Goal: Task Accomplishment & Management: Use online tool/utility

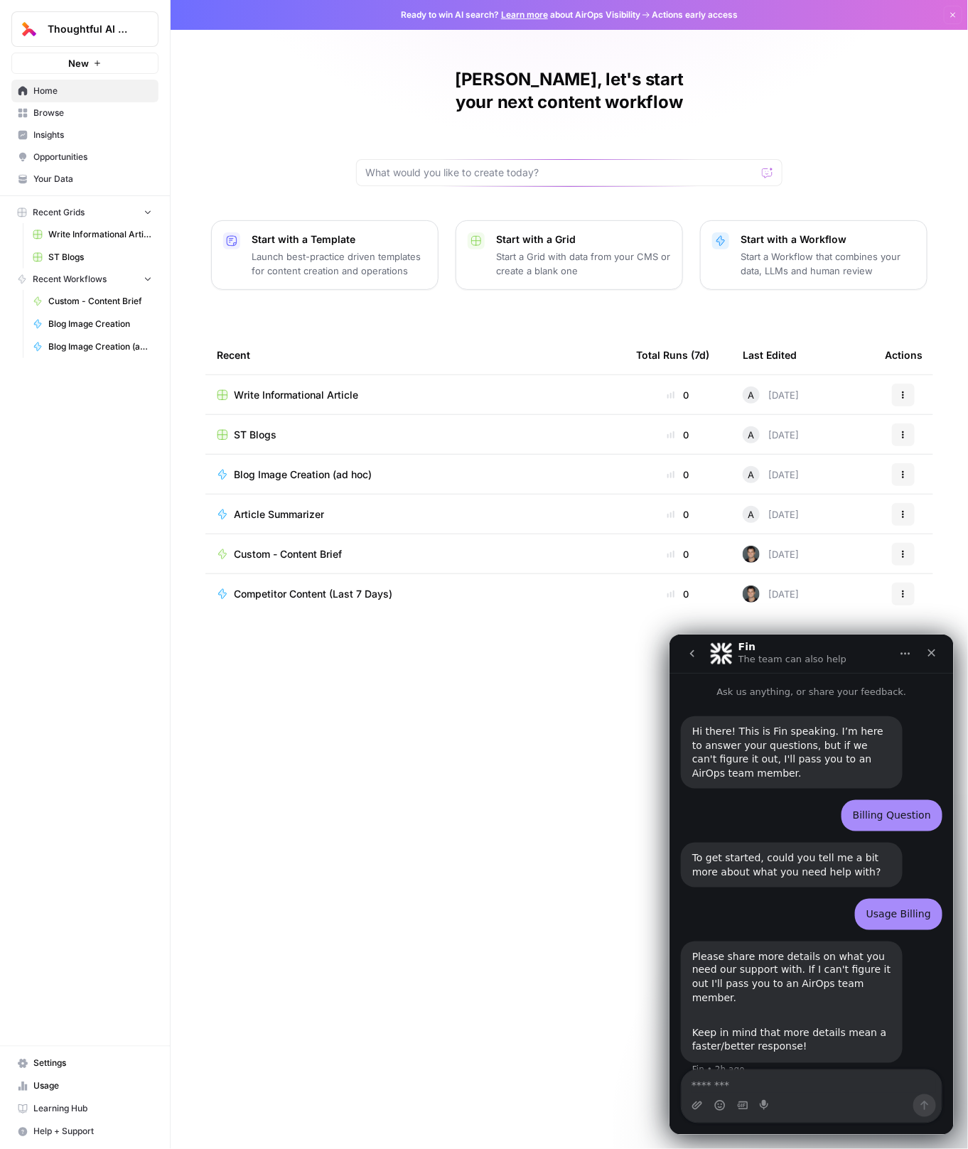
scroll to position [22, 0]
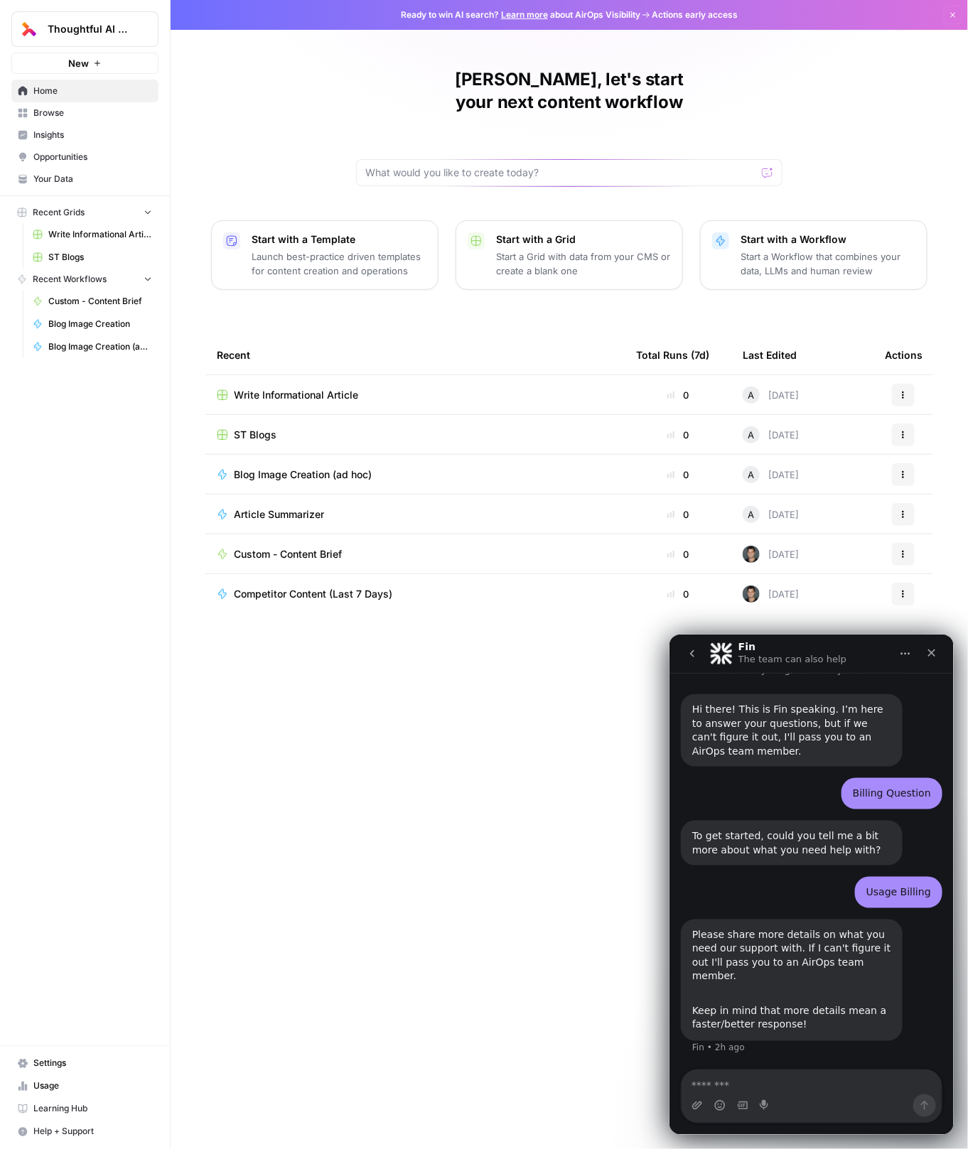
click at [65, 173] on span "Your Data" at bounding box center [92, 179] width 119 height 13
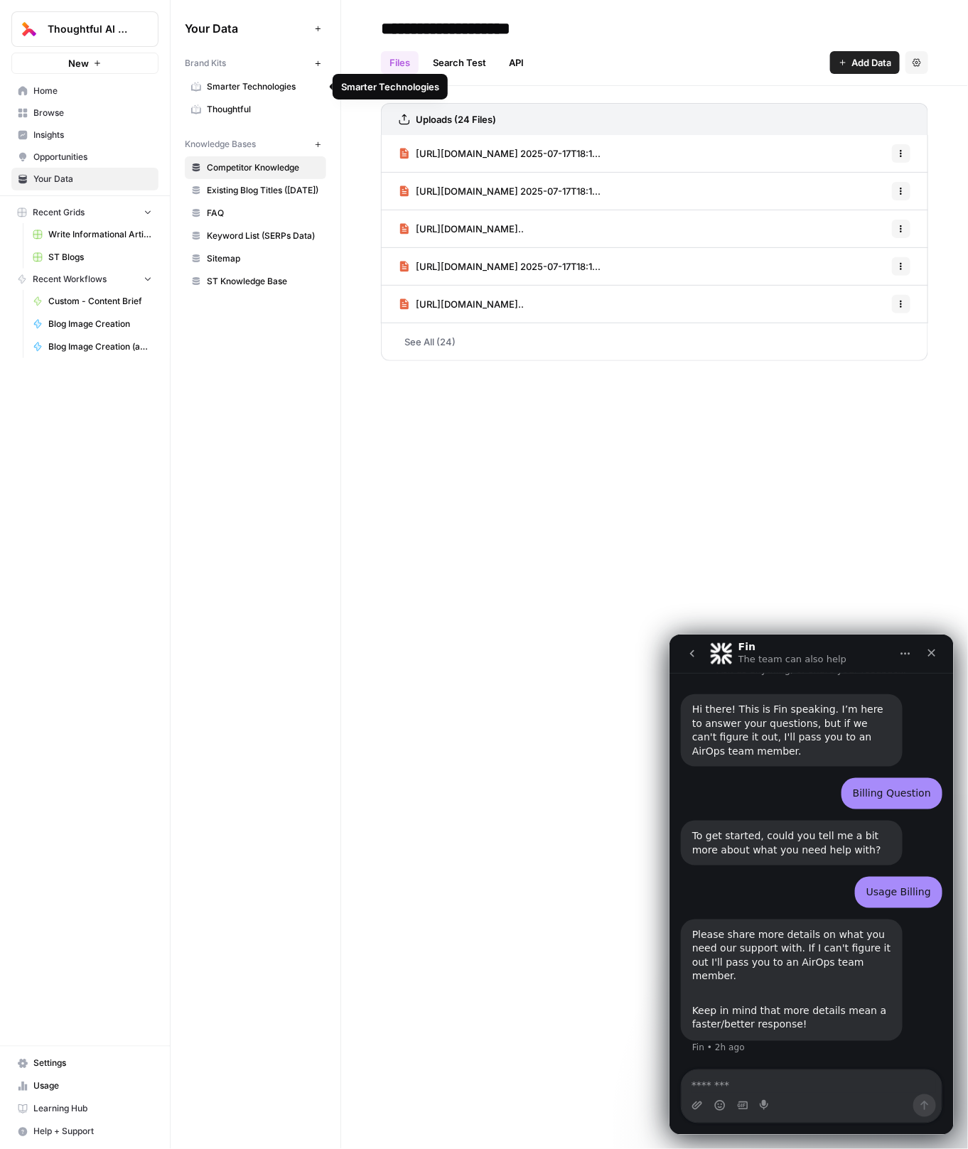
click at [239, 114] on span "Thoughtful" at bounding box center [263, 109] width 113 height 13
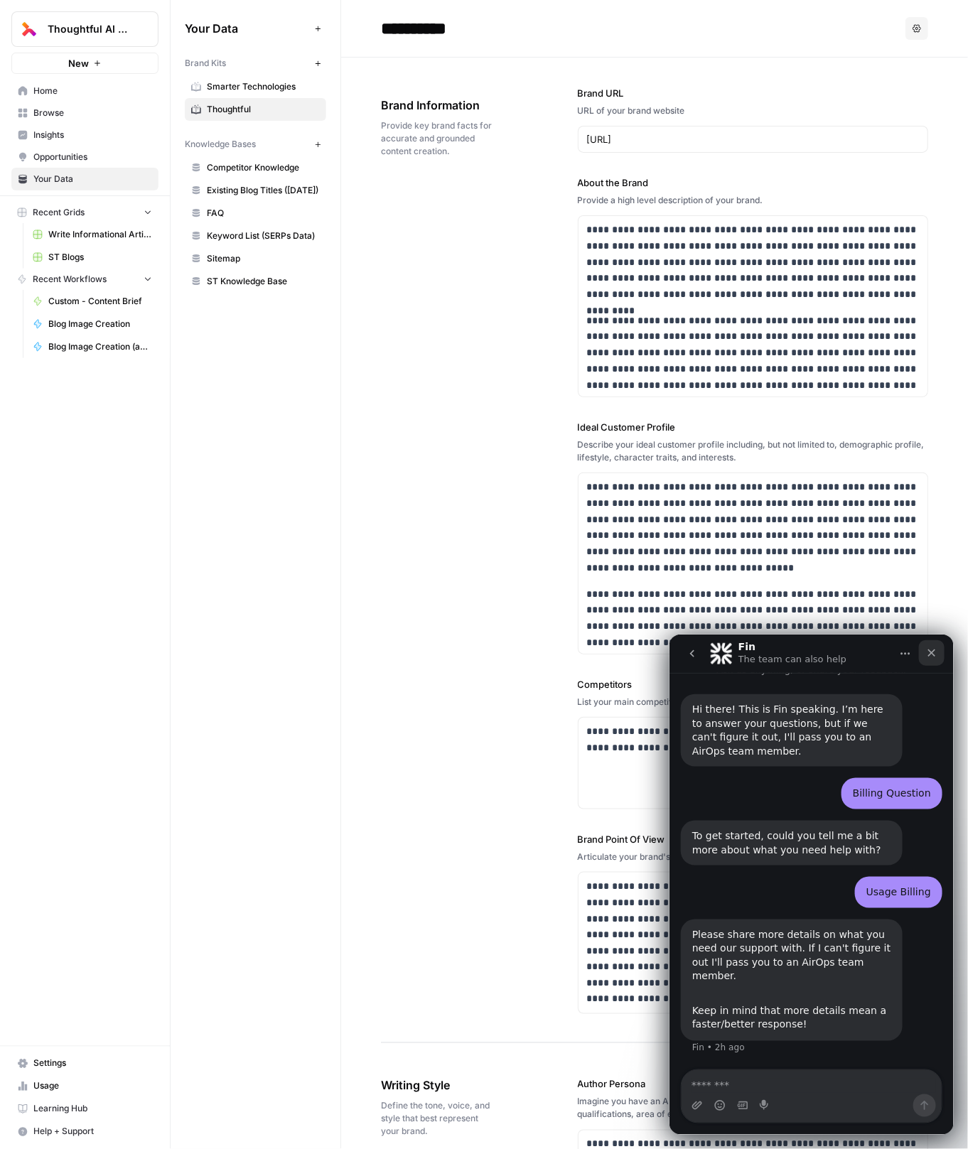
click at [935, 659] on div "Close" at bounding box center [931, 653] width 26 height 26
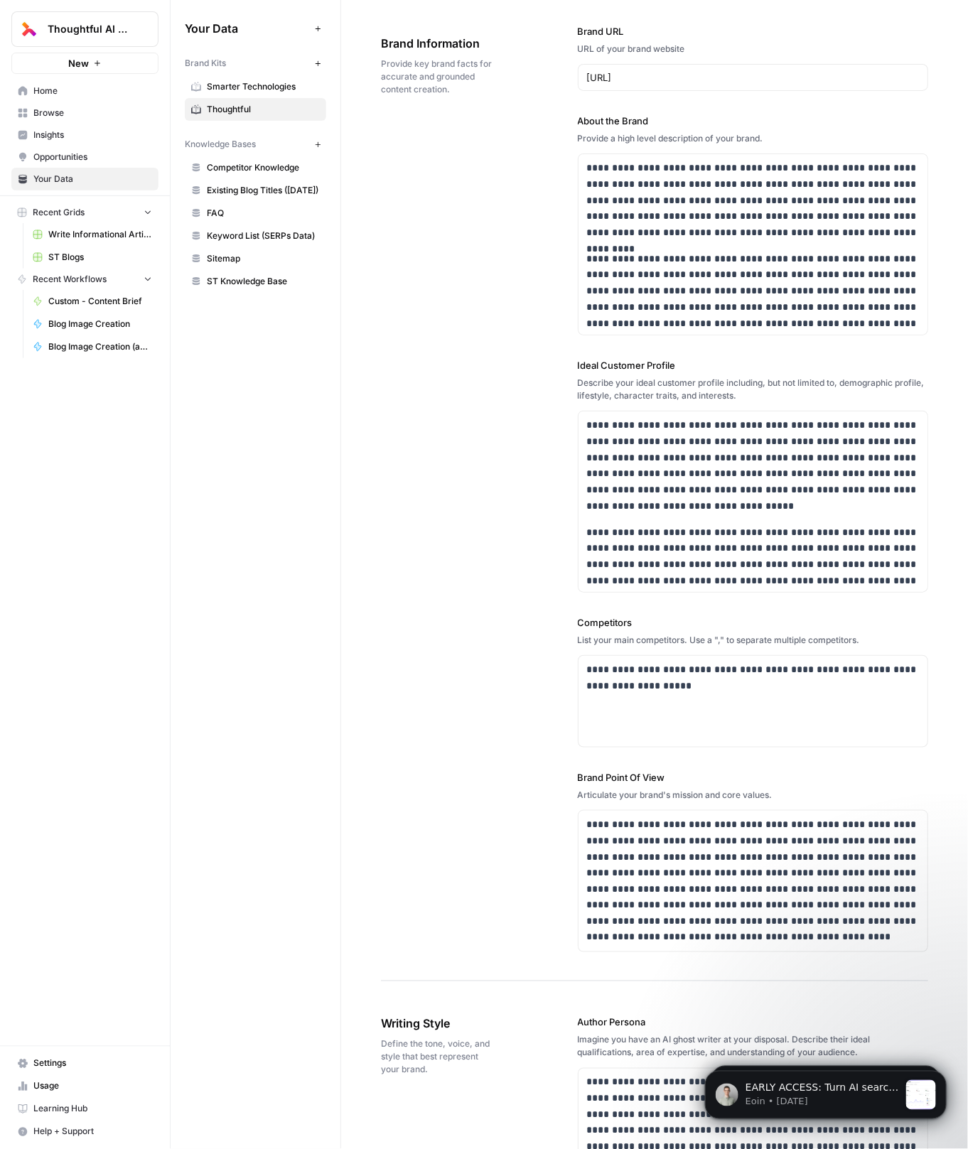
scroll to position [82, 0]
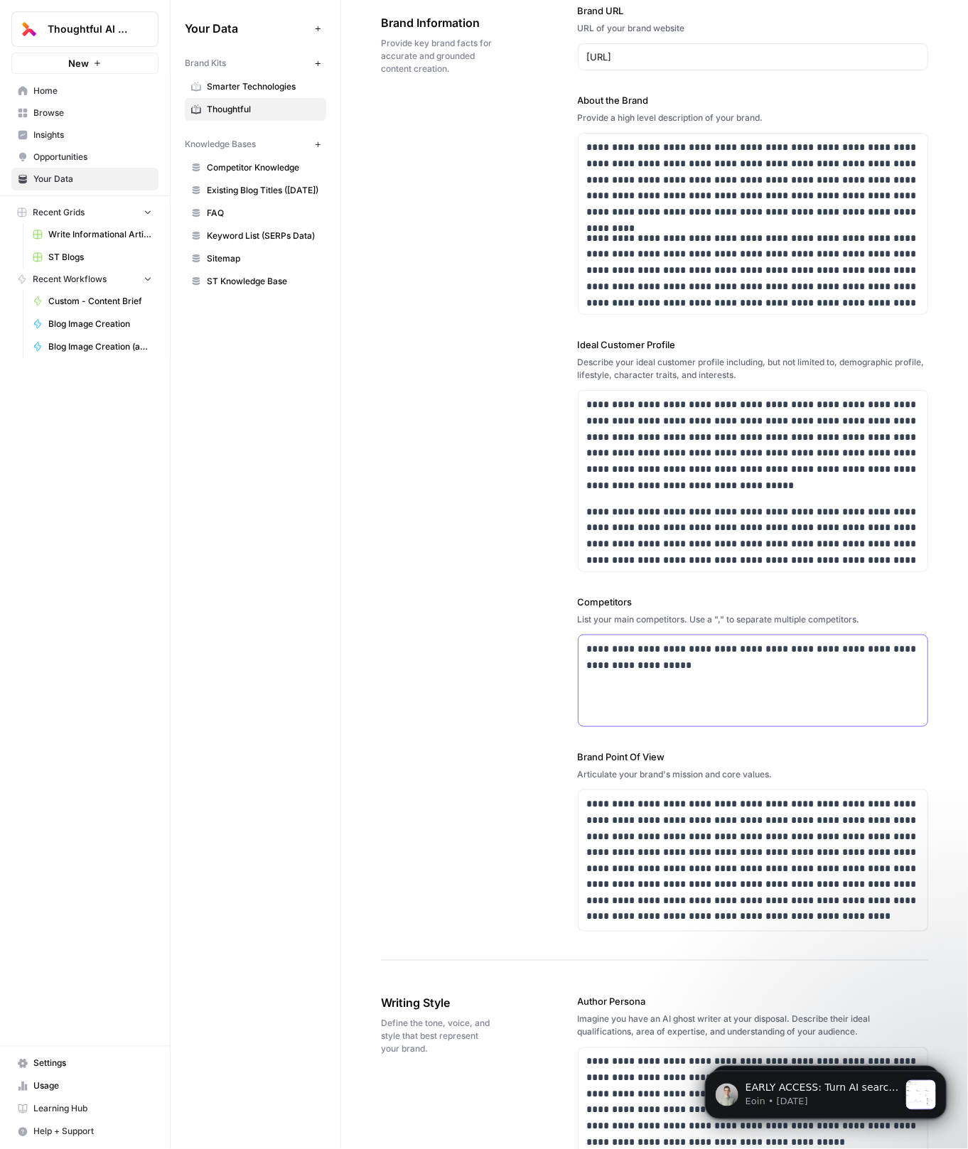
click at [721, 661] on p "**********" at bounding box center [753, 657] width 333 height 33
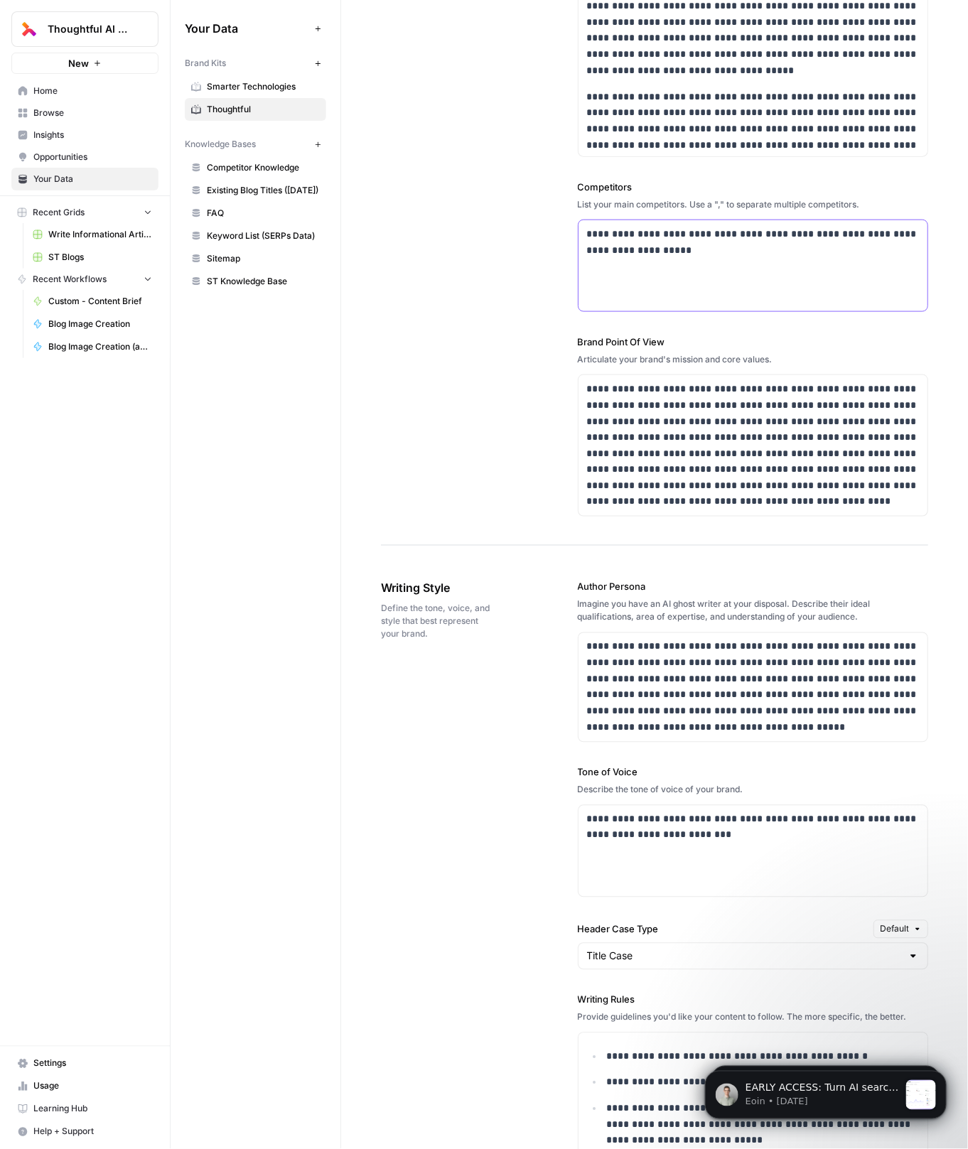
scroll to position [498, 0]
click at [616, 658] on p "**********" at bounding box center [753, 686] width 333 height 97
click at [788, 669] on p "**********" at bounding box center [753, 686] width 333 height 97
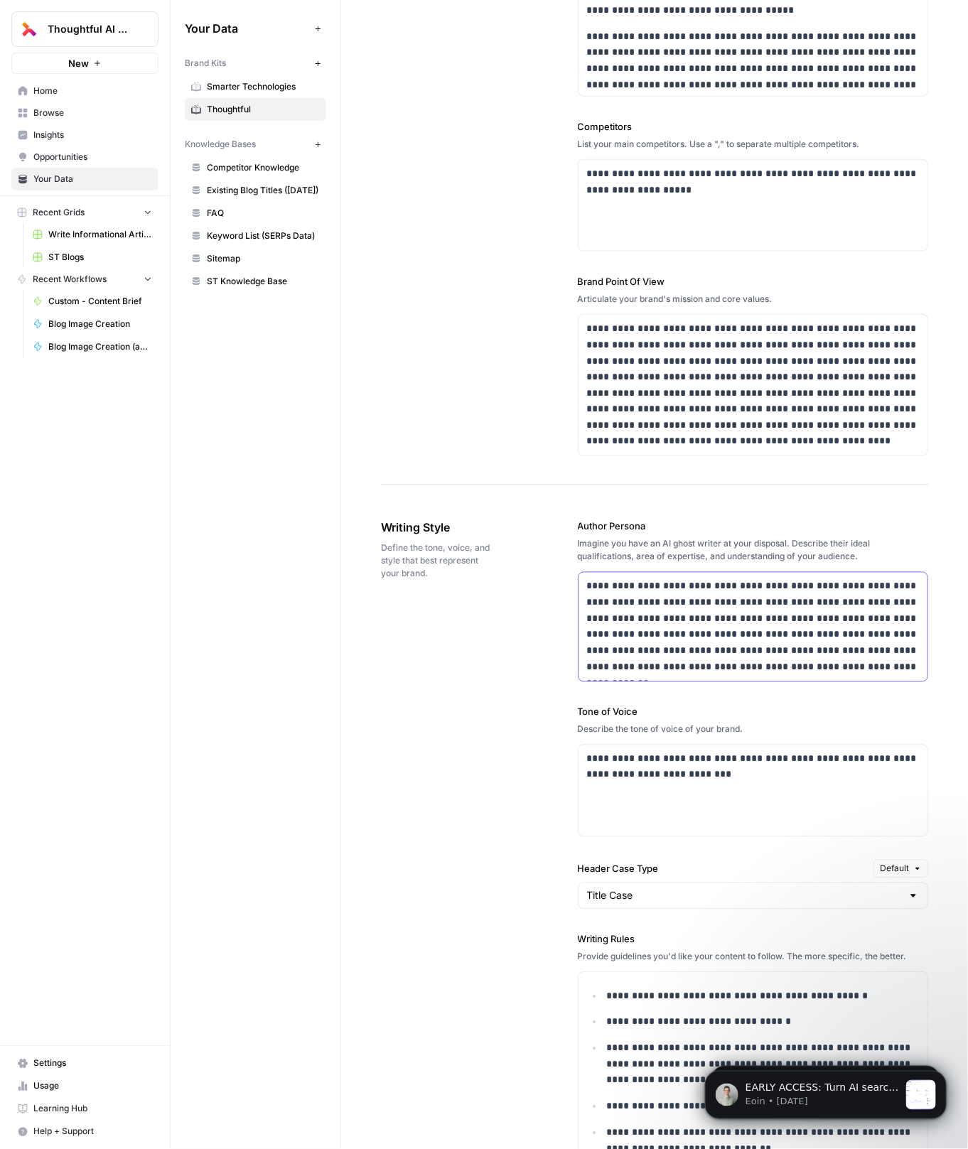
scroll to position [559, 0]
drag, startPoint x: 864, startPoint y: 649, endPoint x: 880, endPoint y: 727, distance: 79.7
click at [864, 649] on p "**********" at bounding box center [753, 625] width 333 height 97
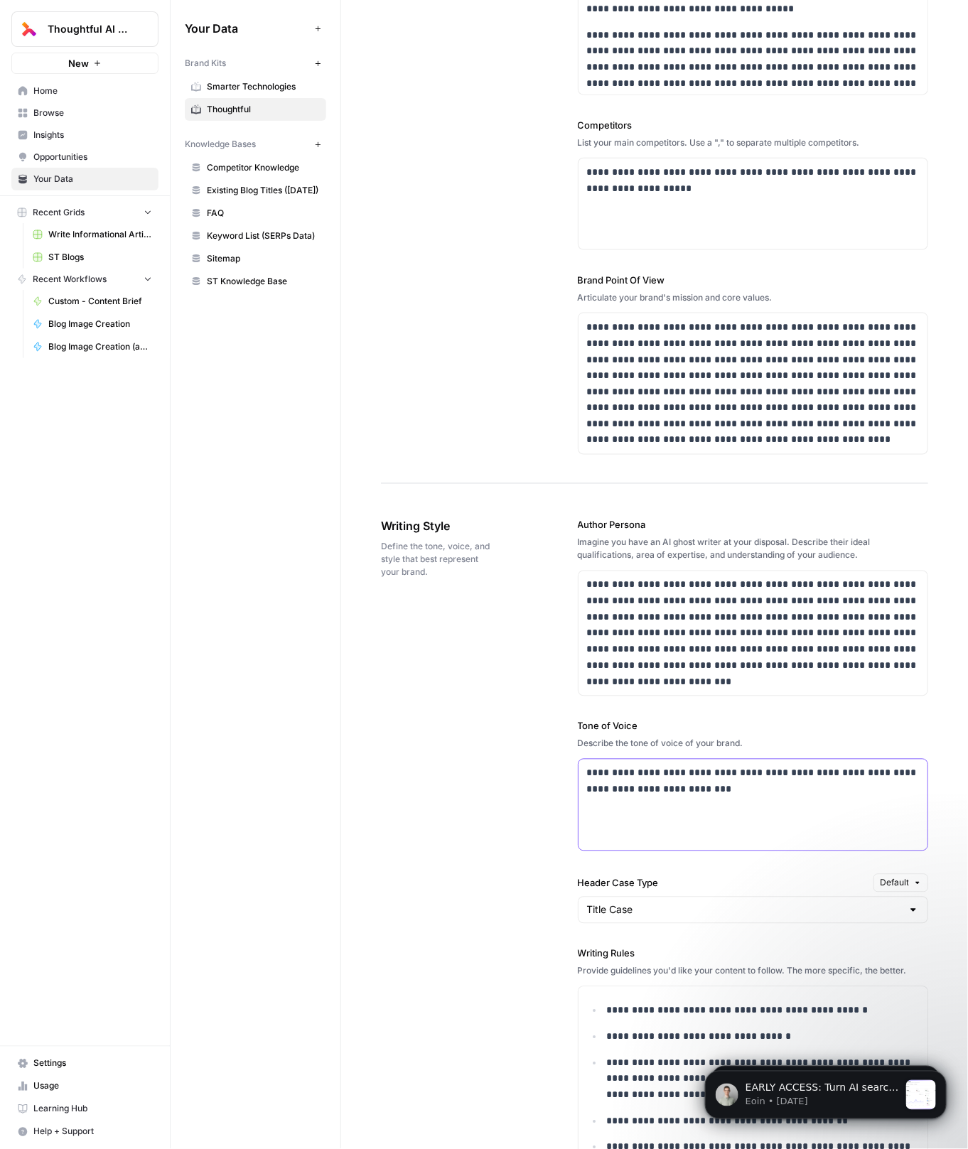
click at [709, 789] on p "**********" at bounding box center [753, 782] width 333 height 33
click at [793, 773] on p "**********" at bounding box center [753, 782] width 333 height 33
click at [646, 769] on p "**********" at bounding box center [753, 782] width 333 height 33
click at [651, 774] on p "**********" at bounding box center [753, 782] width 333 height 33
click at [717, 777] on p "**********" at bounding box center [753, 782] width 333 height 33
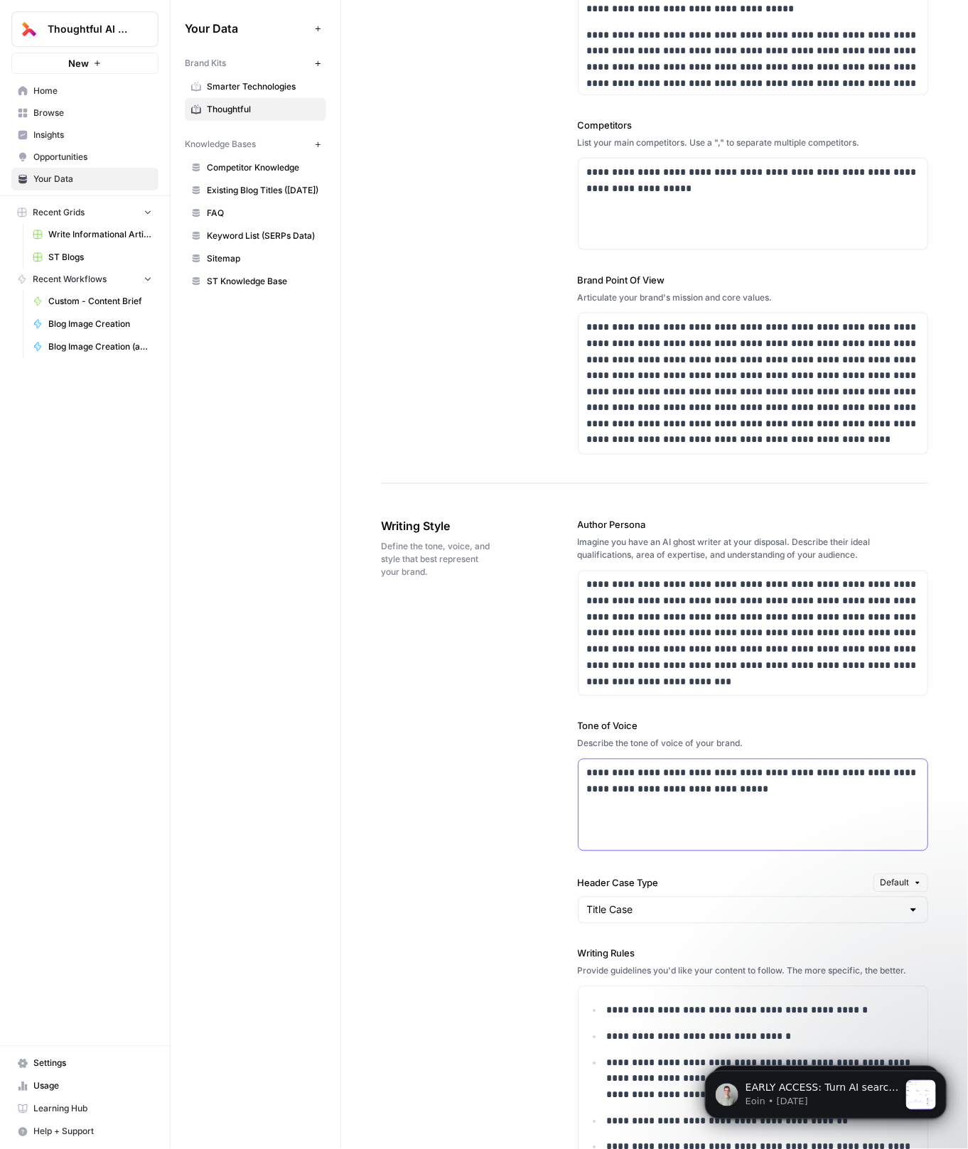
click at [717, 777] on p "**********" at bounding box center [753, 782] width 333 height 33
click at [760, 776] on p "**********" at bounding box center [753, 782] width 333 height 33
click at [764, 772] on p "**********" at bounding box center [753, 782] width 333 height 33
click at [682, 769] on p "**********" at bounding box center [753, 782] width 333 height 33
click at [831, 803] on div "**********" at bounding box center [754, 805] width 350 height 91
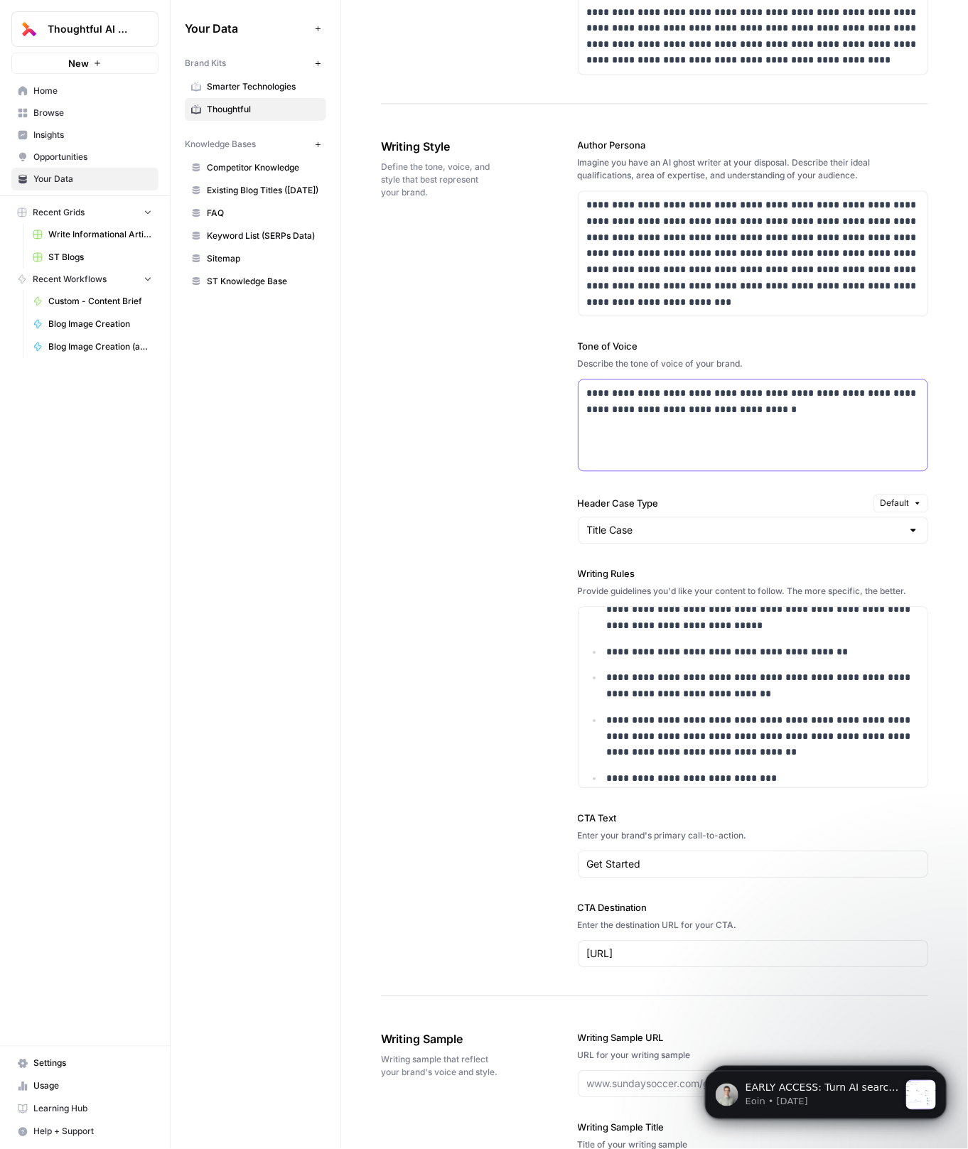
scroll to position [92, 0]
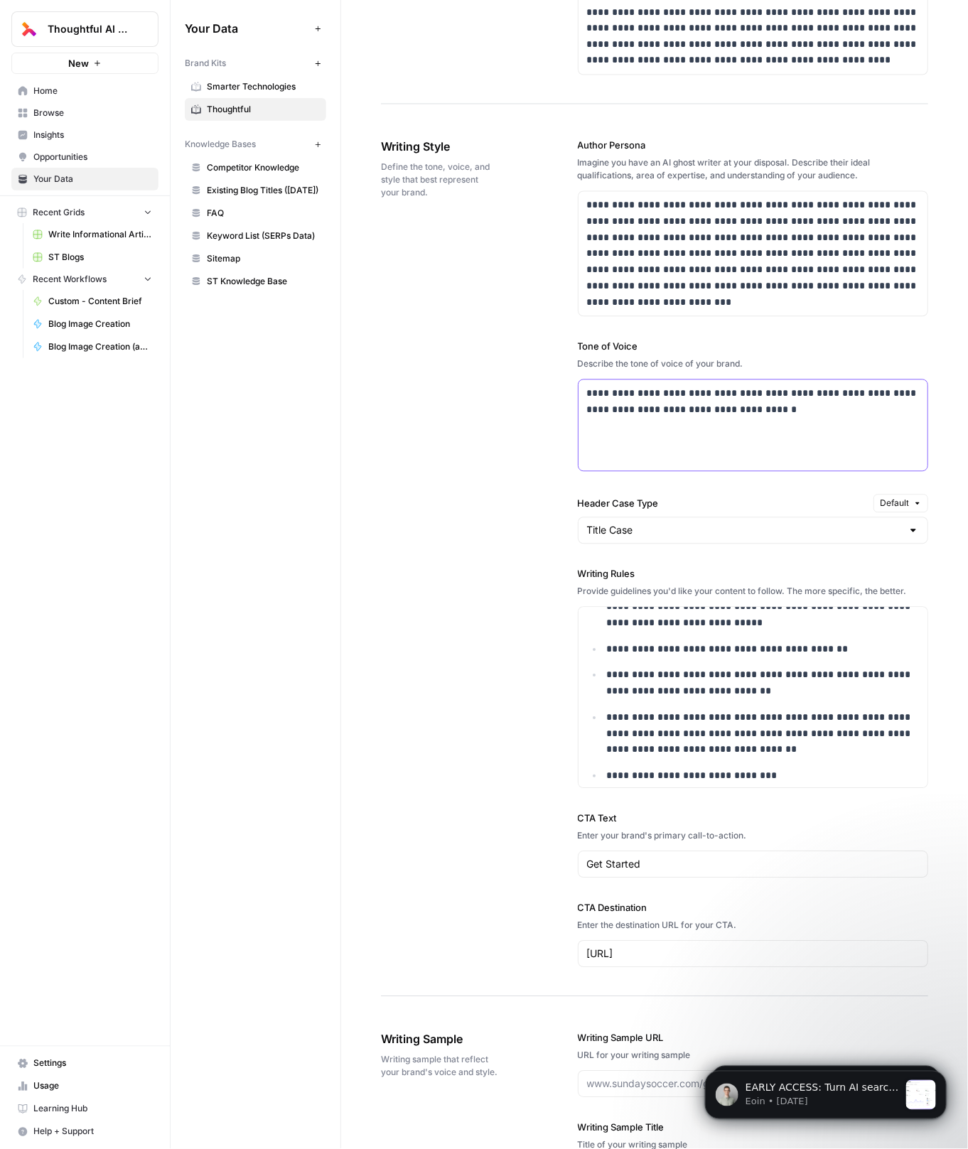
click at [721, 395] on p "**********" at bounding box center [753, 402] width 333 height 33
click at [617, 688] on p "**********" at bounding box center [763, 683] width 313 height 33
click at [847, 670] on p "**********" at bounding box center [763, 683] width 313 height 33
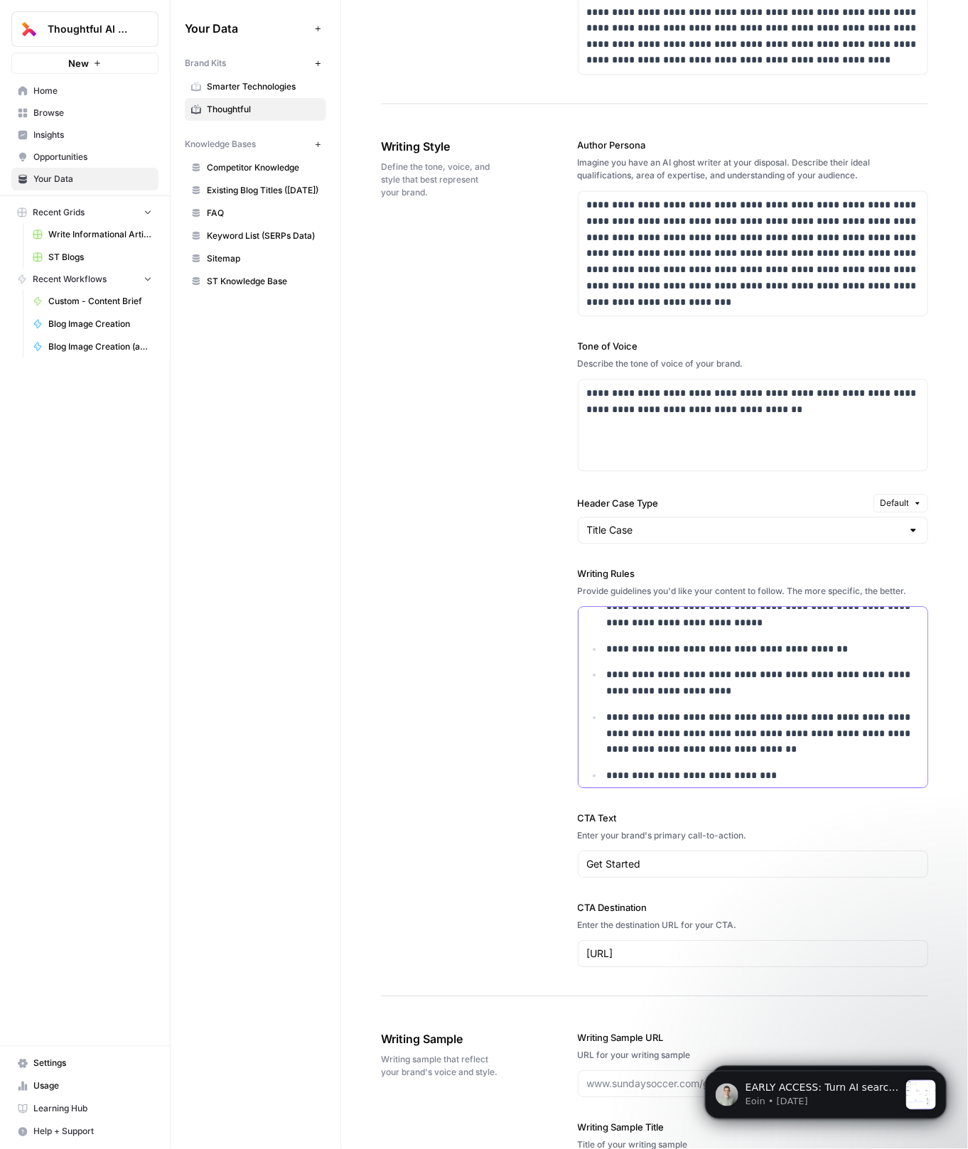
click at [817, 670] on p "**********" at bounding box center [763, 683] width 313 height 33
drag, startPoint x: 817, startPoint y: 670, endPoint x: 846, endPoint y: 670, distance: 28.4
click at [846, 670] on p "**********" at bounding box center [763, 683] width 313 height 33
click at [768, 690] on p "**********" at bounding box center [763, 683] width 313 height 33
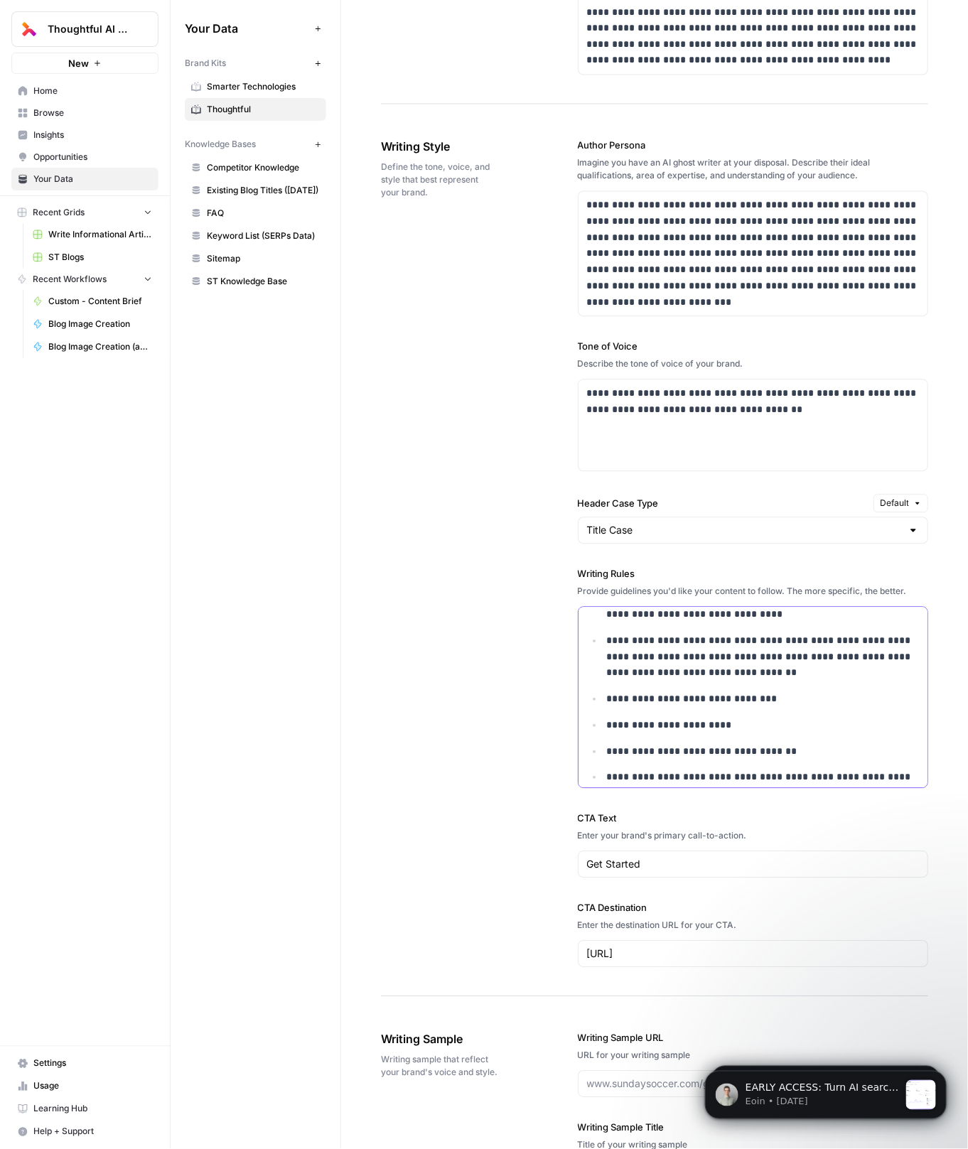
scroll to position [278, 0]
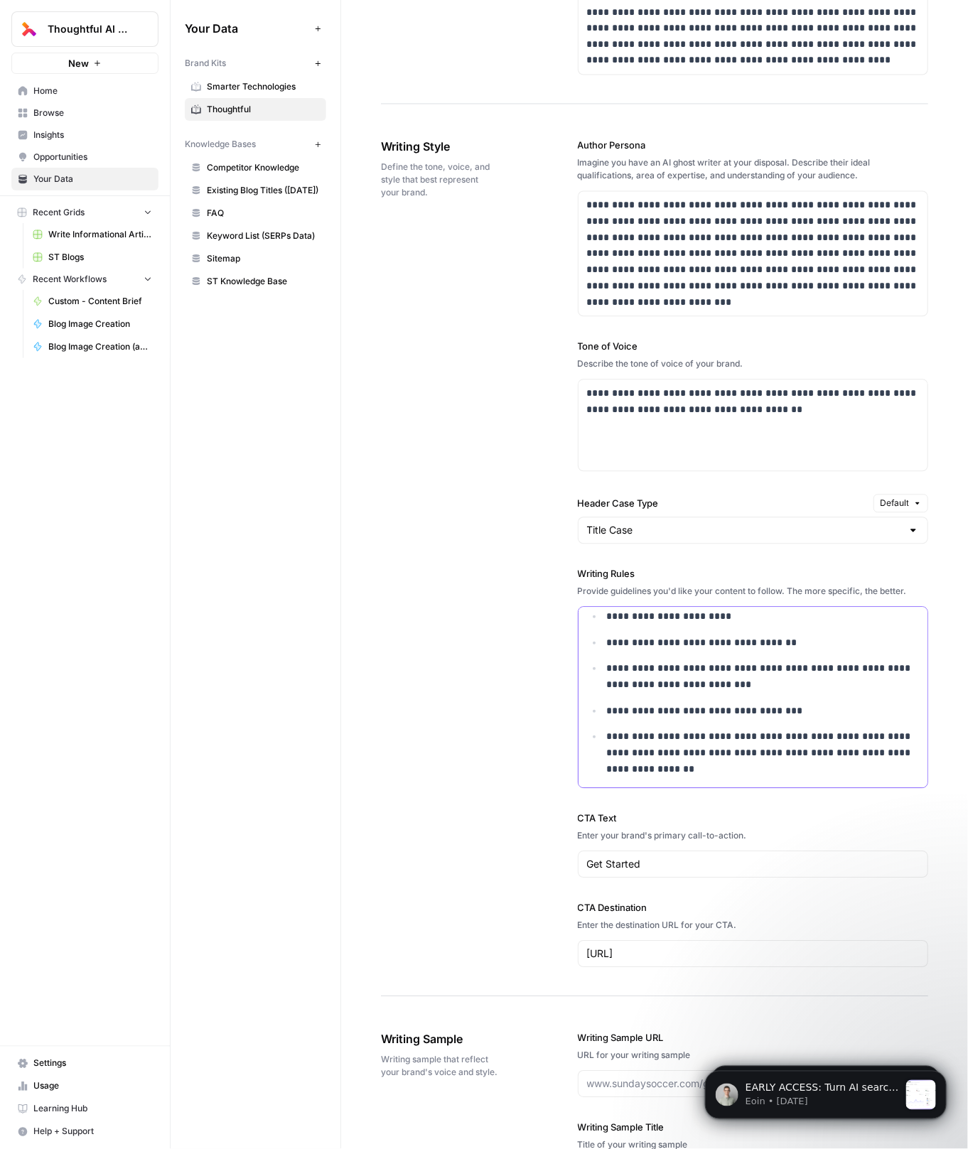
click at [617, 708] on p "**********" at bounding box center [763, 712] width 313 height 16
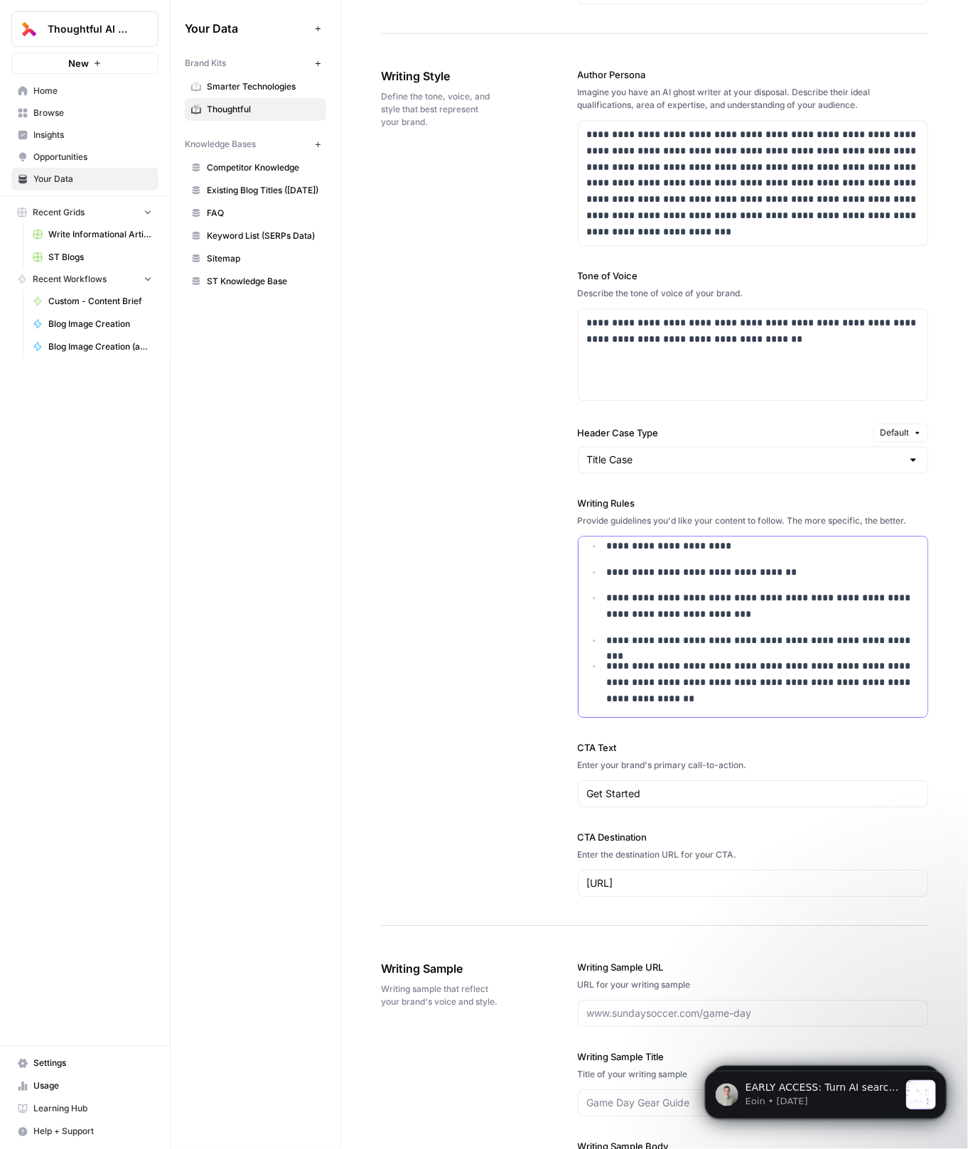
scroll to position [1021, 0]
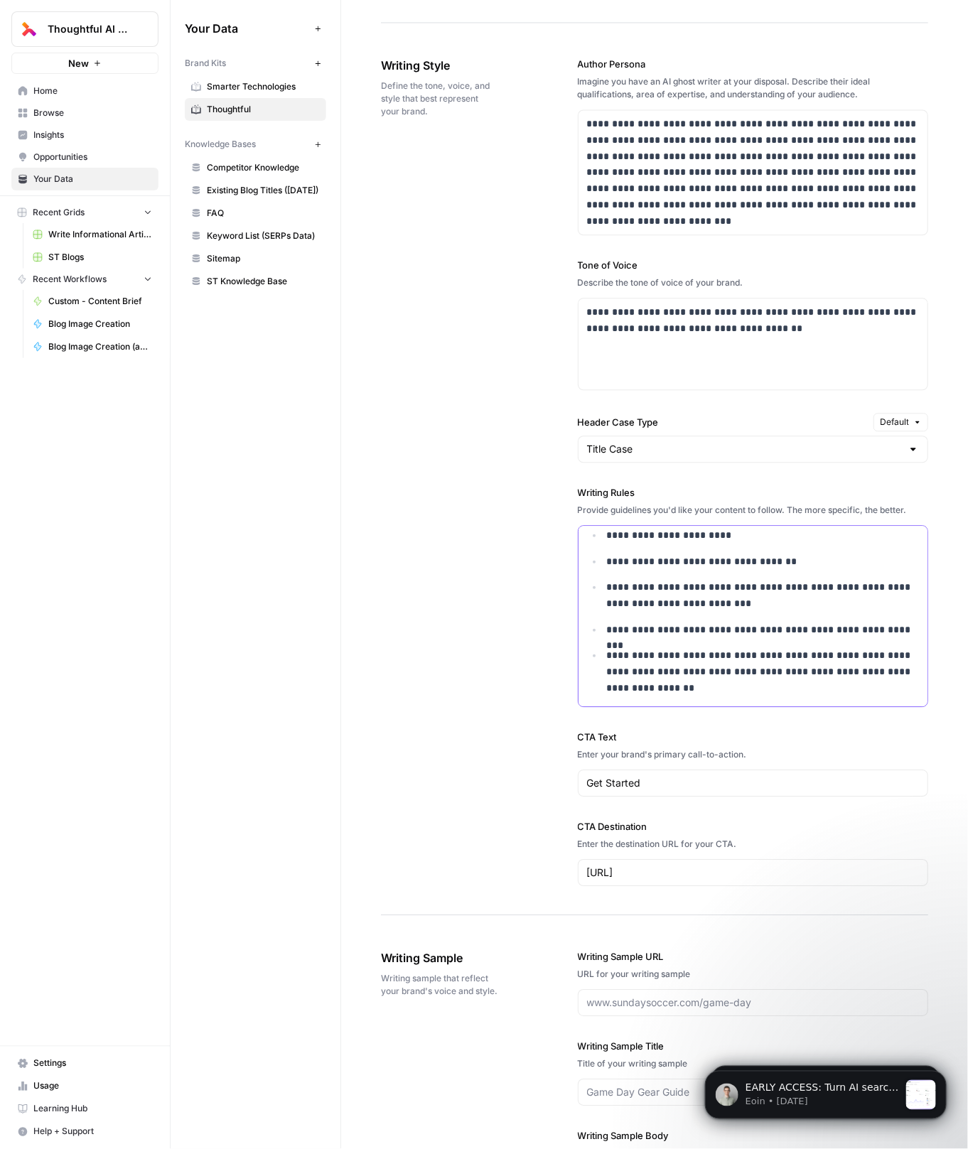
click at [657, 650] on p "**********" at bounding box center [763, 672] width 313 height 48
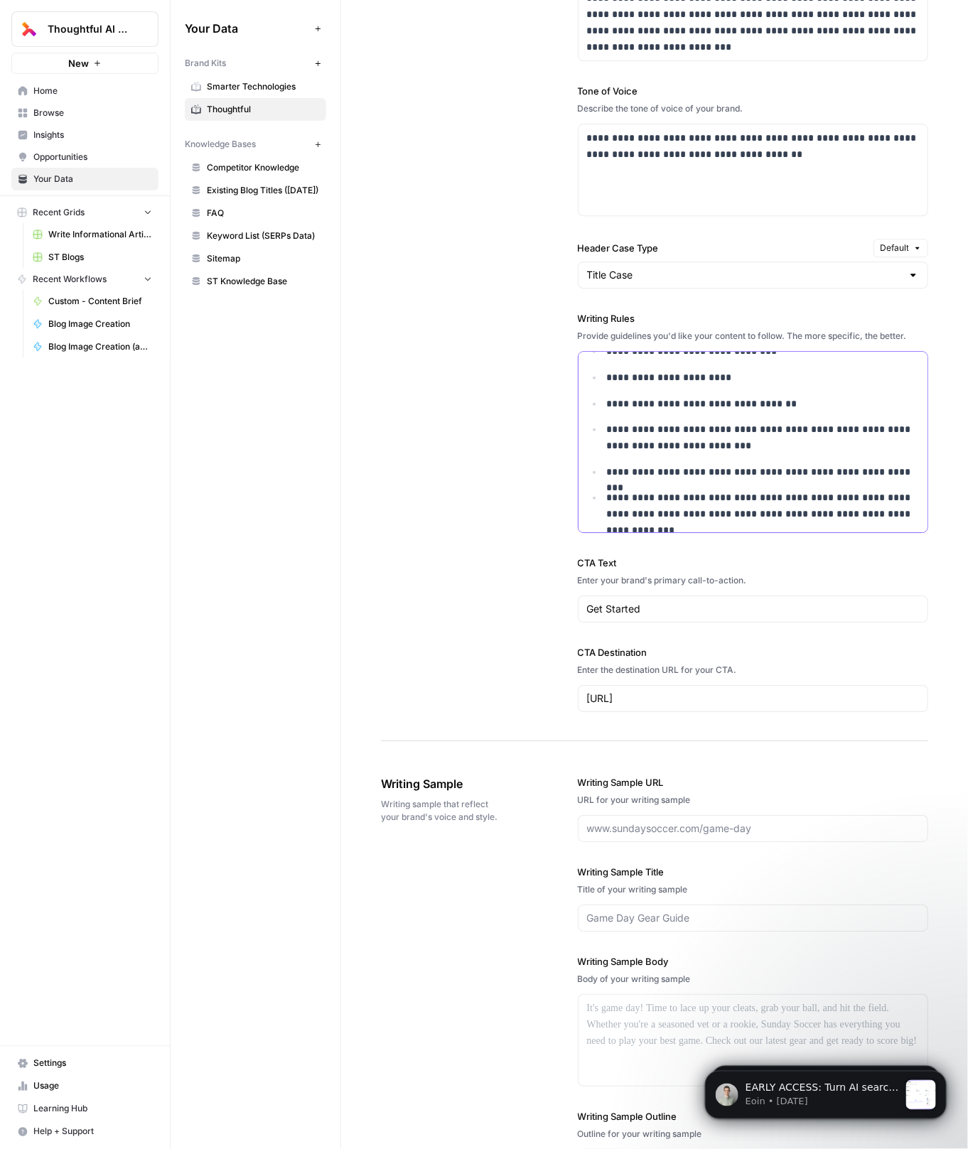
scroll to position [1254, 0]
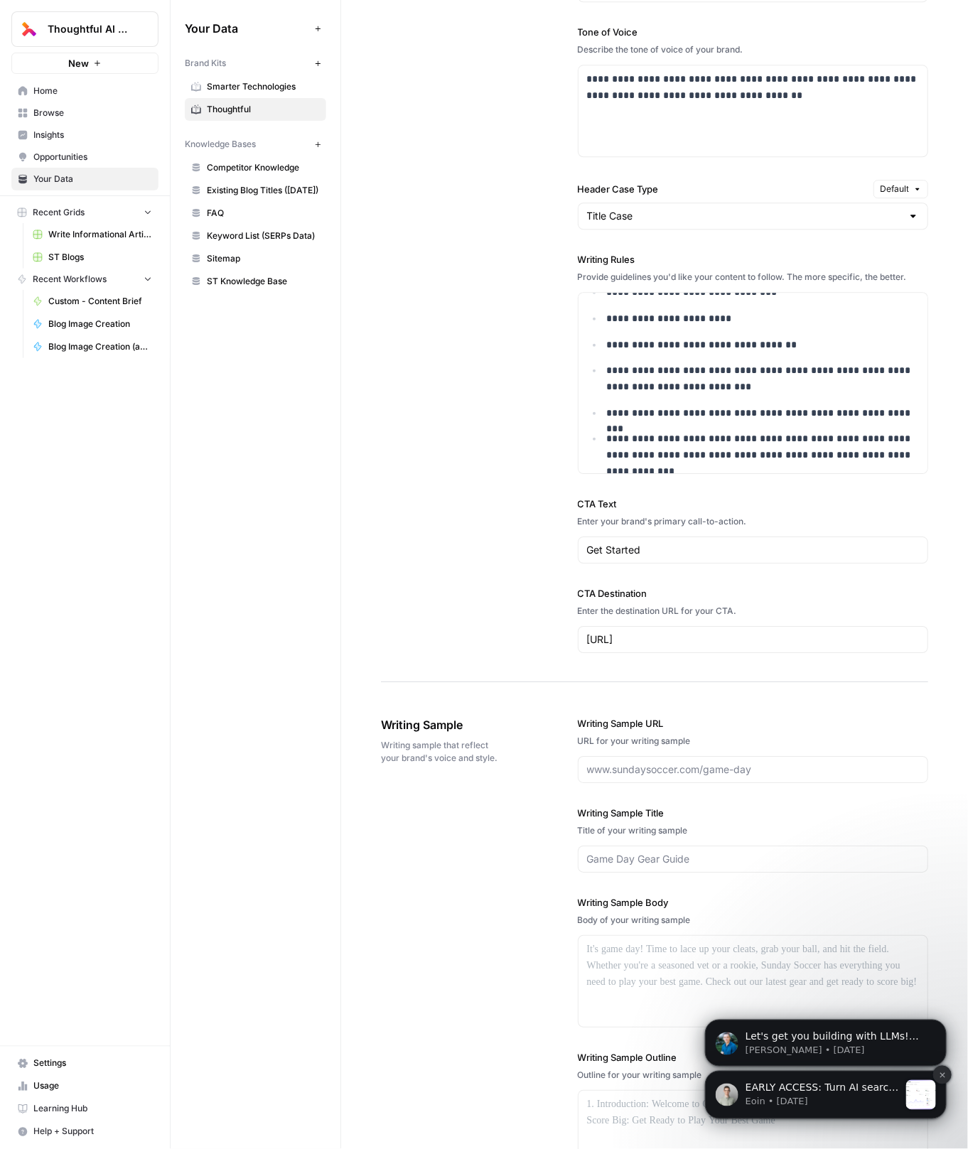
click at [943, 1071] on icon "Dismiss notification" at bounding box center [942, 1075] width 8 height 8
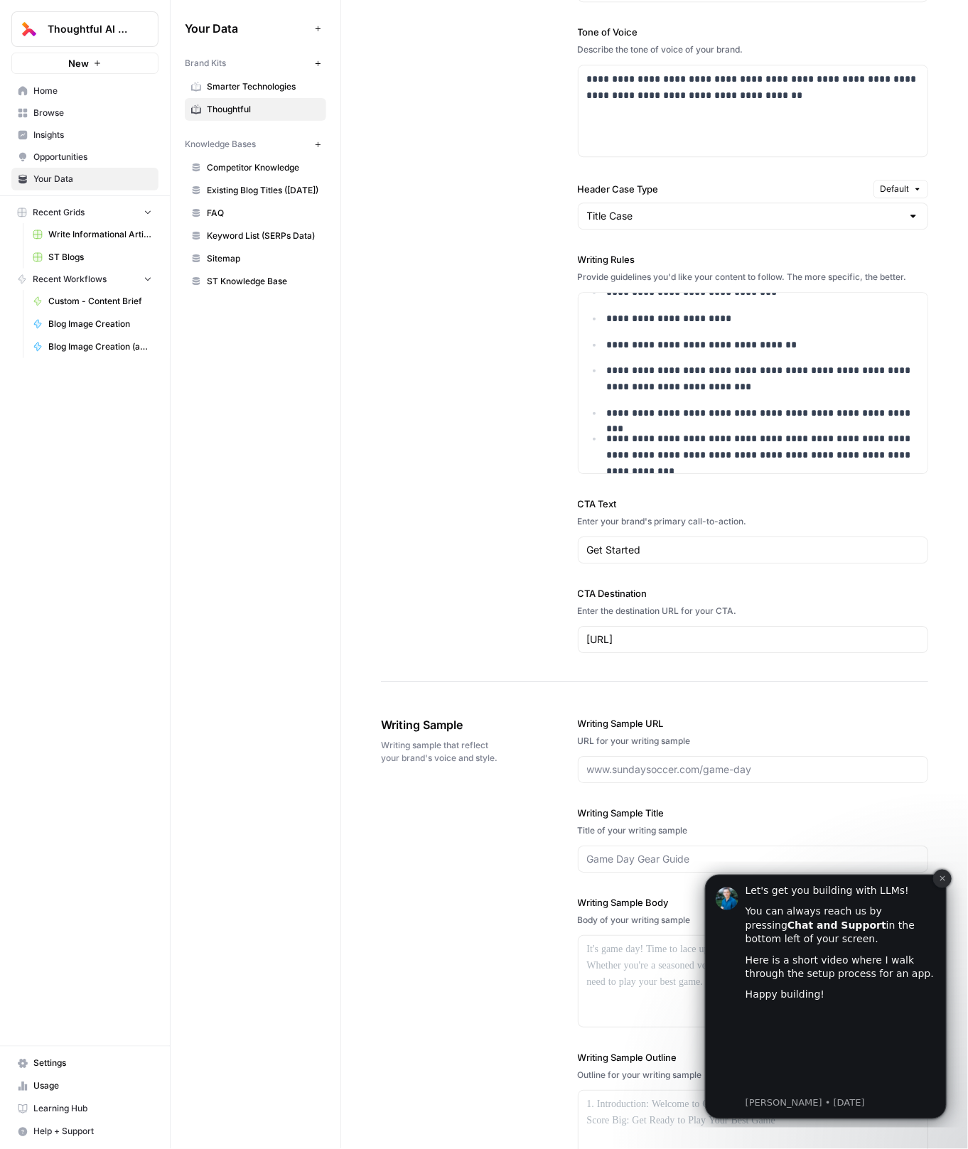
click at [941, 881] on icon "Dismiss notification" at bounding box center [942, 878] width 8 height 8
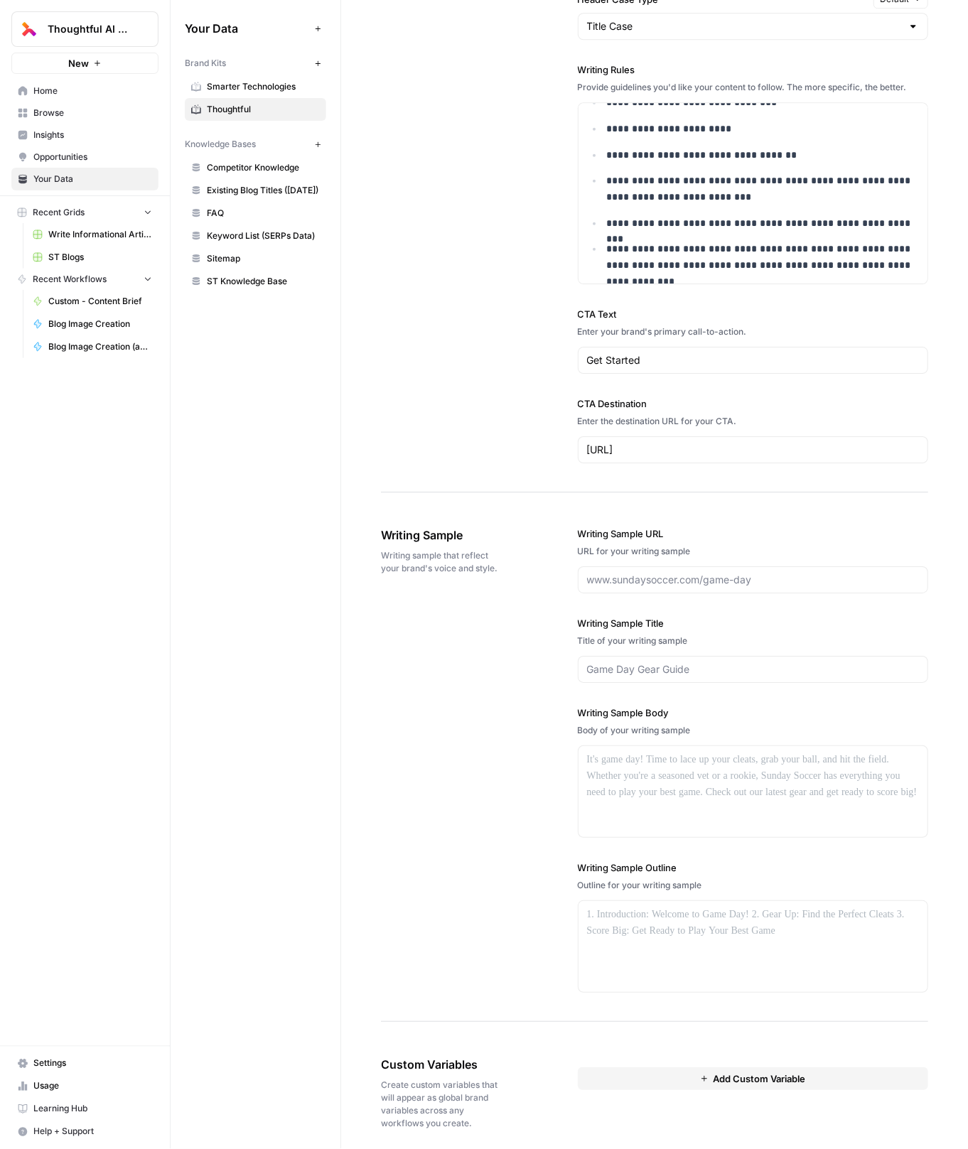
scroll to position [543, 0]
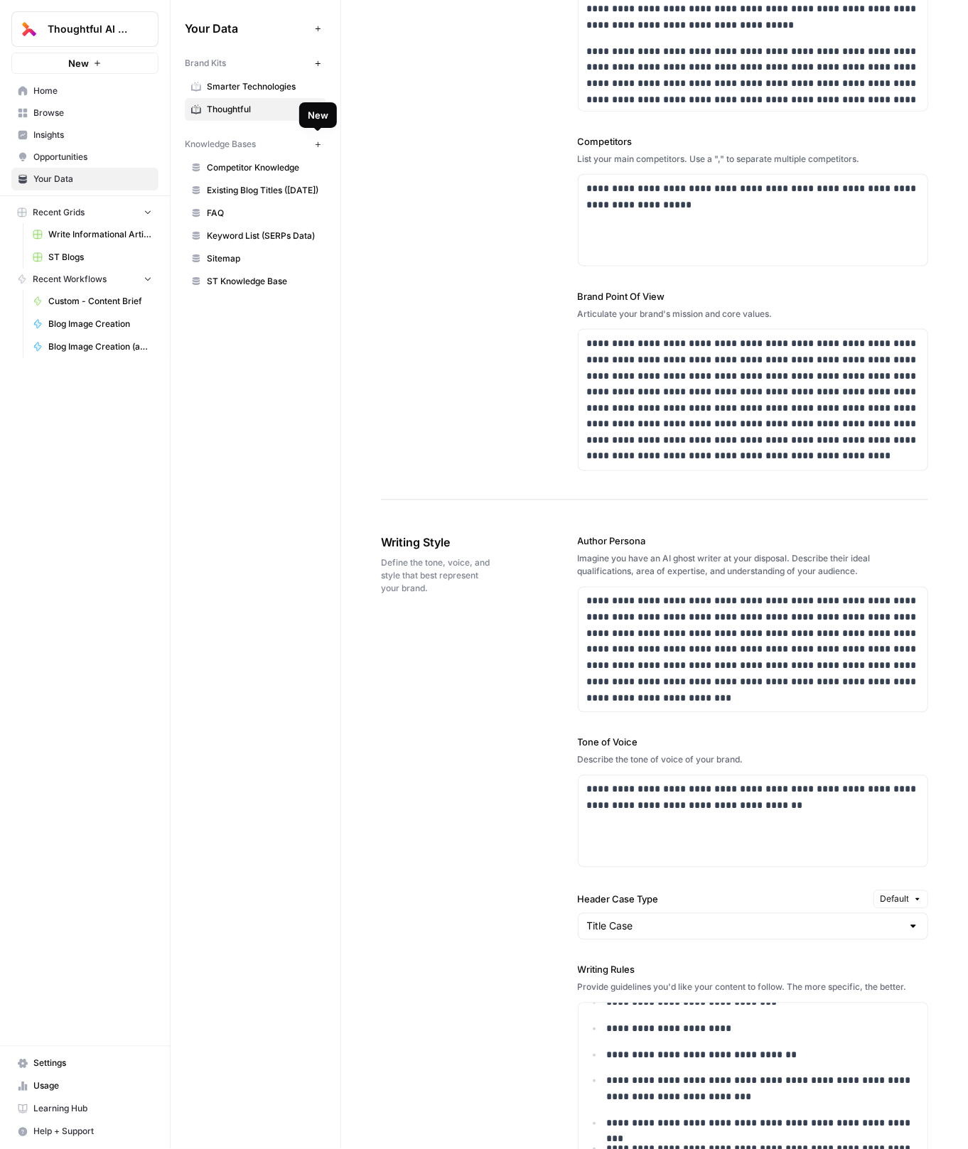
click at [316, 141] on icon "button" at bounding box center [318, 145] width 8 height 8
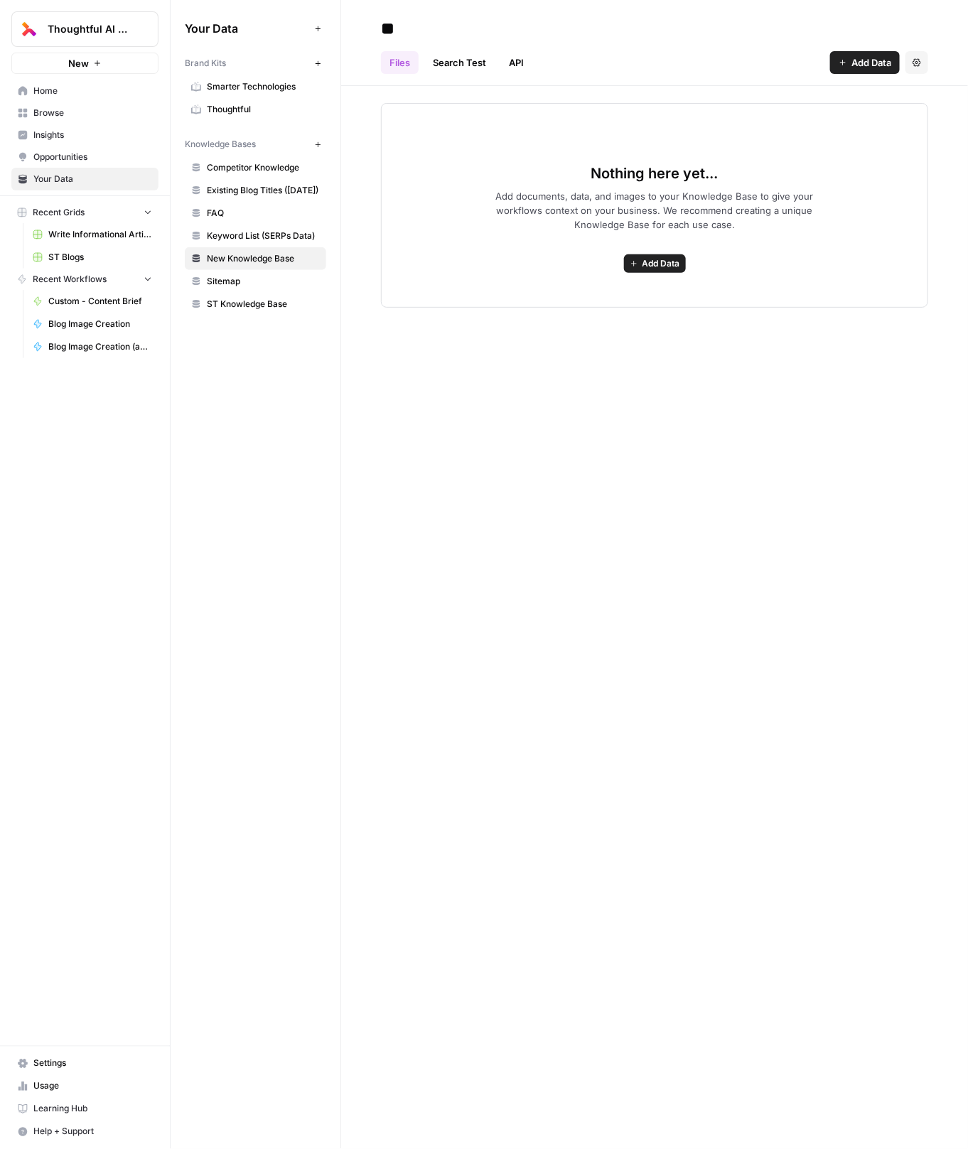
type input "**"
click at [426, 33] on input at bounding box center [488, 28] width 227 height 28
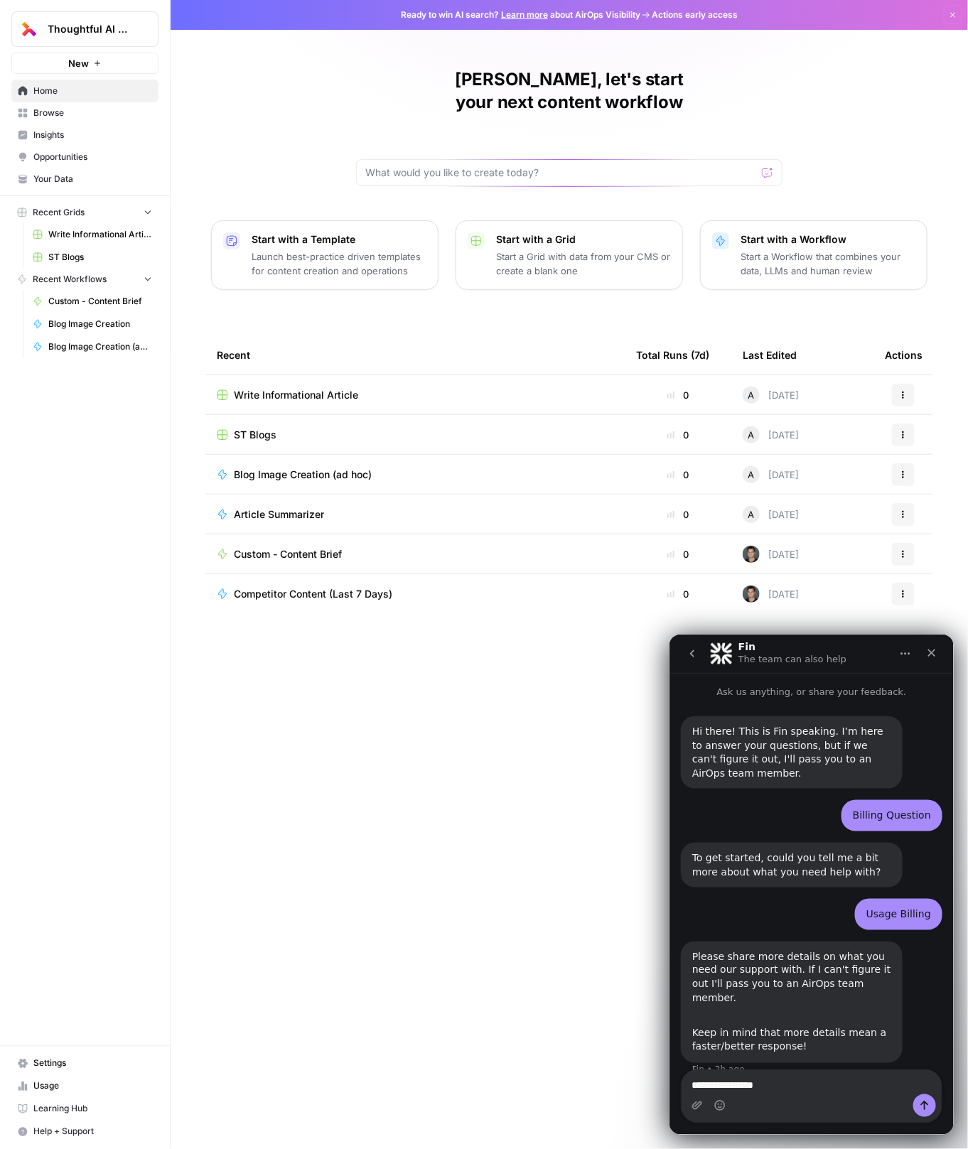
scroll to position [22, 0]
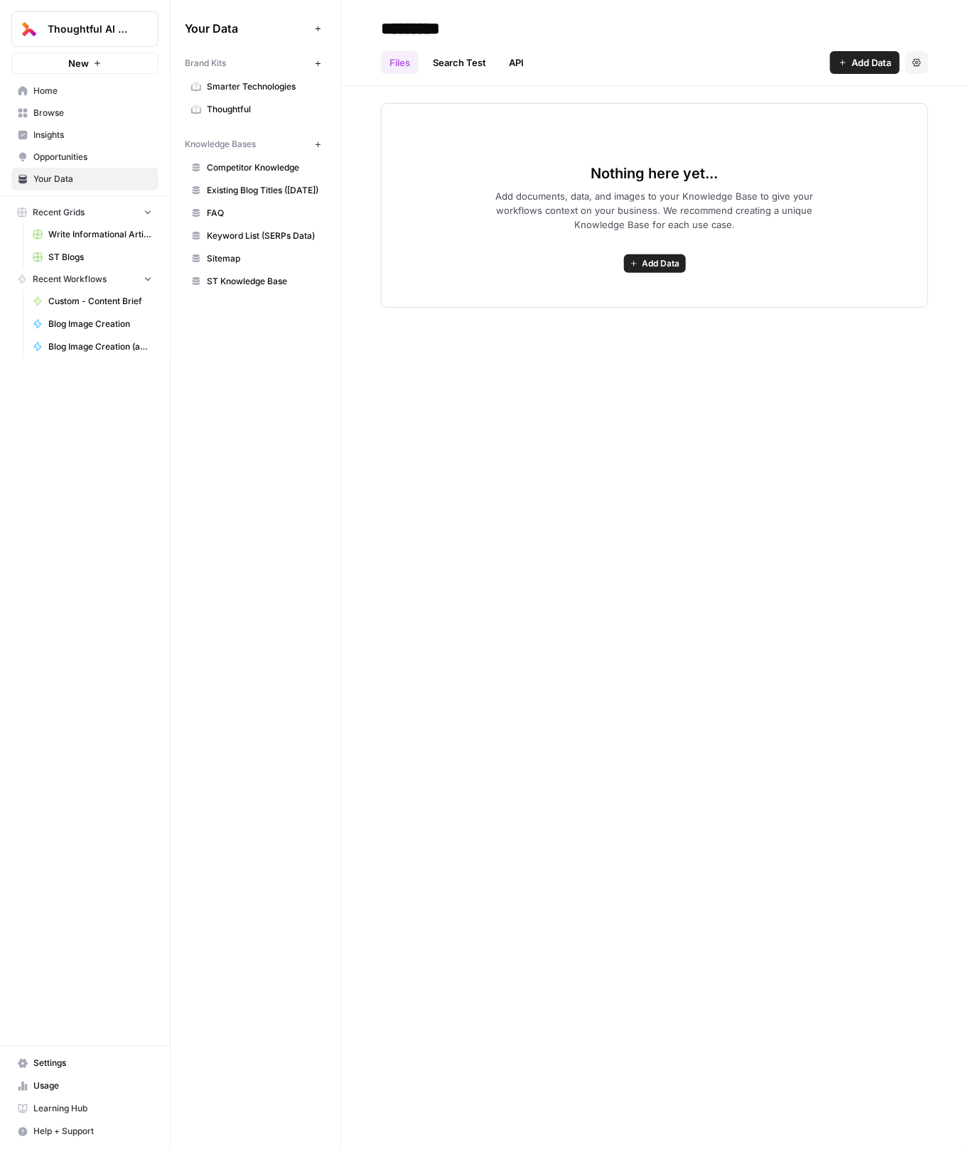
type input "*********"
click at [640, 267] on button "Add Data" at bounding box center [655, 263] width 62 height 18
click at [572, 296] on span "Upload Files" at bounding box center [603, 294] width 129 height 14
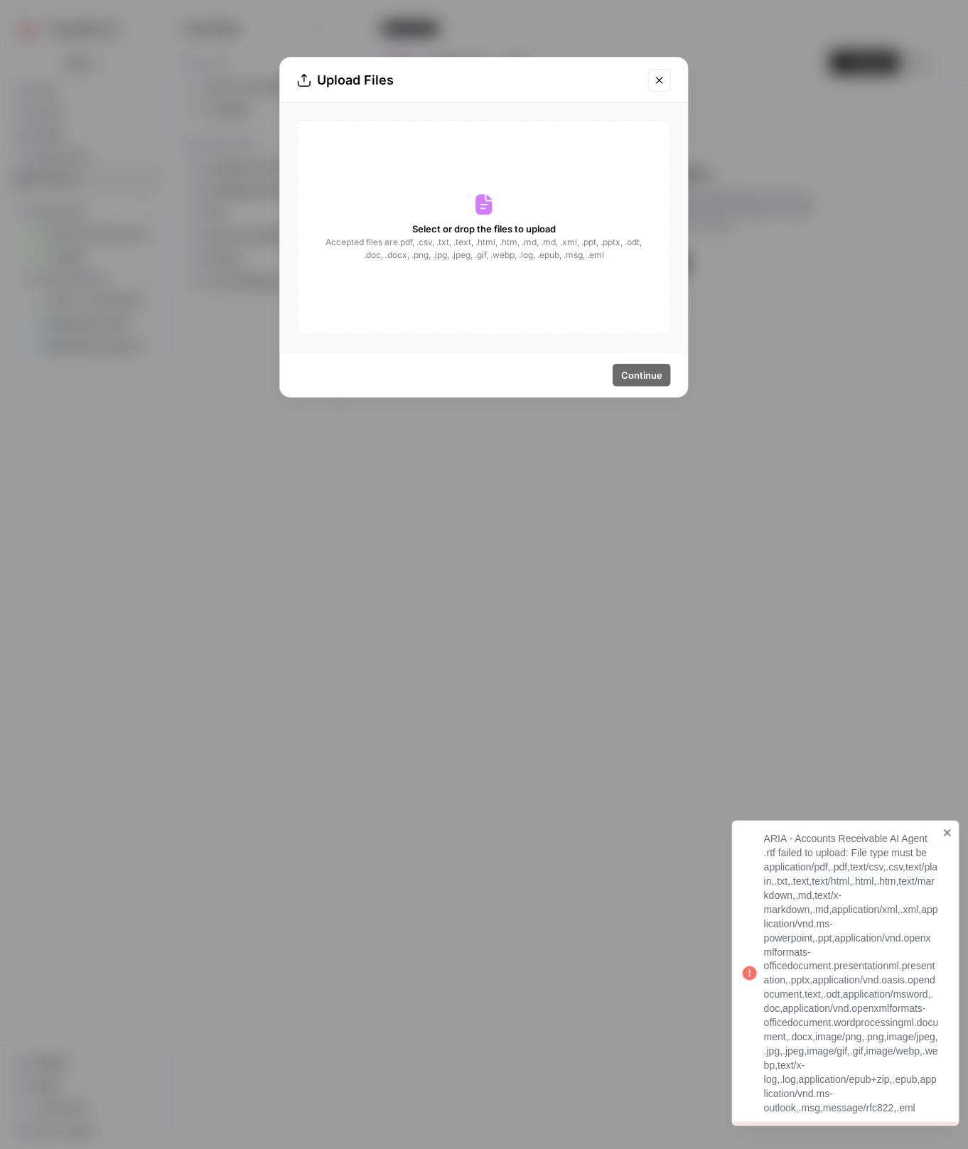
click at [574, 338] on div "Select or drop the files to upload Accepted files are .pdf, .csv, .txt, .text, …" at bounding box center [484, 227] width 408 height 249
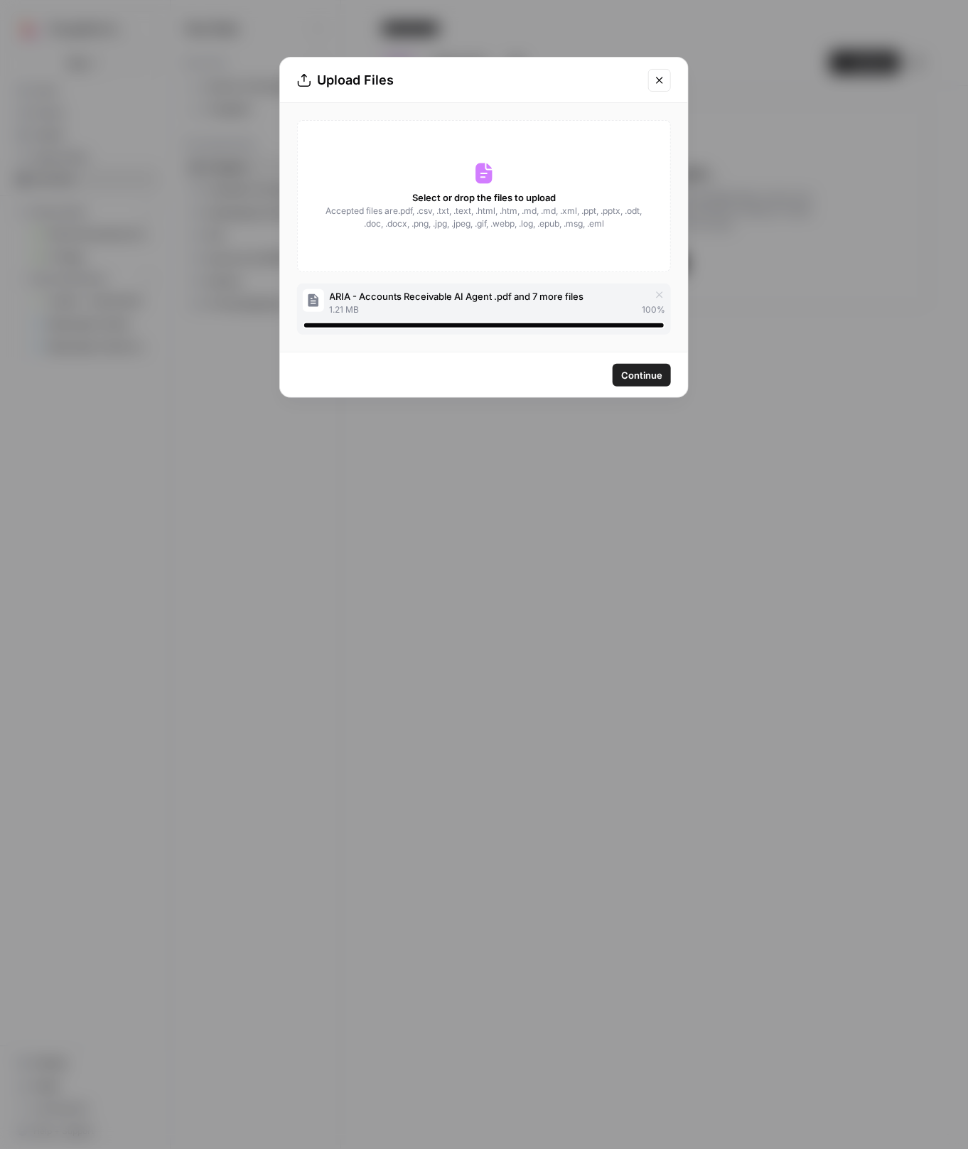
click at [644, 369] on span "Continue" at bounding box center [641, 375] width 41 height 14
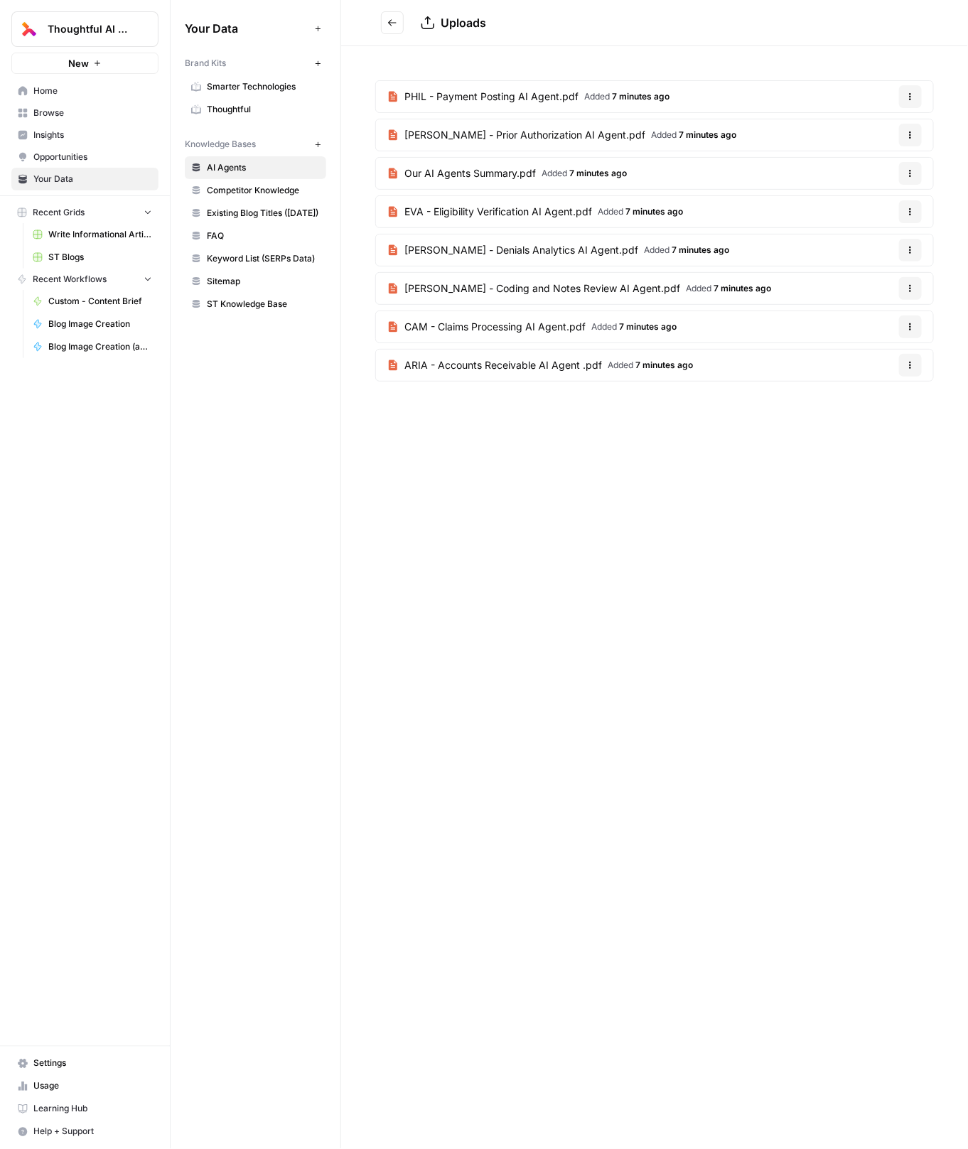
click at [396, 26] on icon "Go back" at bounding box center [392, 23] width 10 height 10
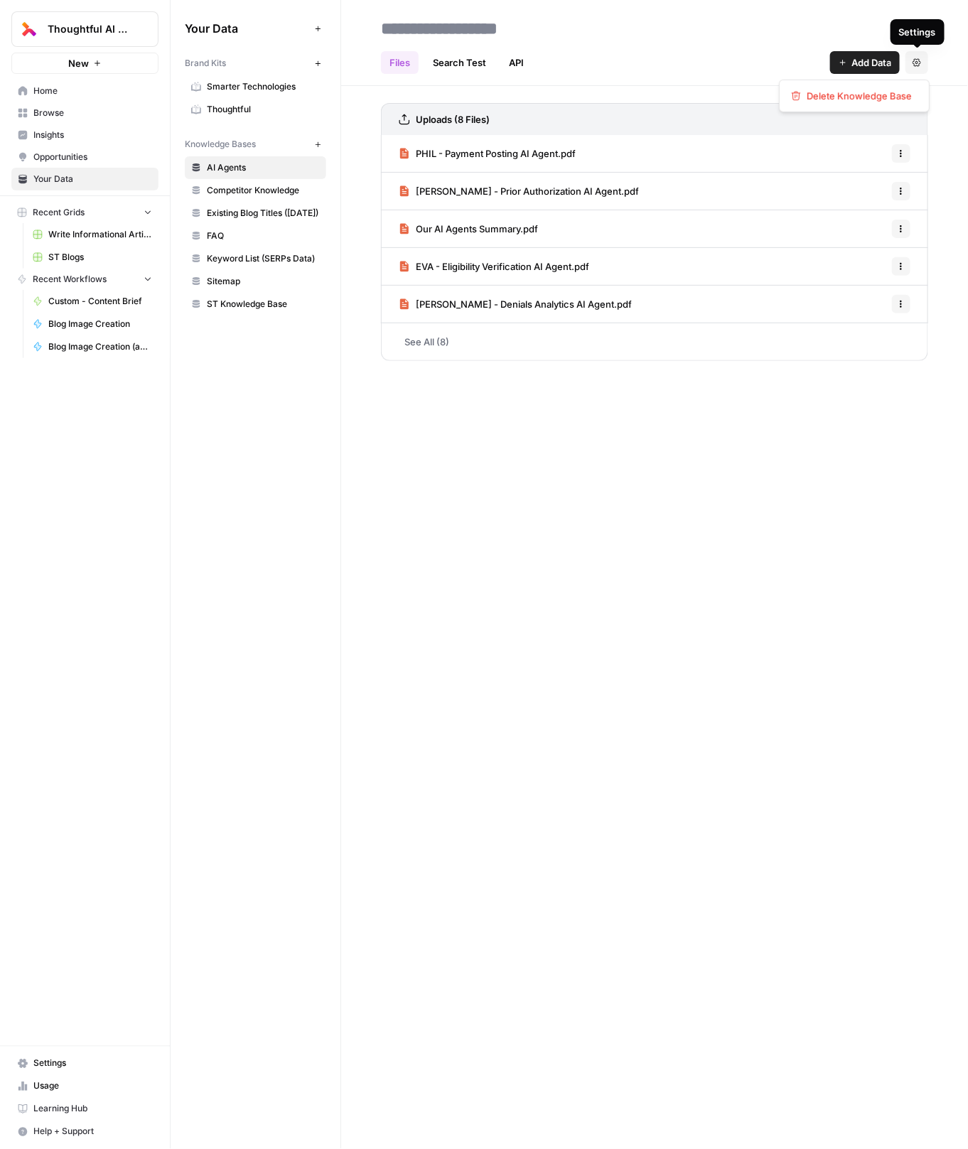
click at [922, 63] on button "Settings" at bounding box center [917, 62] width 23 height 23
click at [446, 62] on link "Search Test" at bounding box center [459, 62] width 70 height 23
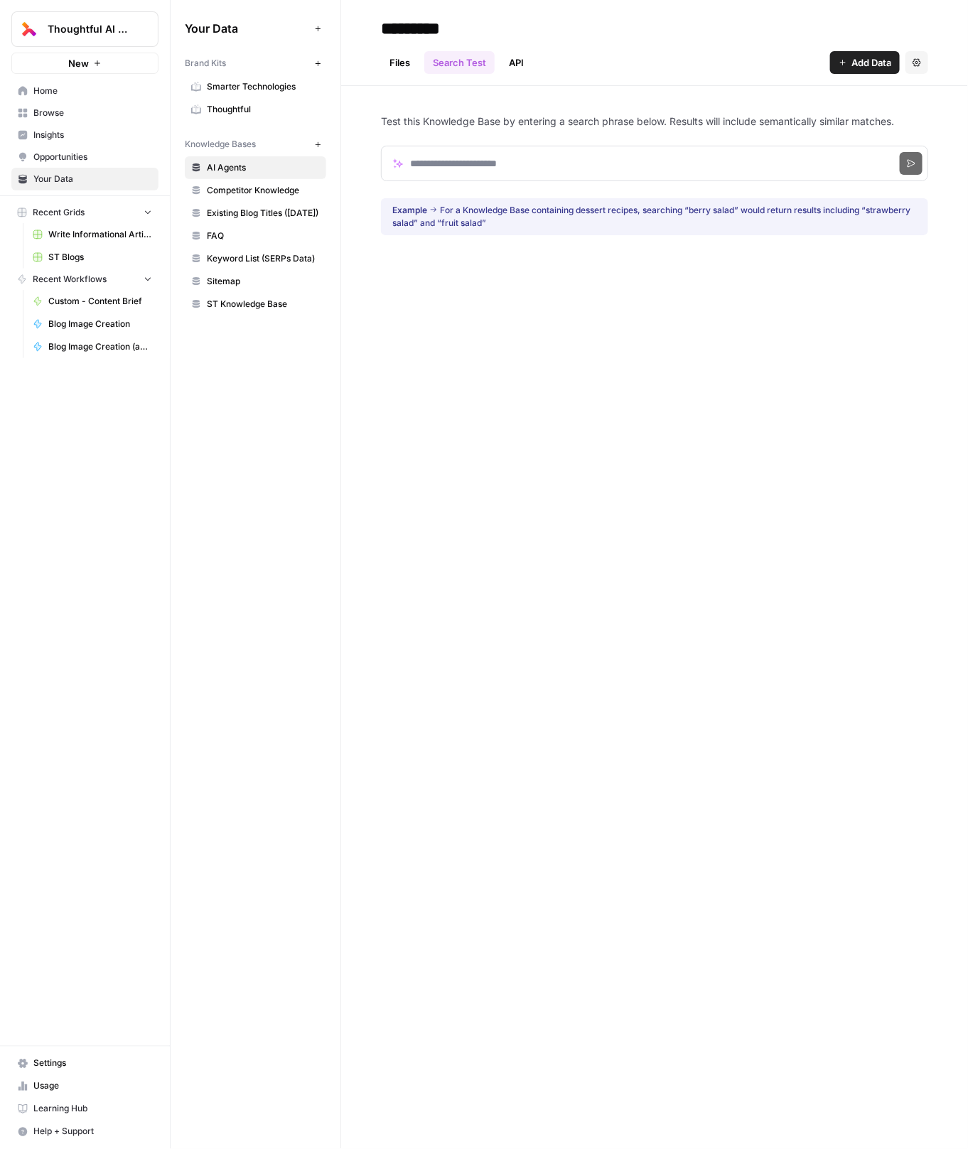
click at [232, 87] on span "Smarter Technologies" at bounding box center [263, 86] width 113 height 13
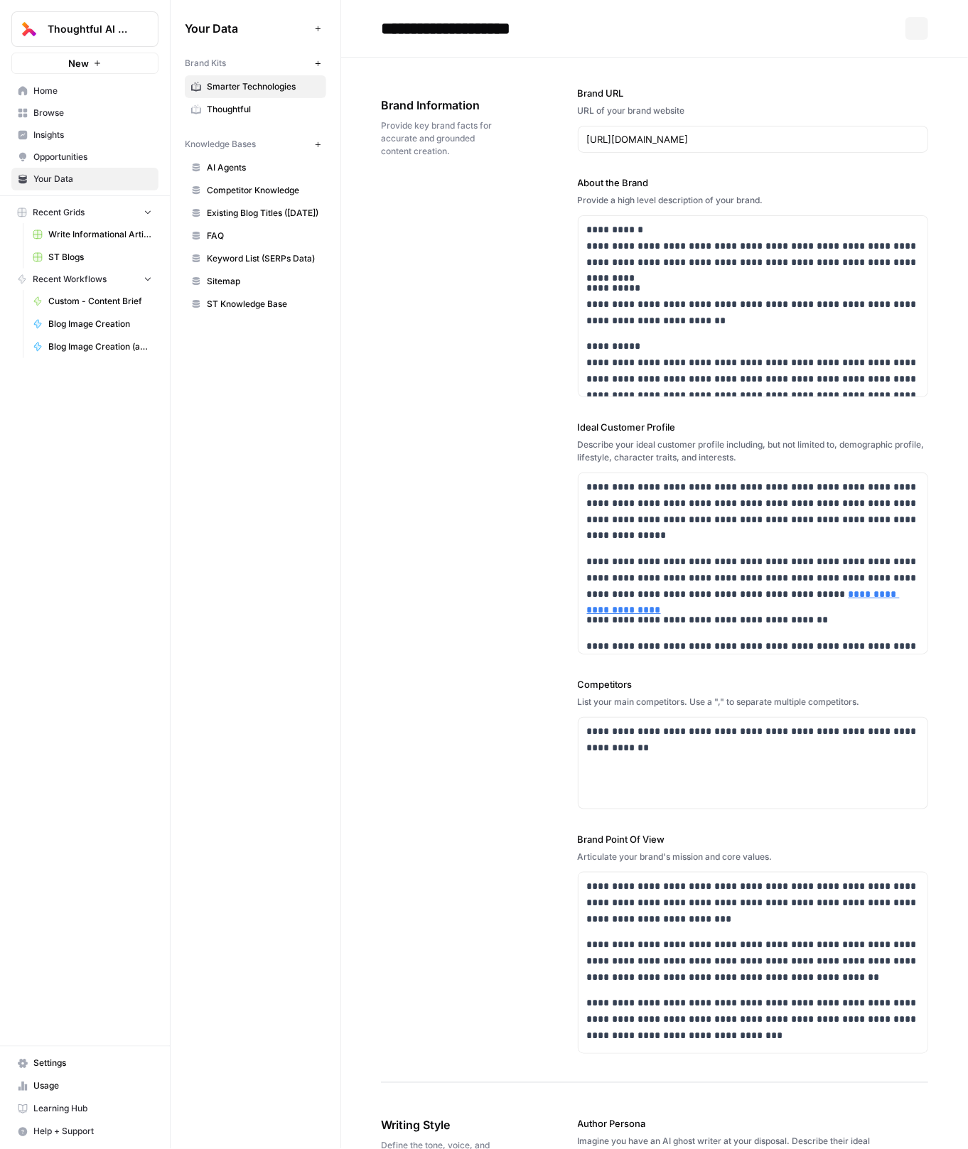
click at [242, 107] on span "Thoughtful" at bounding box center [263, 109] width 113 height 13
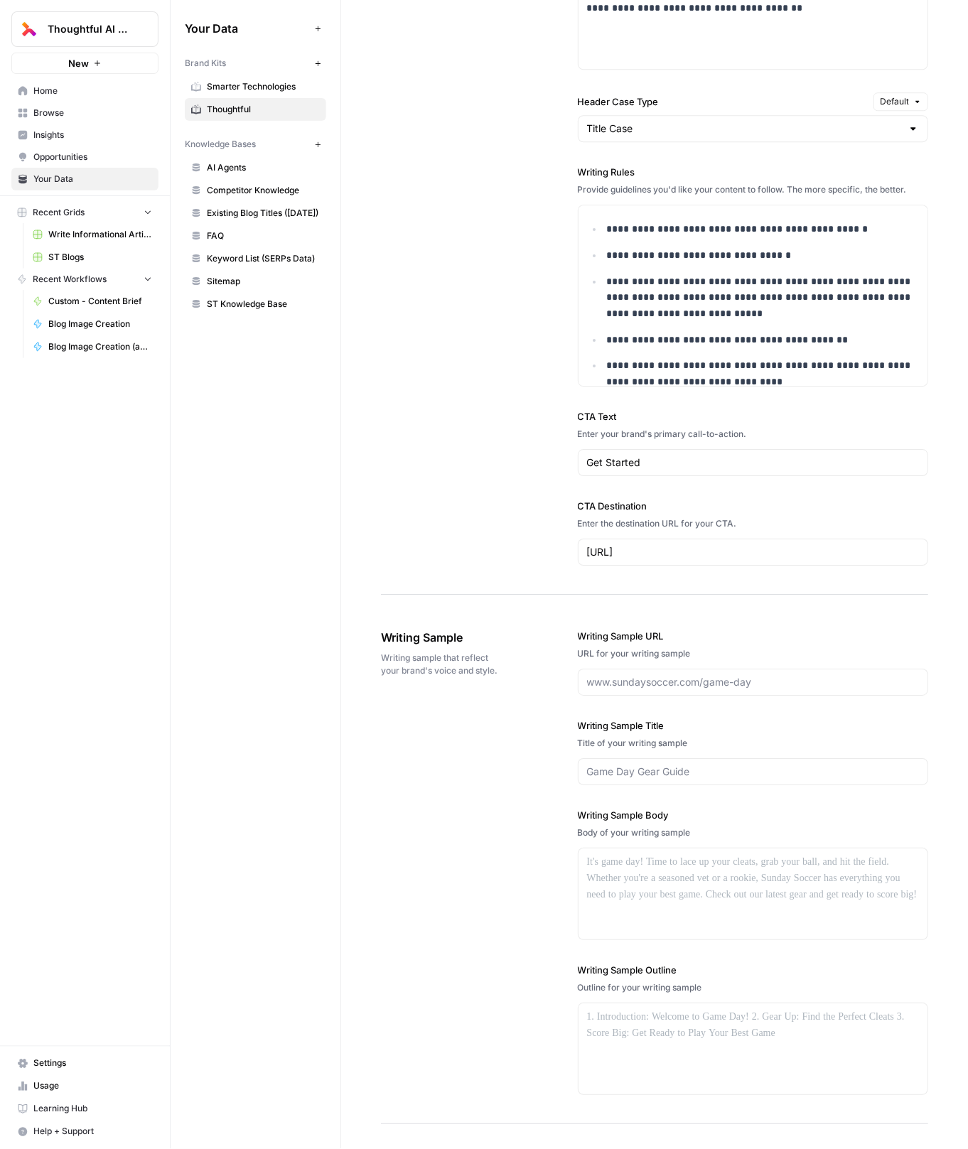
scroll to position [1444, 0]
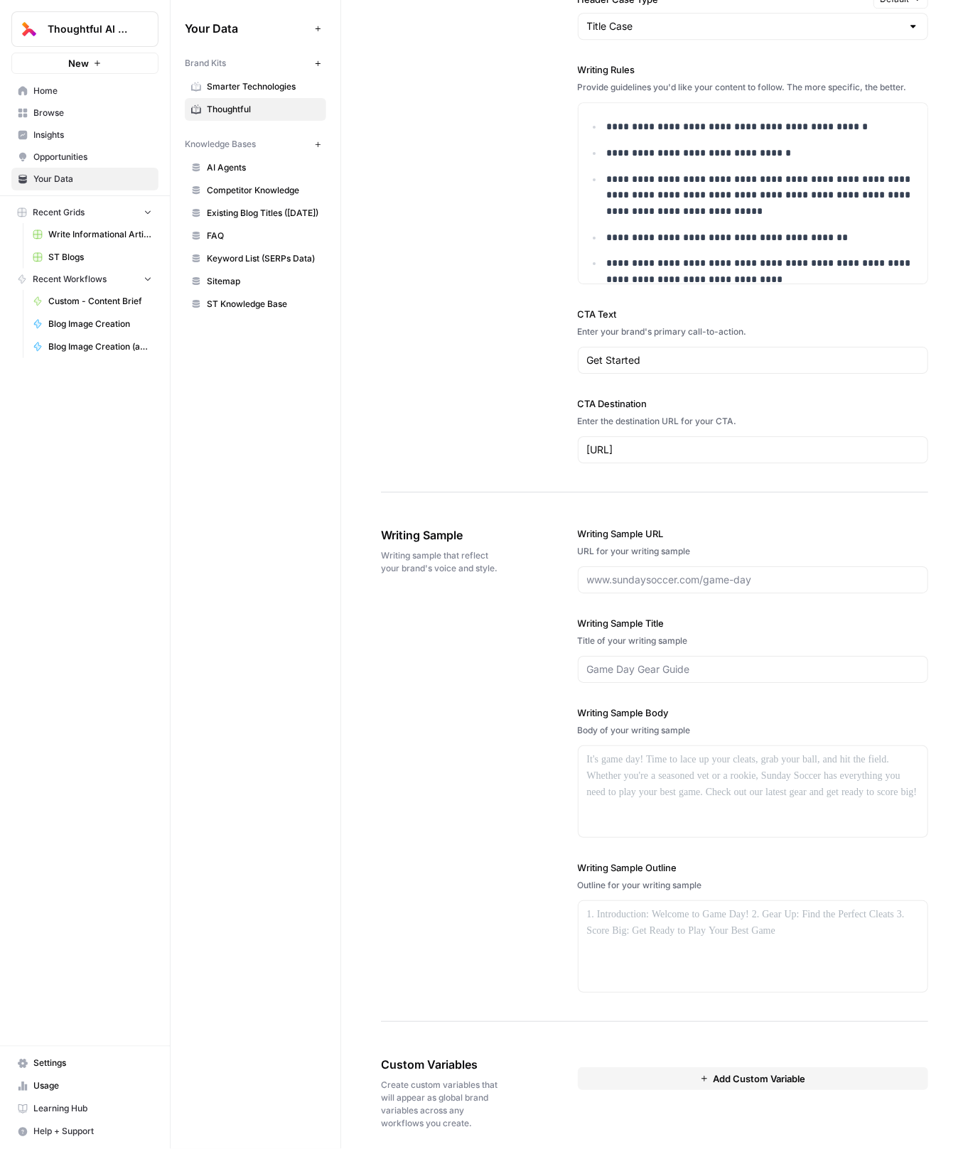
click at [397, 944] on div "Writing Sample Writing sample that reflect your brand's voice and style. Writin…" at bounding box center [654, 760] width 547 height 524
click at [235, 134] on div "Knowledge Bases New" at bounding box center [255, 144] width 141 height 24
click at [644, 776] on div at bounding box center [754, 791] width 350 height 91
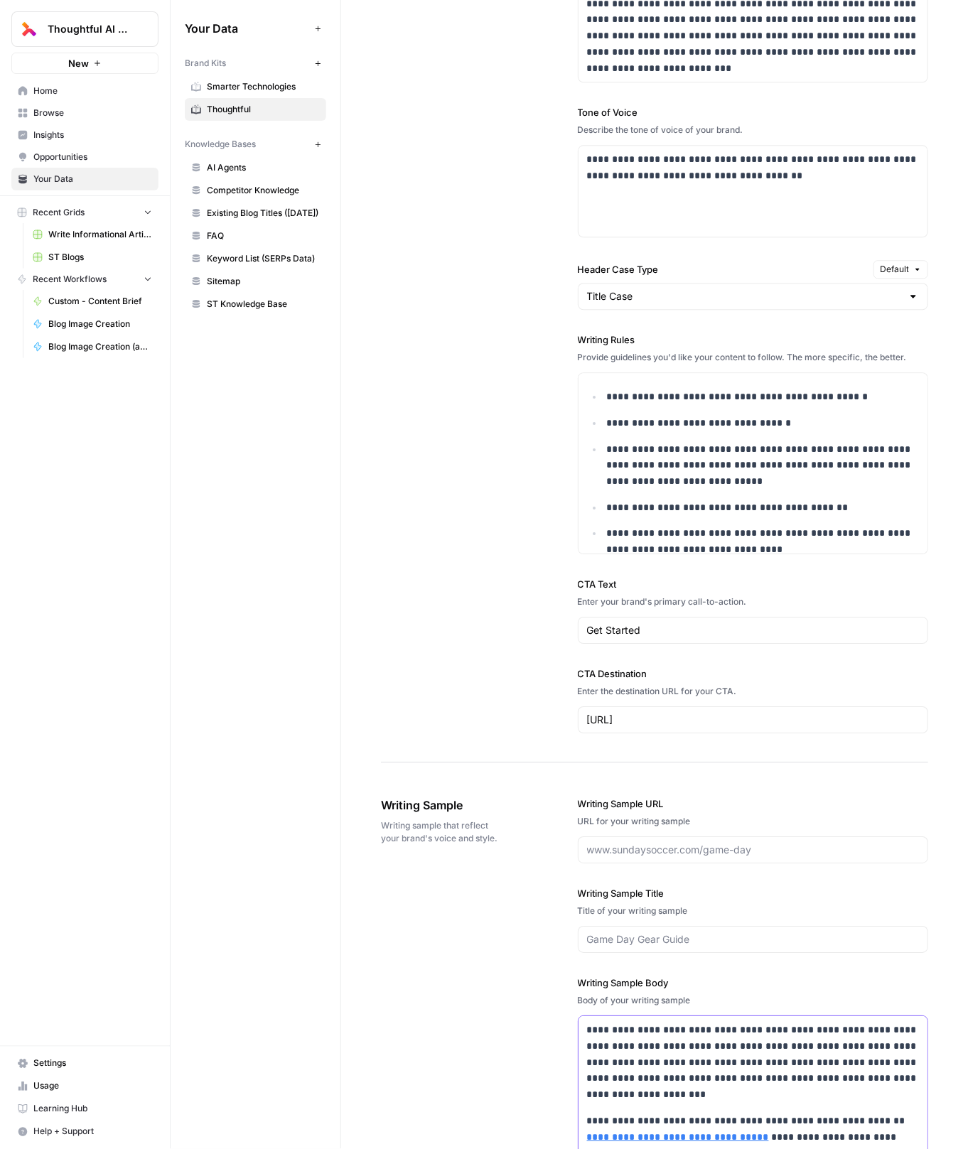
scroll to position [1145, 0]
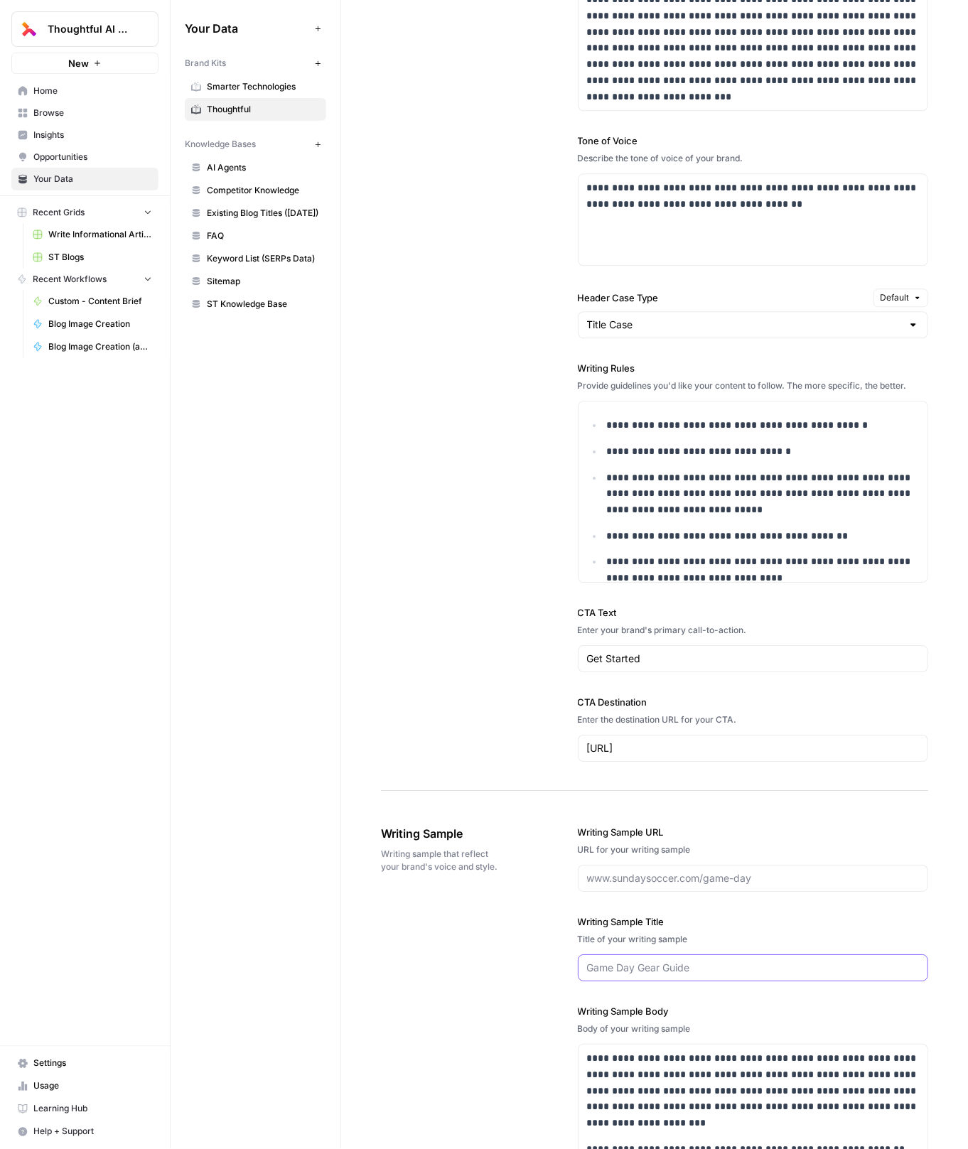
click at [675, 964] on input "Writing Sample Title" at bounding box center [753, 968] width 333 height 14
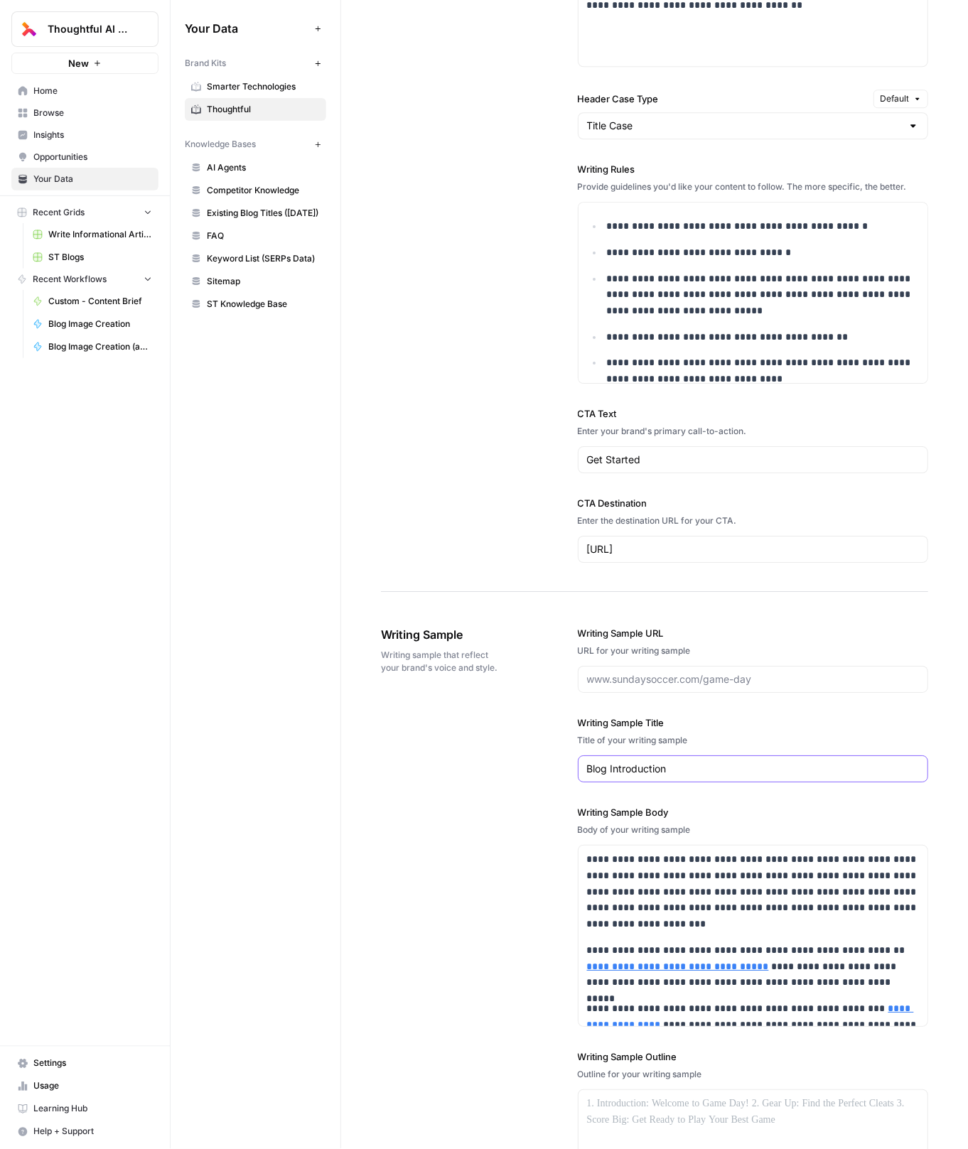
type input "Blog Introduction"
click at [354, 976] on div "**********" at bounding box center [654, 30] width 627 height 2634
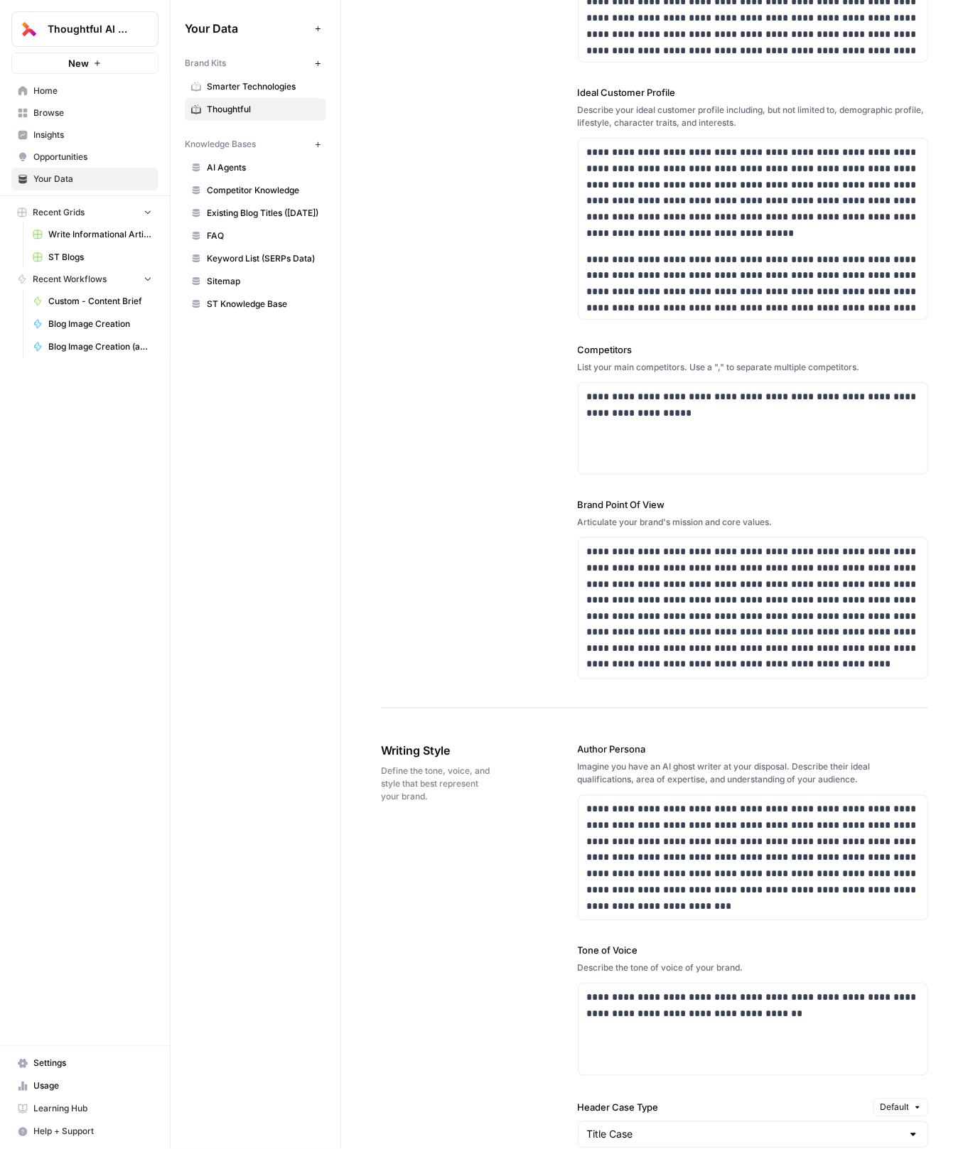
scroll to position [0, 0]
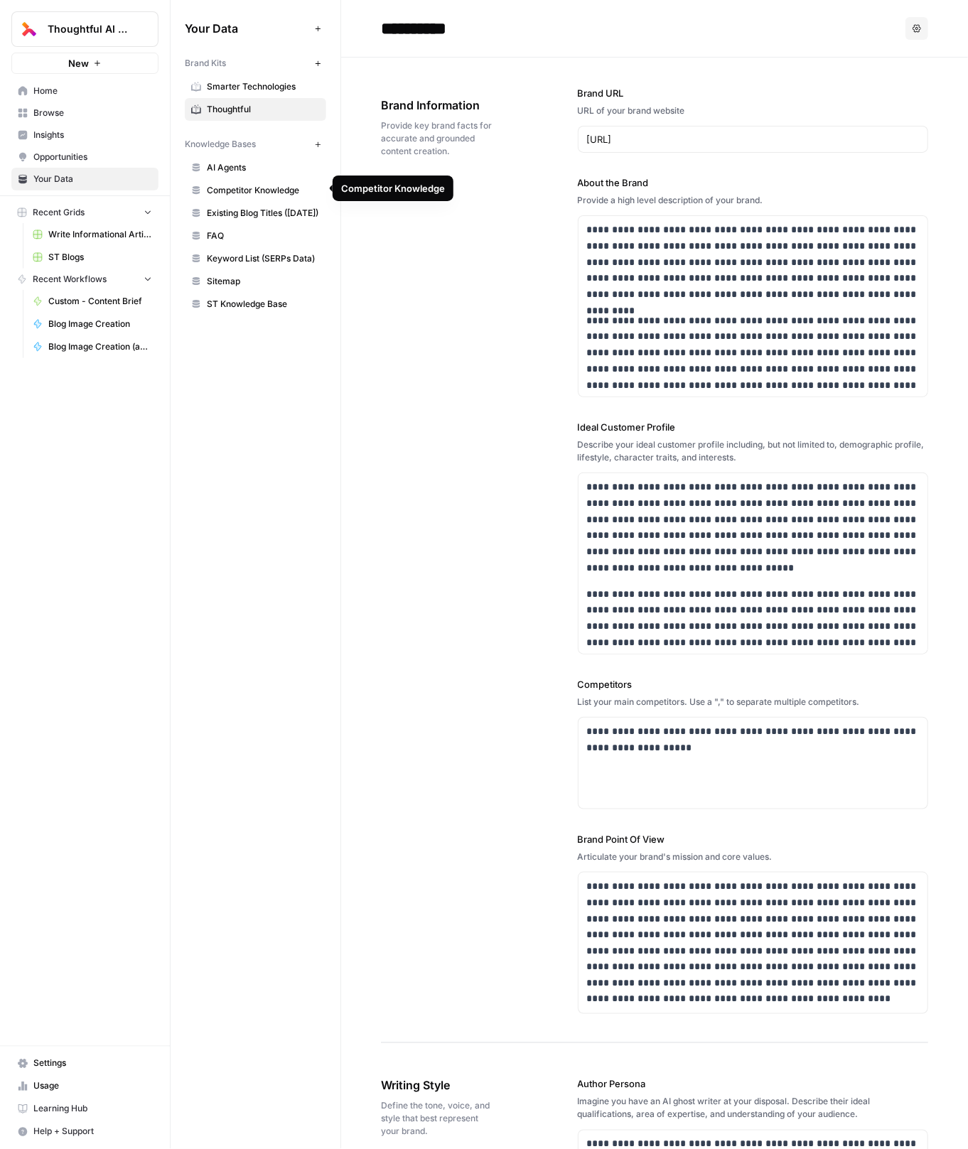
click at [265, 195] on span "Competitor Knowledge" at bounding box center [263, 190] width 113 height 13
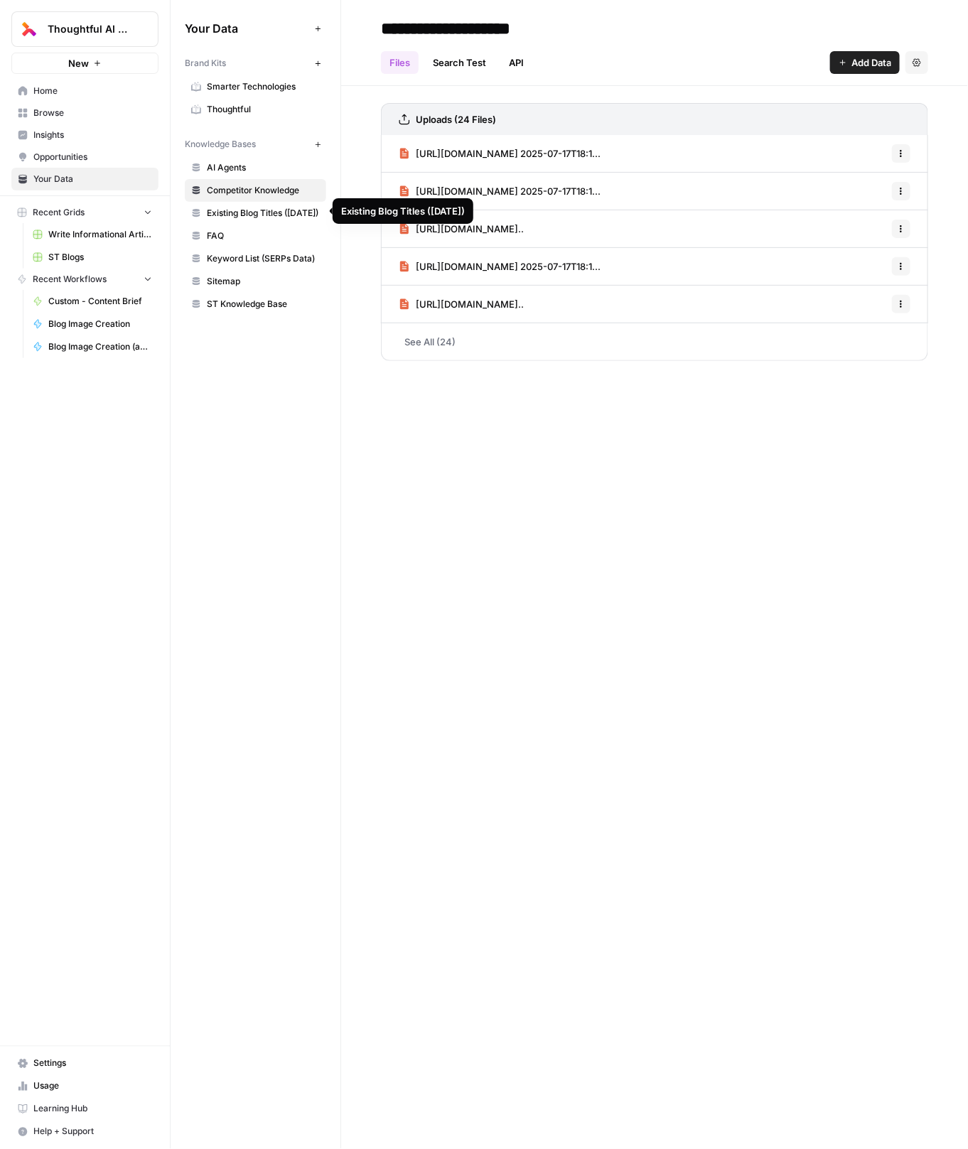
click at [235, 232] on span "FAQ" at bounding box center [263, 236] width 113 height 13
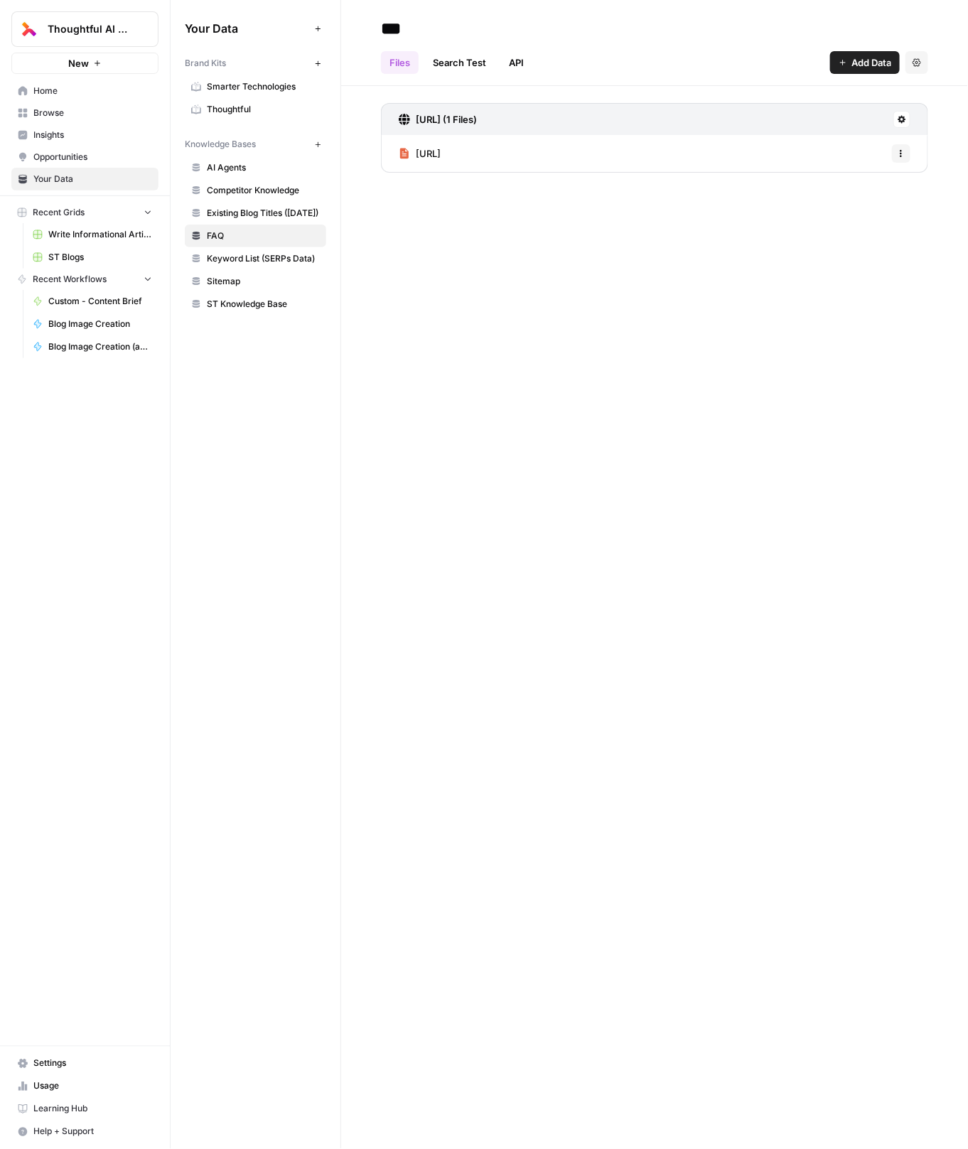
click at [484, 63] on link "Search Test" at bounding box center [459, 62] width 70 height 23
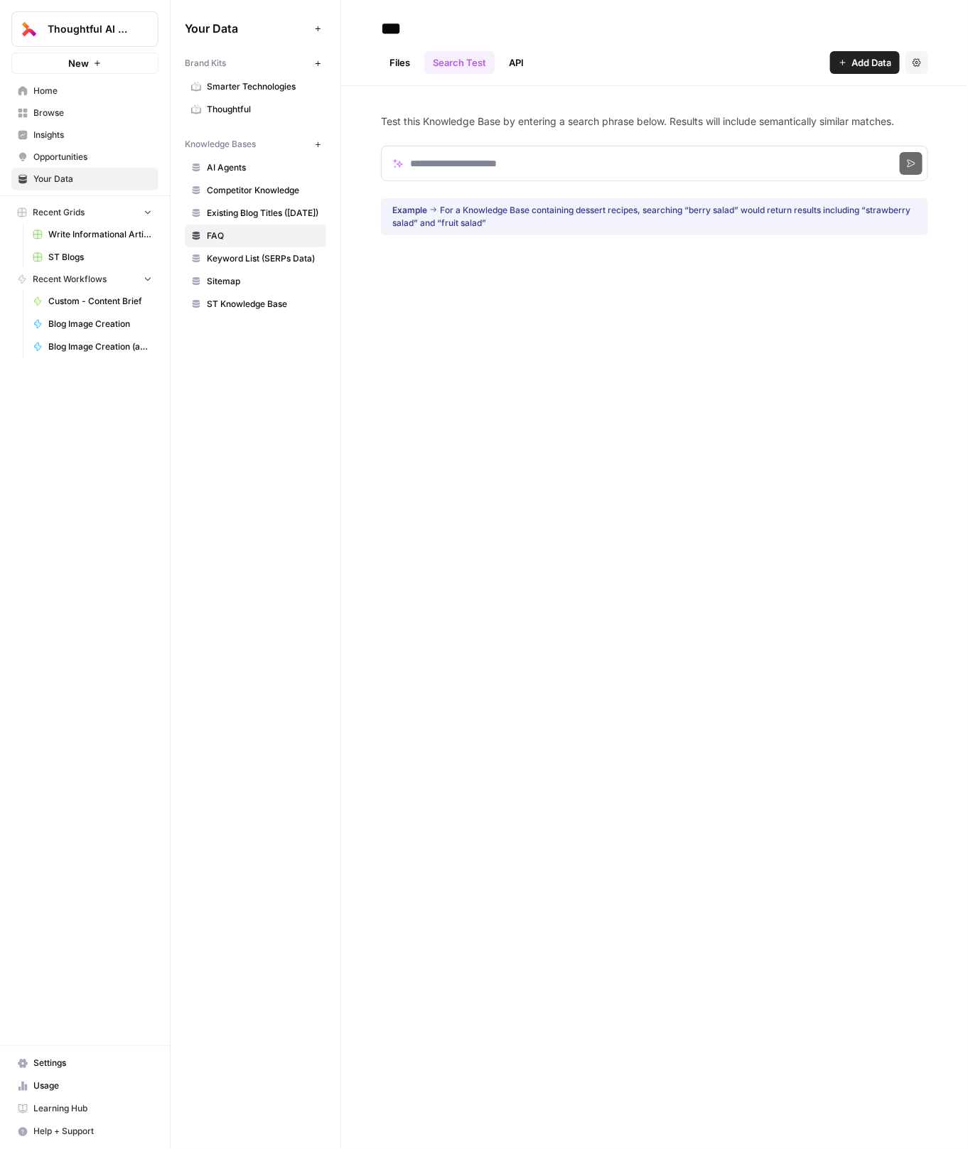
click at [528, 55] on link "API" at bounding box center [516, 62] width 32 height 23
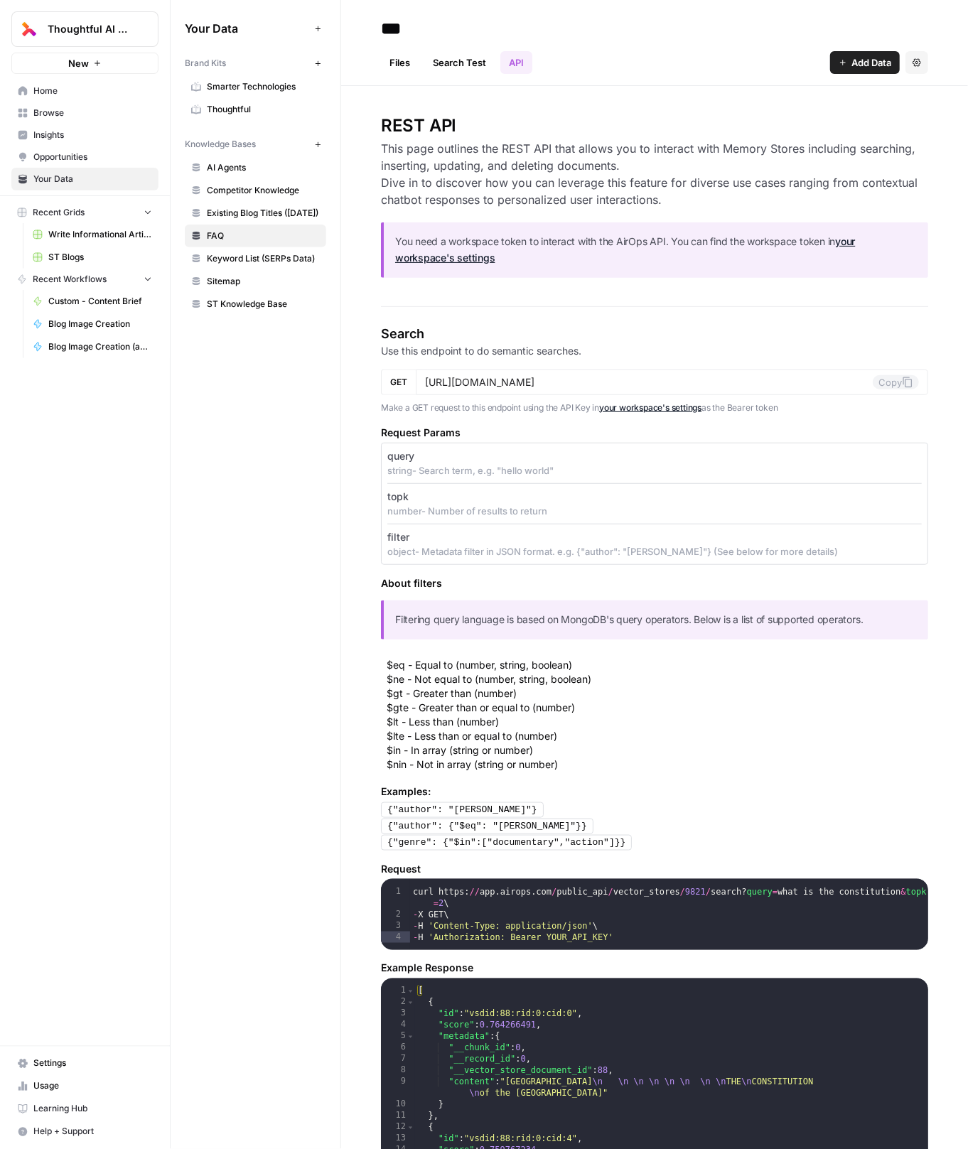
click at [248, 116] on link "Thoughtful" at bounding box center [255, 109] width 141 height 23
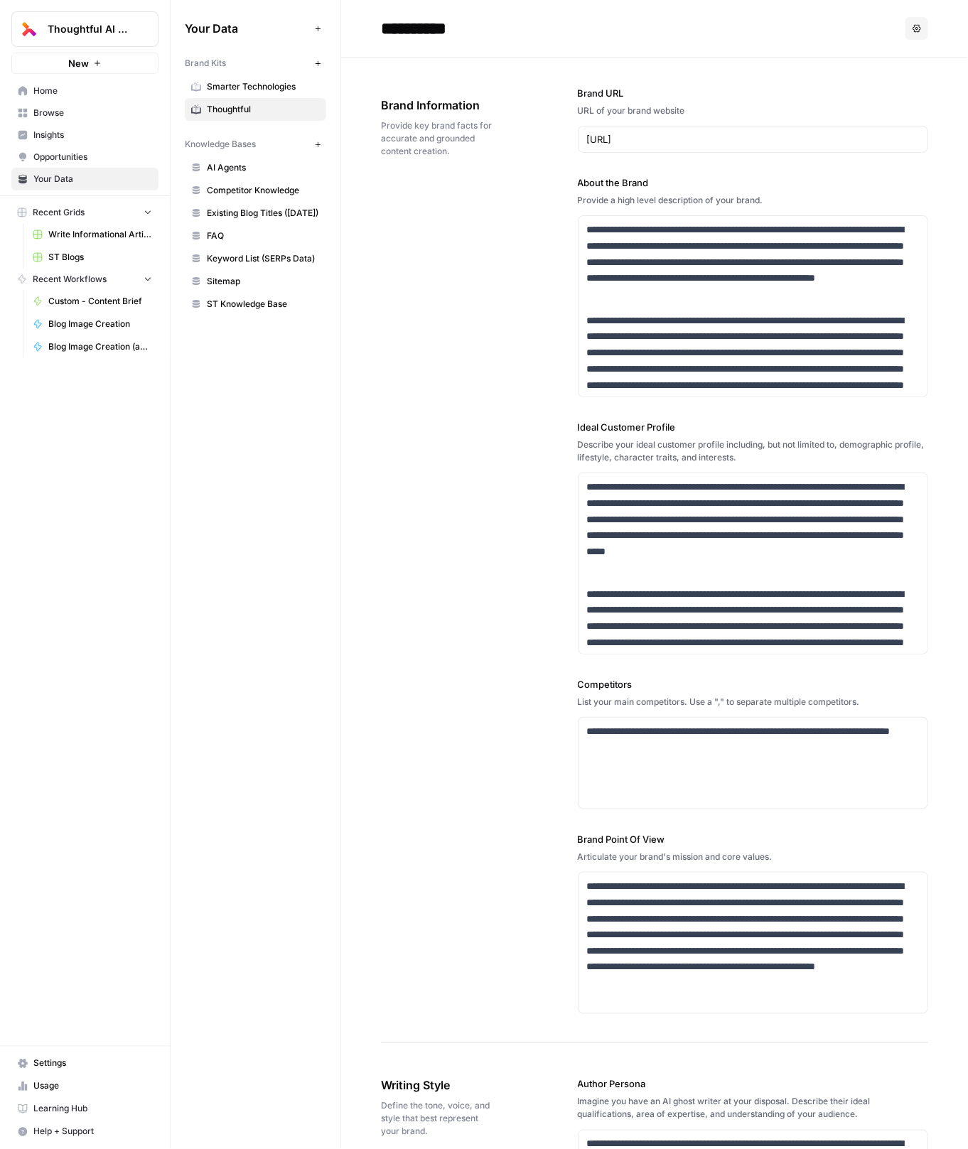
scroll to position [1534, 0]
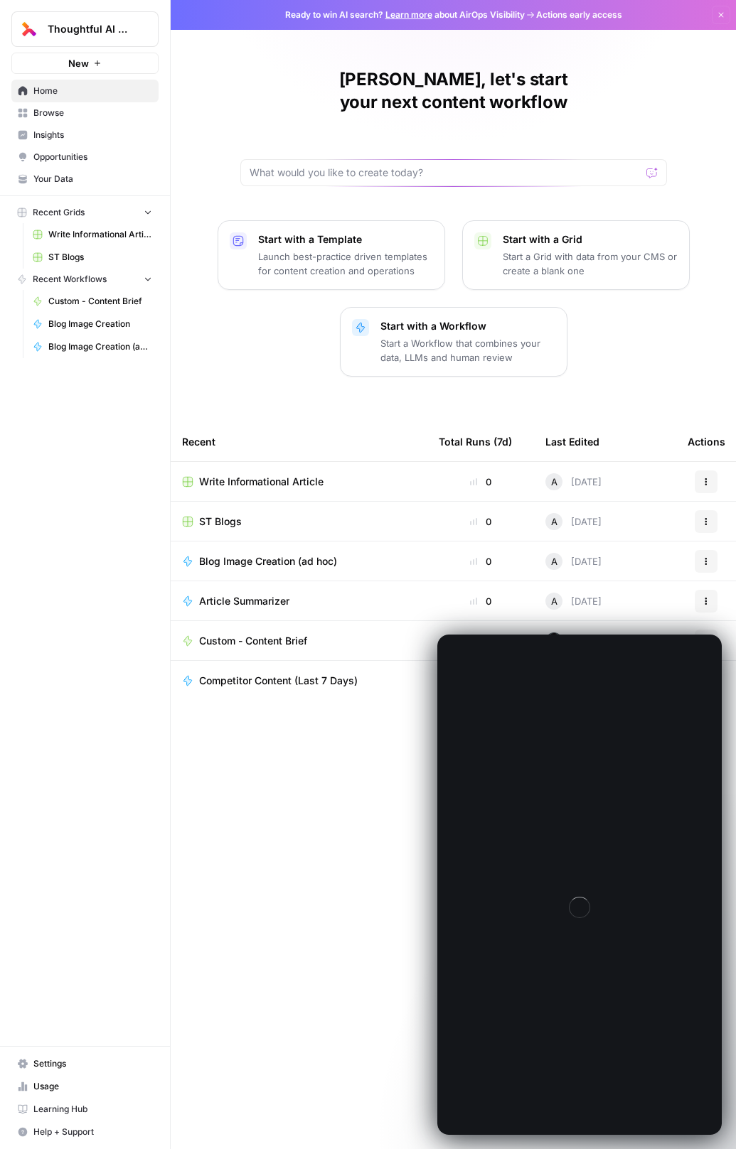
click at [316, 475] on span "Write Informational Article" at bounding box center [261, 482] width 124 height 14
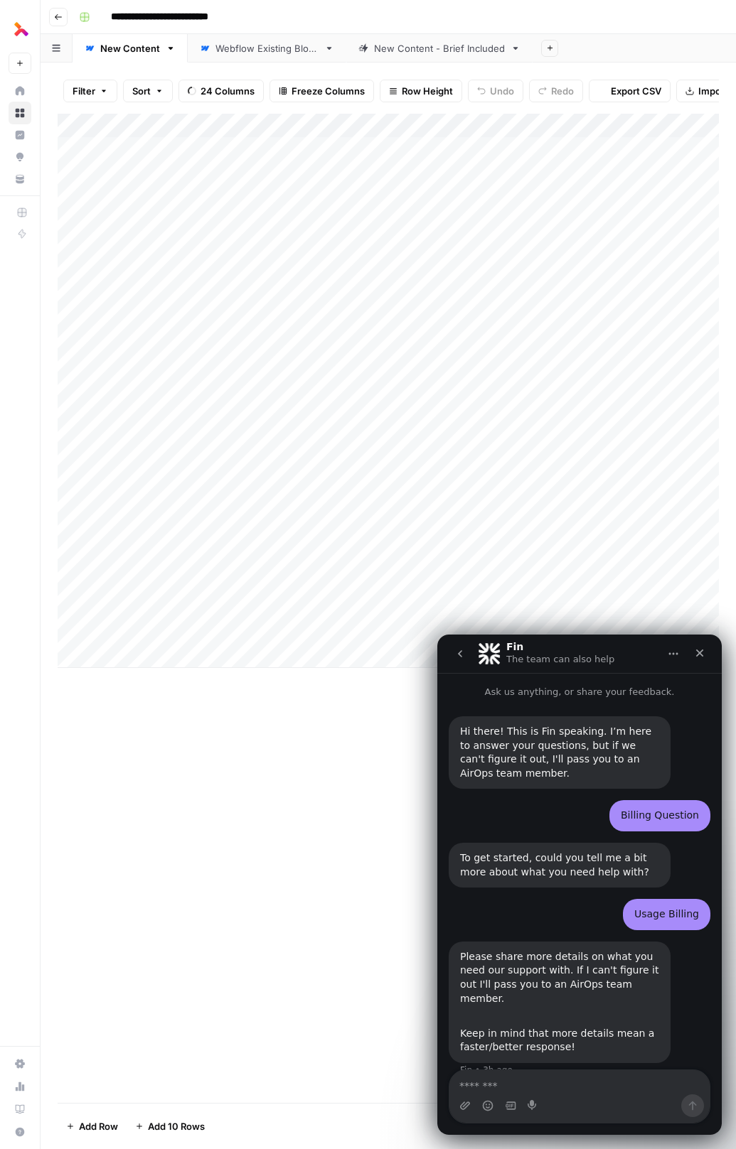
scroll to position [22, 0]
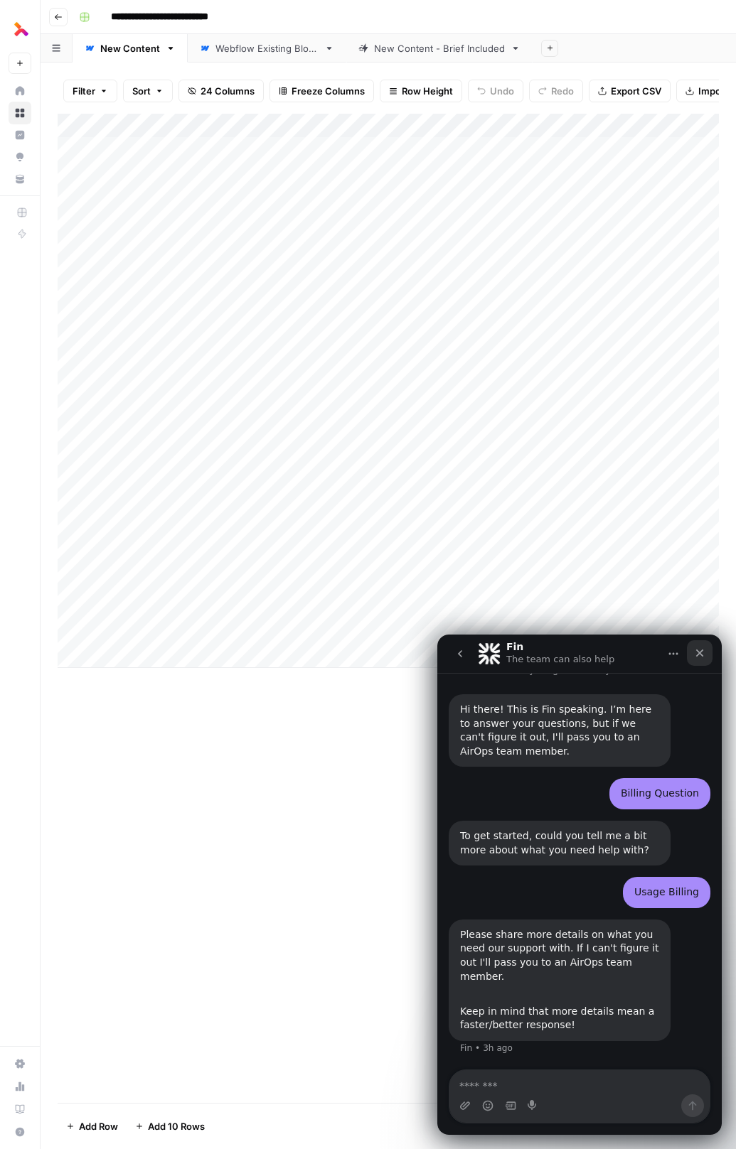
click at [705, 654] on div "Close" at bounding box center [700, 653] width 26 height 26
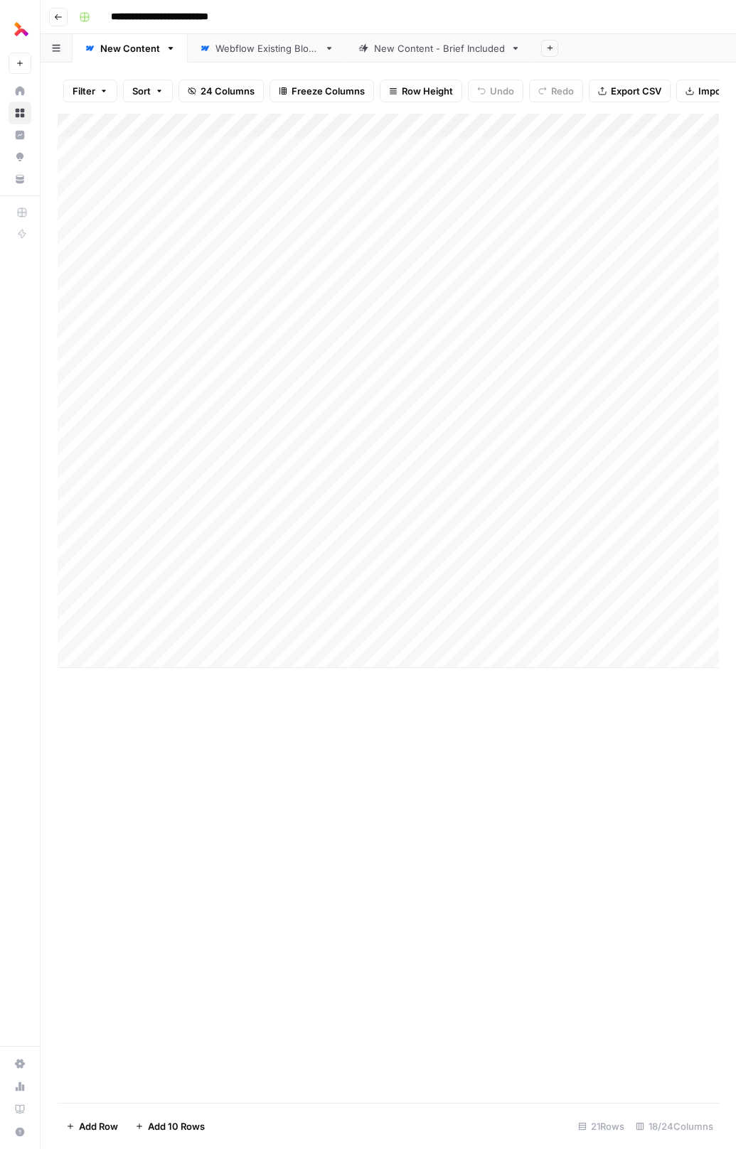
click at [308, 129] on div "Add Column" at bounding box center [388, 391] width 661 height 554
click at [389, 127] on div "Add Column" at bounding box center [388, 391] width 661 height 554
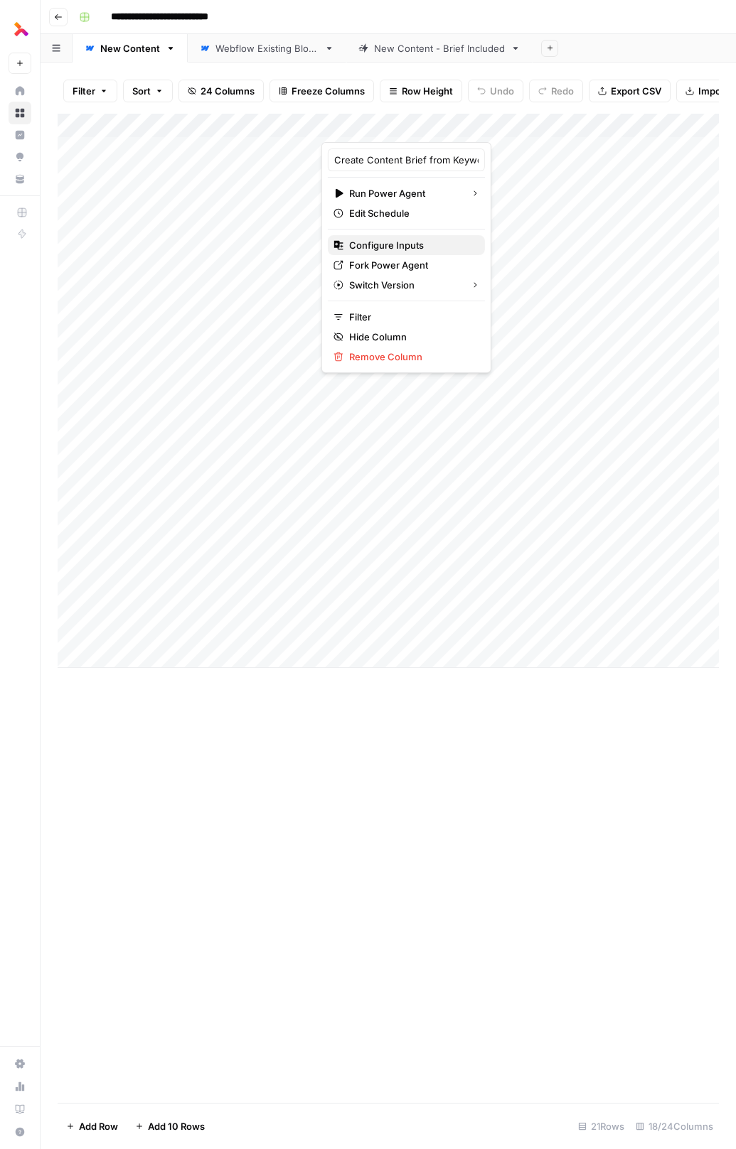
click at [398, 248] on span "Configure Inputs" at bounding box center [411, 245] width 124 height 14
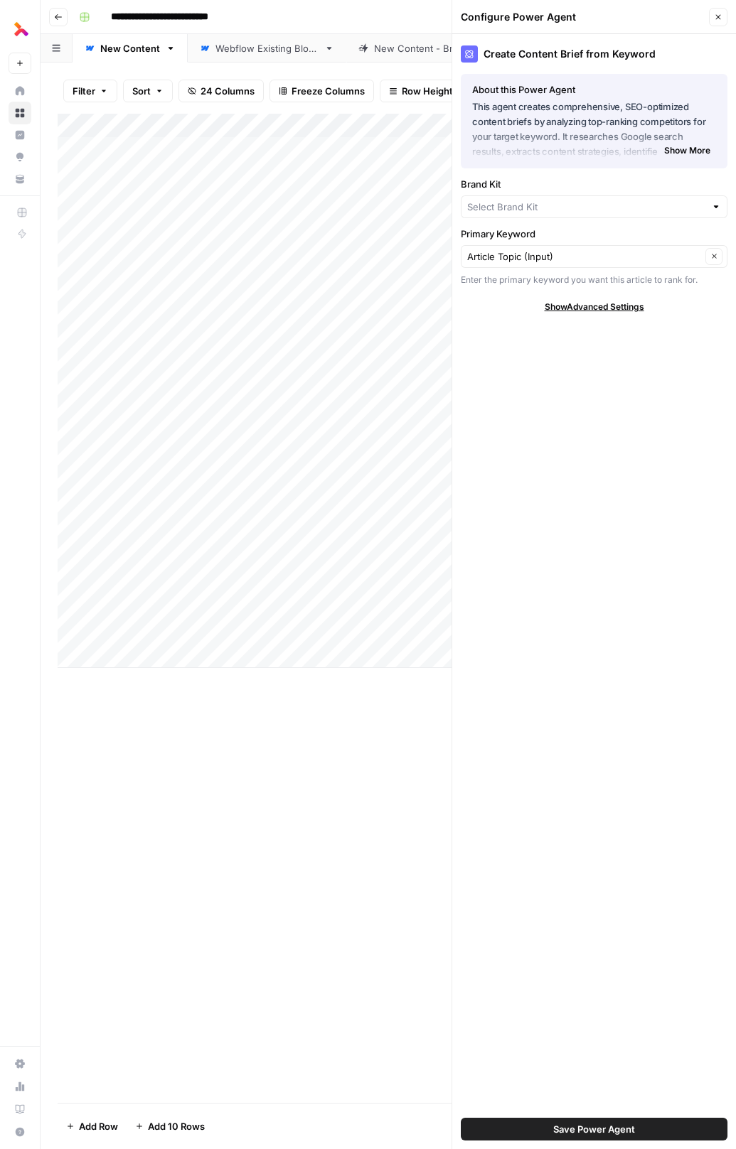
type input "Thoughtful"
click at [594, 312] on span "Show Advanced Settings" at bounding box center [594, 312] width 100 height 13
click at [559, 206] on input "Brand Kit" at bounding box center [584, 212] width 234 height 14
type input "Thoughtful"
click at [546, 266] on input "Primary Keyword" at bounding box center [584, 261] width 234 height 14
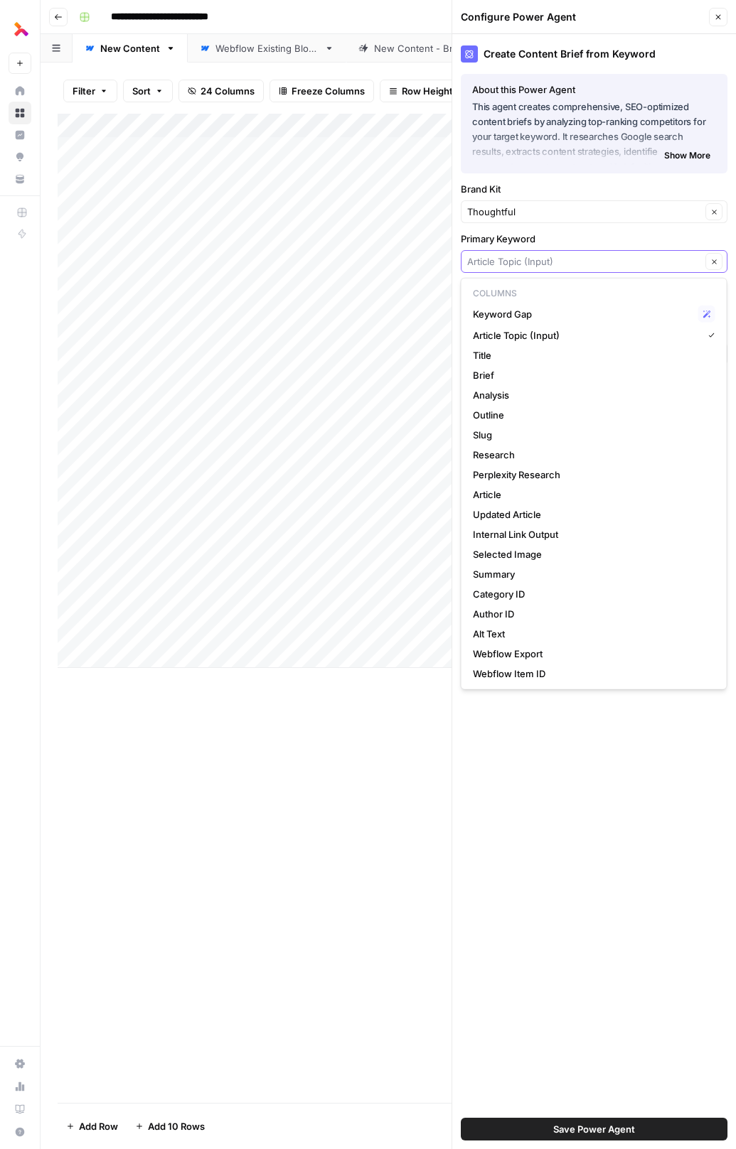
type input "Article Topic (Input)"
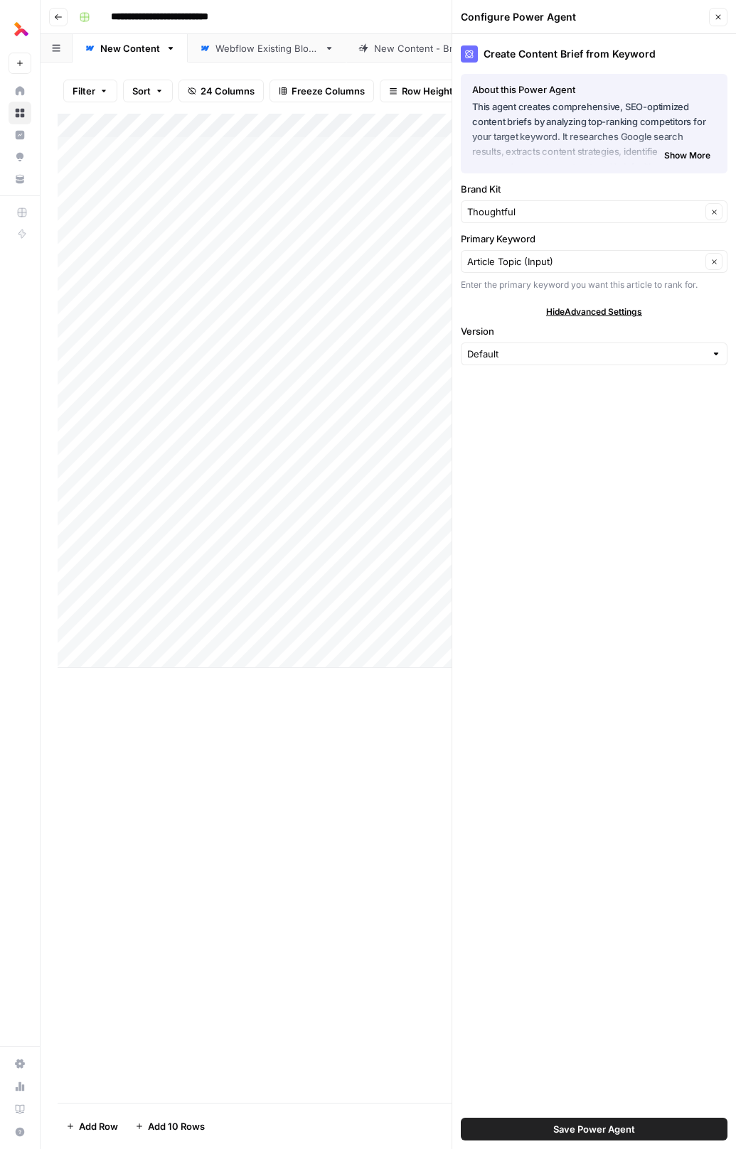
click at [710, 16] on button "Close" at bounding box center [718, 17] width 18 height 18
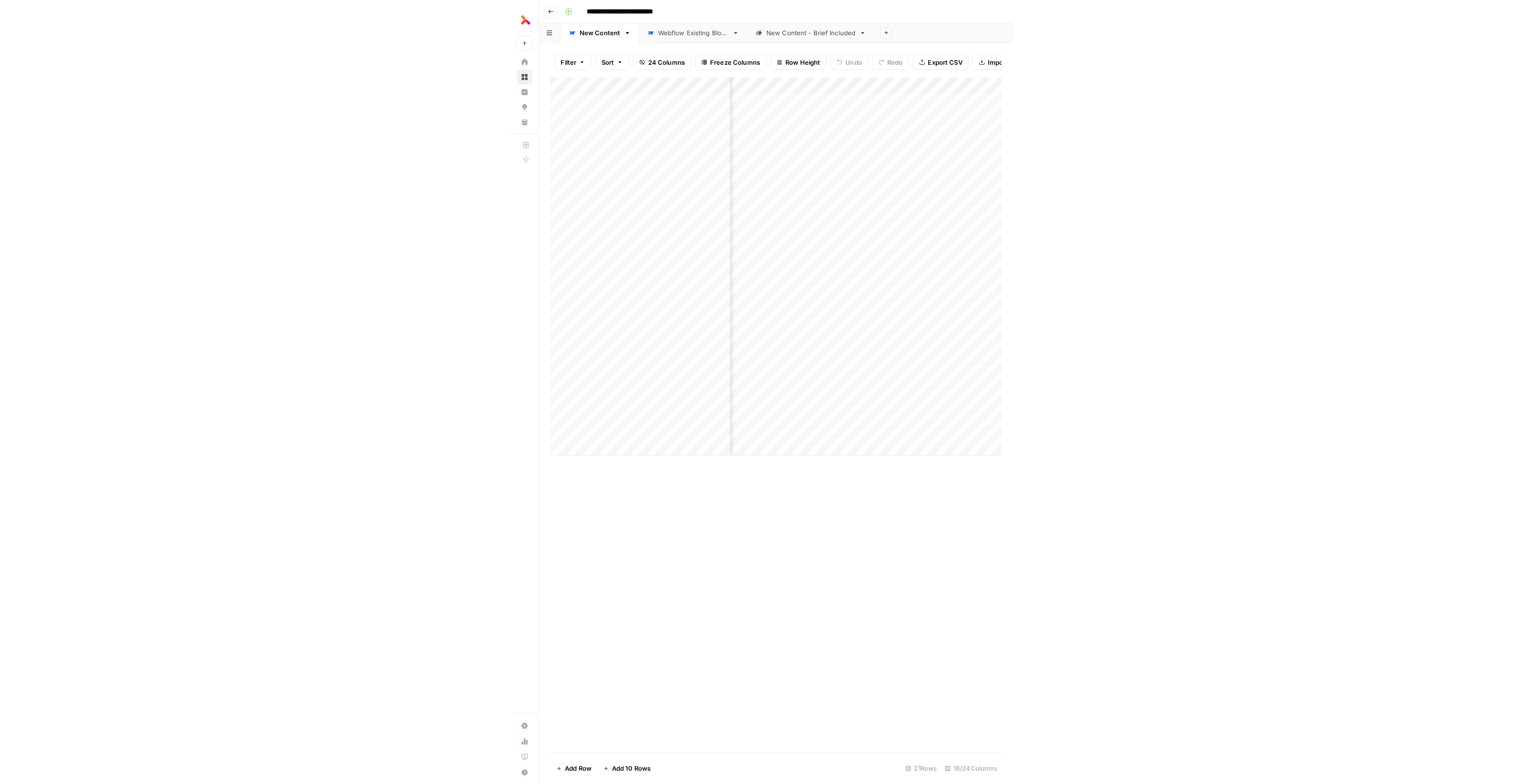
scroll to position [0, 322]
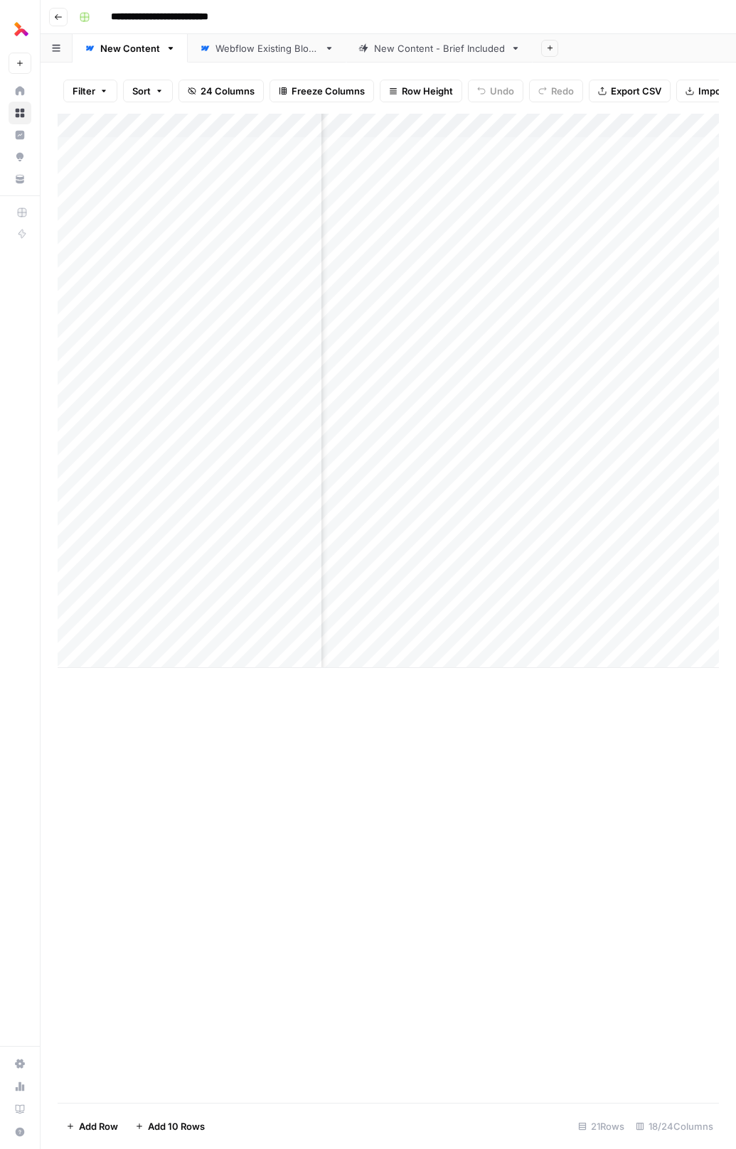
click at [515, 122] on div "Add Column" at bounding box center [388, 391] width 661 height 554
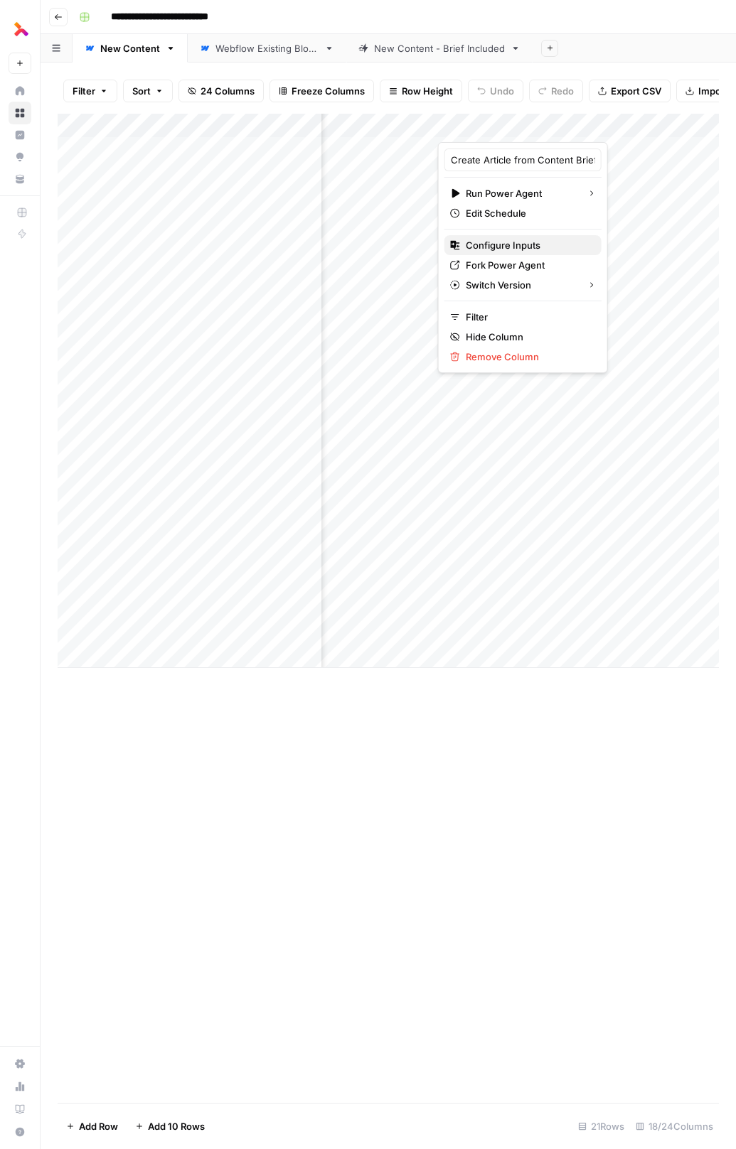
click at [514, 243] on span "Configure Inputs" at bounding box center [528, 245] width 124 height 14
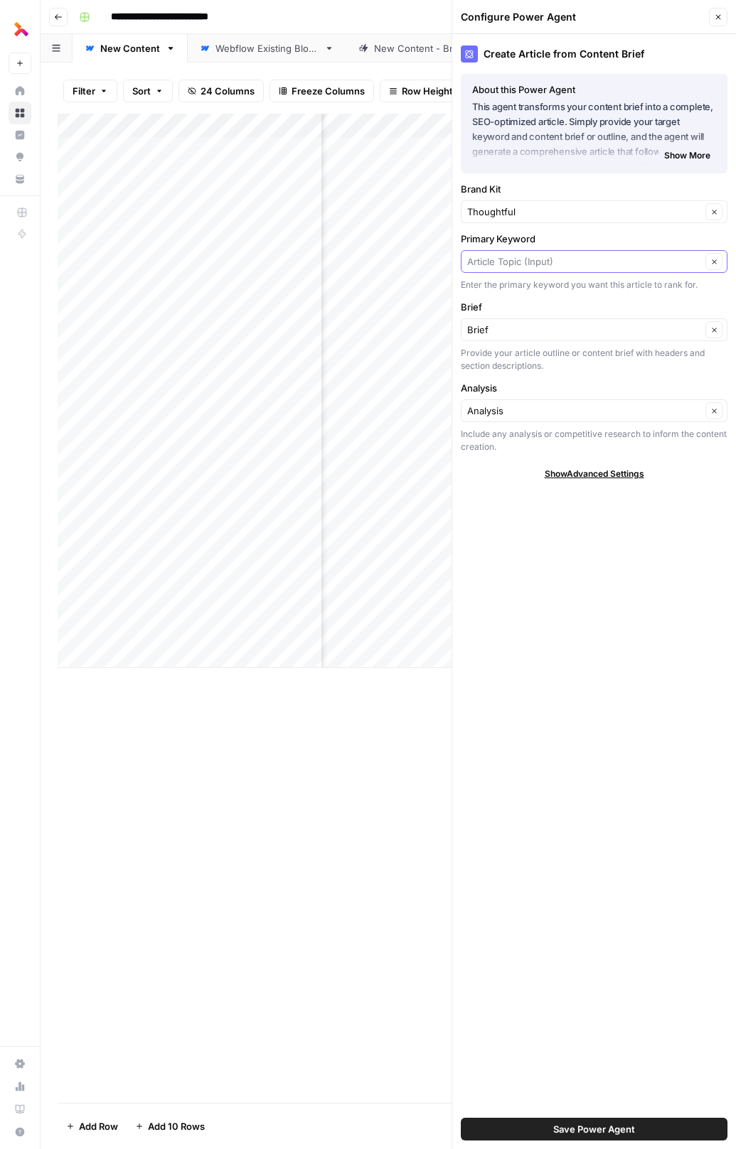
click at [542, 259] on input "Primary Keyword" at bounding box center [584, 261] width 234 height 14
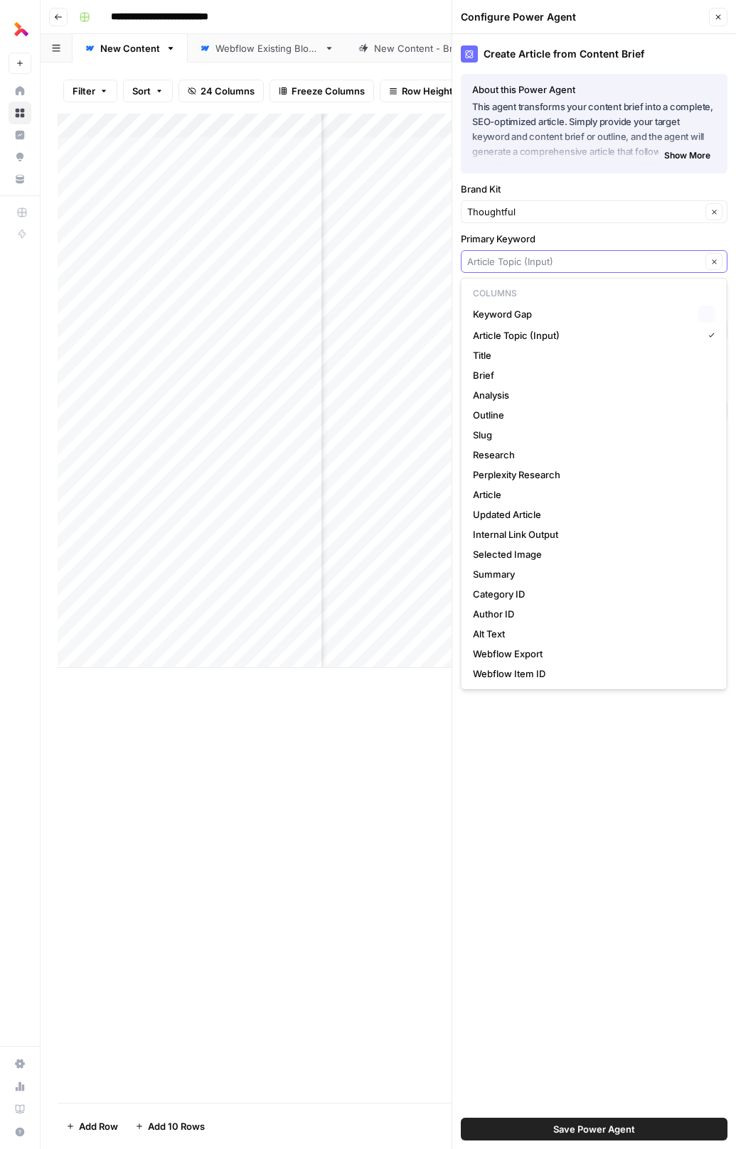
type input "Article Topic (Input)"
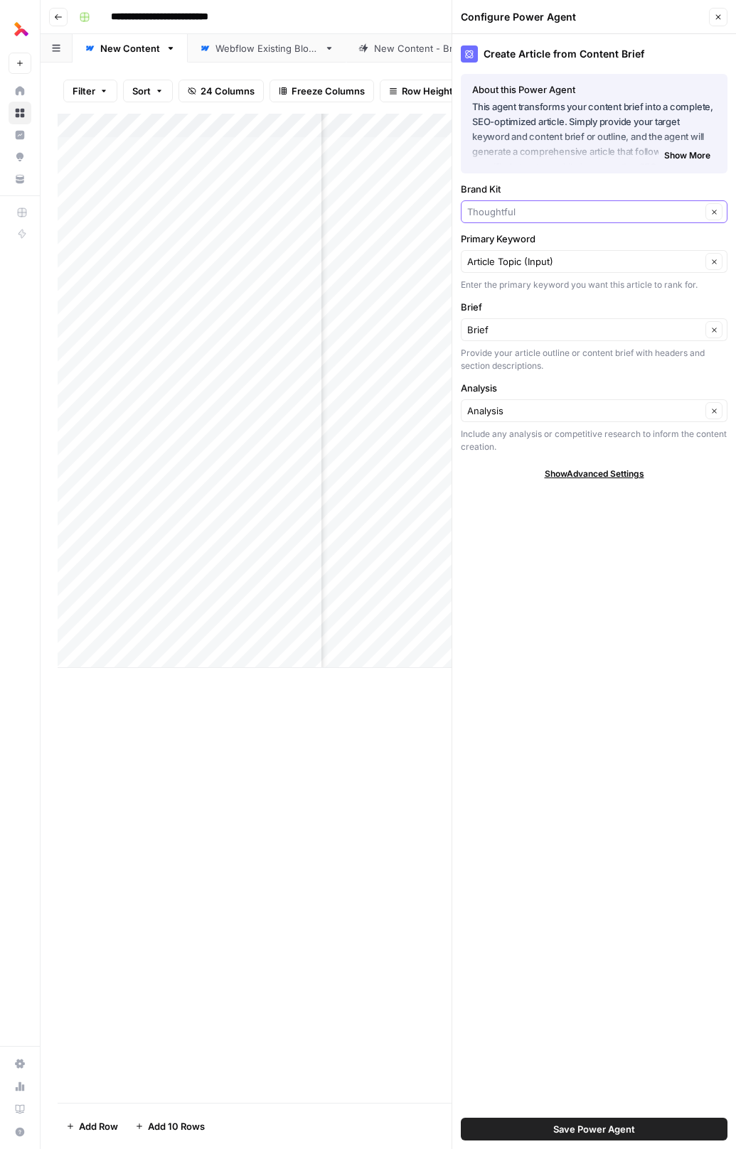
click at [540, 215] on input "Brand Kit" at bounding box center [584, 212] width 234 height 14
type input "Thoughtful"
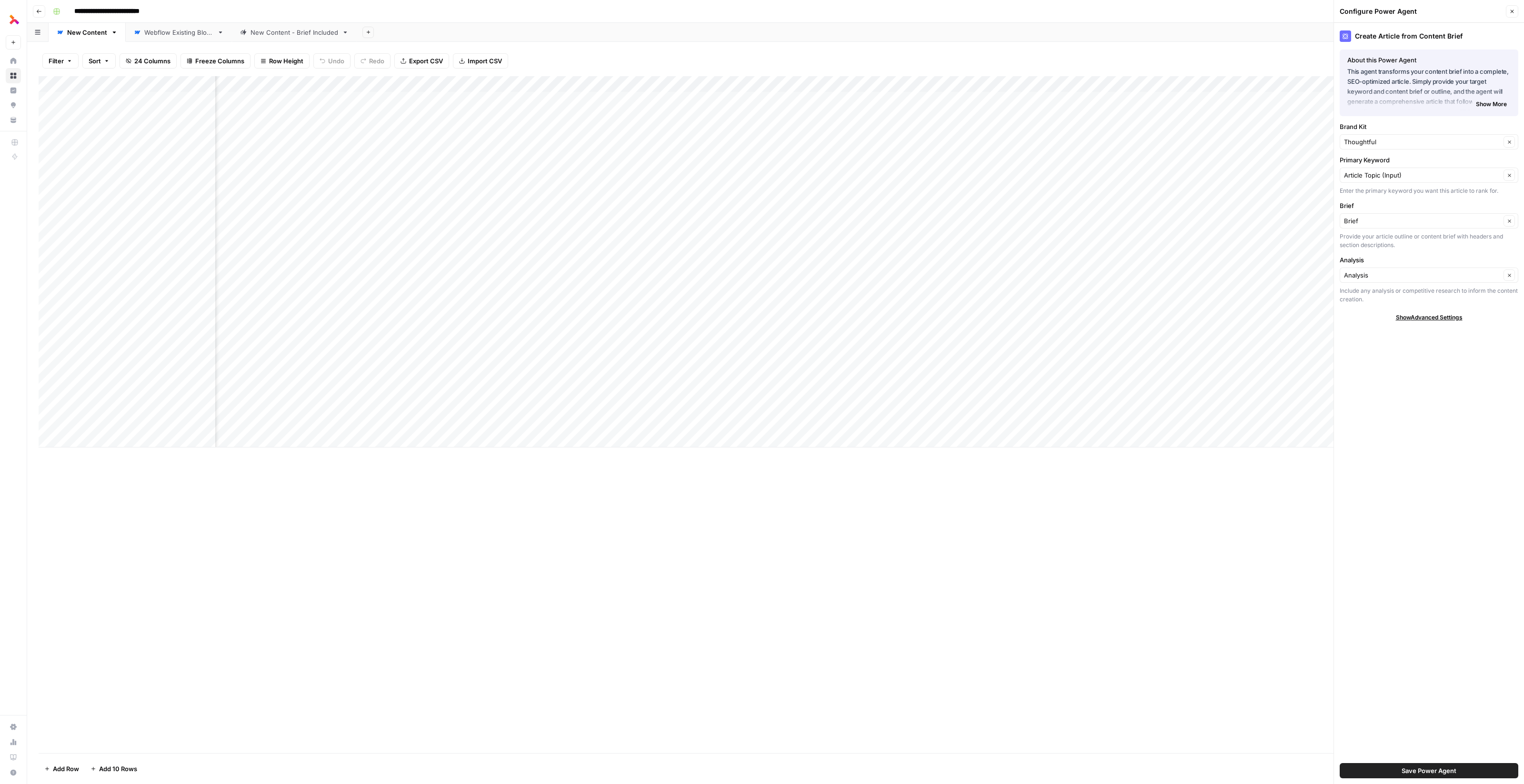
click at [492, 315] on span "Show Advanced Settings" at bounding box center [1429, 317] width 67 height 9
click at [492, 315] on span "Hide Advanced Settings" at bounding box center [1429, 317] width 64 height 9
click at [492, 14] on div "Configure Power Agent Close" at bounding box center [1429, 11] width 179 height 12
click at [37, 726] on span "Settings" at bounding box center [62, 726] width 80 height 9
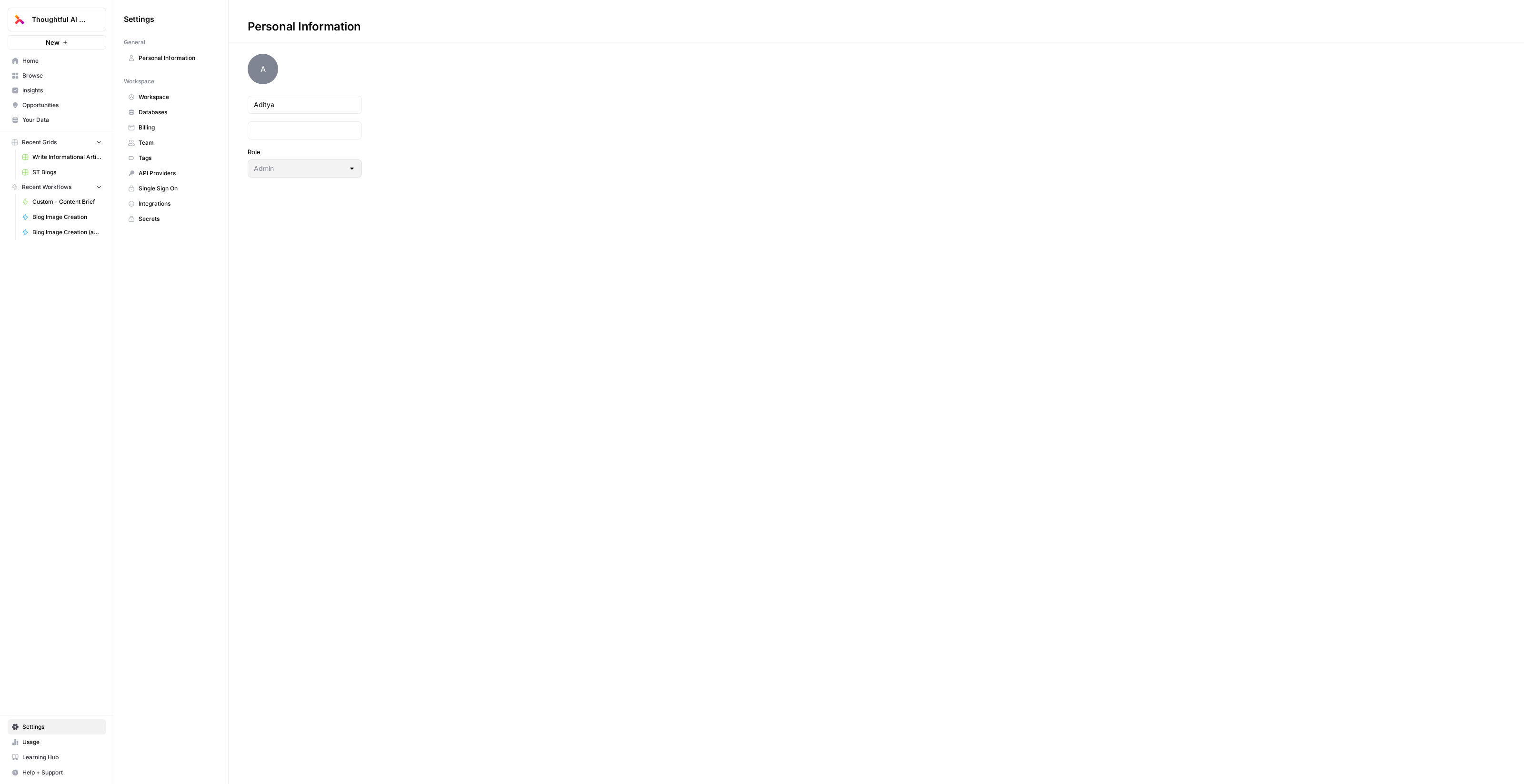
click at [47, 65] on span "Home" at bounding box center [62, 61] width 80 height 9
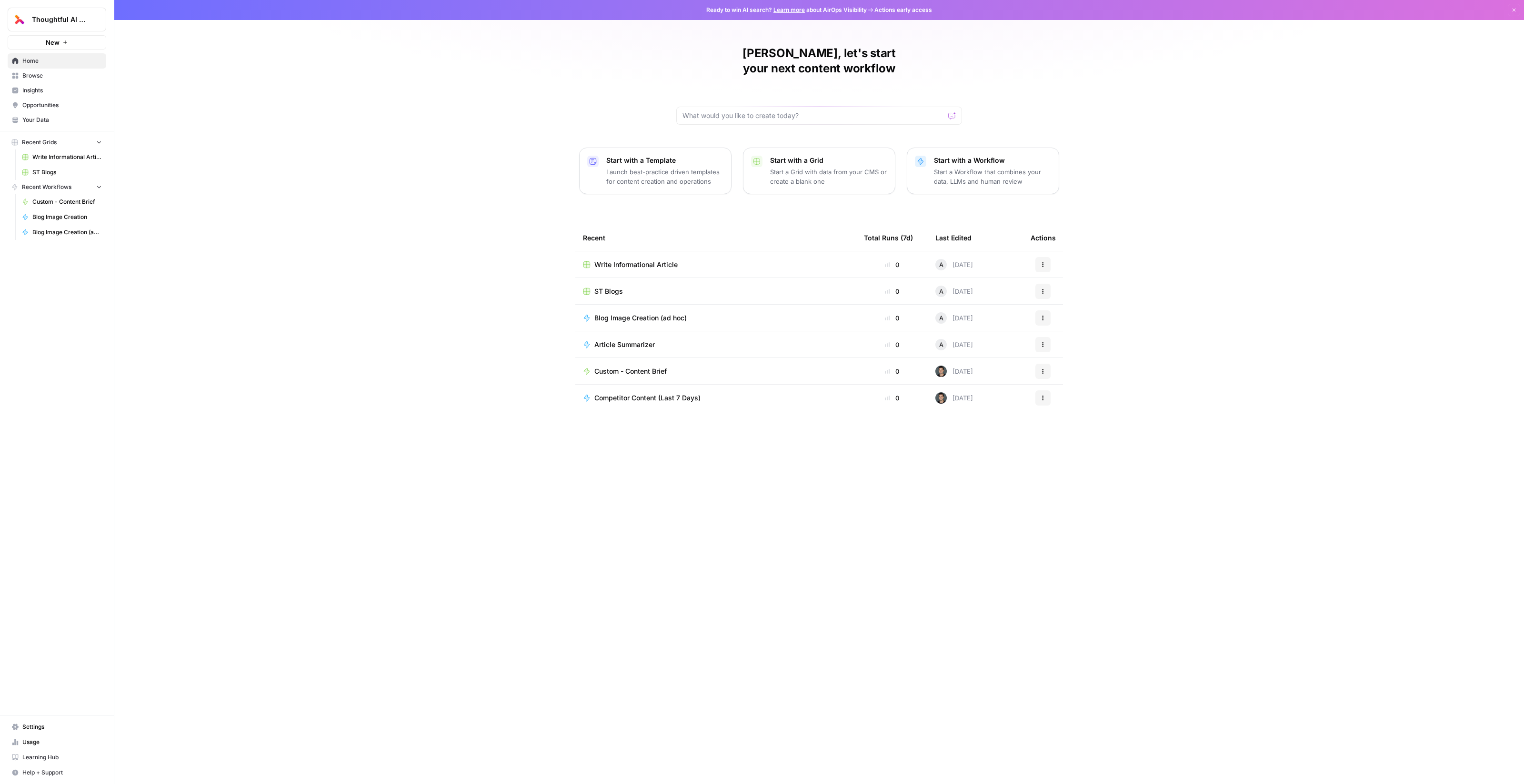
click at [36, 116] on span "Your Data" at bounding box center [62, 120] width 80 height 9
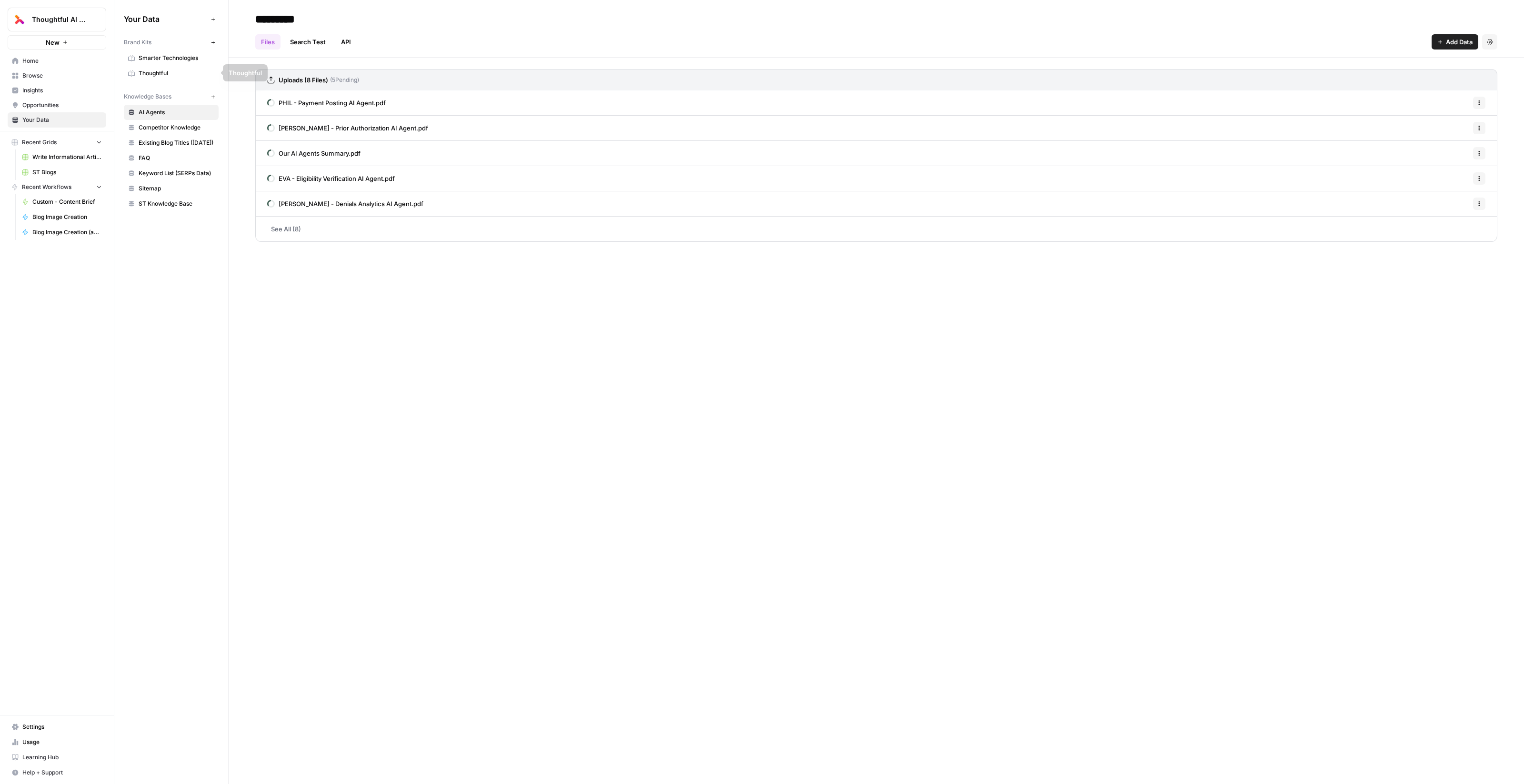
click at [174, 69] on span "Thoughtful" at bounding box center [176, 73] width 76 height 9
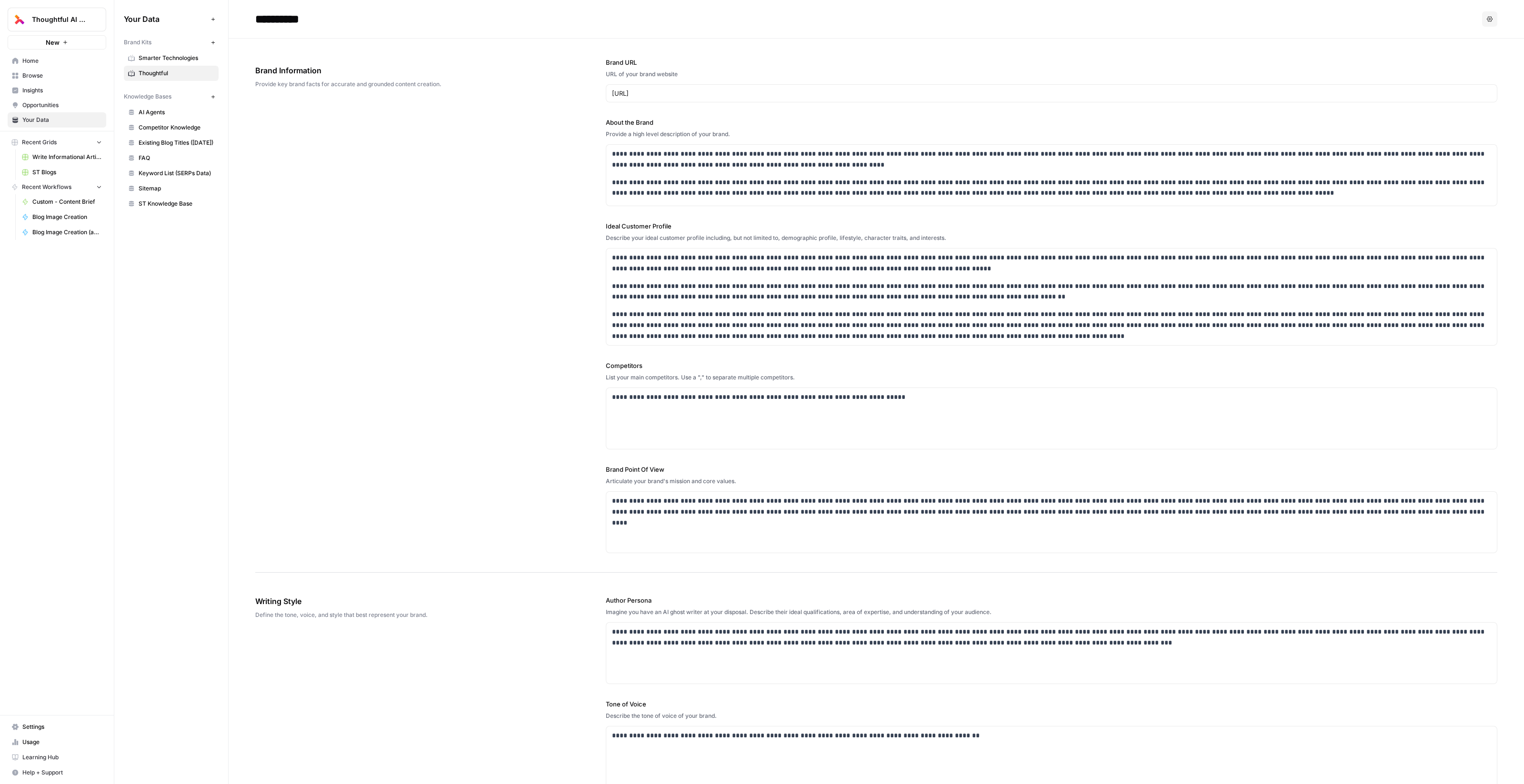
scroll to position [1, 0]
click at [492, 22] on button "Options" at bounding box center [1489, 18] width 15 height 15
click at [171, 108] on span "AI Agents" at bounding box center [176, 112] width 76 height 9
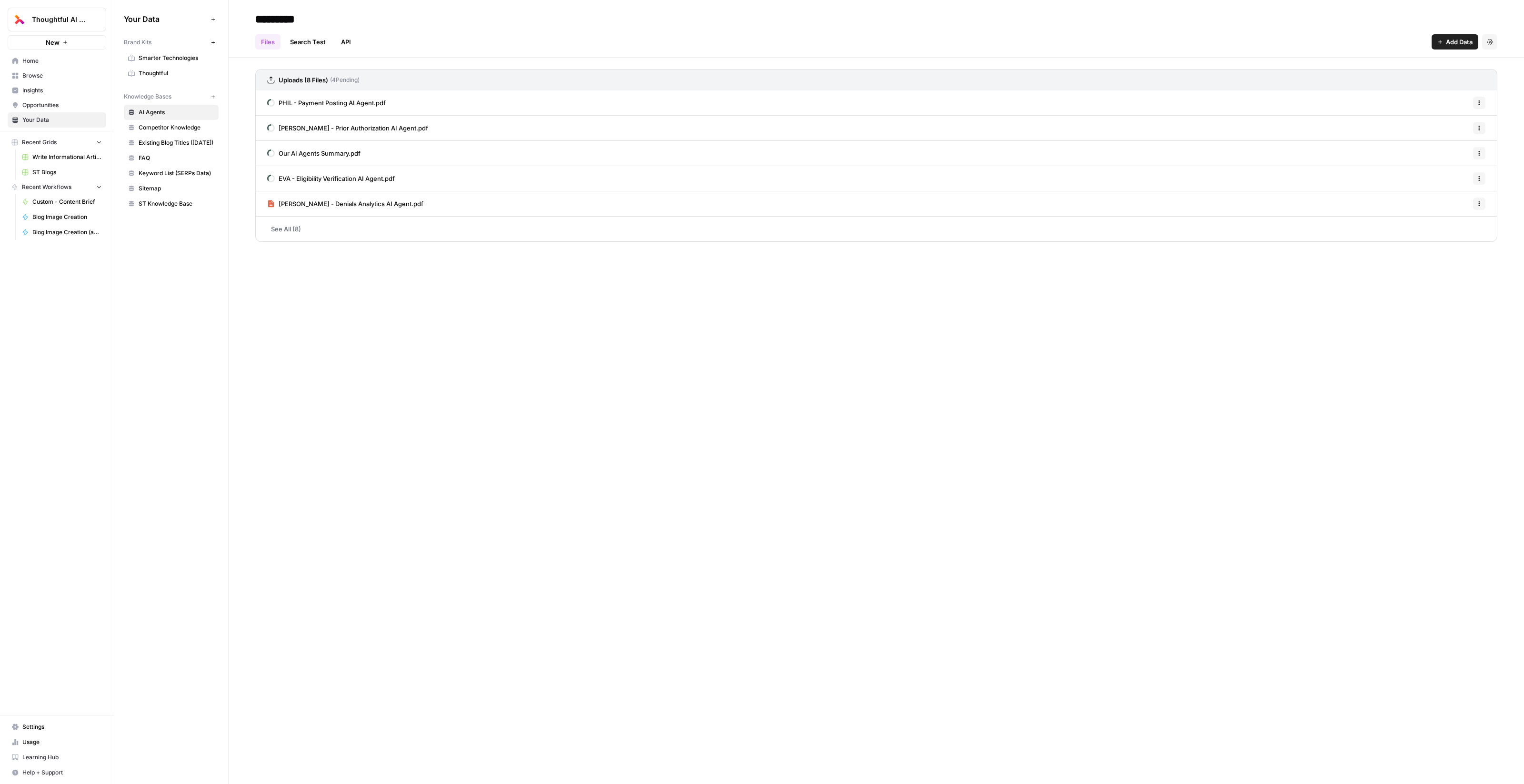
click at [492, 104] on icon "button" at bounding box center [1479, 102] width 6 height 6
click at [492, 471] on div "********* Files Search Test API Add Data Settings Uploads (8 Files) ( 4 Pending…" at bounding box center [876, 392] width 1295 height 784
click at [492, 42] on icon "button" at bounding box center [1489, 42] width 6 height 6
click at [319, 40] on link "Search Test" at bounding box center [307, 42] width 47 height 15
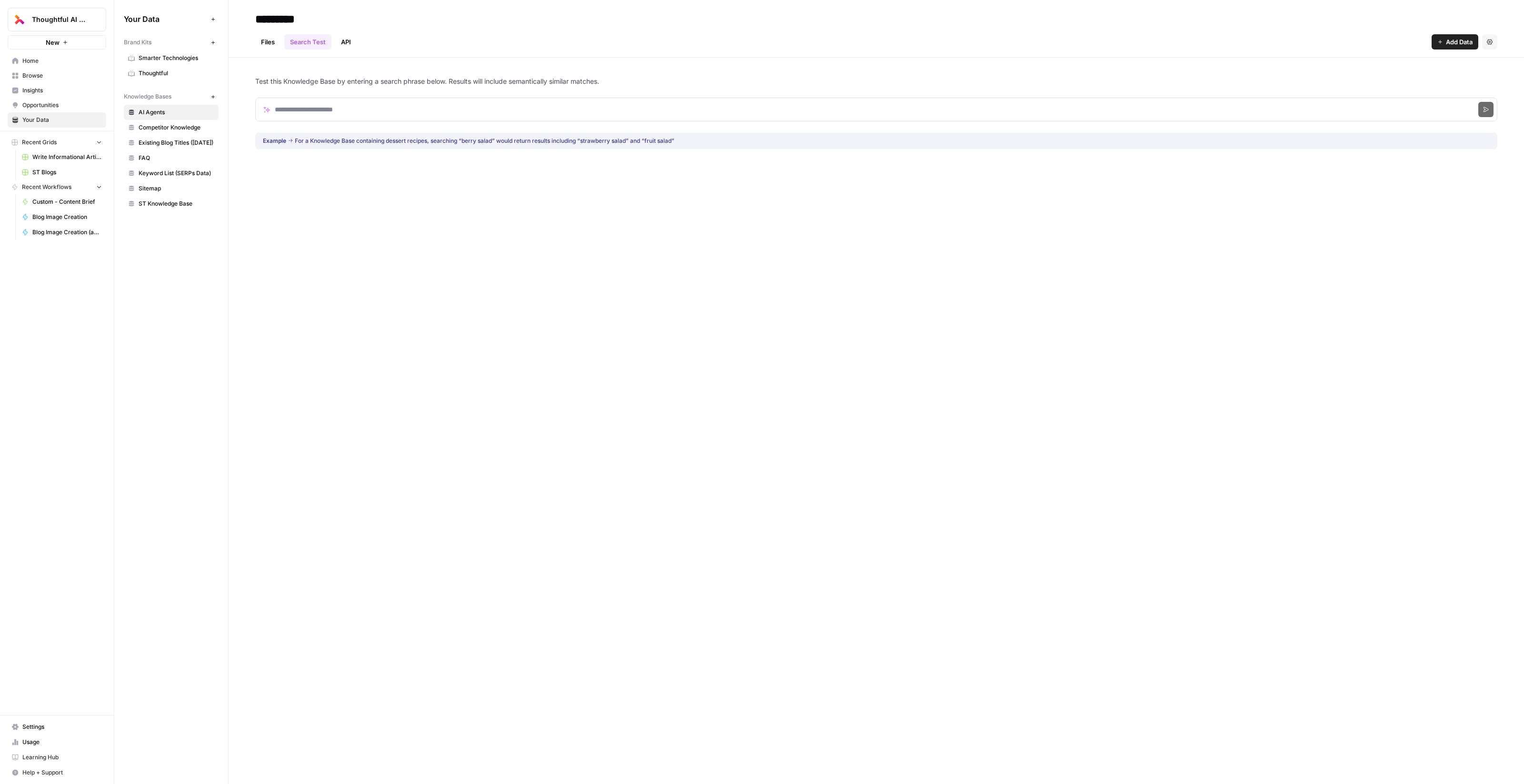
click at [350, 39] on link "API" at bounding box center [346, 42] width 21 height 15
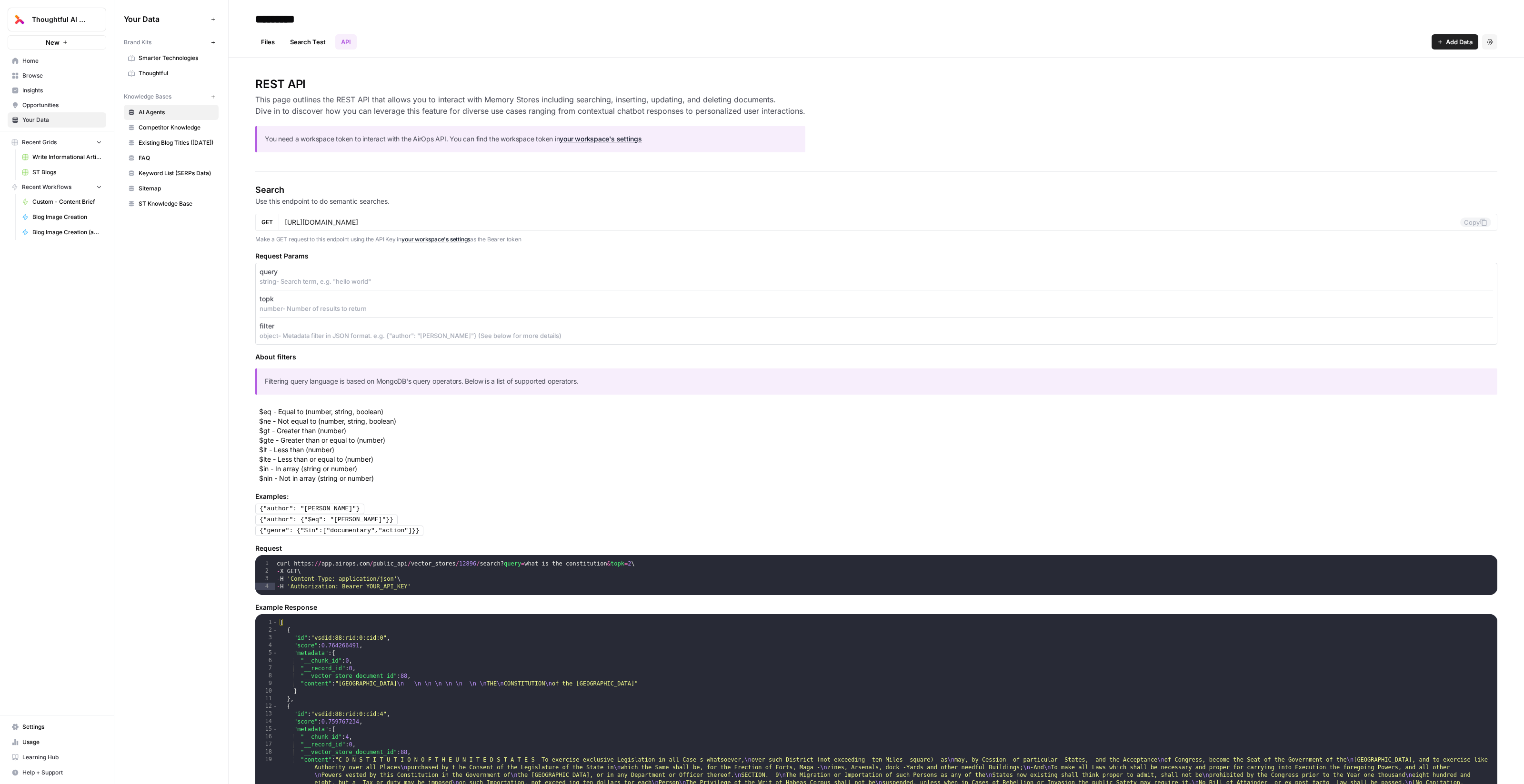
click at [292, 44] on link "Search Test" at bounding box center [307, 42] width 47 height 15
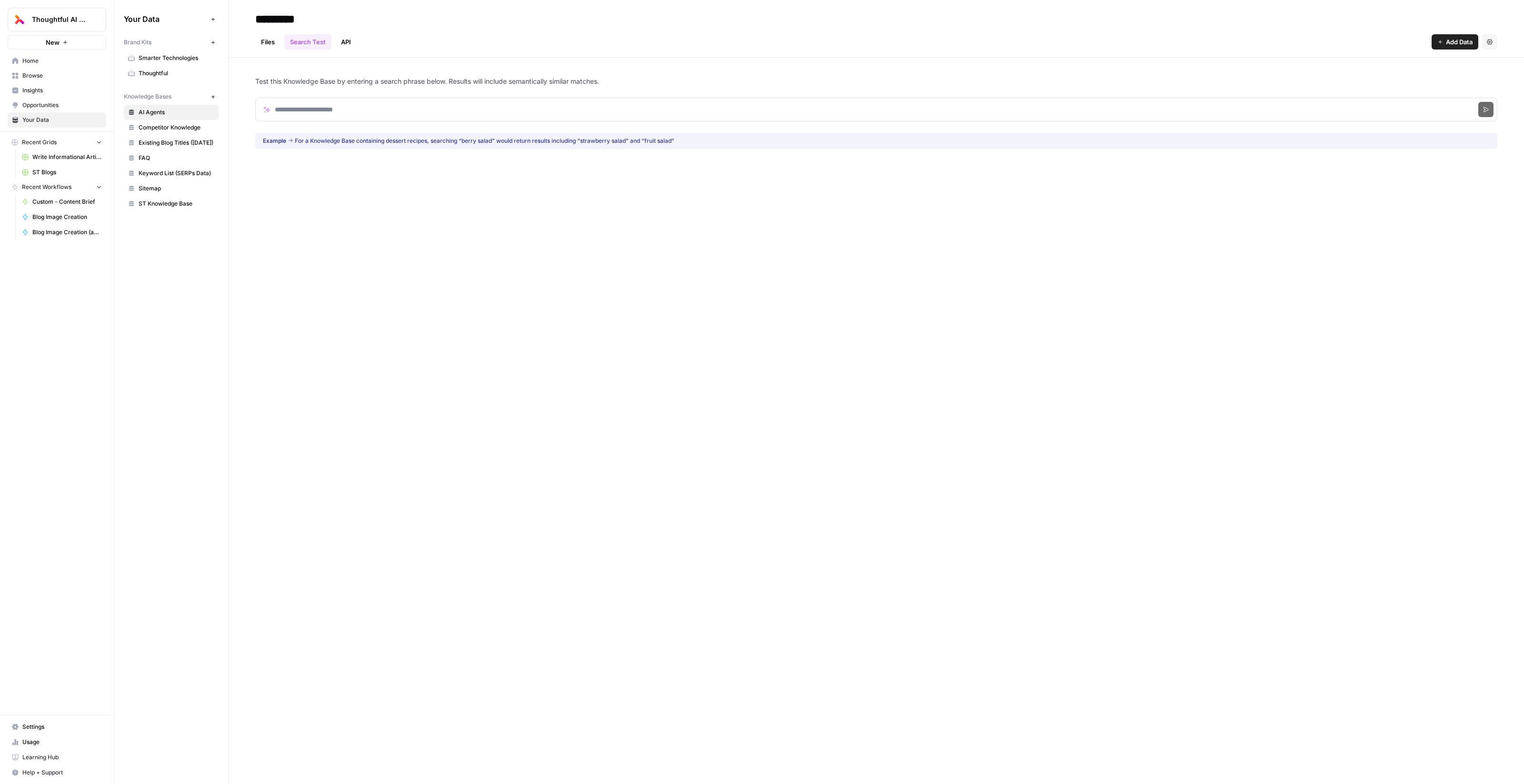
click at [278, 40] on link "Files" at bounding box center [268, 42] width 25 height 15
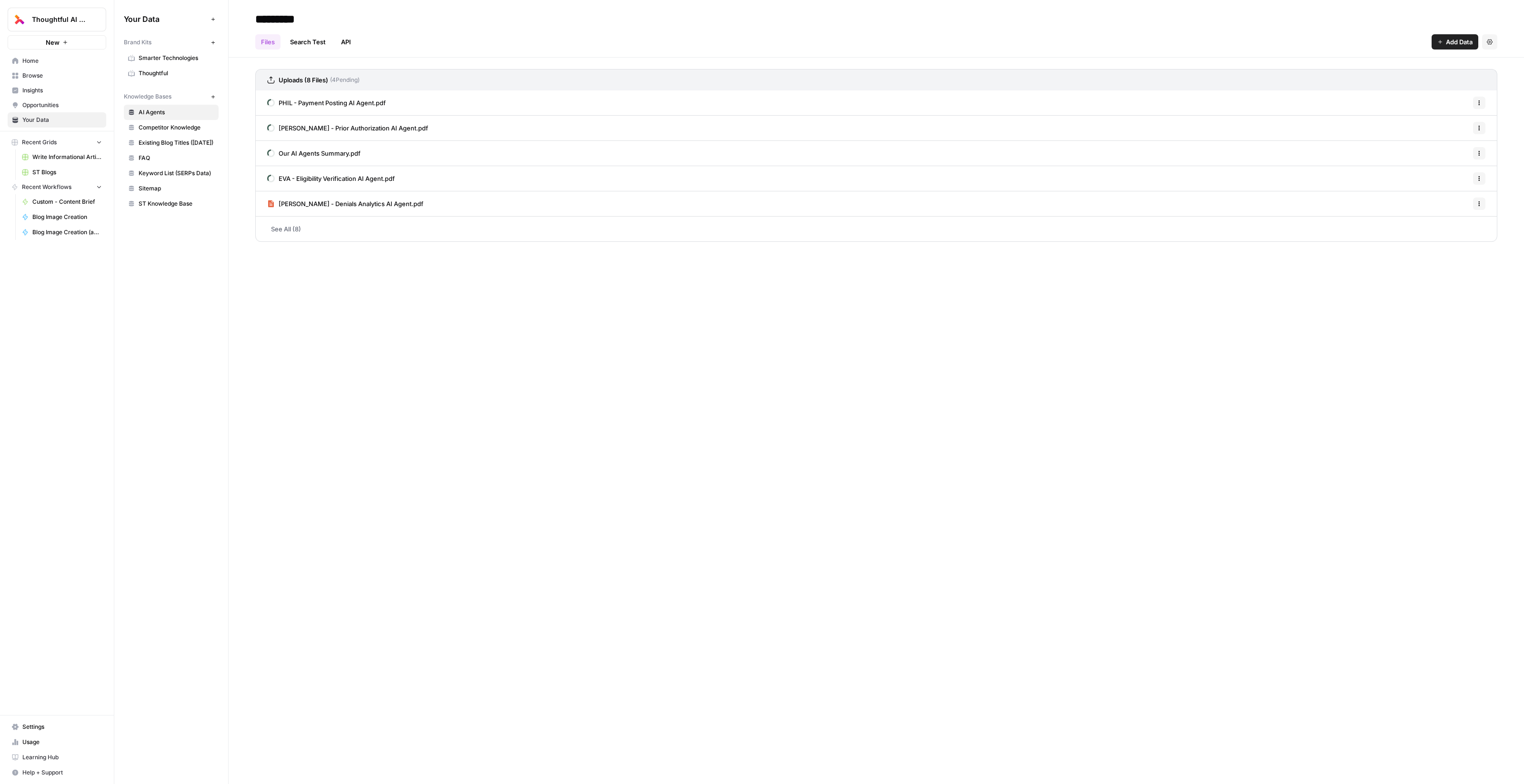
click at [173, 125] on span "Competitor Knowledge" at bounding box center [176, 127] width 76 height 9
click at [159, 96] on span "Knowledge Bases" at bounding box center [147, 96] width 48 height 9
click at [216, 97] on button "New" at bounding box center [212, 96] width 11 height 11
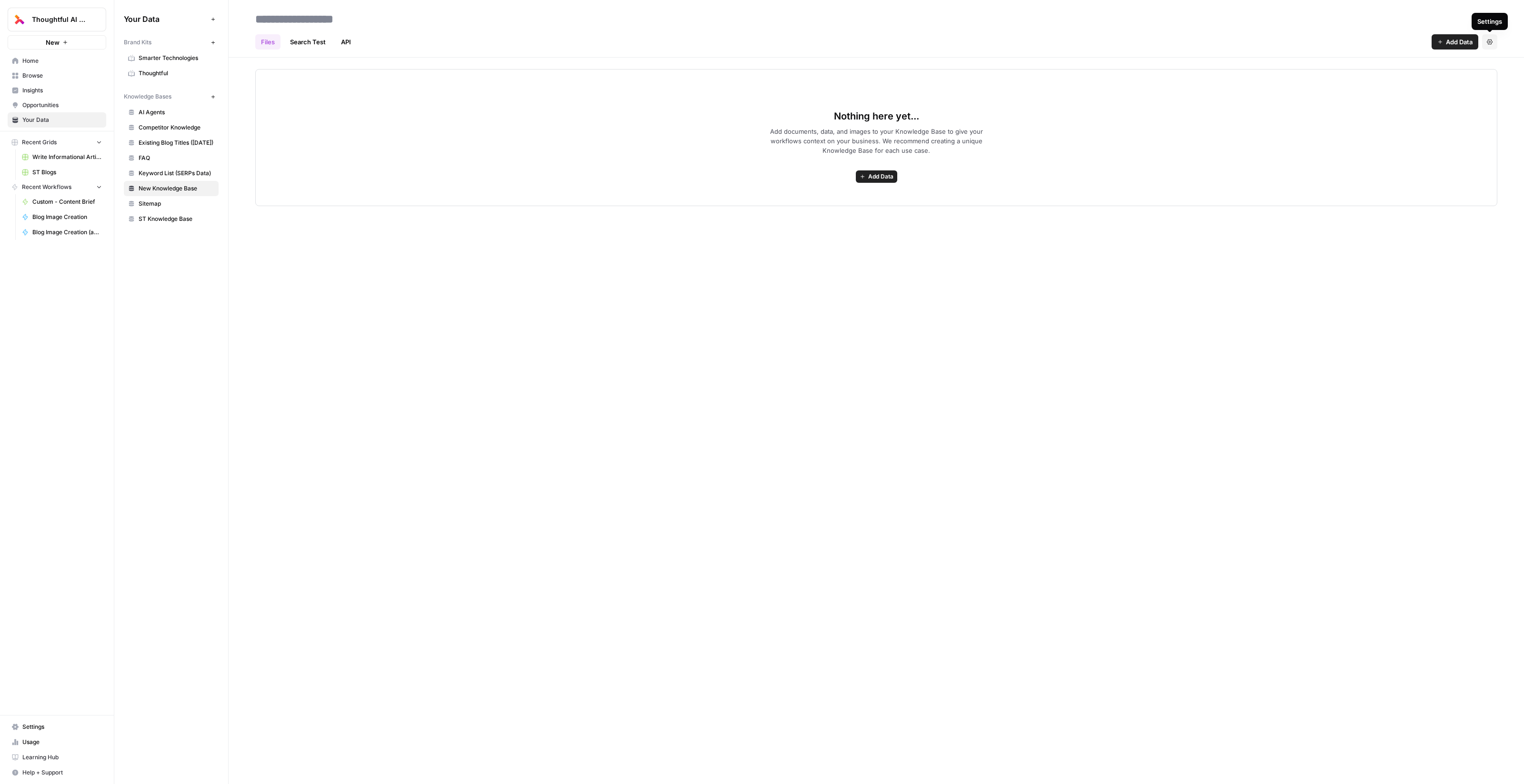
click at [492, 44] on icon "button" at bounding box center [1489, 42] width 6 height 5
click at [492, 68] on span "Delete Knowledge Base" at bounding box center [1450, 64] width 70 height 9
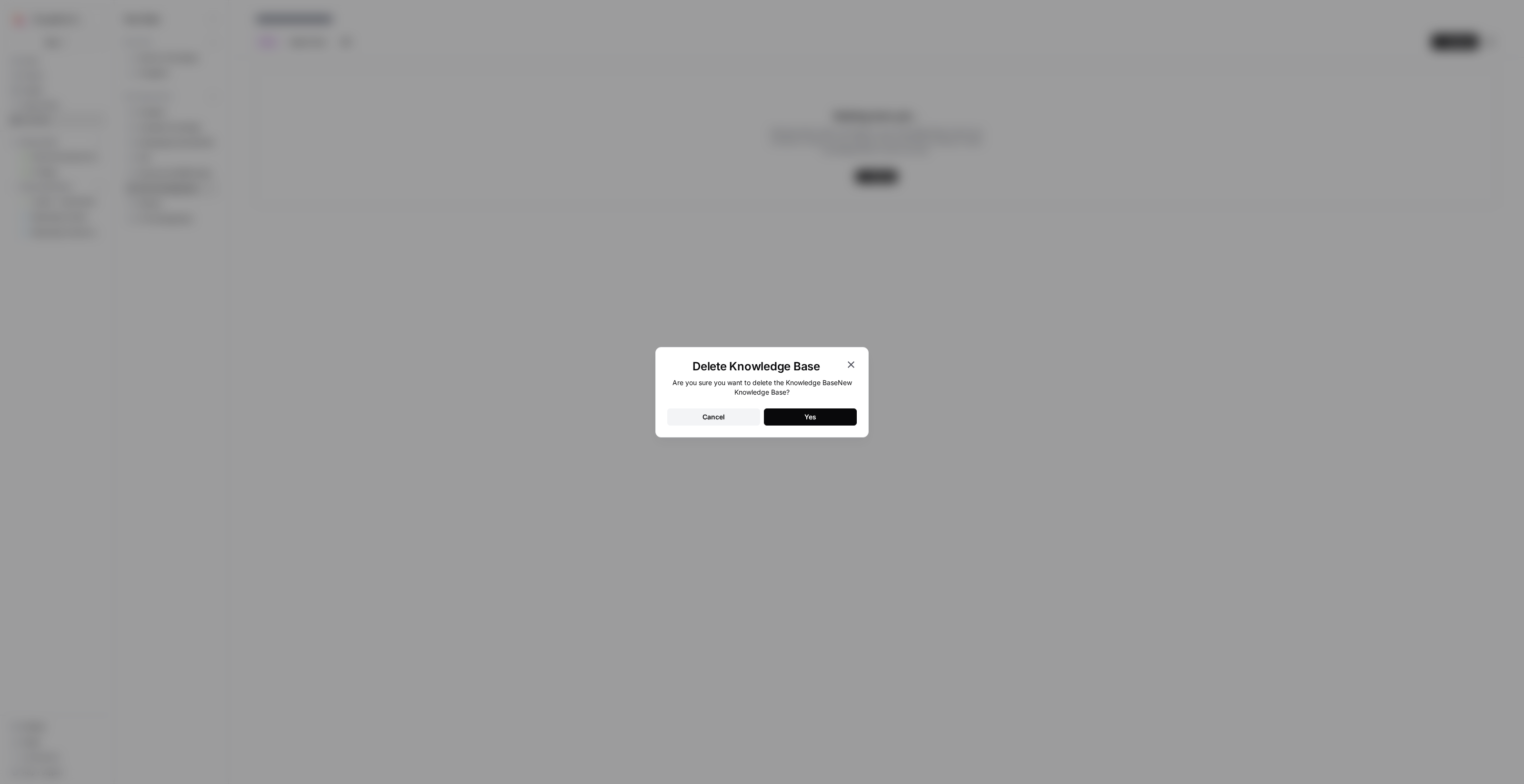
click at [492, 412] on div "Yes" at bounding box center [811, 417] width 12 height 9
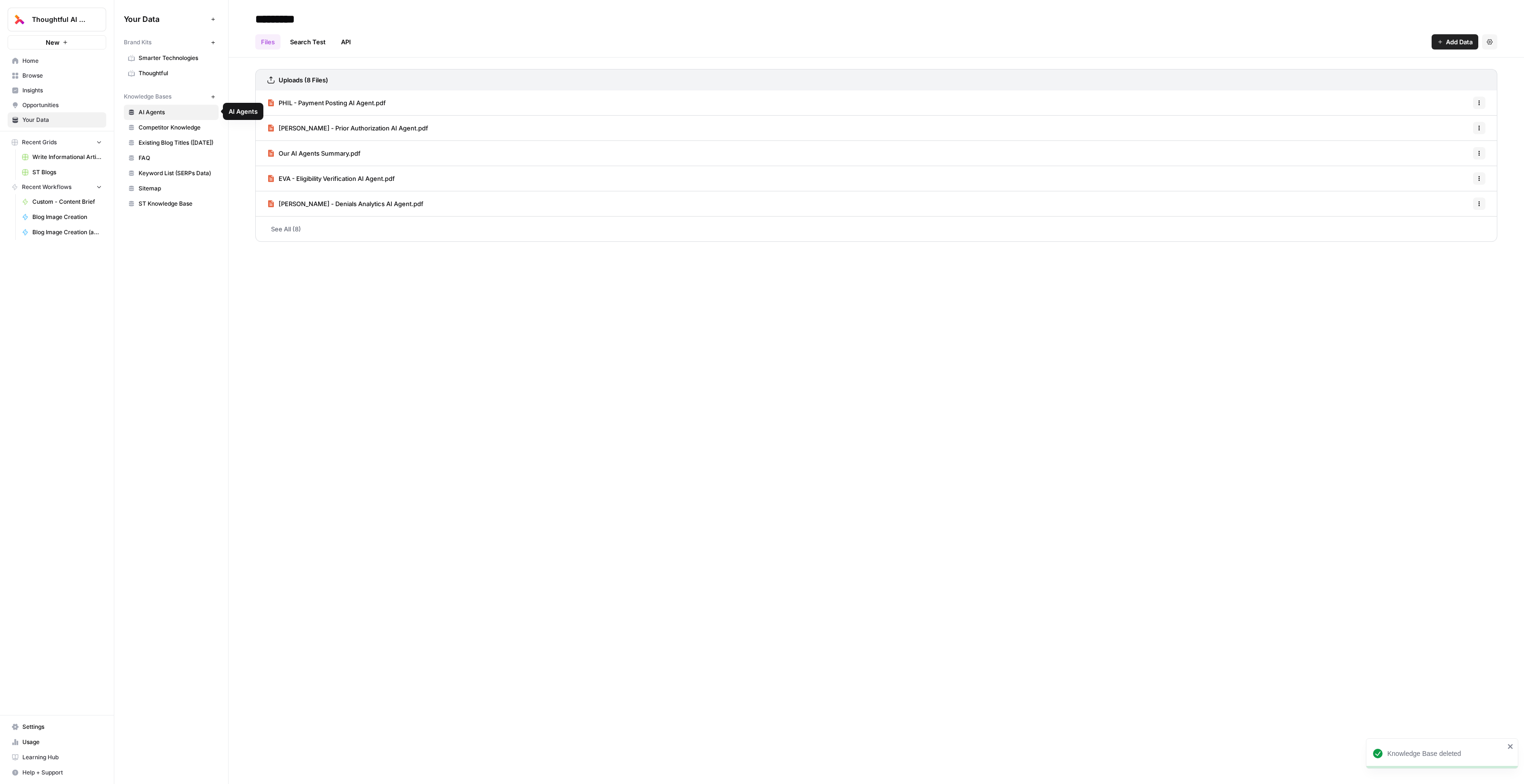
click at [293, 229] on link "See All (8)" at bounding box center [876, 228] width 1242 height 25
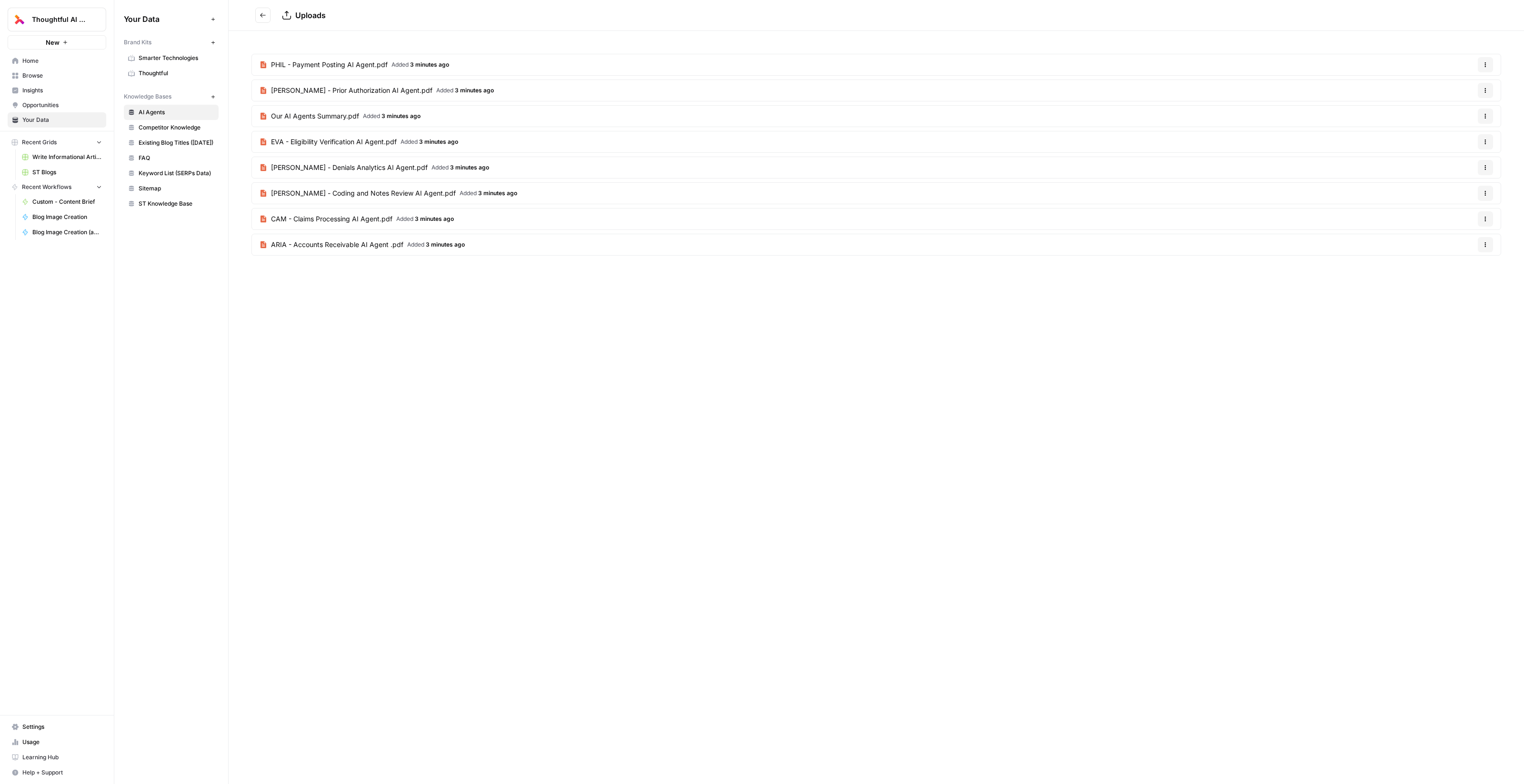
click at [54, 157] on span "Write Informational Article" at bounding box center [67, 157] width 70 height 9
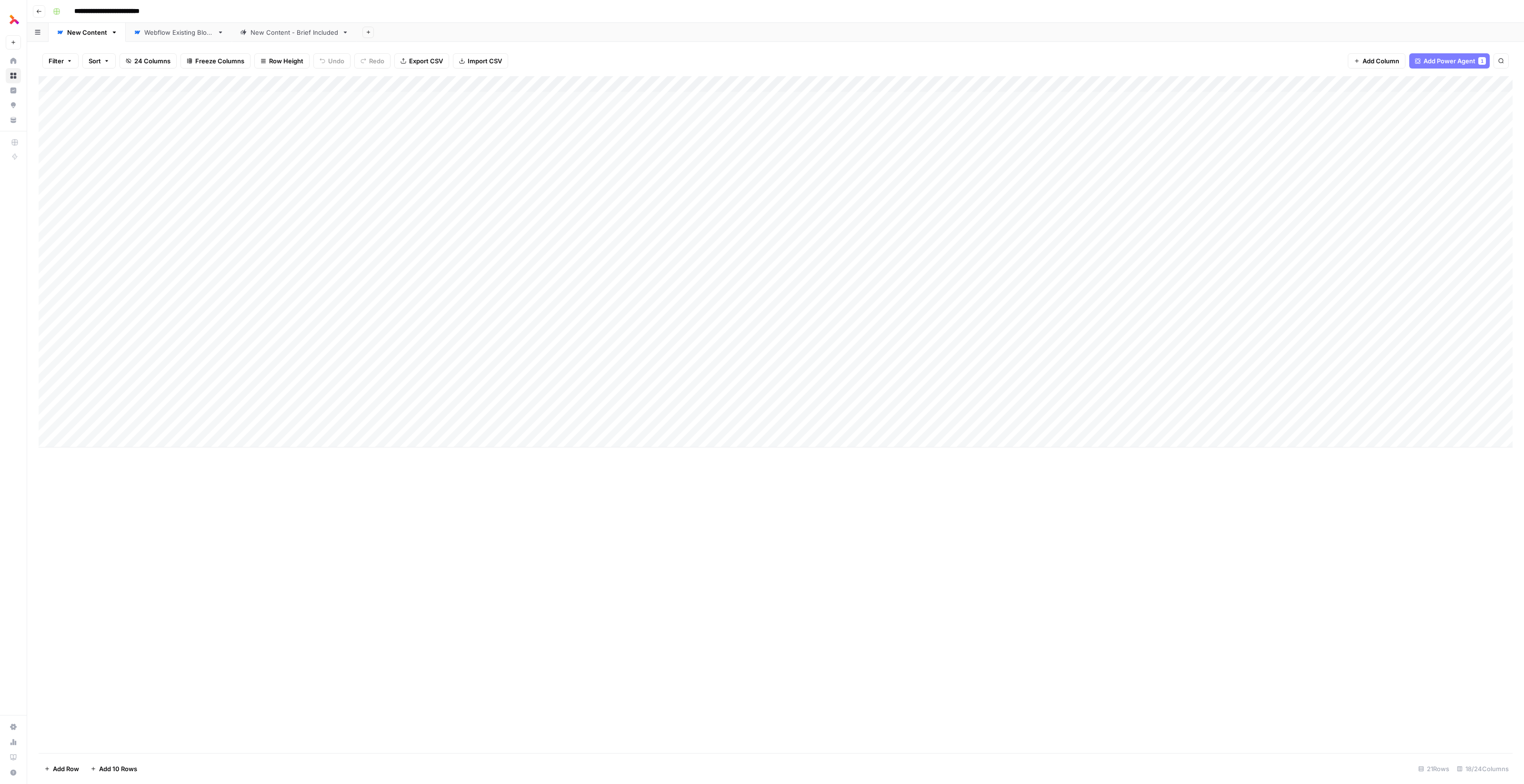
click at [132, 9] on input "**********" at bounding box center [116, 11] width 93 height 15
click at [492, 33] on div "Add Sheet" at bounding box center [940, 32] width 1167 height 19
click at [40, 34] on button "button" at bounding box center [38, 32] width 21 height 19
click at [284, 78] on div "Add Column" at bounding box center [776, 262] width 1474 height 371
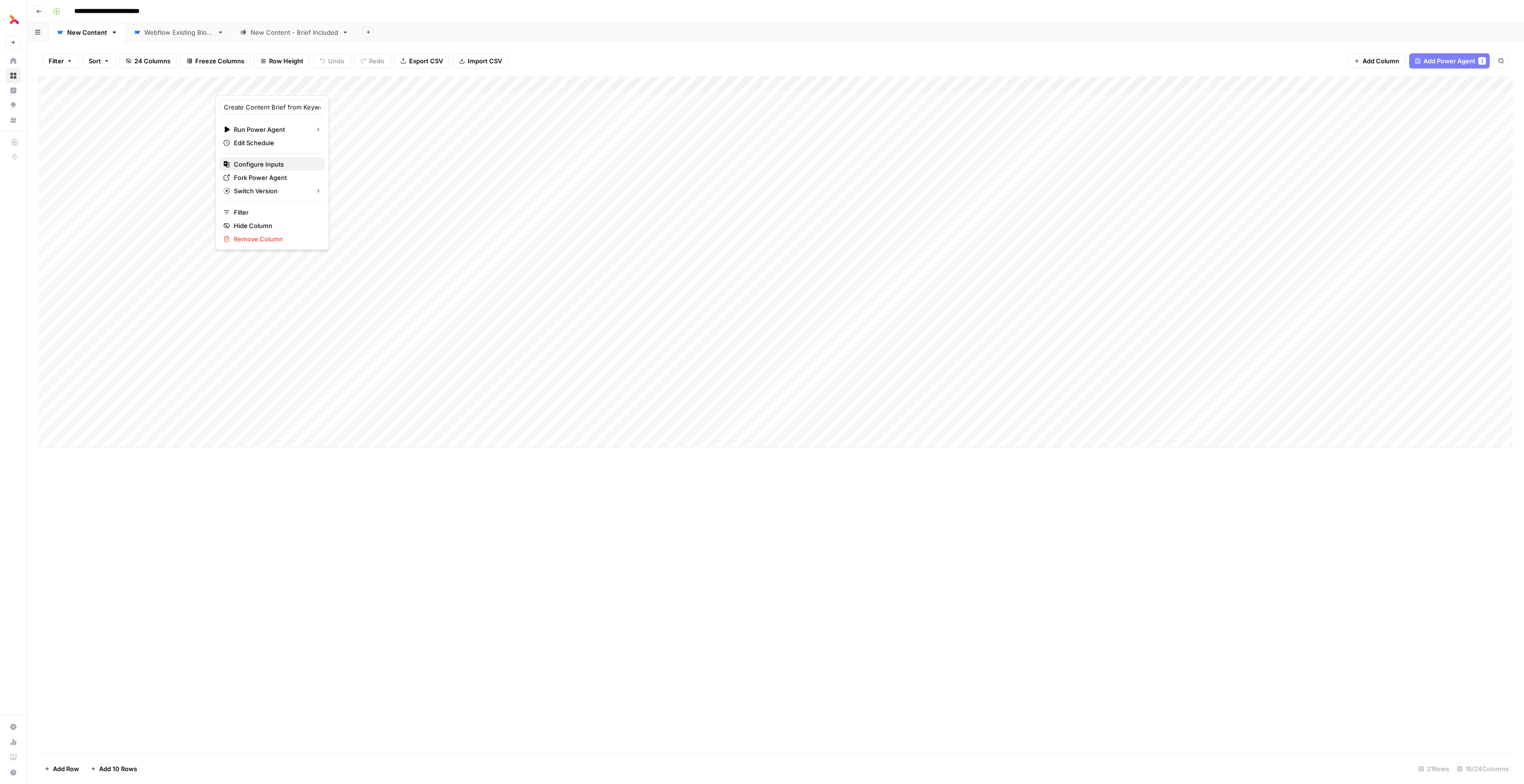
click at [274, 157] on button "Configure Inputs" at bounding box center [272, 164] width 105 height 13
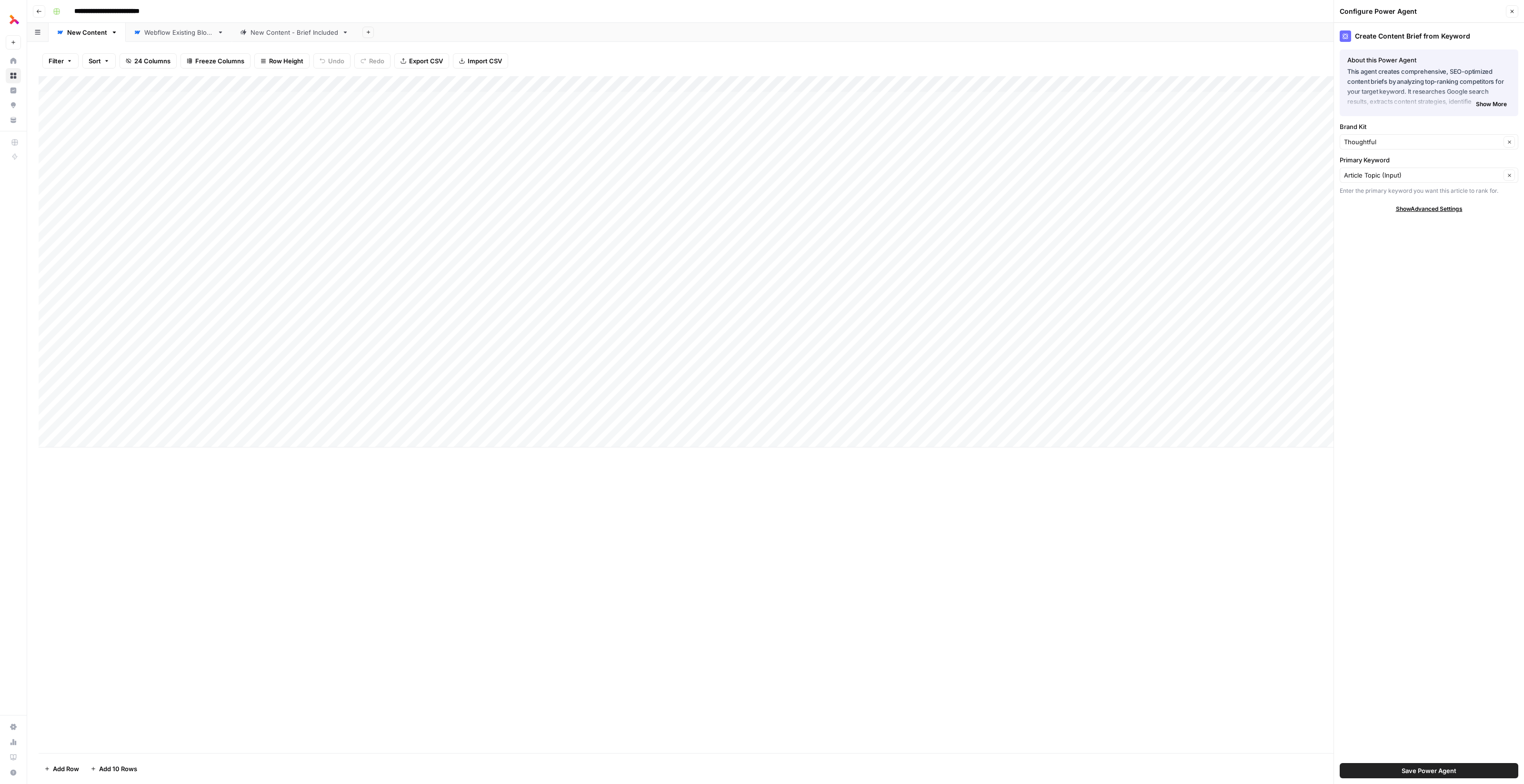
click at [492, 104] on span "Show More" at bounding box center [1491, 104] width 31 height 9
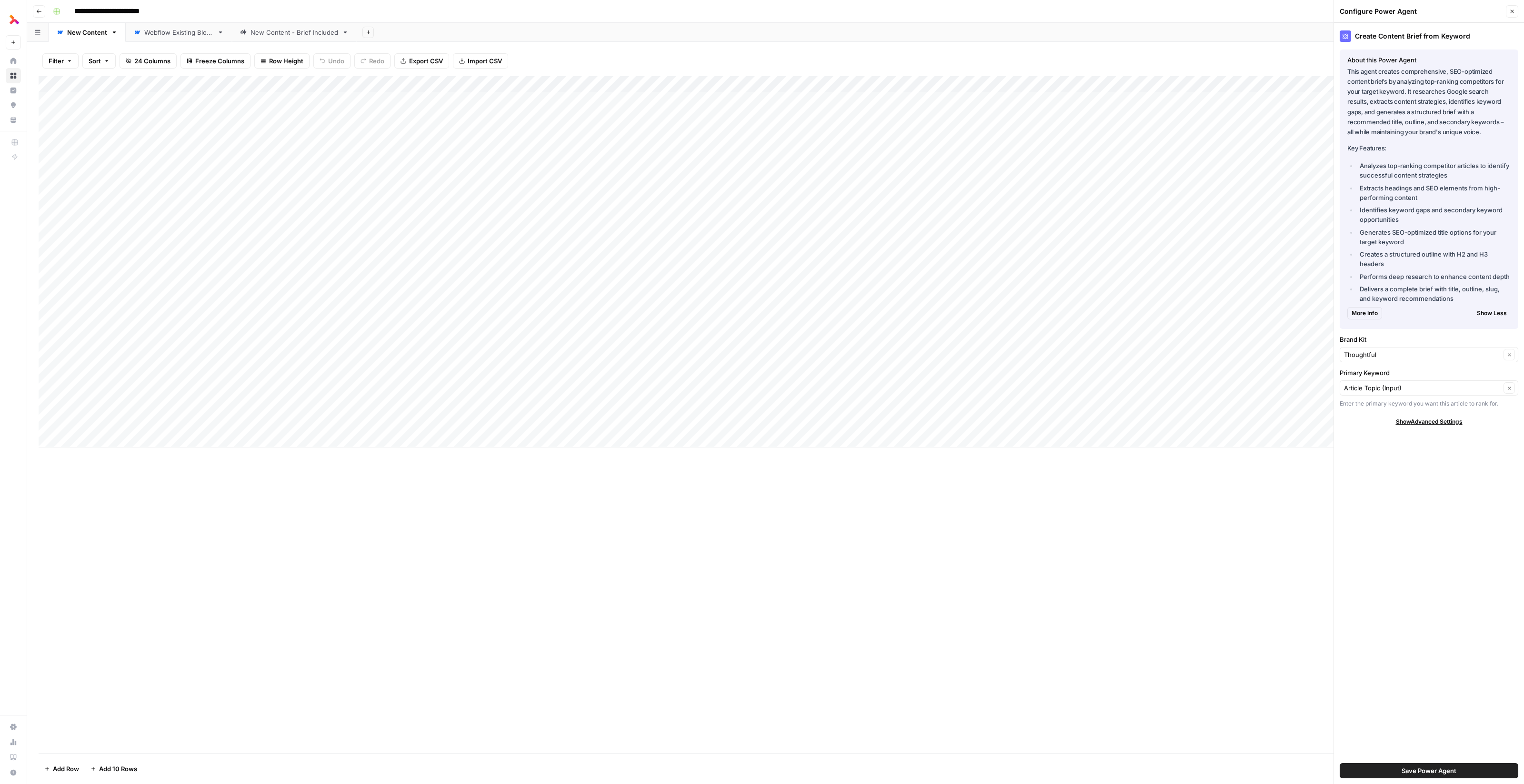
click at [492, 11] on button "Close" at bounding box center [1512, 11] width 12 height 12
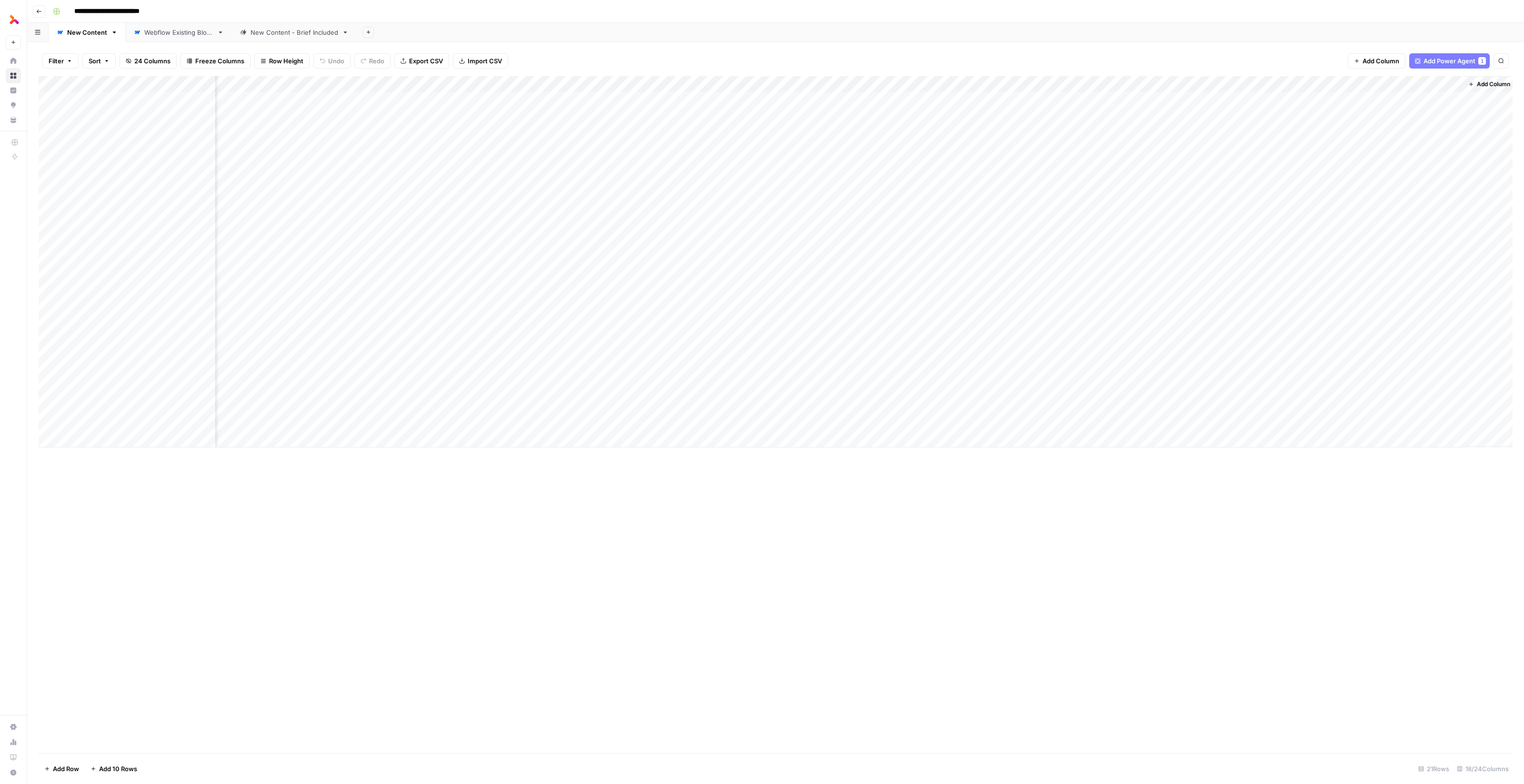
scroll to position [0, 449]
click at [492, 82] on div "Add Column" at bounding box center [776, 262] width 1474 height 371
click at [492, 165] on span "Configure Inputs" at bounding box center [900, 164] width 83 height 9
click at [492, 84] on div "Add Column" at bounding box center [776, 262] width 1474 height 371
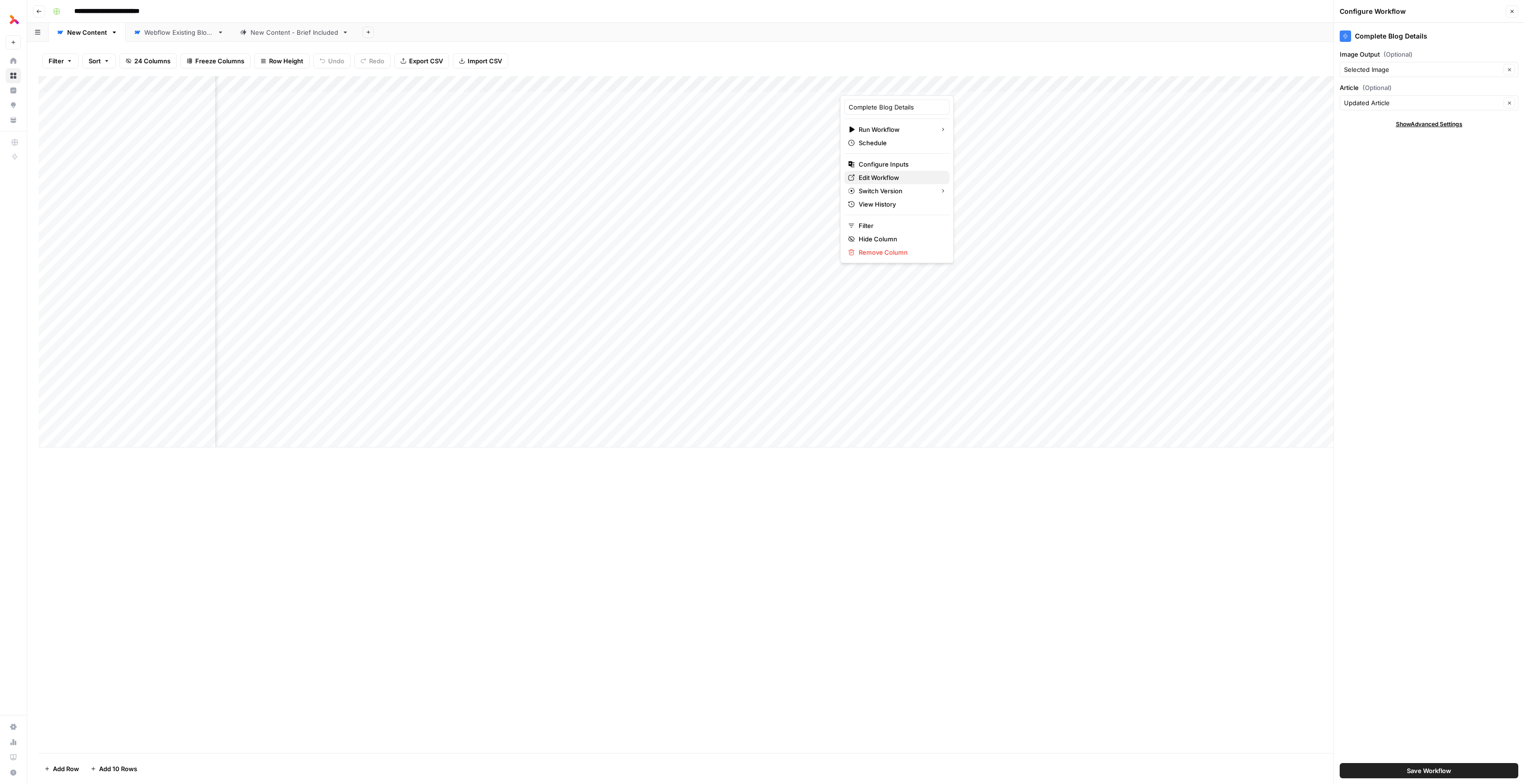
click at [492, 174] on span "Edit Workflow" at bounding box center [900, 177] width 83 height 9
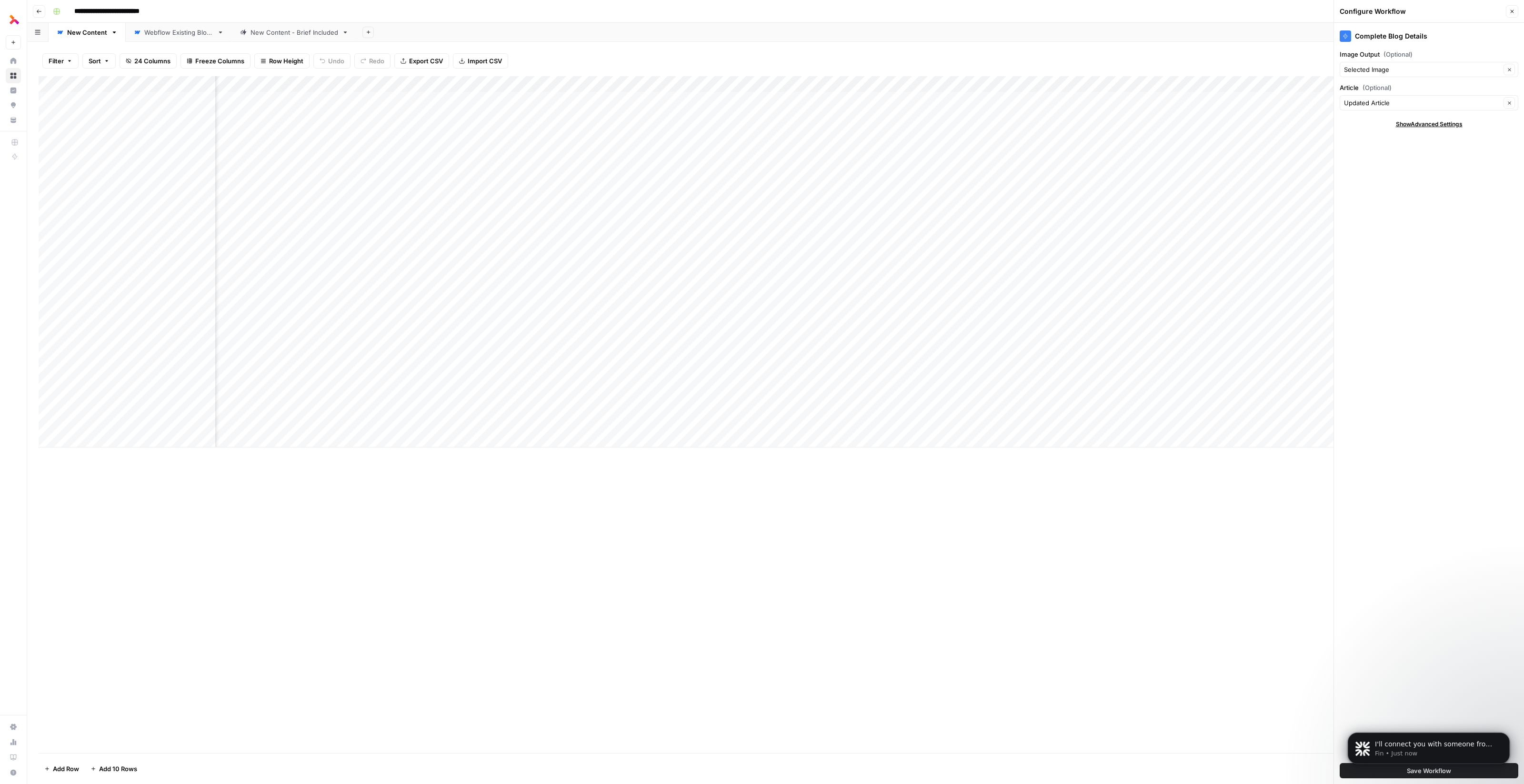
scroll to position [0, 0]
click at [492, 85] on div "Add Column" at bounding box center [776, 262] width 1474 height 371
click at [492, 164] on span "Configure Inputs" at bounding box center [676, 164] width 83 height 9
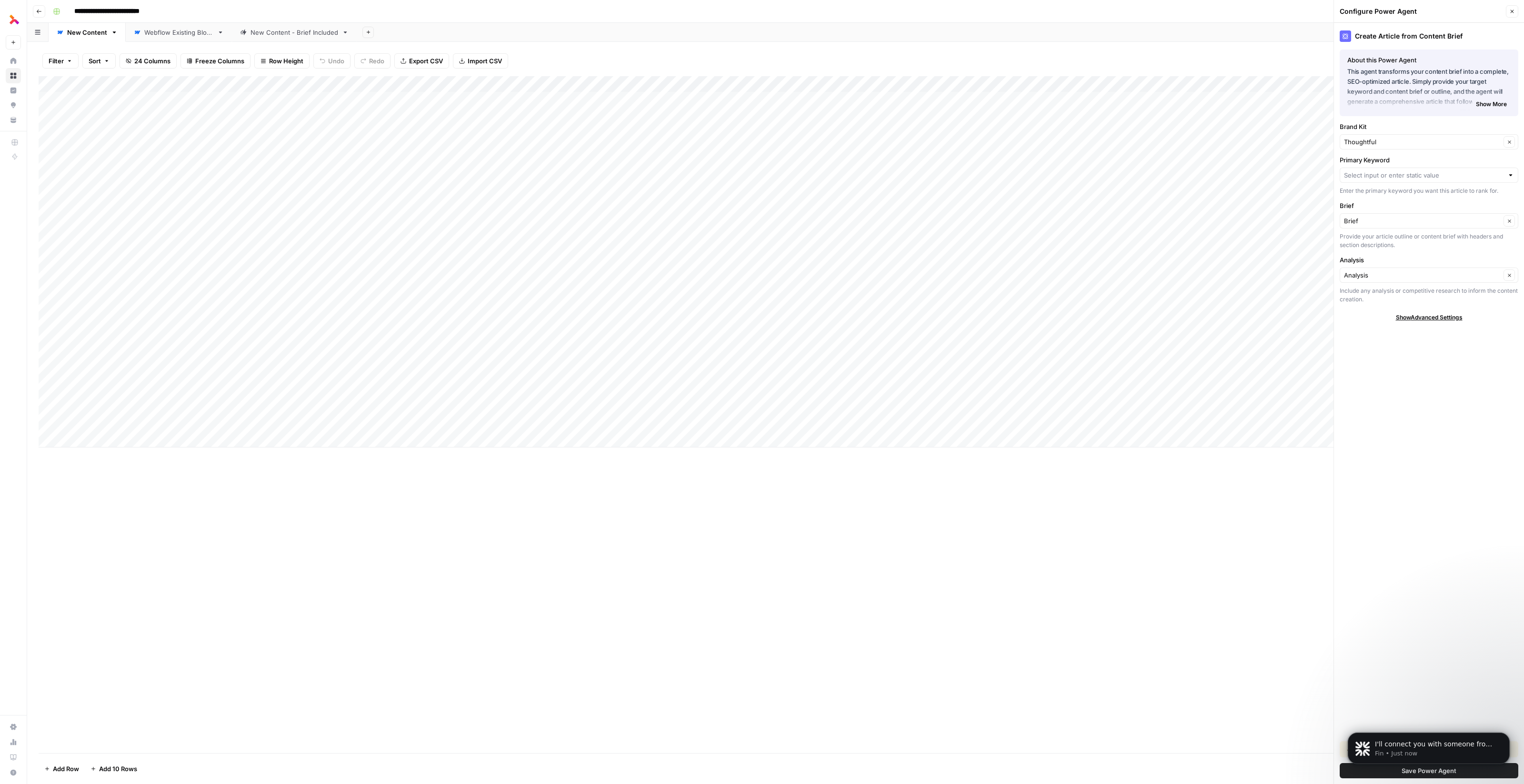
click at [492, 316] on span "Show Advanced Settings" at bounding box center [1429, 317] width 67 height 9
click at [492, 341] on input "Version" at bounding box center [1424, 345] width 159 height 9
type input "Default"
click at [492, 323] on div "Create Article from Content Brief About this Power Agent This agent transforms …" at bounding box center [1429, 403] width 190 height 761
click at [492, 224] on input "Brief" at bounding box center [1422, 221] width 157 height 9
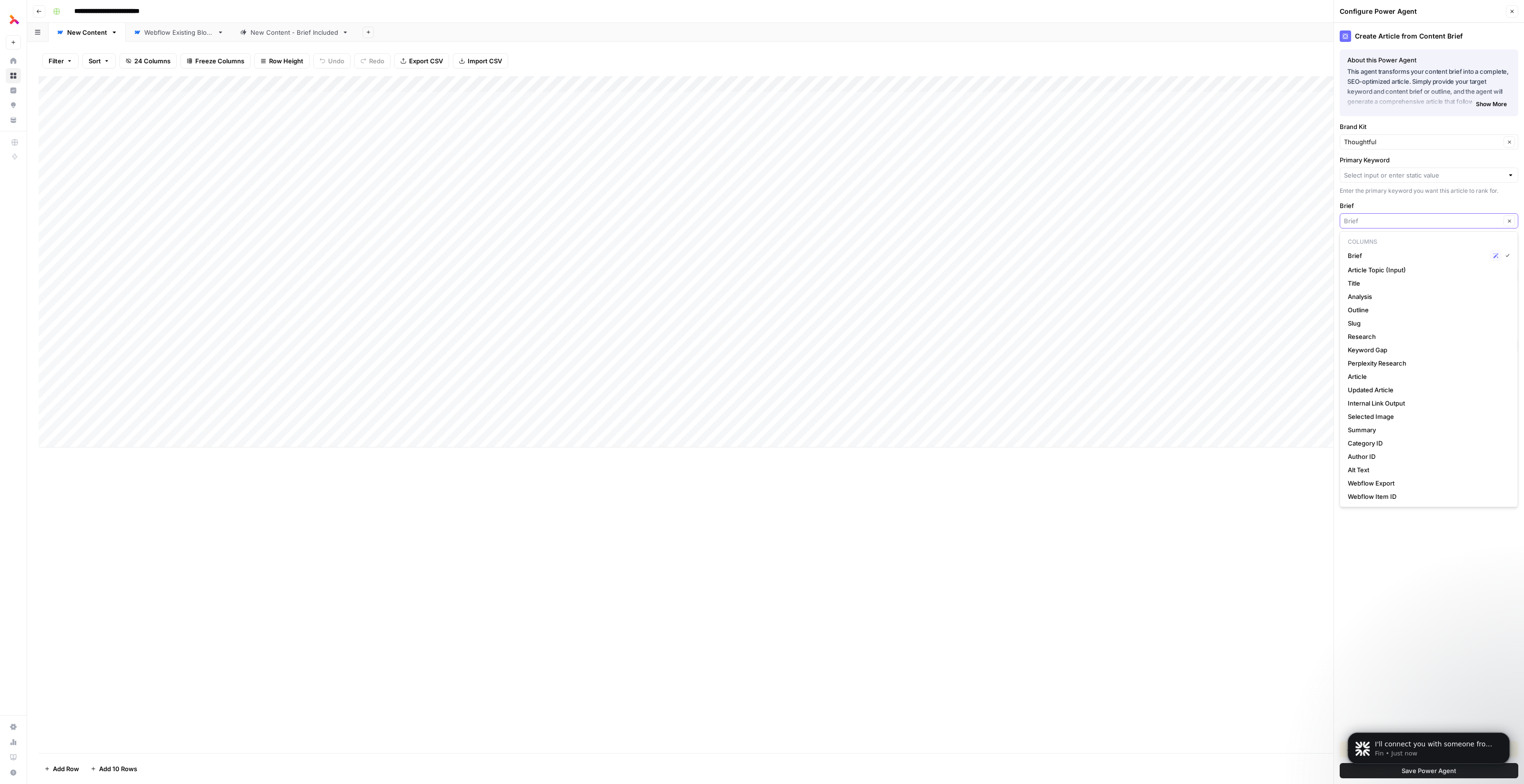
type input "Brief"
click at [492, 315] on span "Hide Advanced Settings" at bounding box center [1429, 317] width 64 height 9
click at [492, 316] on span "Show Advanced Settings" at bounding box center [1429, 317] width 67 height 9
click at [492, 103] on span "Show More" at bounding box center [1491, 104] width 31 height 9
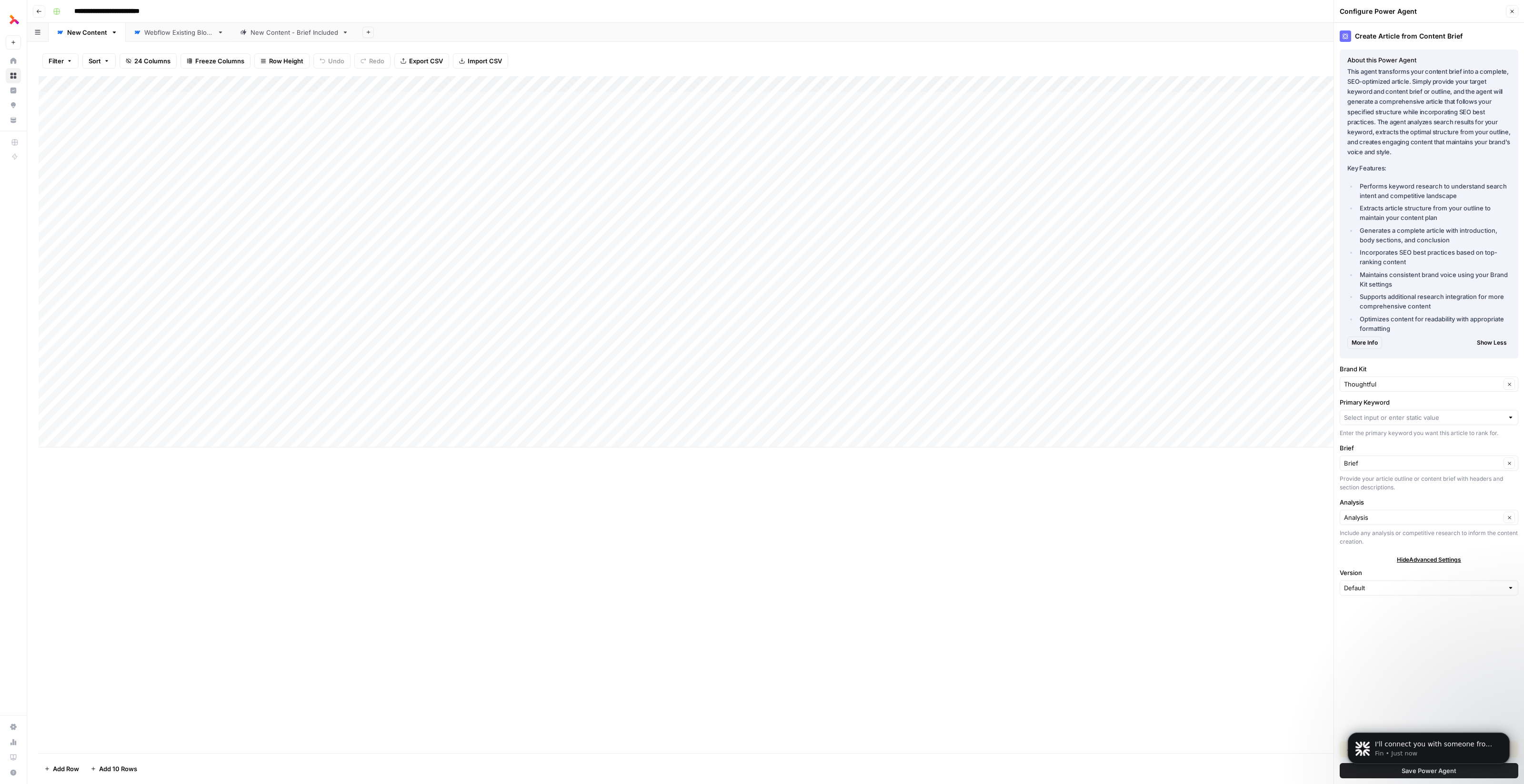
click at [492, 343] on span "More Info" at bounding box center [1364, 342] width 26 height 9
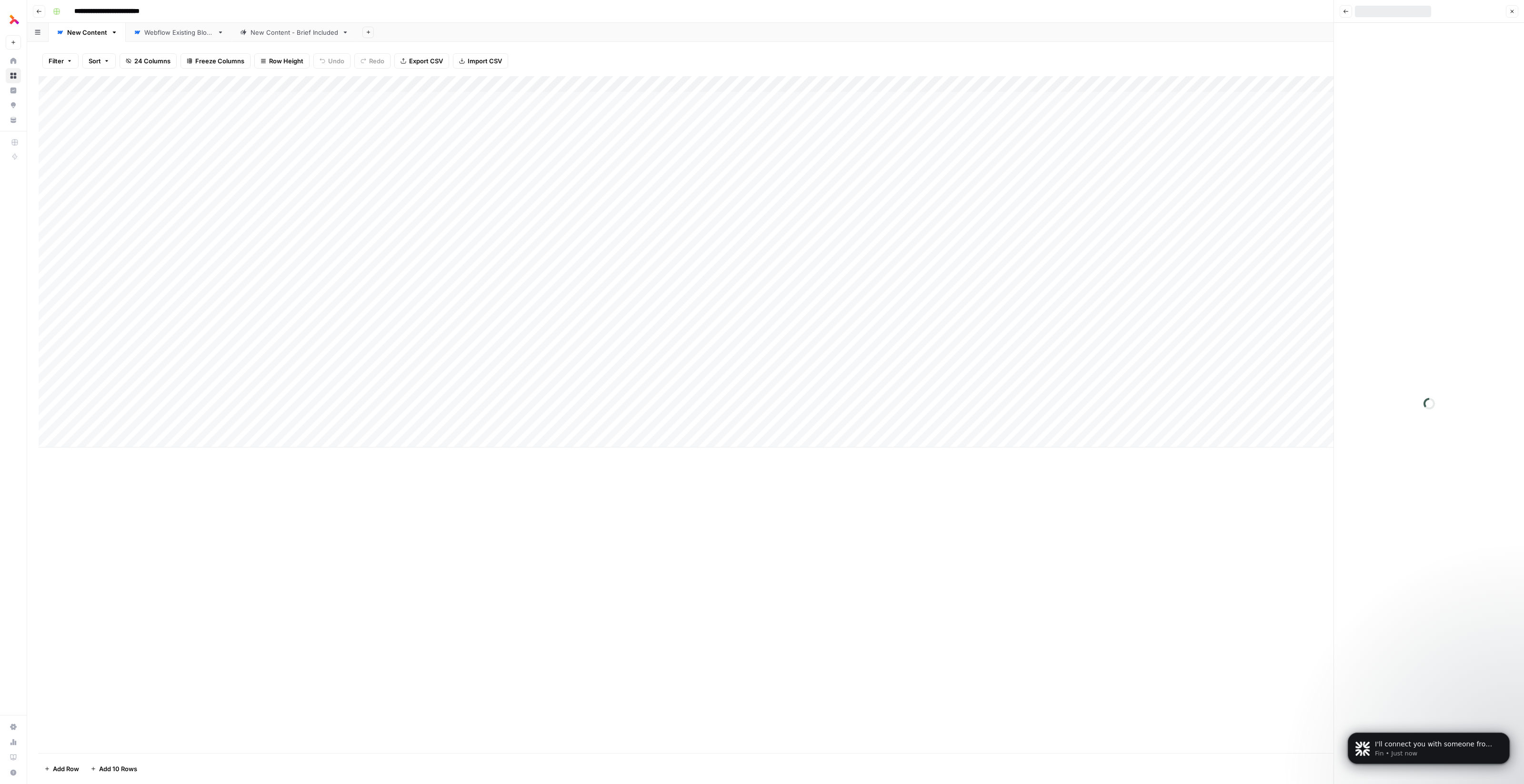
scroll to position [332, 0]
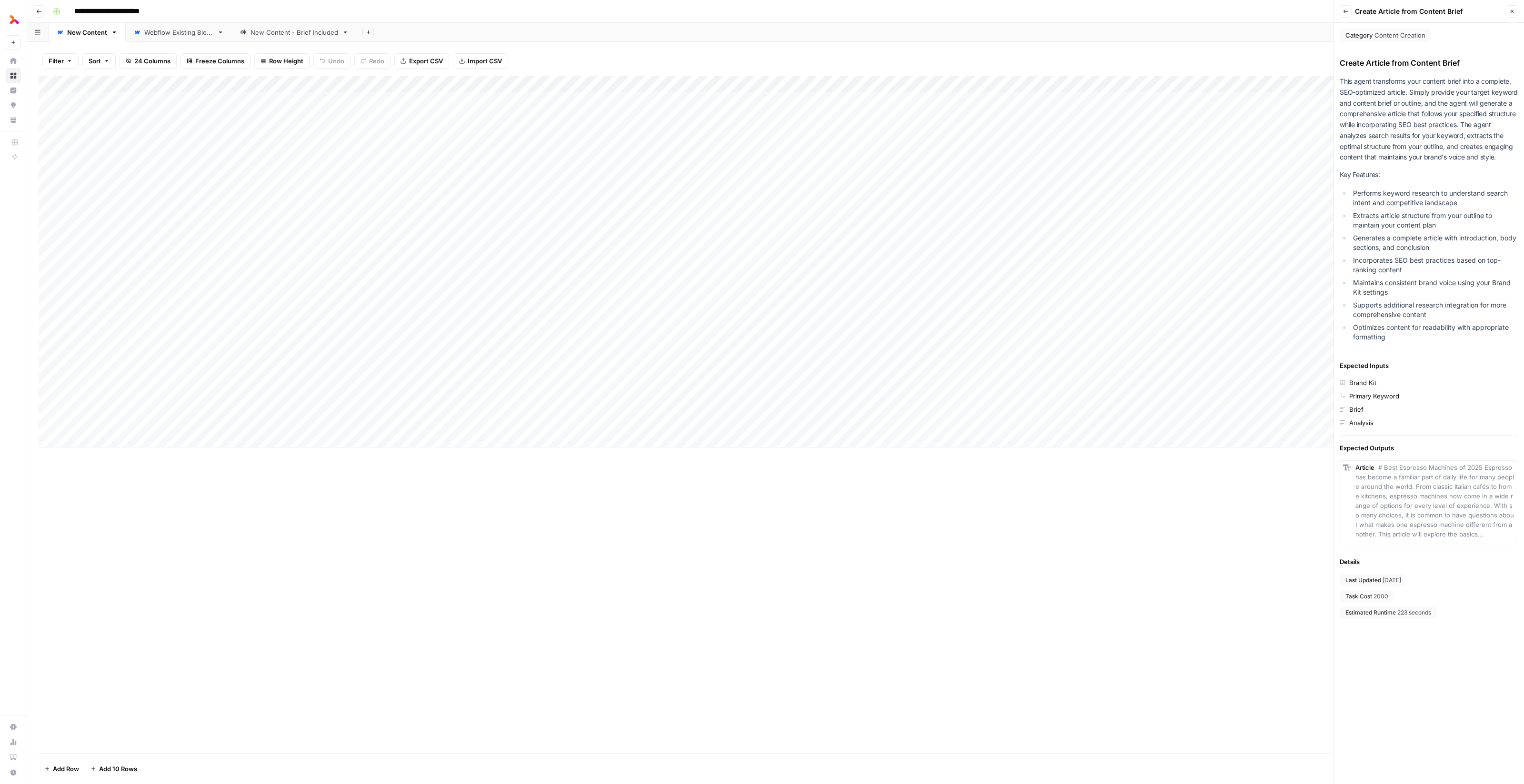
click at [338, 85] on div "Add Column" at bounding box center [776, 262] width 1474 height 371
click at [265, 164] on span "Configure Inputs" at bounding box center [275, 164] width 83 height 9
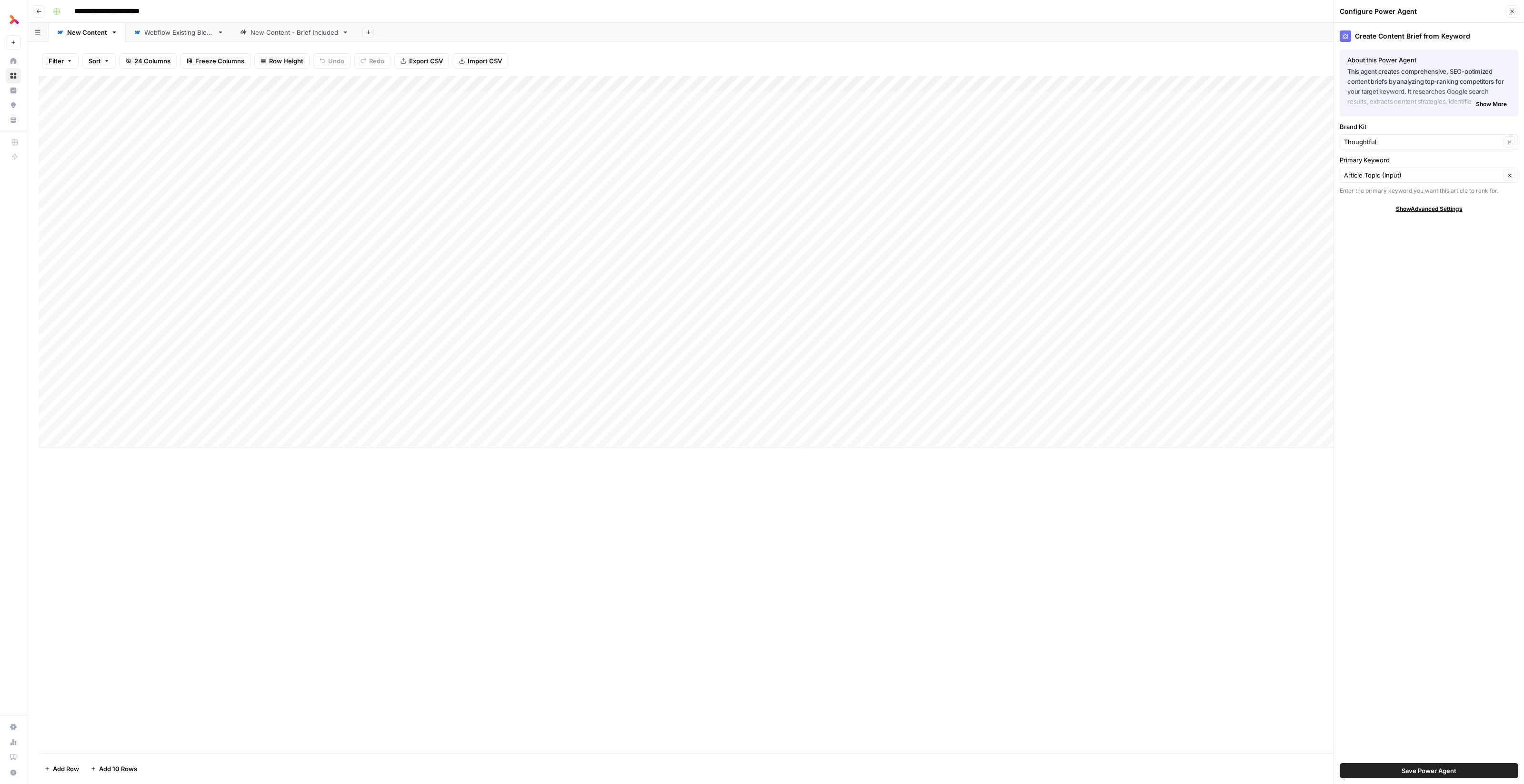
click at [492, 208] on span "Show Advanced Settings" at bounding box center [1429, 209] width 67 height 9
click at [492, 103] on span "Show More" at bounding box center [1491, 104] width 31 height 9
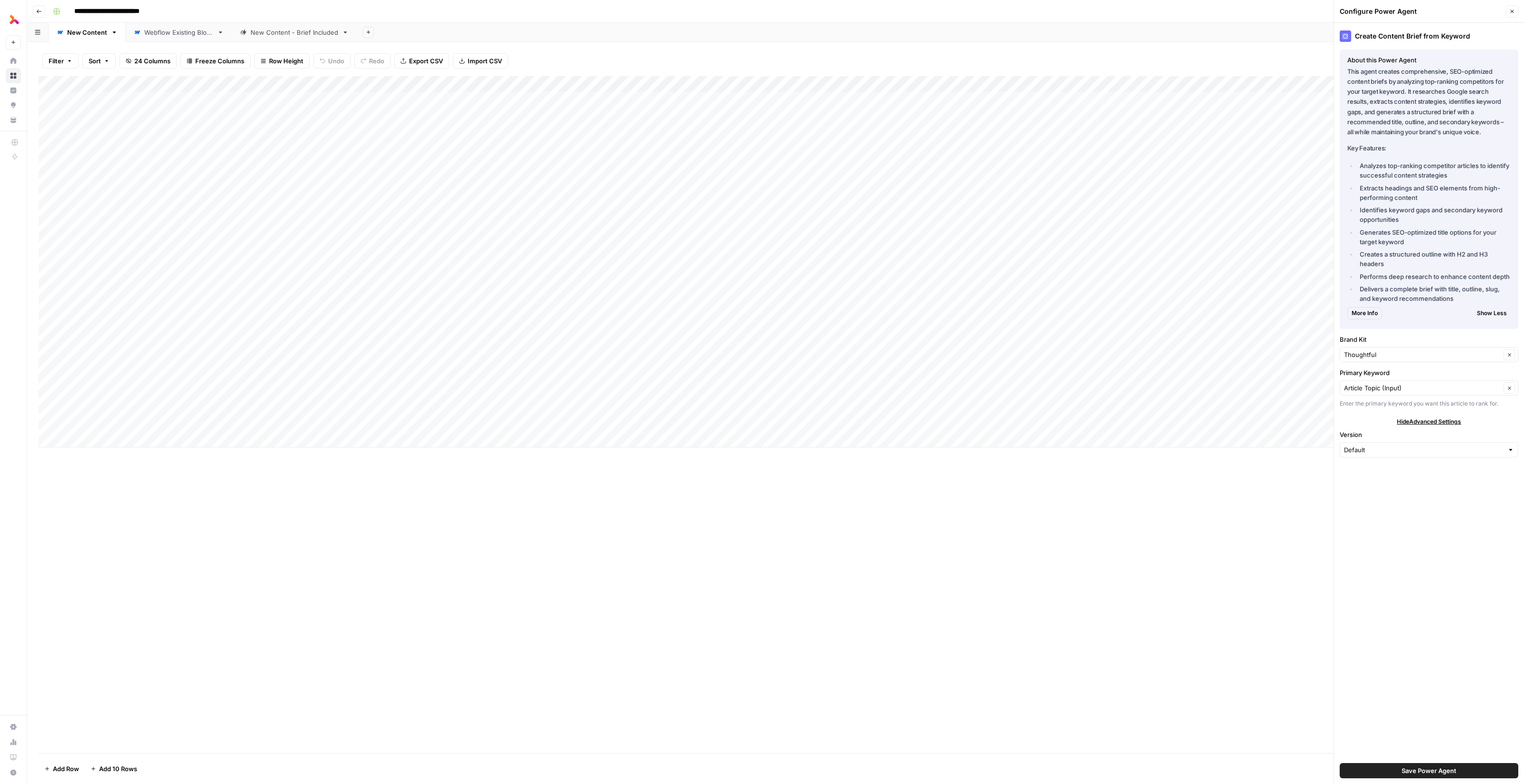
click at [492, 312] on span "More Info" at bounding box center [1364, 313] width 26 height 9
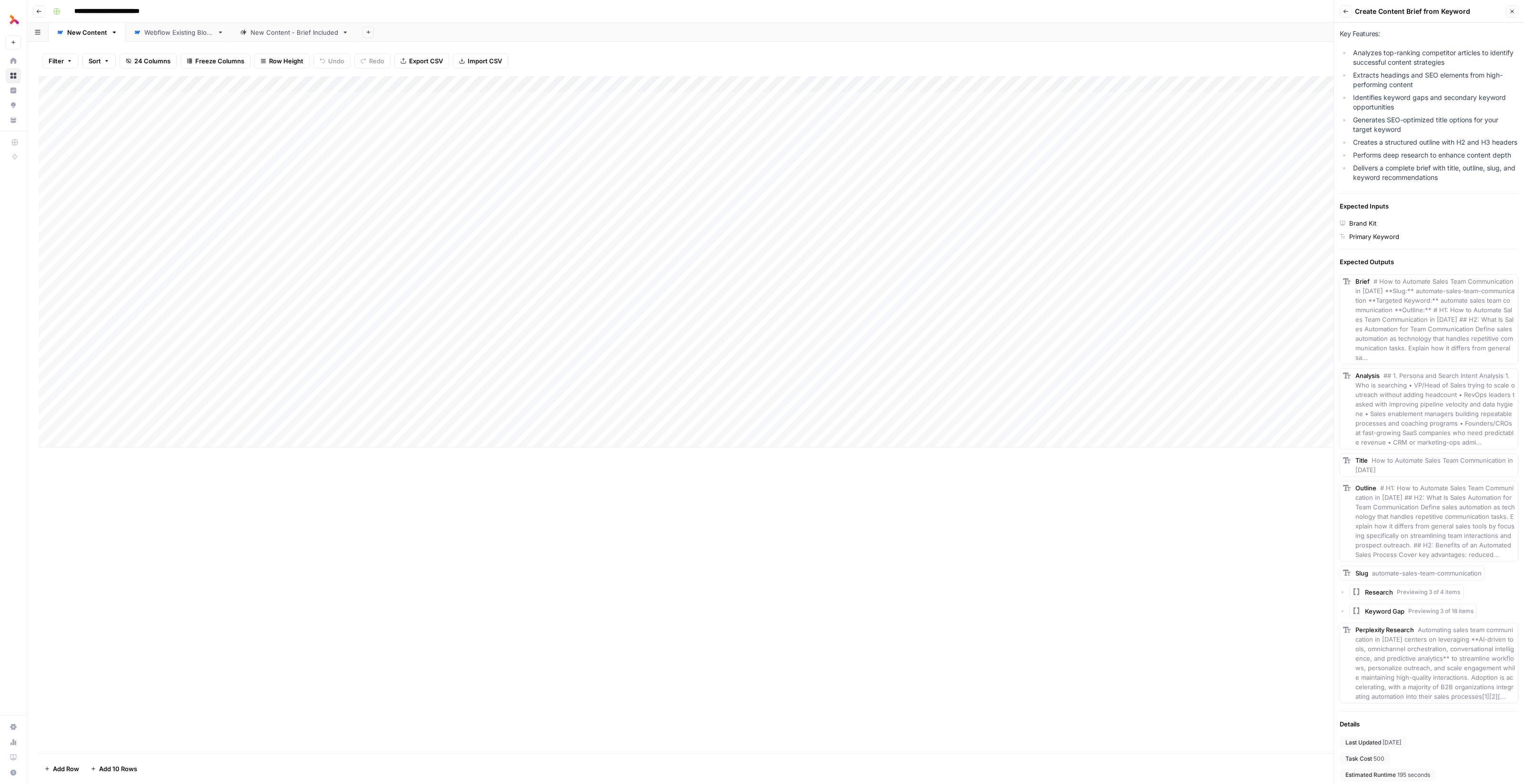
scroll to position [0, 0]
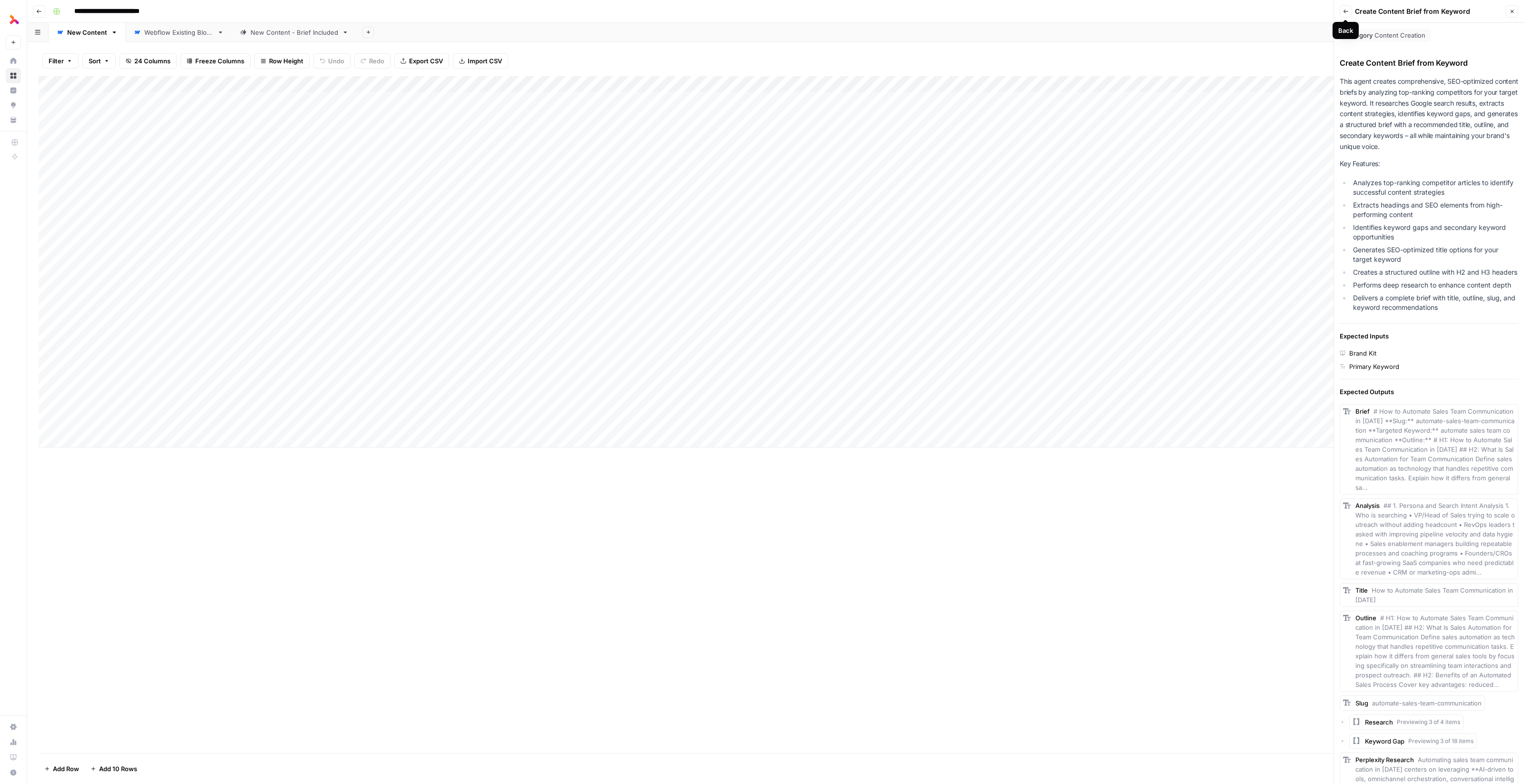
click at [492, 11] on icon "button" at bounding box center [1346, 11] width 6 height 6
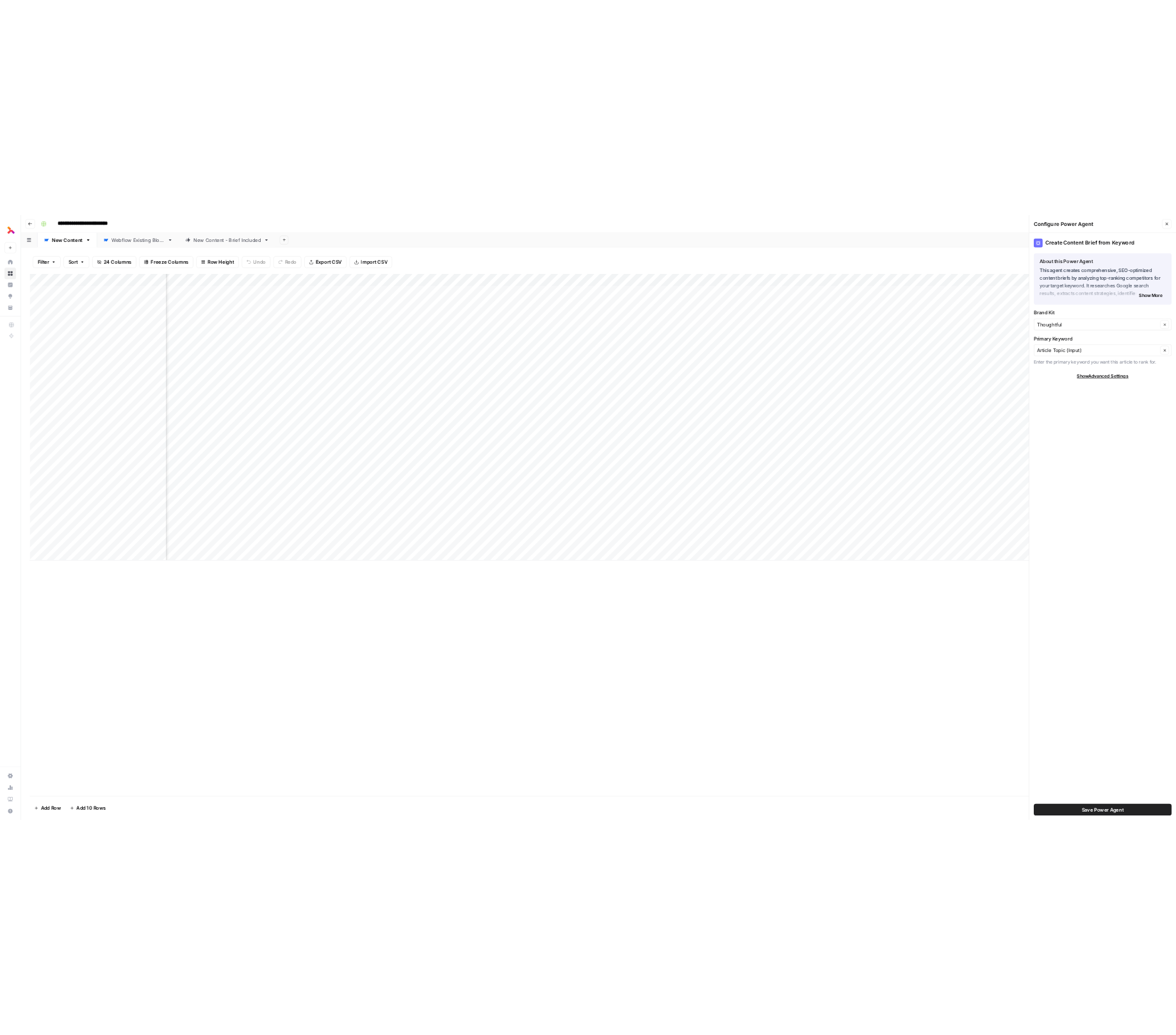
scroll to position [0, 209]
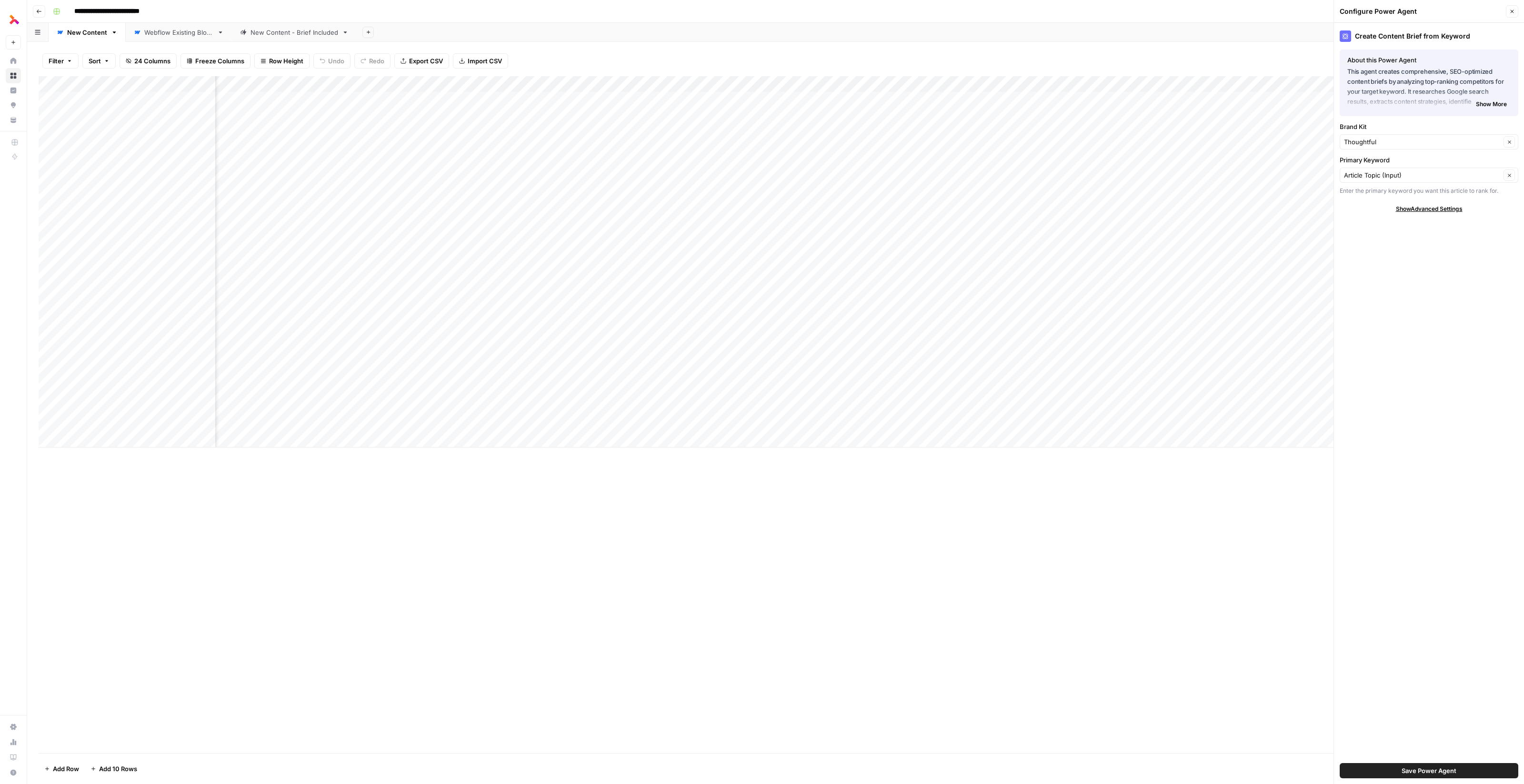
click at [492, 83] on div "Add Column" at bounding box center [776, 262] width 1474 height 371
click at [492, 162] on span "Configure Inputs" at bounding box center [817, 164] width 83 height 9
click at [492, 277] on input "Do not review internal links? (Optional)" at bounding box center [1424, 275] width 159 height 9
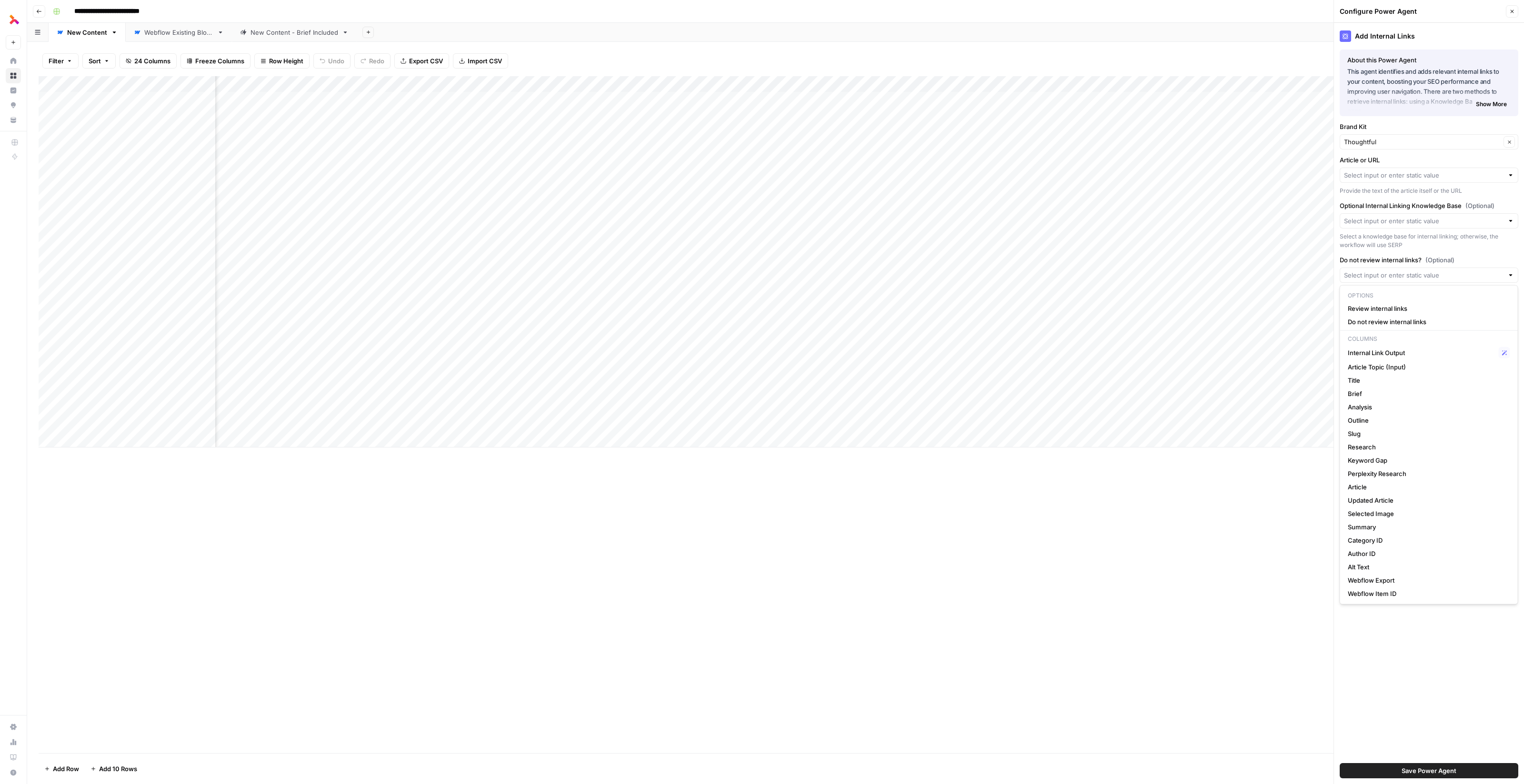
click at [492, 639] on div "Add Internal Links About this Power Agent This agent identifies and adds releva…" at bounding box center [1429, 403] width 190 height 761
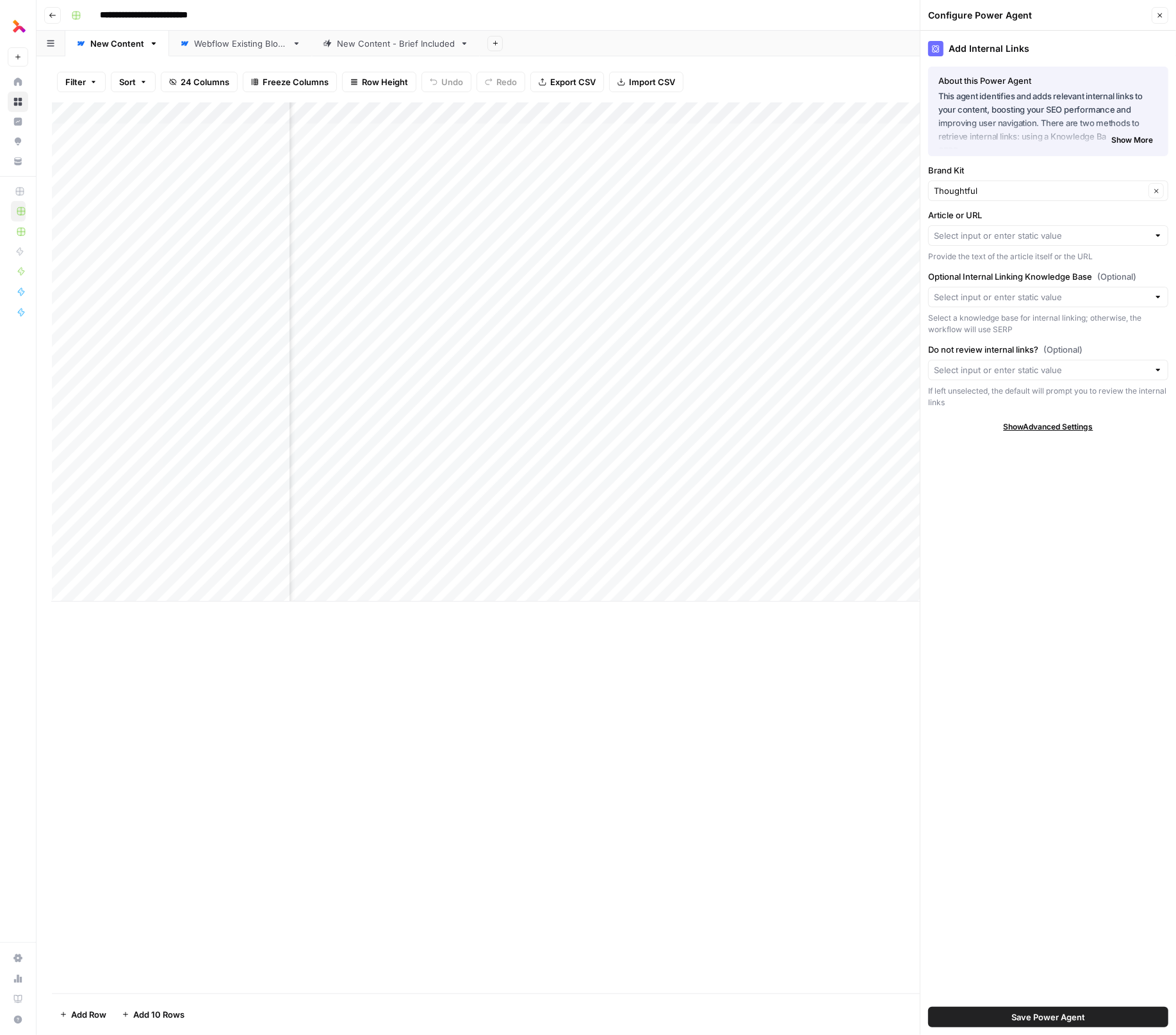
click at [662, 16] on icon "button" at bounding box center [1160, 15] width 8 height 8
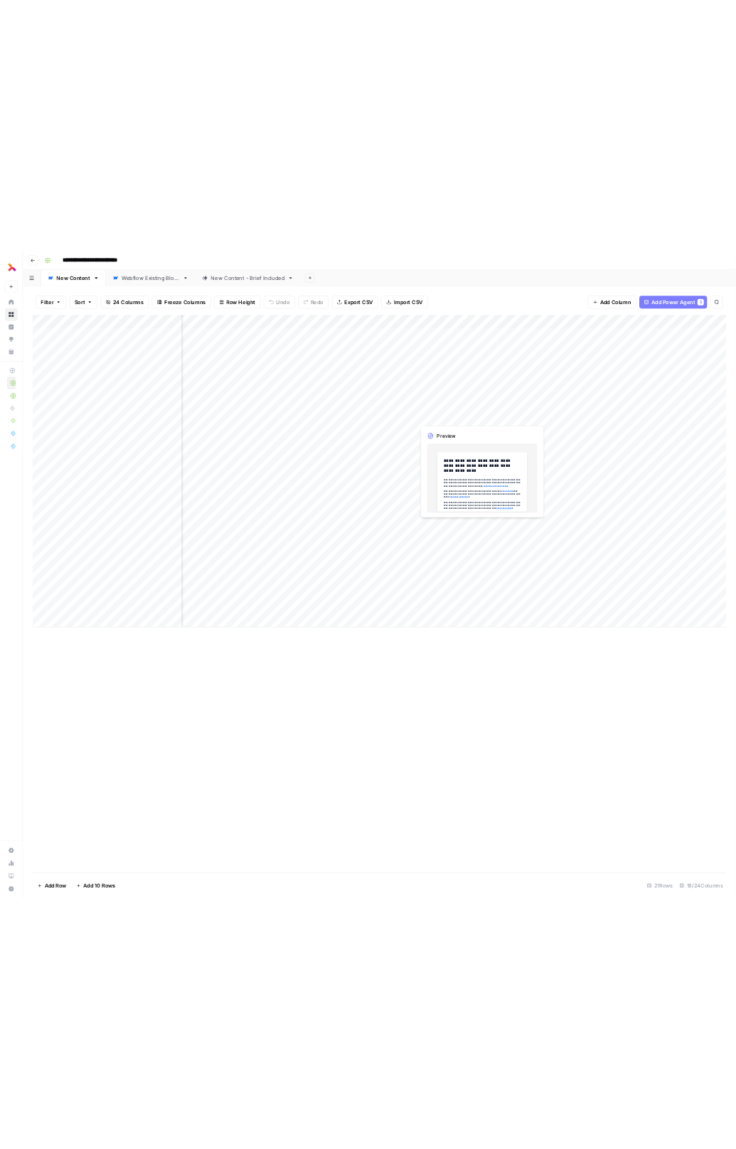
scroll to position [0, 0]
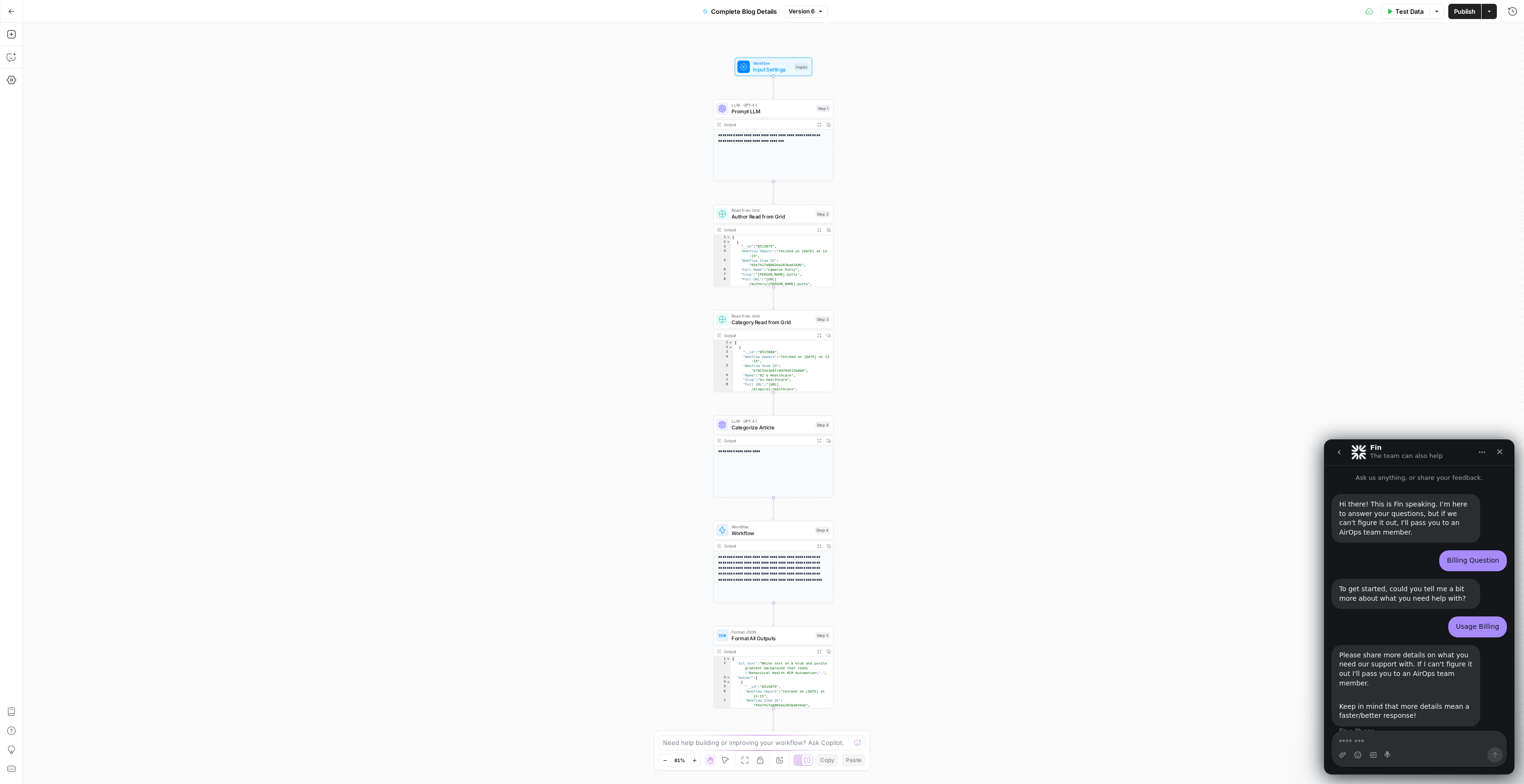
scroll to position [15, 0]
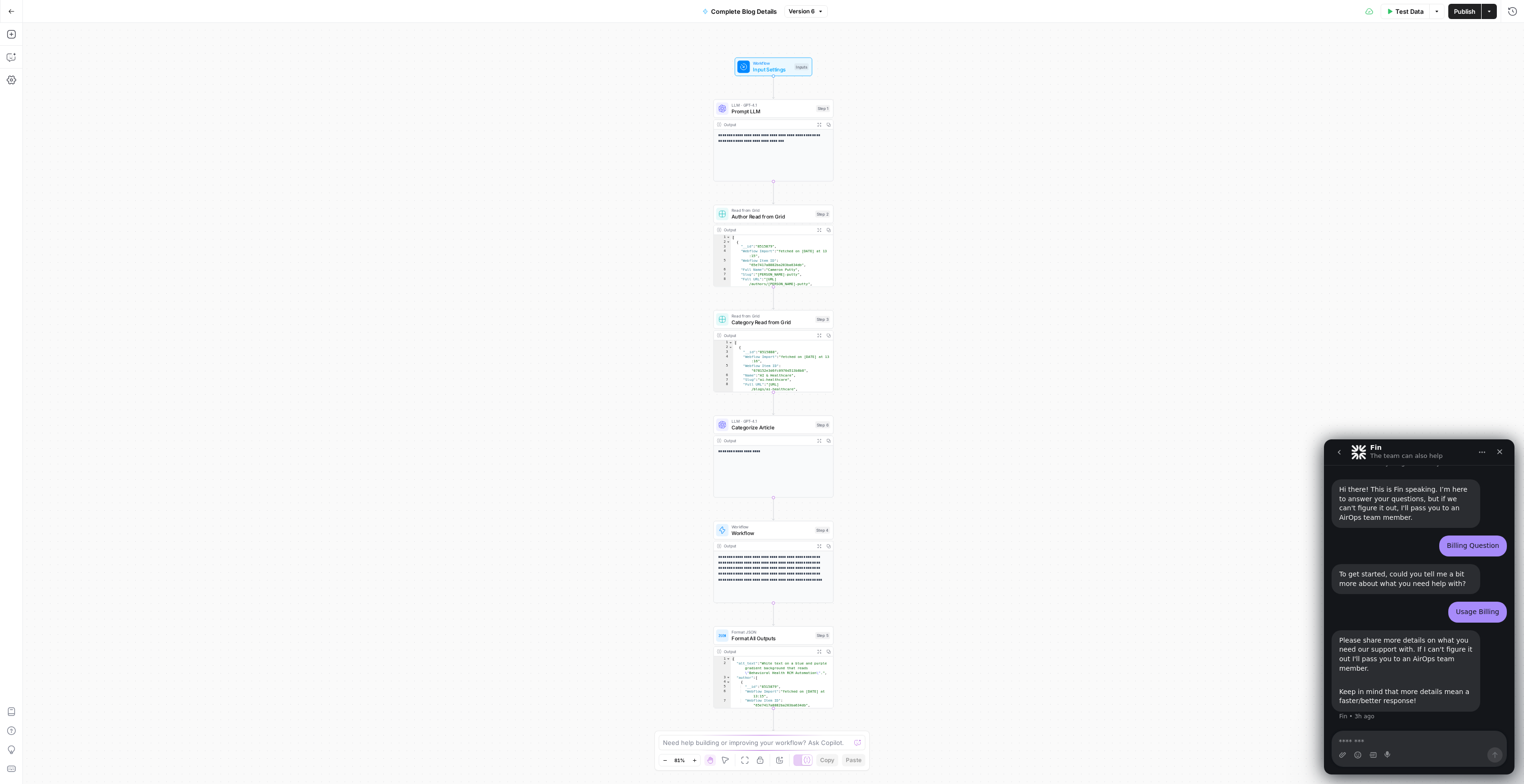
click at [1481, 452] on icon "Home" at bounding box center [1481, 452] width 7 height 7
click at [1367, 741] on textarea "Message…" at bounding box center [1419, 739] width 174 height 16
type textarea "*"
paste textarea "**********"
type textarea "**********"
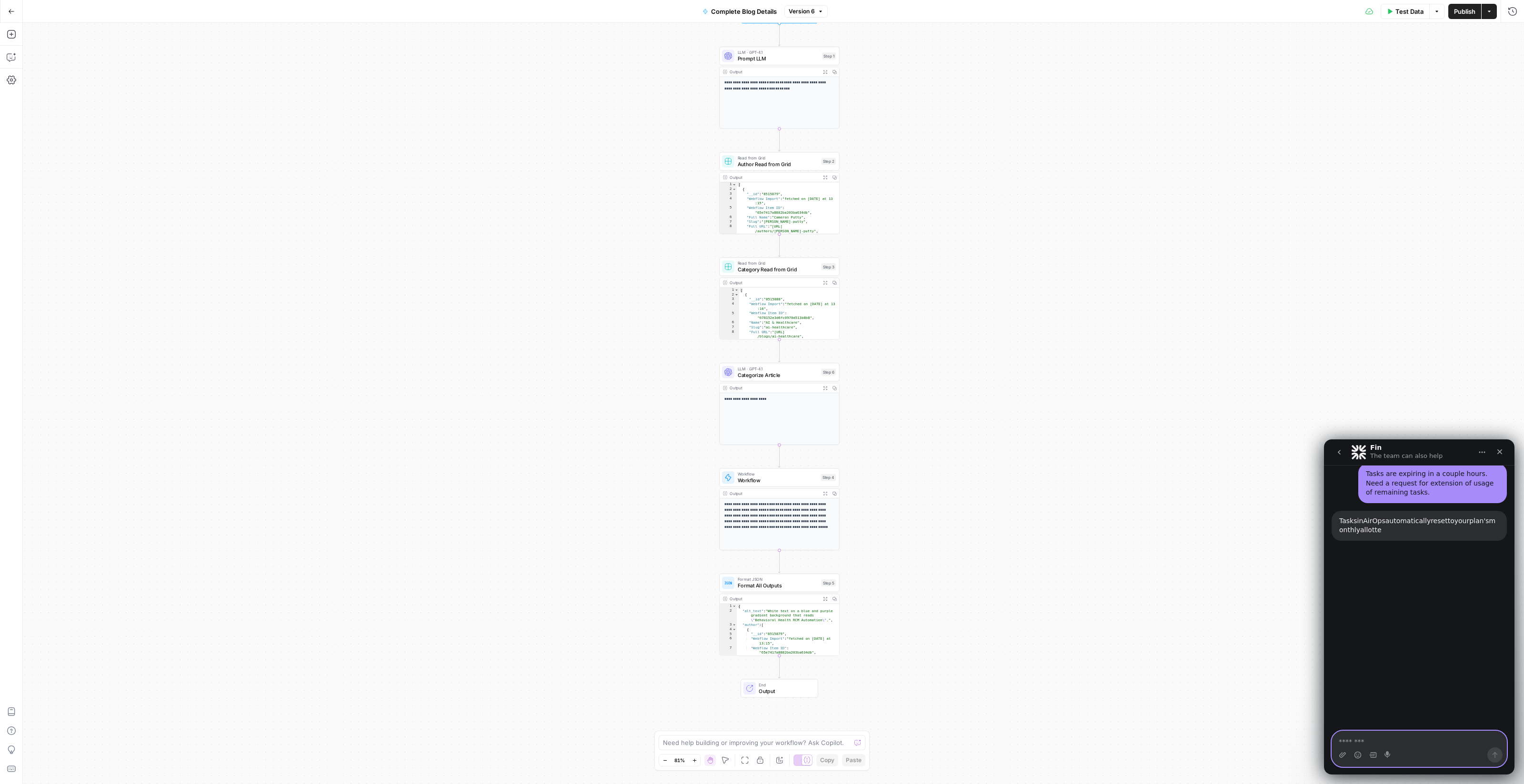
scroll to position [271, 0]
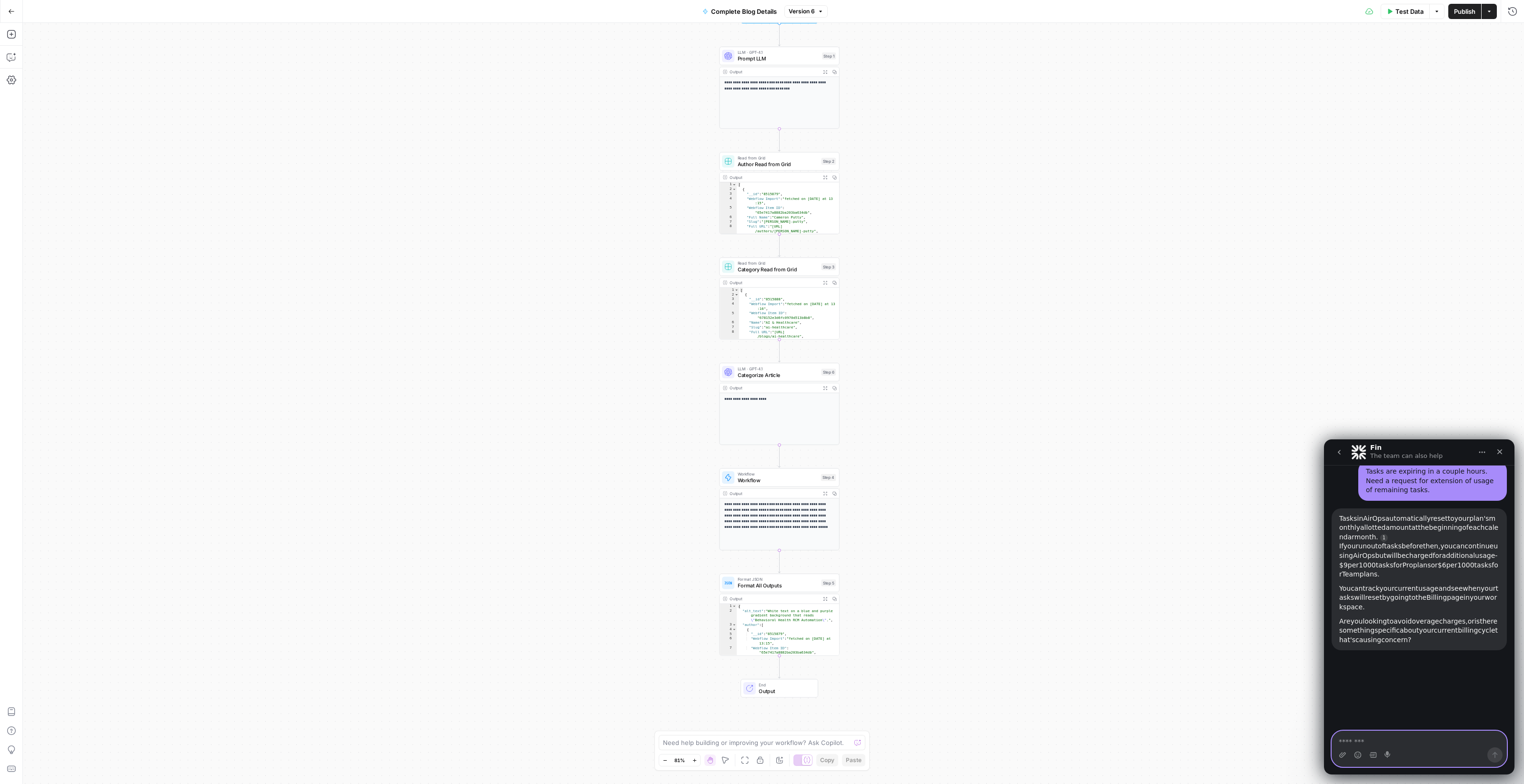
click at [1376, 744] on textarea "Message…" at bounding box center [1419, 739] width 175 height 16
paste textarea "**********"
type textarea "**********"
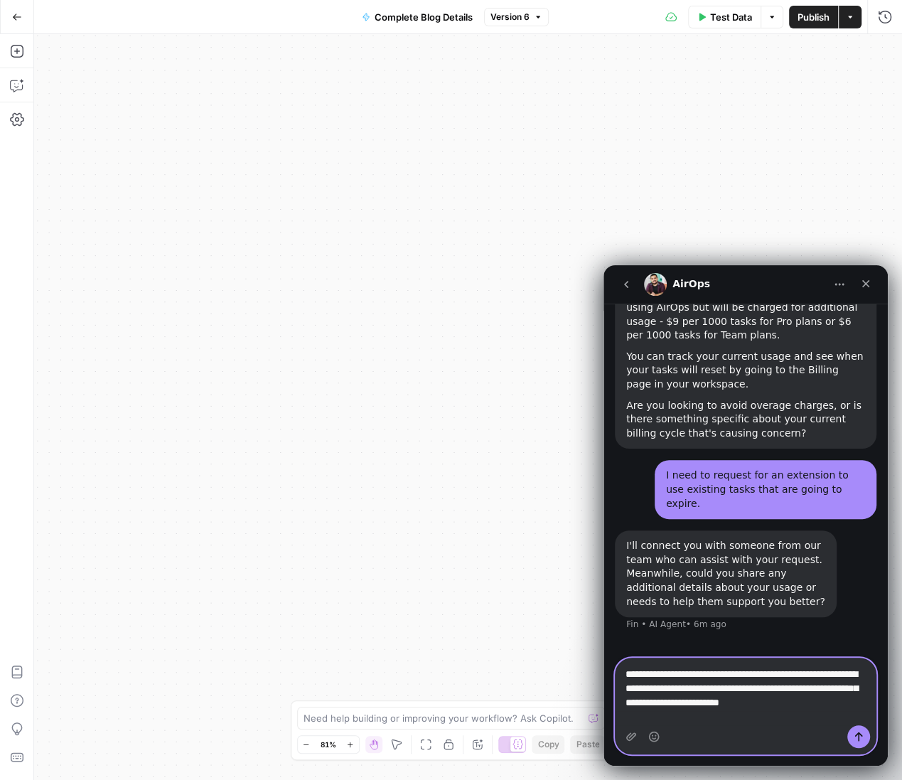
scroll to position [525, 0]
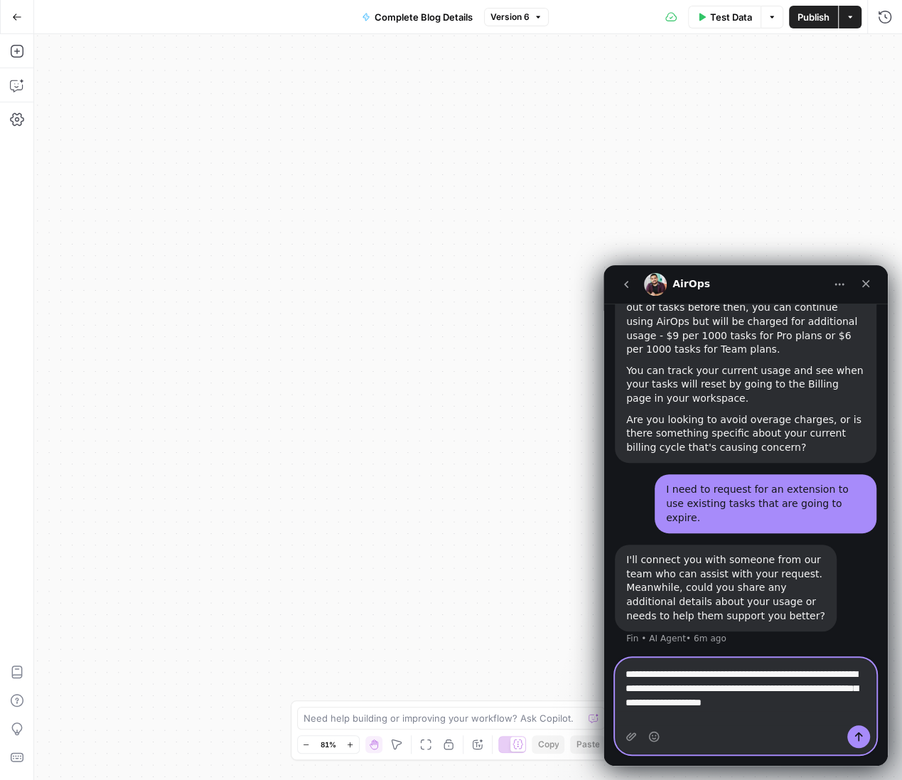
type textarea "**********"
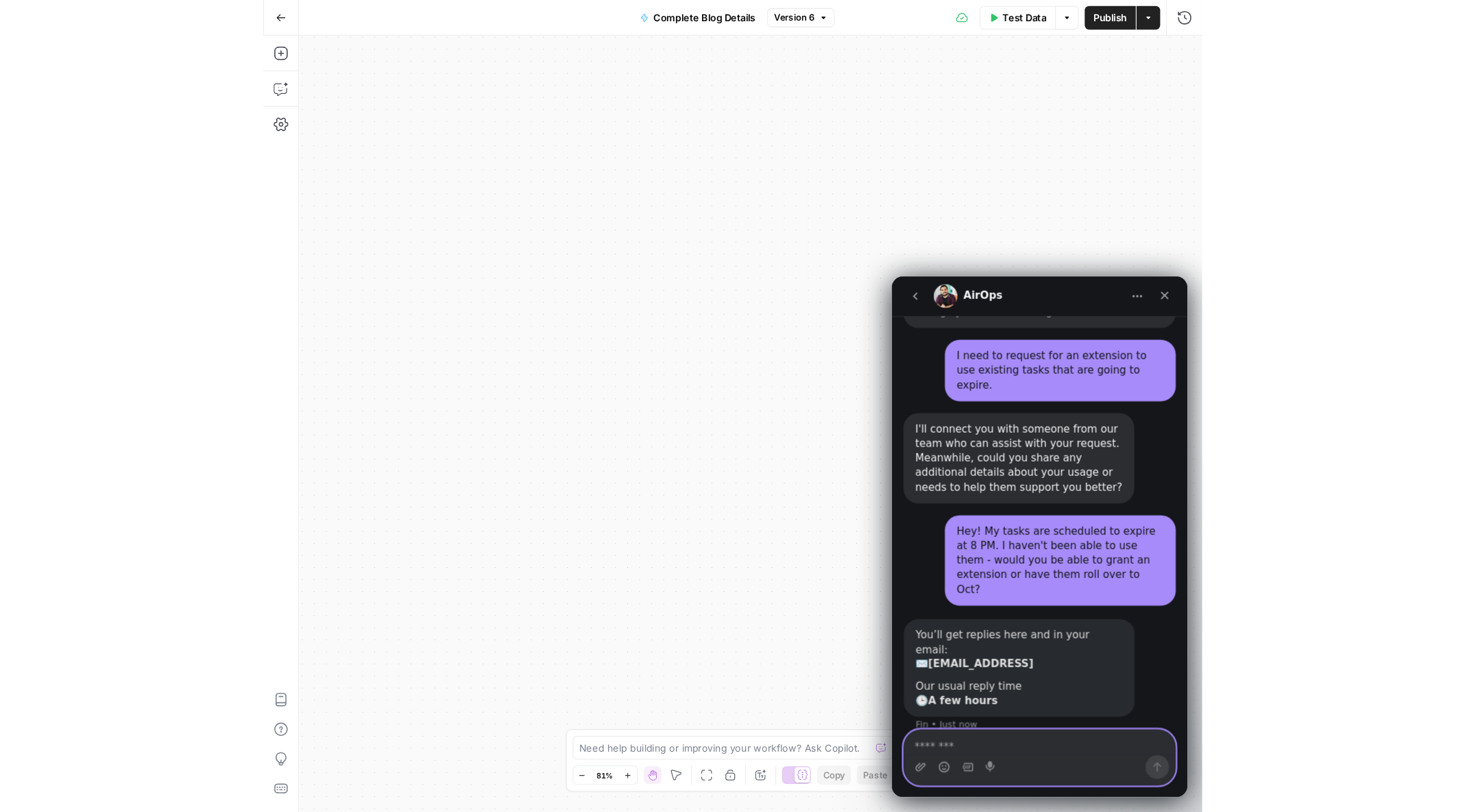
scroll to position [648, 0]
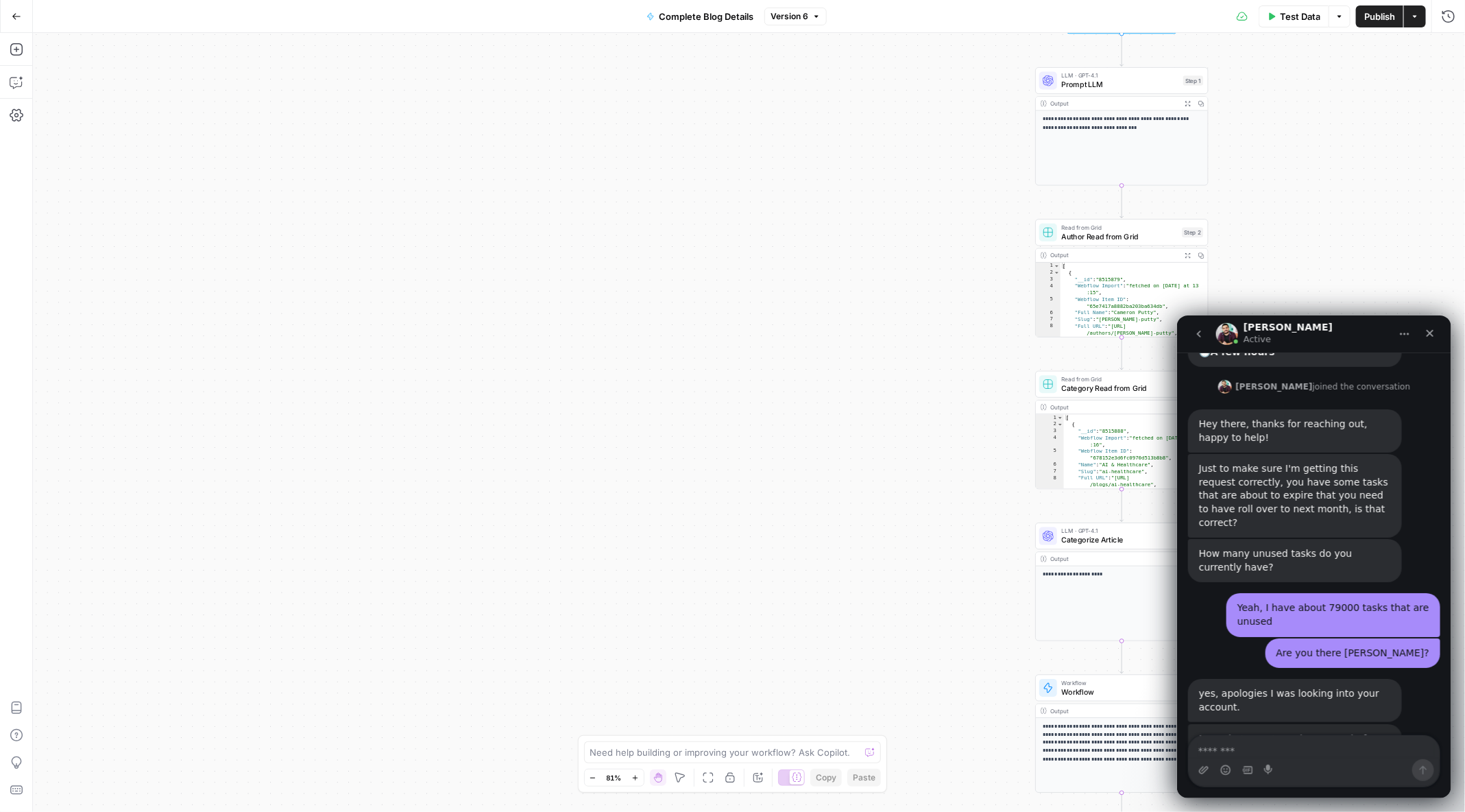
click at [973, 413] on div "**********" at bounding box center [748, 422] width 1432 height 779
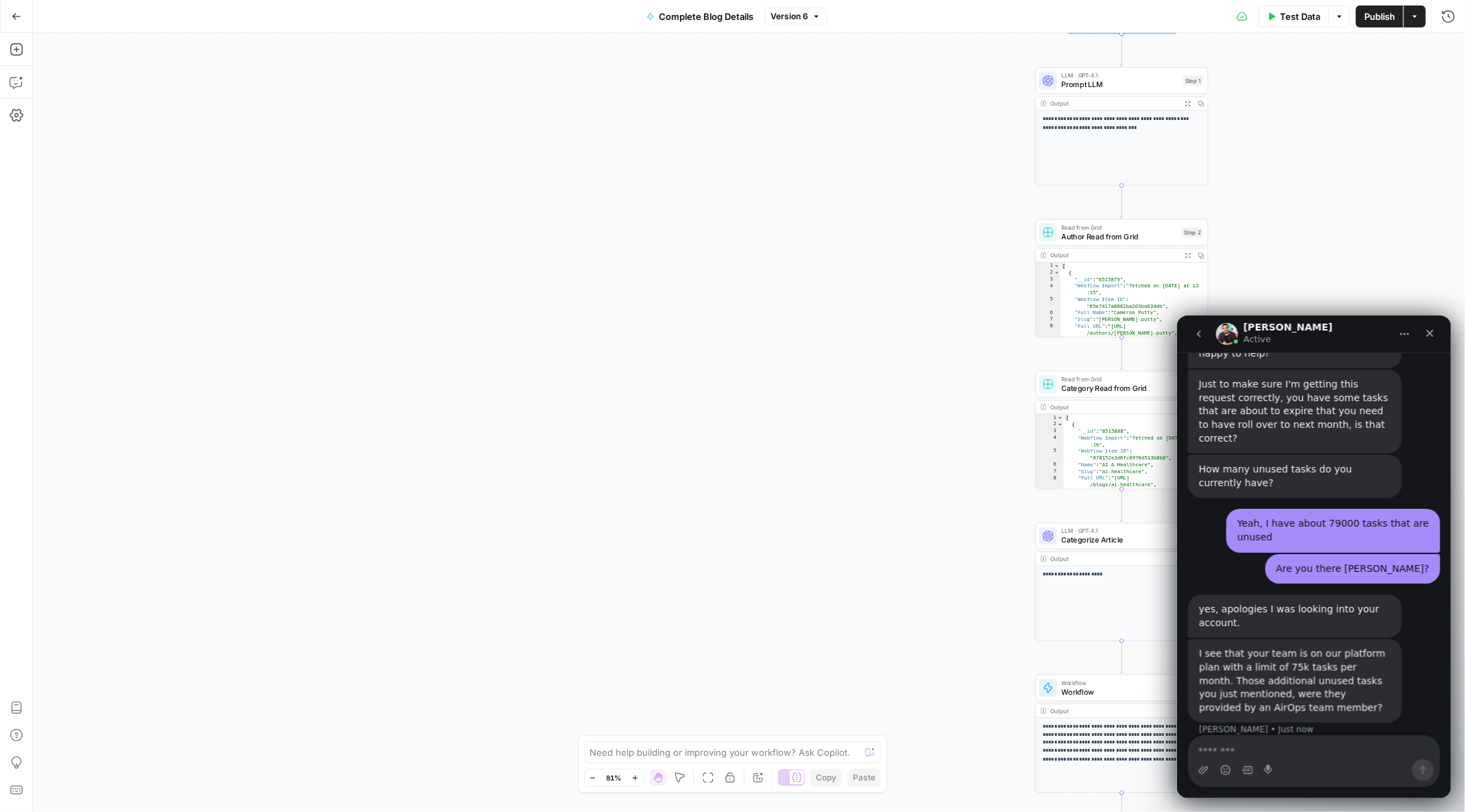
scroll to position [1089, 0]
click at [1289, 752] on textarea "Message…" at bounding box center [1314, 746] width 252 height 23
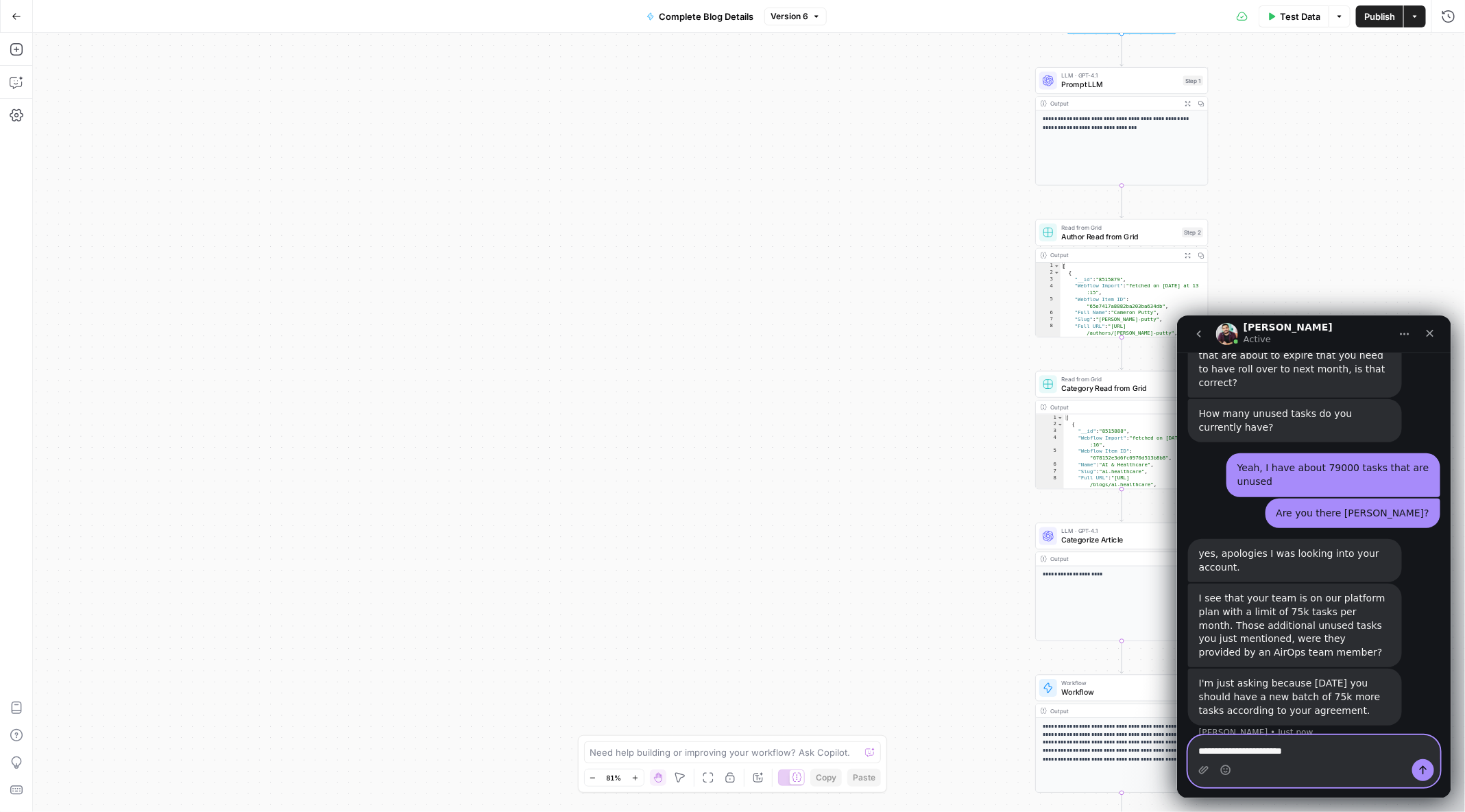
scroll to position [1147, 0]
click at [1338, 755] on textarea "**********" at bounding box center [1314, 746] width 252 height 23
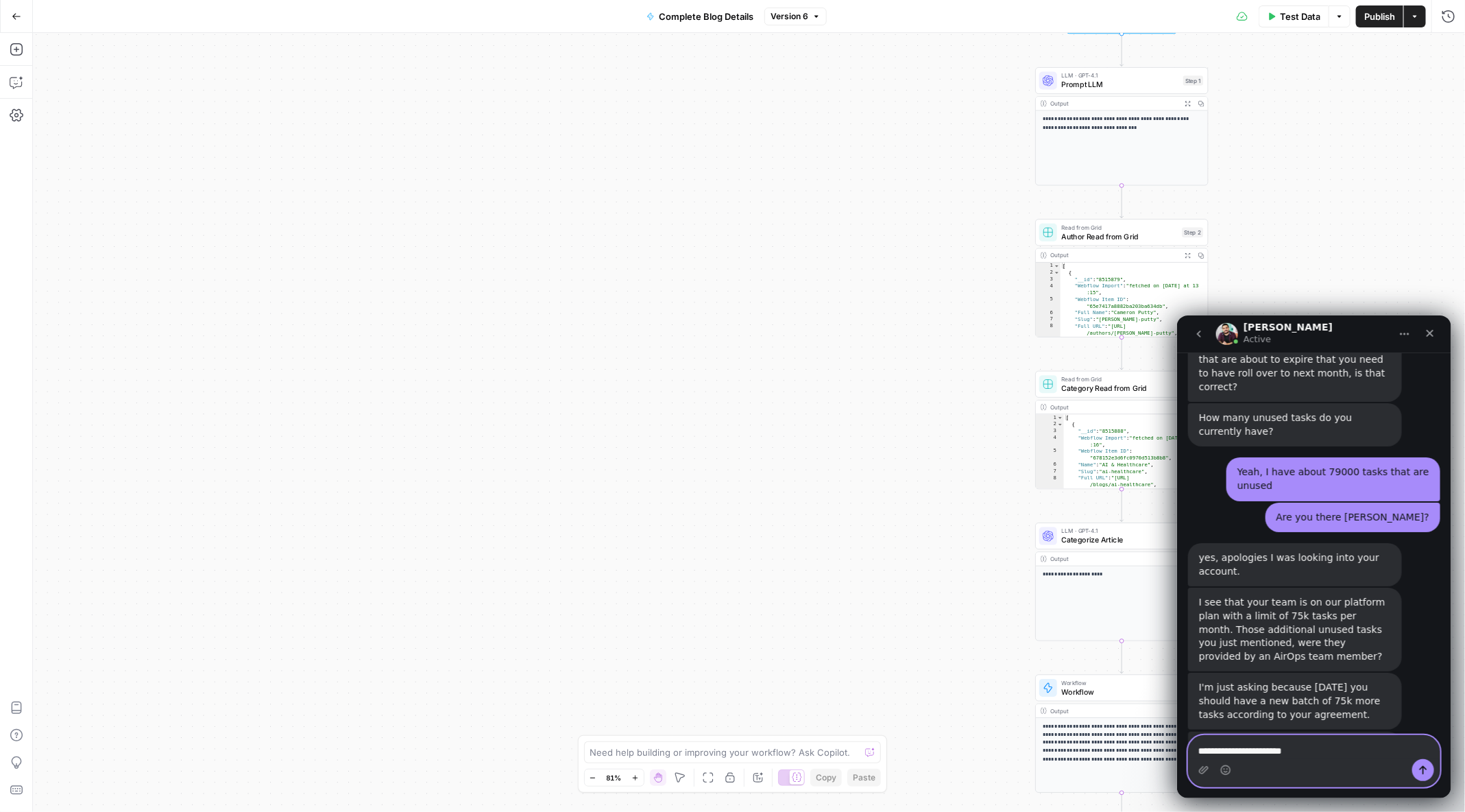
scroll to position [1139, 0]
type textarea "**********"
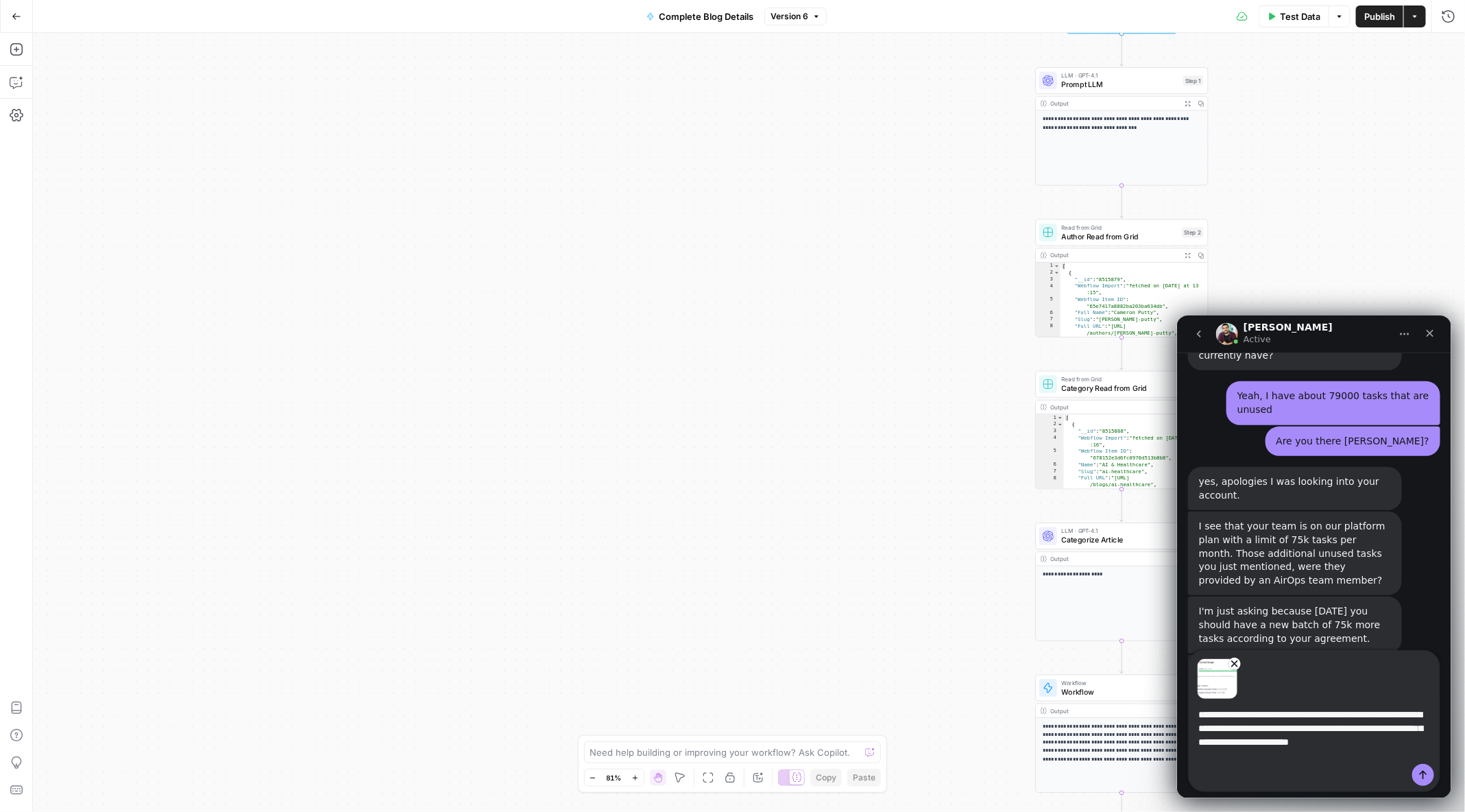
scroll to position [1225, 0]
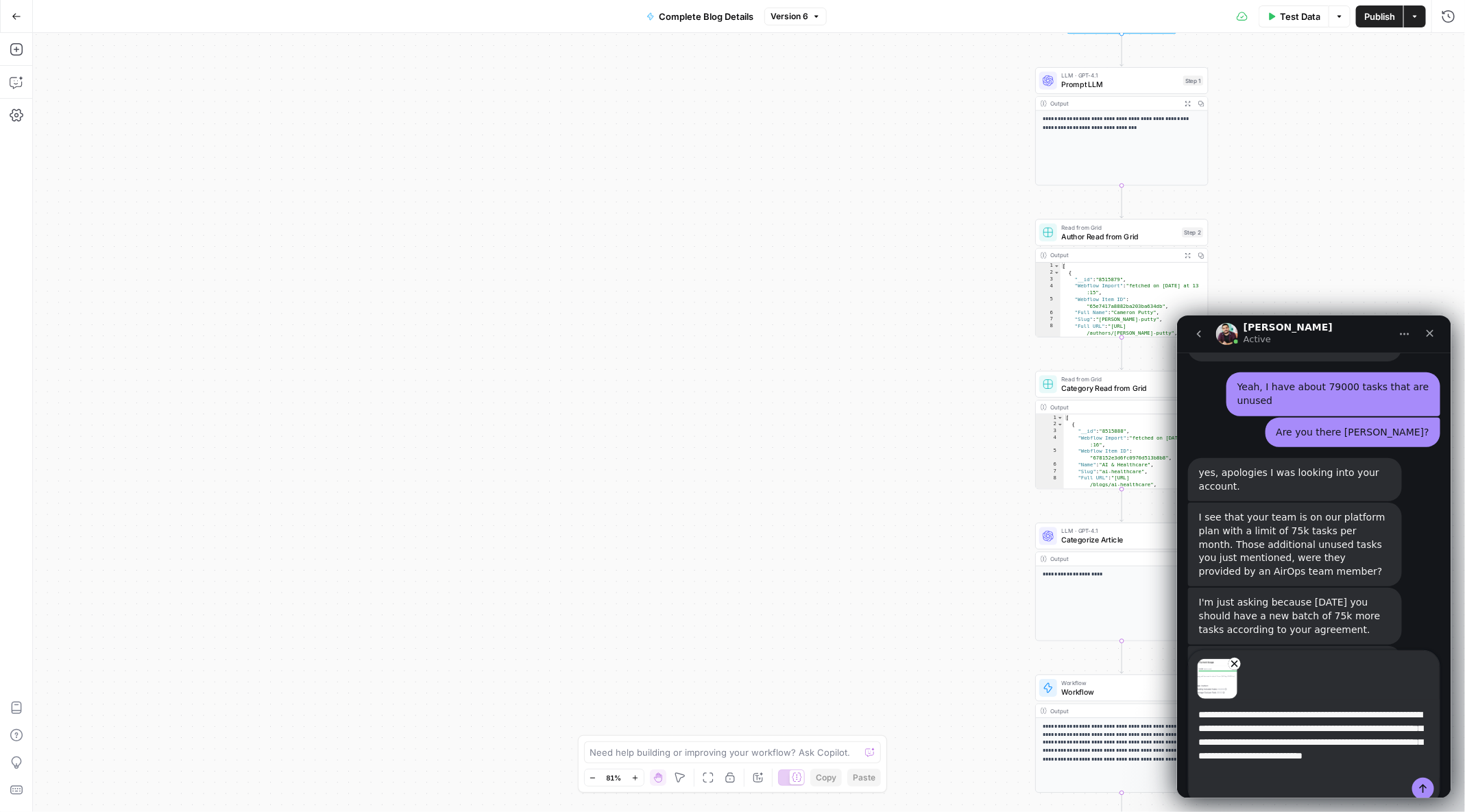
type textarea "**********"
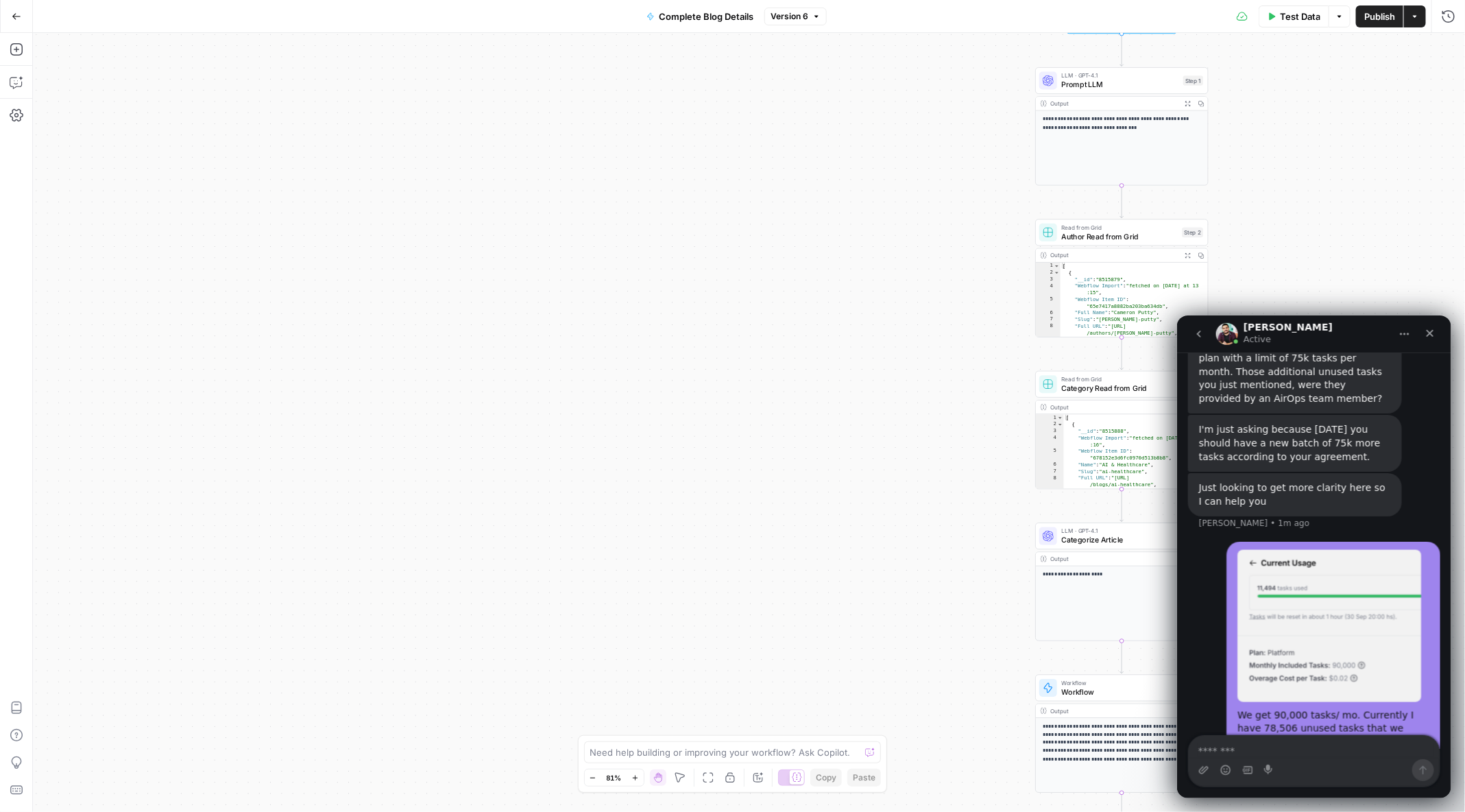
scroll to position [1405, 0]
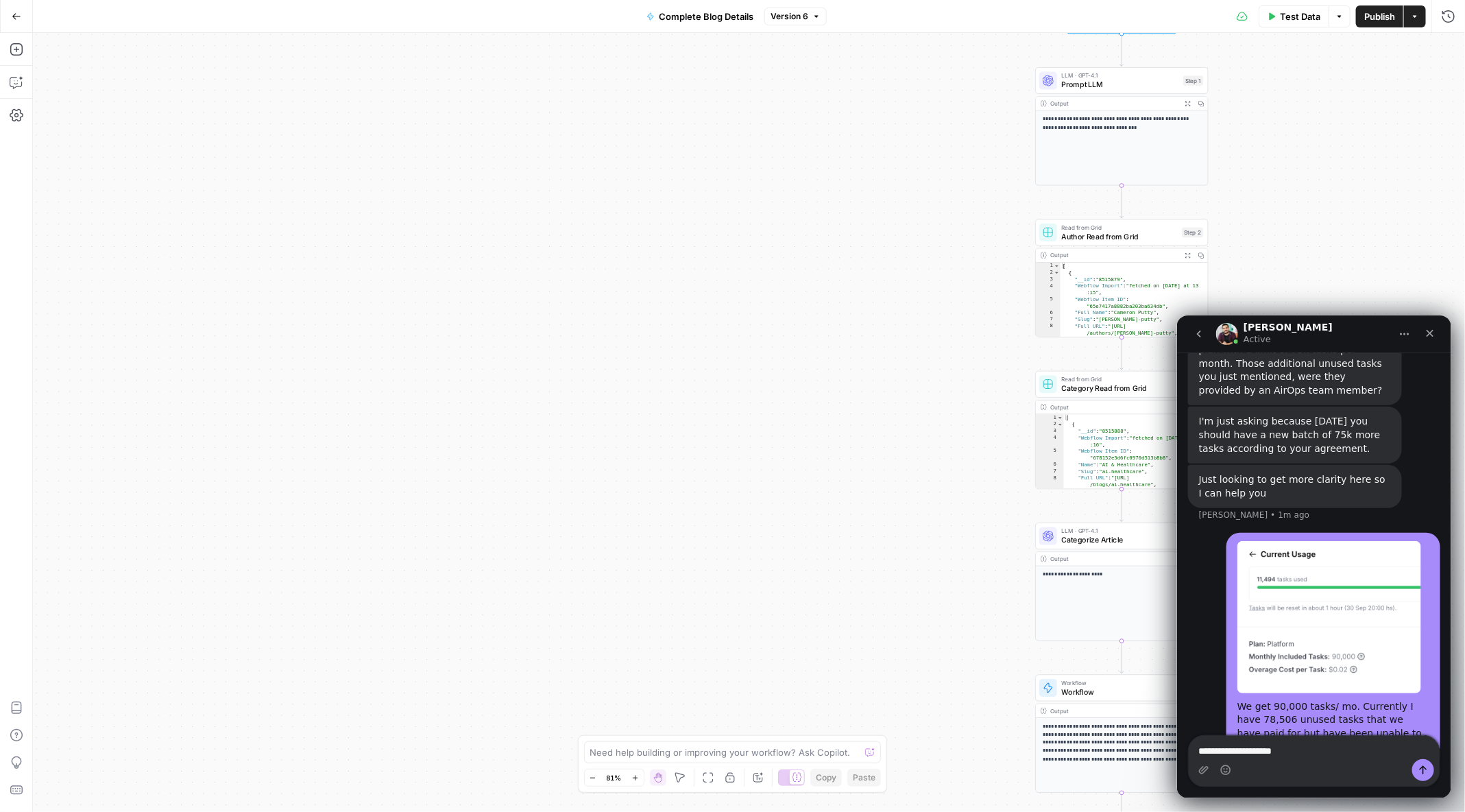
type textarea "**********"
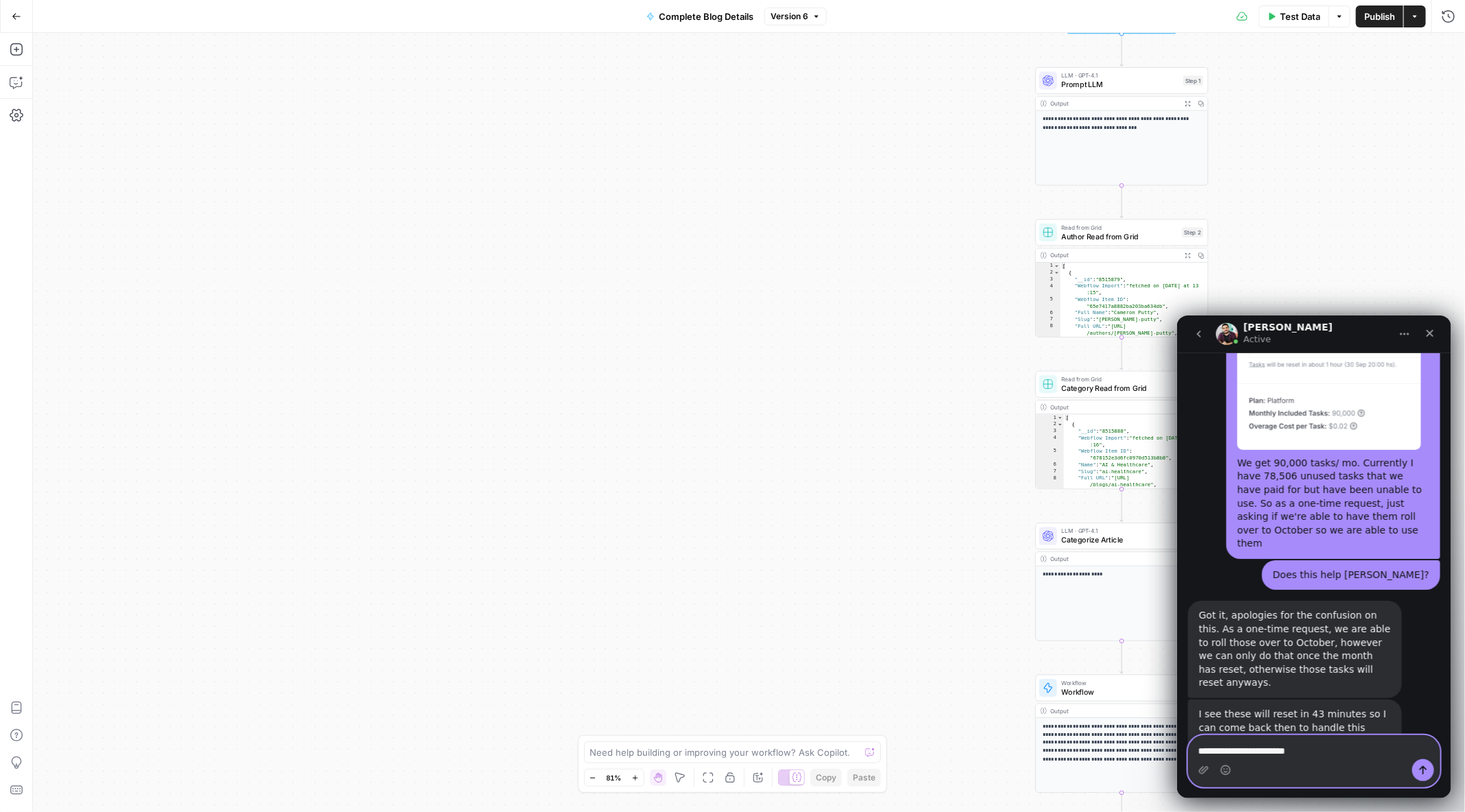
scroll to position [1634, 0]
drag, startPoint x: 181, startPoint y: 436, endPoint x: 1177, endPoint y: 271, distance: 1009.6
type textarea "**********"
click at [1419, 772] on icon "Send a message…" at bounding box center [1422, 769] width 11 height 11
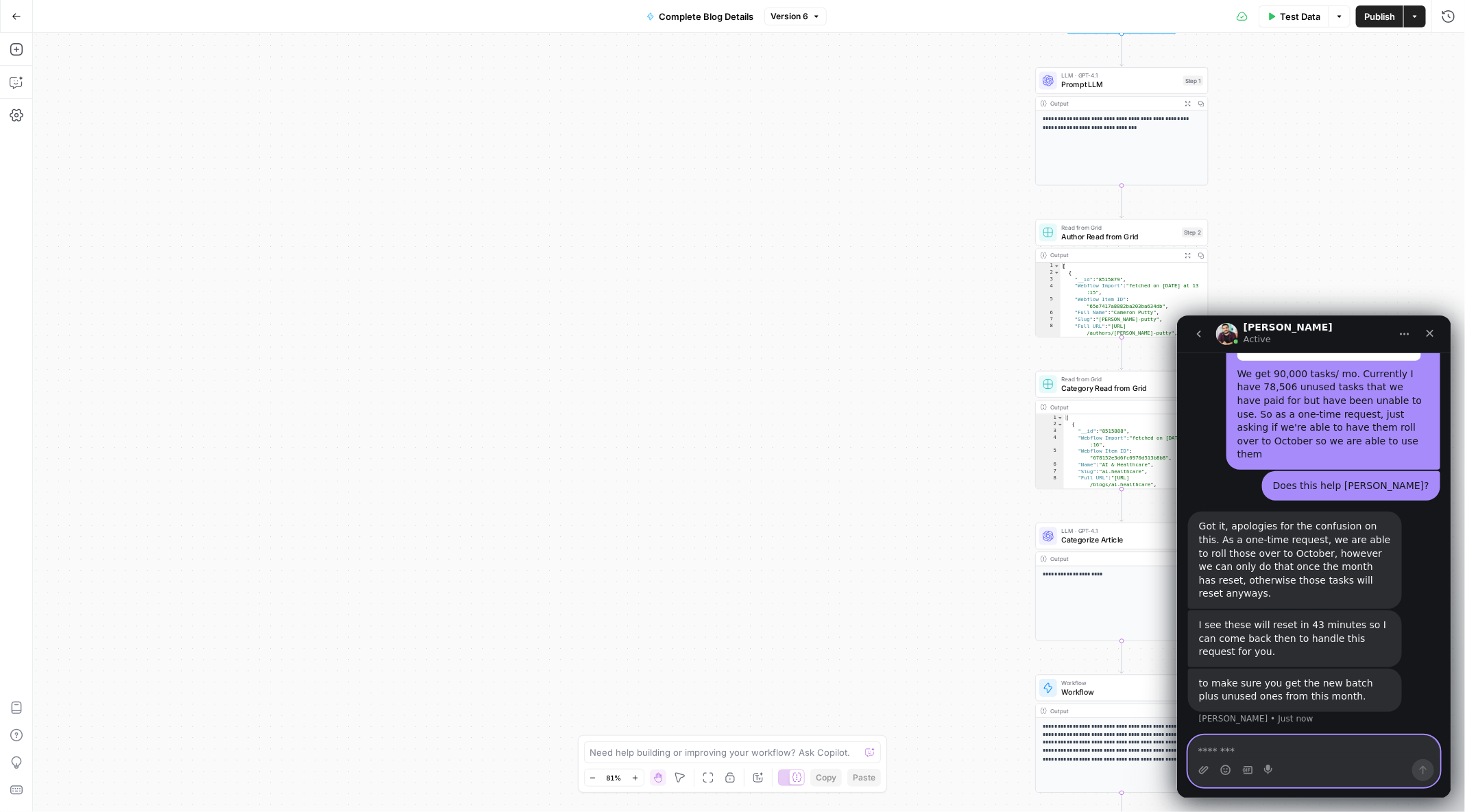
scroll to position [1727, 0]
click at [1354, 741] on div "Perfect, thank you Manual. I appreciate you" at bounding box center [1332, 754] width 192 height 27
click at [1418, 741] on div "Perfect, thank you Manual. I appreciate you" at bounding box center [1332, 754] width 192 height 27
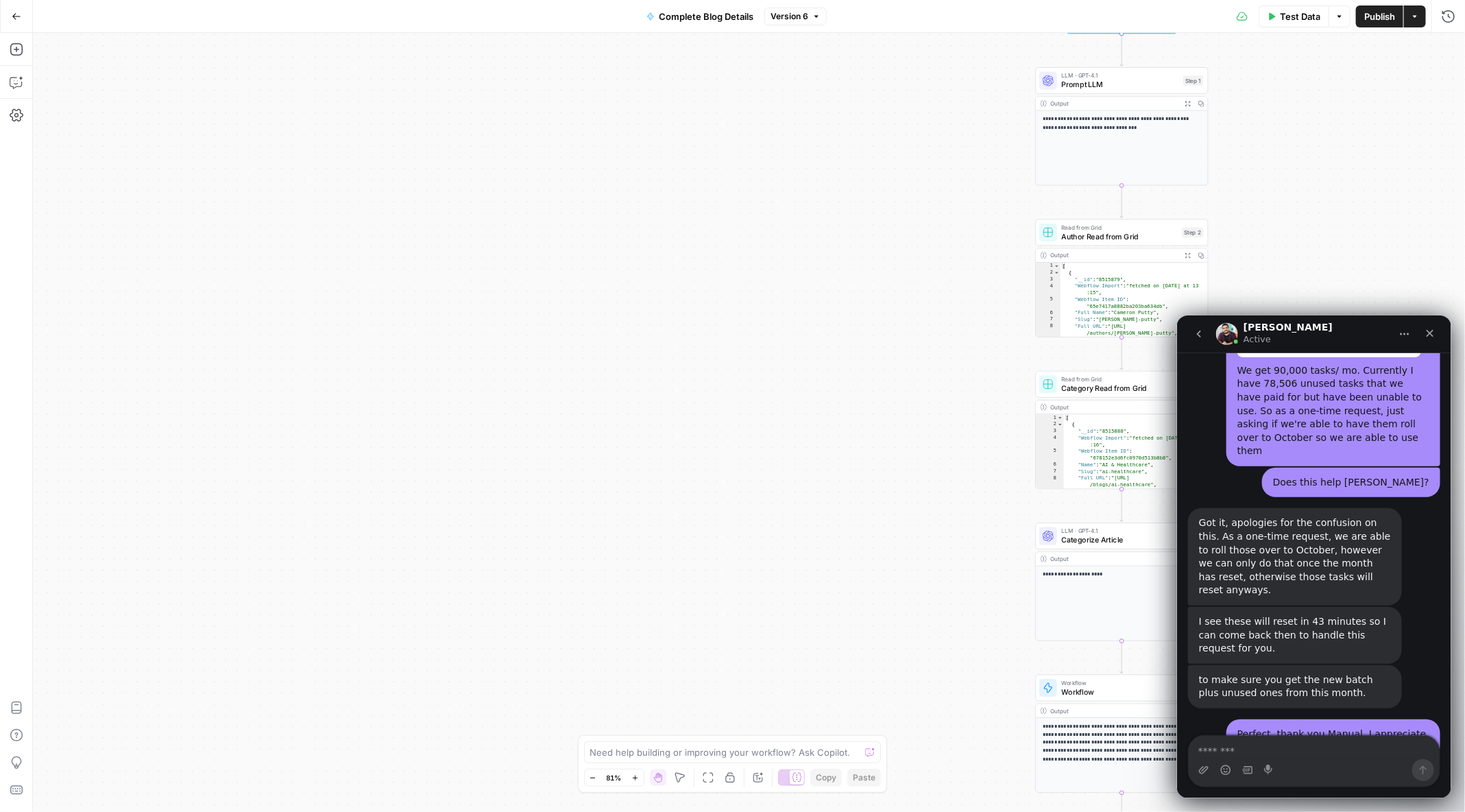
scroll to position [1770, 0]
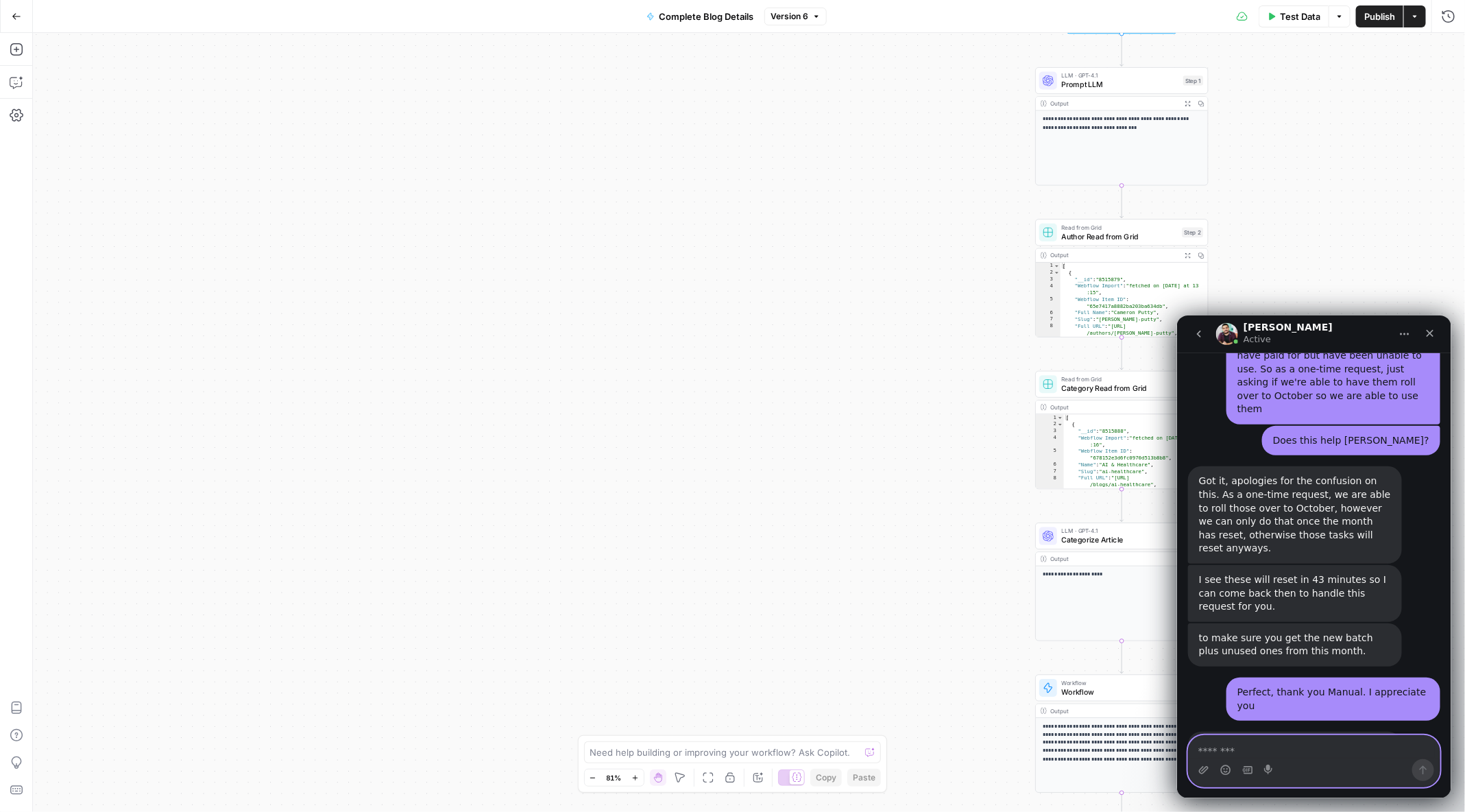
click at [1319, 754] on textarea "Message…" at bounding box center [1314, 746] width 252 height 23
type textarea "**********"
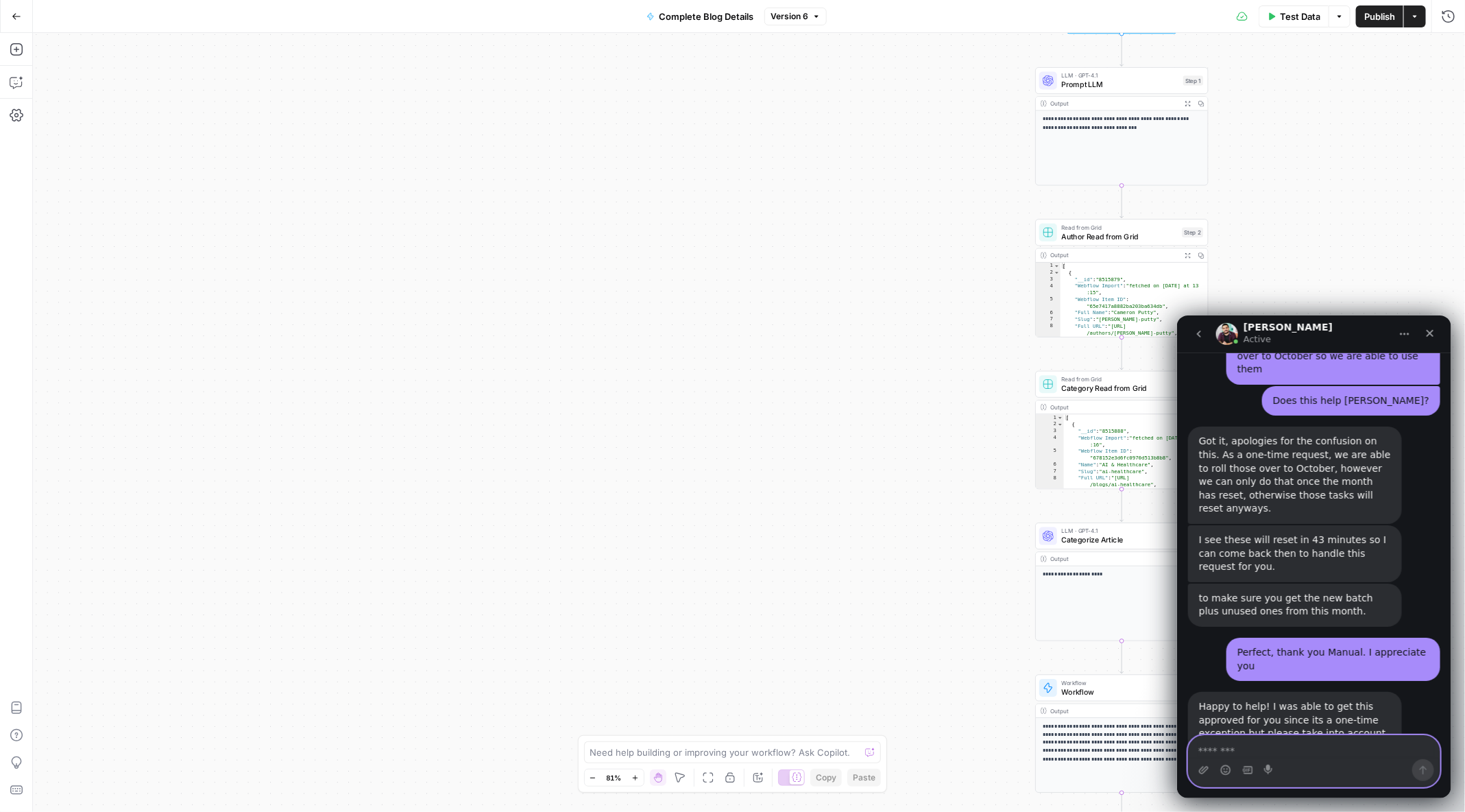
scroll to position [1810, 0]
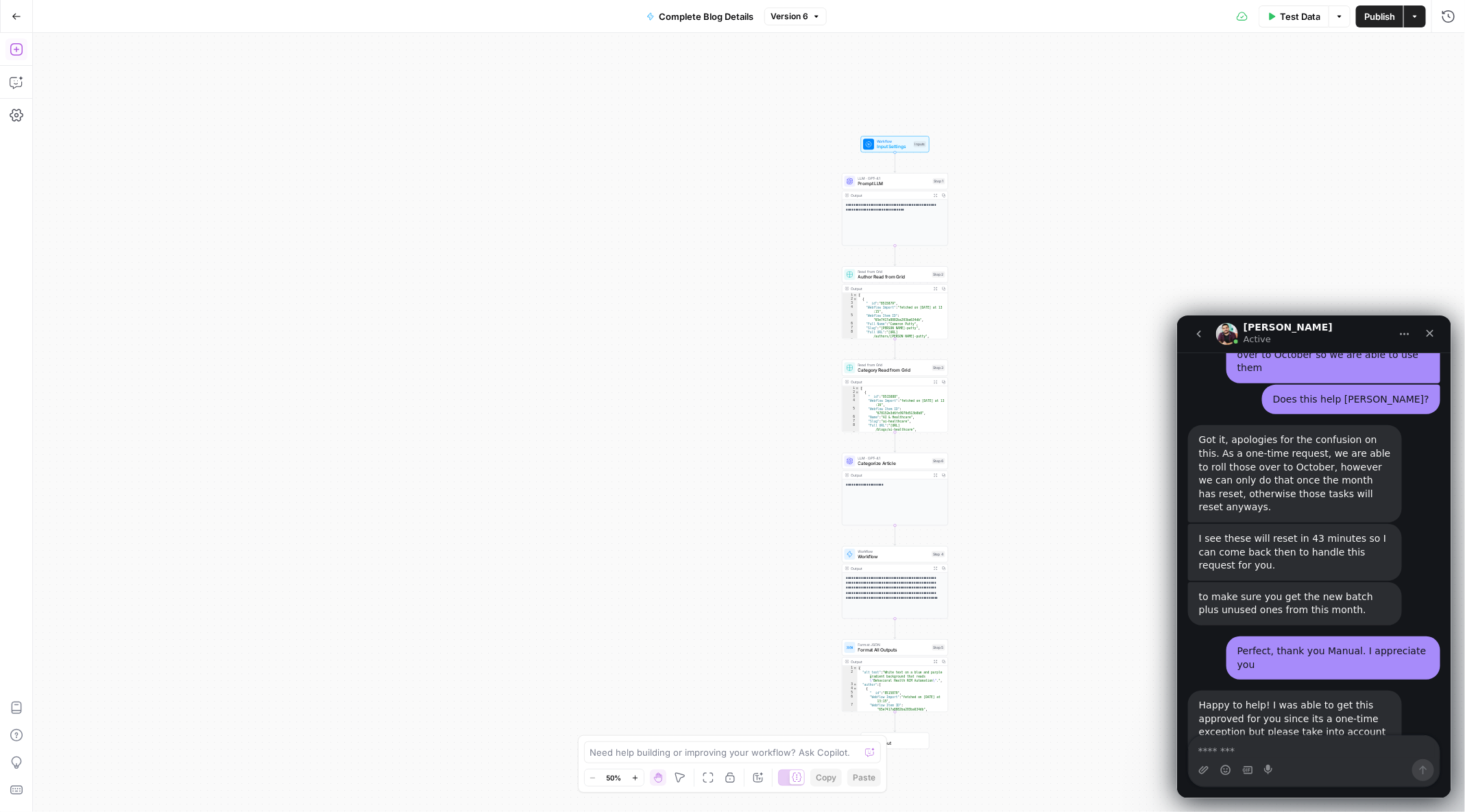
click at [19, 12] on icon "button" at bounding box center [16, 16] width 10 height 10
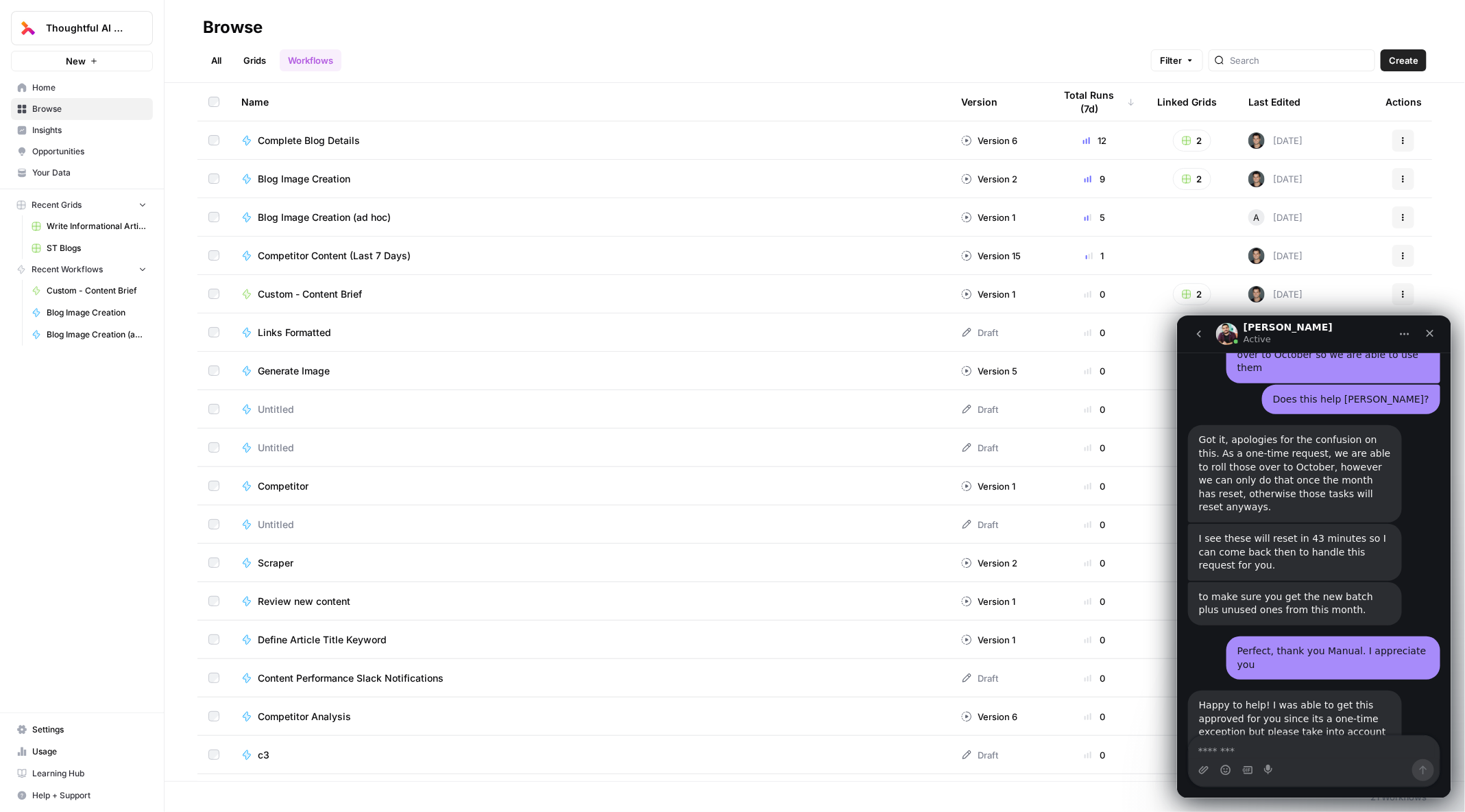
click at [43, 749] on span "Usage" at bounding box center [89, 751] width 115 height 13
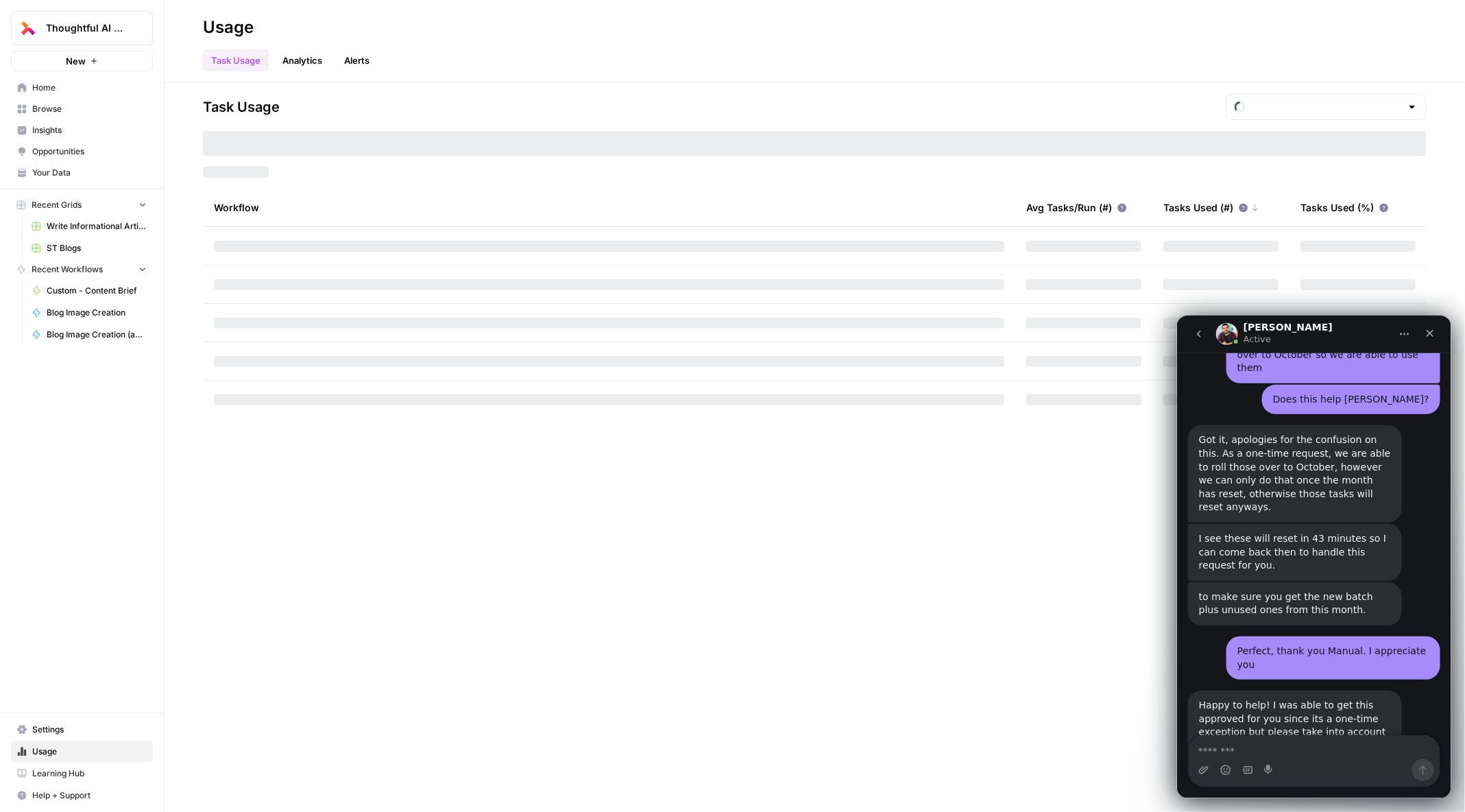
type input "October Tasks"
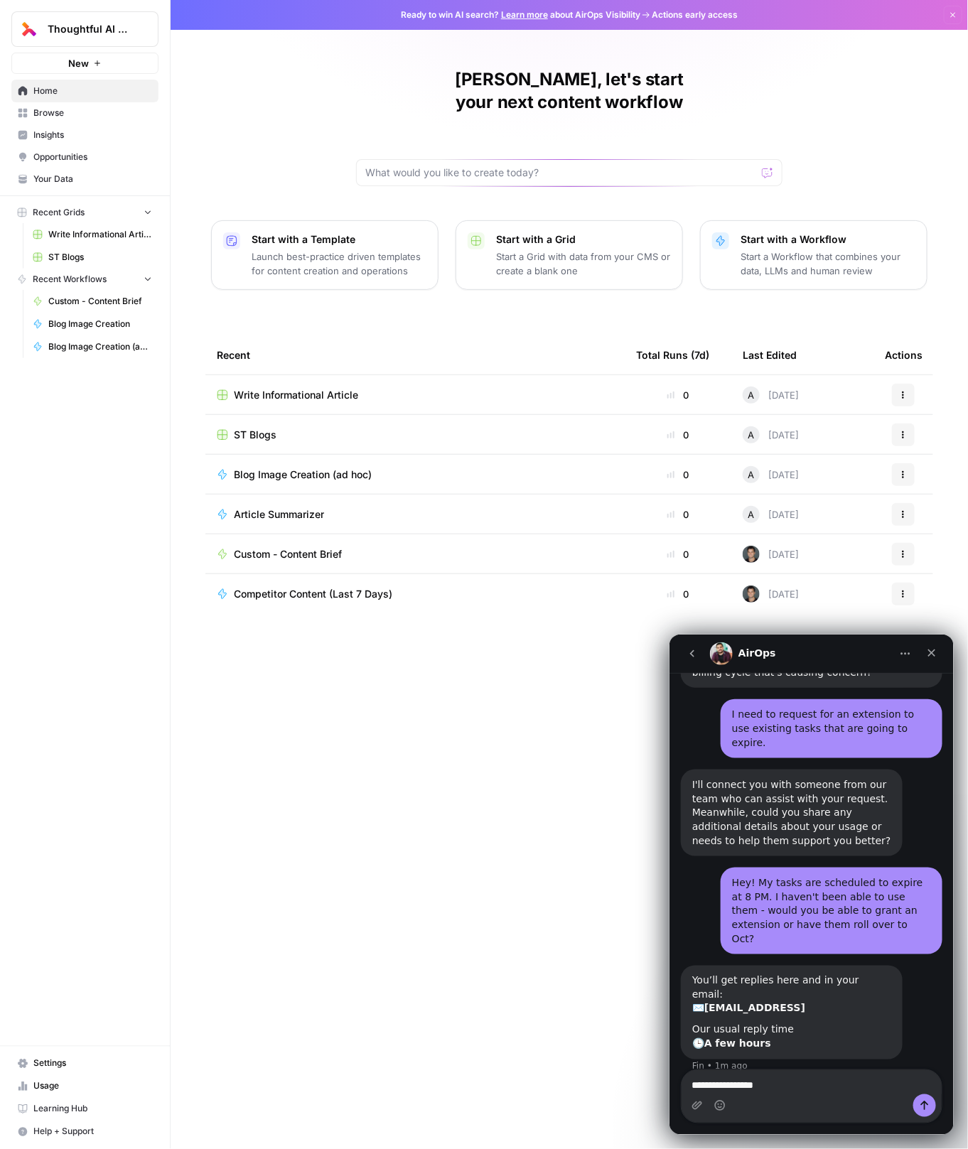
scroll to position [672, 0]
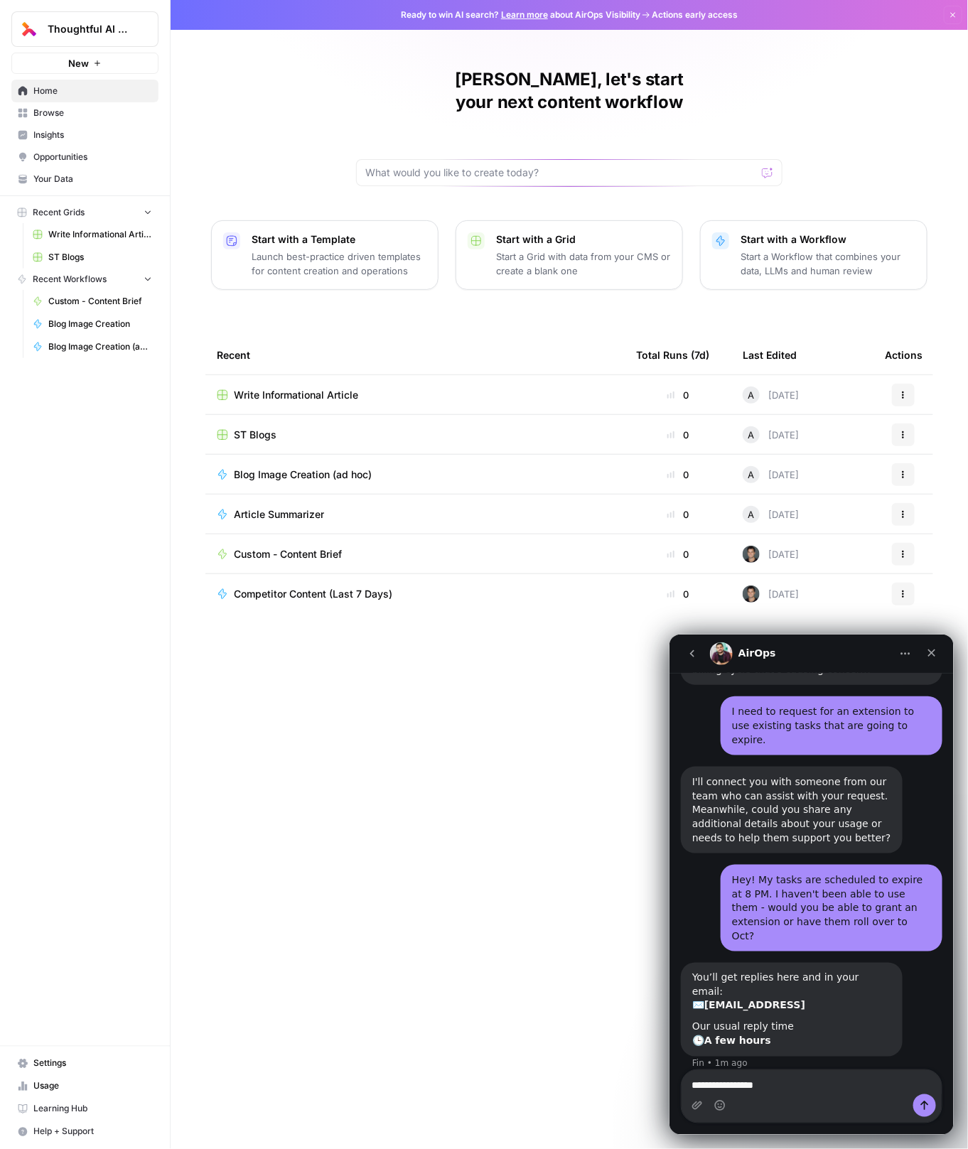
click at [273, 375] on td "Write Informational Article" at bounding box center [414, 394] width 419 height 39
click at [274, 388] on span "Write Informational Article" at bounding box center [296, 395] width 124 height 14
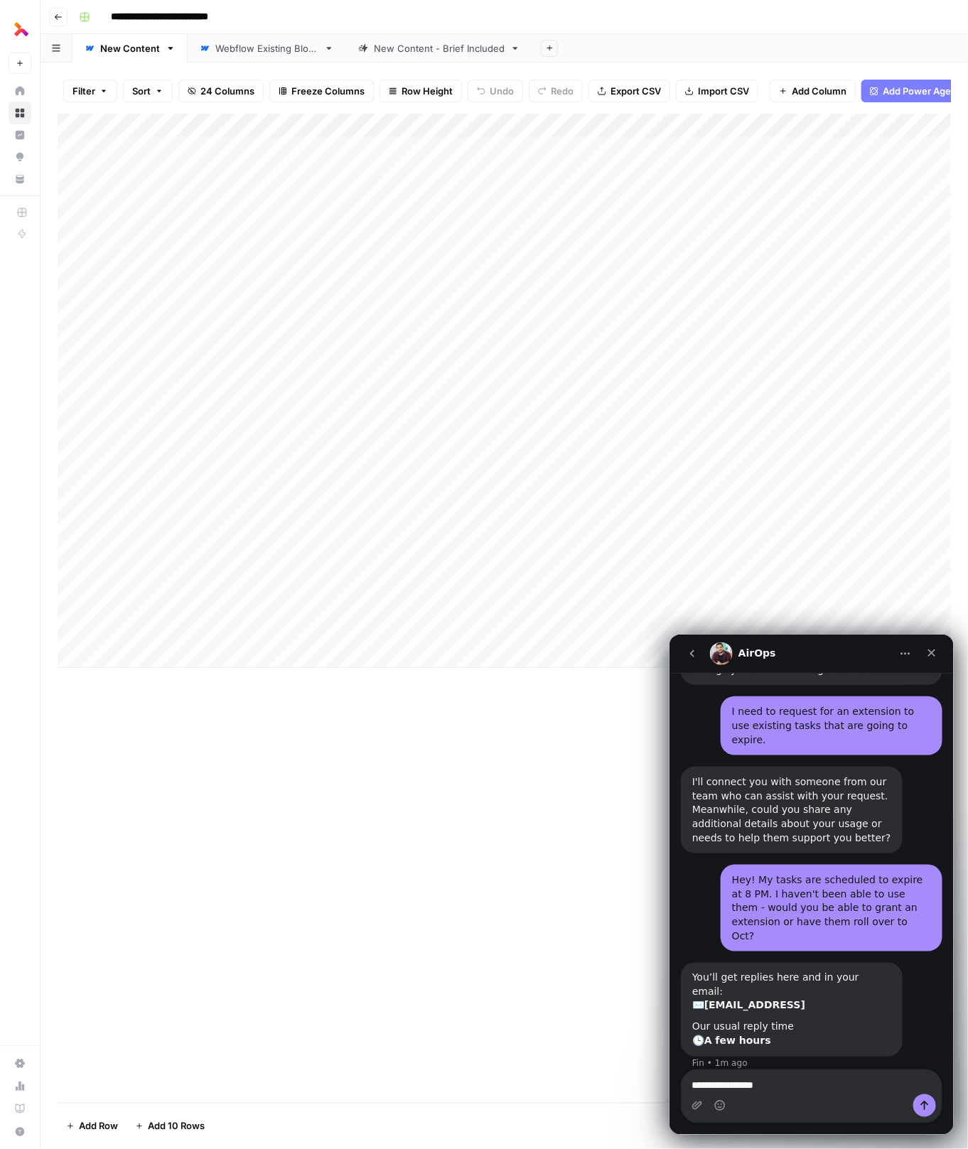
click at [127, 655] on div "Add Column" at bounding box center [505, 391] width 894 height 554
click at [236, 650] on textarea at bounding box center [220, 657] width 227 height 20
paste textarea "**********"
type textarea "**********"
click at [257, 773] on div "Add Column" at bounding box center [505, 608] width 894 height 989
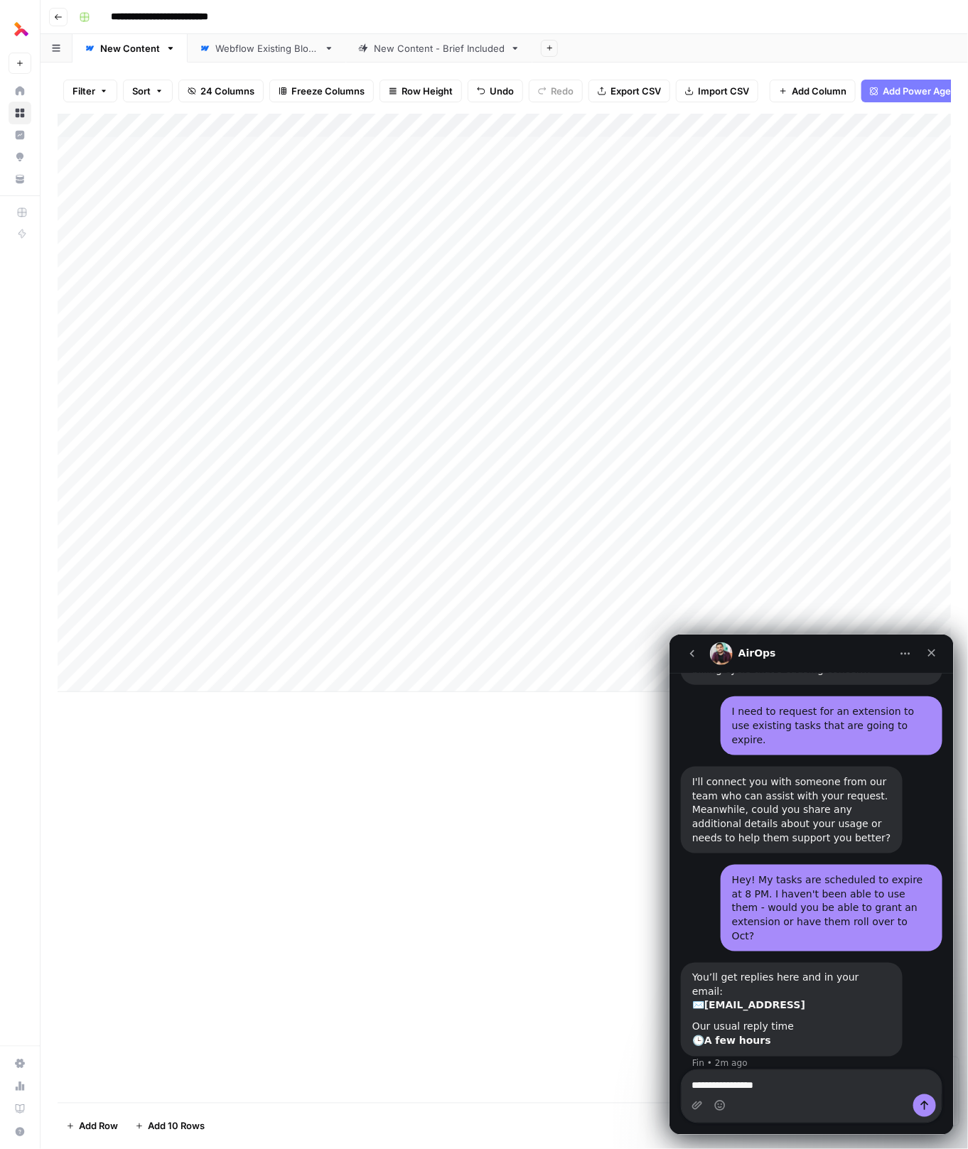
click at [145, 674] on div "Add Column" at bounding box center [505, 403] width 894 height 579
click at [173, 688] on textarea at bounding box center [220, 682] width 227 height 20
paste textarea "**********"
type textarea "**********"
click at [173, 768] on div "Add Column" at bounding box center [505, 608] width 894 height 989
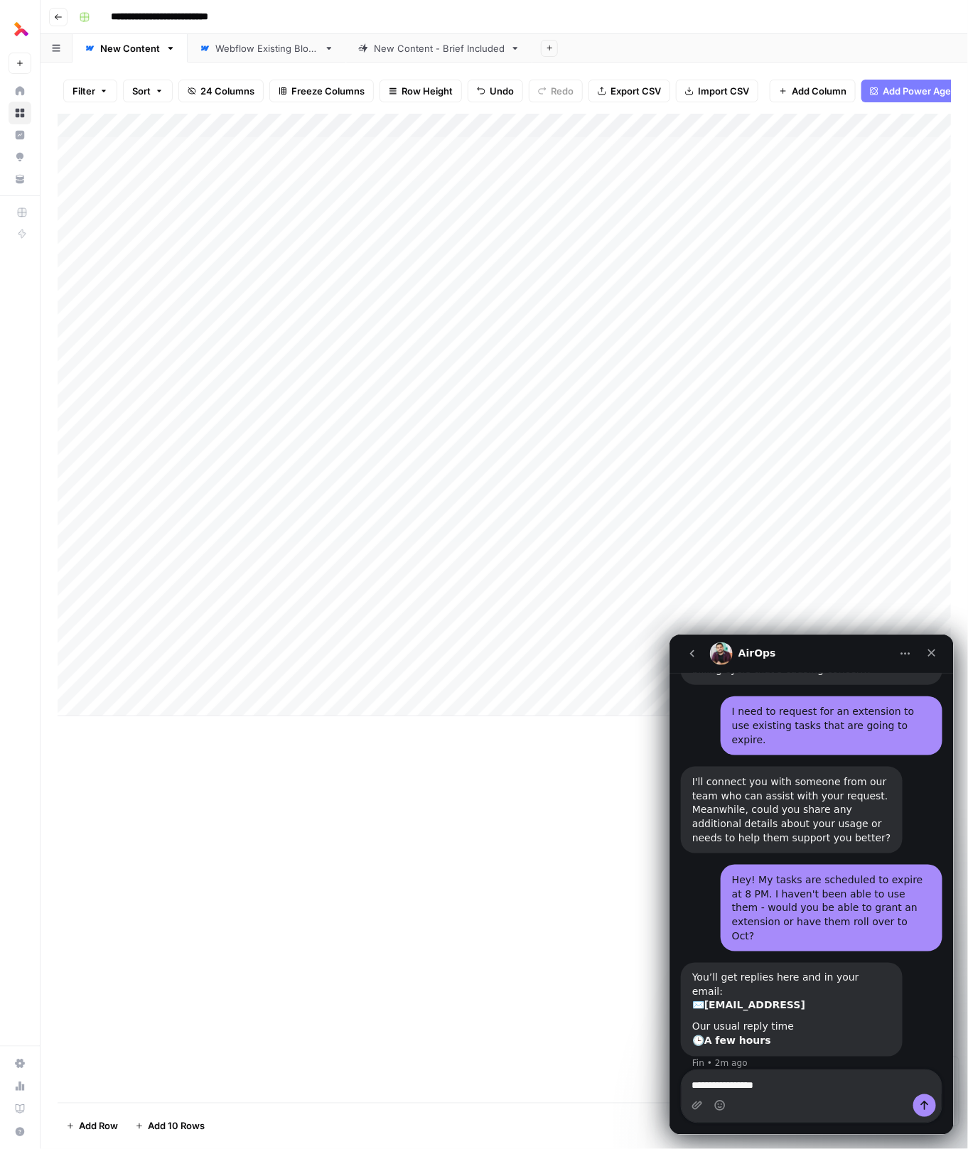
click at [146, 695] on div "Add Column" at bounding box center [505, 415] width 894 height 603
paste textarea "**********"
type textarea "**********"
click at [268, 812] on div "Add Column" at bounding box center [505, 608] width 894 height 989
click at [168, 738] on div "Add Column" at bounding box center [505, 427] width 894 height 627
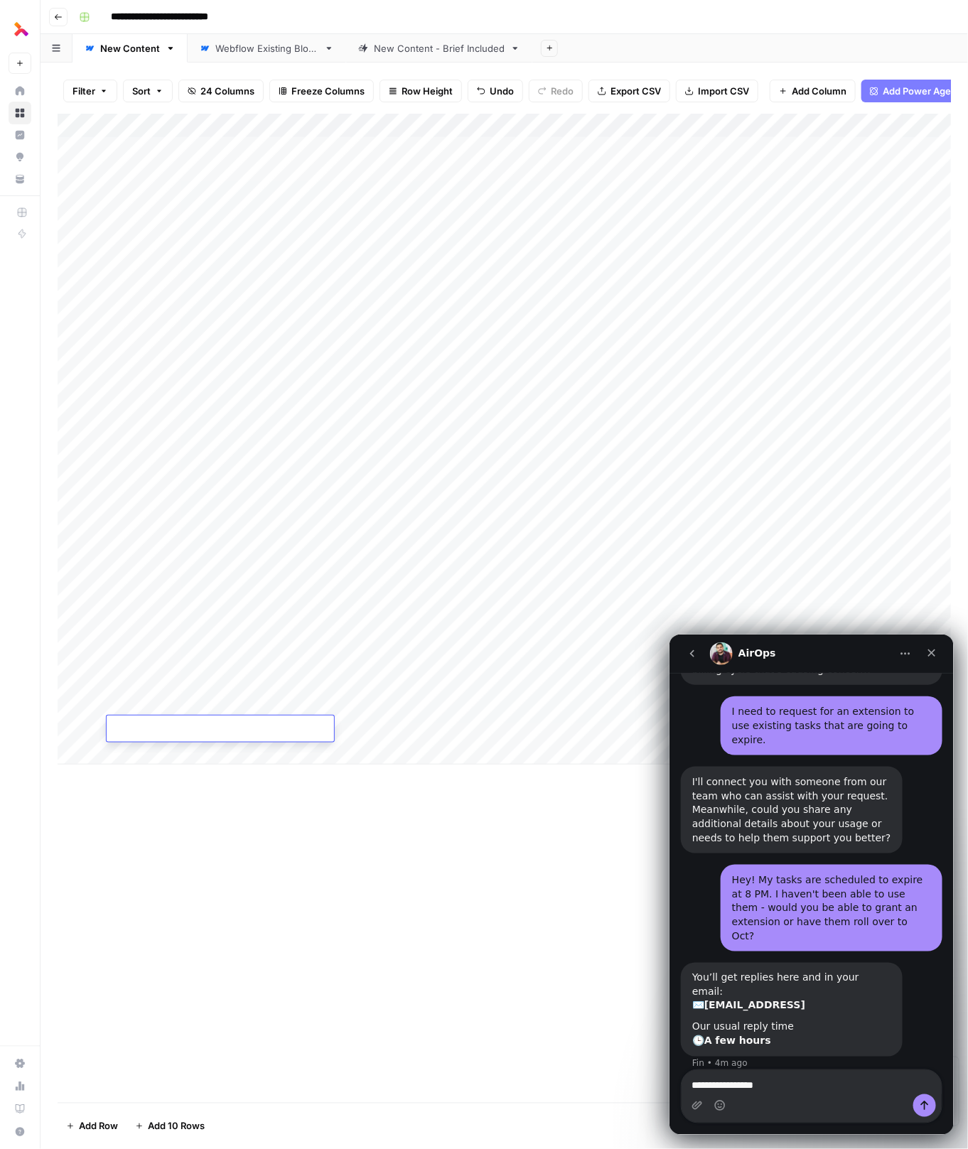
paste textarea "**********"
type textarea "**********"
click at [165, 755] on div "Add Column" at bounding box center [505, 439] width 894 height 651
type textarea "**********"
click at [200, 890] on div "Add Column" at bounding box center [505, 608] width 894 height 989
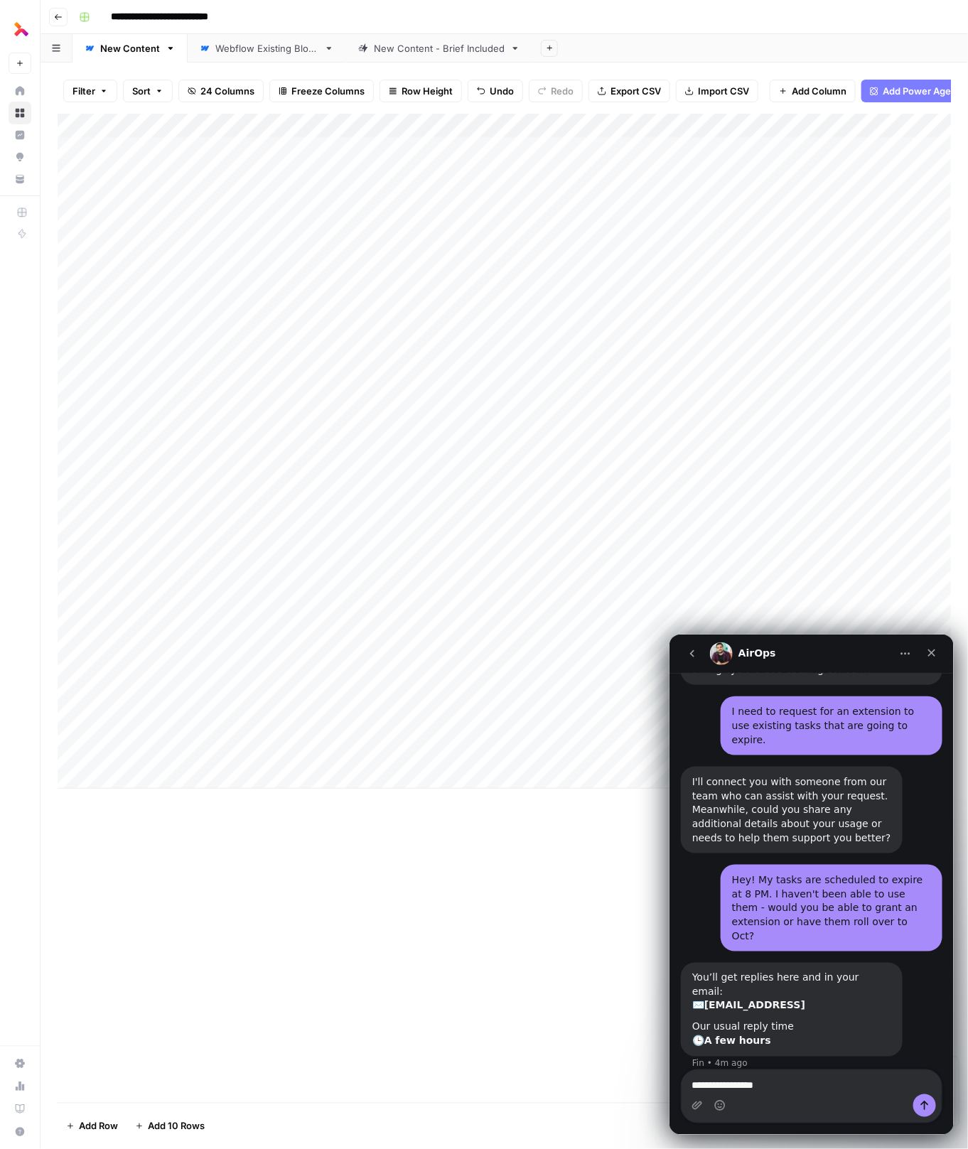
click at [186, 770] on div "Add Column" at bounding box center [505, 451] width 894 height 675
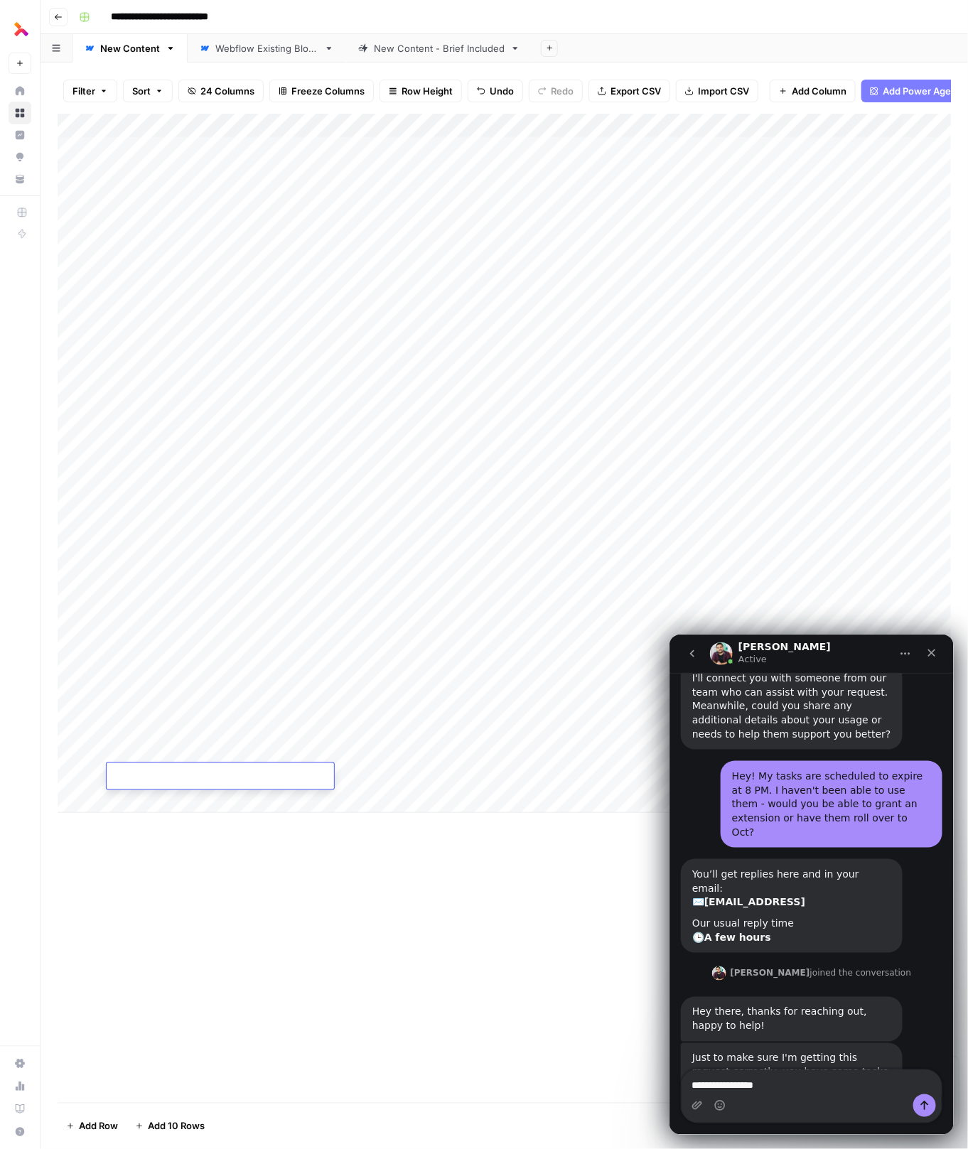
scroll to position [849, 0]
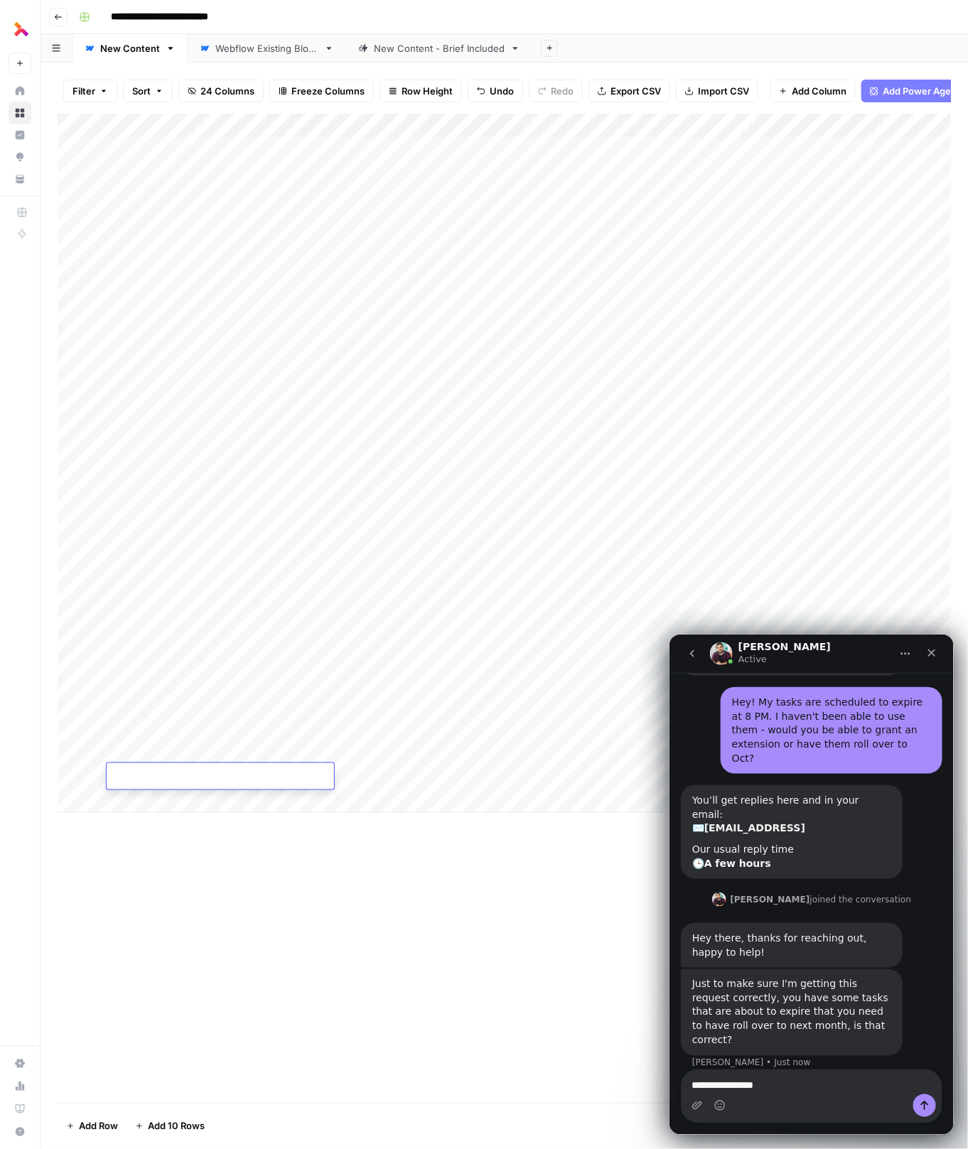
click at [751, 1099] on div "Intercom messenger" at bounding box center [811, 1105] width 260 height 23
click at [735, 1085] on textarea "**********" at bounding box center [811, 1082] width 261 height 24
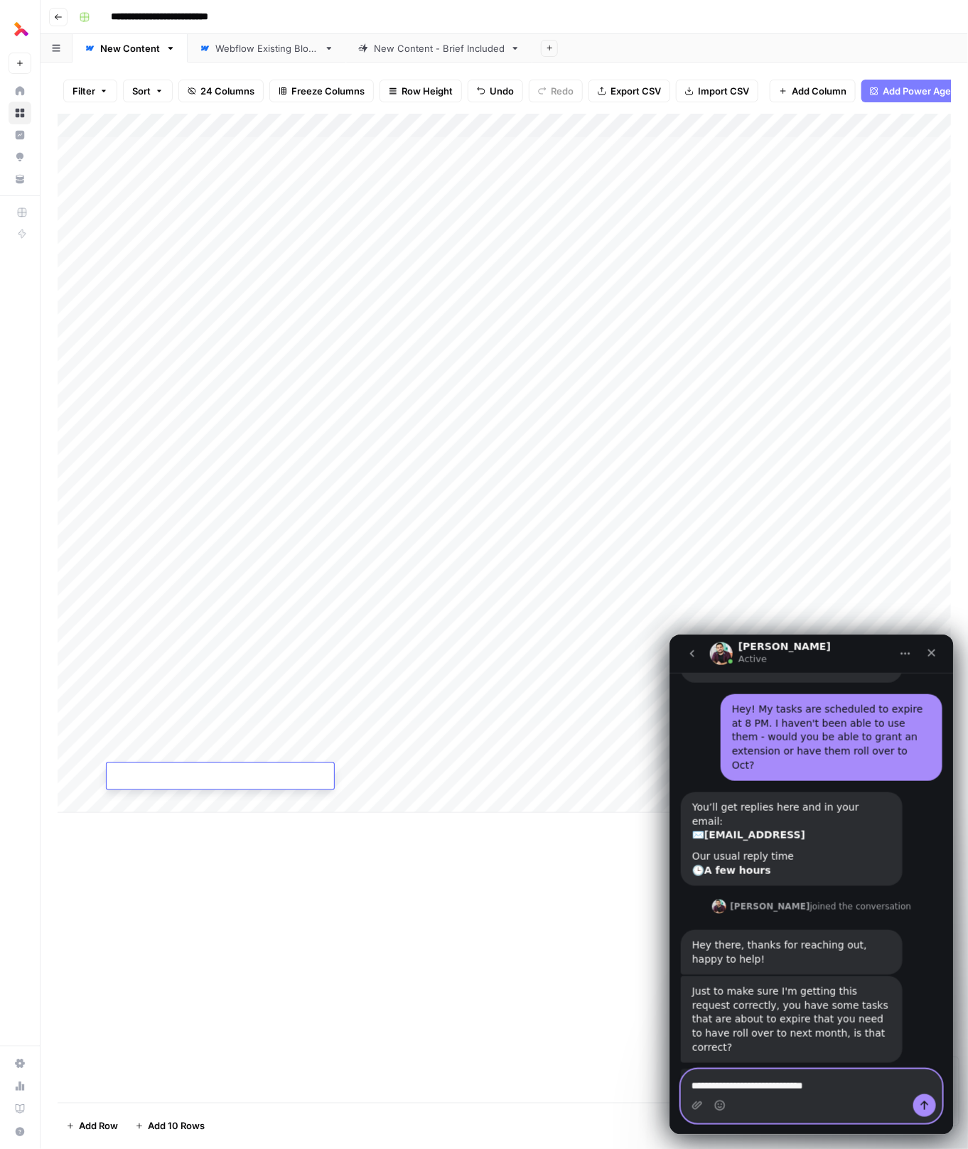
scroll to position [841, 0]
type textarea "**********"
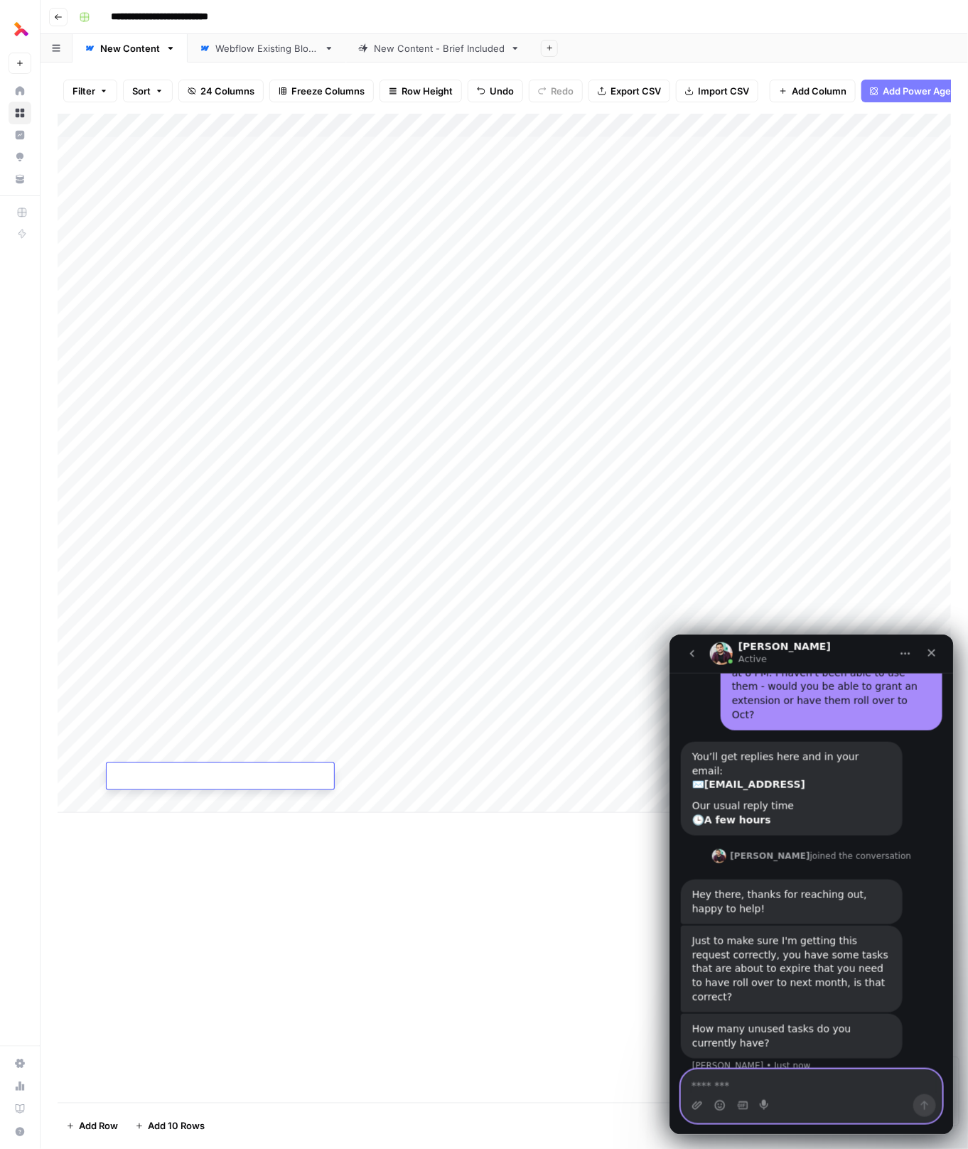
scroll to position [898, 0]
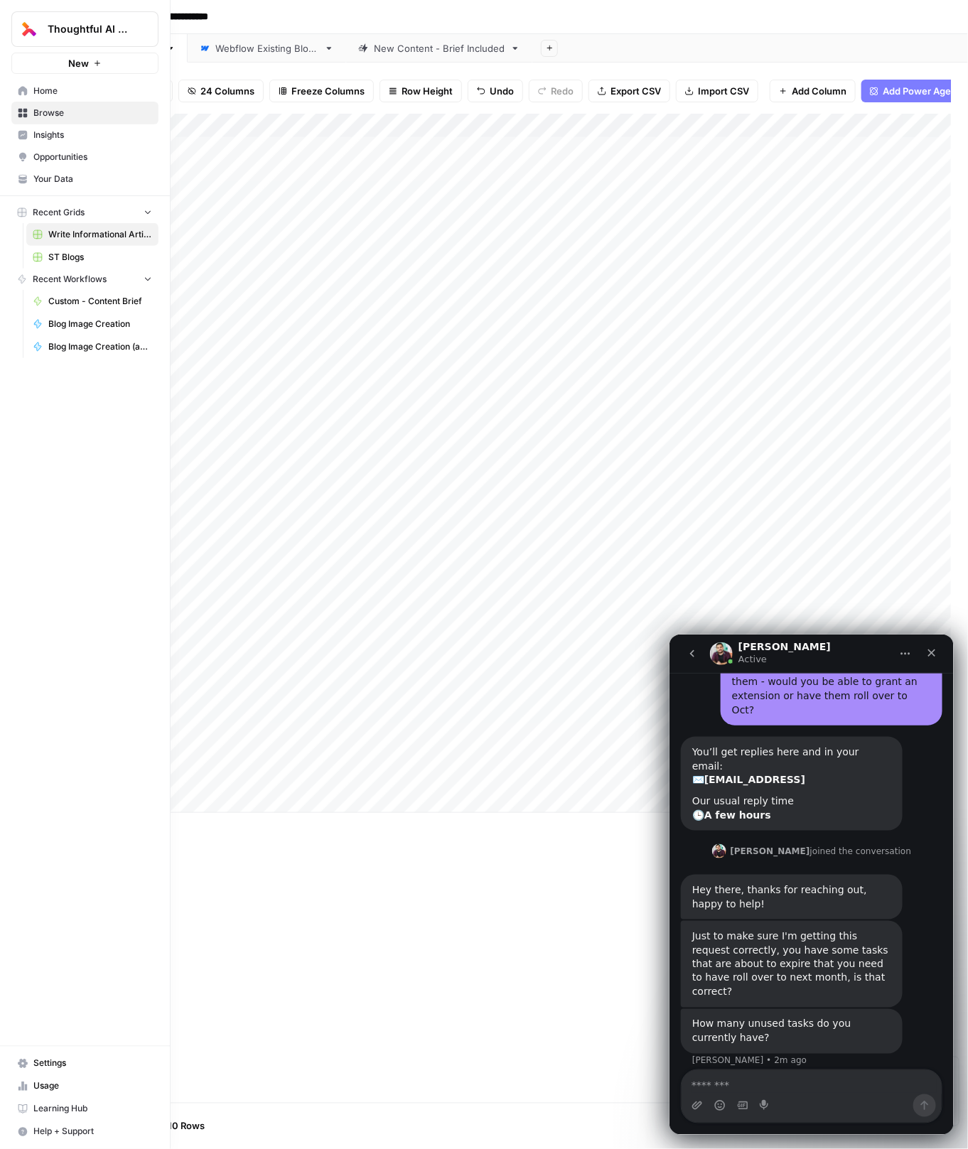
click at [41, 1087] on span "Usage" at bounding box center [92, 1086] width 119 height 13
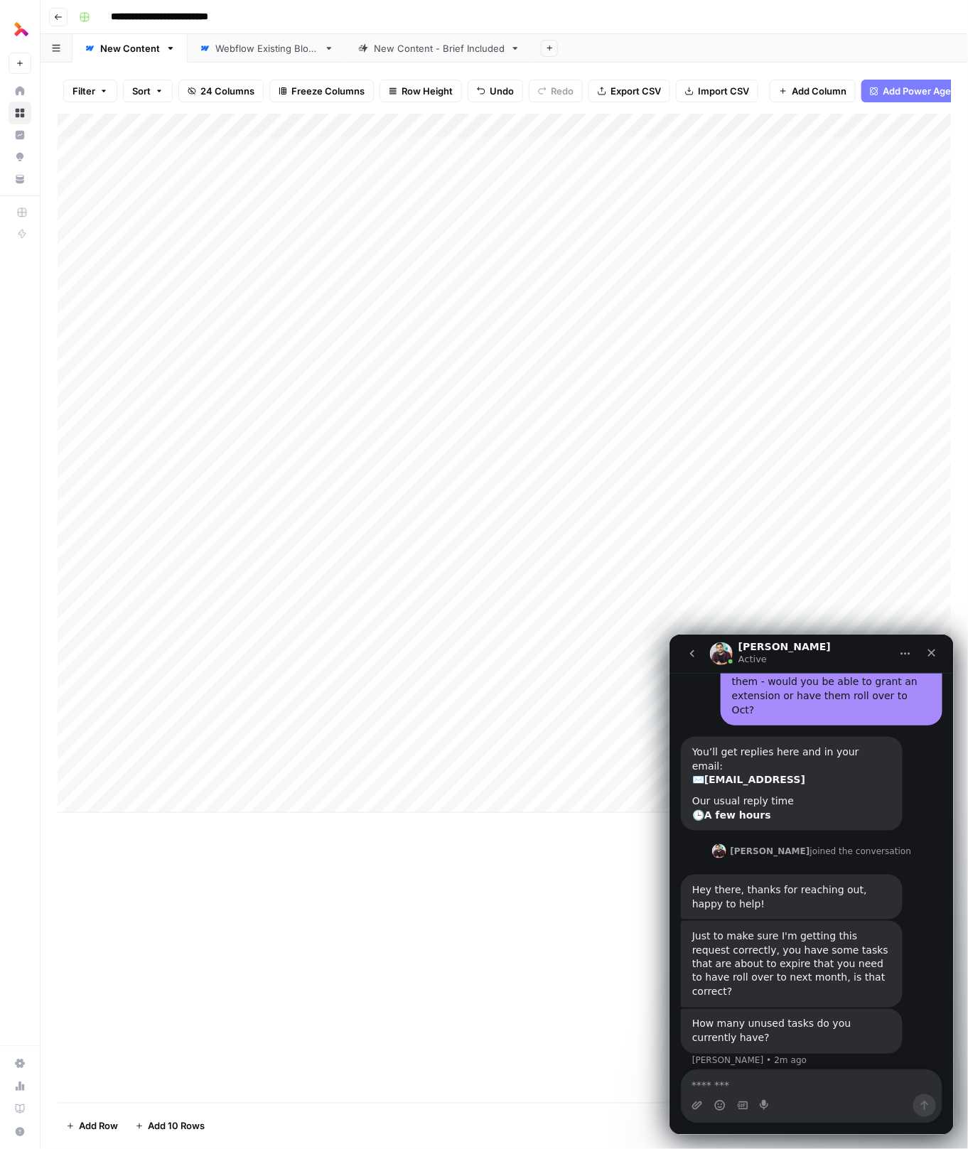
click at [397, 664] on div "Add Column" at bounding box center [505, 463] width 894 height 699
click at [427, 658] on div "Add Column" at bounding box center [505, 463] width 894 height 699
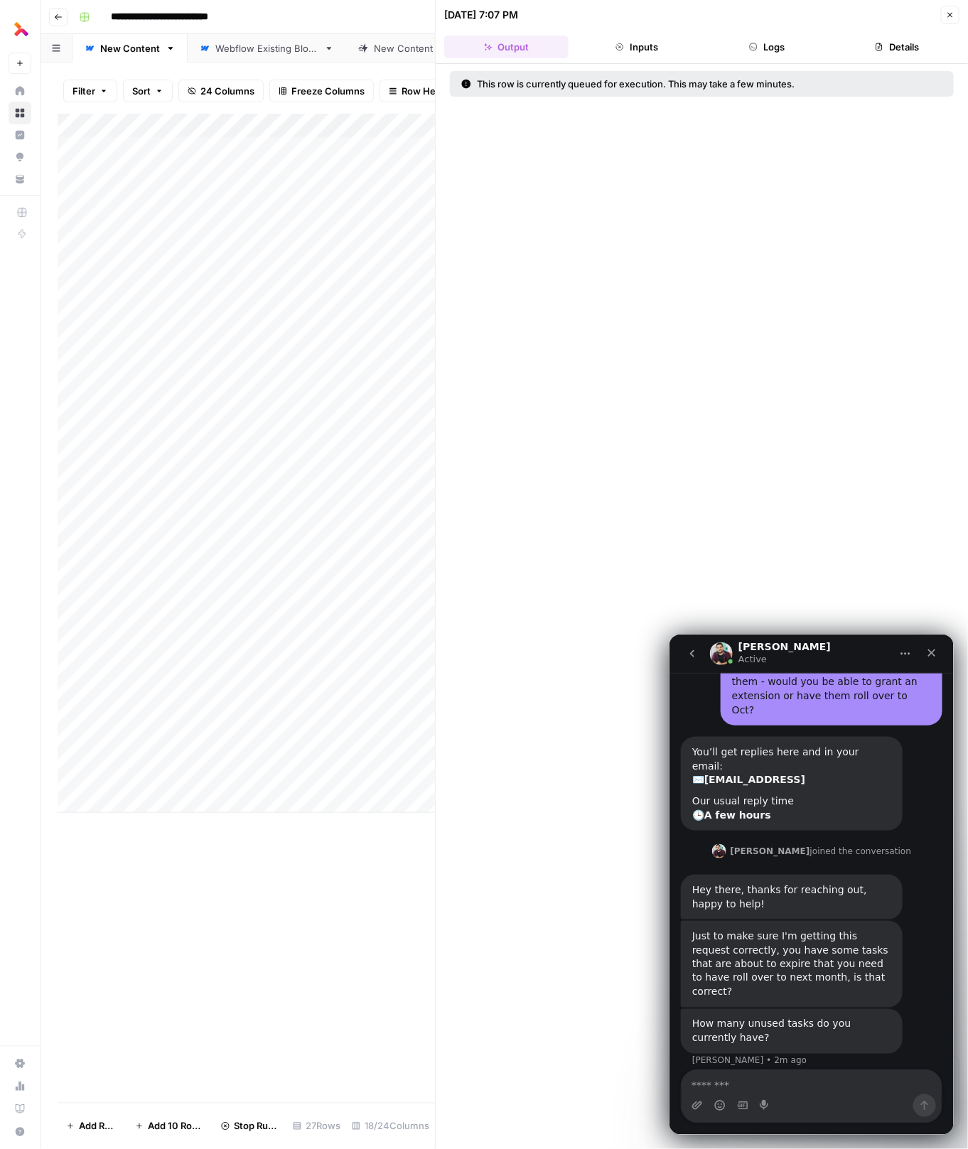
click at [955, 15] on icon "button" at bounding box center [950, 15] width 9 height 9
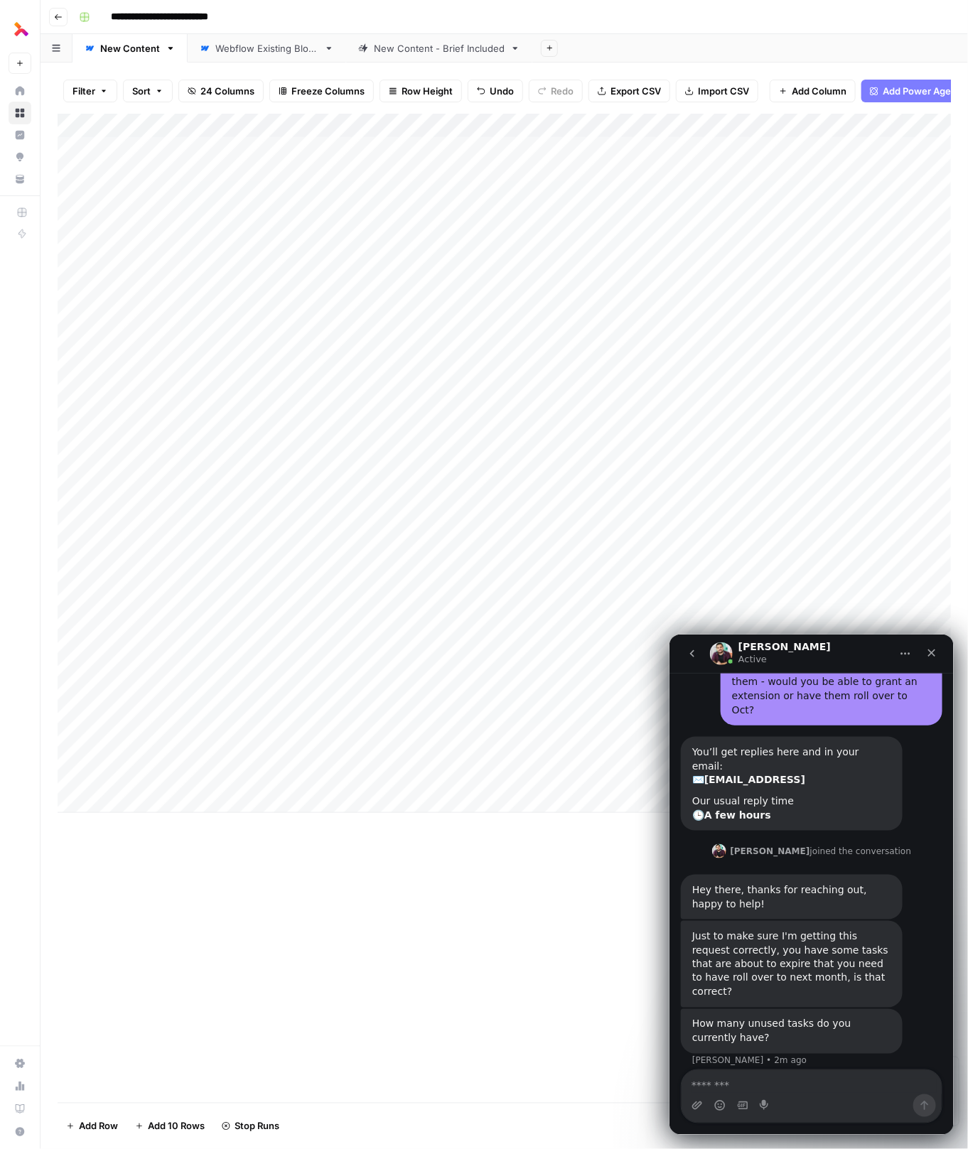
click at [426, 680] on div "Add Column" at bounding box center [505, 463] width 894 height 699
click at [429, 707] on div "Add Column" at bounding box center [505, 463] width 894 height 699
click at [428, 729] on div "Add Column" at bounding box center [505, 463] width 894 height 699
click at [424, 754] on div "Add Column" at bounding box center [505, 463] width 894 height 699
click at [165, 778] on div "Add Column" at bounding box center [505, 463] width 894 height 699
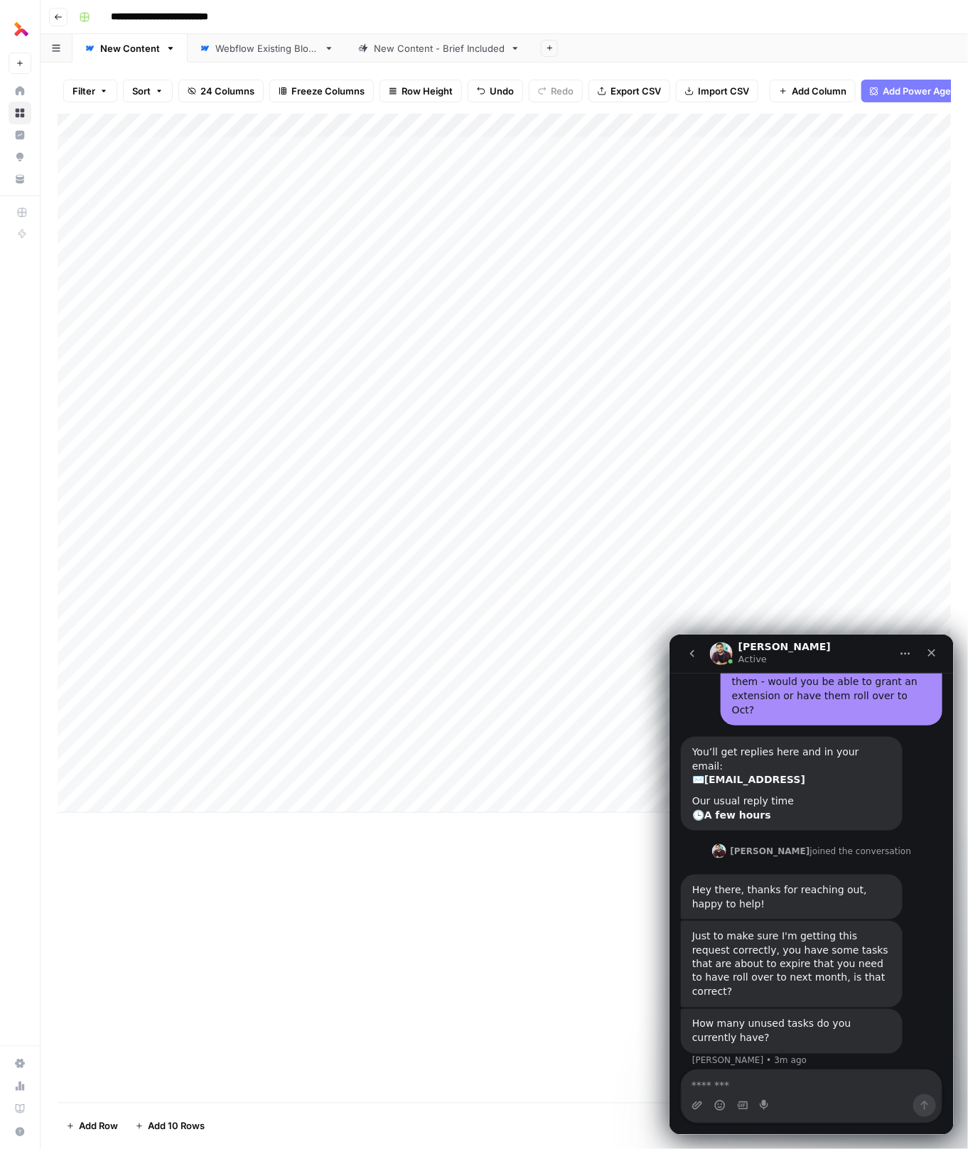
click at [162, 793] on div "Add Column" at bounding box center [505, 463] width 894 height 699
click at [149, 869] on div "Add Column" at bounding box center [505, 500] width 894 height 772
click at [159, 898] on div "Add Column" at bounding box center [505, 512] width 894 height 796
click at [159, 928] on div "Add Column" at bounding box center [505, 524] width 894 height 820
click at [152, 780] on div "Add Column" at bounding box center [505, 536] width 894 height 844
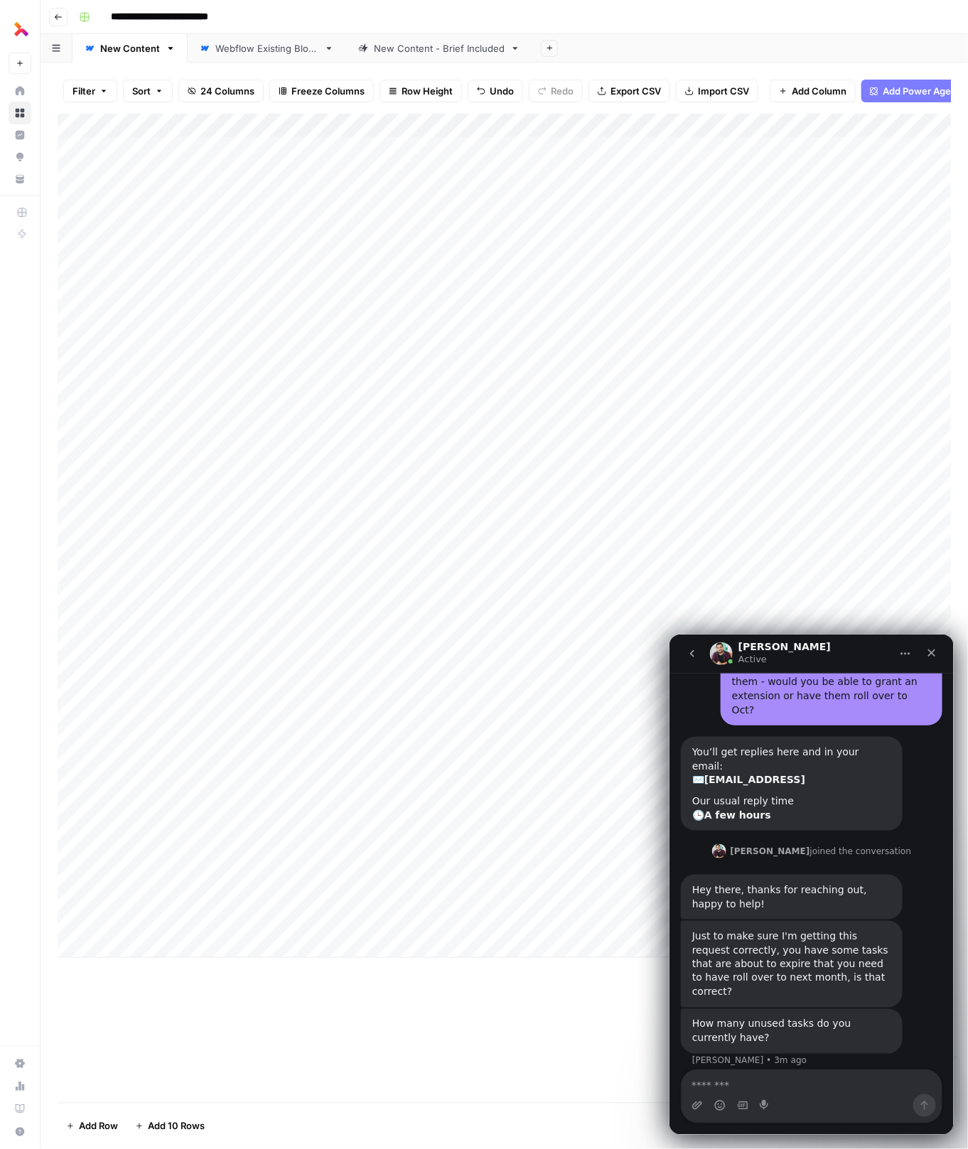
click at [139, 849] on div "Add Column" at bounding box center [505, 536] width 894 height 844
click at [154, 871] on div "Add Column" at bounding box center [505, 536] width 894 height 844
click at [163, 903] on div "Add Column" at bounding box center [505, 536] width 894 height 844
click at [154, 949] on div "Add Column" at bounding box center [505, 536] width 894 height 844
click at [154, 967] on div "Add Column" at bounding box center [505, 548] width 894 height 869
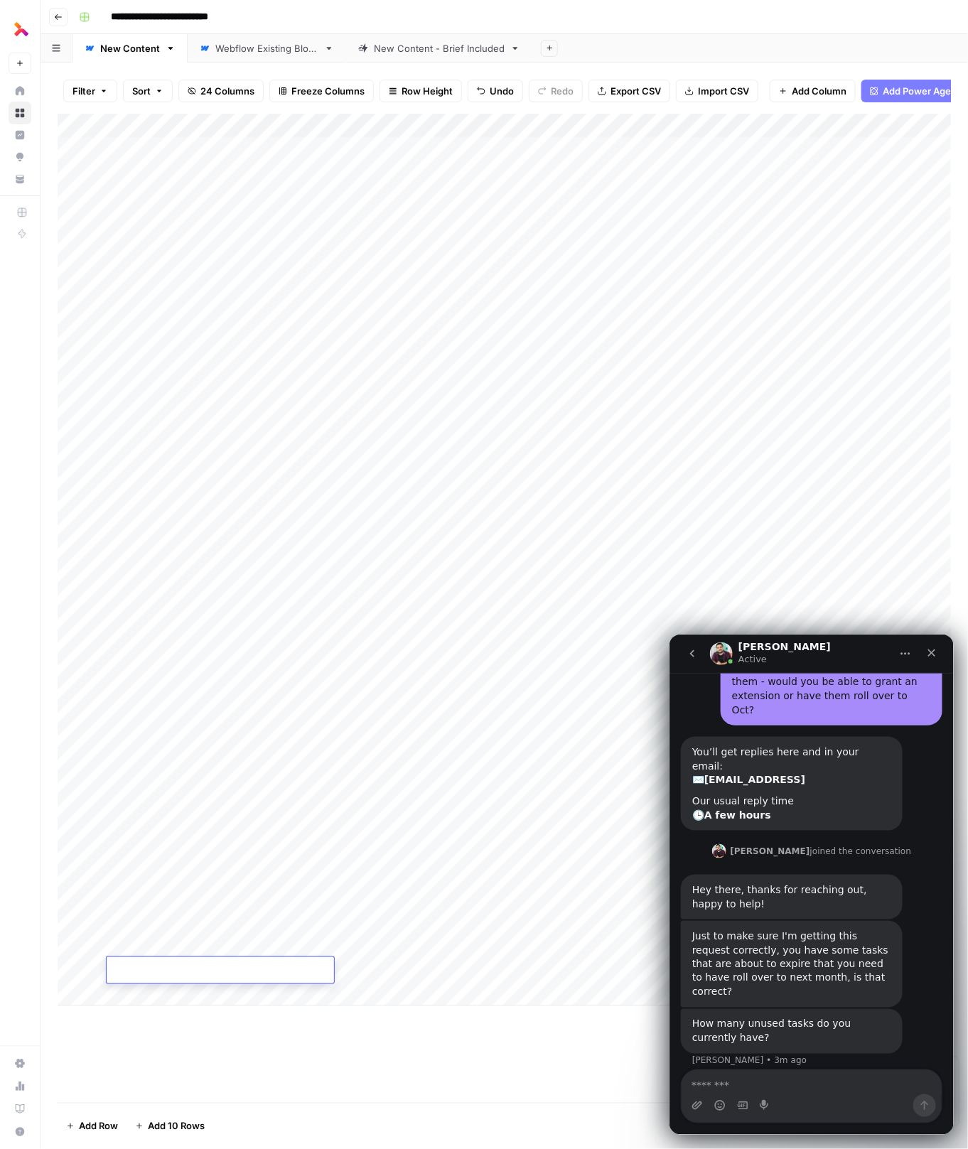
click at [157, 989] on div "Add Column" at bounding box center [505, 560] width 894 height 893
click at [176, 876] on div "Add Column" at bounding box center [505, 572] width 894 height 917
click at [256, 904] on div "Add Column" at bounding box center [505, 572] width 894 height 917
click at [426, 776] on div "Add Column" at bounding box center [505, 572] width 894 height 917
click at [429, 801] on div "Add Column" at bounding box center [505, 572] width 894 height 917
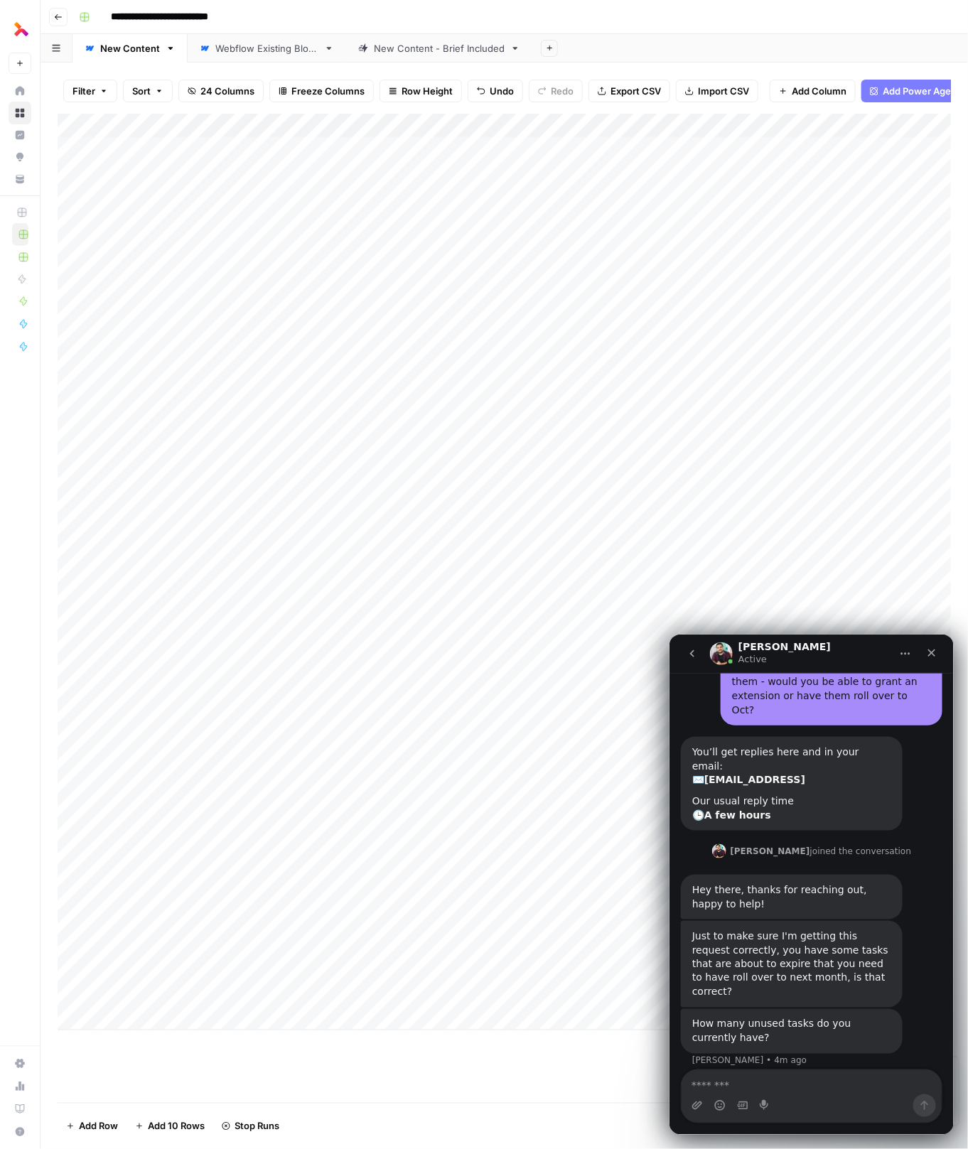
click at [430, 827] on div "Add Column" at bounding box center [505, 572] width 894 height 917
click at [430, 854] on div "Add Column" at bounding box center [505, 572] width 894 height 917
click at [429, 878] on div "Add Column" at bounding box center [505, 572] width 894 height 917
click at [430, 898] on div "Add Column" at bounding box center [505, 572] width 894 height 917
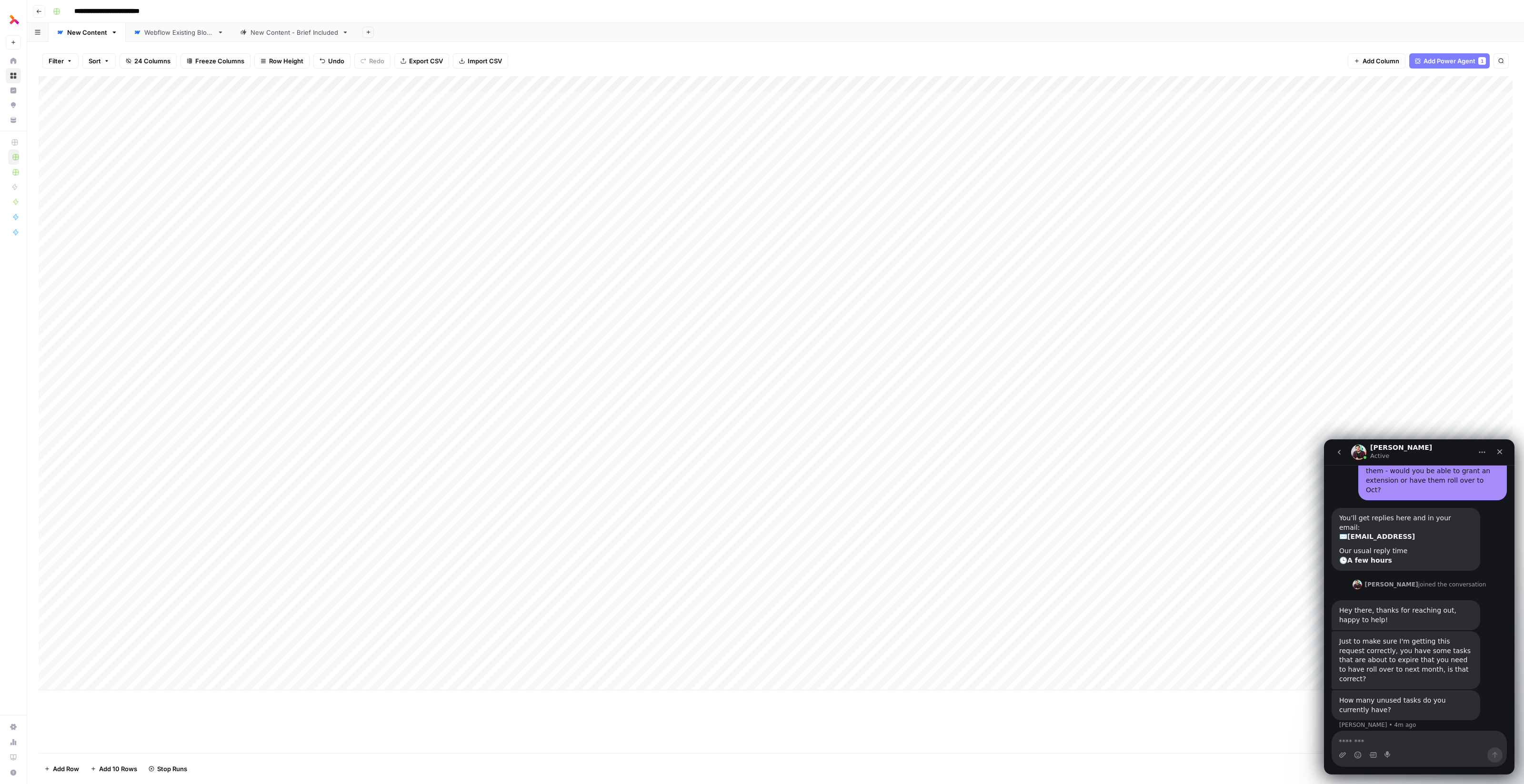
click at [285, 443] on div "Add Column" at bounding box center [776, 383] width 1474 height 614
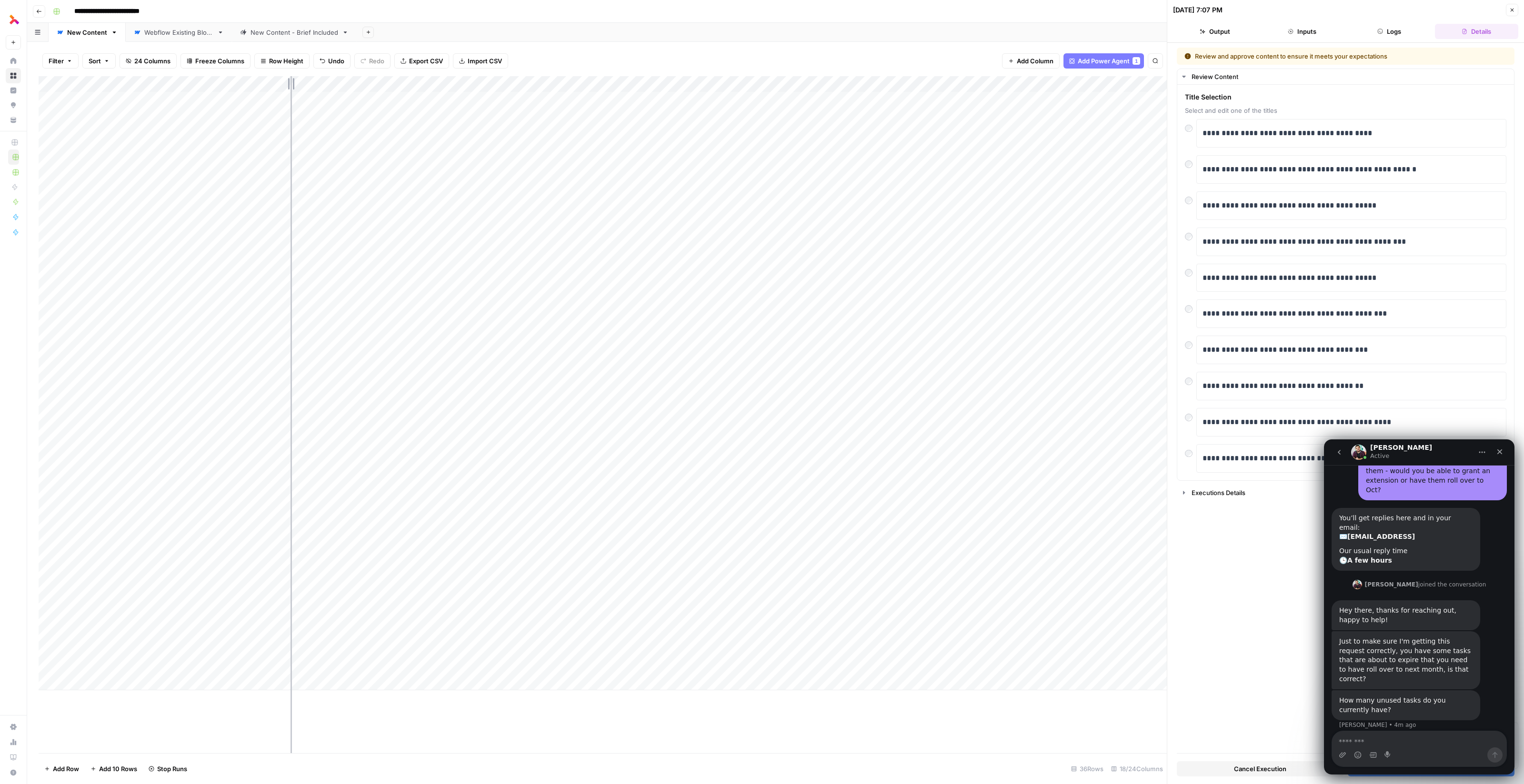
drag, startPoint x: 215, startPoint y: 82, endPoint x: 291, endPoint y: 85, distance: 76.1
click at [291, 85] on div "Add Column" at bounding box center [603, 383] width 1128 height 614
drag, startPoint x: 290, startPoint y: 84, endPoint x: 223, endPoint y: 91, distance: 67.4
click at [223, 91] on div "Add Column" at bounding box center [603, 383] width 1128 height 614
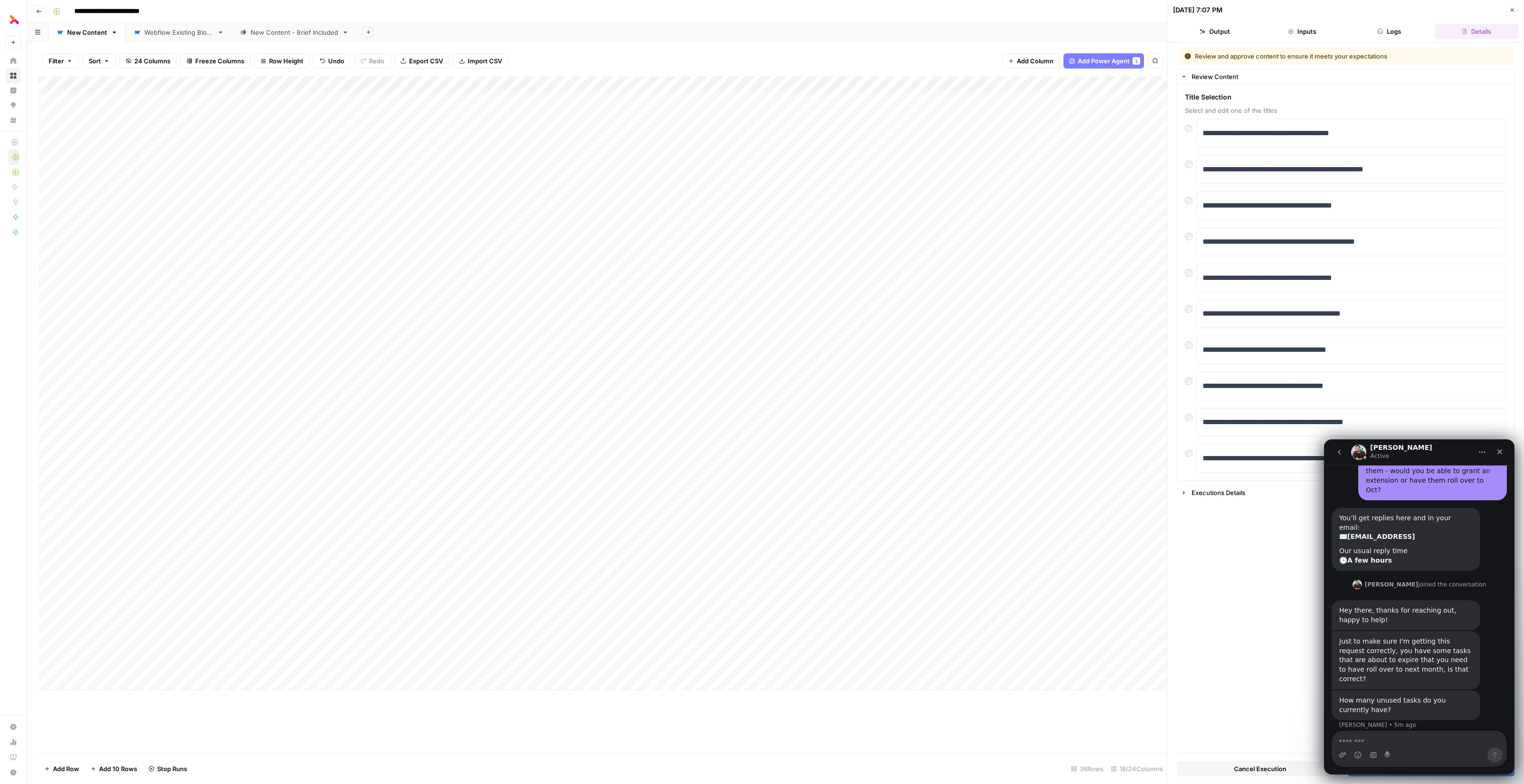
click at [648, 451] on icon "Home" at bounding box center [1481, 452] width 7 height 7
click at [648, 451] on icon "Home" at bounding box center [1481, 452] width 7 height 7
click at [648, 452] on icon "Home" at bounding box center [1482, 453] width 6 height 1
click at [648, 473] on div "Expand window" at bounding box center [1455, 476] width 68 height 10
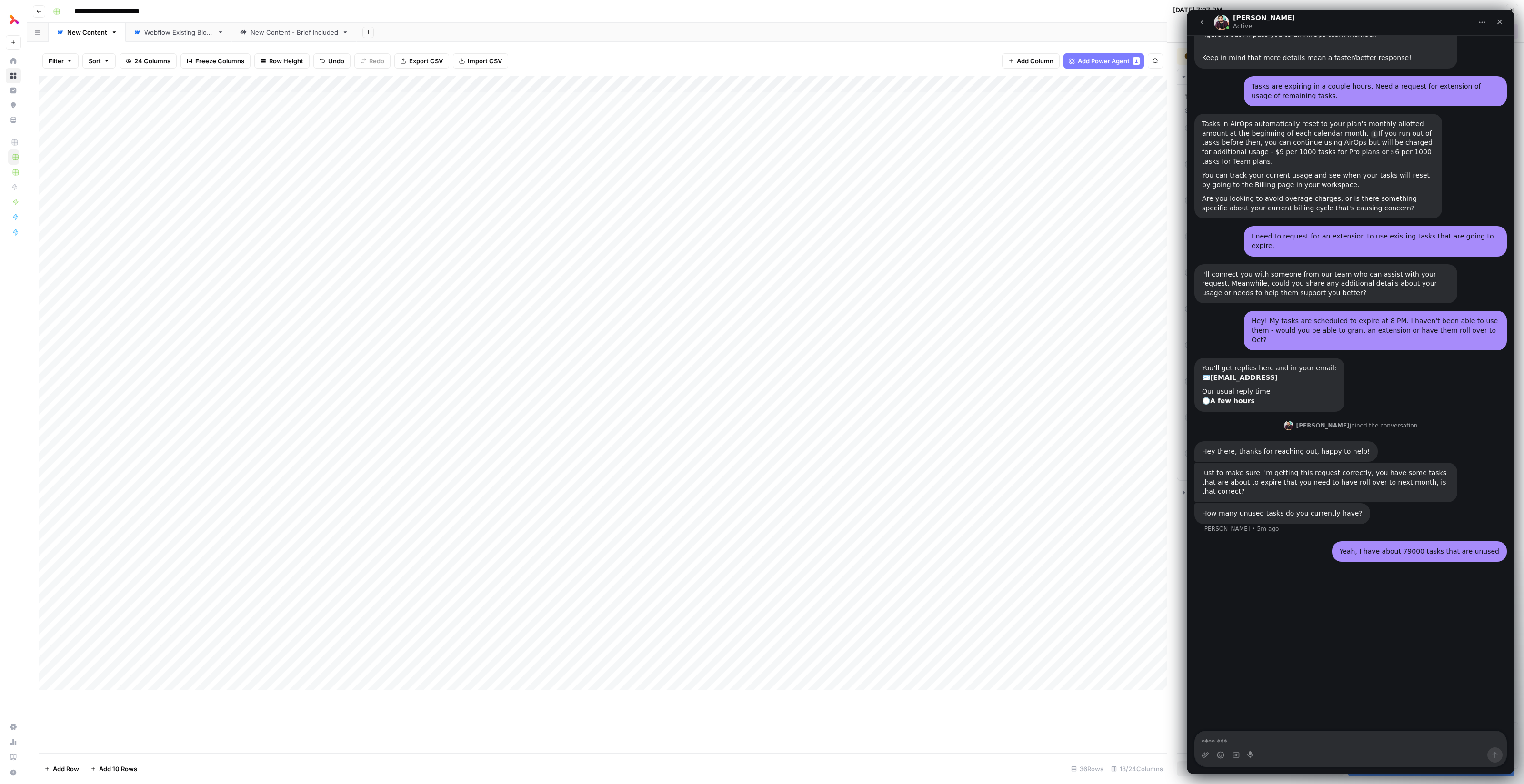
scroll to position [205, 0]
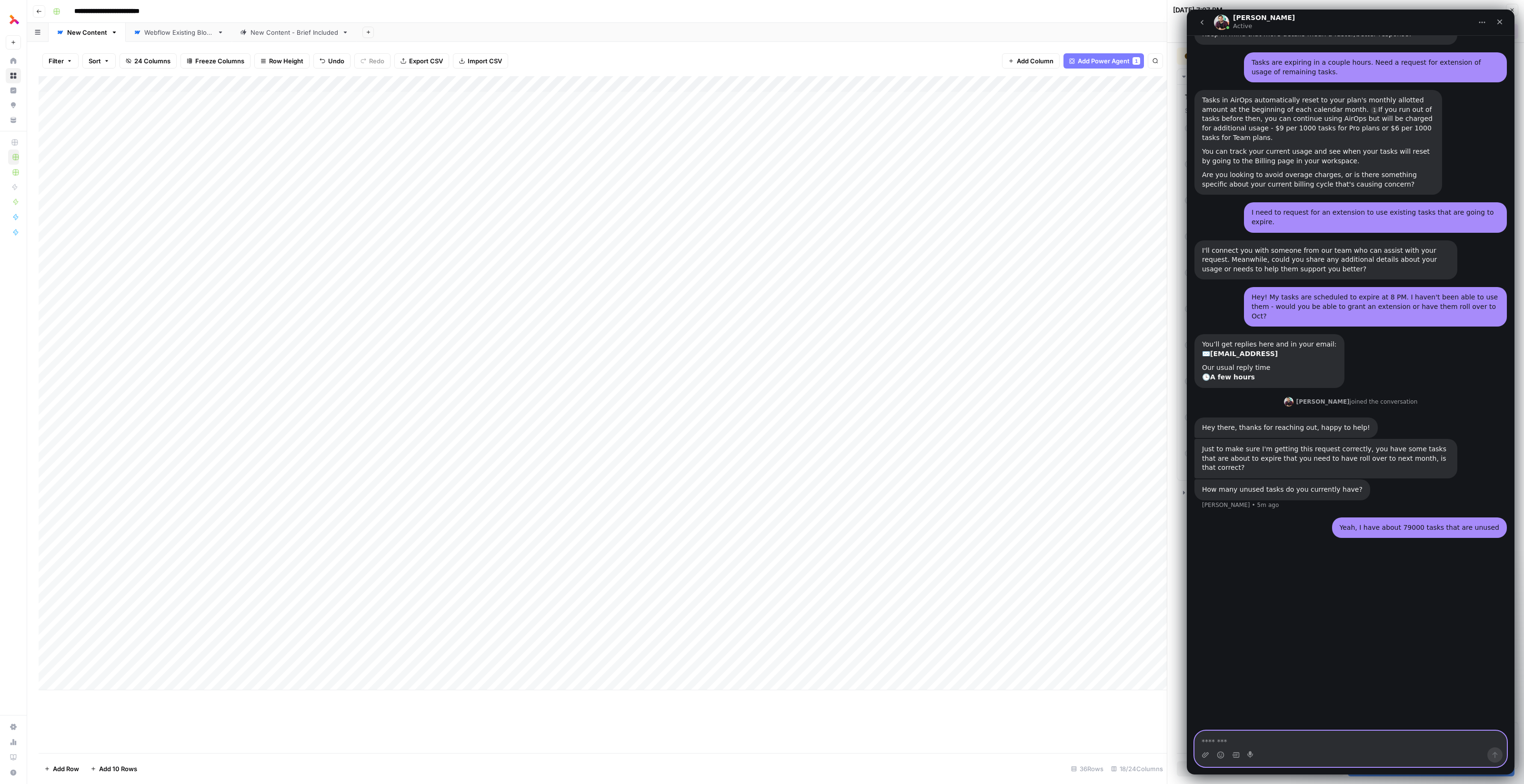
click at [648, 740] on textarea "Message…" at bounding box center [1350, 739] width 312 height 16
type textarea "**********"
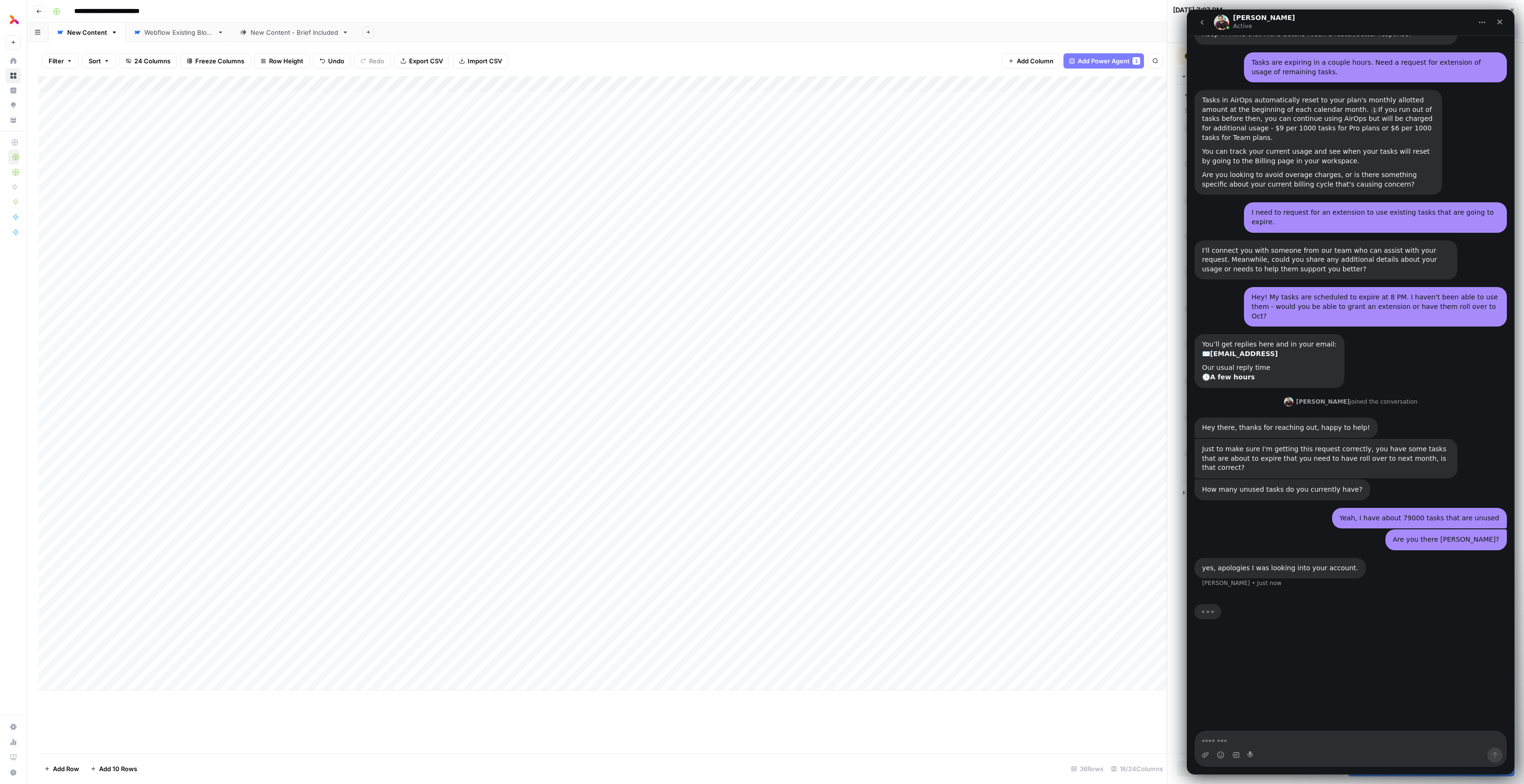
click at [648, 25] on button "go back" at bounding box center [1202, 22] width 18 height 18
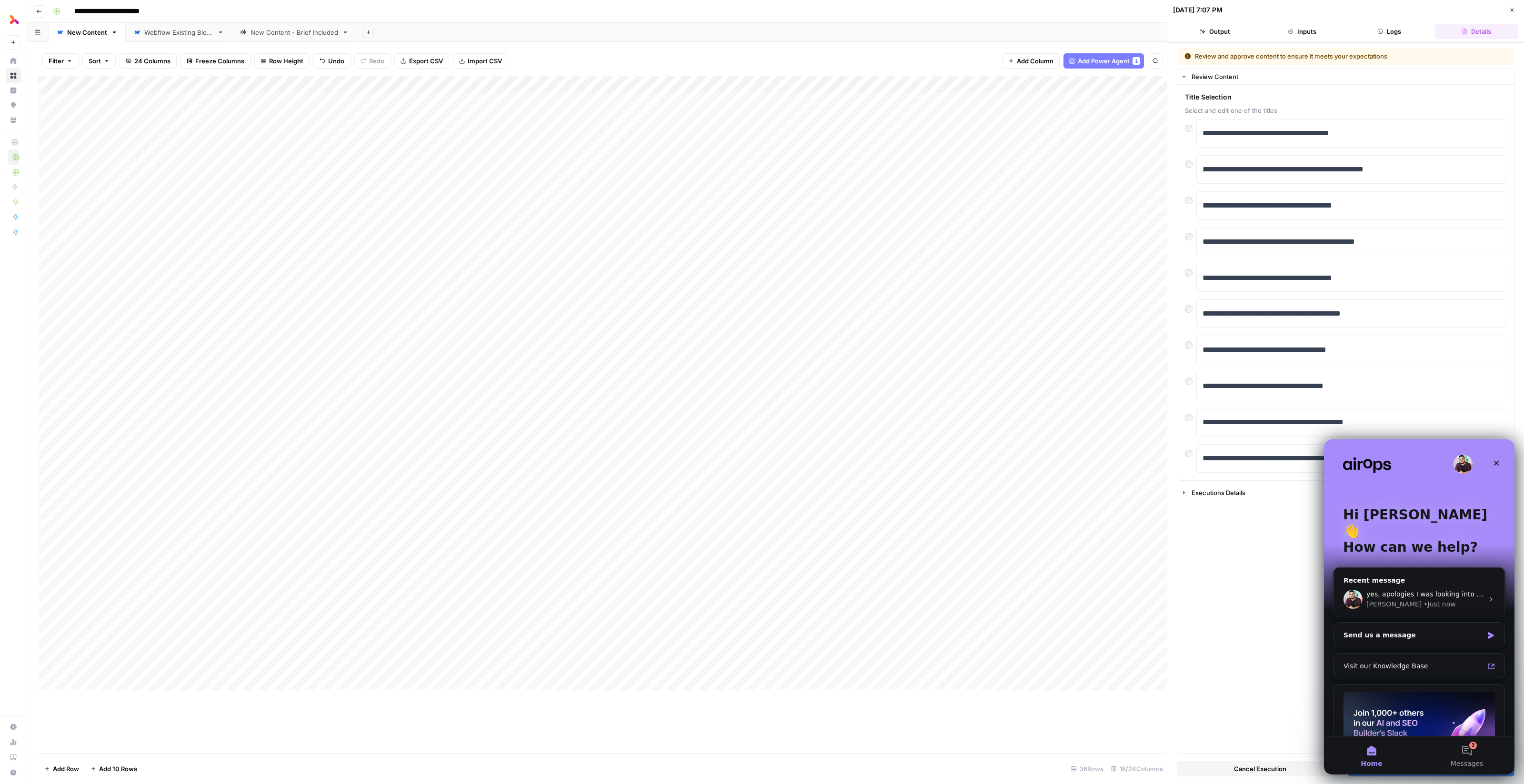
click at [648, 769] on div "New version available A new version of AirOps is available. Reload" at bounding box center [1440, 775] width 152 height 4
click at [648, 769] on div "Cancel Execution Accept Output" at bounding box center [1345, 766] width 338 height 25
click at [648, 461] on icon "Close" at bounding box center [1496, 463] width 7 height 7
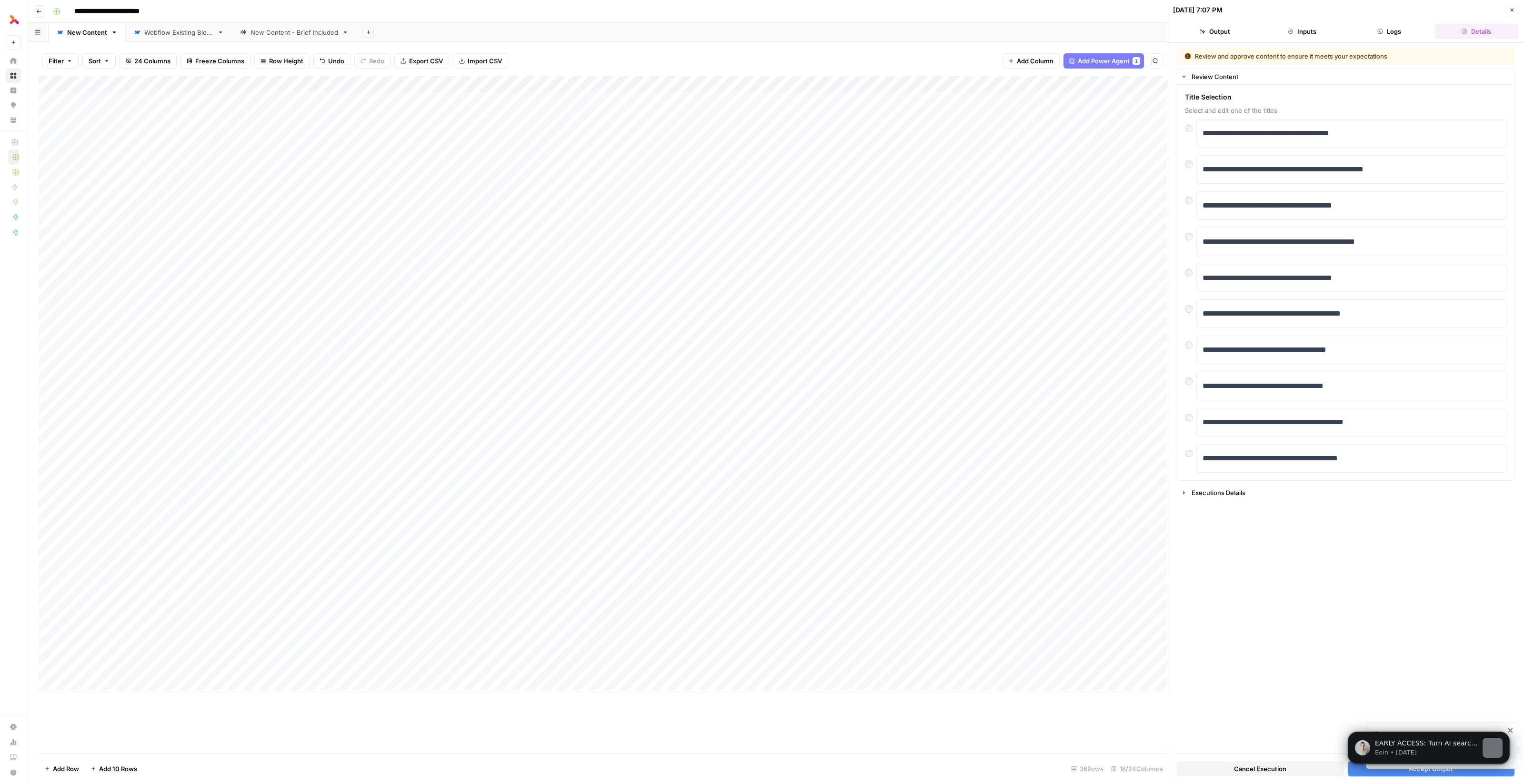
scroll to position [0, 0]
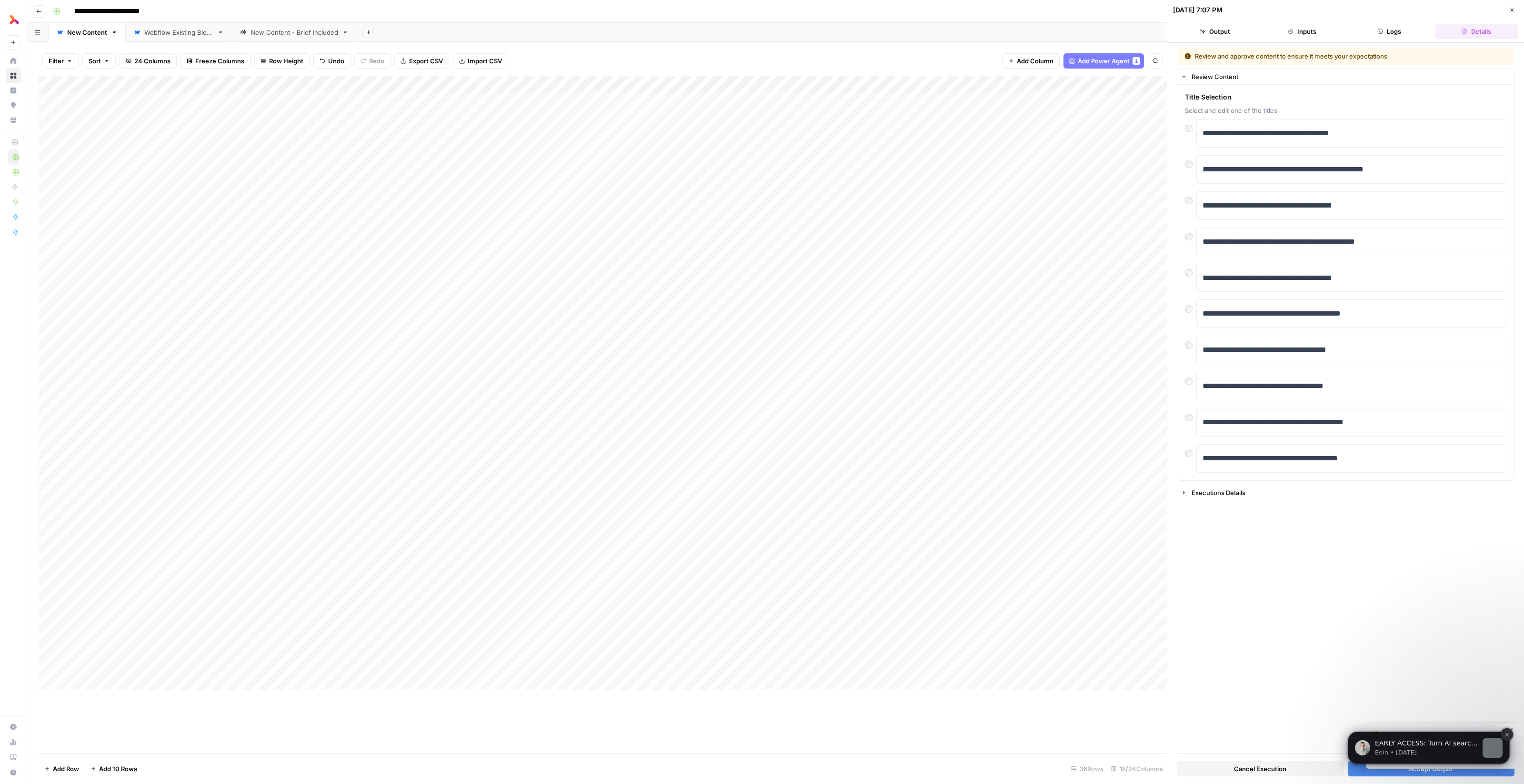
click at [648, 732] on icon "Dismiss notification" at bounding box center [1507, 734] width 5 height 5
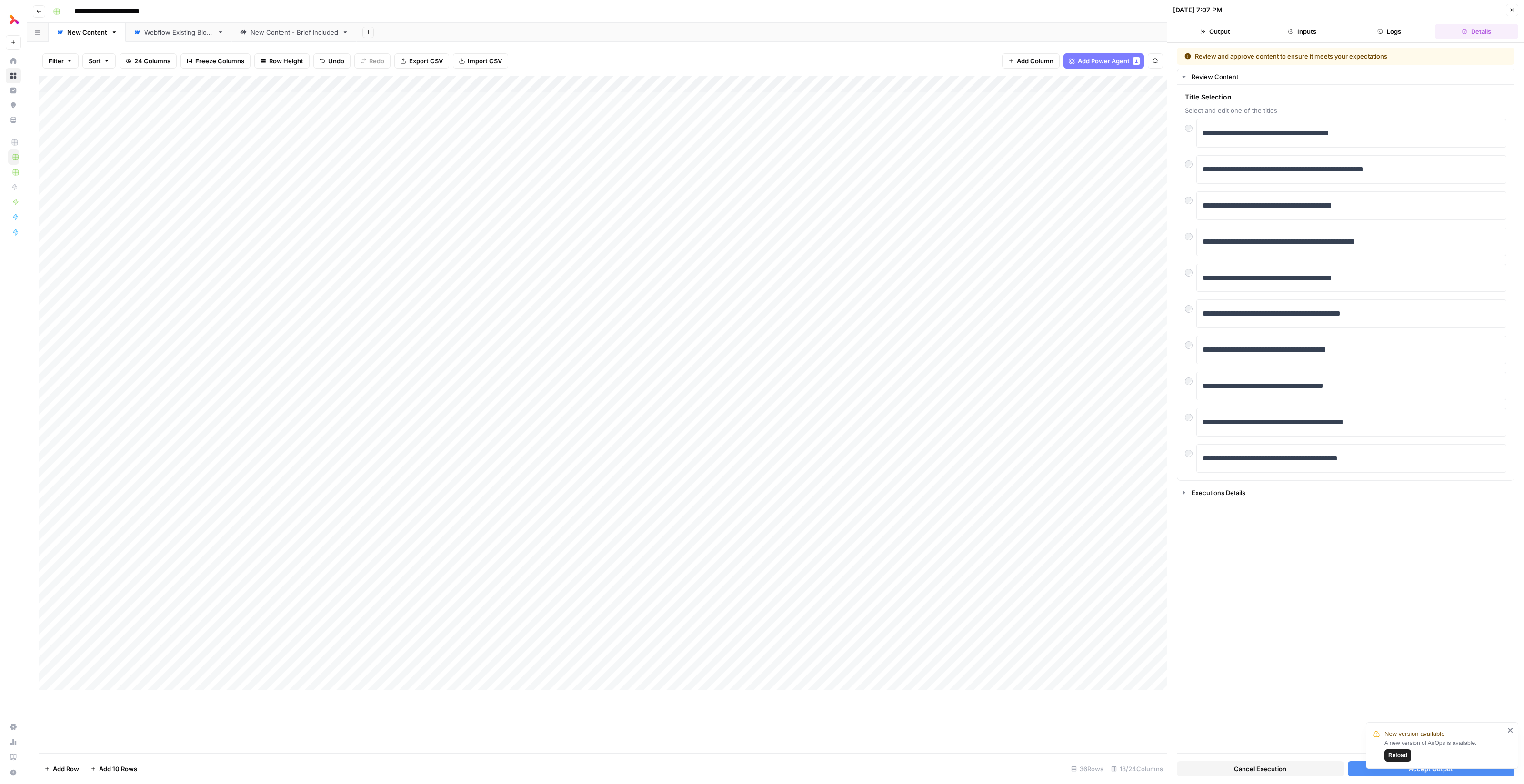
click at [648, 754] on span "Reload" at bounding box center [1397, 755] width 19 height 9
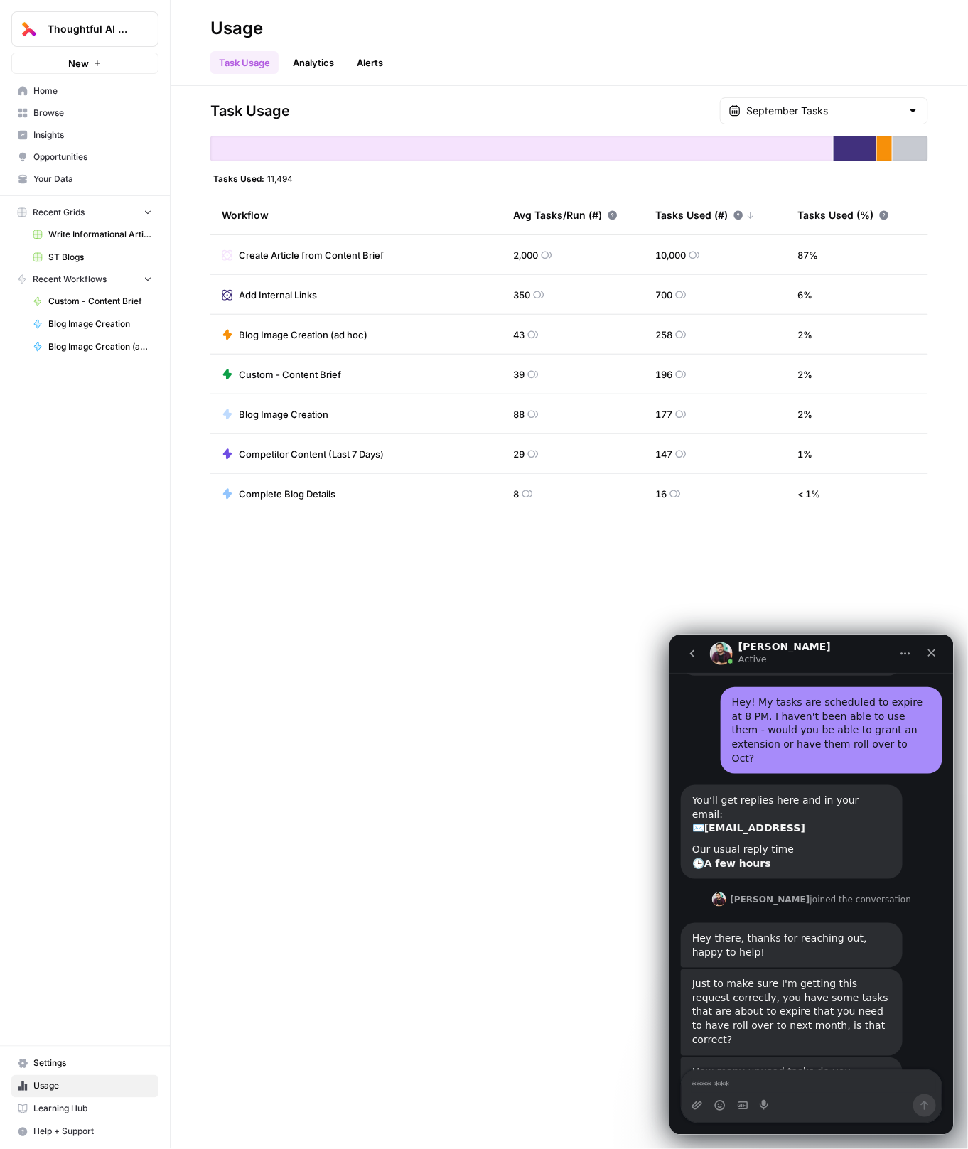
scroll to position [898, 0]
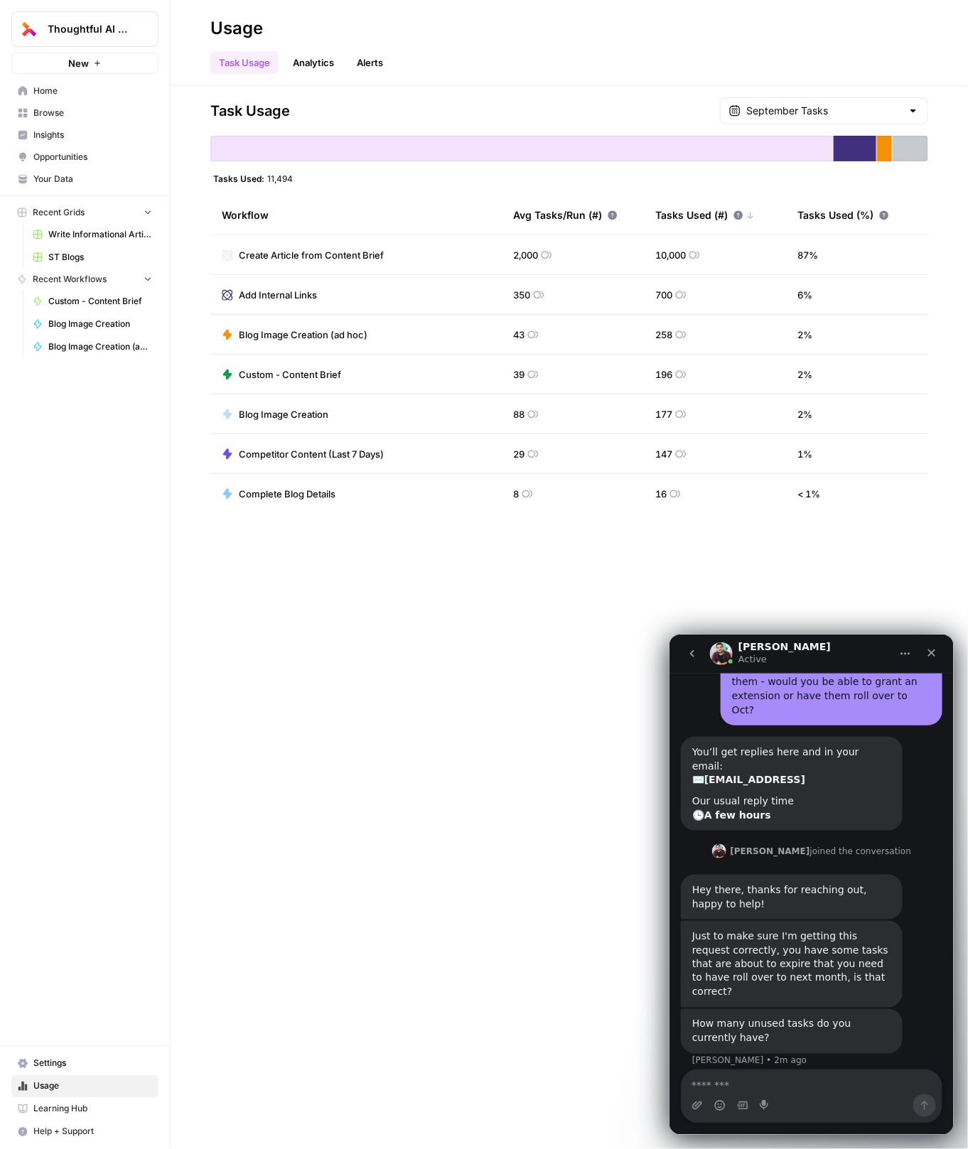
click at [60, 1071] on span "Settings" at bounding box center [92, 1064] width 119 height 13
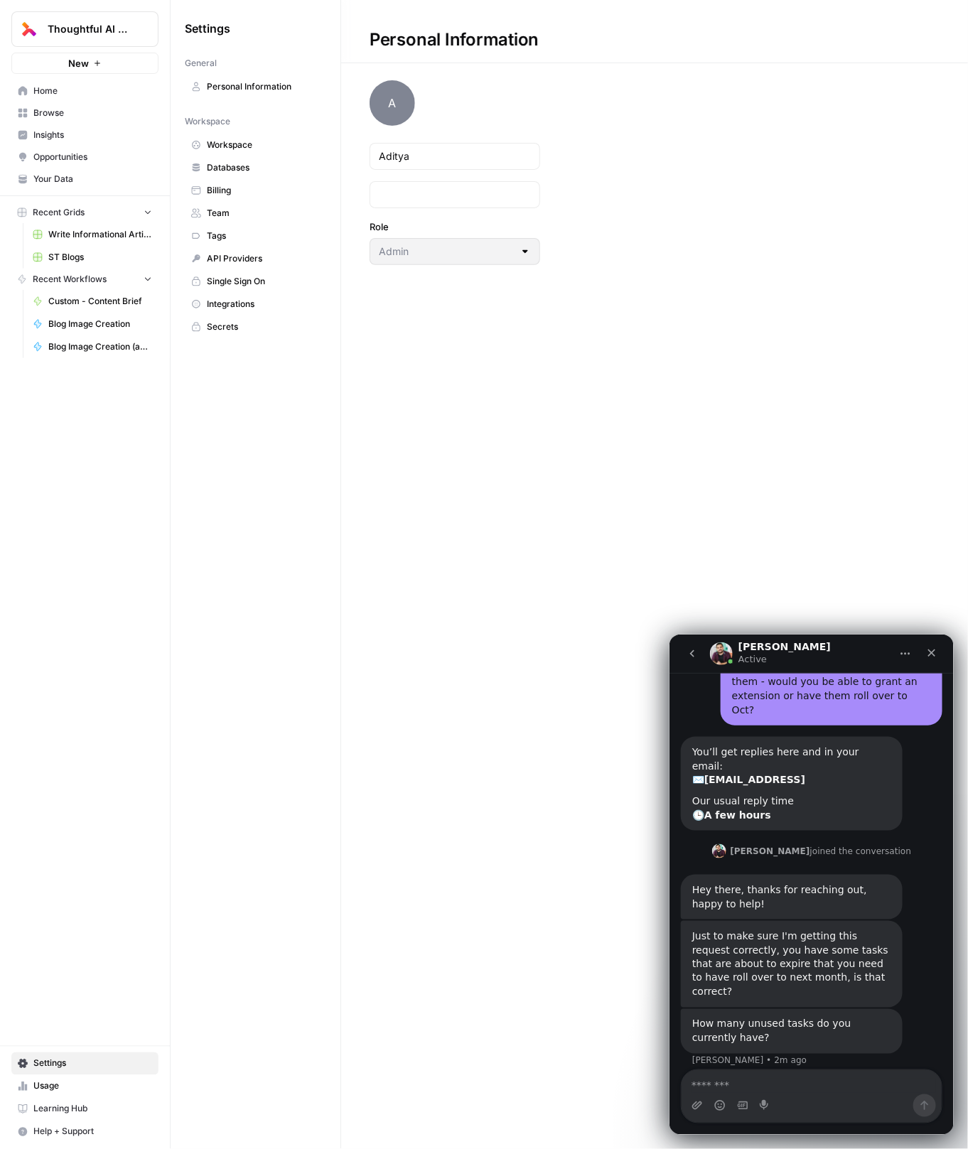
click at [228, 188] on span "Billing" at bounding box center [263, 190] width 113 height 13
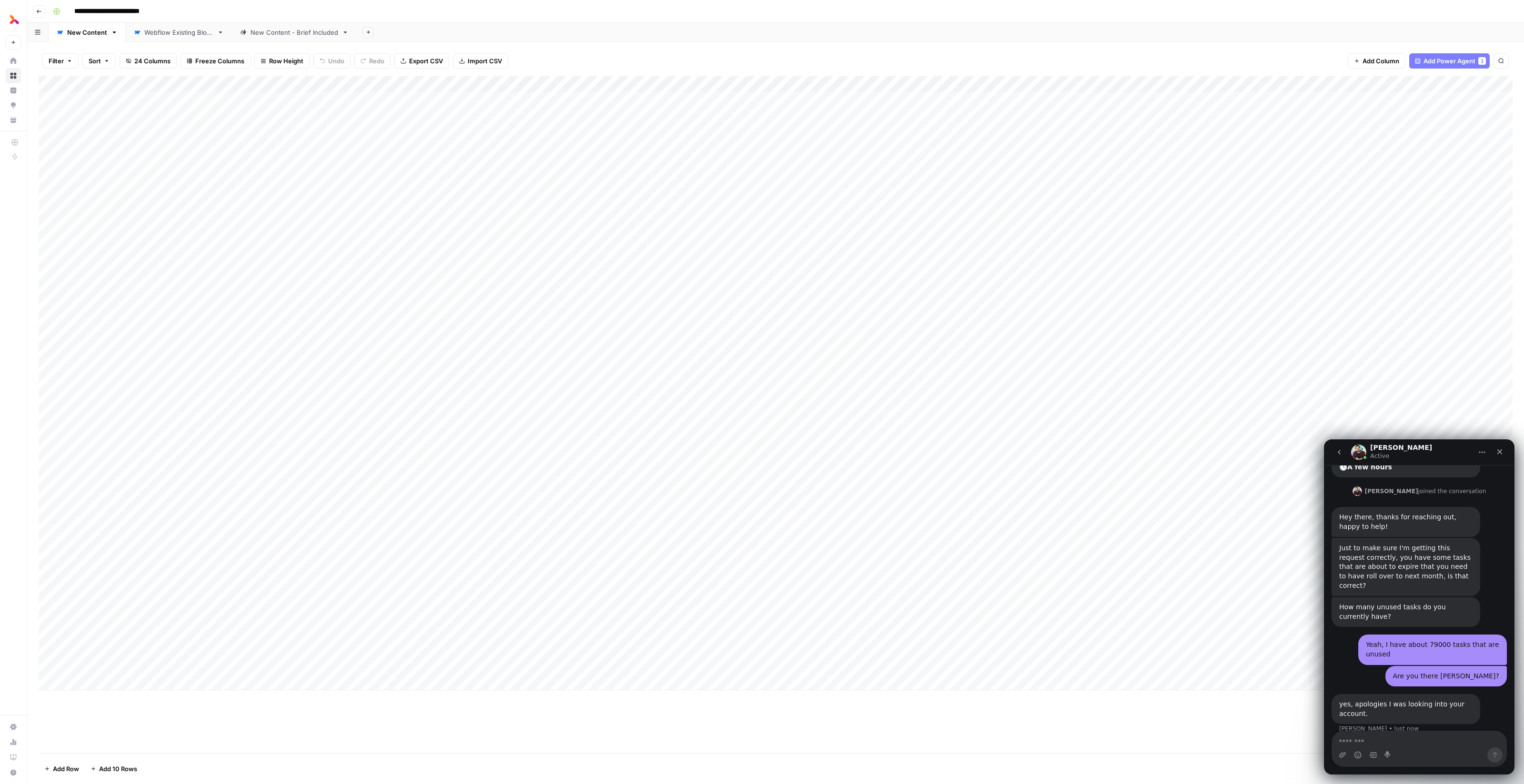
scroll to position [697, 0]
click at [1336, 453] on icon "go back" at bounding box center [1338, 452] width 7 height 7
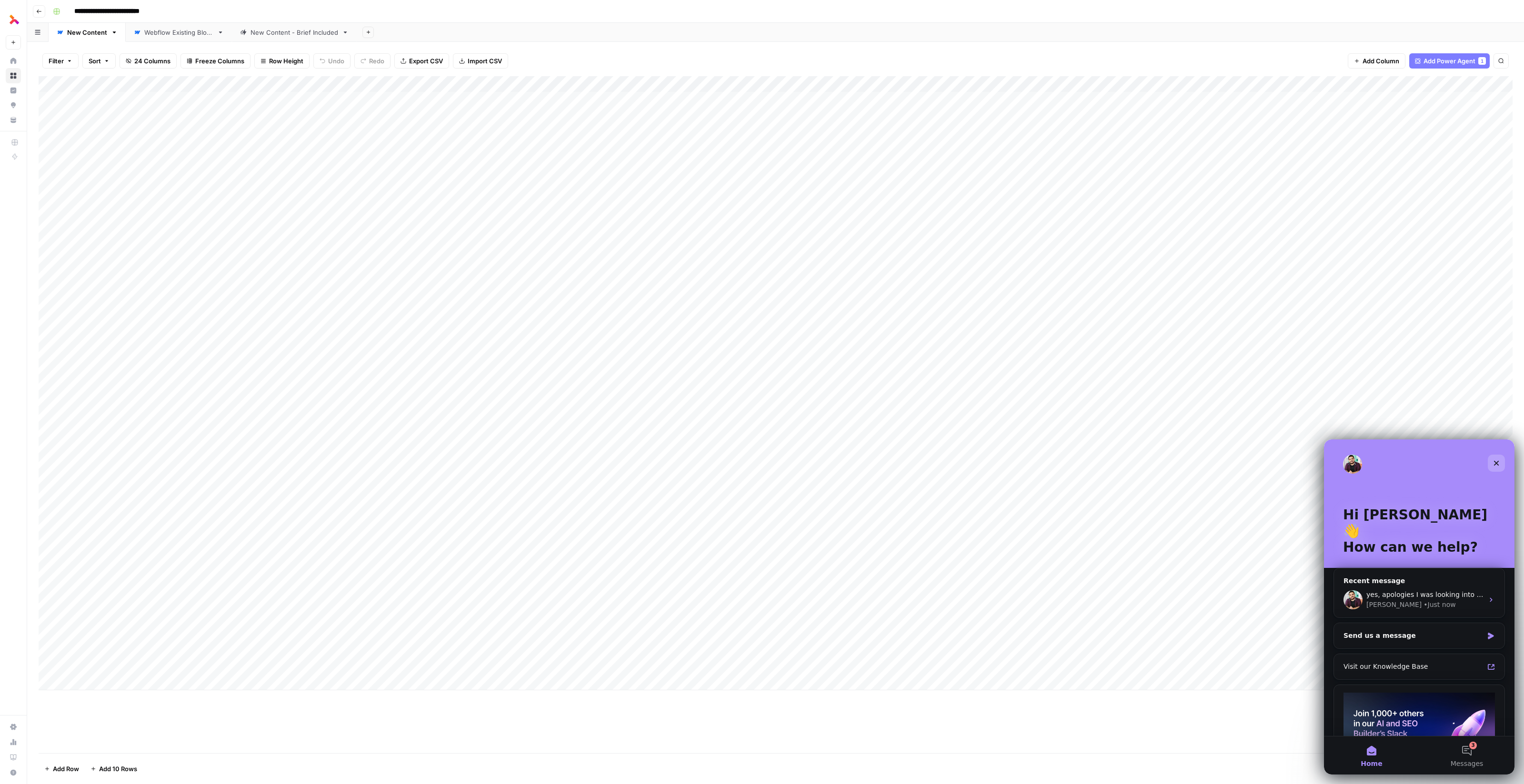
click at [1498, 465] on icon "Close" at bounding box center [1497, 463] width 5 height 5
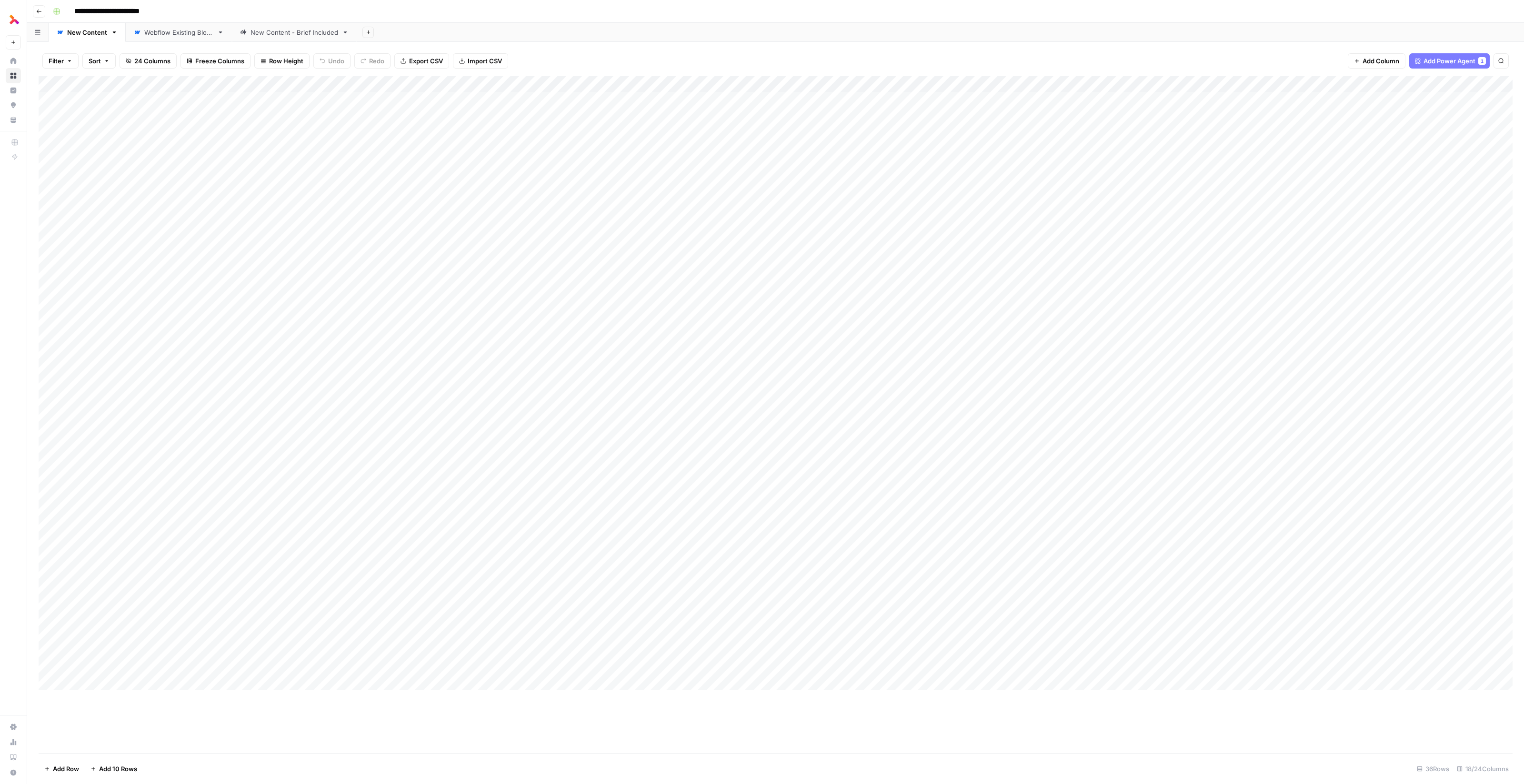
click at [9, 722] on link "Settings" at bounding box center [13, 726] width 15 height 15
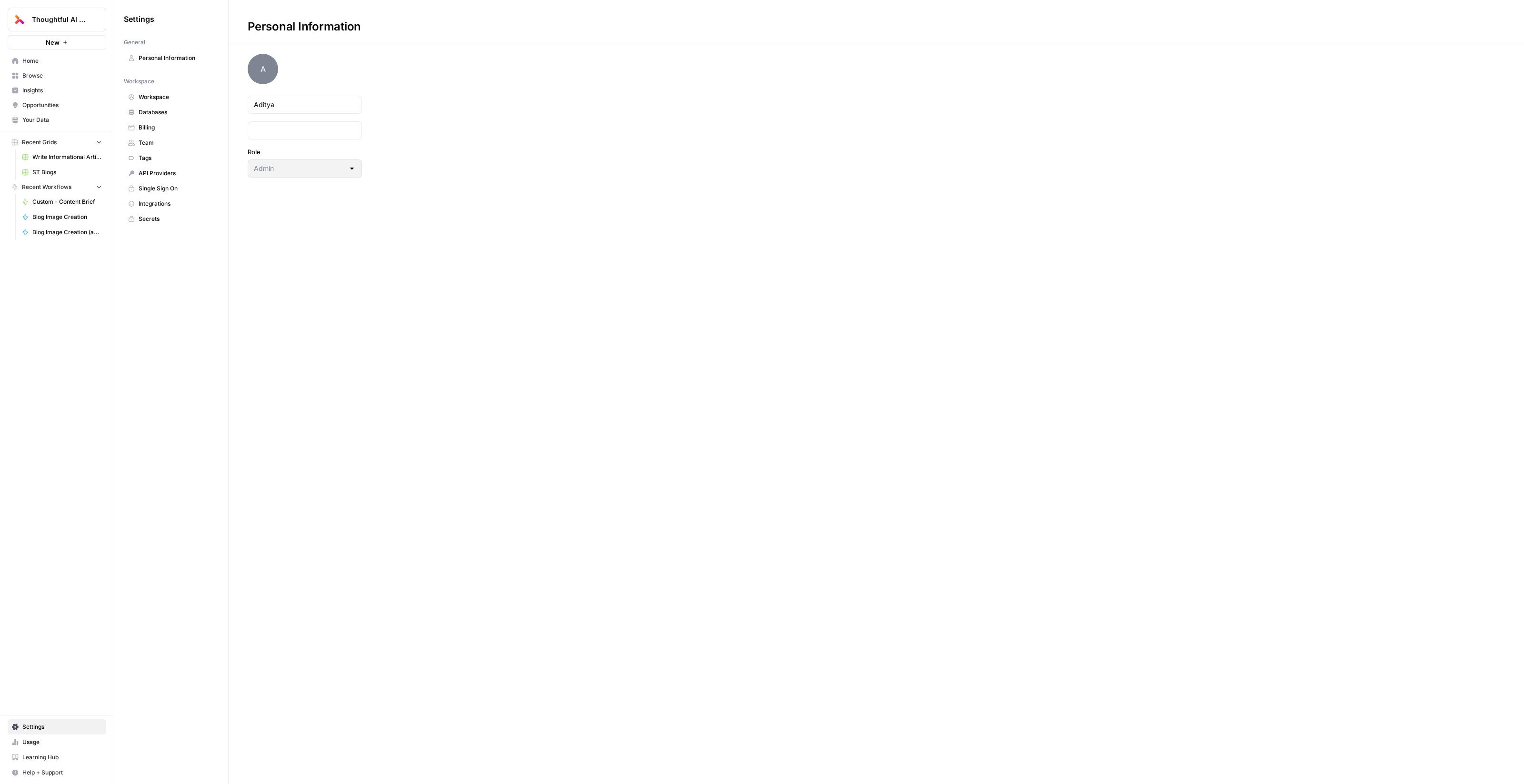
click at [161, 125] on span "Billing" at bounding box center [176, 127] width 76 height 9
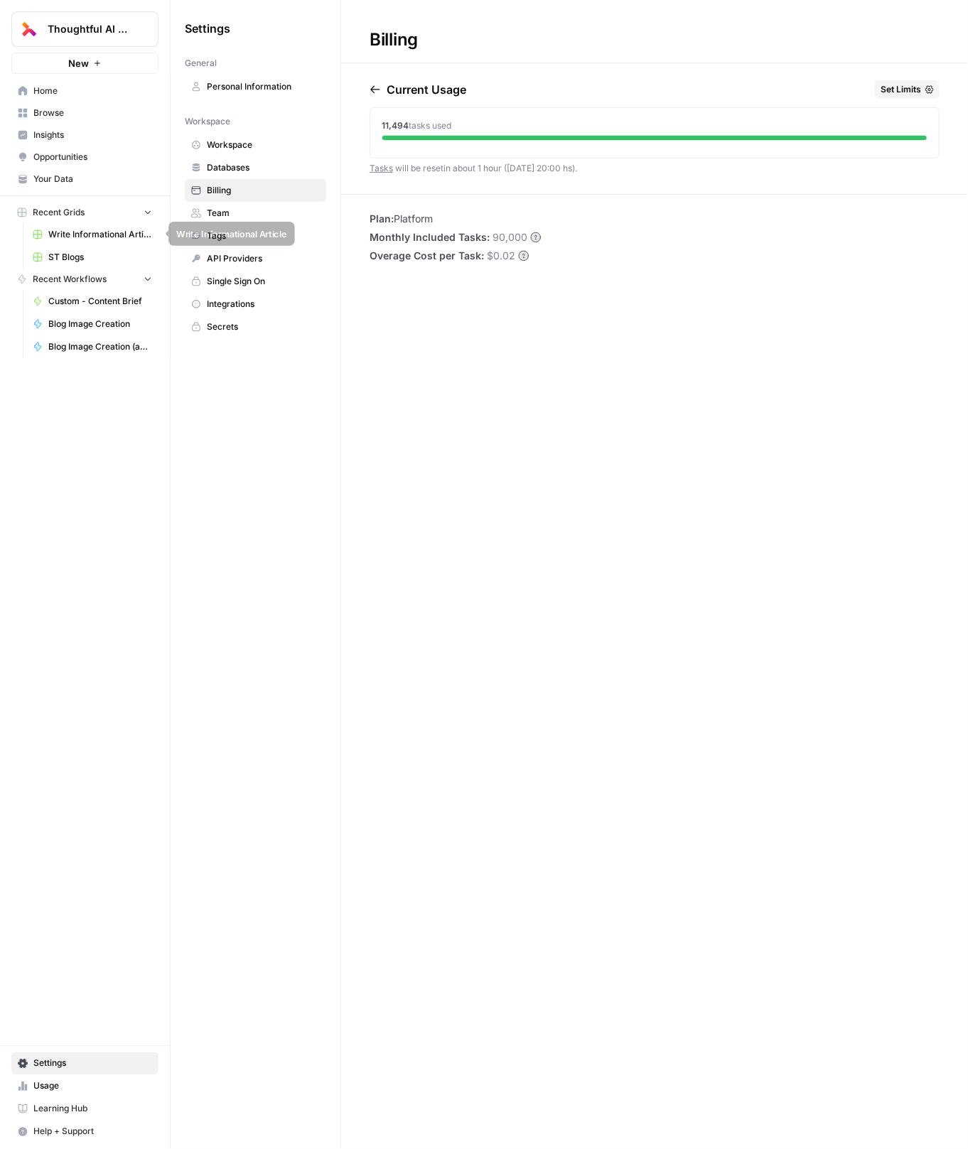
click at [84, 237] on span "Write Informational Article" at bounding box center [100, 234] width 104 height 13
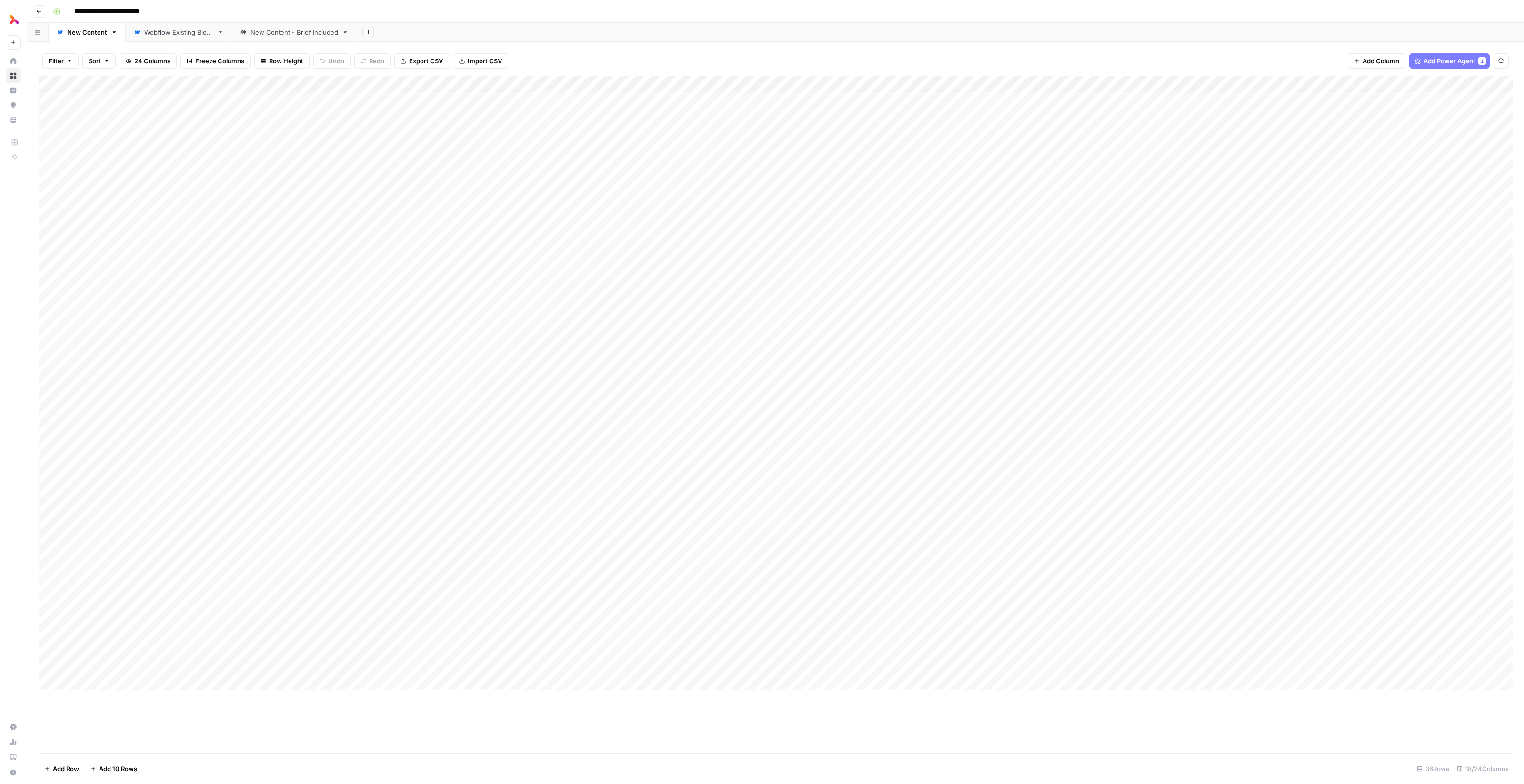
click at [356, 440] on div "Add Column" at bounding box center [776, 383] width 1474 height 614
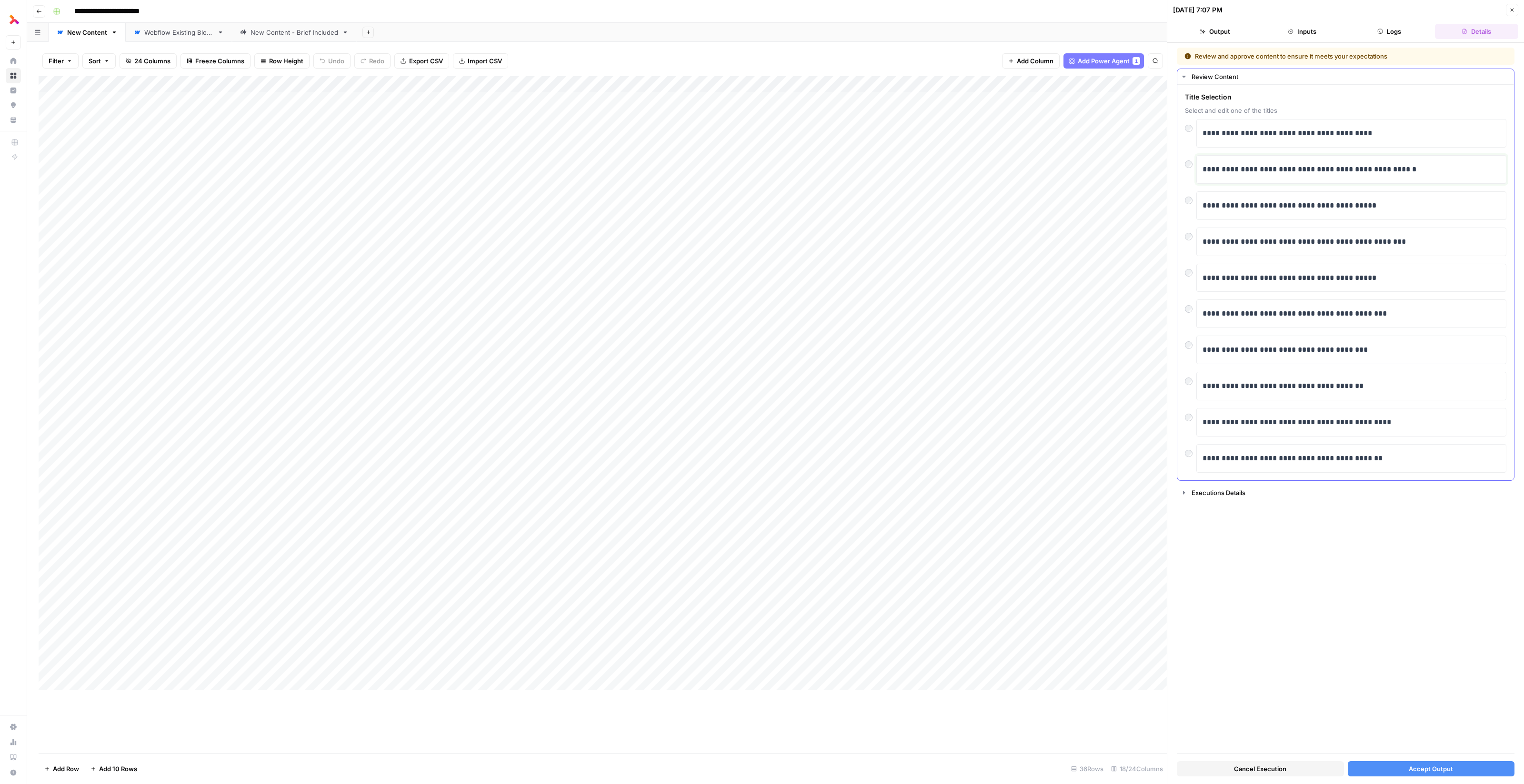
click at [1285, 163] on p "**********" at bounding box center [1352, 169] width 299 height 12
click at [1427, 765] on span "Accept Output" at bounding box center [1431, 769] width 44 height 9
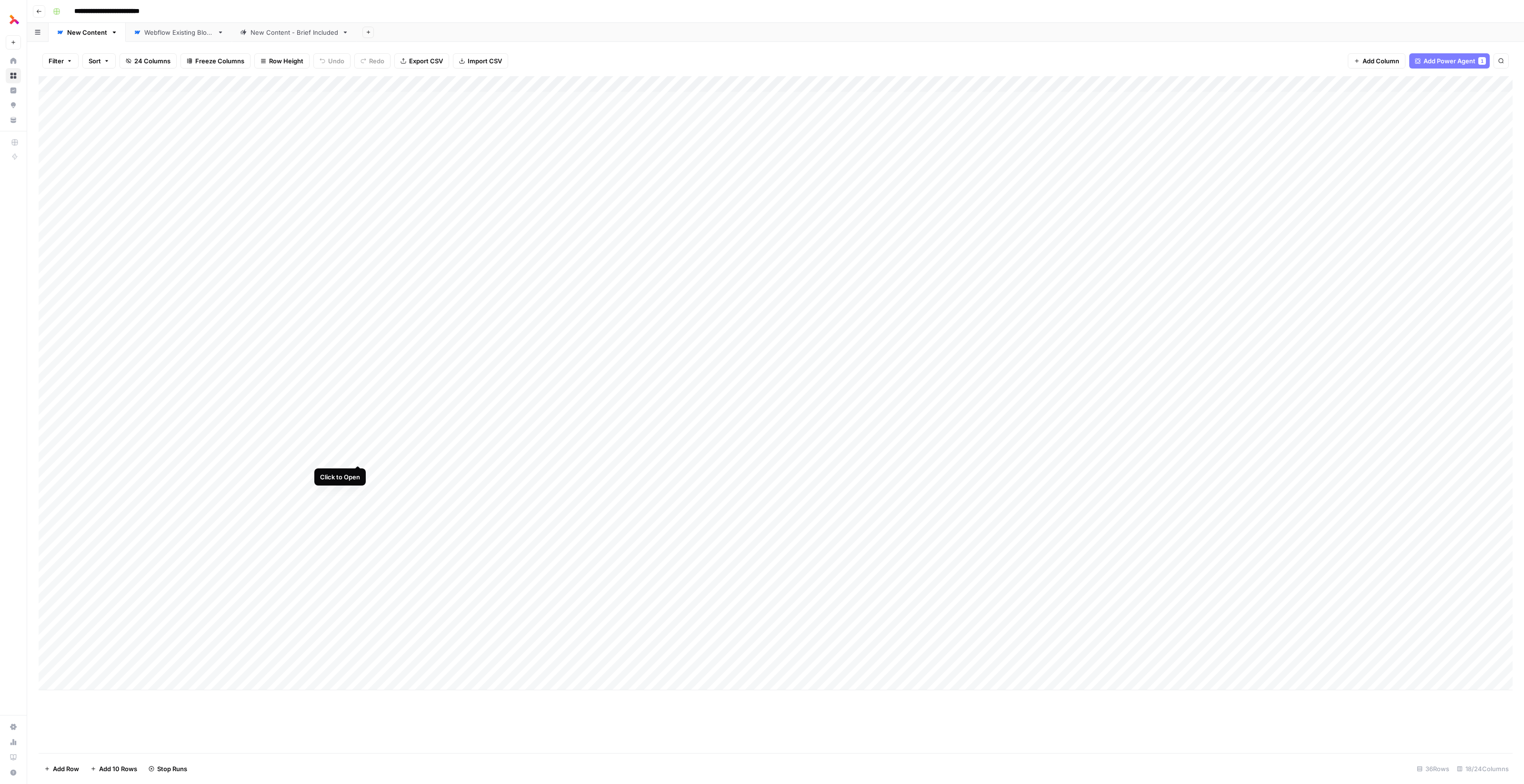
click at [356, 457] on div "Add Column" at bounding box center [776, 383] width 1474 height 614
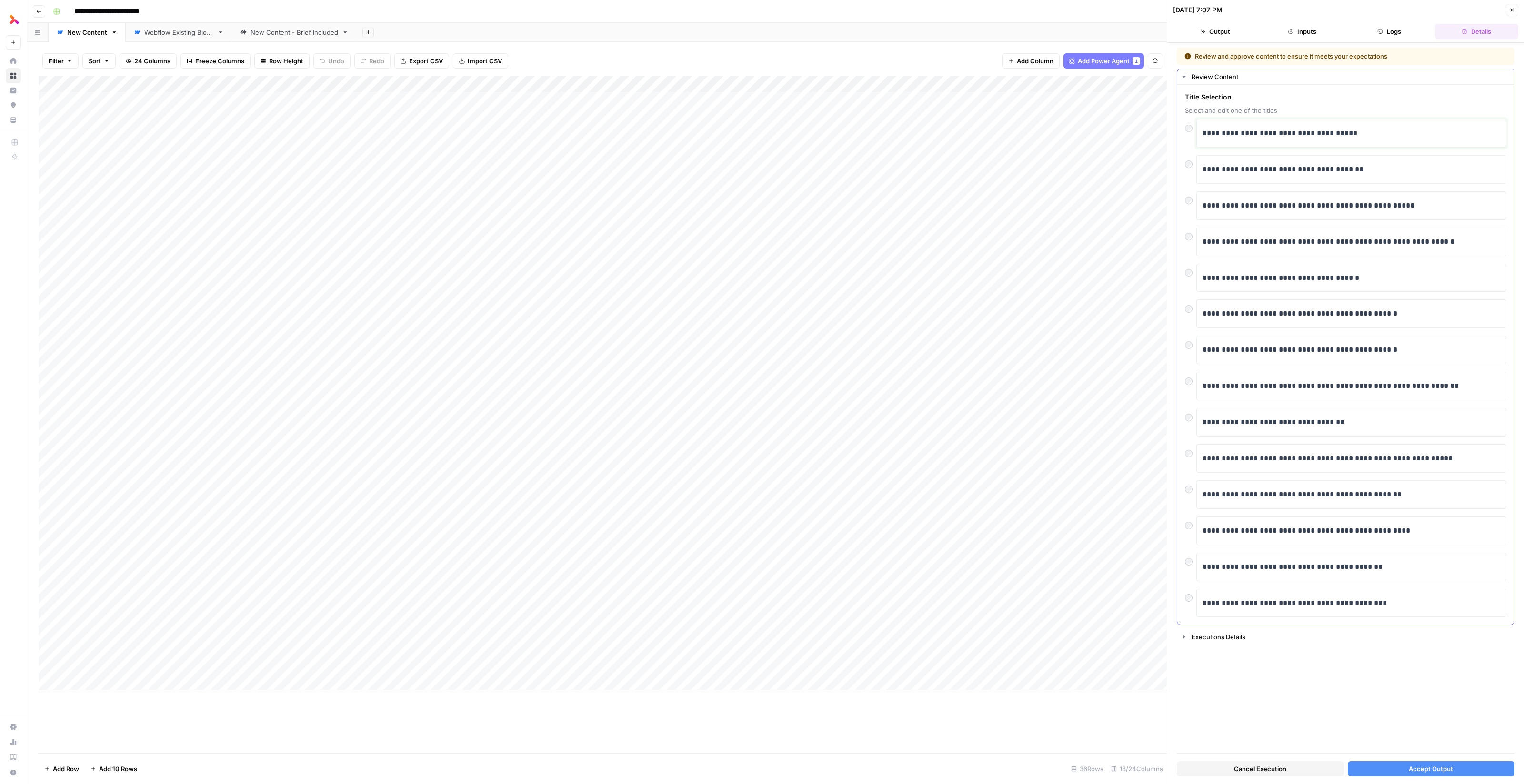
click at [1255, 134] on p "**********" at bounding box center [1352, 133] width 299 height 12
click at [1209, 134] on p "**********" at bounding box center [1352, 133] width 299 height 12
click at [1420, 770] on span "Accept Output" at bounding box center [1431, 769] width 44 height 9
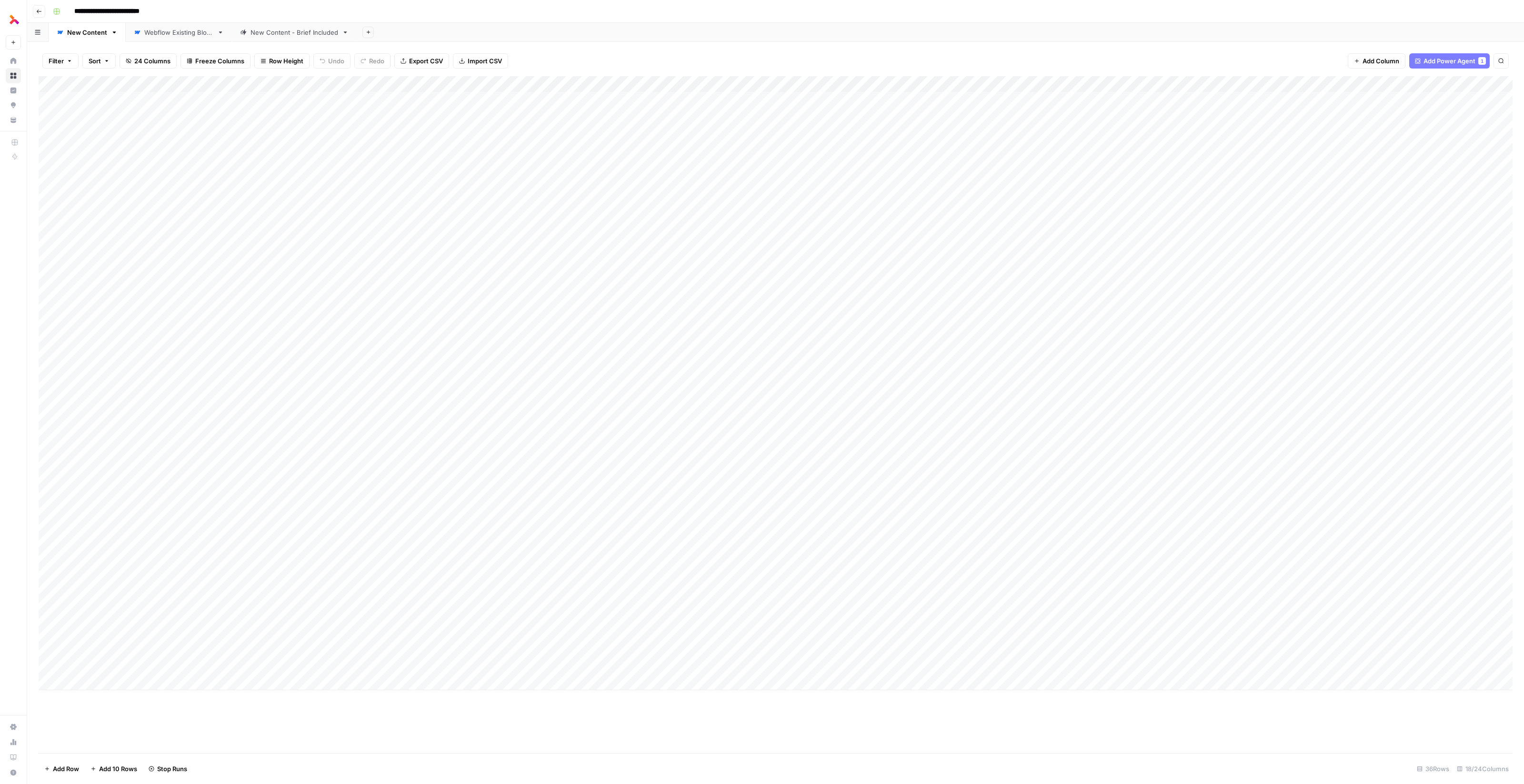
click at [190, 473] on div "Add Column" at bounding box center [776, 383] width 1474 height 614
click at [272, 470] on div "Add Column" at bounding box center [776, 383] width 1474 height 614
click at [319, 471] on div "Add Column" at bounding box center [776, 383] width 1474 height 614
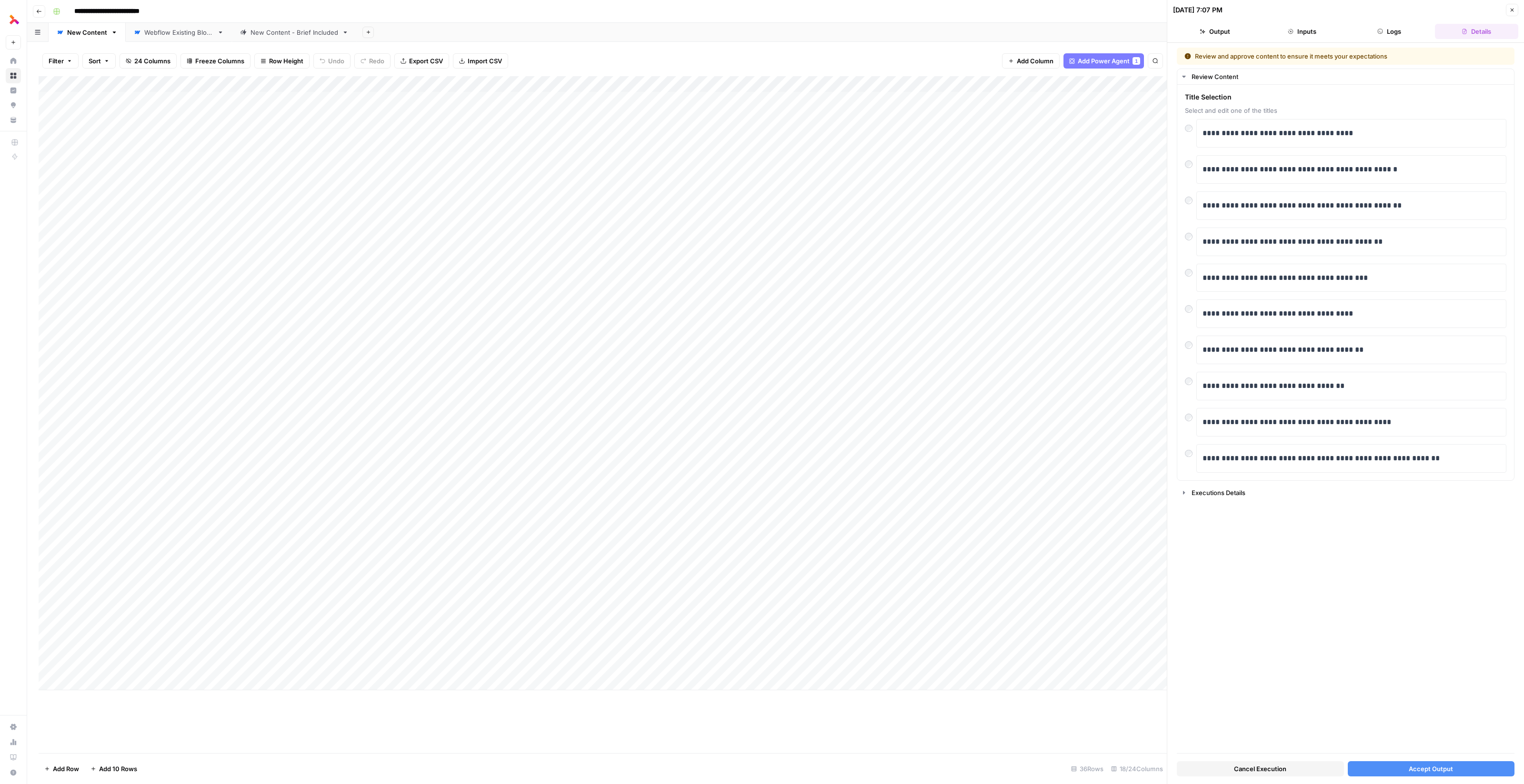
click at [1406, 766] on button "Accept Output" at bounding box center [1432, 769] width 167 height 15
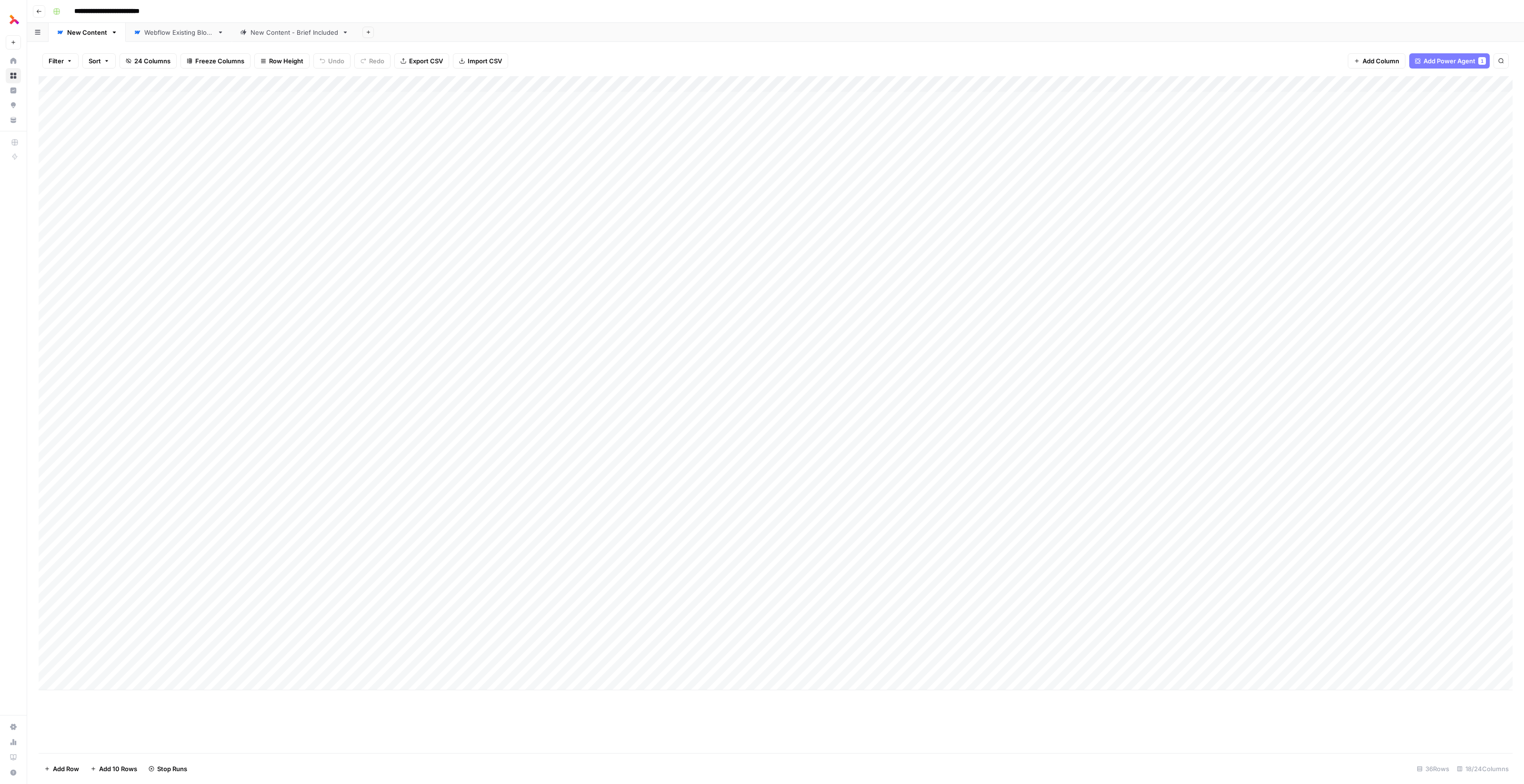
click at [179, 486] on div "Add Column" at bounding box center [776, 383] width 1474 height 614
click at [203, 486] on div "Add Column" at bounding box center [776, 383] width 1474 height 614
click at [203, 486] on textarea "**********" at bounding box center [148, 489] width 153 height 13
click at [258, 485] on div "Add Column" at bounding box center [776, 383] width 1474 height 614
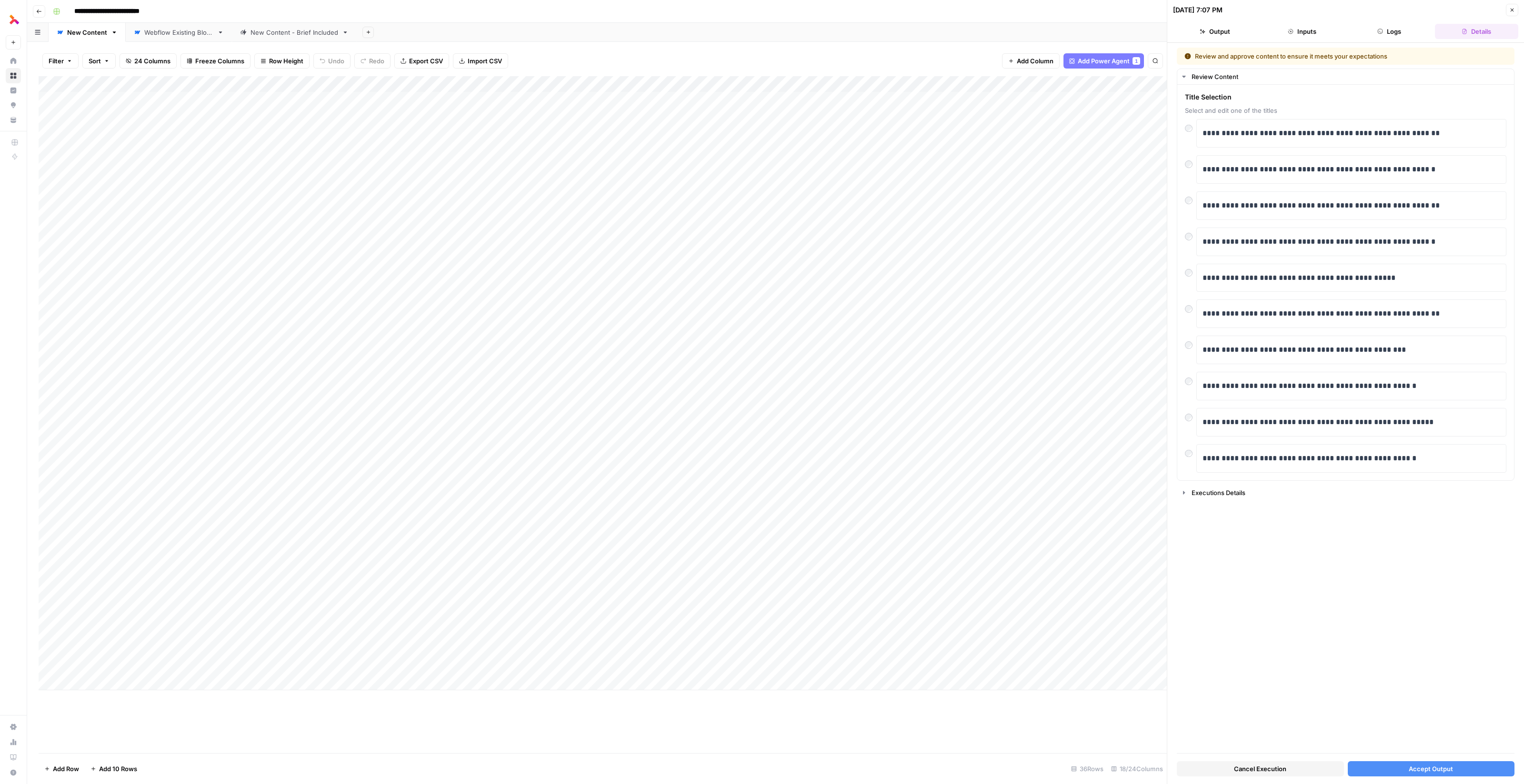
click at [1385, 767] on button "Accept Output" at bounding box center [1432, 769] width 167 height 15
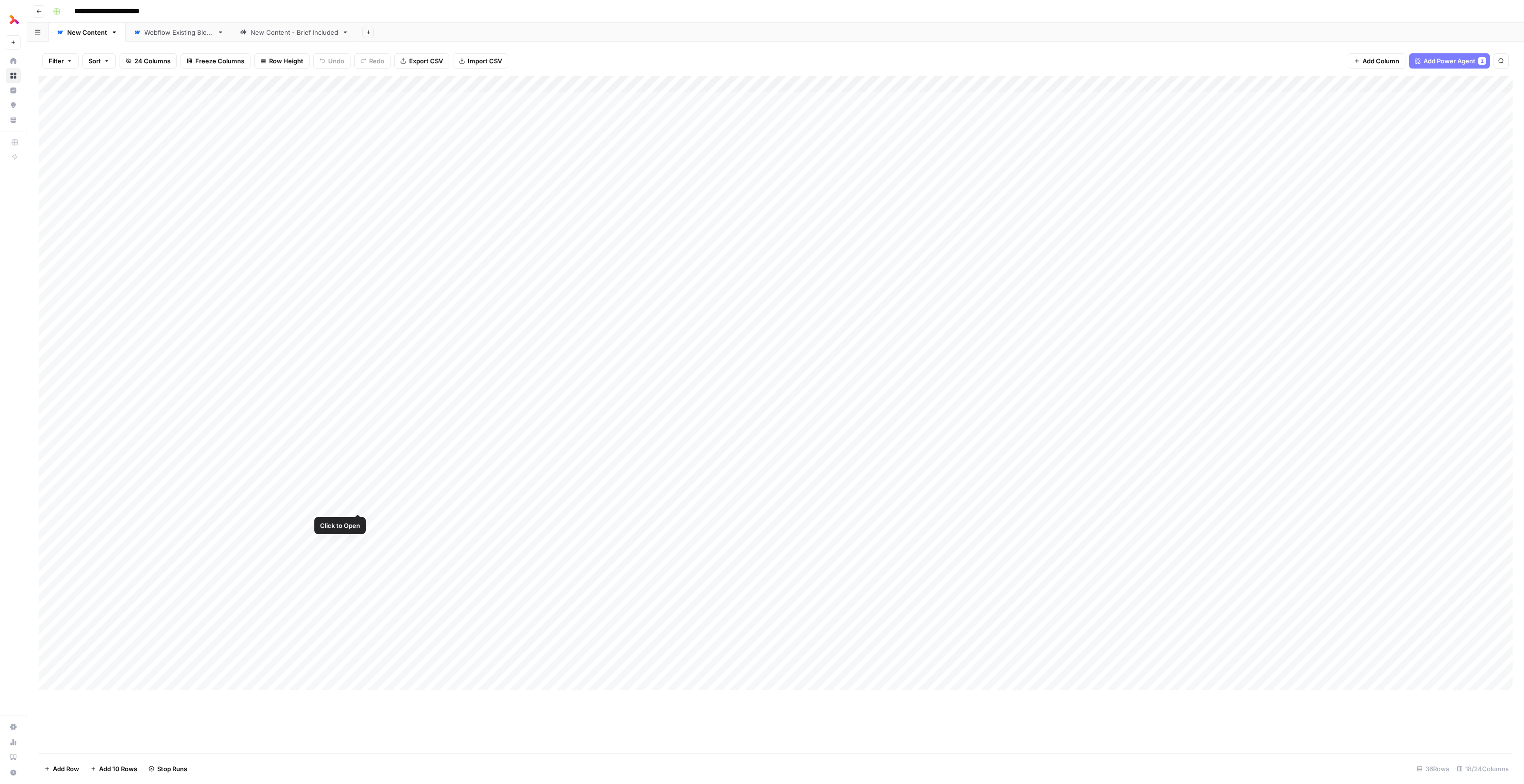
click at [267, 512] on div "Add Column" at bounding box center [776, 383] width 1474 height 614
click at [265, 504] on div "Add Column" at bounding box center [776, 383] width 1474 height 614
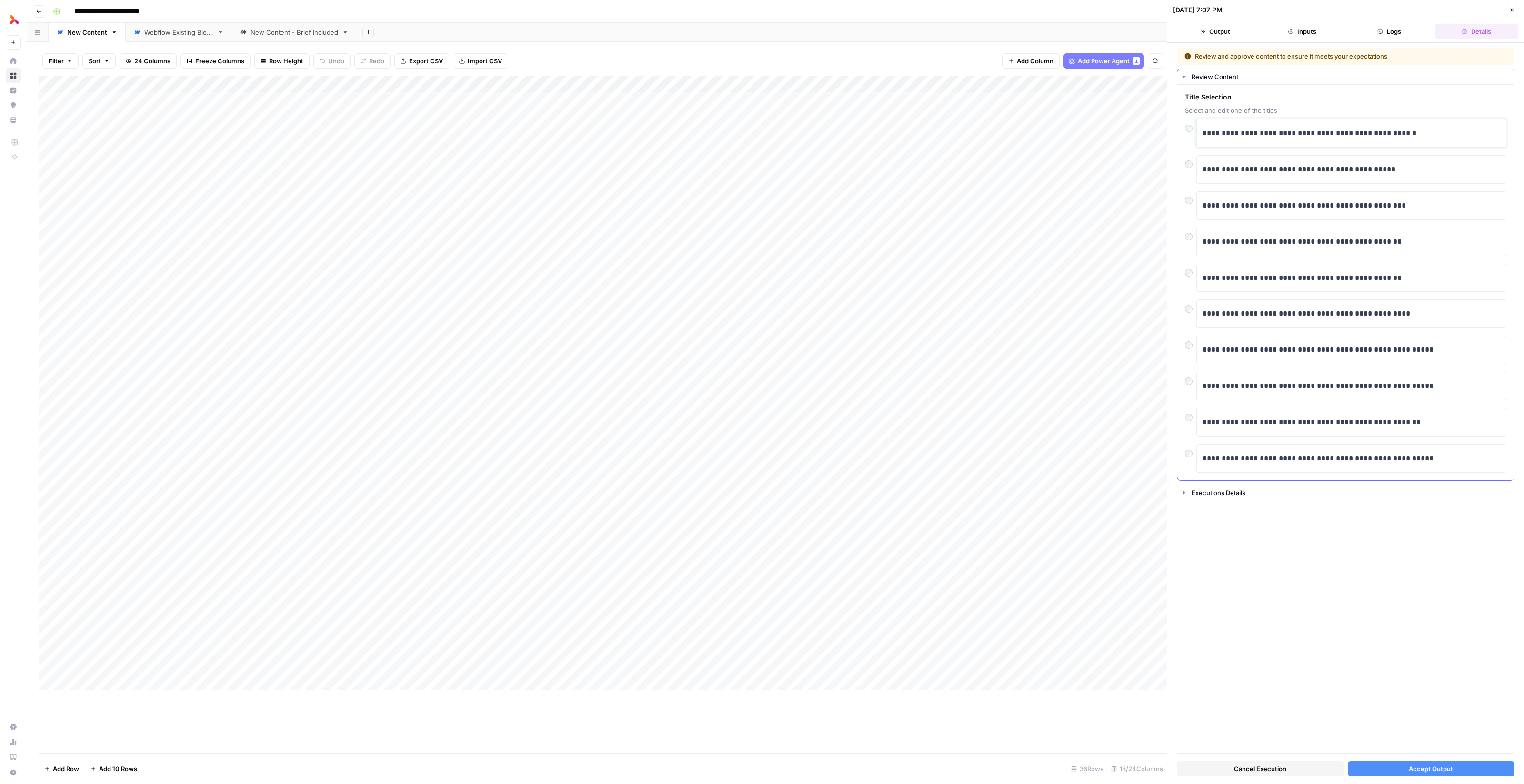
click at [1246, 131] on p "**********" at bounding box center [1352, 133] width 299 height 12
click at [1252, 130] on p "**********" at bounding box center [1352, 133] width 299 height 12
click at [1245, 131] on p "**********" at bounding box center [1352, 133] width 299 height 12
click at [1361, 131] on p "**********" at bounding box center [1352, 133] width 299 height 12
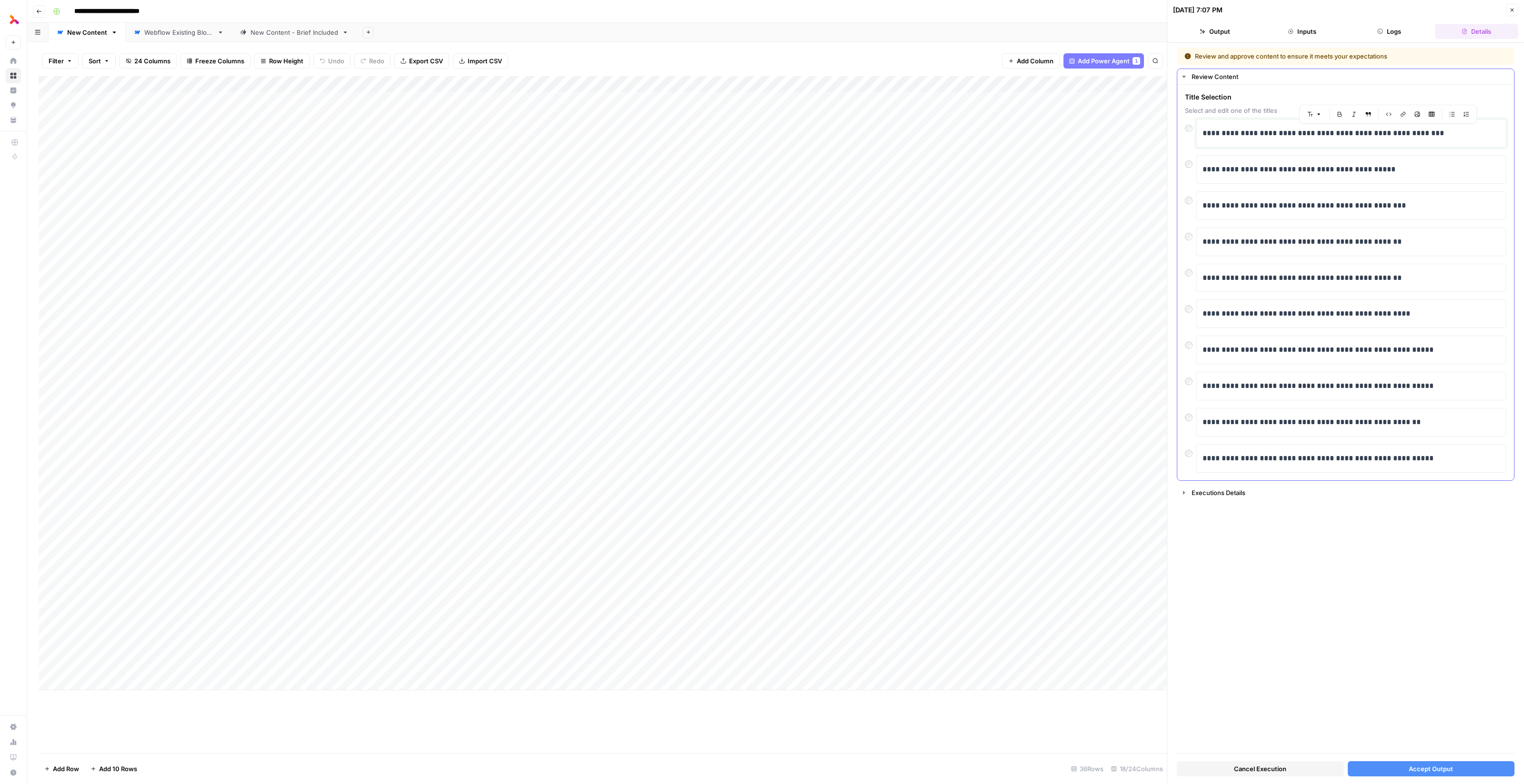
drag, startPoint x: 1361, startPoint y: 131, endPoint x: 1432, endPoint y: 134, distance: 71.1
click at [1432, 134] on p "**********" at bounding box center [1352, 133] width 299 height 12
click at [1241, 131] on p "**********" at bounding box center [1352, 133] width 299 height 12
click at [1250, 133] on p "**********" at bounding box center [1352, 133] width 299 height 12
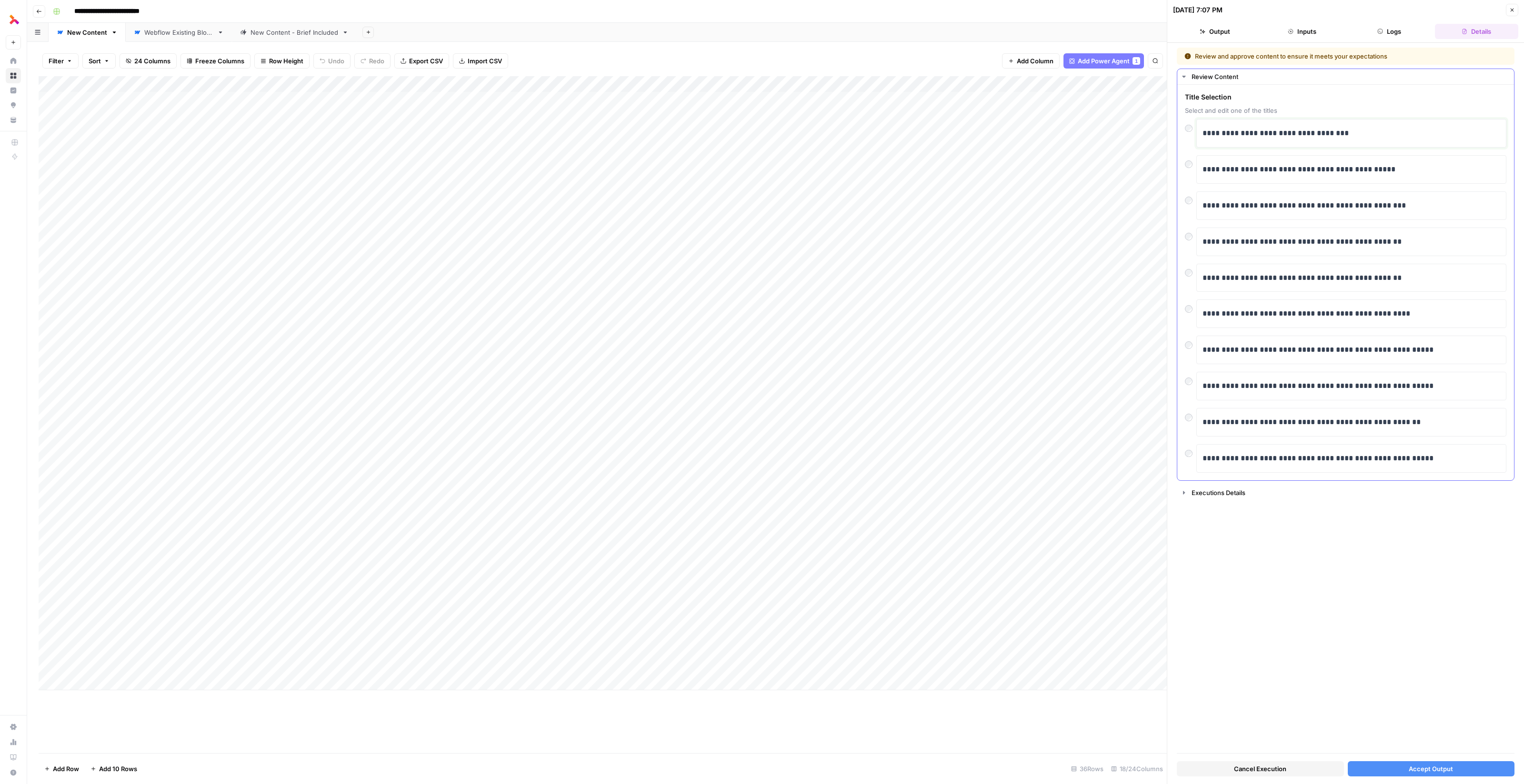
click at [1250, 133] on p "**********" at bounding box center [1352, 133] width 299 height 12
click at [1243, 131] on p "**********" at bounding box center [1352, 133] width 299 height 12
click at [1402, 768] on button "Accept Output" at bounding box center [1432, 769] width 167 height 15
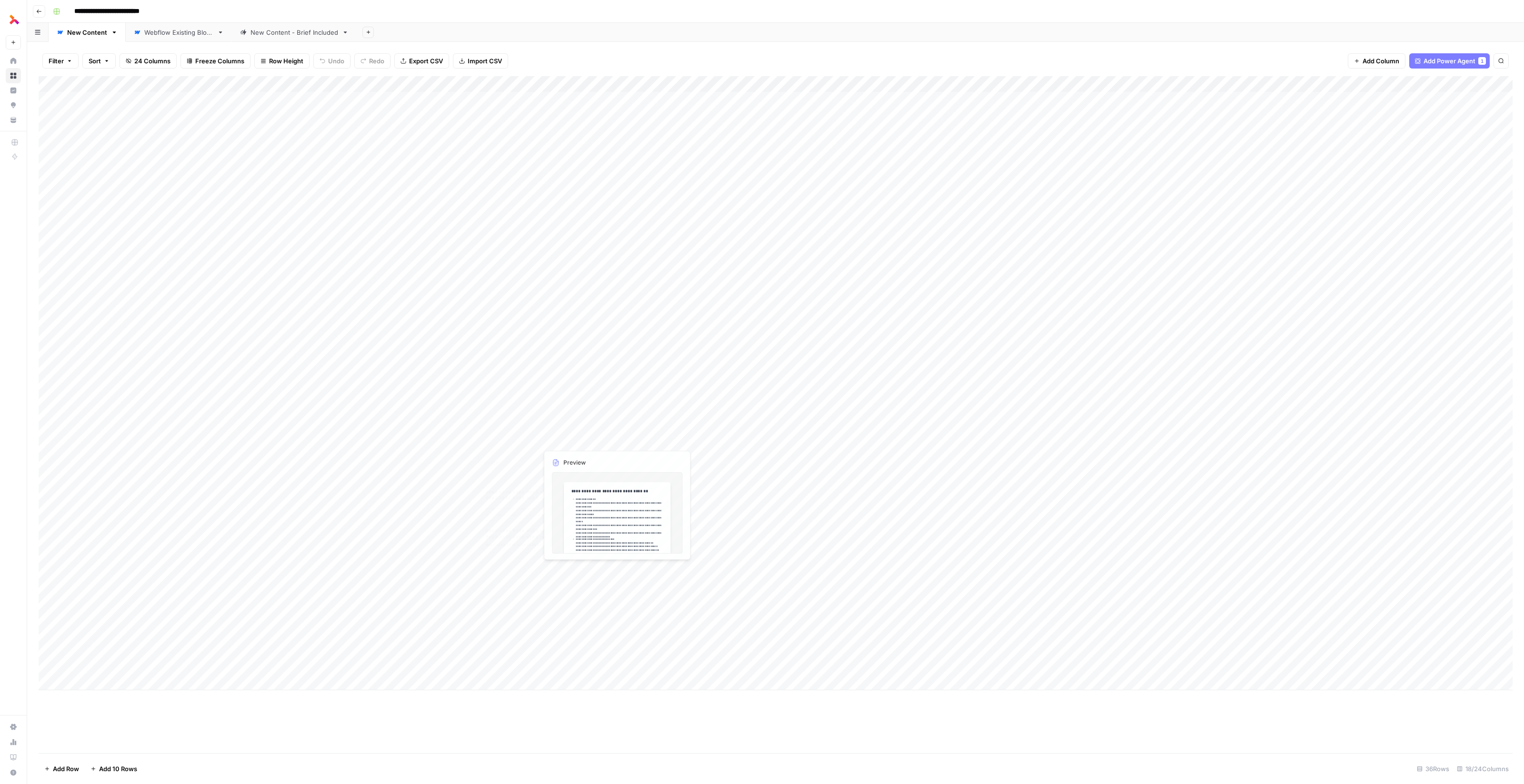
click at [478, 439] on div "Add Column" at bounding box center [776, 383] width 1474 height 614
click at [504, 440] on div "Add Column" at bounding box center [776, 383] width 1474 height 614
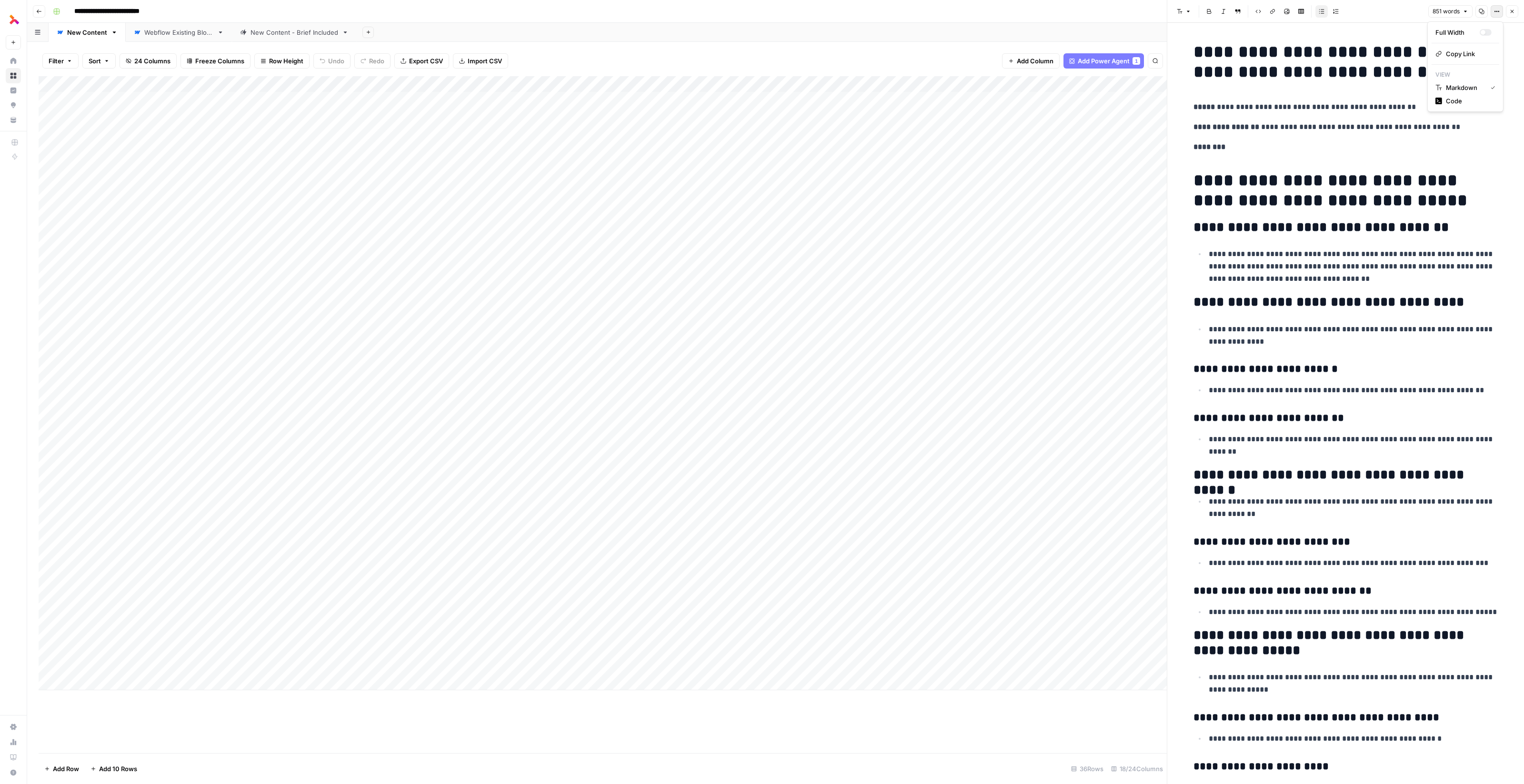
click at [1498, 7] on button "Options" at bounding box center [1497, 11] width 12 height 12
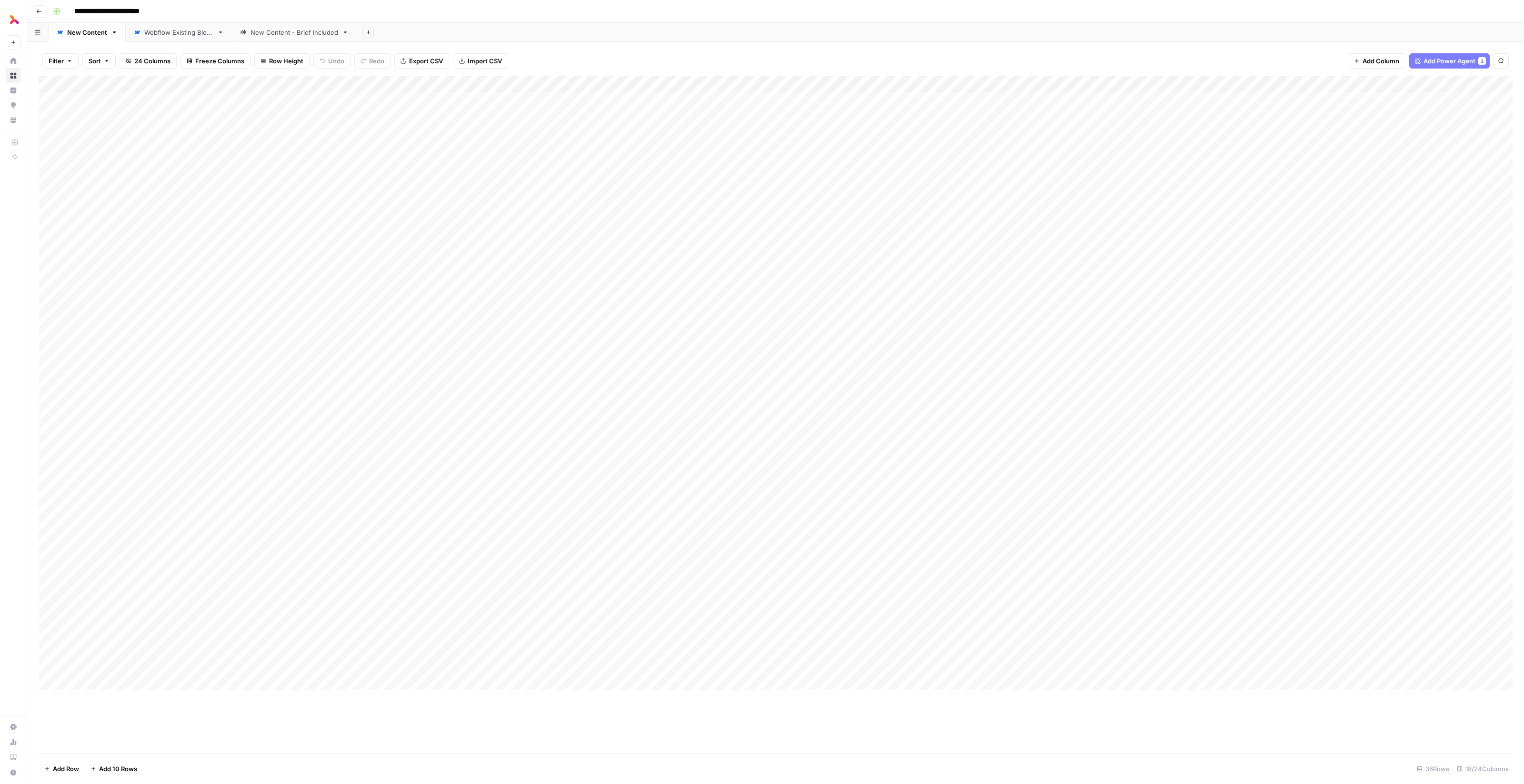
click at [530, 84] on div "Add Column" at bounding box center [776, 383] width 1474 height 614
click at [347, 85] on div "Add Column" at bounding box center [776, 383] width 1474 height 614
click at [687, 438] on div "Add Column" at bounding box center [776, 383] width 1474 height 614
click at [696, 455] on div "Add Column" at bounding box center [776, 383] width 1474 height 614
click at [696, 471] on div "Add Column" at bounding box center [776, 383] width 1474 height 614
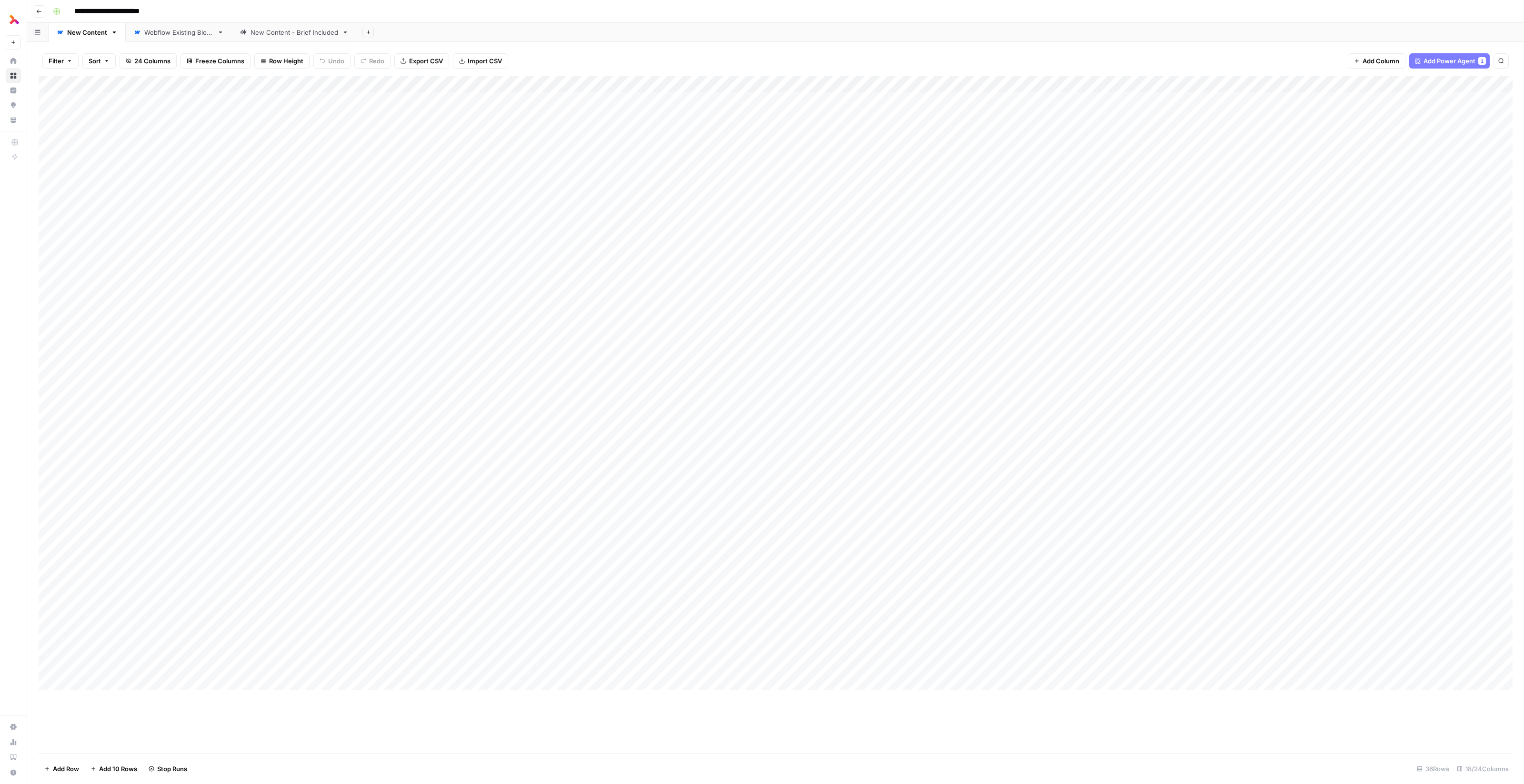
click at [695, 489] on div "Add Column" at bounding box center [776, 383] width 1474 height 614
click at [1020, 82] on div "Add Column" at bounding box center [776, 383] width 1474 height 614
click at [977, 163] on span "Configure Inputs" at bounding box center [980, 164] width 83 height 9
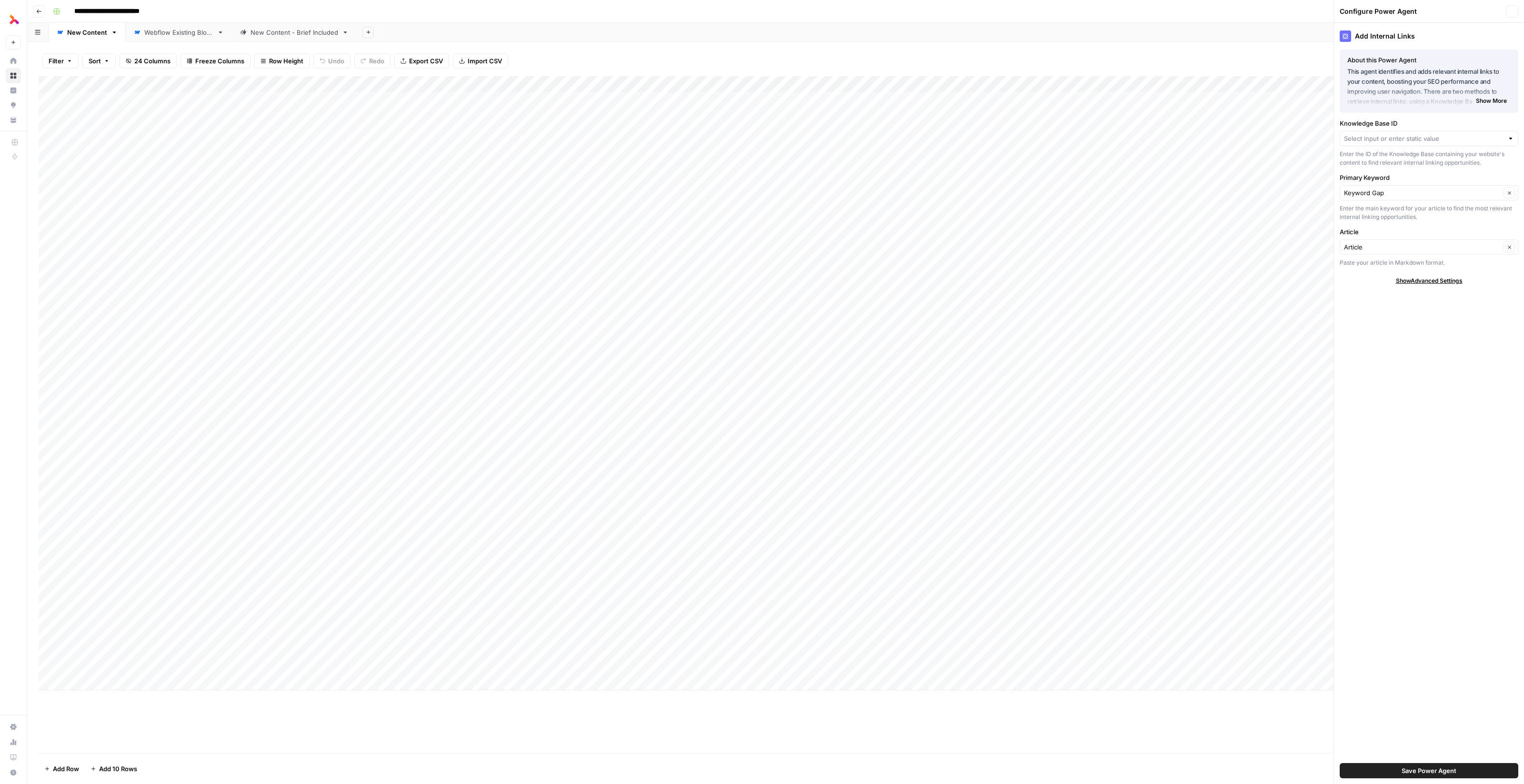
type input "Sitemap"
click at [1499, 101] on span "Show More" at bounding box center [1491, 104] width 31 height 9
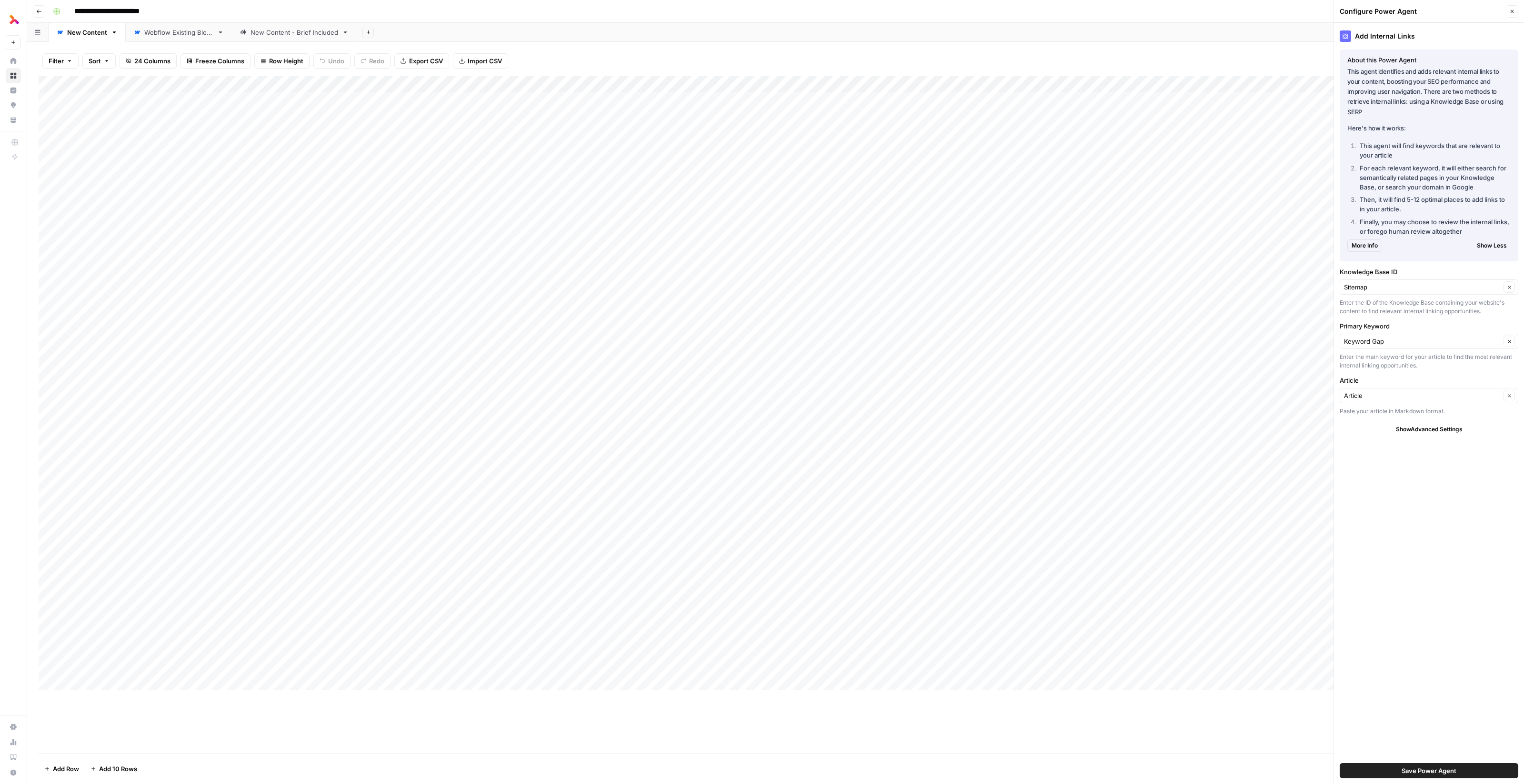
click at [1376, 241] on span "More Info" at bounding box center [1364, 245] width 26 height 9
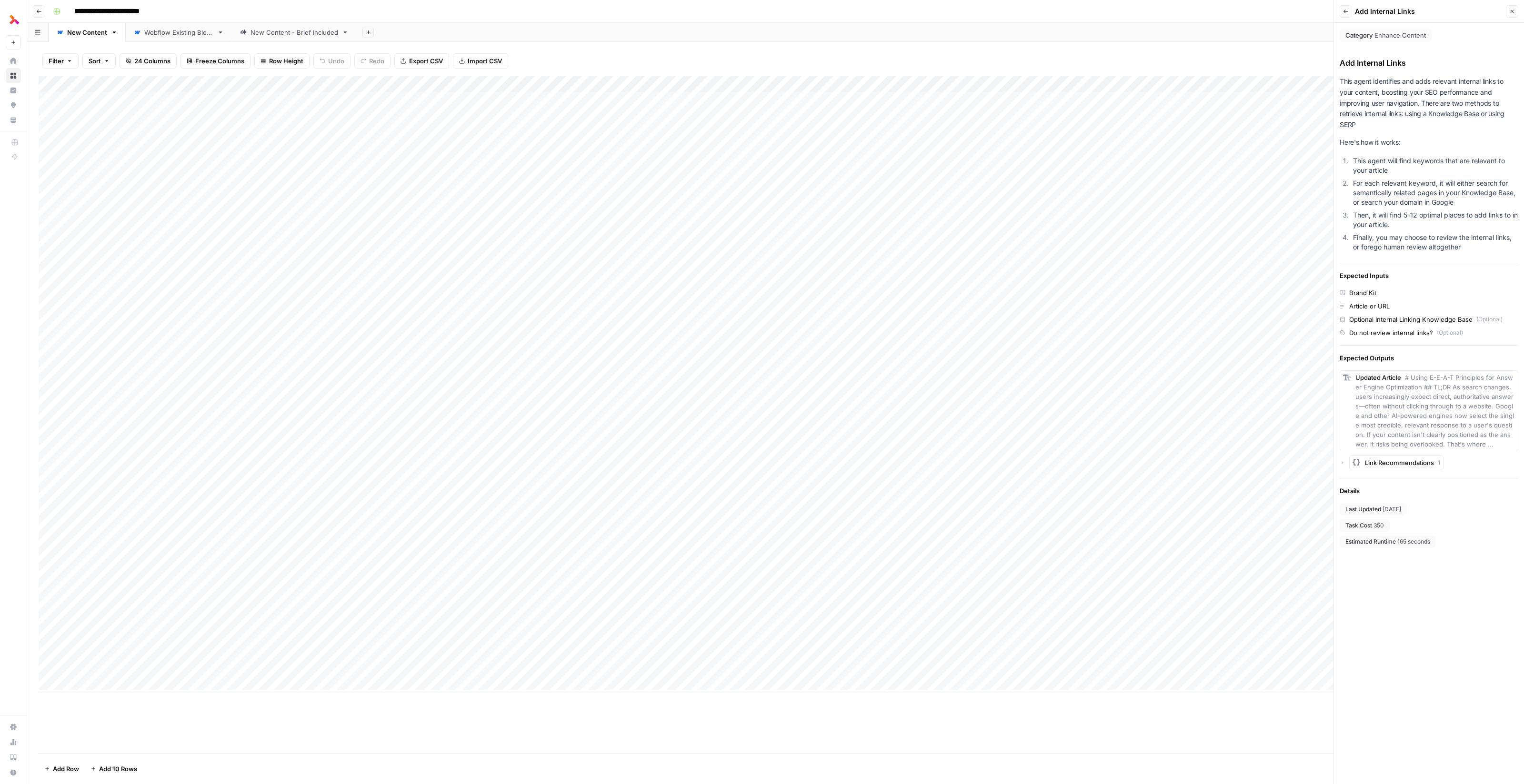
click at [1513, 11] on icon "button" at bounding box center [1512, 11] width 6 height 6
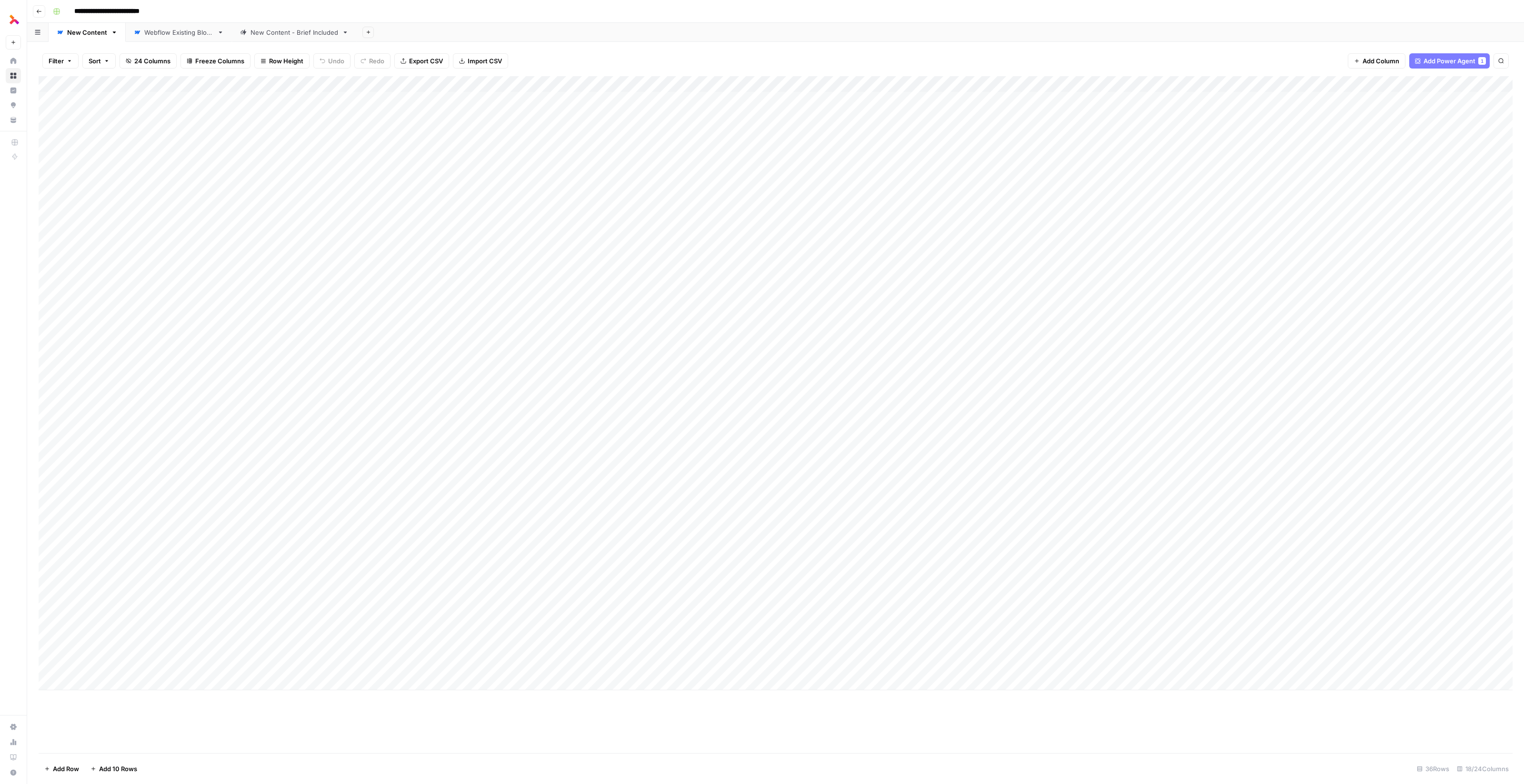
click at [48, 618] on div "Add Column" at bounding box center [776, 383] width 1474 height 614
click at [47, 635] on div "Add Column" at bounding box center [776, 383] width 1474 height 614
click at [49, 651] on div "Add Column" at bounding box center [776, 383] width 1474 height 614
click at [49, 664] on div "Add Column" at bounding box center [776, 383] width 1474 height 614
click at [70, 769] on span "Delete 4 Rows" at bounding box center [66, 769] width 43 height 9
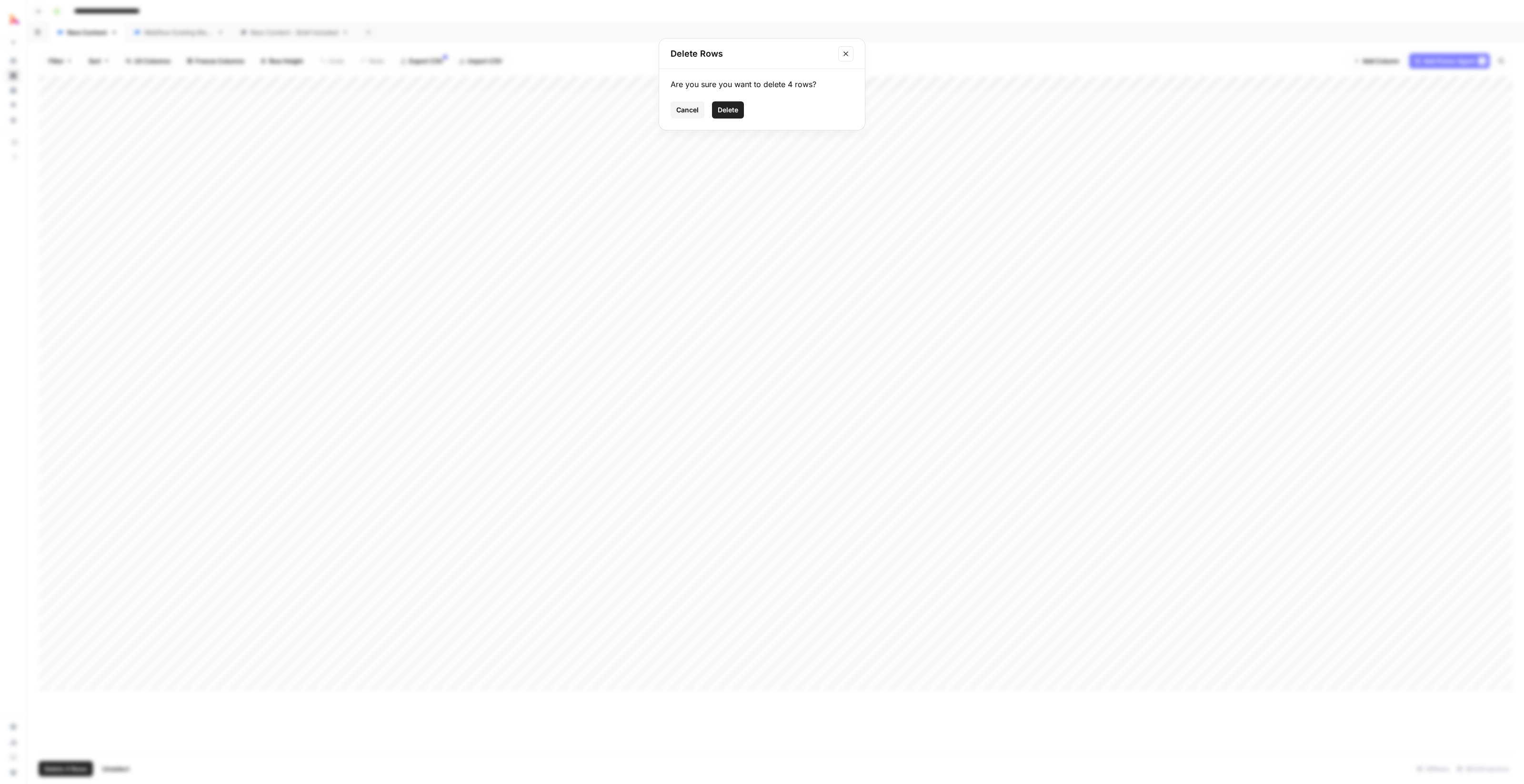
click at [728, 111] on span "Delete" at bounding box center [728, 110] width 21 height 9
click at [342, 520] on div "Add Column" at bounding box center [776, 351] width 1474 height 549
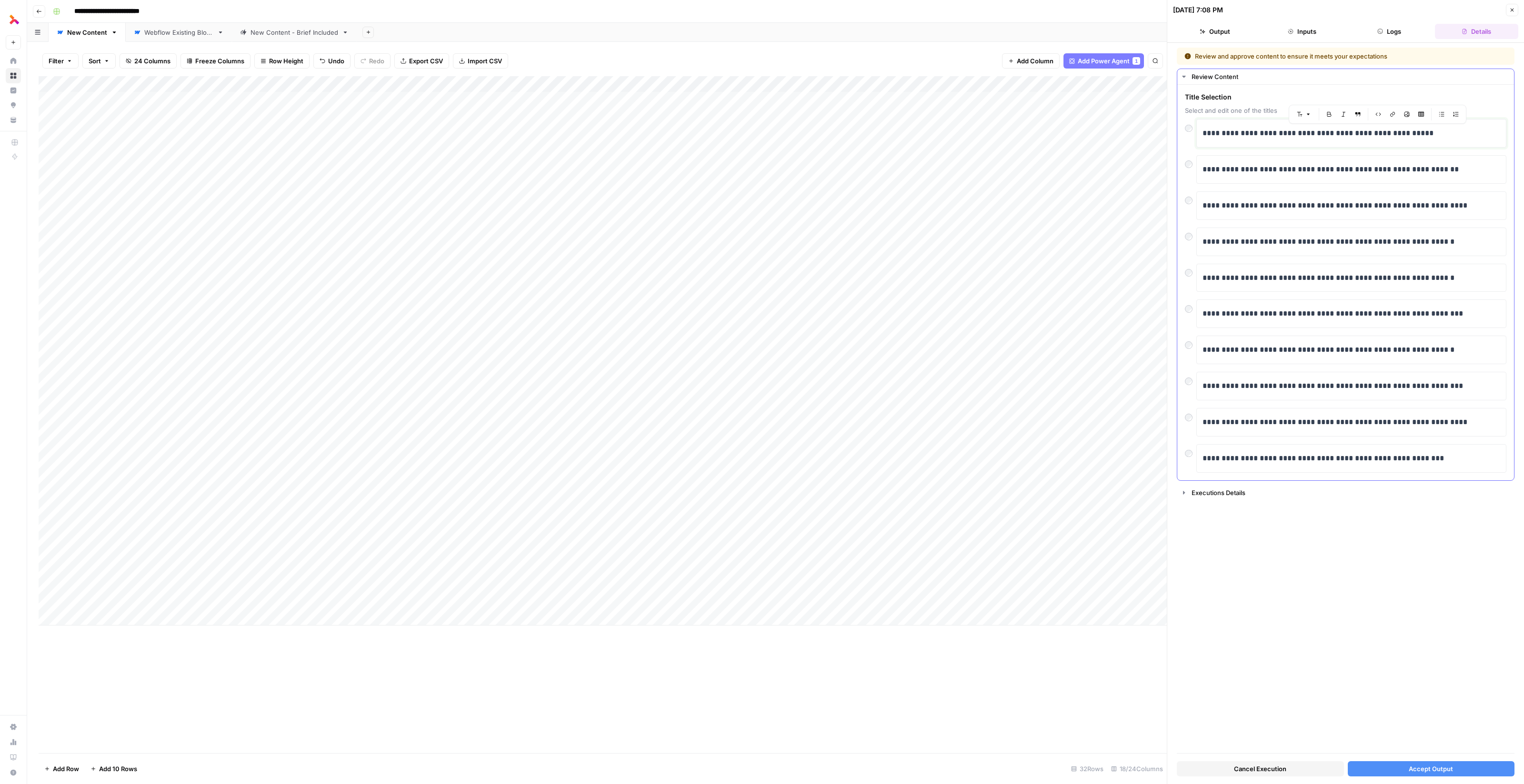
drag, startPoint x: 1330, startPoint y: 135, endPoint x: 1435, endPoint y: 138, distance: 105.0
click at [1435, 139] on div "**********" at bounding box center [1351, 133] width 297 height 20
click at [1311, 131] on p "**********" at bounding box center [1352, 133] width 299 height 12
drag, startPoint x: 1311, startPoint y: 131, endPoint x: 1160, endPoint y: 131, distance: 151.0
click at [1160, 131] on body "**********" at bounding box center [762, 392] width 1524 height 784
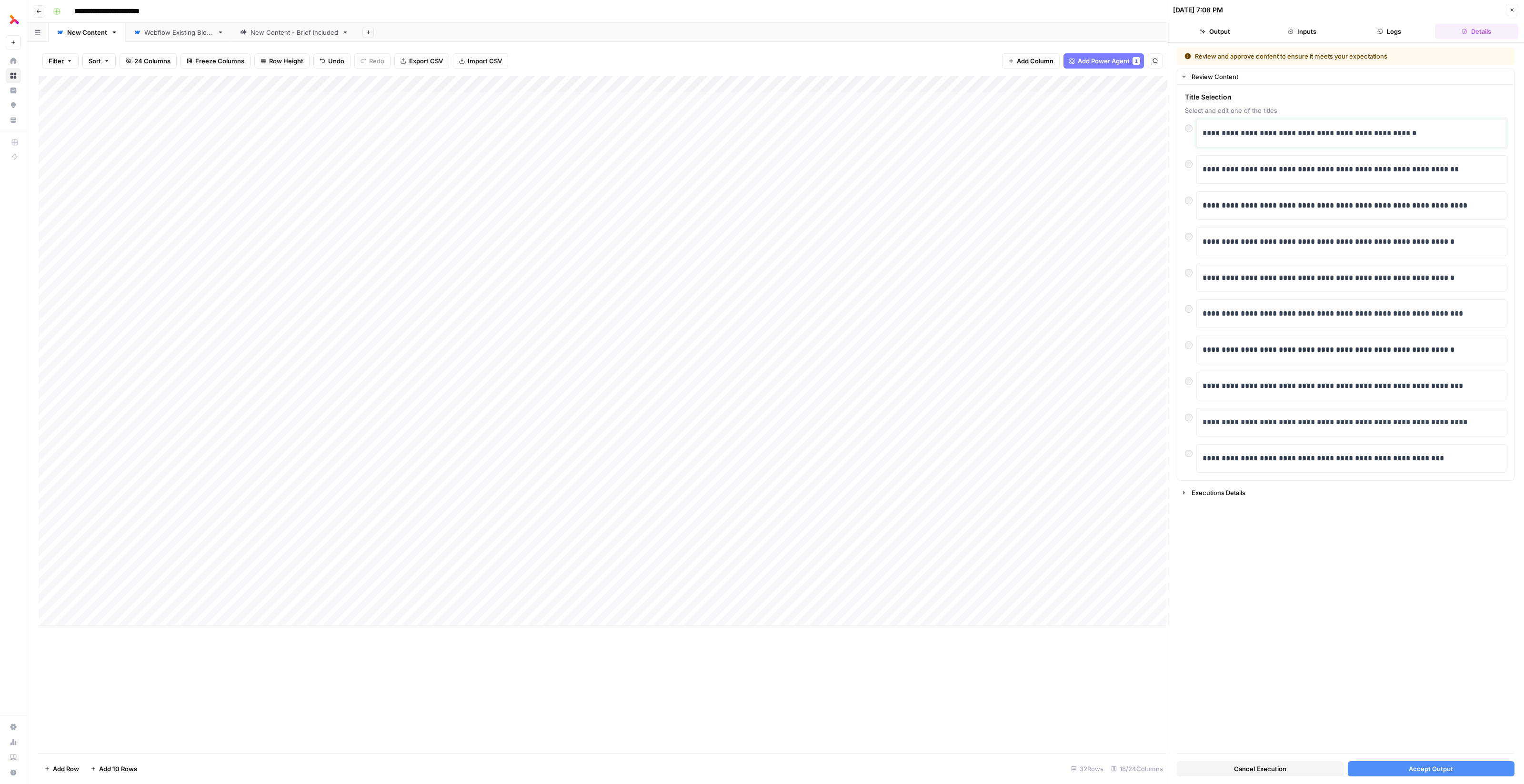
copy p "**********"
click at [164, 525] on div "Add Column" at bounding box center [603, 351] width 1128 height 549
copy p "**********"
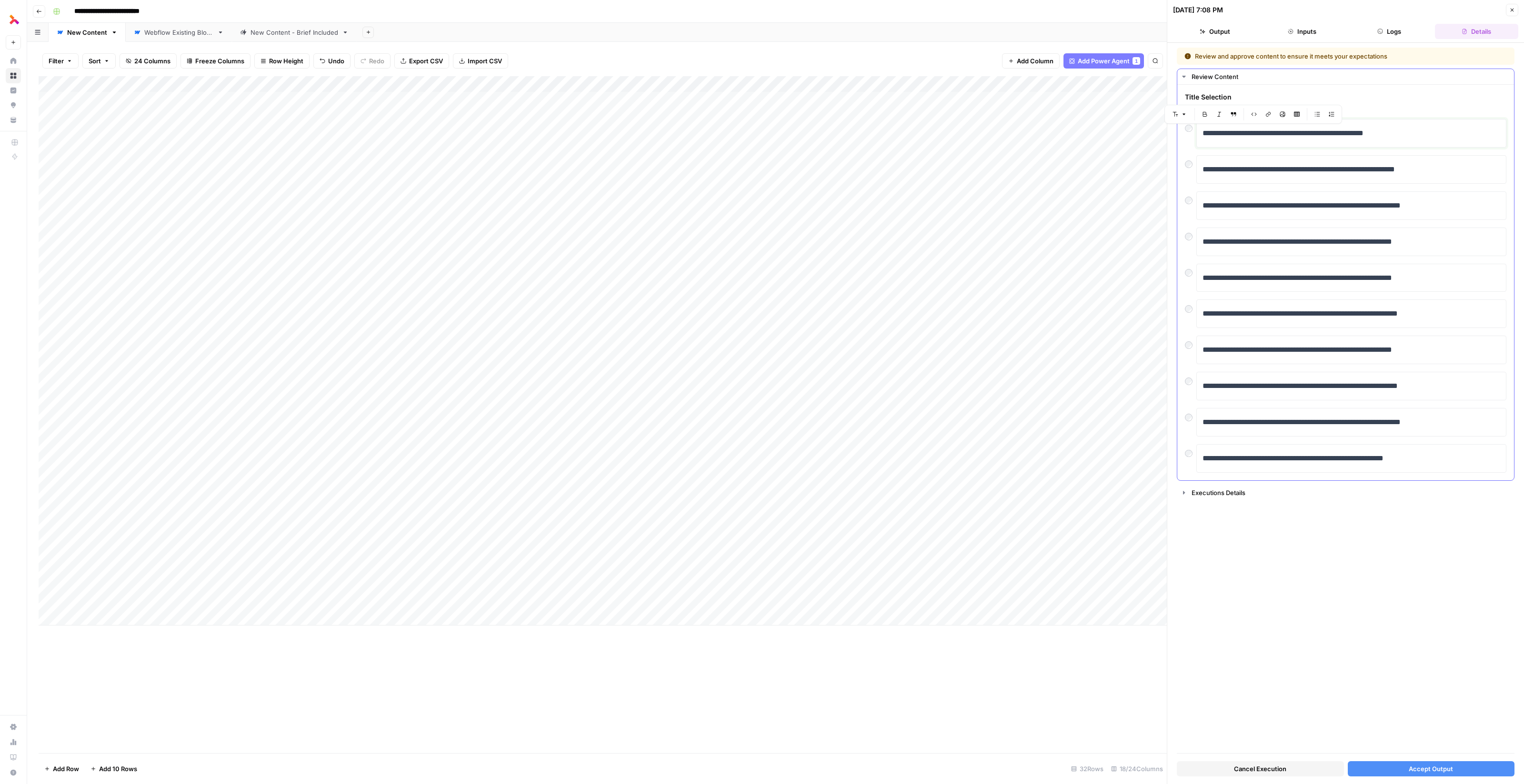
click at [1320, 131] on p "**********" at bounding box center [1352, 133] width 299 height 12
click at [1334, 133] on p "**********" at bounding box center [1352, 133] width 299 height 12
click at [1314, 130] on p "**********" at bounding box center [1352, 133] width 299 height 12
click at [1185, 129] on div "**********" at bounding box center [1346, 133] width 322 height 29
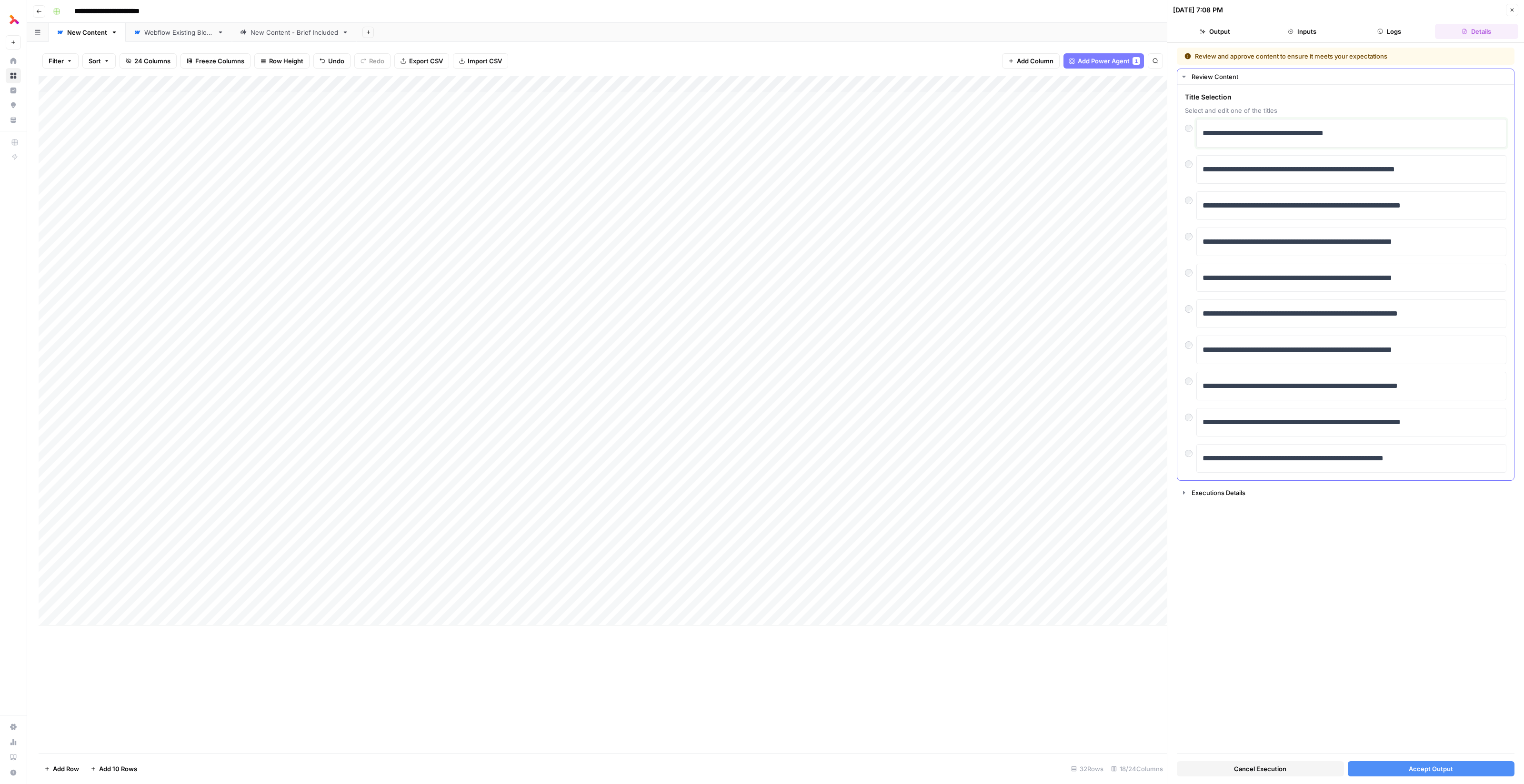
copy p "**********"
click at [1311, 133] on p "**********" at bounding box center [1352, 133] width 299 height 12
click at [1346, 133] on p "**********" at bounding box center [1352, 133] width 299 height 12
click at [1393, 135] on p "**********" at bounding box center [1352, 133] width 299 height 12
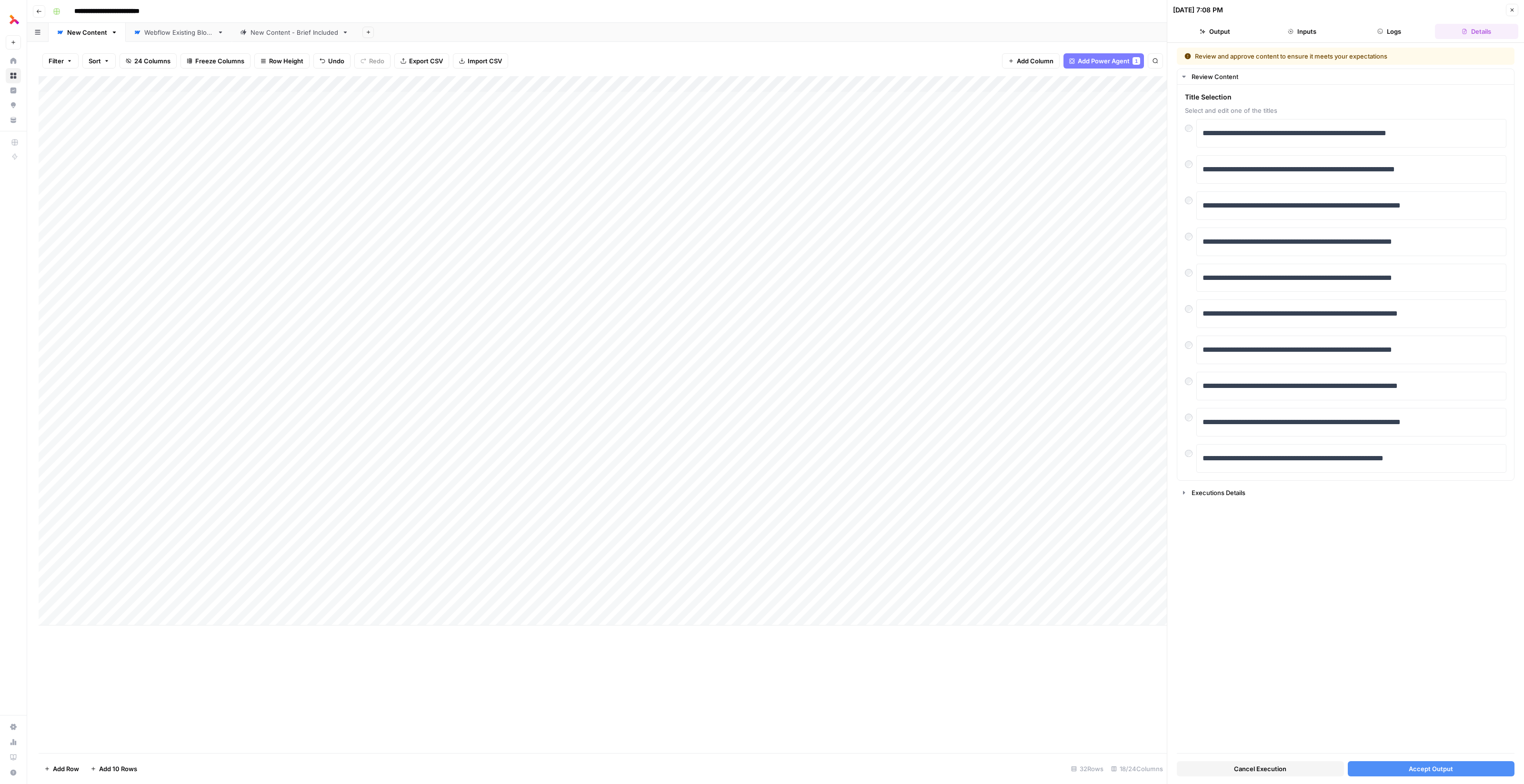
click at [1403, 770] on button "Accept Output" at bounding box center [1432, 769] width 167 height 15
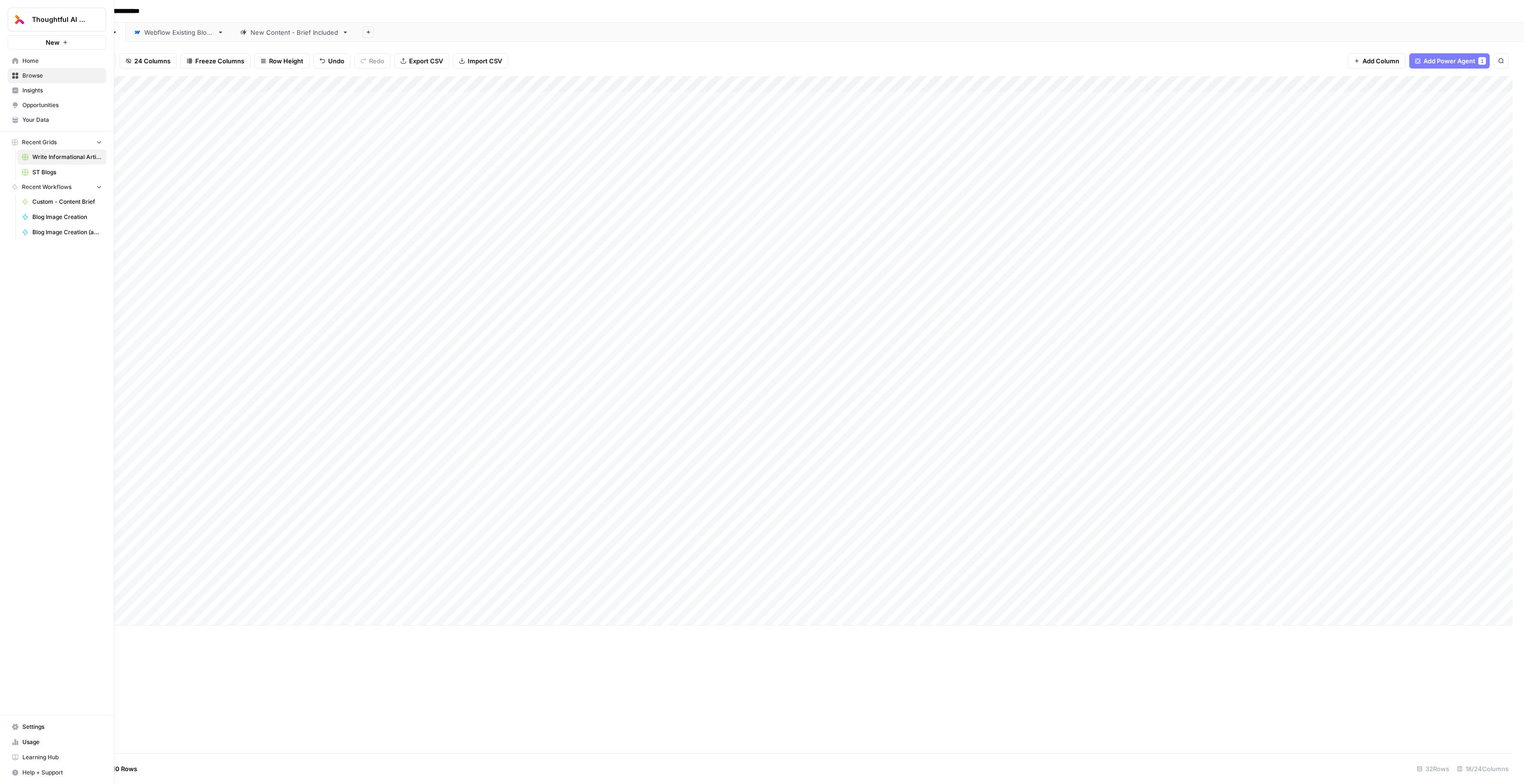
click at [30, 743] on span "Usage" at bounding box center [62, 742] width 80 height 9
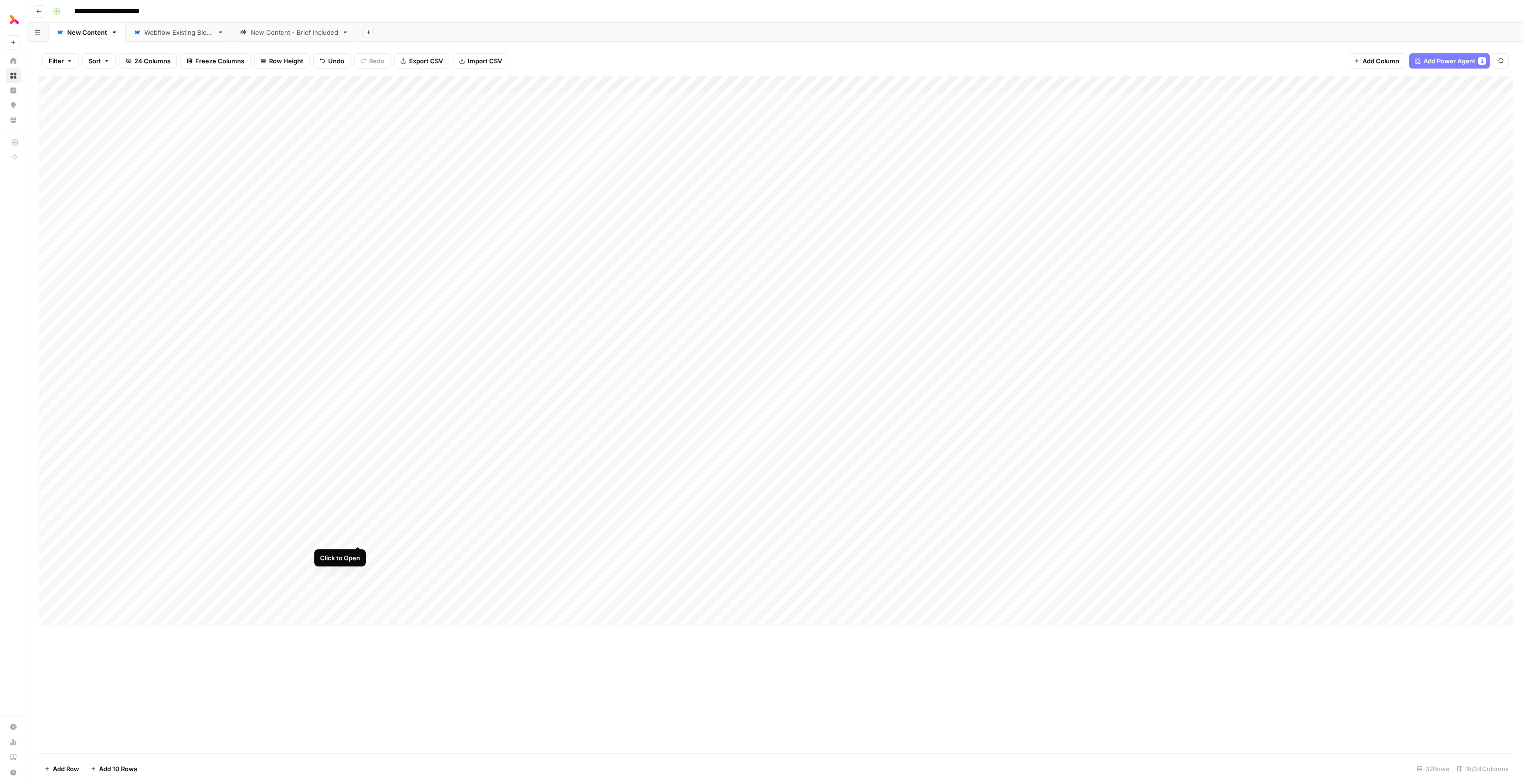
click at [359, 534] on div "Add Column" at bounding box center [776, 351] width 1474 height 549
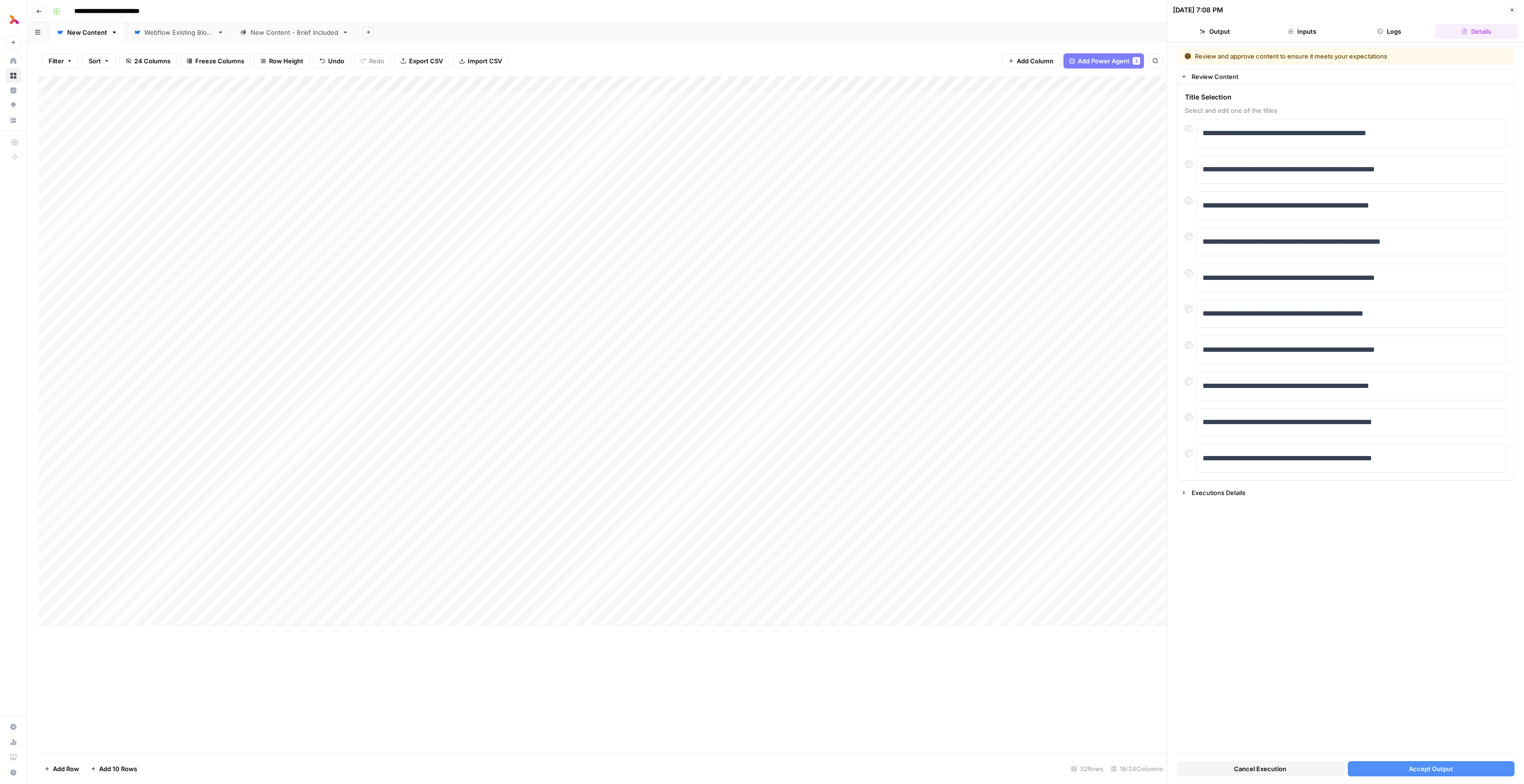
click at [982, 438] on div "Add Column" at bounding box center [603, 351] width 1128 height 549
click at [981, 457] on div "Add Column" at bounding box center [603, 351] width 1128 height 549
click at [981, 472] on div "Add Column" at bounding box center [603, 351] width 1128 height 549
click at [979, 487] on div "Add Column" at bounding box center [603, 351] width 1128 height 549
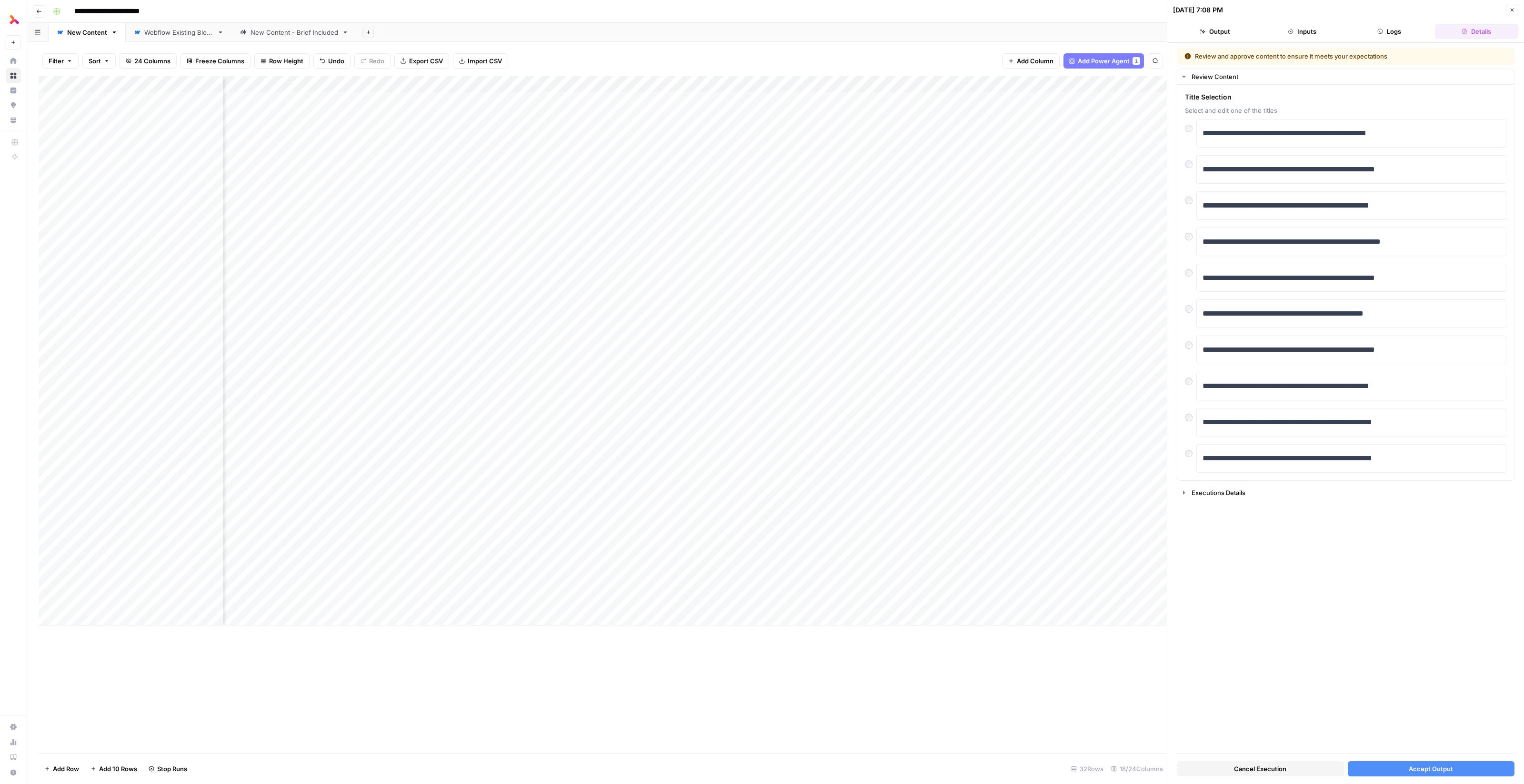
click at [1020, 439] on div "Add Column" at bounding box center [603, 351] width 1128 height 549
click at [1022, 454] on div "Add Column" at bounding box center [603, 351] width 1128 height 549
click at [1022, 471] on div "Add Column" at bounding box center [603, 351] width 1128 height 549
click at [1022, 488] on div "Add Column" at bounding box center [603, 351] width 1128 height 549
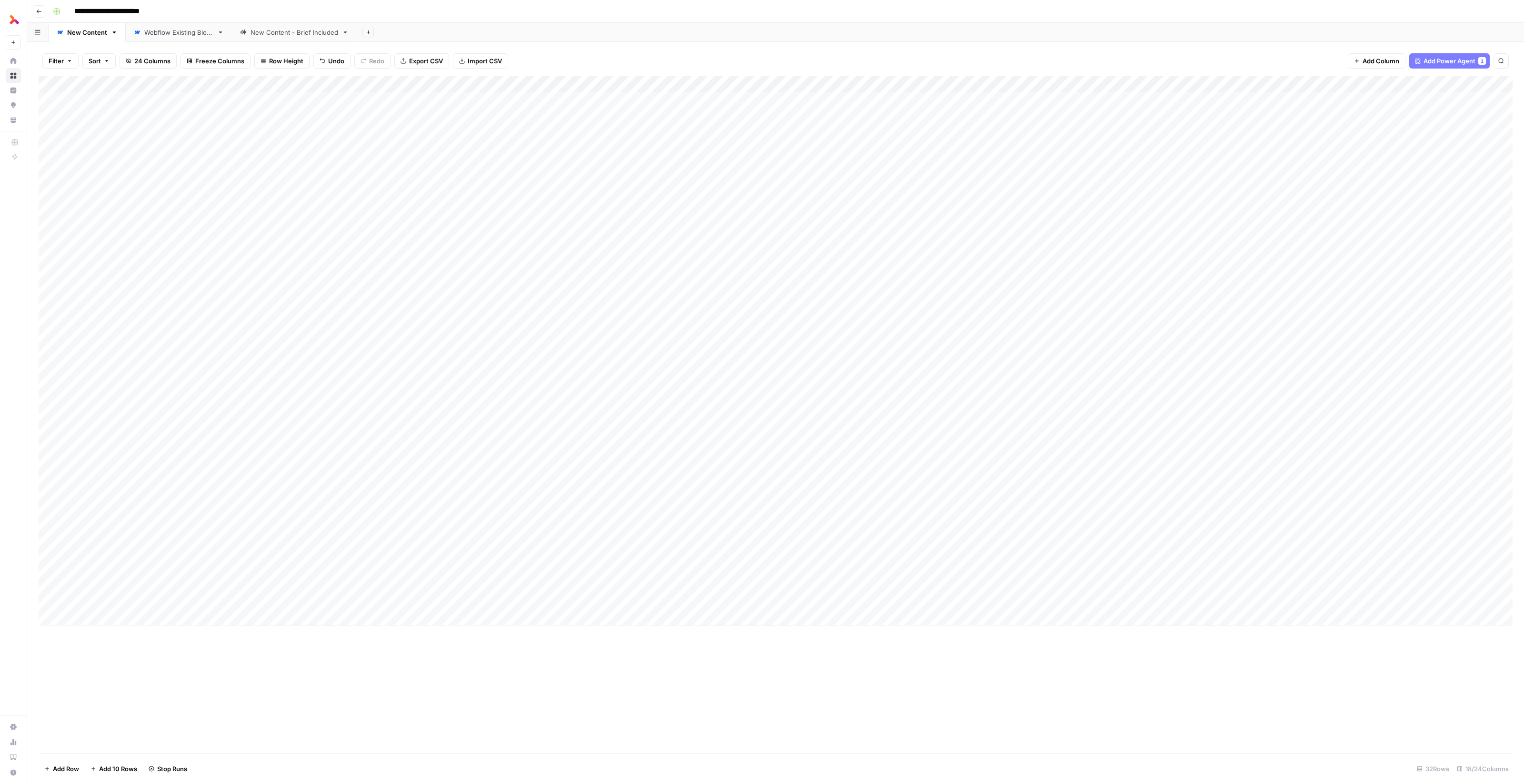
click at [311, 540] on div "Add Column" at bounding box center [776, 351] width 1474 height 549
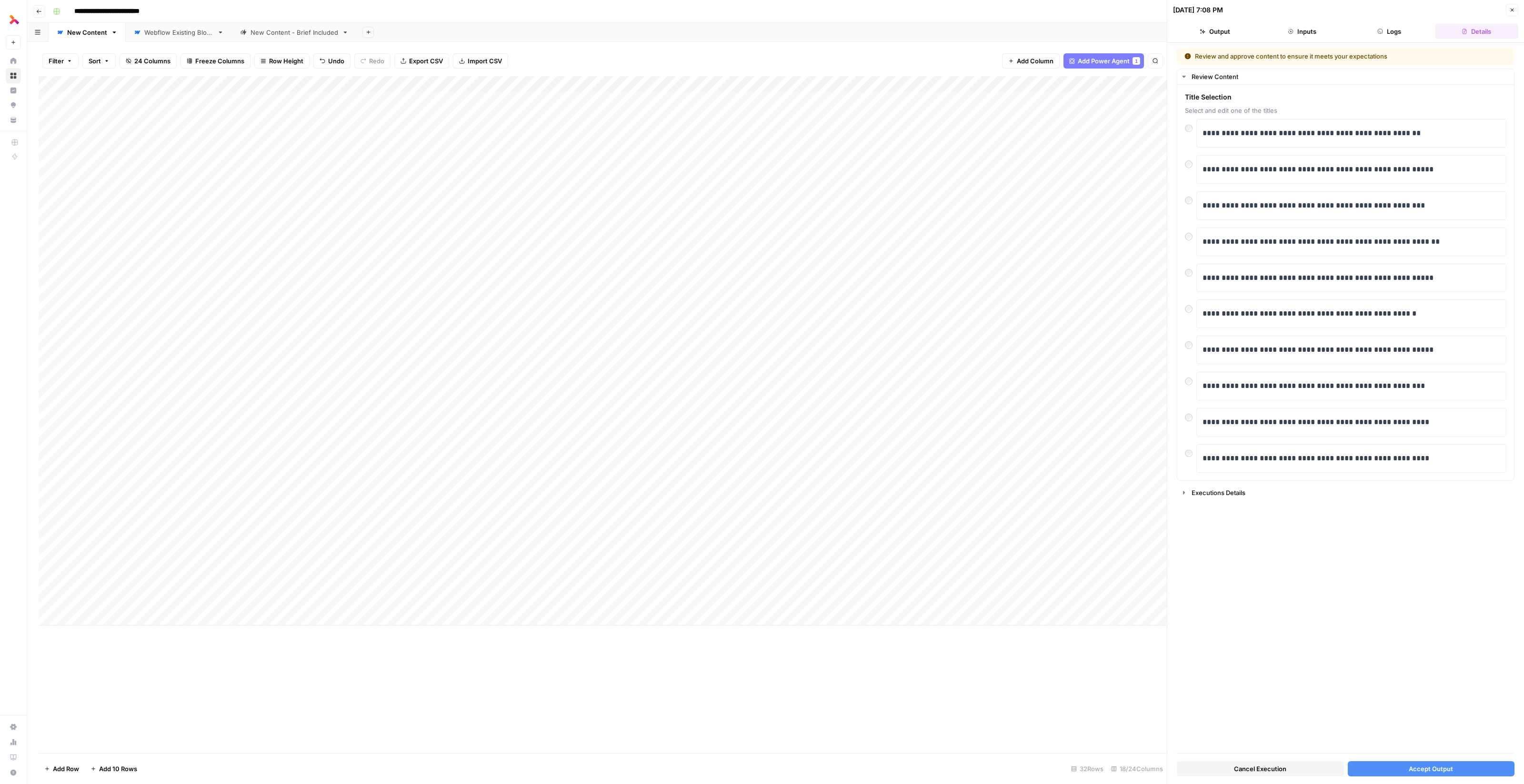
click at [695, 505] on div "Add Column" at bounding box center [603, 351] width 1128 height 549
click at [695, 521] on div "Add Column" at bounding box center [603, 351] width 1128 height 549
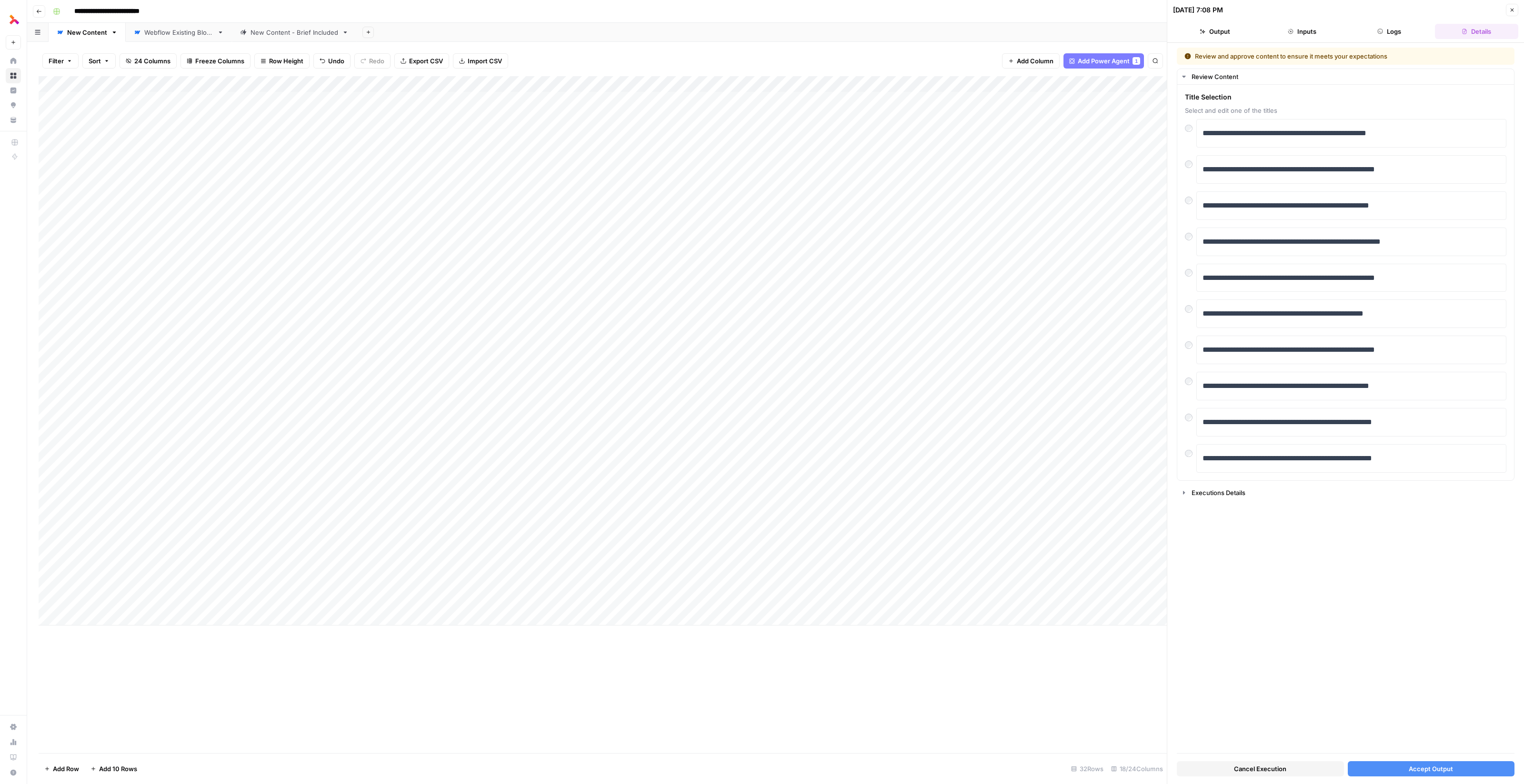
click at [295, 539] on div "Add Column" at bounding box center [603, 351] width 1128 height 549
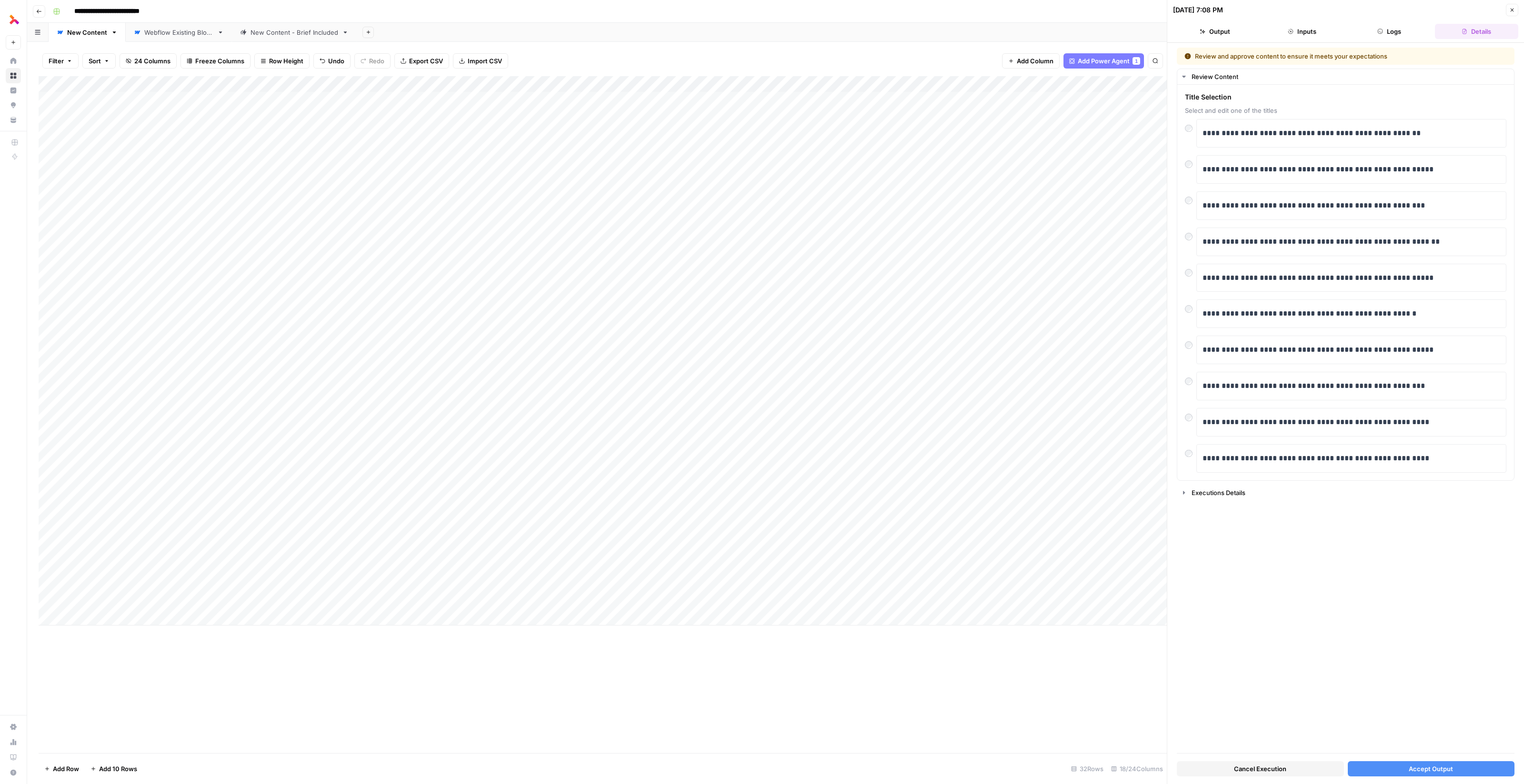
click at [356, 585] on div "Add Column" at bounding box center [603, 351] width 1128 height 549
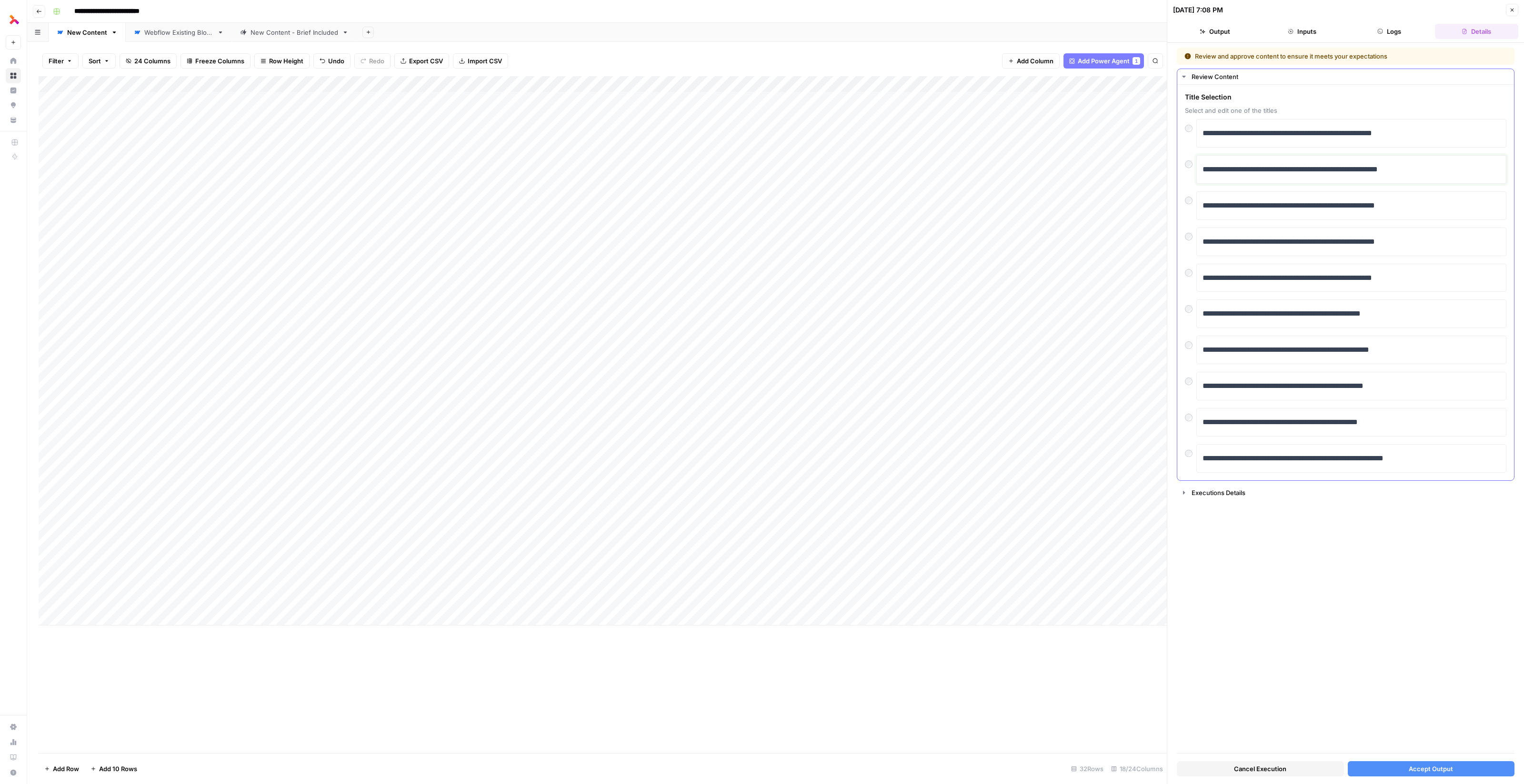
click at [1235, 169] on p "**********" at bounding box center [1352, 169] width 299 height 12
click at [1310, 168] on p "**********" at bounding box center [1352, 169] width 299 height 12
click at [1186, 167] on div at bounding box center [1190, 162] width 11 height 13
click at [1403, 771] on button "Accept Output" at bounding box center [1432, 769] width 167 height 15
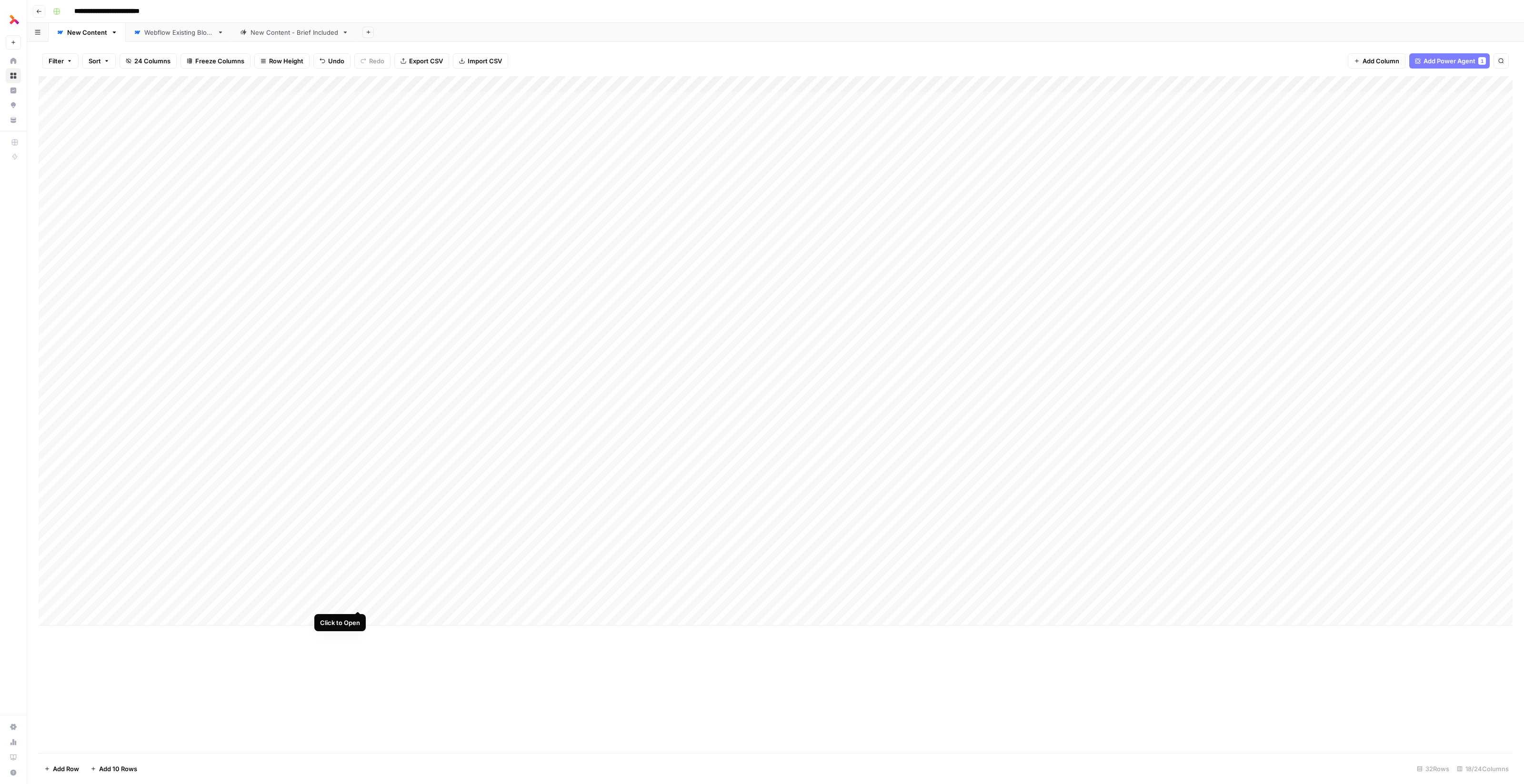
click at [358, 601] on div "Add Column" at bounding box center [776, 351] width 1474 height 549
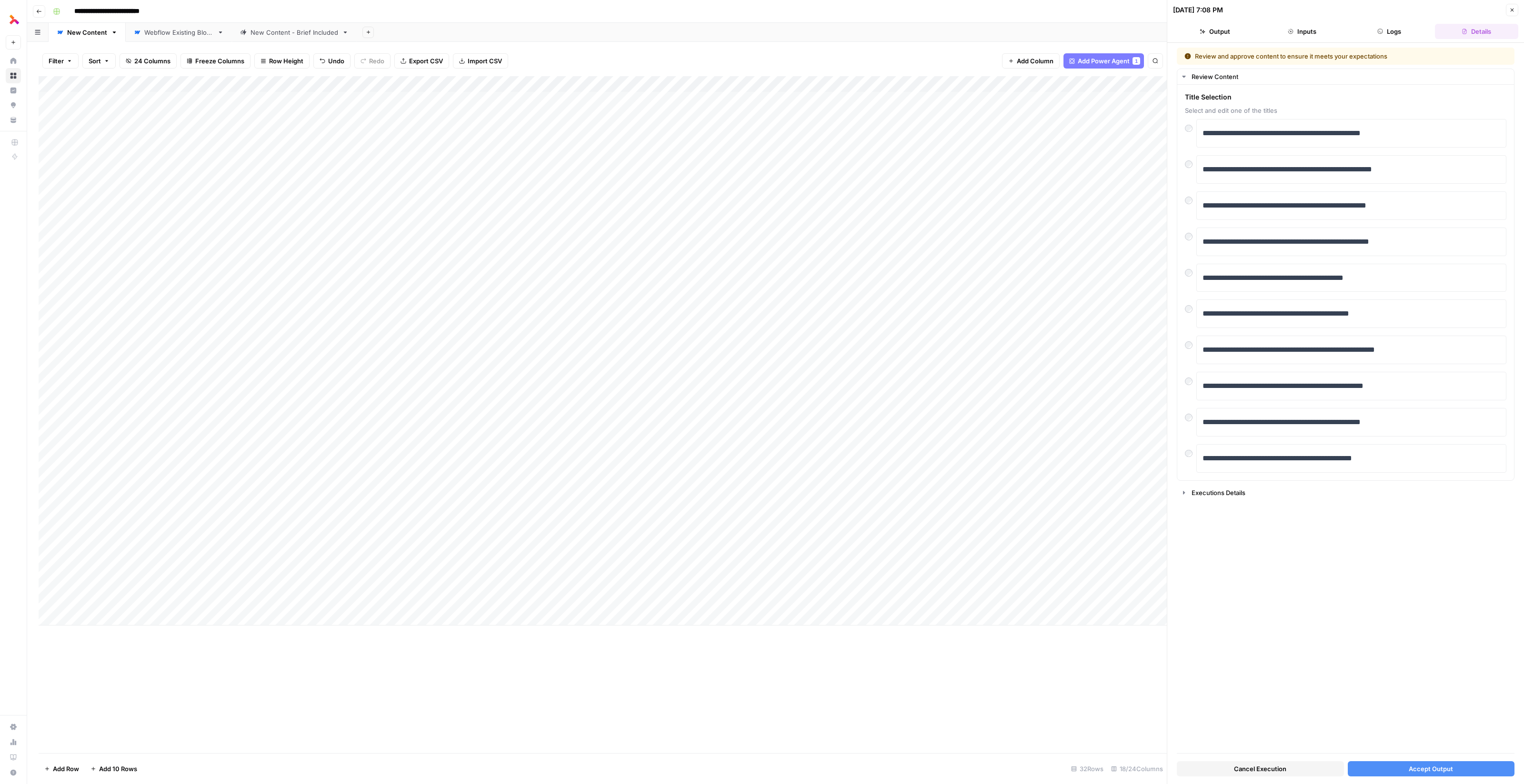
click at [168, 596] on div "Add Column" at bounding box center [603, 351] width 1128 height 549
click at [1253, 132] on p "**********" at bounding box center [1352, 133] width 299 height 12
click at [1322, 133] on p "**********" at bounding box center [1352, 133] width 299 height 12
click at [1400, 773] on button "Accept Output" at bounding box center [1432, 769] width 167 height 15
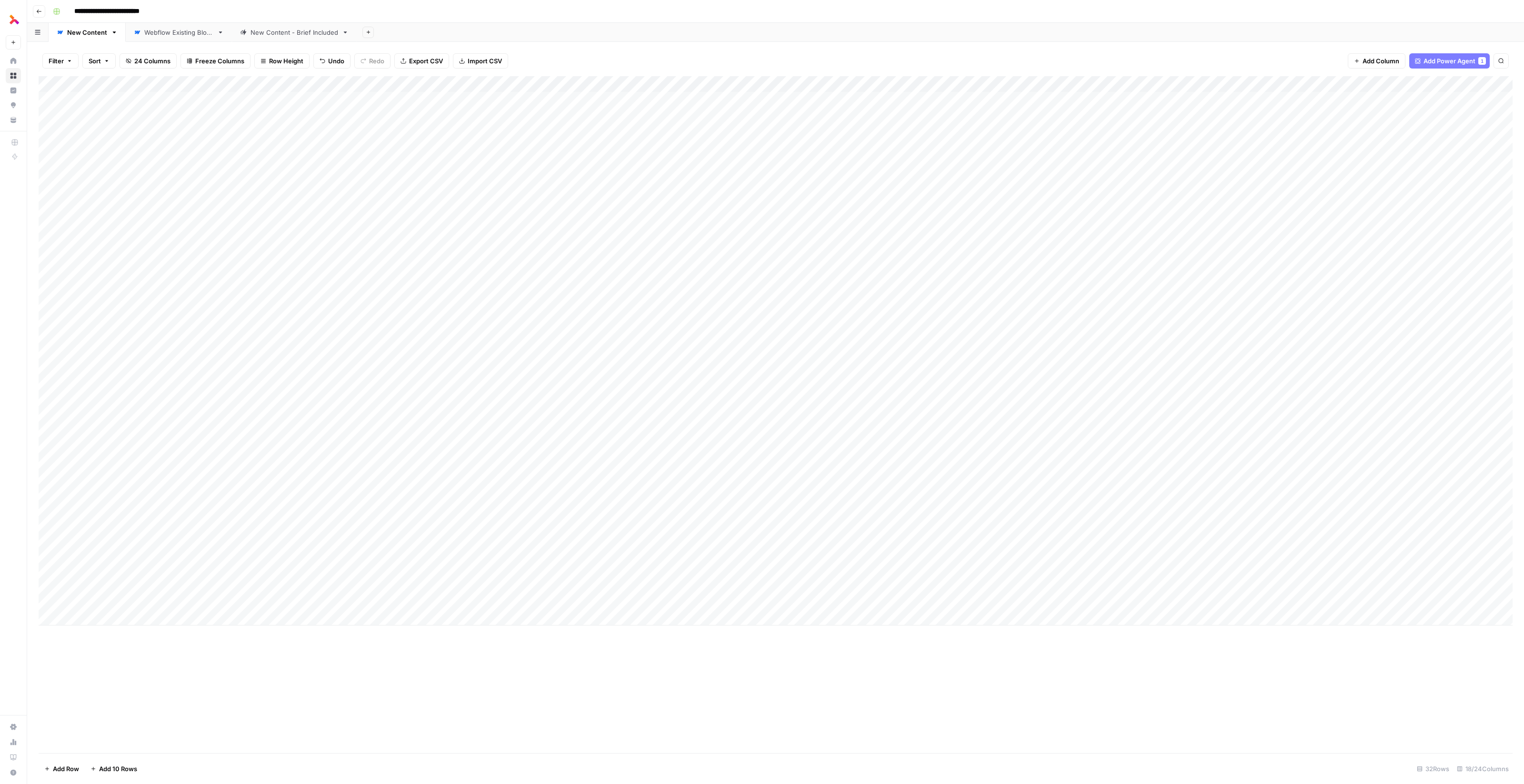
click at [981, 505] on div "Add Column" at bounding box center [776, 351] width 1474 height 549
click at [981, 520] on div "Add Column" at bounding box center [776, 351] width 1474 height 549
click at [1104, 501] on div "Add Column" at bounding box center [776, 351] width 1474 height 549
click at [1103, 518] on div "Add Column" at bounding box center [776, 351] width 1474 height 549
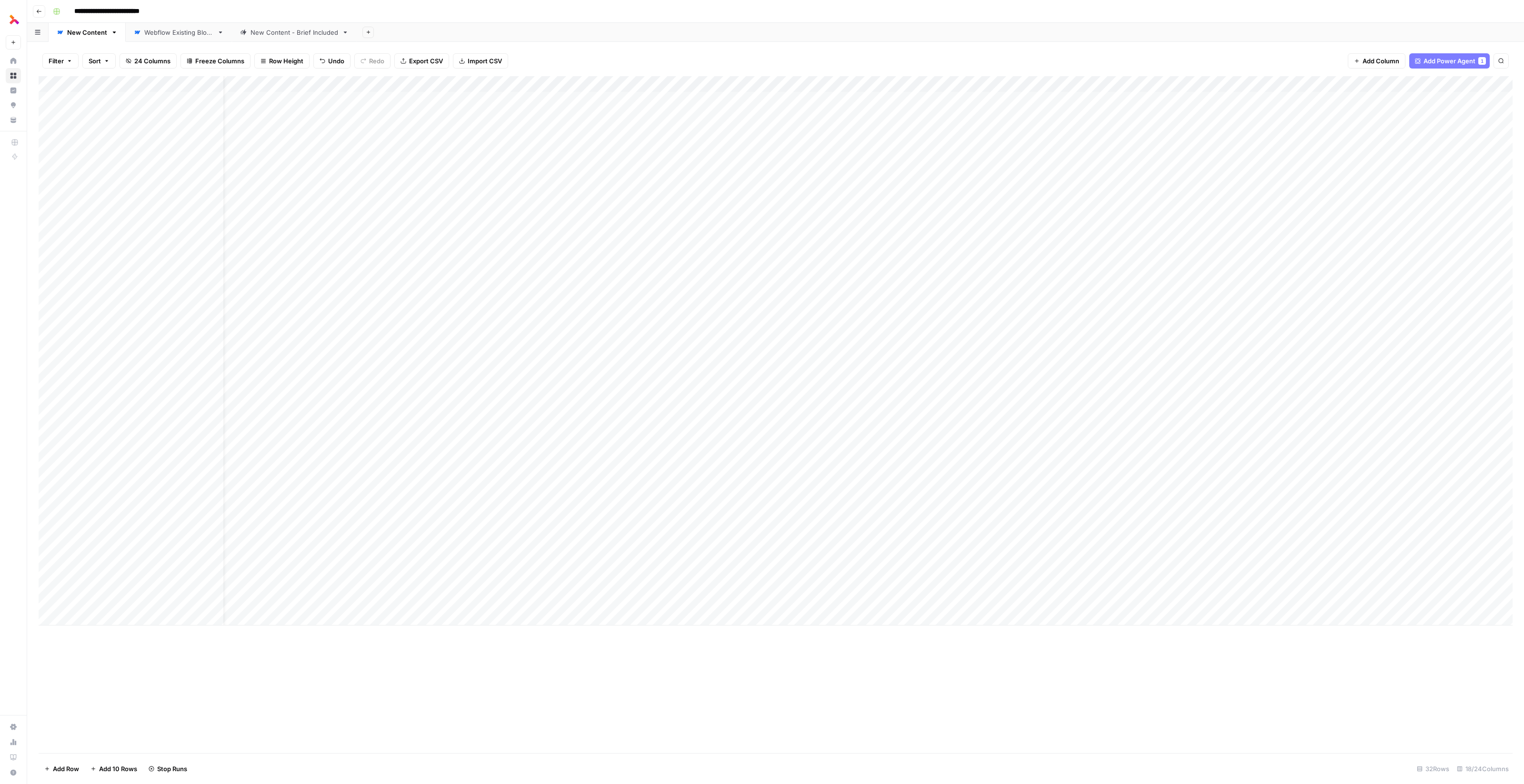
scroll to position [0, 0]
click at [323, 536] on div "Add Column" at bounding box center [776, 351] width 1474 height 549
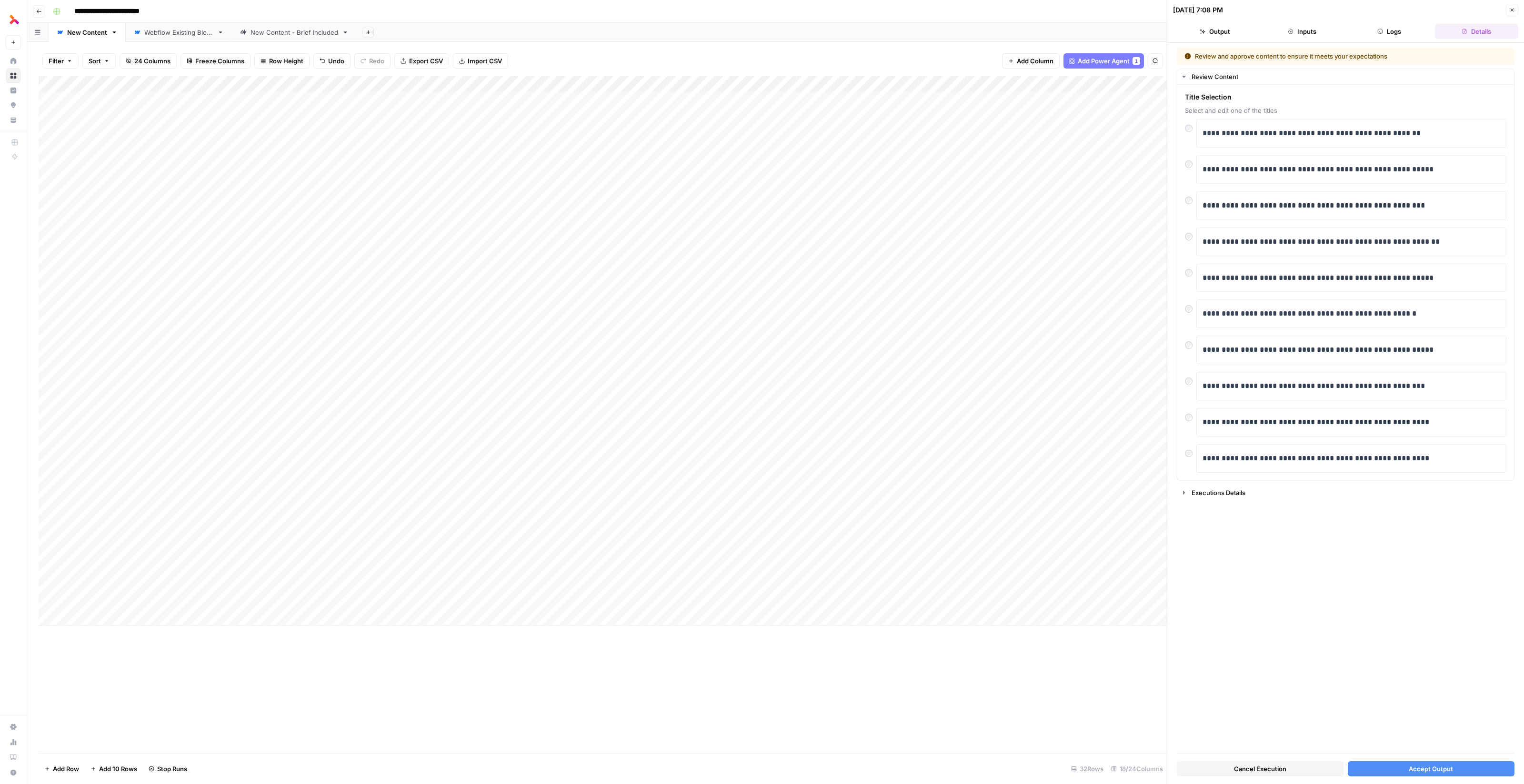
click at [50, 536] on div "Add Column" at bounding box center [603, 351] width 1128 height 549
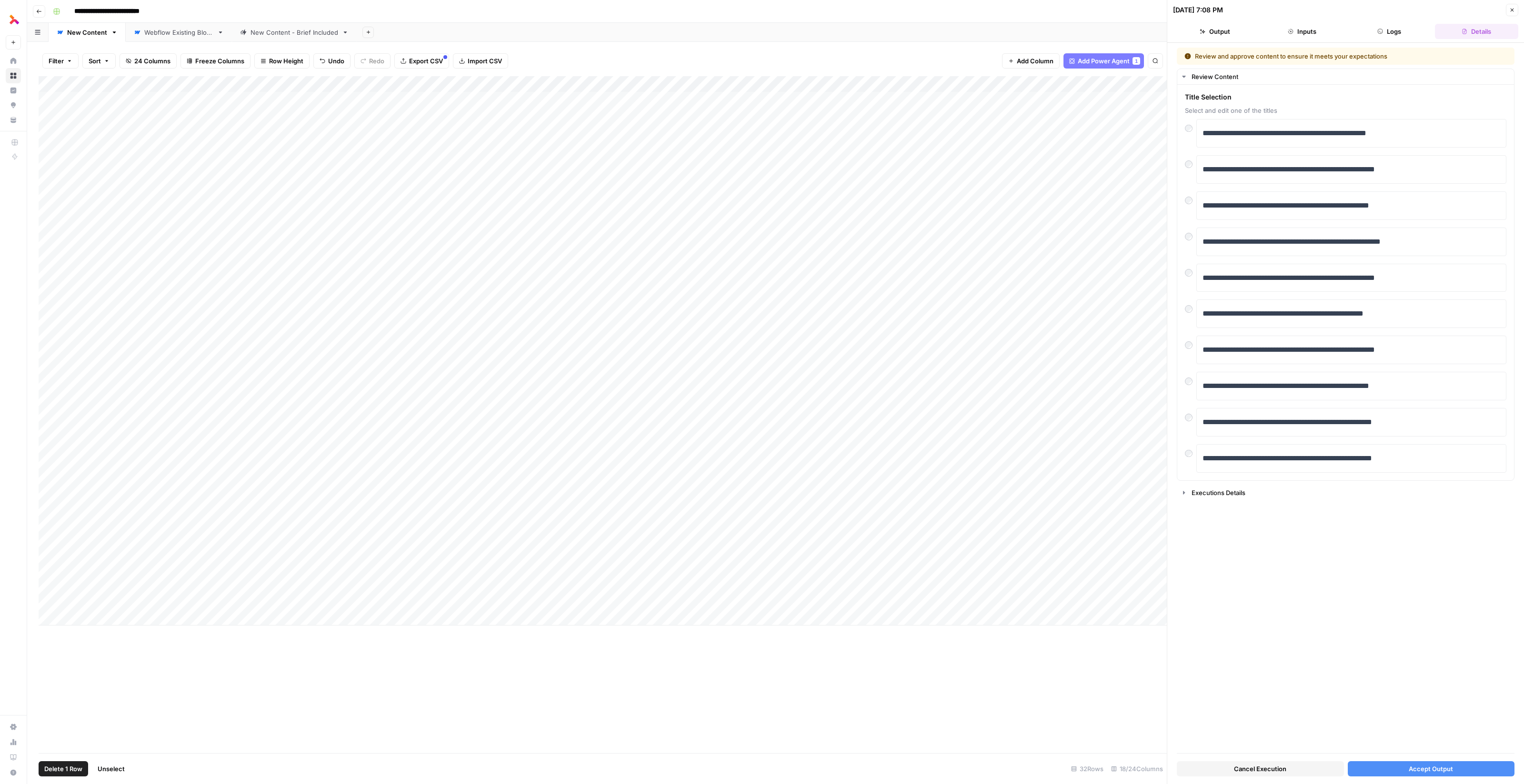
click at [63, 769] on span "Delete 1 Row" at bounding box center [63, 769] width 38 height 9
click at [729, 108] on span "Delete" at bounding box center [728, 110] width 21 height 9
click at [1511, 7] on icon "button" at bounding box center [1512, 10] width 6 height 6
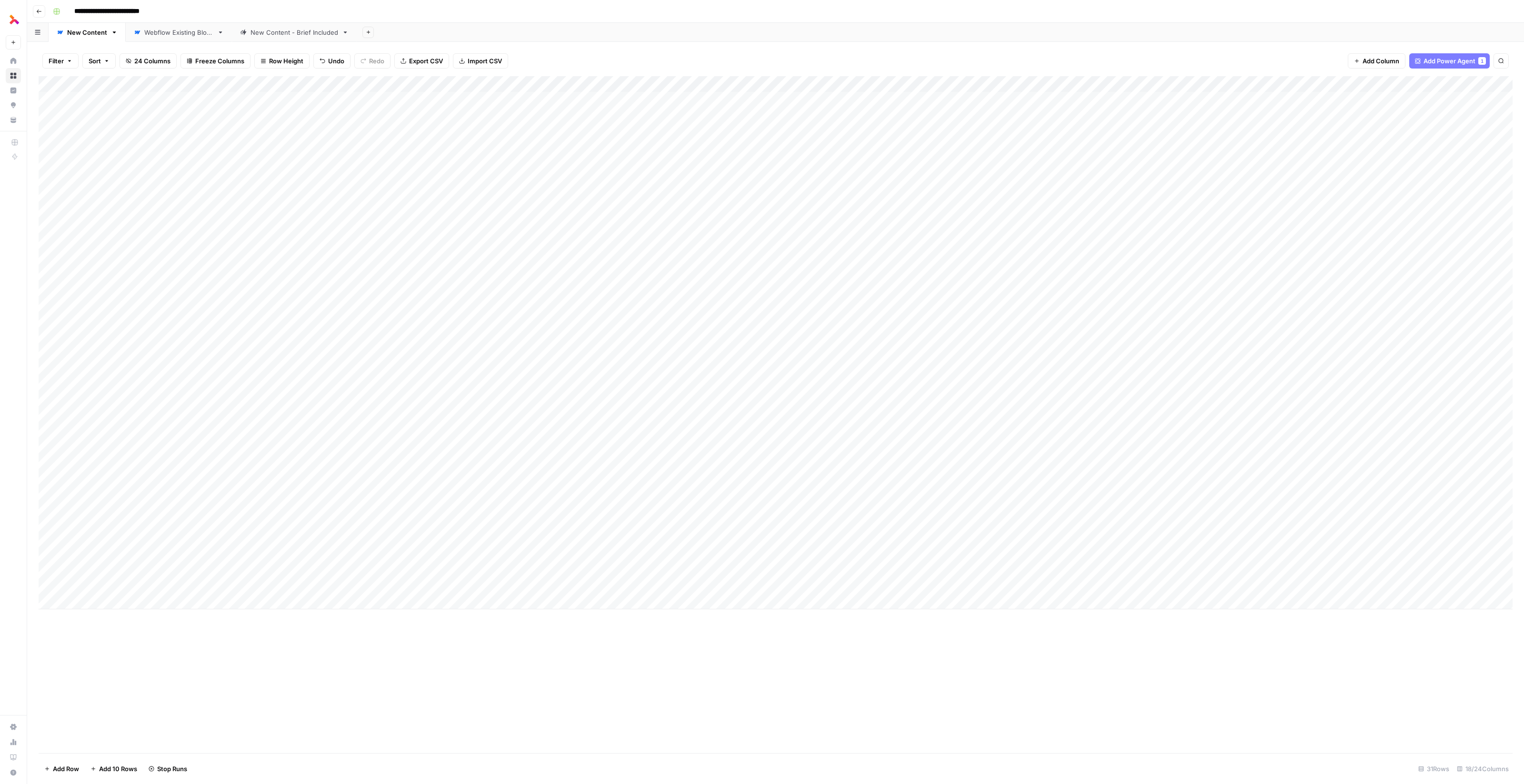
click at [1202, 439] on div "Add Column" at bounding box center [776, 343] width 1474 height 533
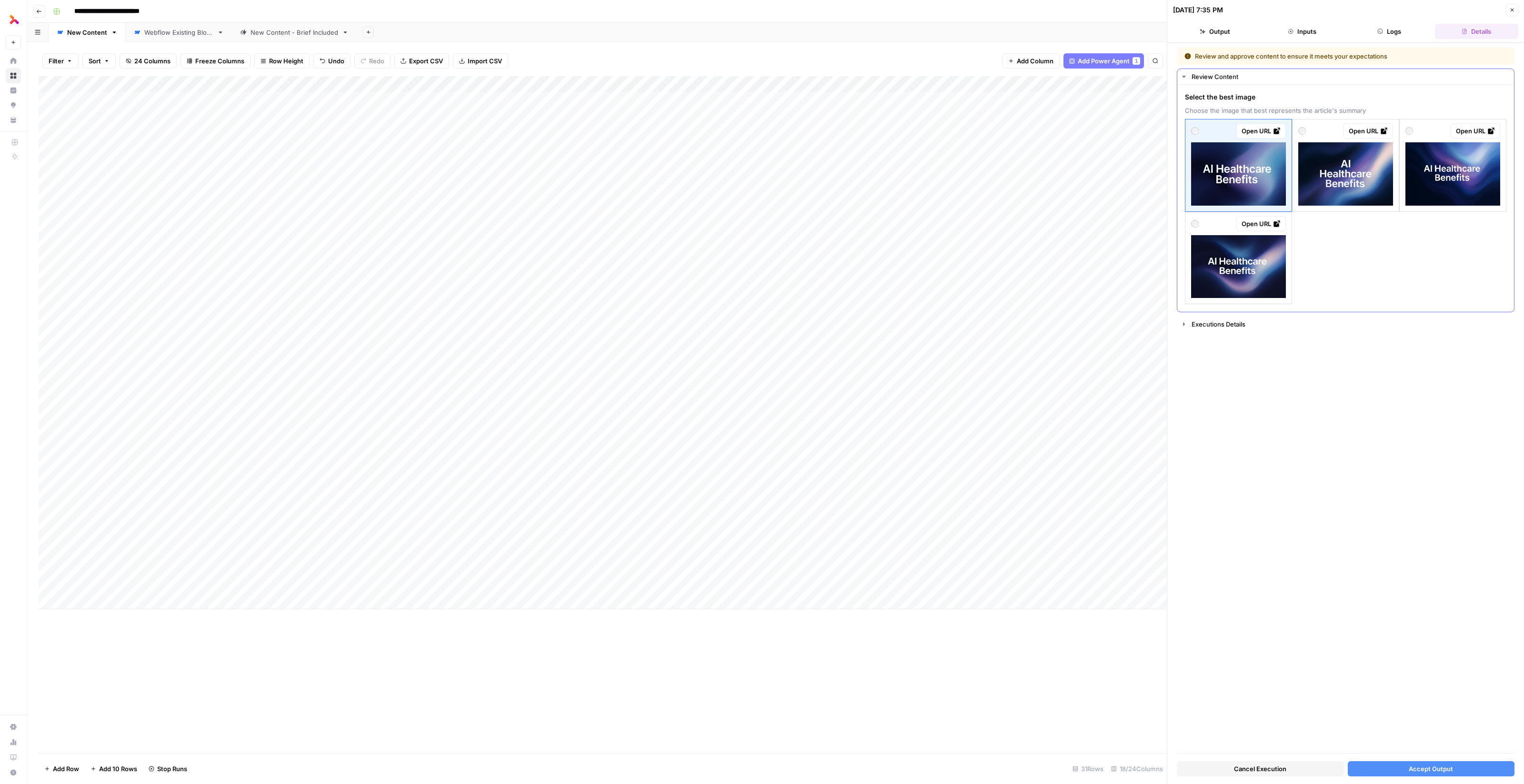
click at [1466, 181] on img at bounding box center [1452, 174] width 94 height 64
click at [1443, 762] on button "Accept Output" at bounding box center [1432, 769] width 167 height 15
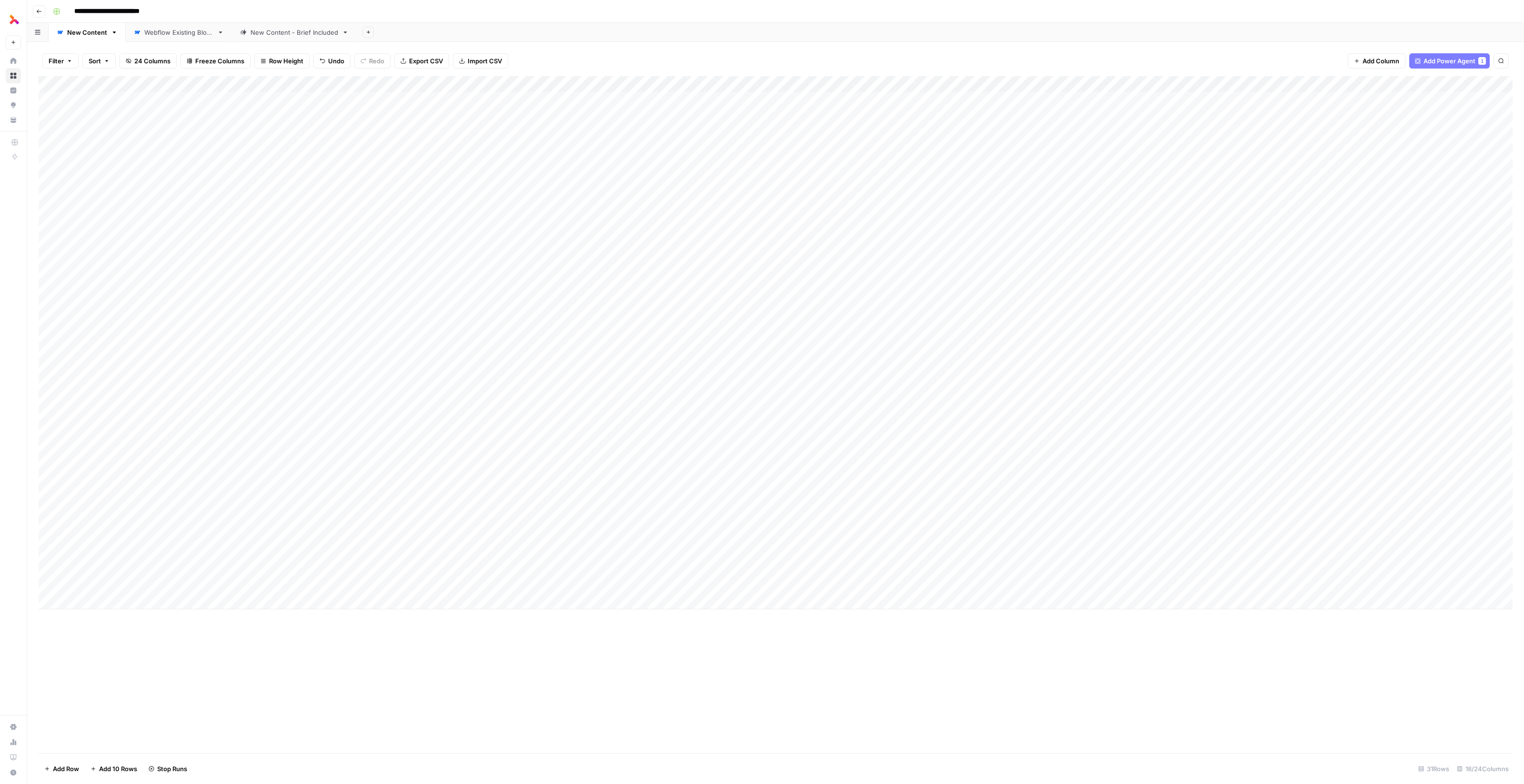
click at [1204, 455] on div "Add Column" at bounding box center [776, 343] width 1474 height 533
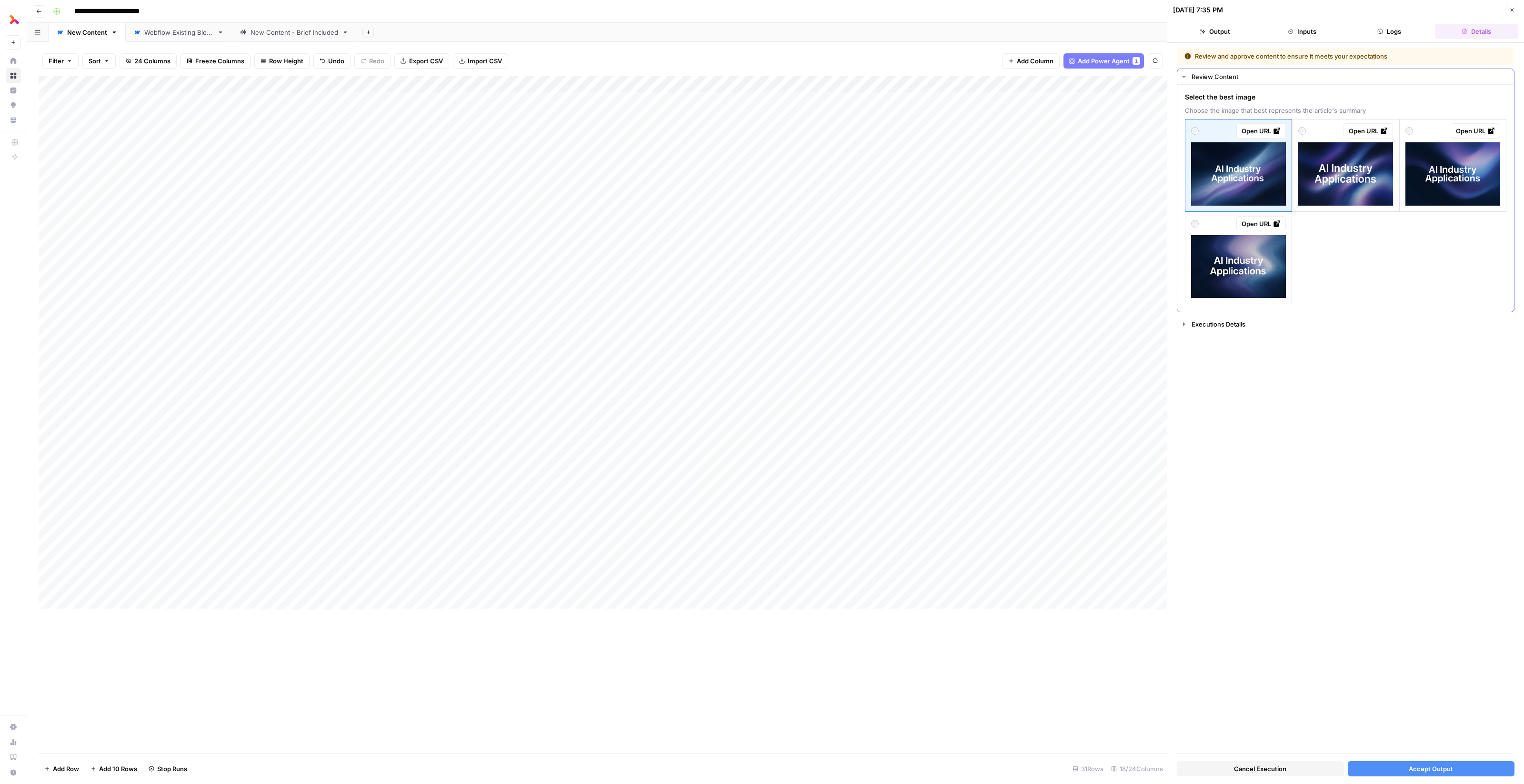
click at [1460, 188] on img at bounding box center [1452, 174] width 94 height 64
click at [1257, 188] on img at bounding box center [1238, 174] width 94 height 64
click at [1415, 763] on button "Accept Output" at bounding box center [1432, 769] width 167 height 15
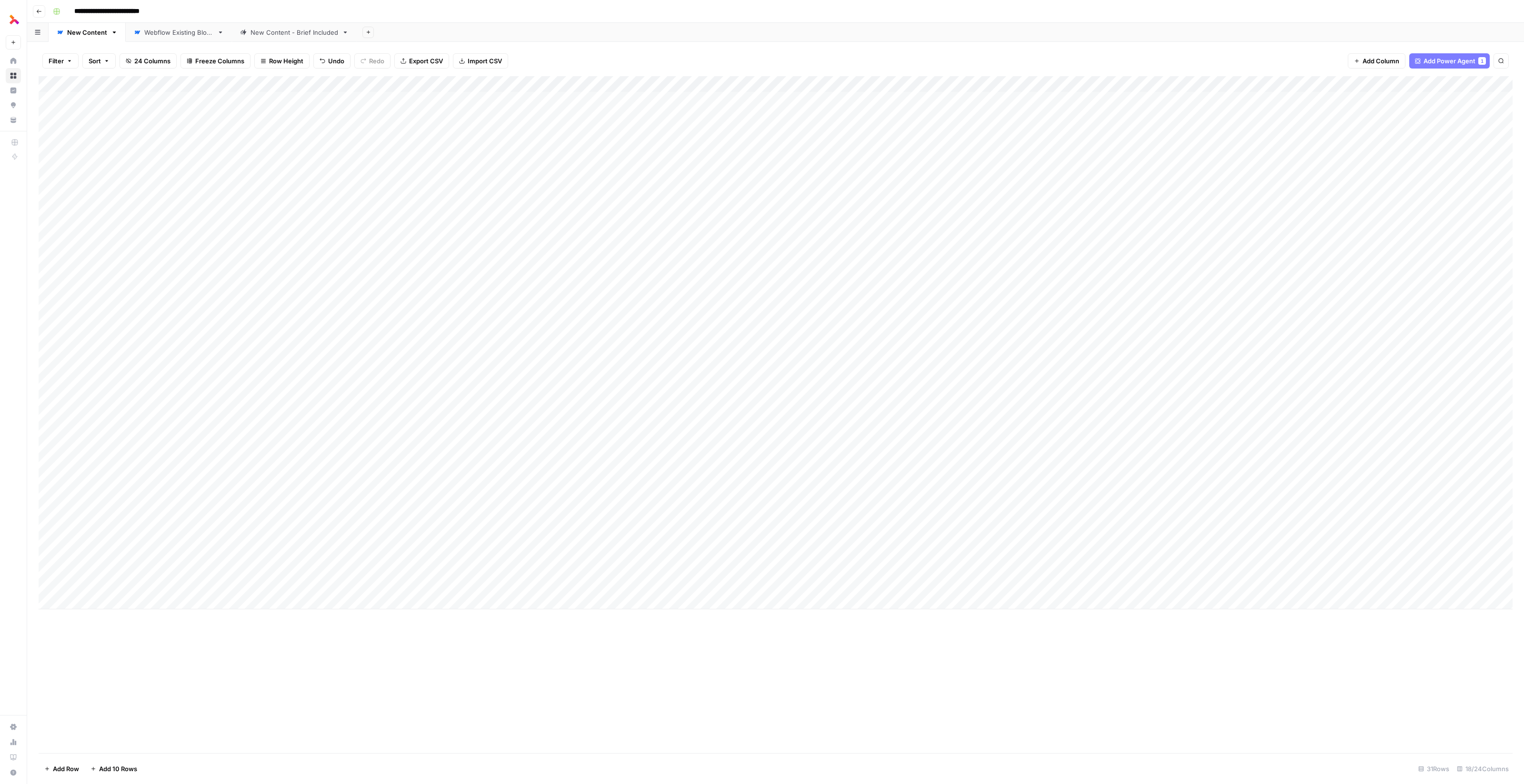
click at [1203, 471] on div "Add Column" at bounding box center [776, 343] width 1474 height 533
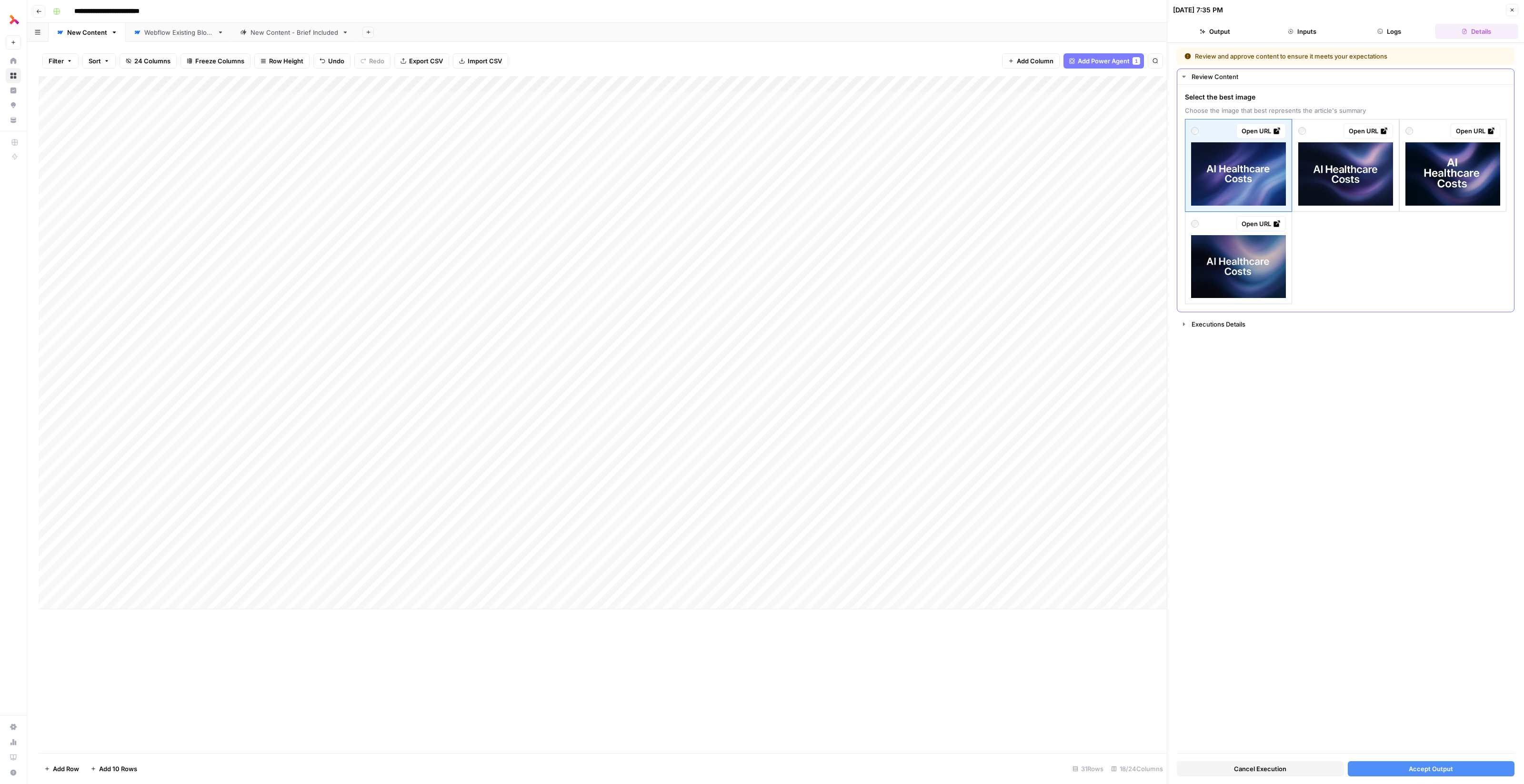
click at [1247, 266] on img at bounding box center [1238, 266] width 94 height 64
click at [1442, 770] on span "Accept Output" at bounding box center [1431, 769] width 44 height 9
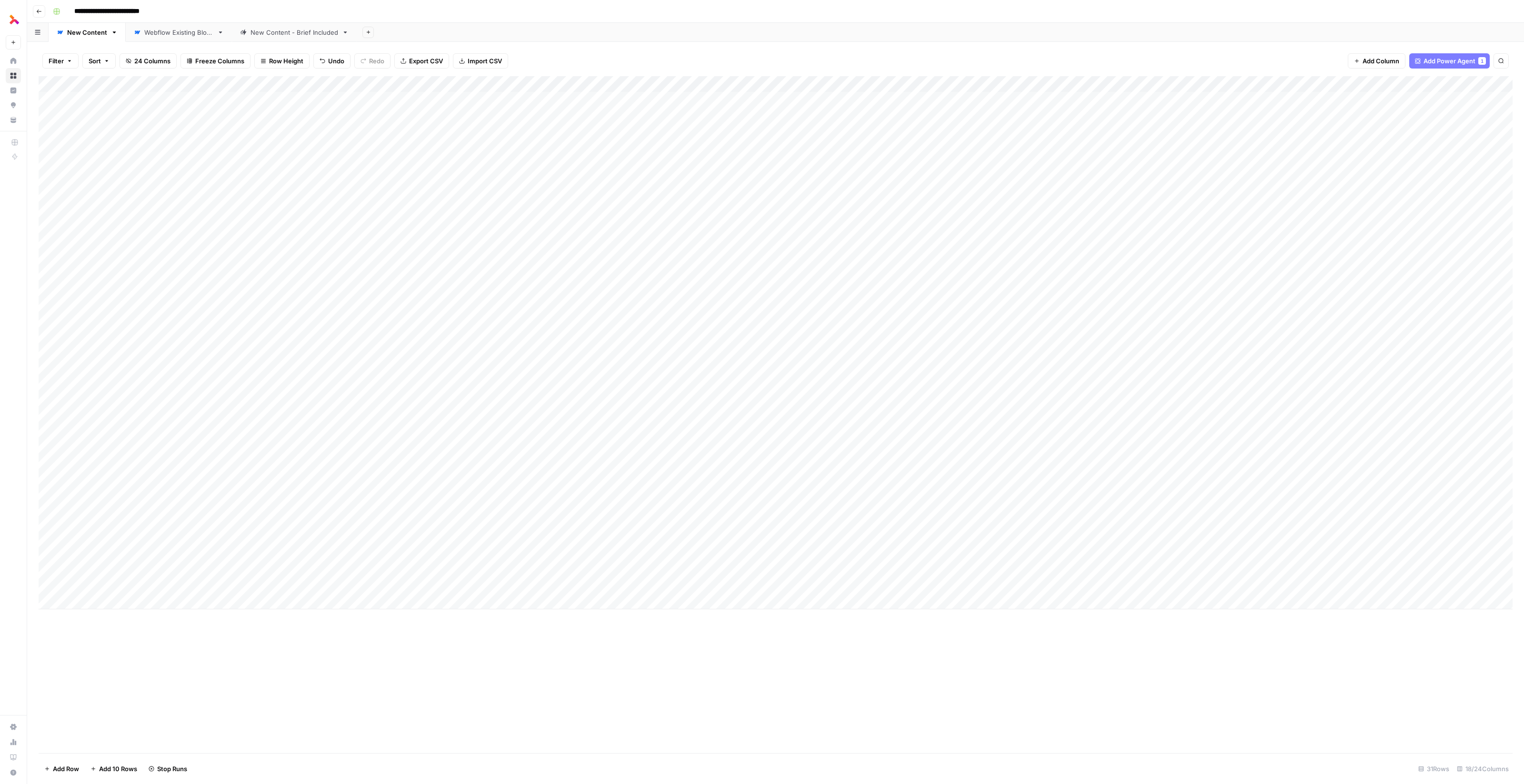
click at [1340, 422] on div "Add Column" at bounding box center [776, 343] width 1474 height 533
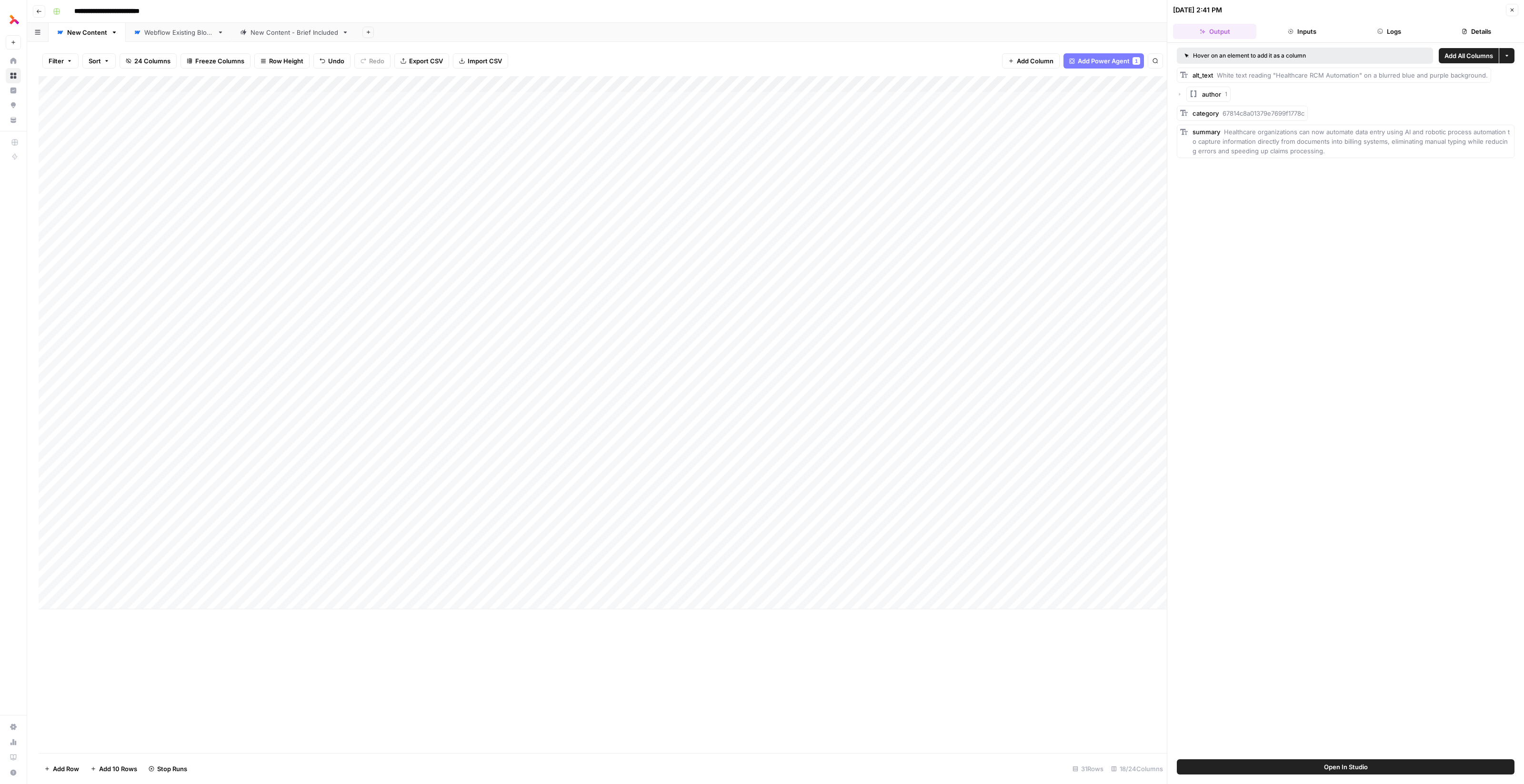
click at [1511, 11] on icon "button" at bounding box center [1512, 10] width 3 height 3
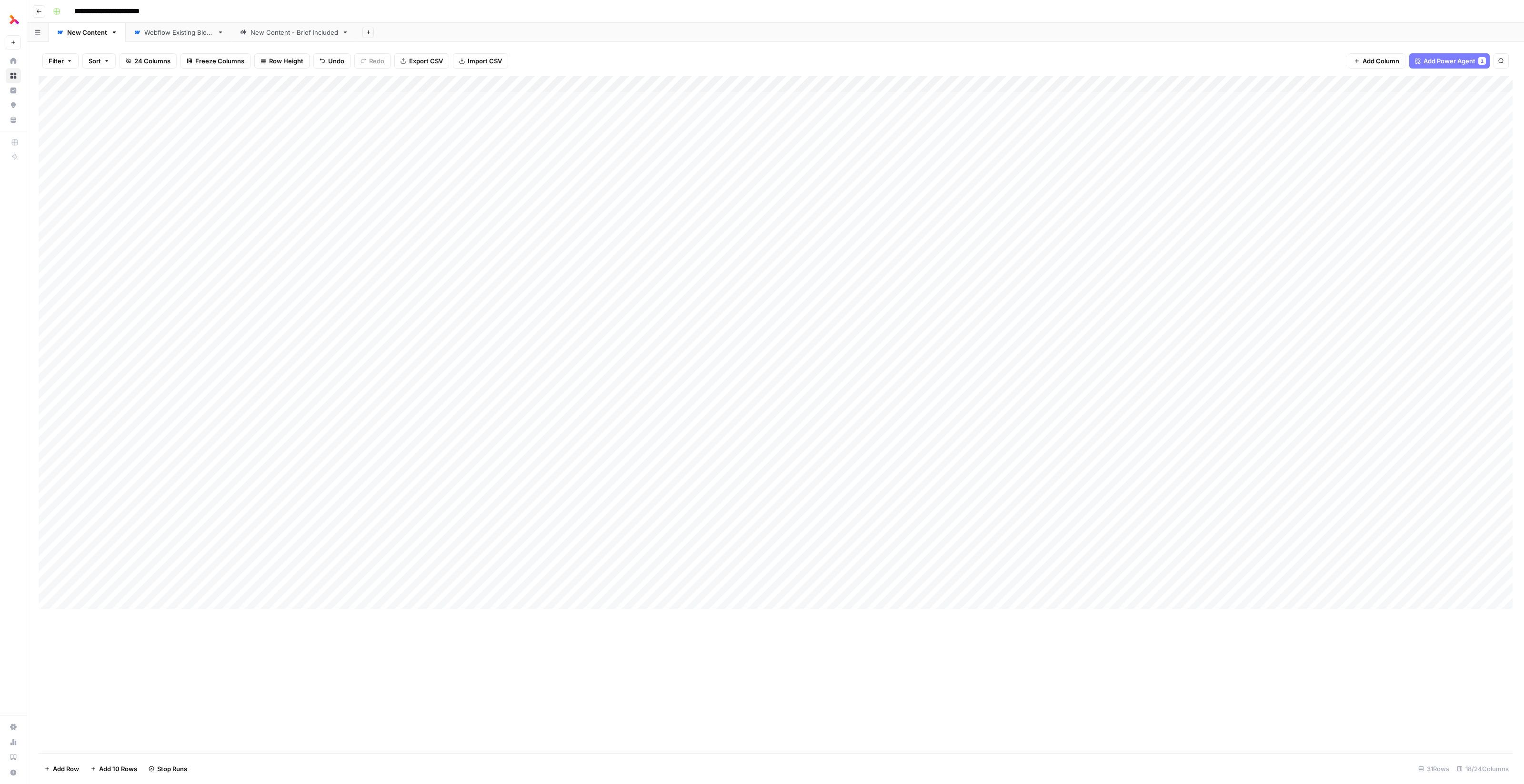
click at [1349, 441] on div "Add Column" at bounding box center [776, 343] width 1474 height 533
click at [1350, 457] on div "Add Column" at bounding box center [776, 343] width 1474 height 533
click at [358, 536] on div "Add Column" at bounding box center [776, 343] width 1474 height 533
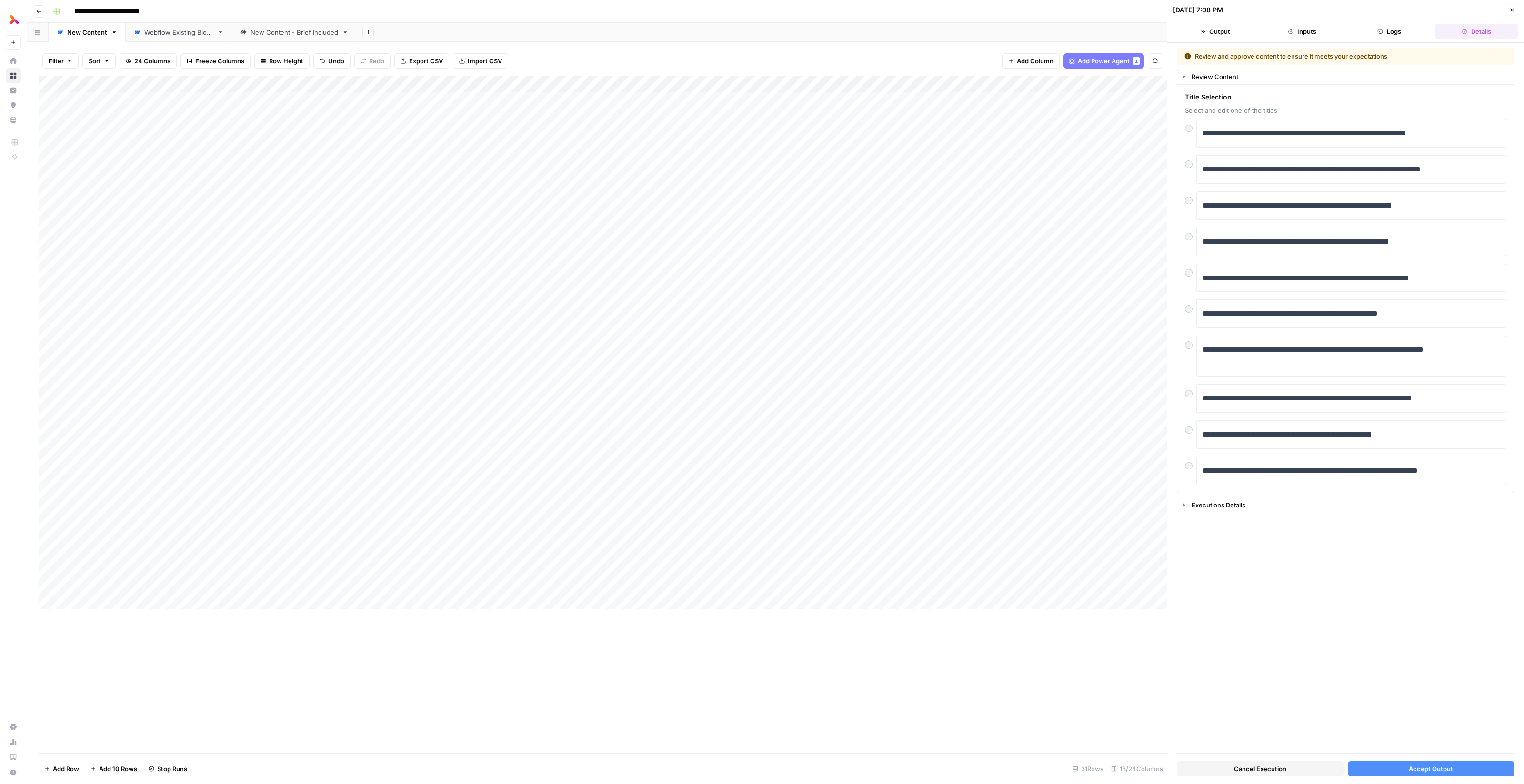
click at [146, 539] on div "Add Column" at bounding box center [603, 343] width 1128 height 533
click at [360, 536] on div "Add Column" at bounding box center [603, 343] width 1128 height 533
click at [697, 568] on div "Add Column" at bounding box center [603, 343] width 1128 height 533
click at [693, 584] on div "Add Column" at bounding box center [603, 343] width 1128 height 533
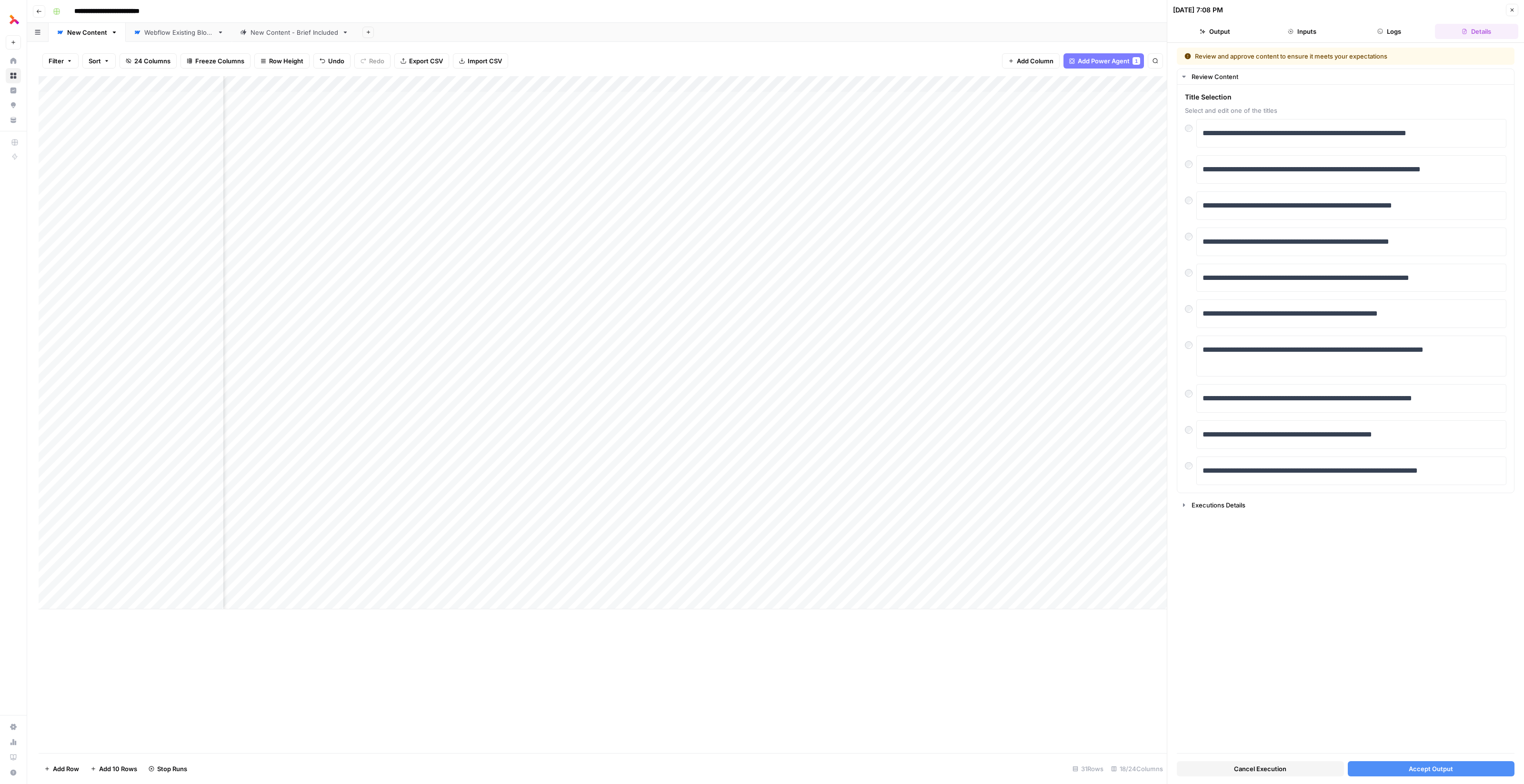
scroll to position [0, 167]
click at [1001, 535] on div "Add Column" at bounding box center [603, 343] width 1128 height 533
click at [1002, 553] on div "Add Column" at bounding box center [603, 343] width 1128 height 533
click at [1001, 570] on div "Add Column" at bounding box center [603, 343] width 1128 height 533
click at [1002, 582] on div "Add Column" at bounding box center [603, 343] width 1128 height 533
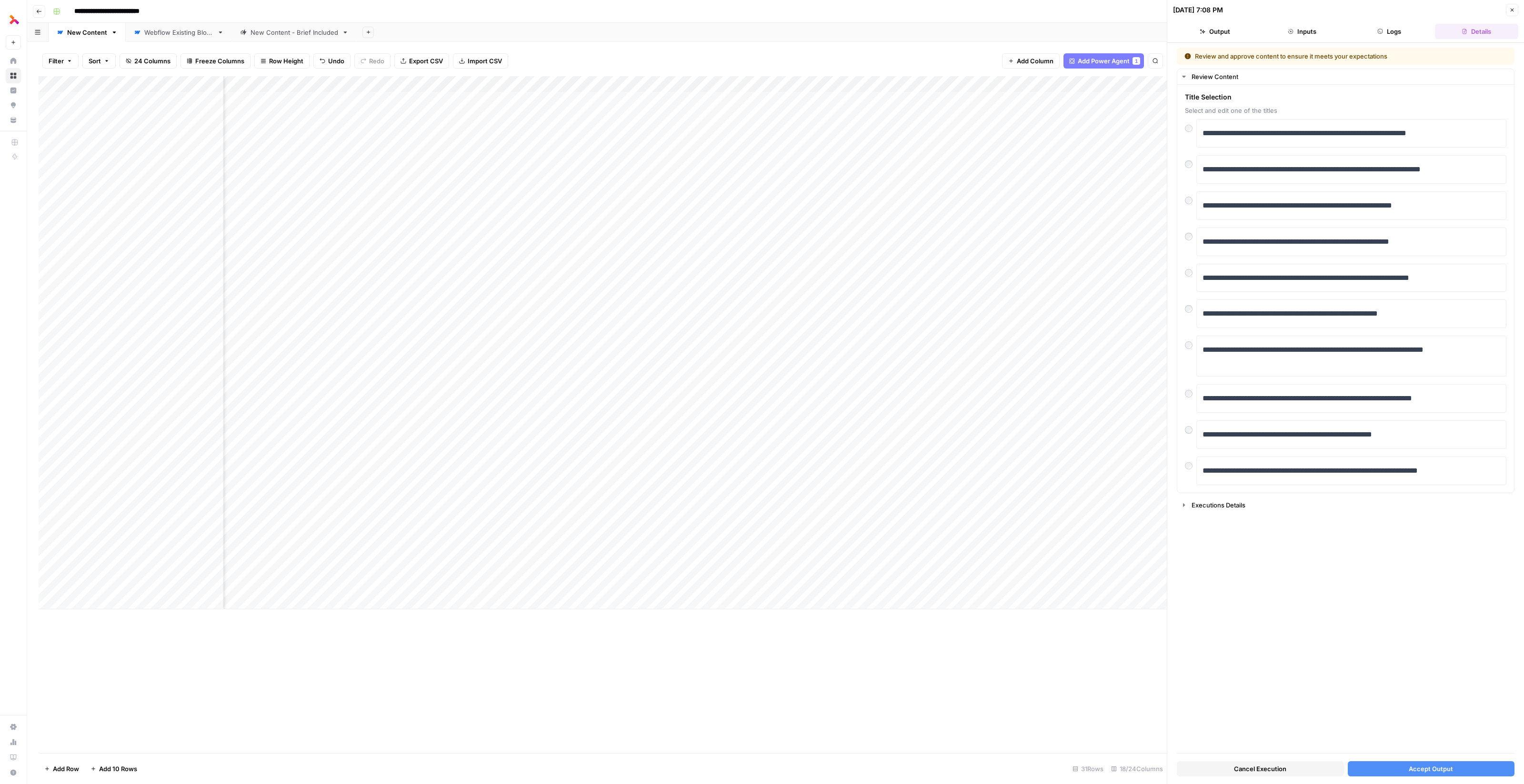
scroll to position [0, 277]
click at [1070, 470] on div "Add Column" at bounding box center [603, 343] width 1128 height 533
click at [926, 488] on div "Add Column" at bounding box center [603, 343] width 1128 height 533
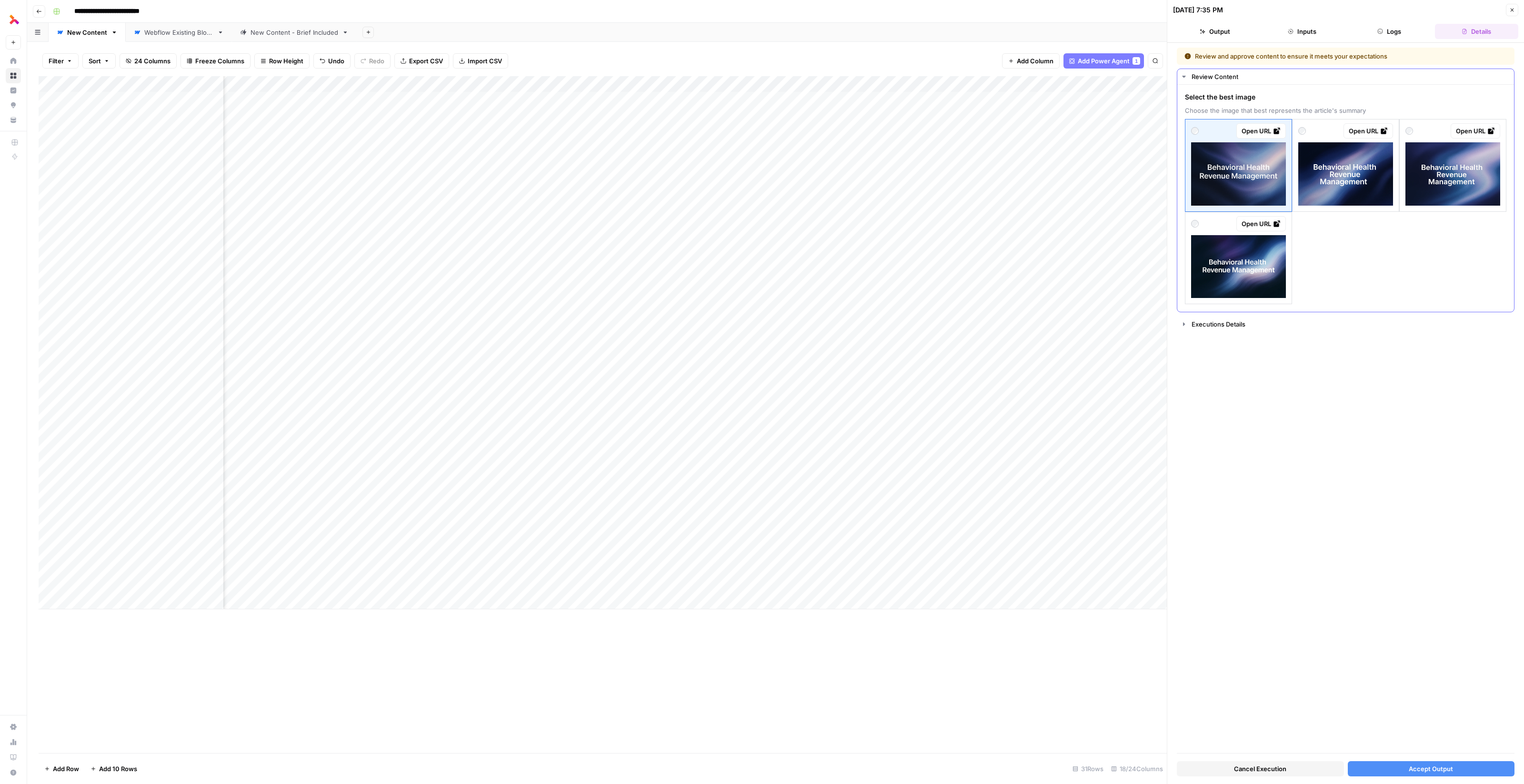
click at [1264, 251] on img at bounding box center [1238, 266] width 94 height 64
click at [1391, 768] on button "Accept Output" at bounding box center [1432, 769] width 167 height 15
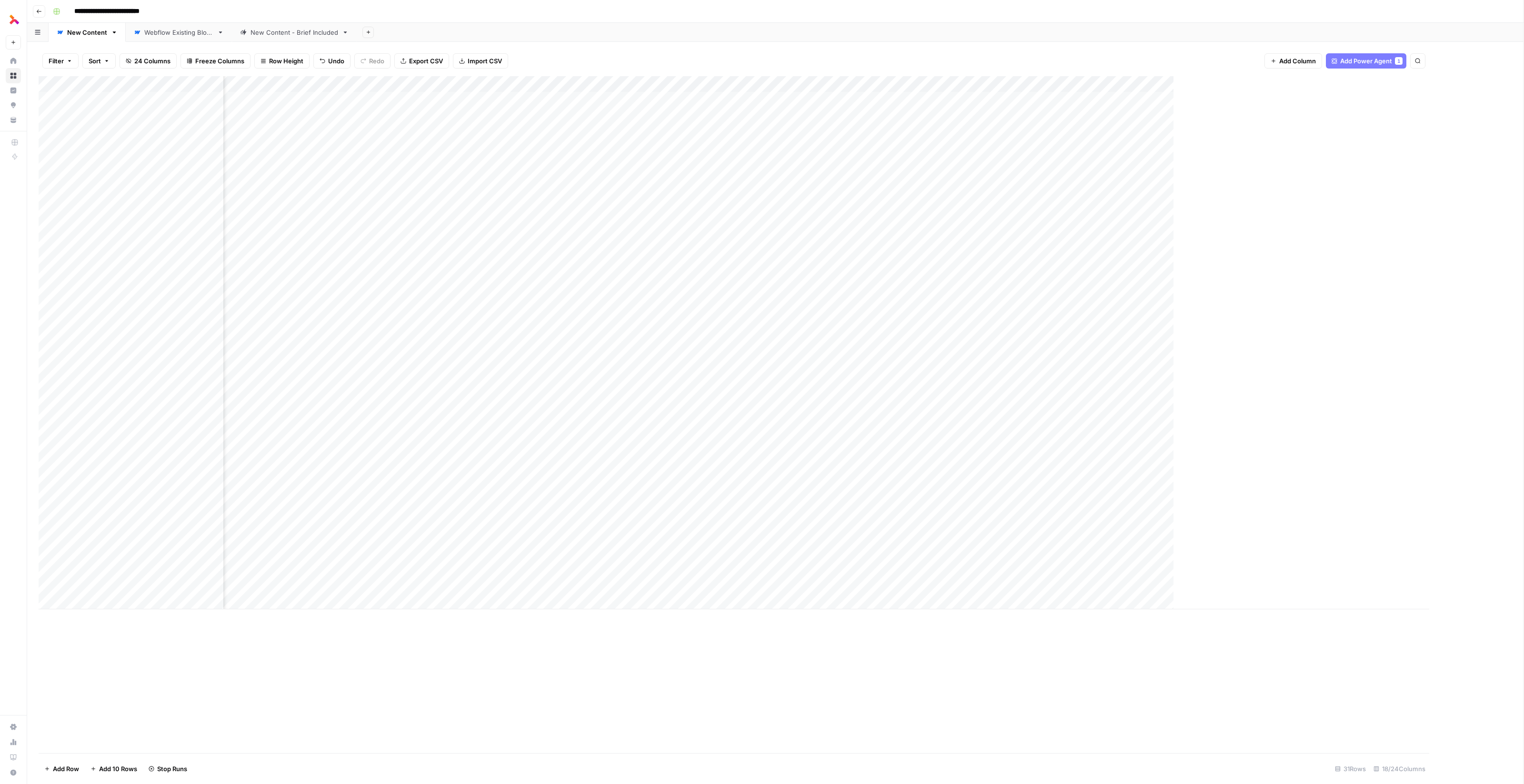
click at [923, 503] on div "Add Column" at bounding box center [734, 343] width 1391 height 533
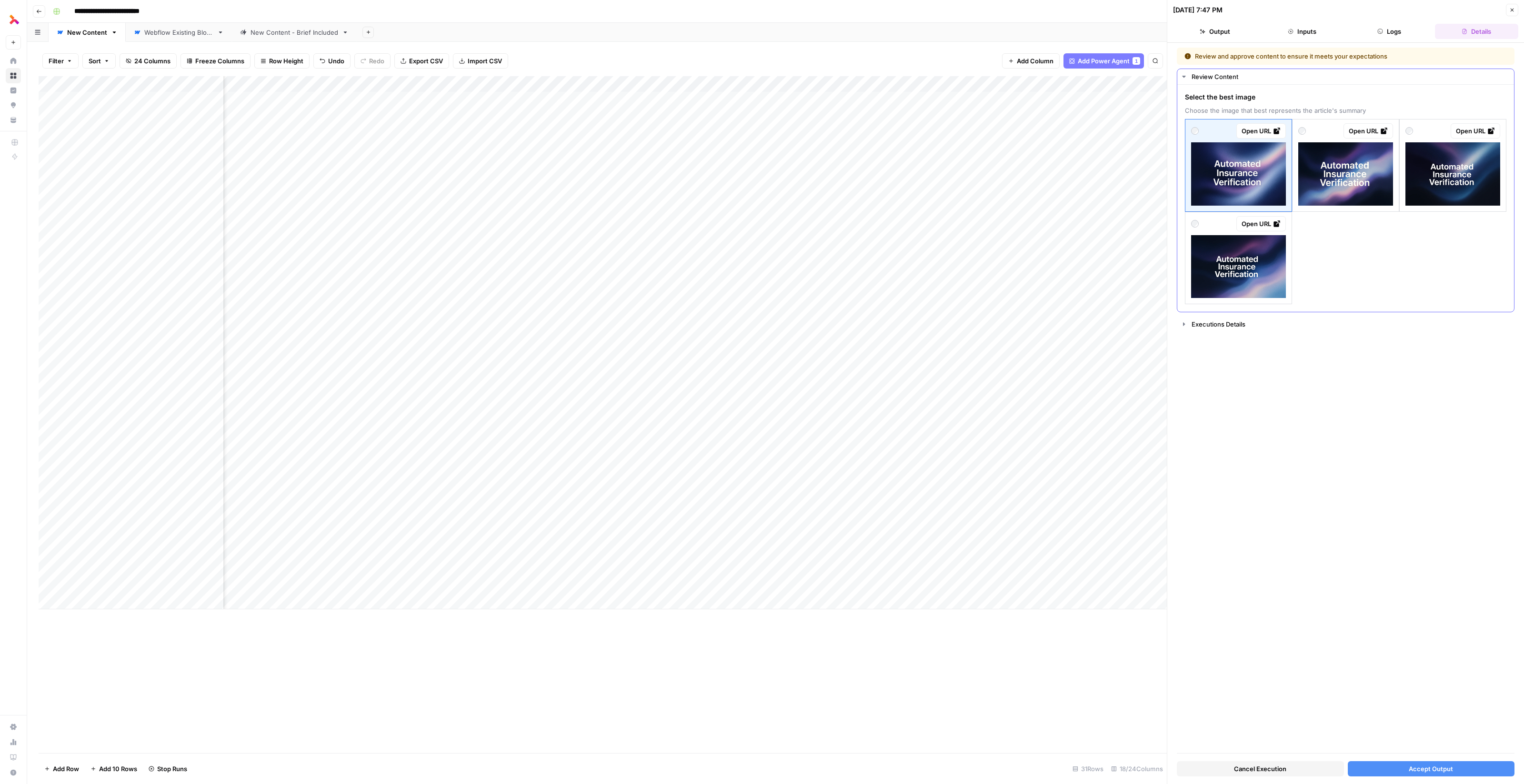
click at [1239, 256] on img at bounding box center [1238, 266] width 94 height 64
click at [1411, 762] on button "Accept Output" at bounding box center [1432, 769] width 167 height 15
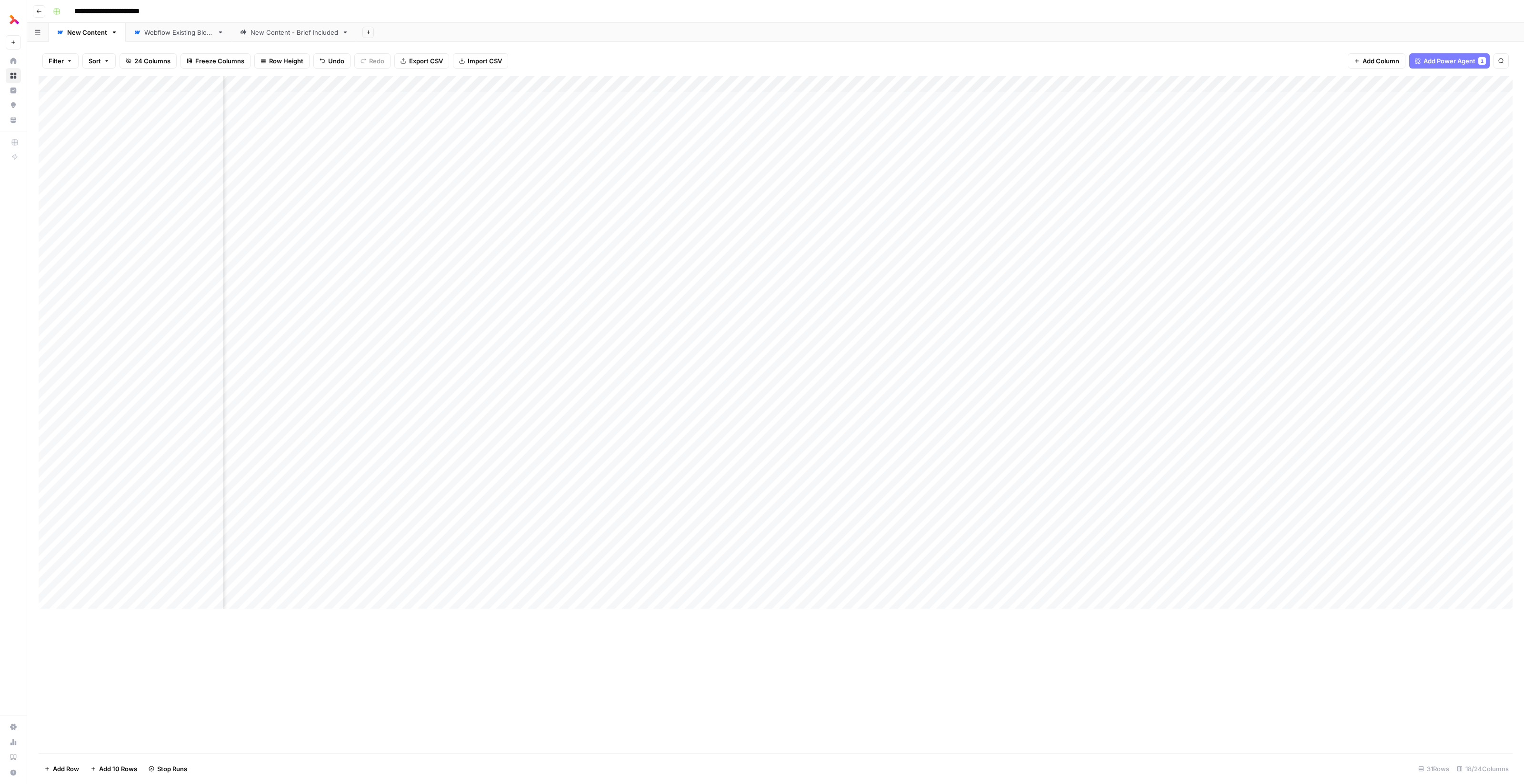
click at [926, 520] on div "Add Column" at bounding box center [776, 343] width 1474 height 533
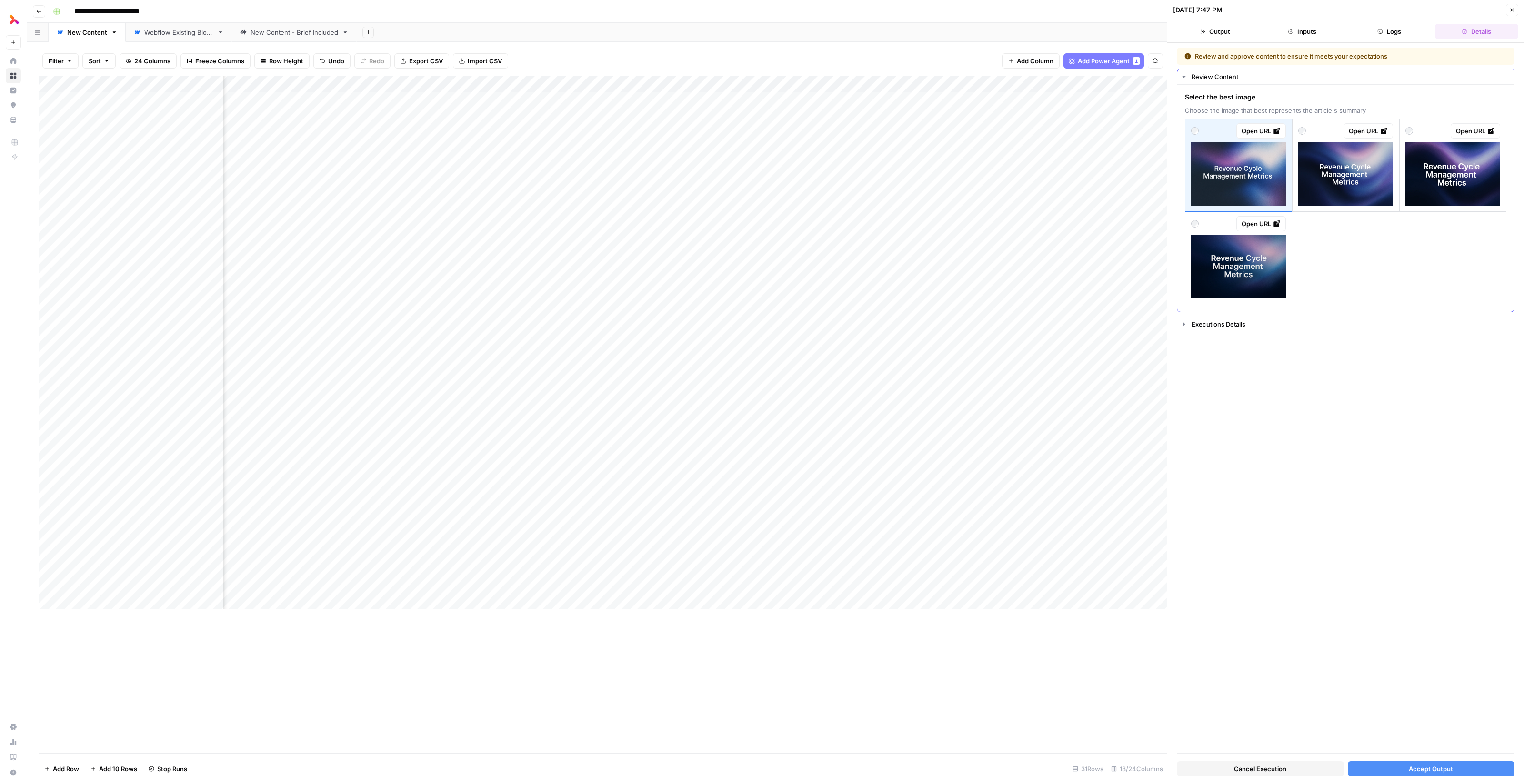
click at [1254, 185] on img at bounding box center [1238, 174] width 94 height 64
click at [1415, 764] on span "Accept Output" at bounding box center [1431, 769] width 44 height 9
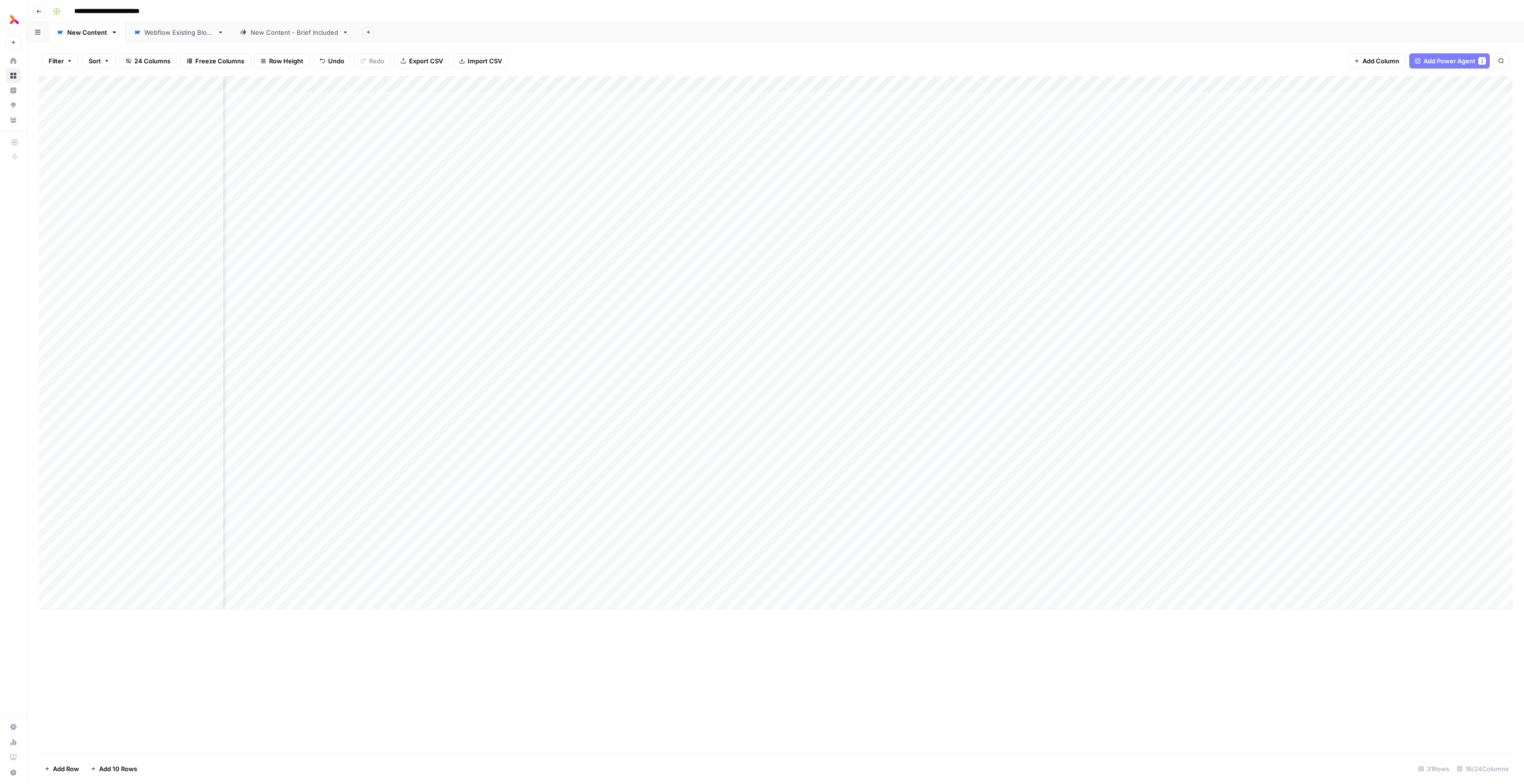
click at [1073, 486] on div "Add Column" at bounding box center [776, 343] width 1474 height 533
click at [1072, 503] on div "Add Column" at bounding box center [776, 343] width 1474 height 533
click at [1072, 522] on div "Add Column" at bounding box center [776, 343] width 1474 height 533
click at [359, 536] on div "Add Column" at bounding box center [776, 343] width 1474 height 533
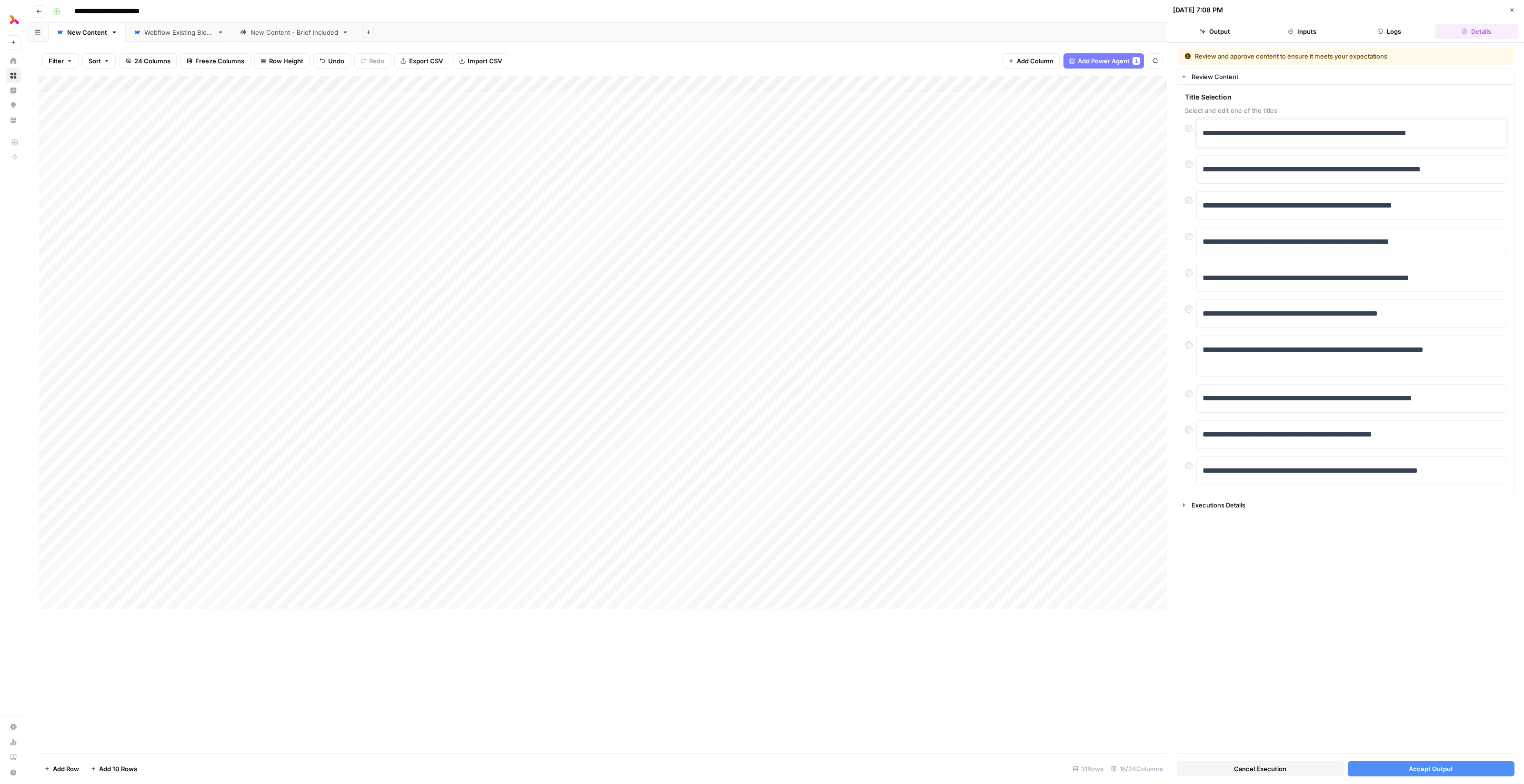
click at [1312, 131] on p "**********" at bounding box center [1352, 133] width 299 height 12
click at [1387, 769] on button "Accept Output" at bounding box center [1432, 769] width 167 height 15
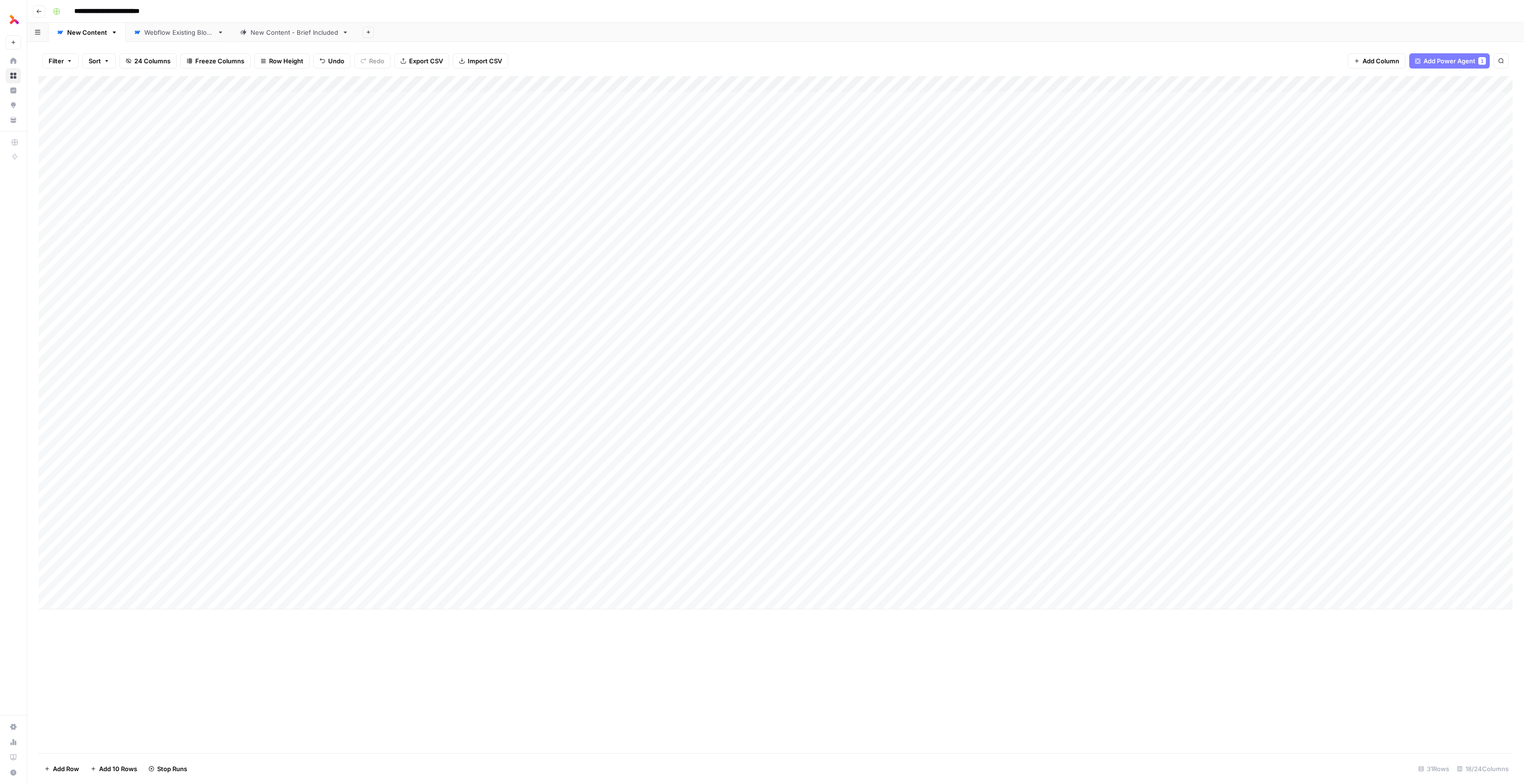
click at [356, 552] on div "Add Column" at bounding box center [776, 343] width 1474 height 533
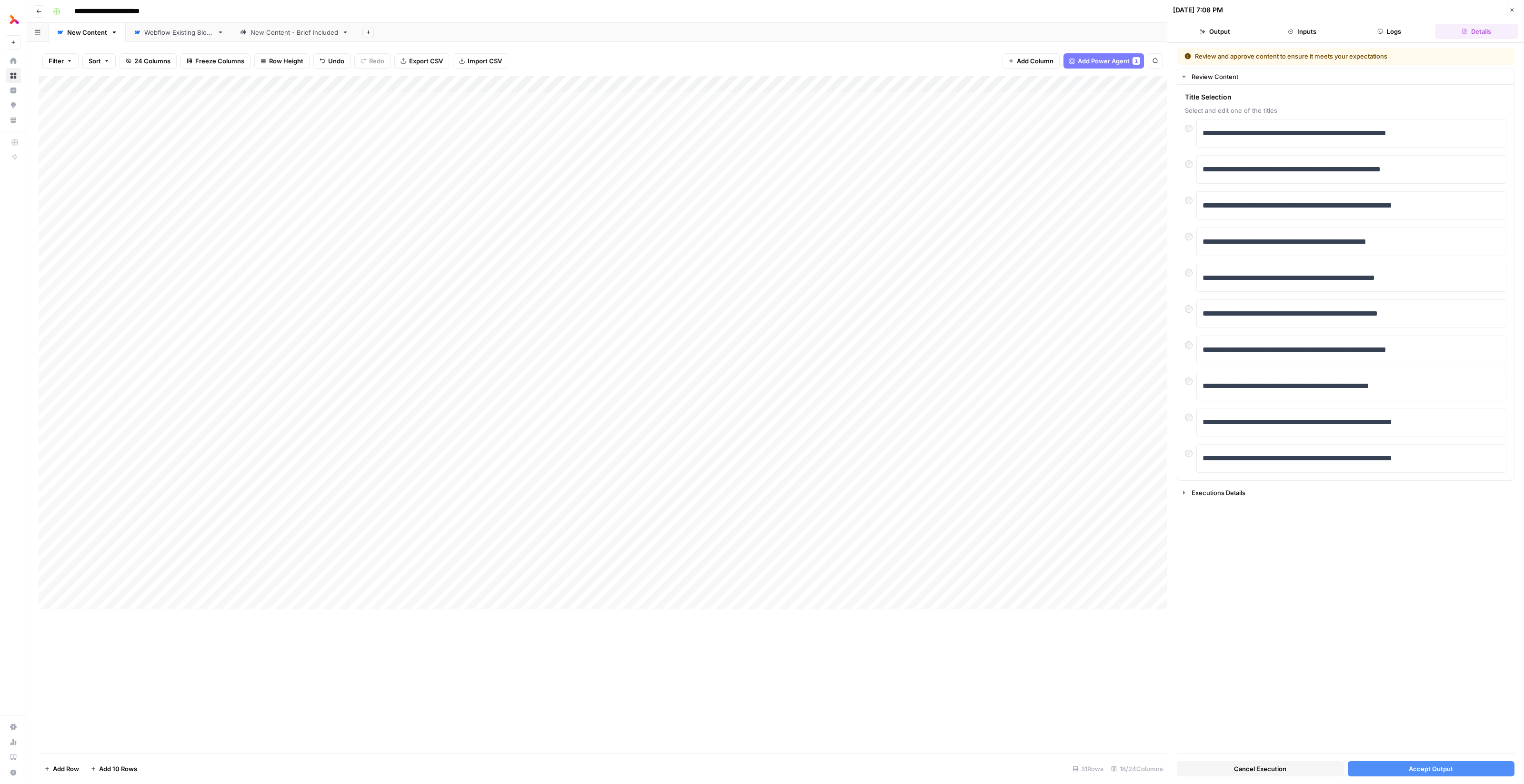
click at [393, 486] on div "Add Column" at bounding box center [603, 343] width 1128 height 533
click at [393, 486] on textarea "**********" at bounding box center [462, 493] width 190 height 23
click at [424, 490] on textarea "**********" at bounding box center [462, 493] width 190 height 23
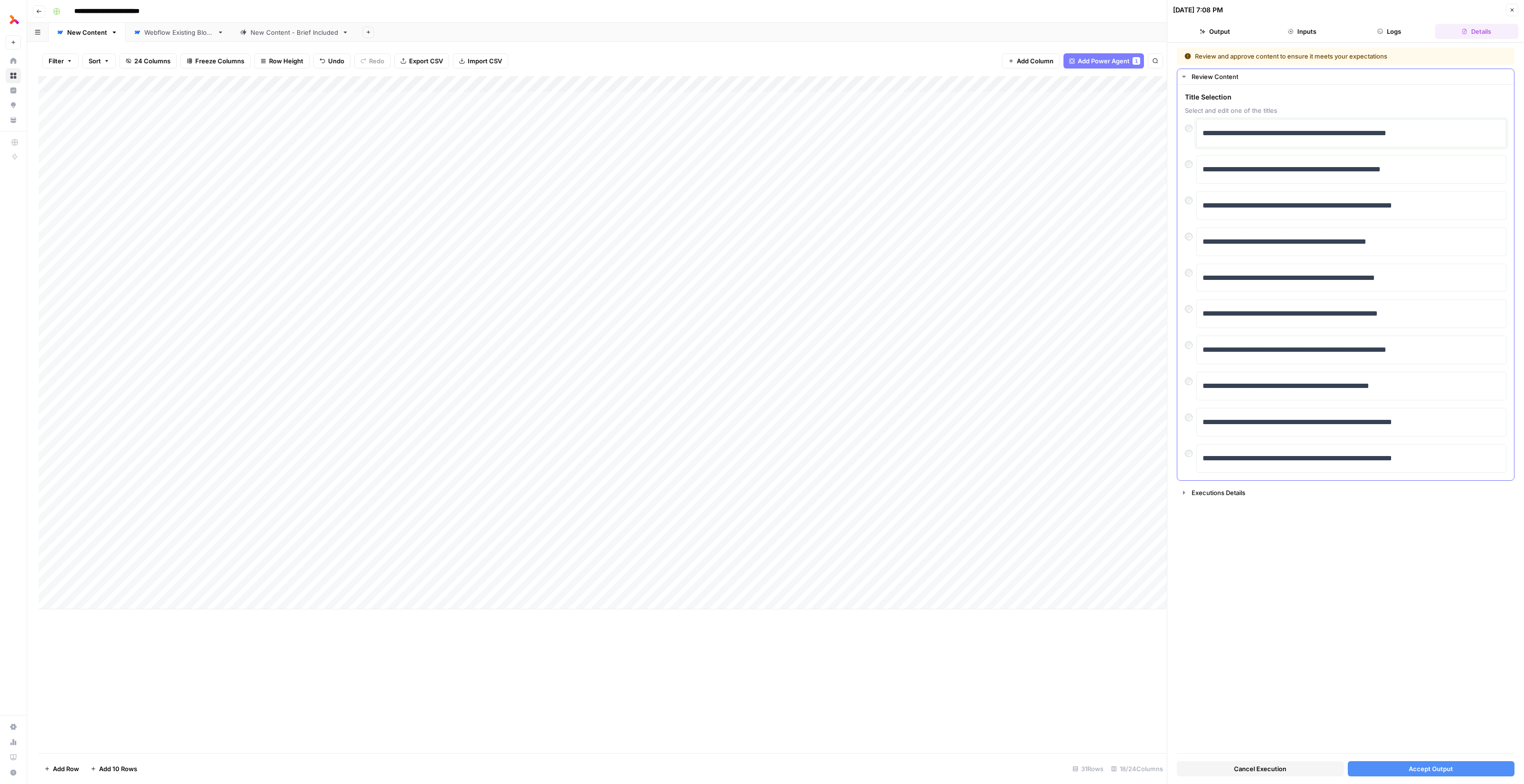
click at [1301, 135] on p "**********" at bounding box center [1352, 133] width 299 height 12
paste div
click at [1250, 132] on p "**********" at bounding box center [1352, 133] width 299 height 12
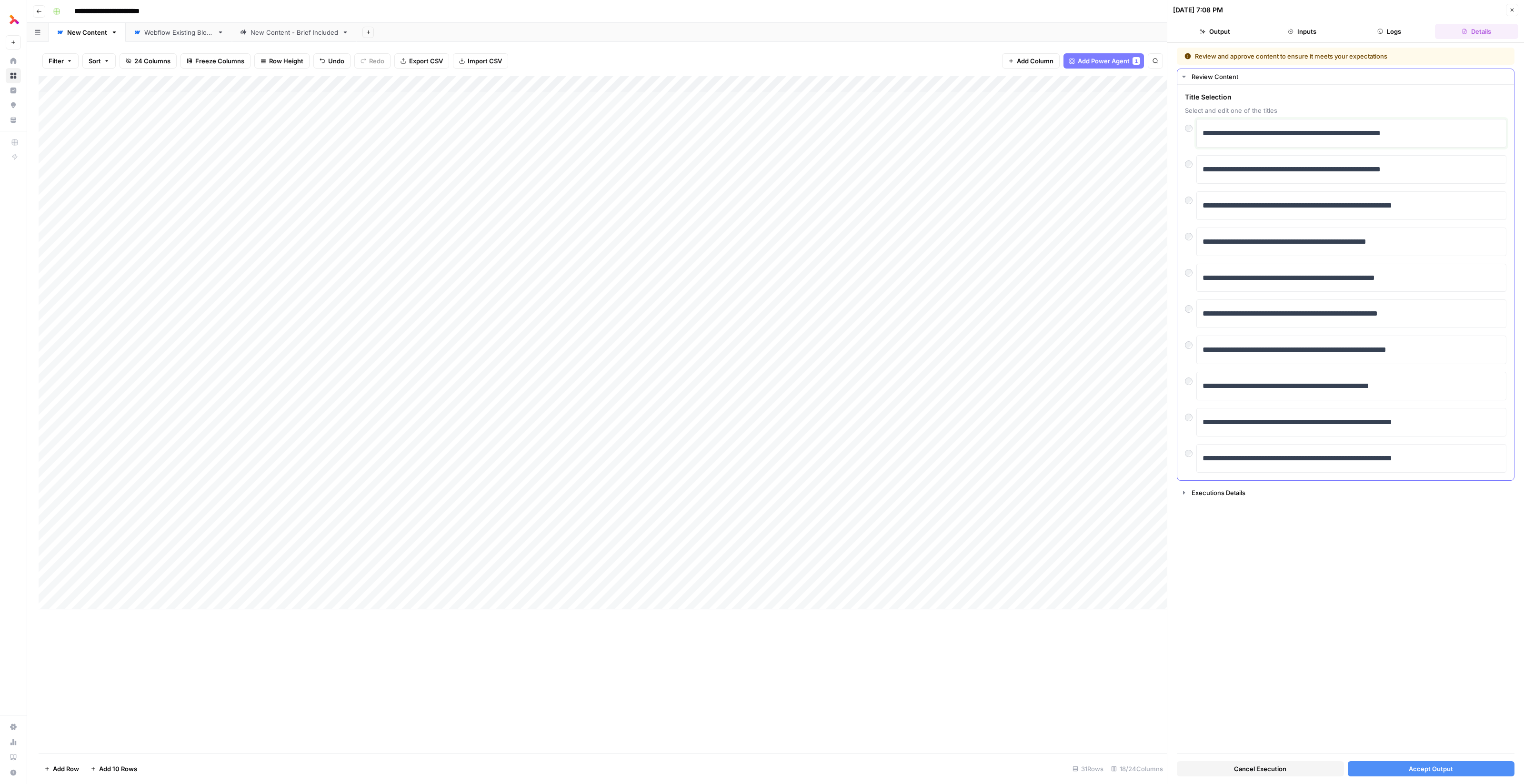
click at [1250, 132] on p "**********" at bounding box center [1352, 133] width 299 height 12
click at [1329, 133] on p "**********" at bounding box center [1352, 133] width 299 height 12
click at [1362, 134] on p "**********" at bounding box center [1352, 133] width 299 height 12
click at [1381, 134] on p "**********" at bounding box center [1352, 133] width 299 height 12
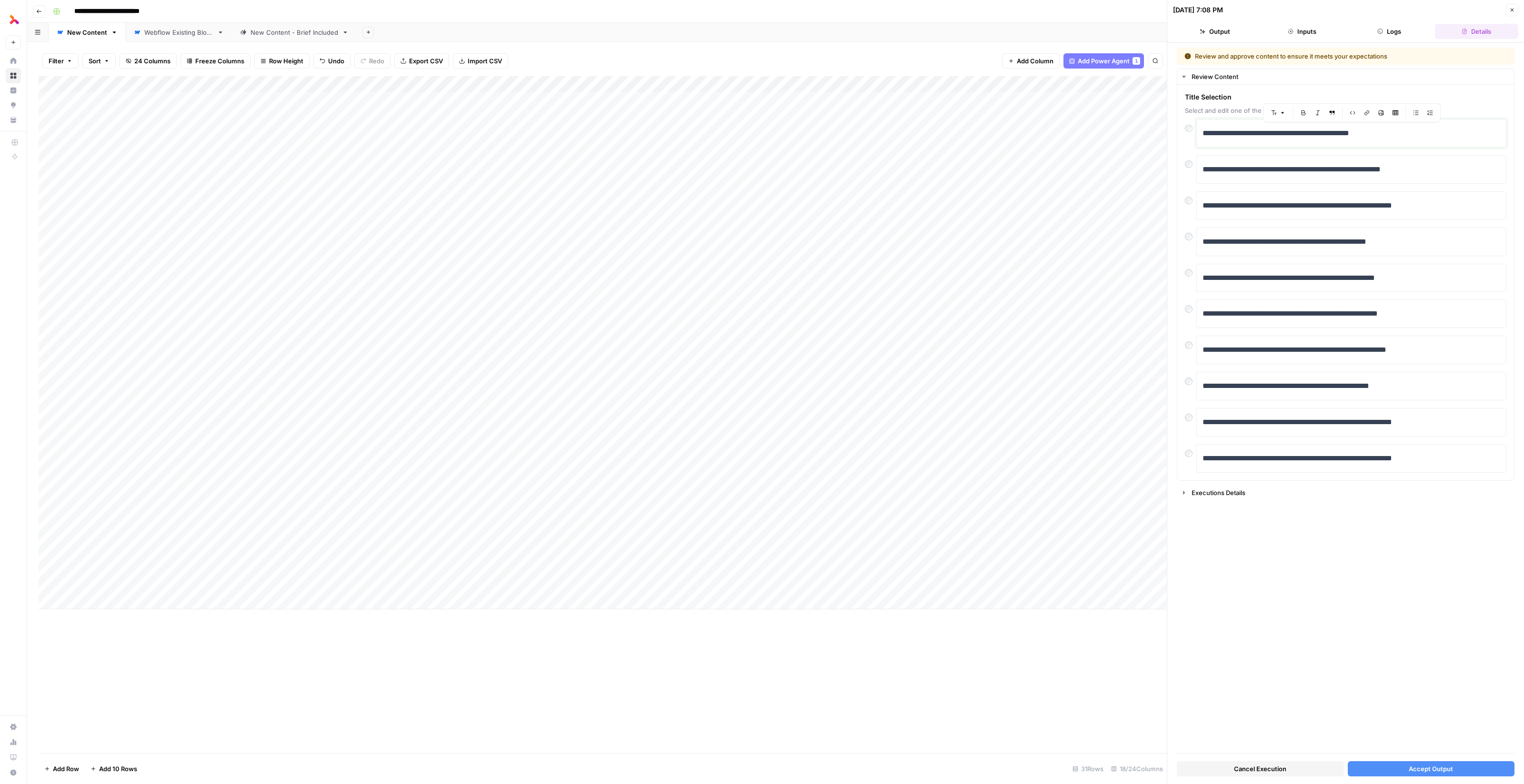
click at [51, 553] on div "Add Column" at bounding box center [603, 343] width 1128 height 533
click at [72, 765] on span "Delete 1 Row" at bounding box center [63, 769] width 38 height 9
click at [730, 110] on span "Delete" at bounding box center [728, 110] width 21 height 9
click at [981, 552] on div "Add Column" at bounding box center [603, 335] width 1128 height 517
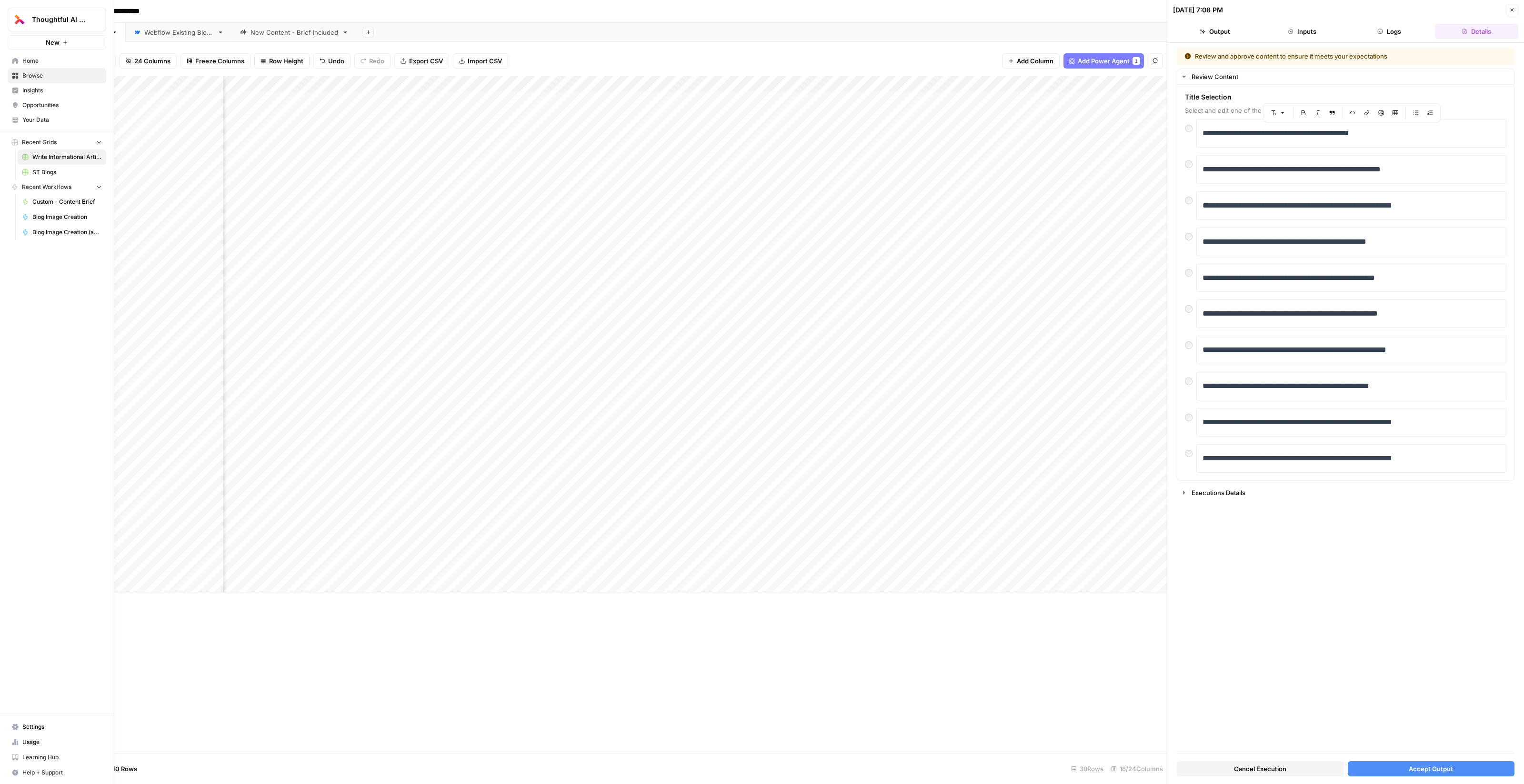
click at [39, 740] on span "Usage" at bounding box center [62, 742] width 80 height 9
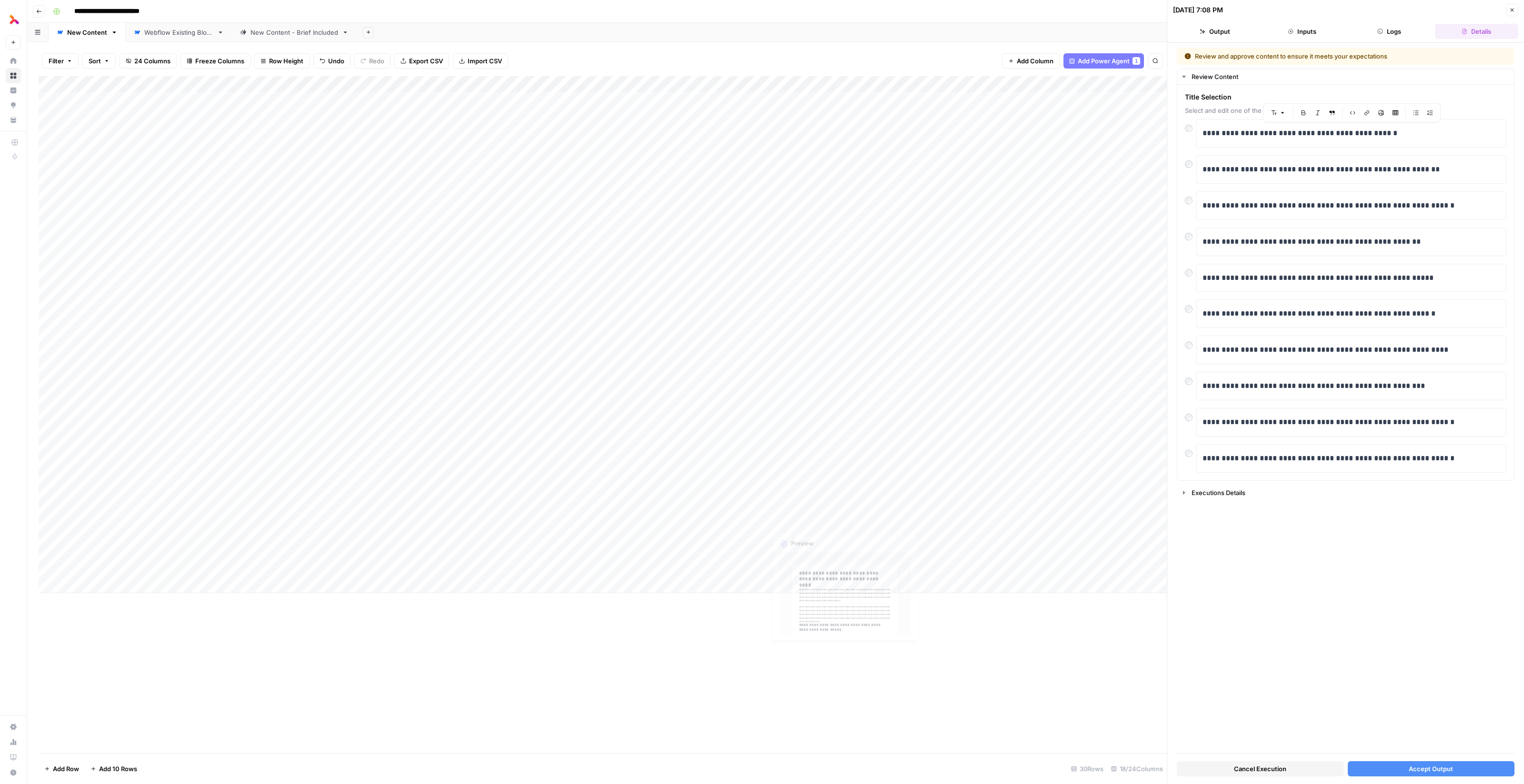
click at [981, 568] on div "Add Column" at bounding box center [603, 335] width 1128 height 517
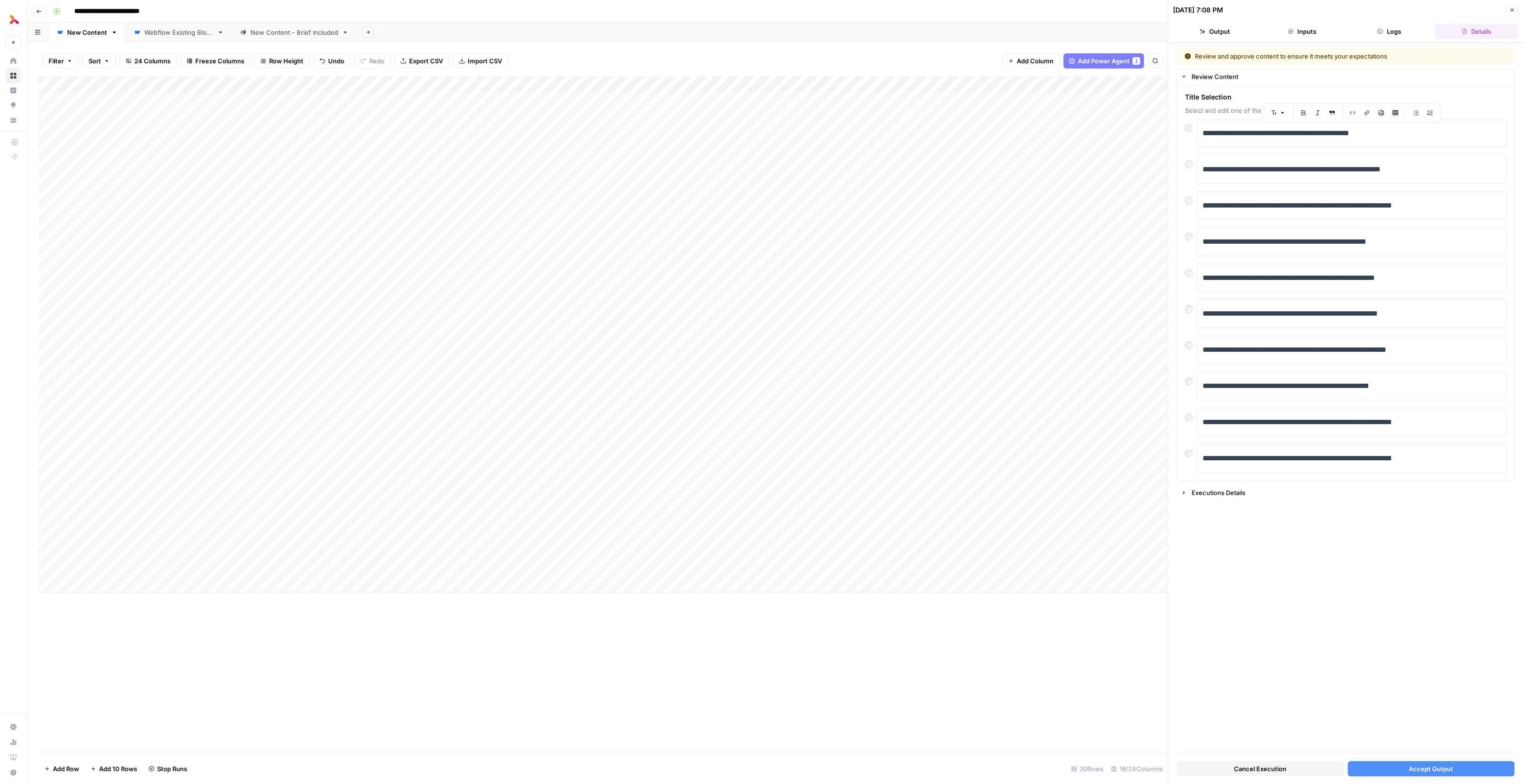
click at [696, 536] on div "Add Column" at bounding box center [603, 335] width 1128 height 517
click at [1515, 7] on button "Close" at bounding box center [1512, 10] width 12 height 12
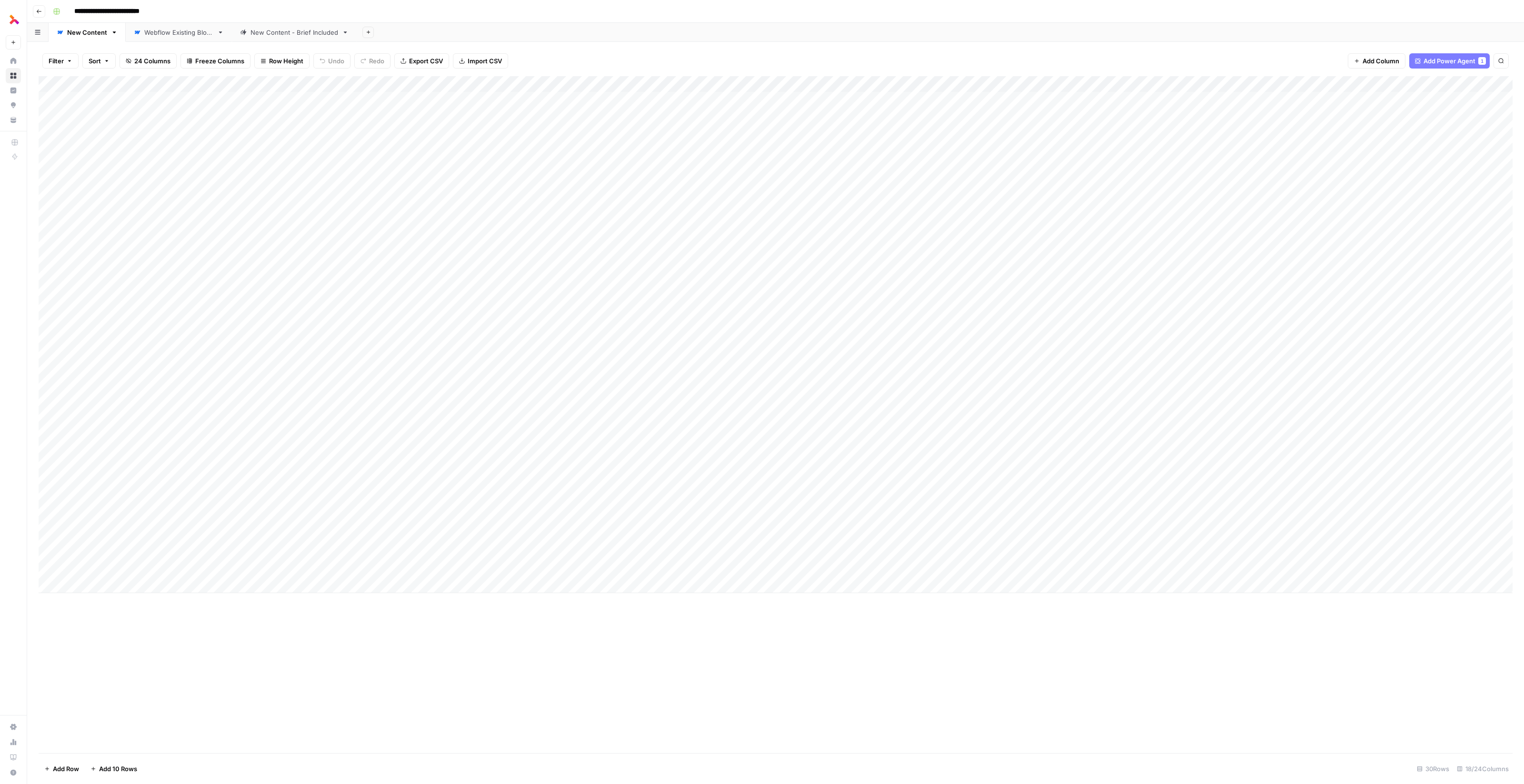
click at [1166, 552] on div "Add Column" at bounding box center [776, 335] width 1474 height 517
click at [1170, 568] on div "Add Column" at bounding box center [776, 335] width 1474 height 517
click at [1086, 533] on div "Add Column" at bounding box center [776, 335] width 1474 height 517
click at [1122, 554] on div "Add Column" at bounding box center [776, 335] width 1474 height 517
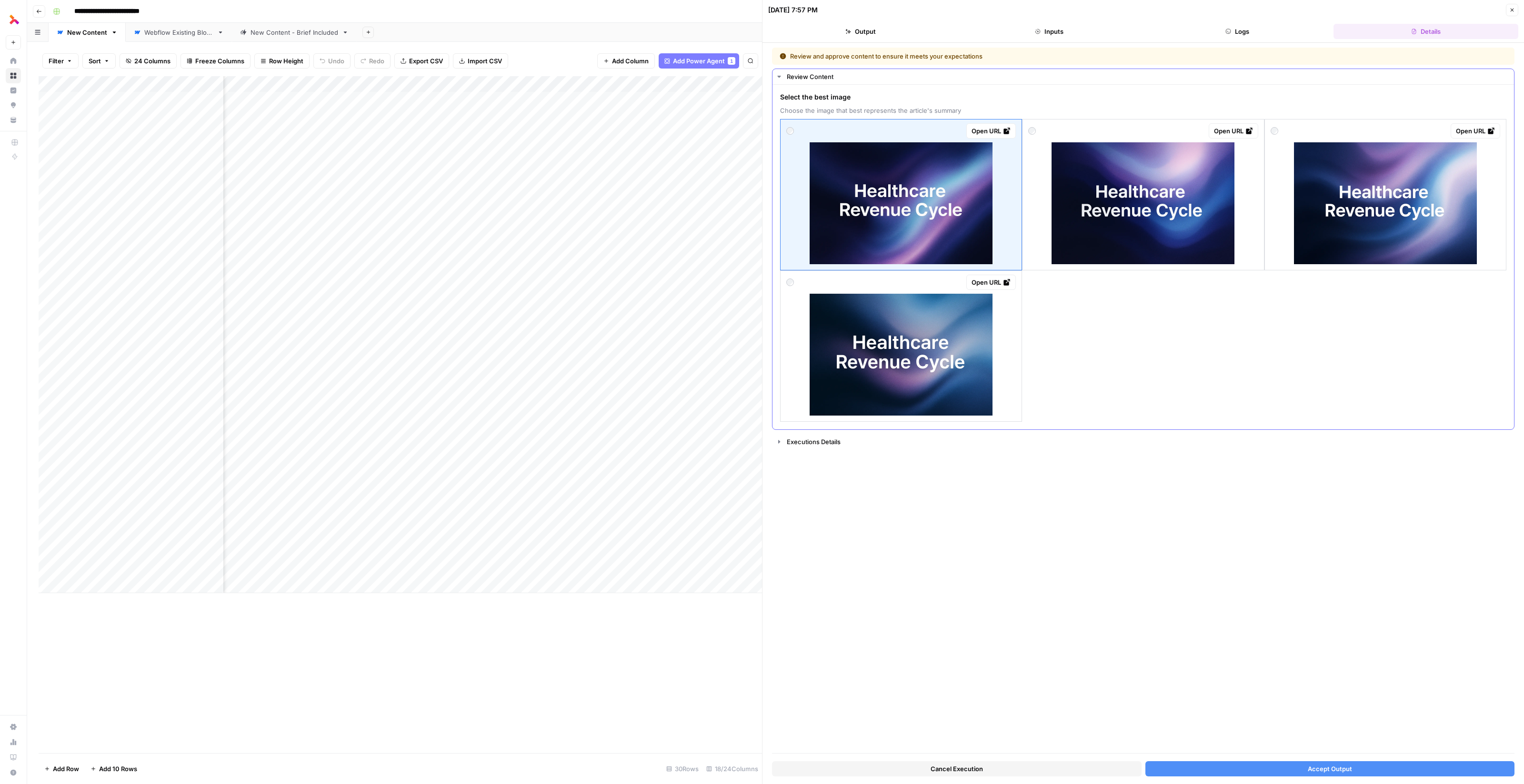
click at [918, 210] on img at bounding box center [900, 204] width 183 height 122
click at [1247, 766] on button "Accept Output" at bounding box center [1330, 769] width 370 height 15
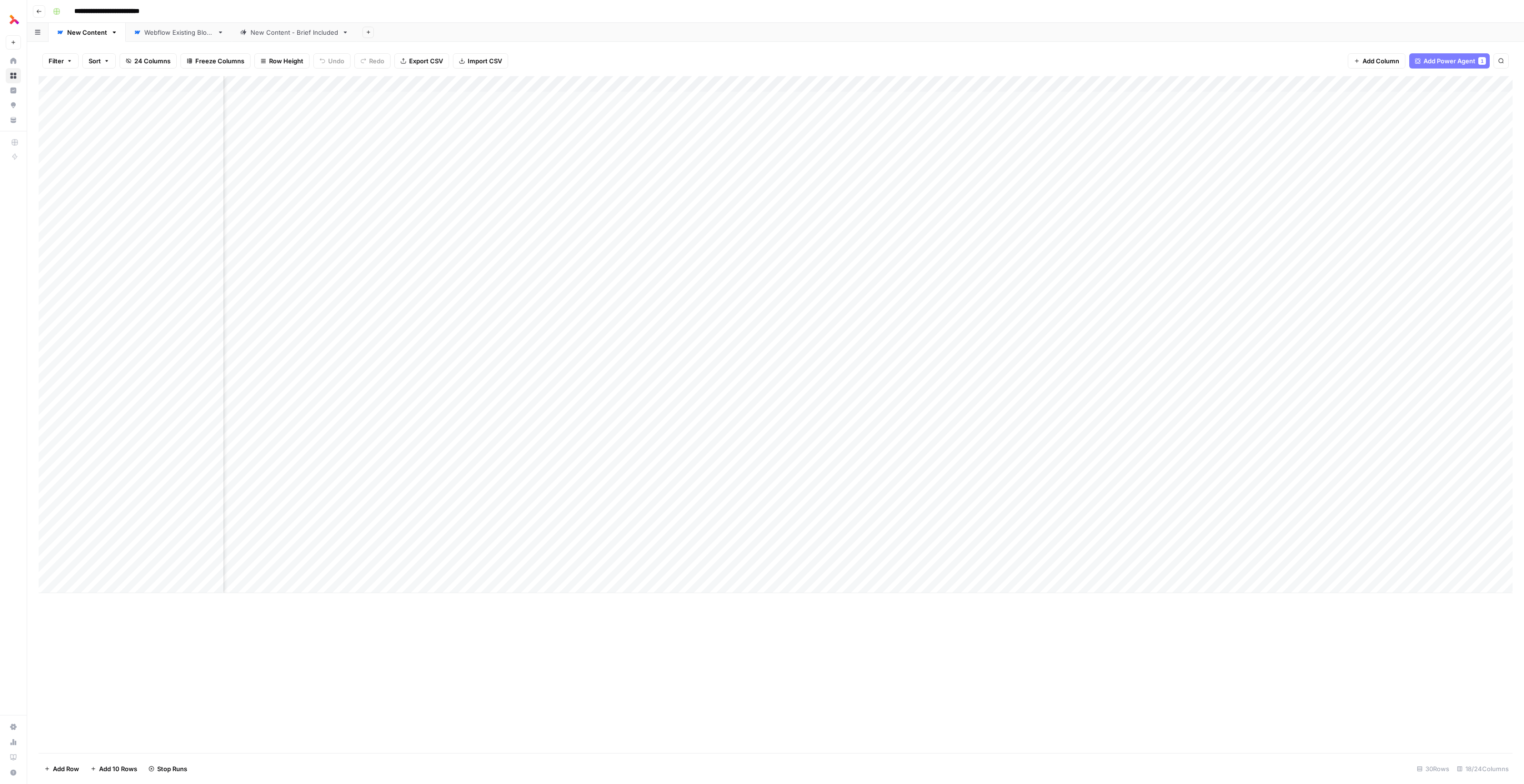
click at [1119, 569] on div "Add Column" at bounding box center [776, 335] width 1474 height 517
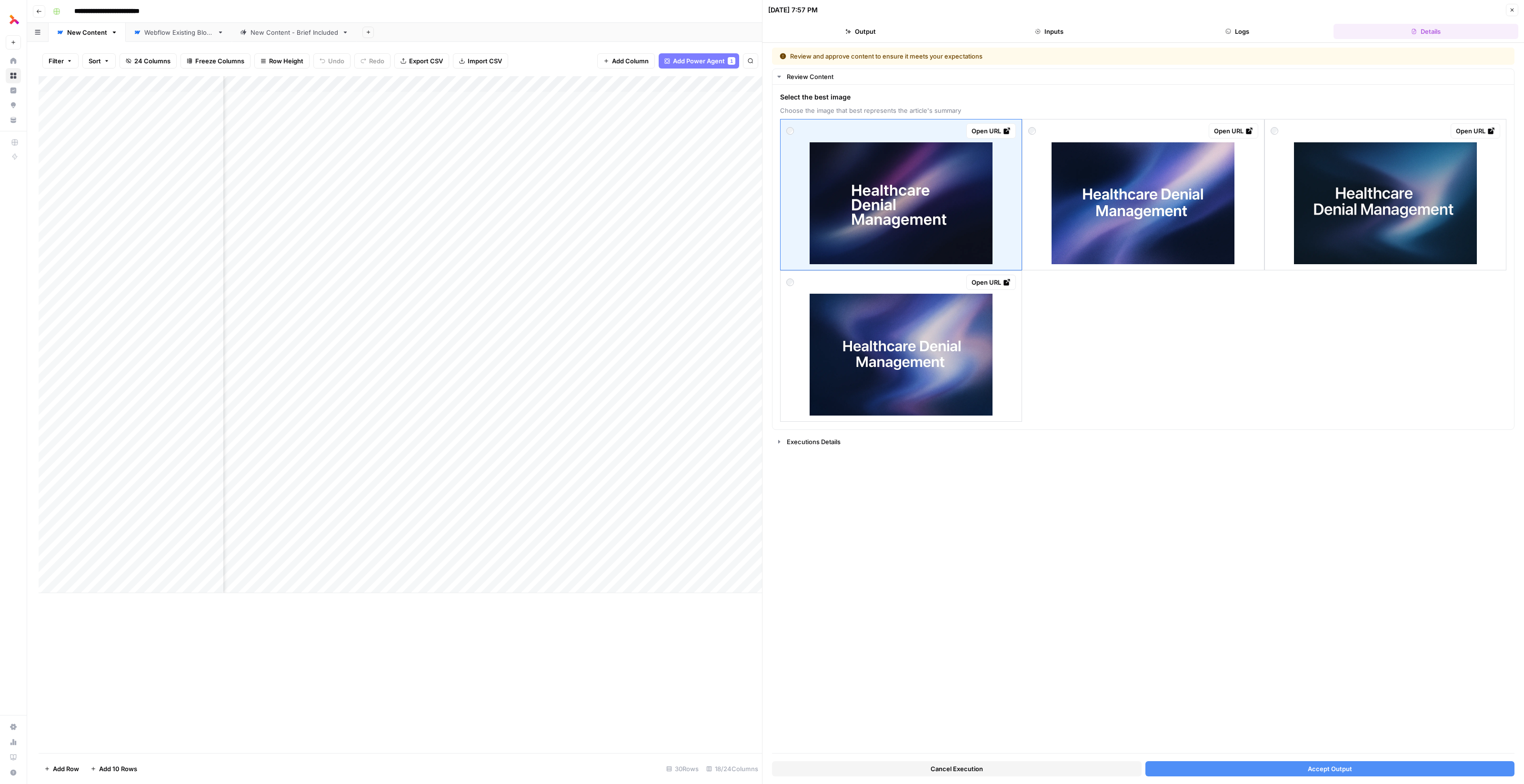
click at [923, 368] on img at bounding box center [900, 355] width 183 height 122
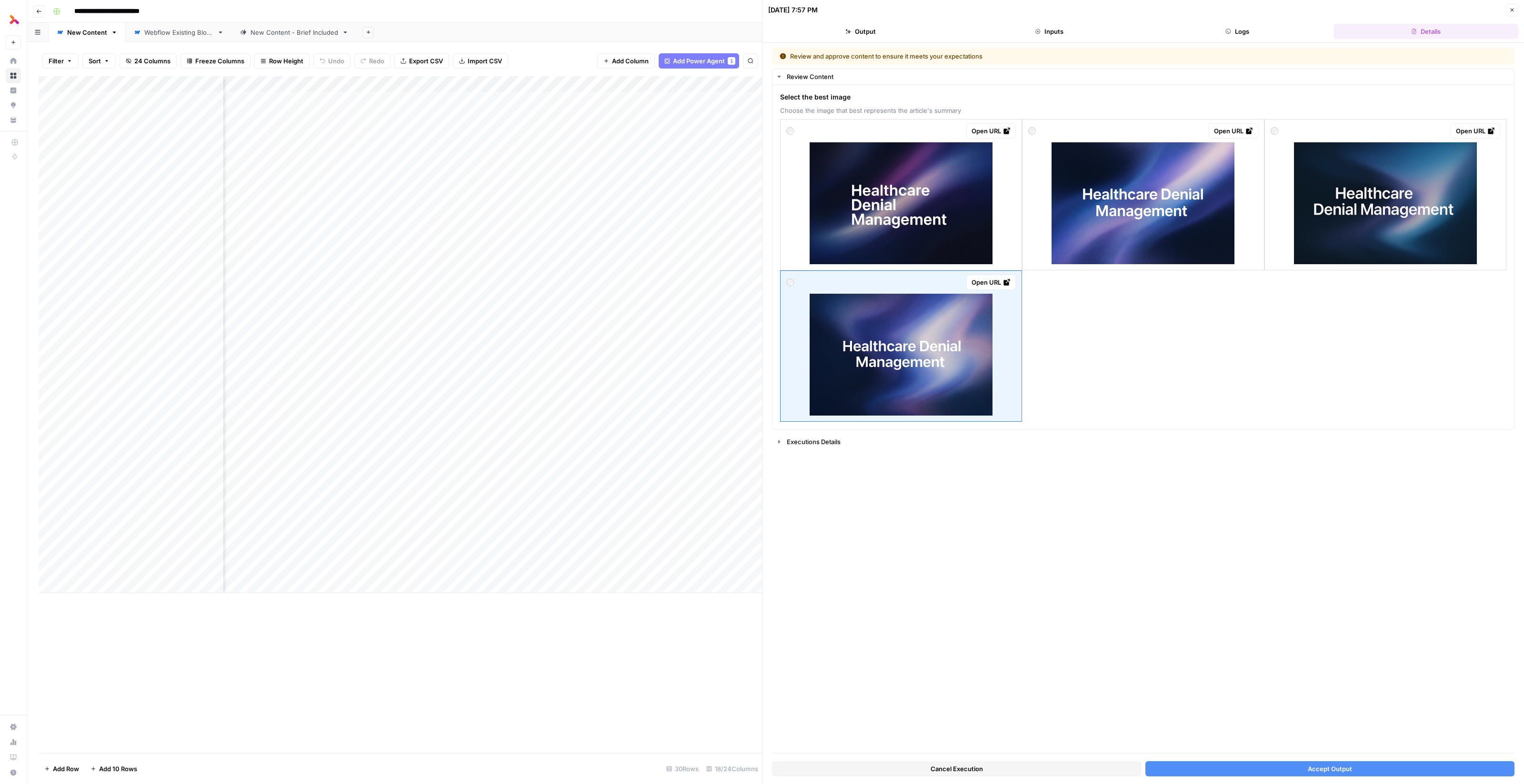
click at [1292, 769] on button "Accept Output" at bounding box center [1330, 769] width 370 height 15
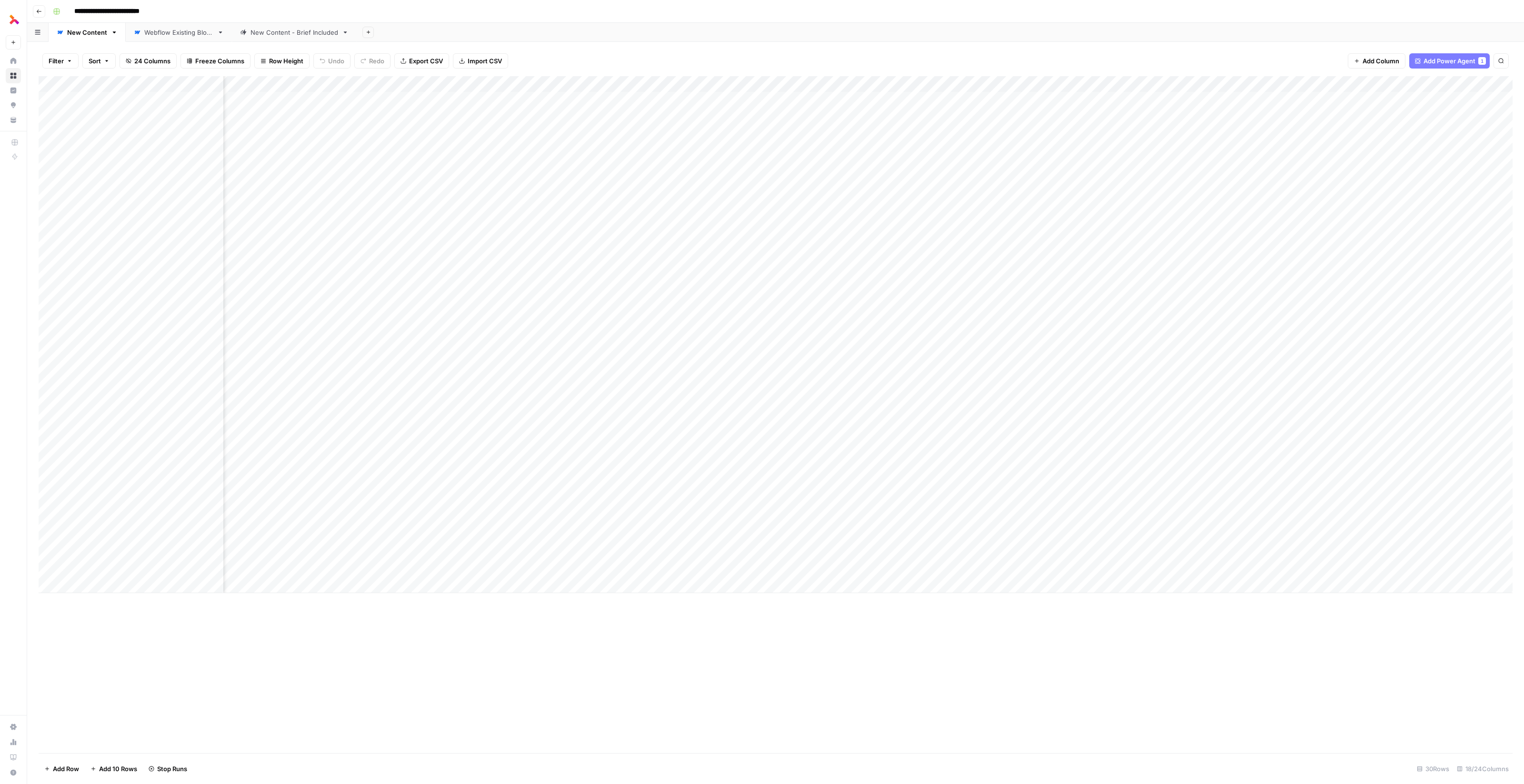
click at [900, 536] on div "Add Column" at bounding box center [776, 335] width 1474 height 517
click at [1267, 554] on div "Add Column" at bounding box center [776, 335] width 1474 height 517
click at [1266, 569] on div "Add Column" at bounding box center [776, 335] width 1474 height 517
click at [1350, 537] on div "Add Column" at bounding box center [776, 335] width 1474 height 517
click at [1171, 534] on div "Add Column" at bounding box center [776, 335] width 1474 height 517
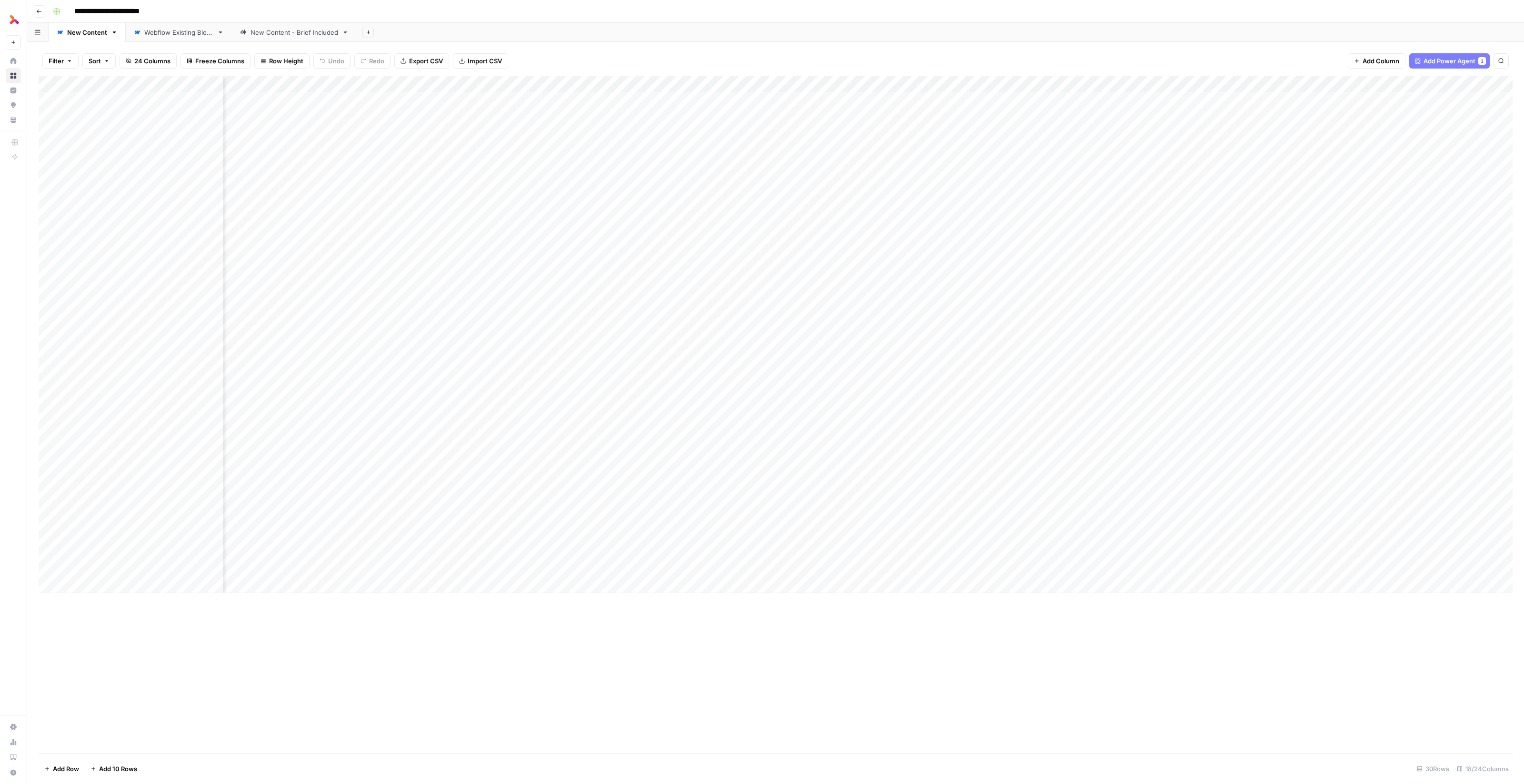
scroll to position [0, 65]
click at [1328, 570] on div "Add Column" at bounding box center [776, 335] width 1474 height 517
click at [1328, 537] on div "Add Column" at bounding box center [776, 335] width 1474 height 517
click at [1135, 536] on div "Add Column" at bounding box center [776, 335] width 1474 height 517
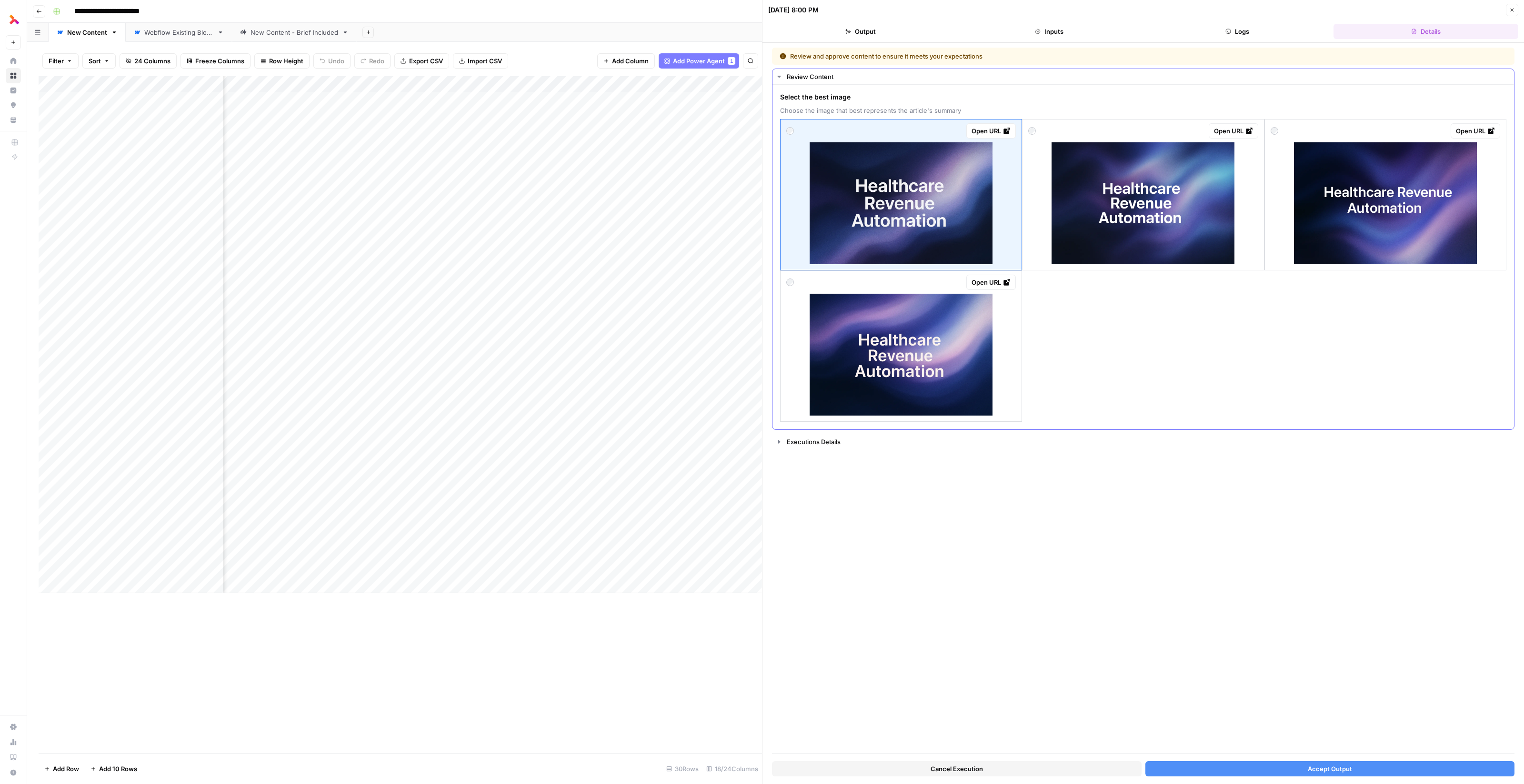
click at [1373, 226] on img at bounding box center [1385, 204] width 183 height 122
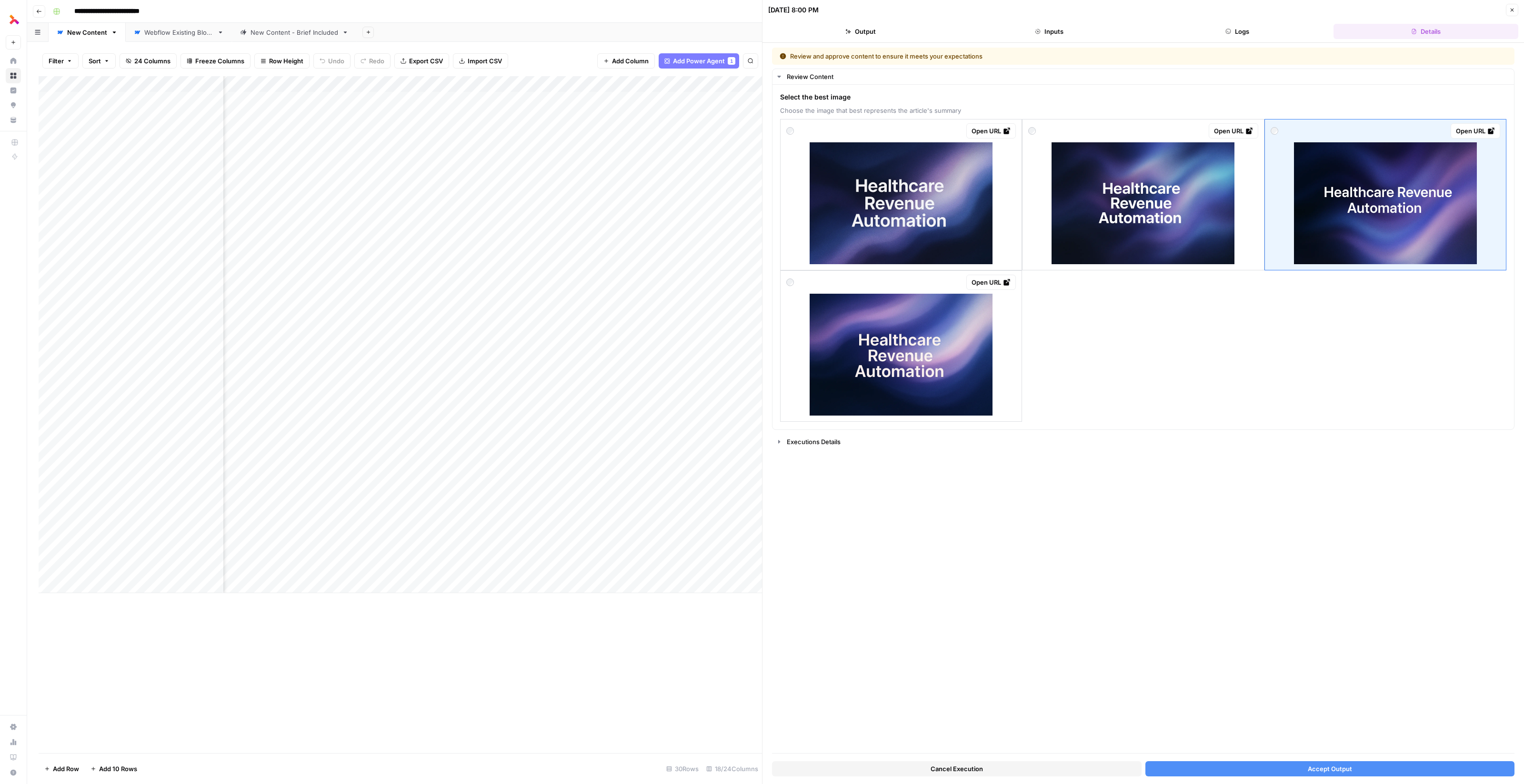
click at [1249, 769] on button "Accept Output" at bounding box center [1330, 769] width 370 height 15
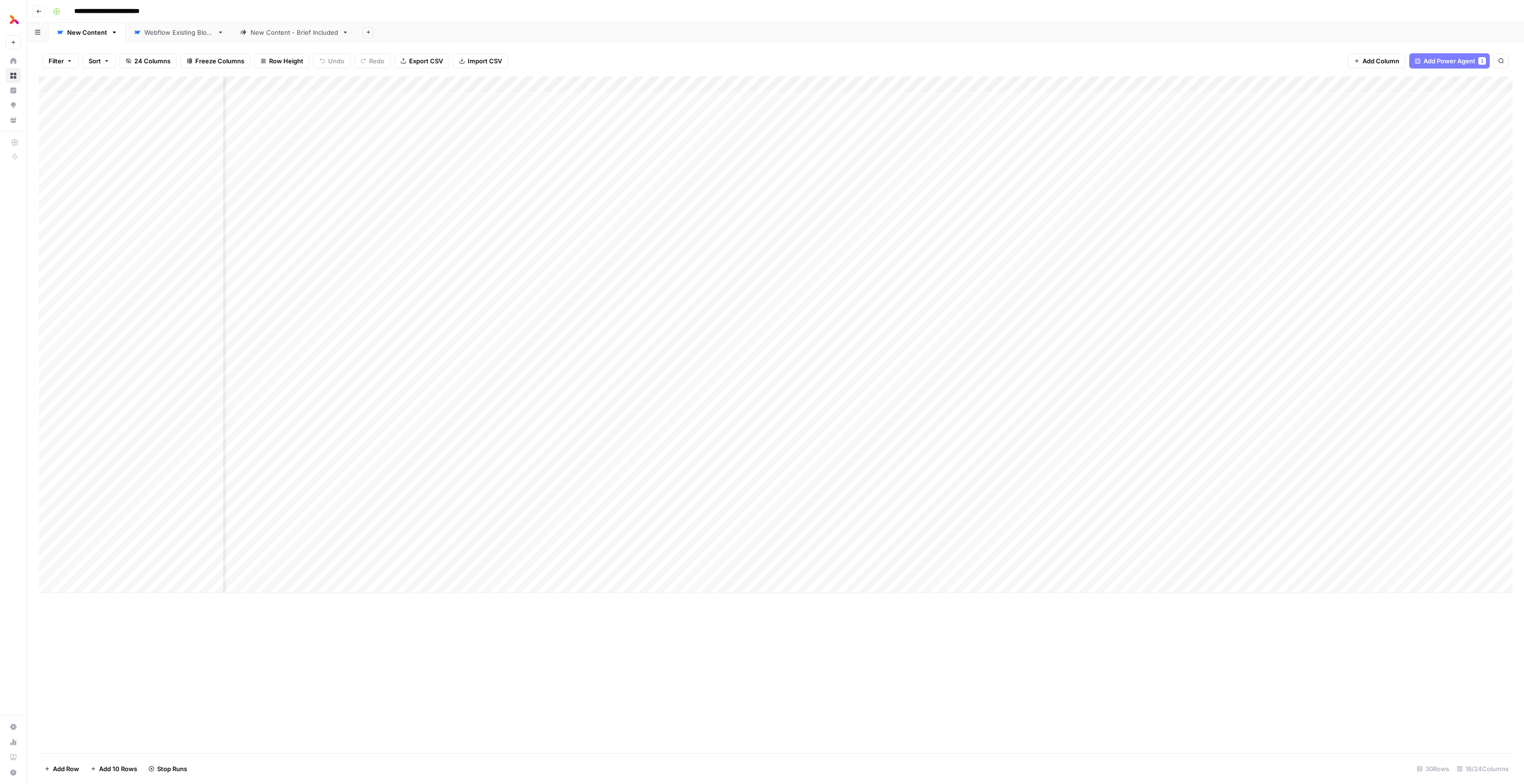
scroll to position [0, 65]
click at [1329, 539] on div "Add Column" at bounding box center [776, 335] width 1474 height 517
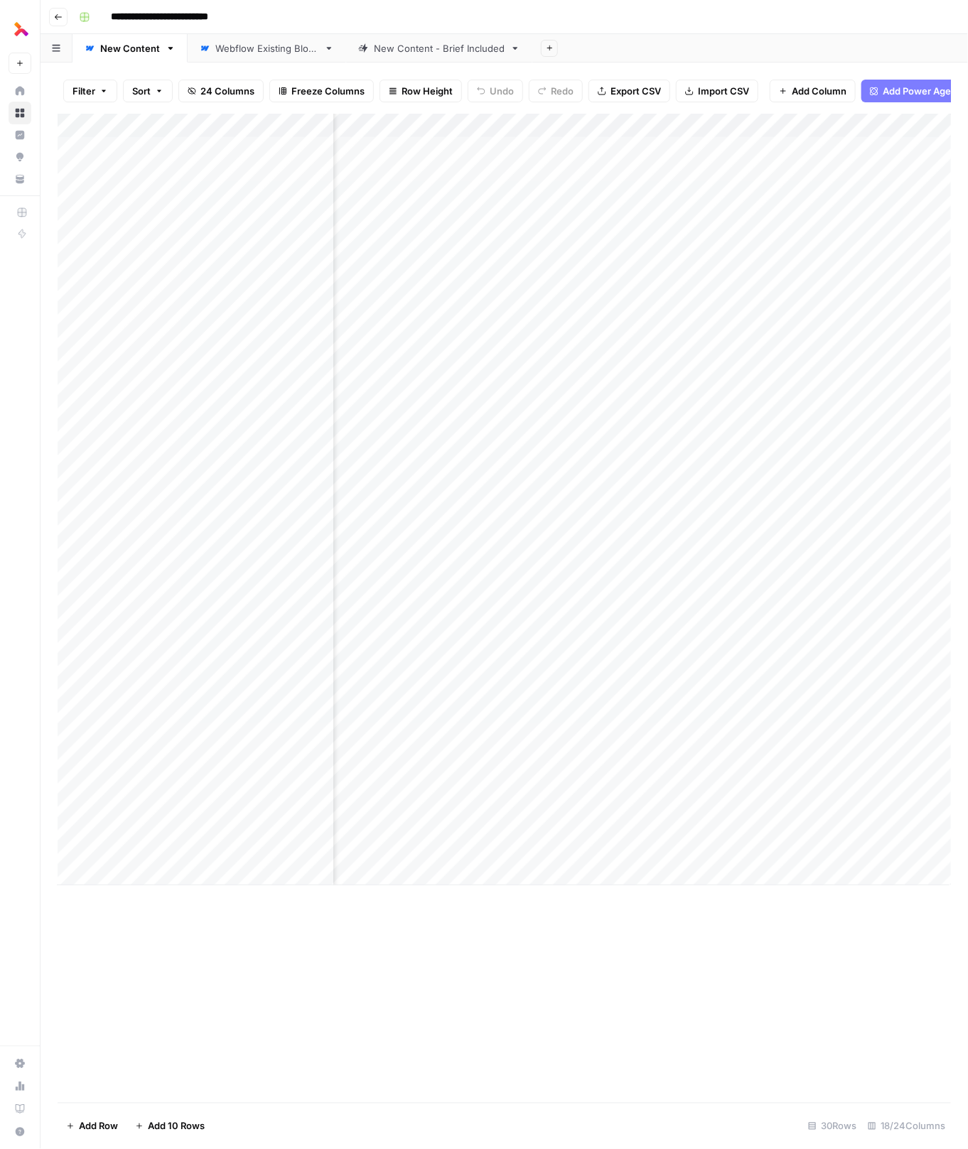
scroll to position [0, 1988]
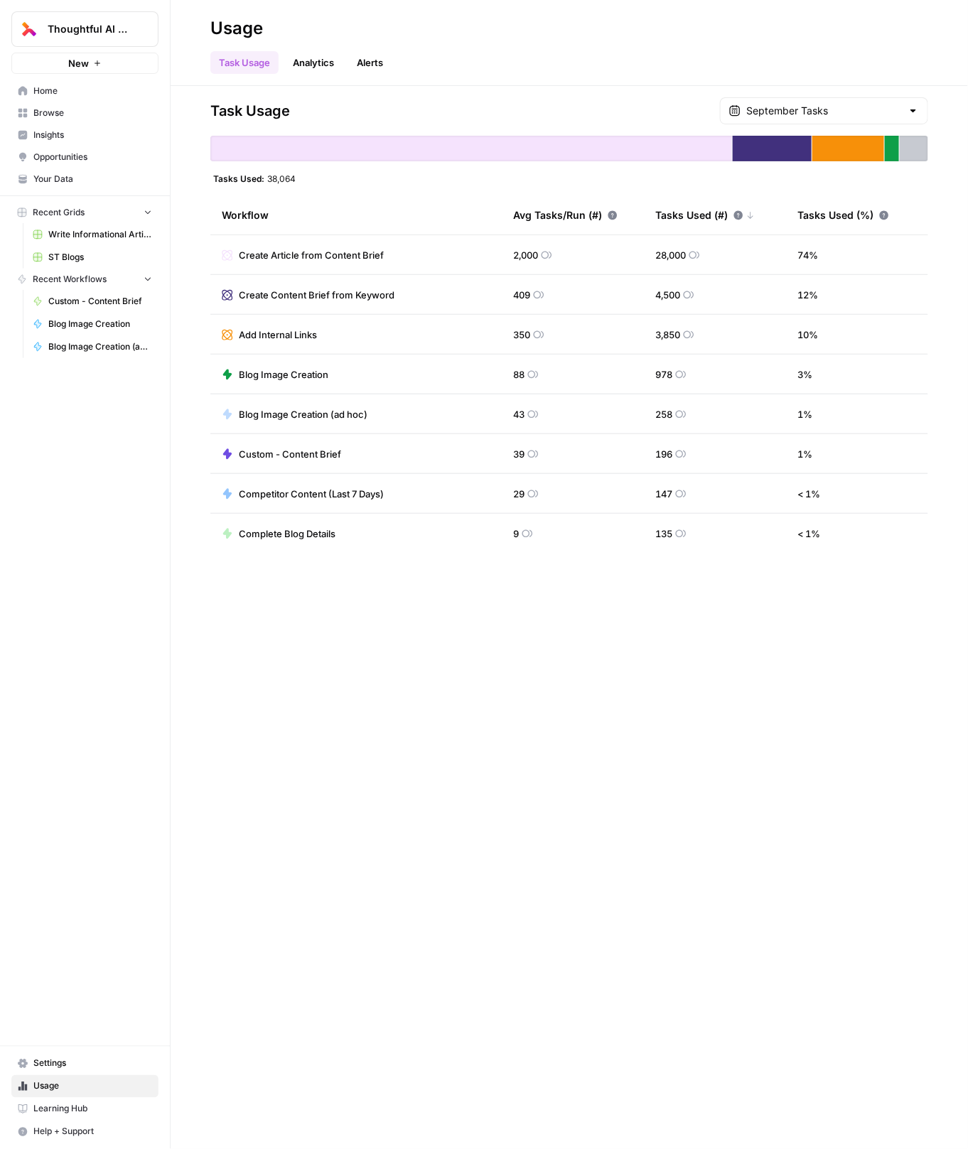
scroll to position [1877, 0]
click at [566, 722] on div "Task Usage September Tasks Tasks Used: 38,064 Workflow Avg Tasks/Run (#) Tasks …" at bounding box center [570, 617] width 798 height 1063
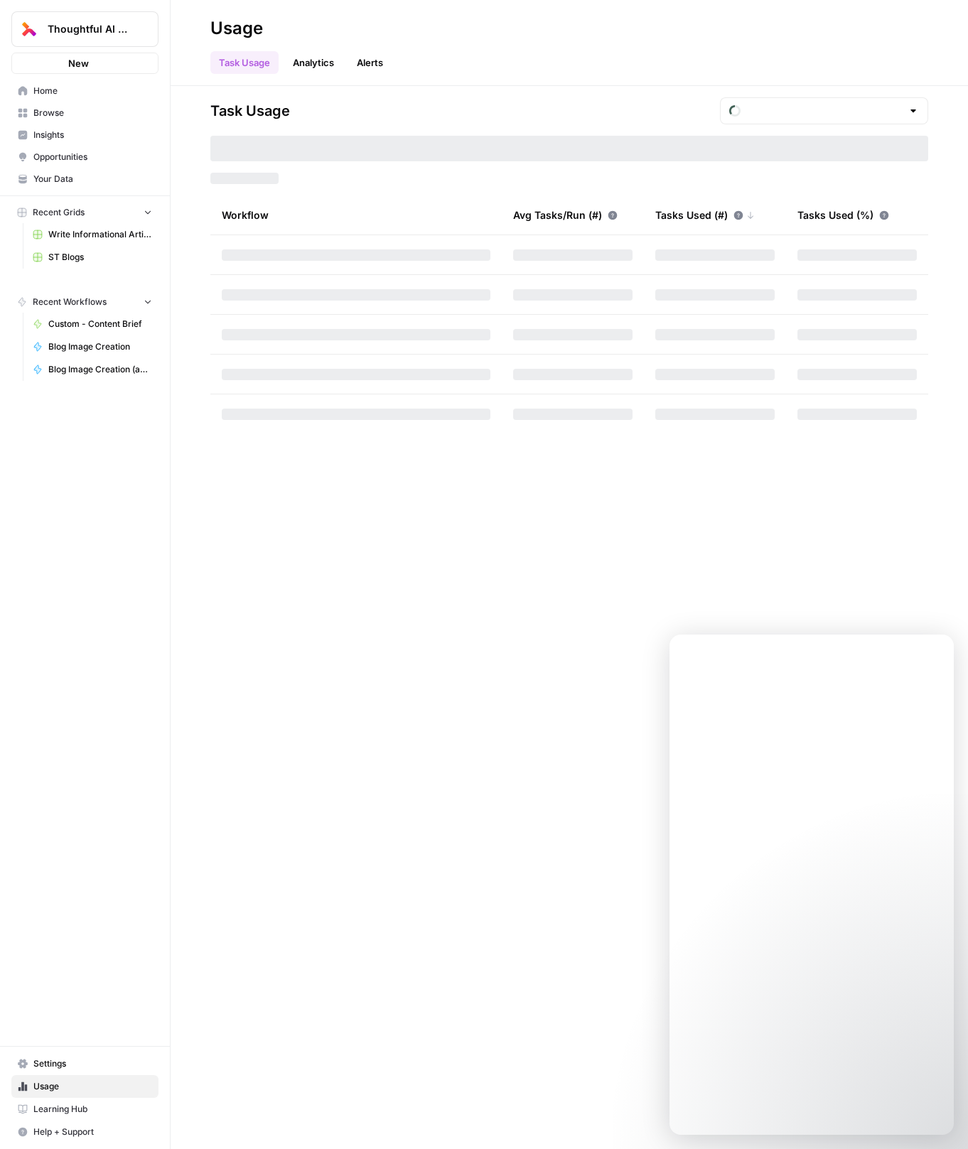
type input "September Tasks"
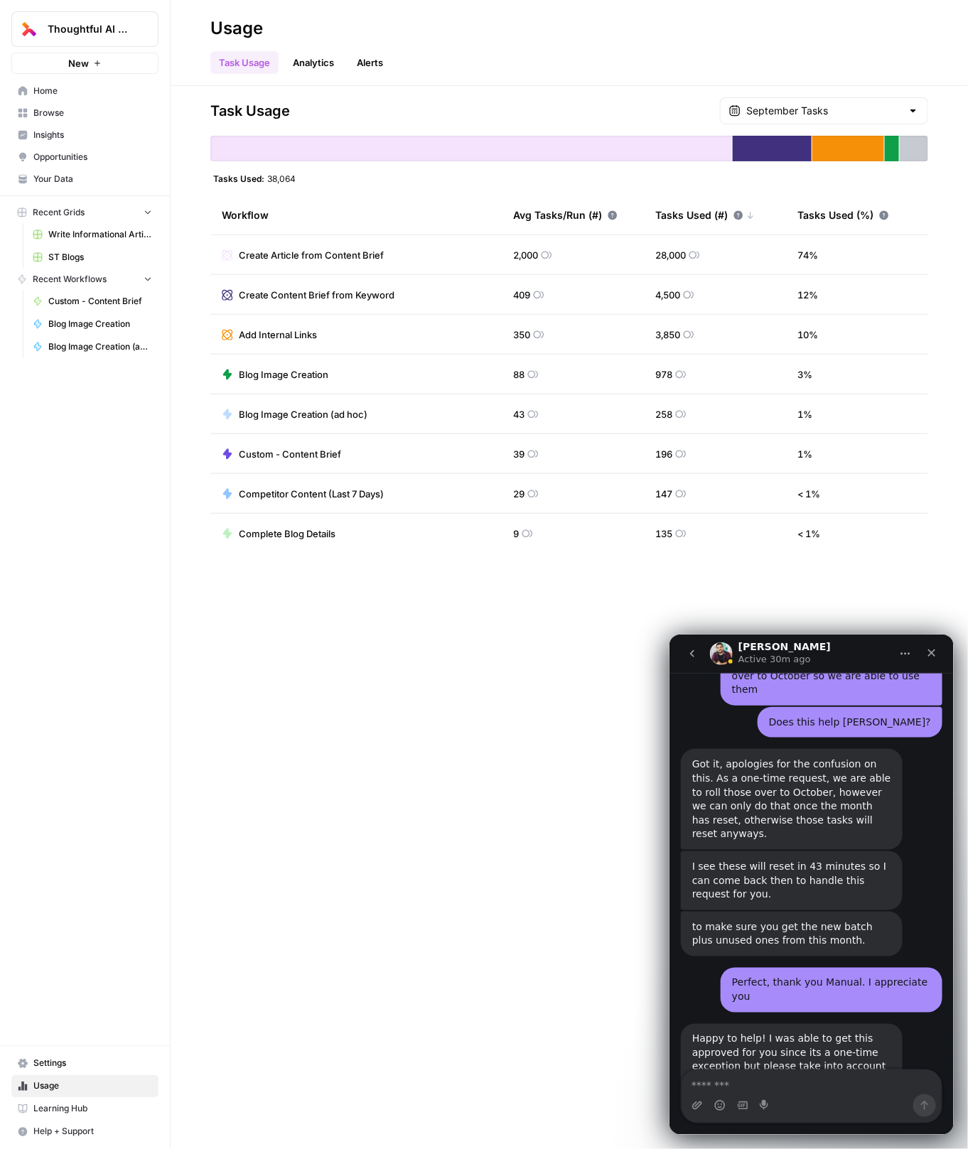
scroll to position [1877, 0]
click at [857, 116] on input "text" at bounding box center [824, 111] width 156 height 14
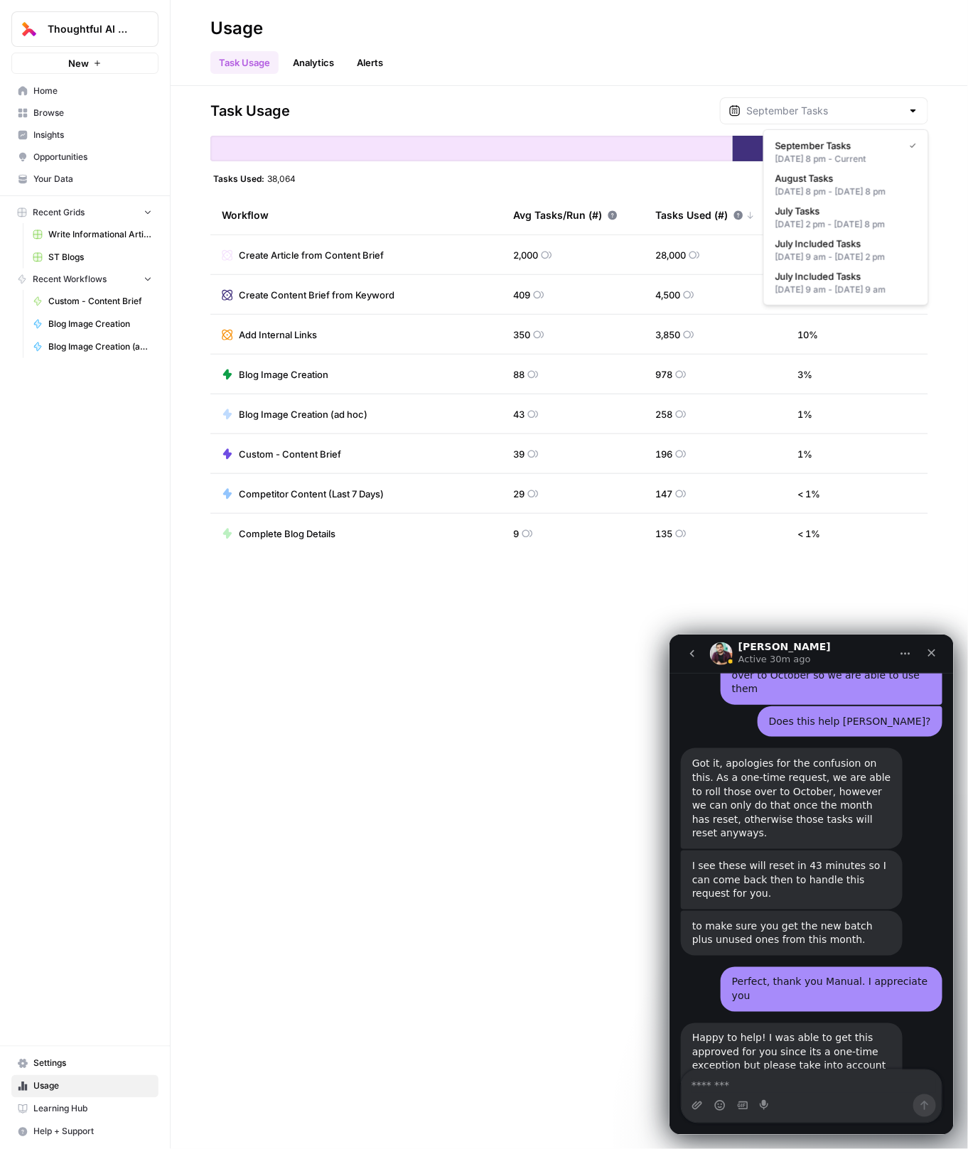
type input "September Tasks"
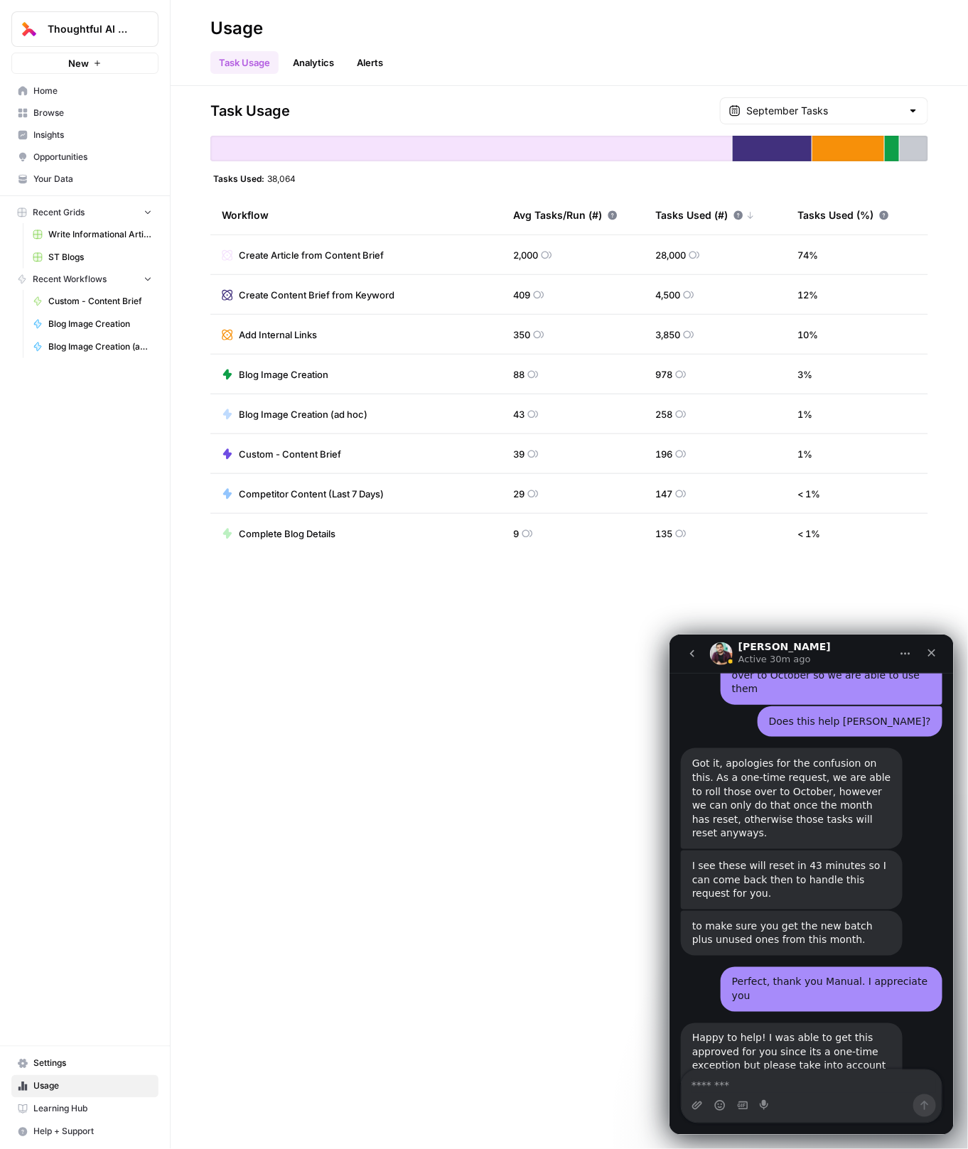
click at [323, 68] on link "Analytics" at bounding box center [313, 62] width 58 height 23
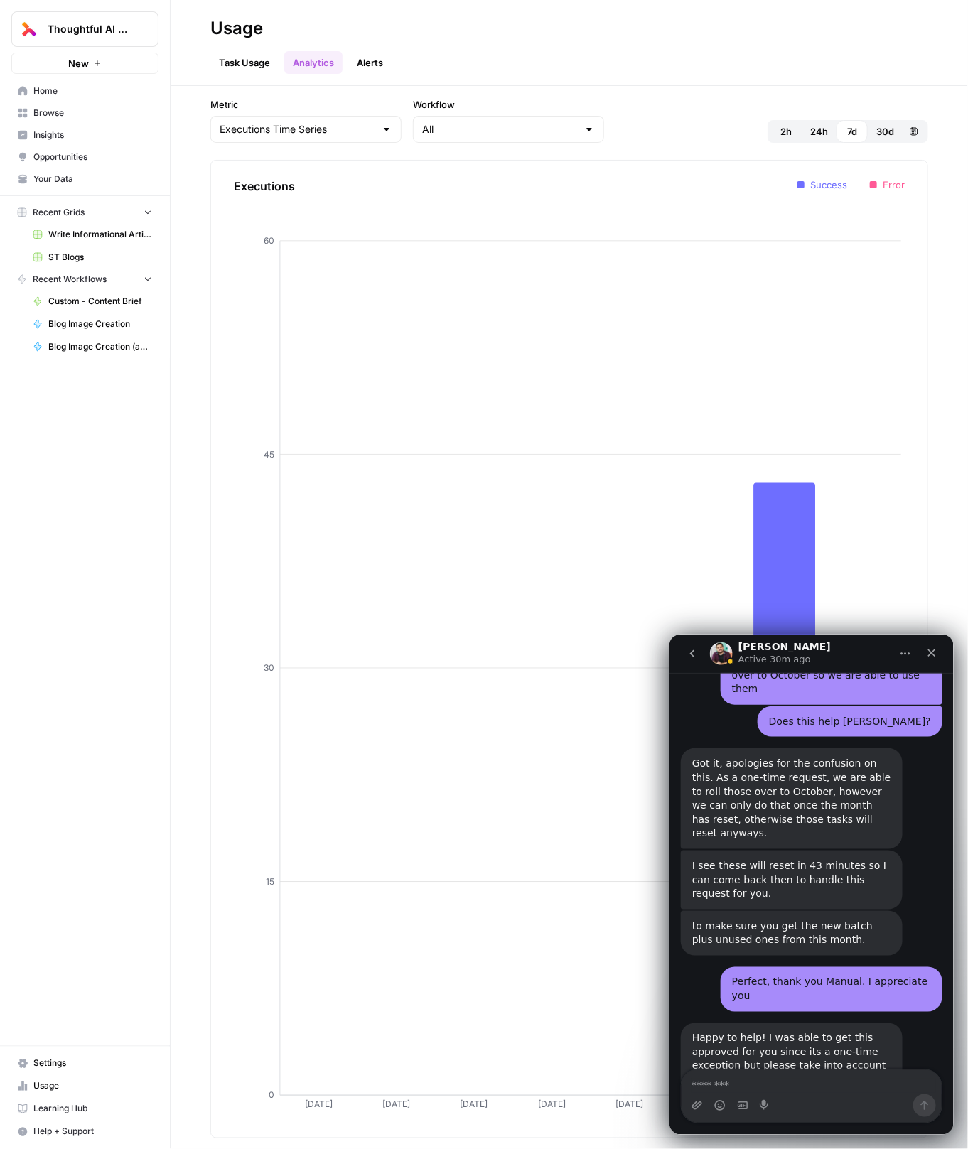
click at [252, 72] on link "Task Usage" at bounding box center [244, 62] width 68 height 23
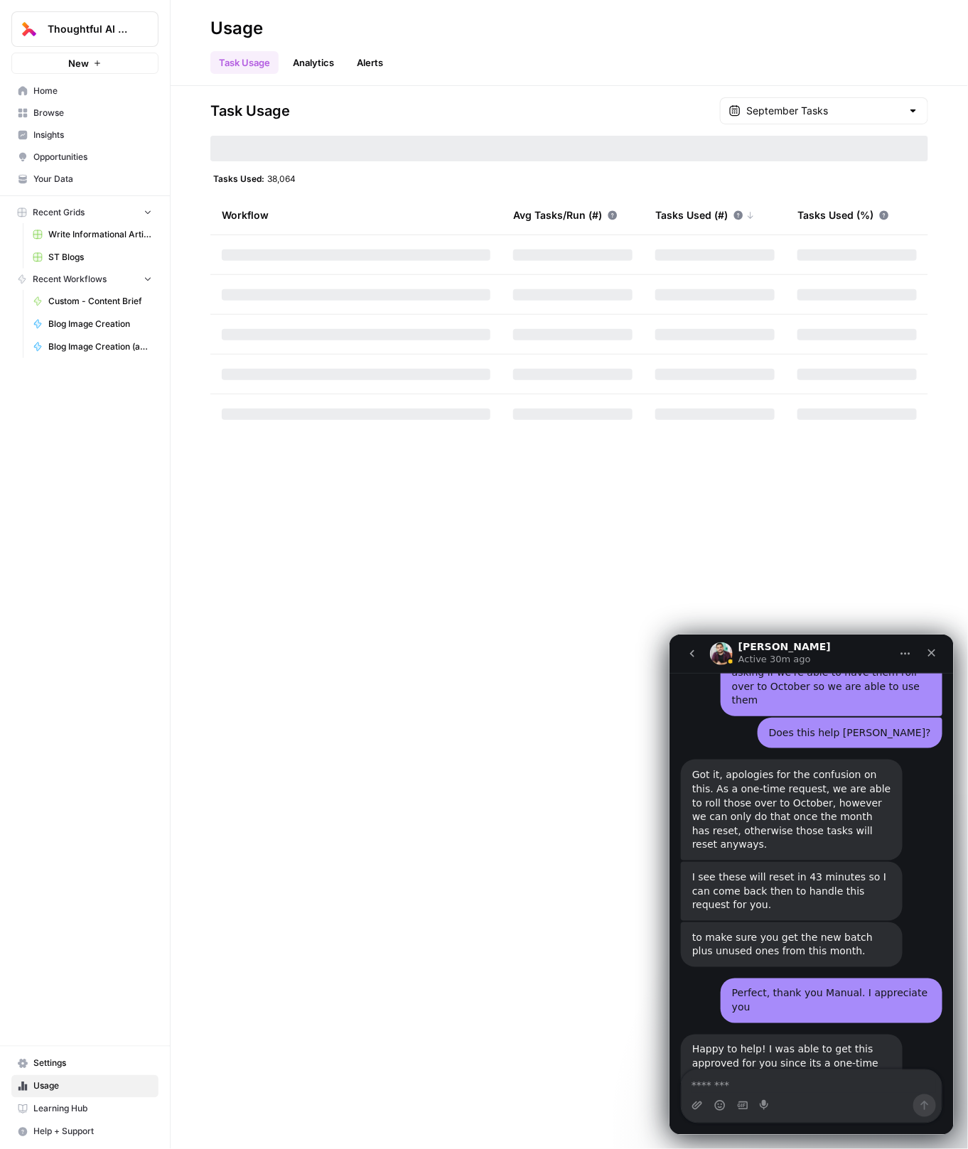
scroll to position [1877, 0]
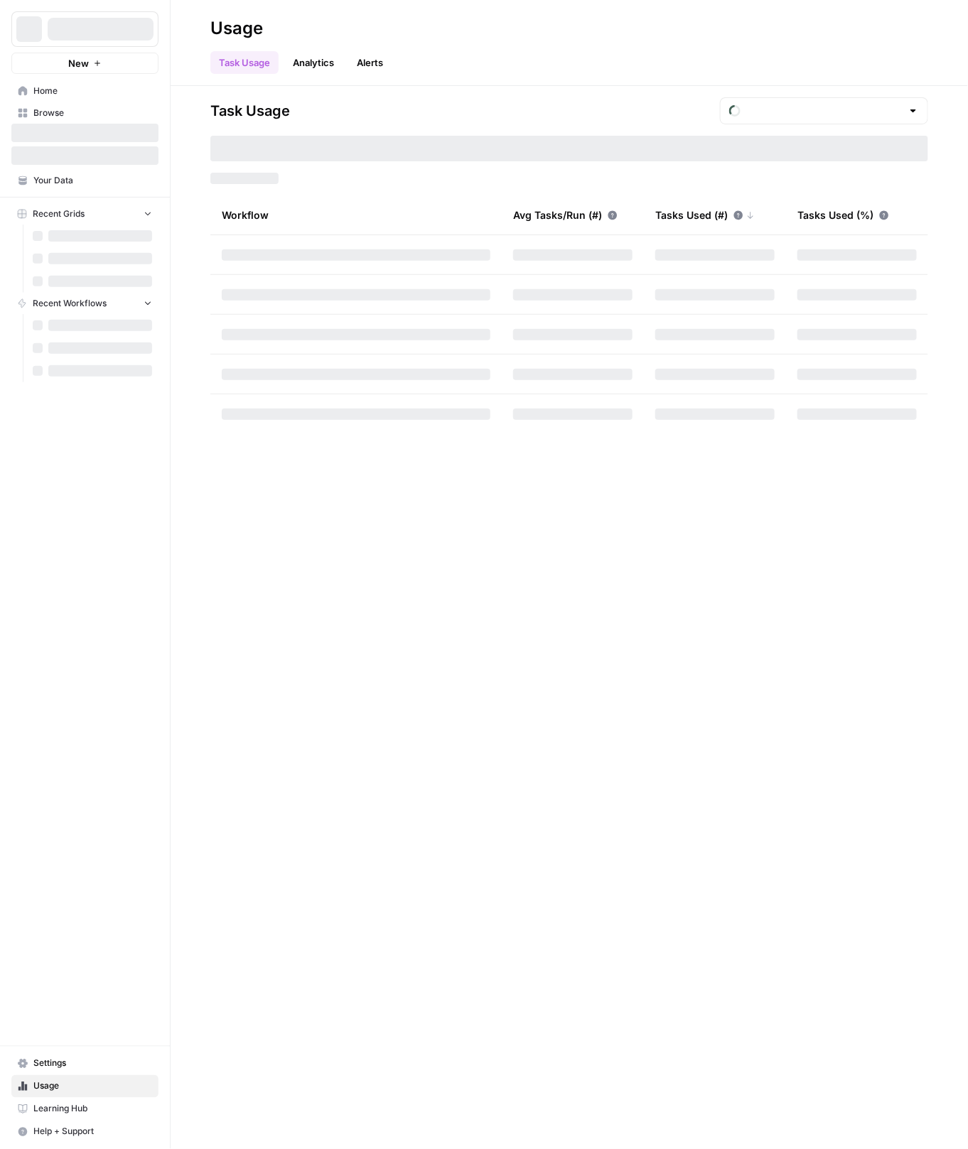
type input "September Tasks"
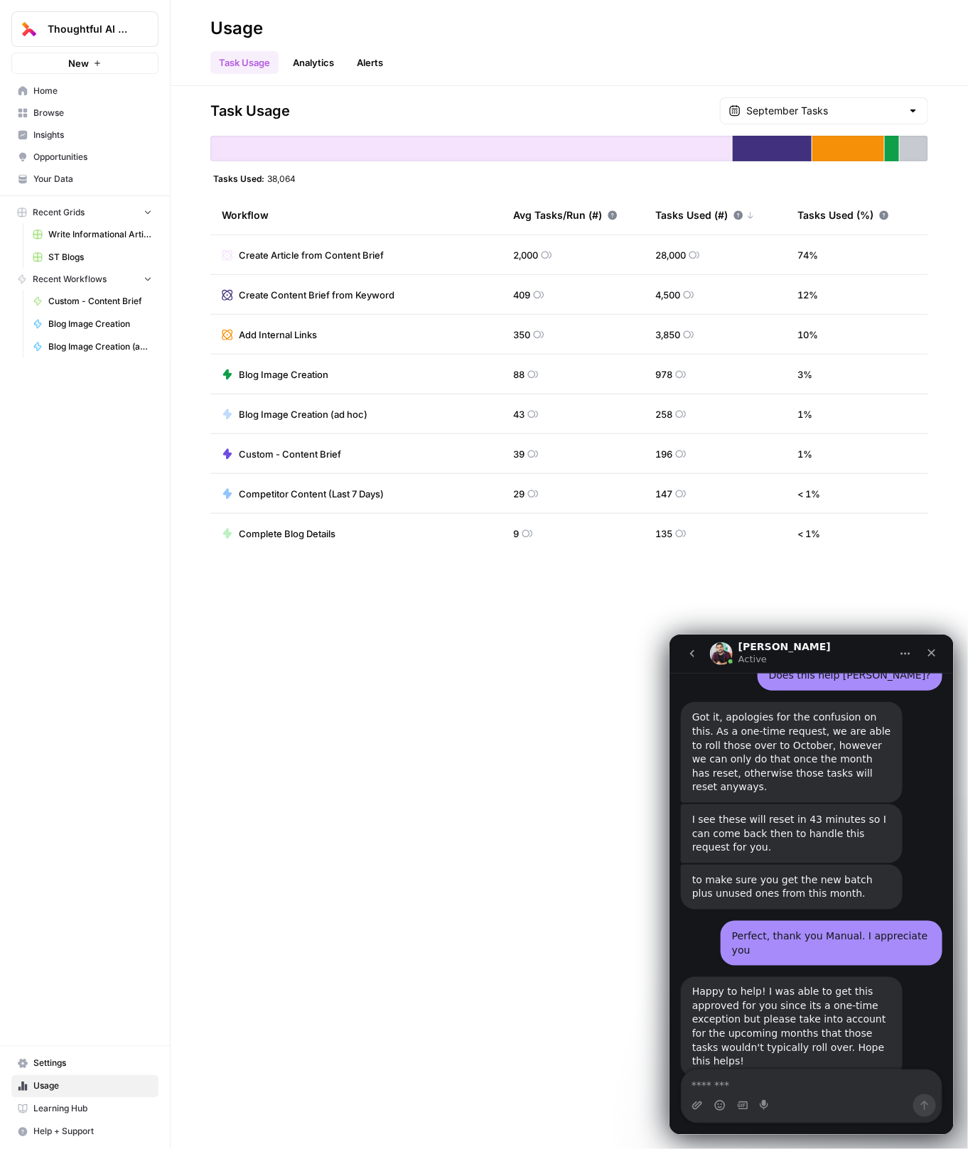
scroll to position [1978, 0]
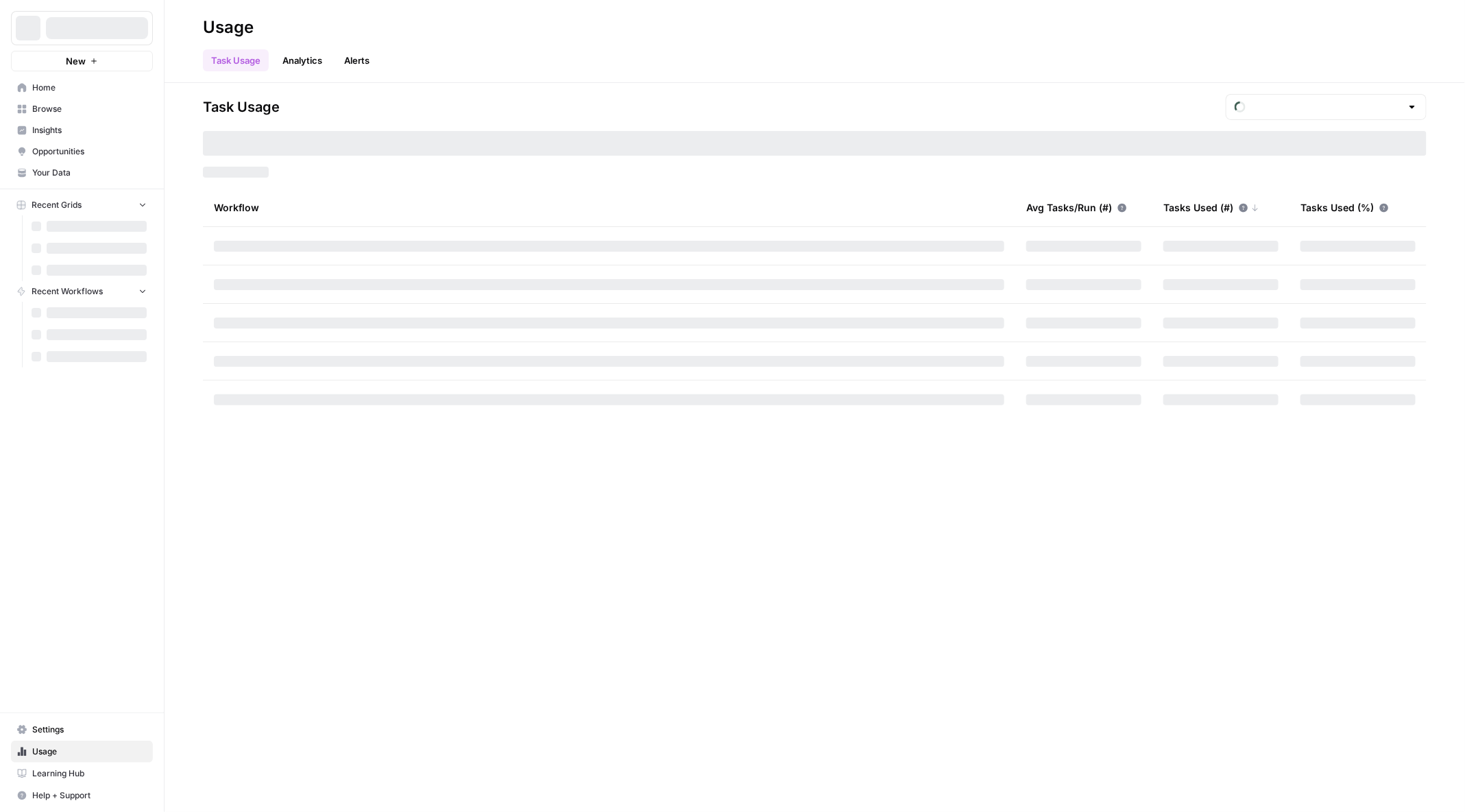
type input "October Tasks"
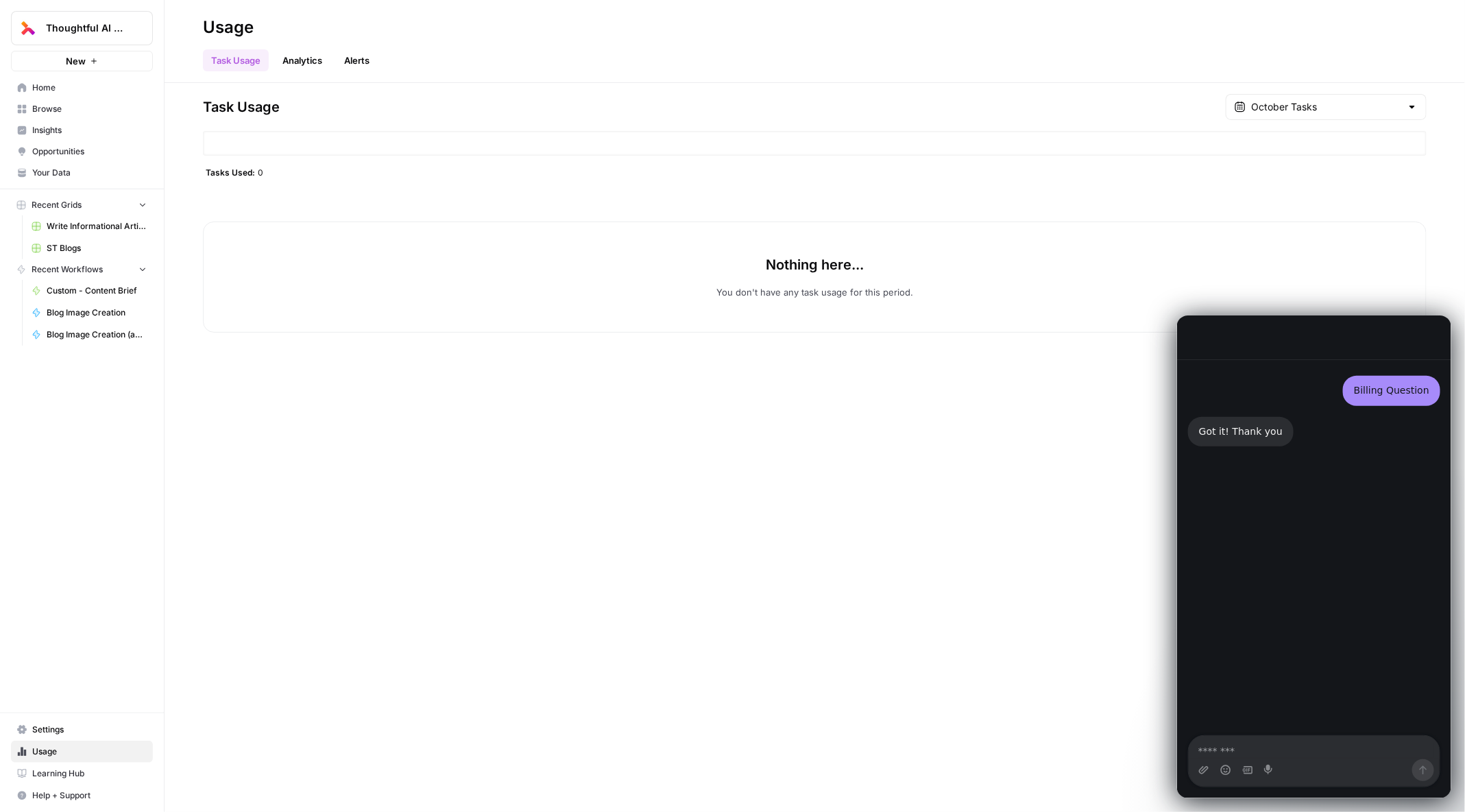
click at [1258, 748] on textarea "Message…" at bounding box center [1314, 746] width 251 height 23
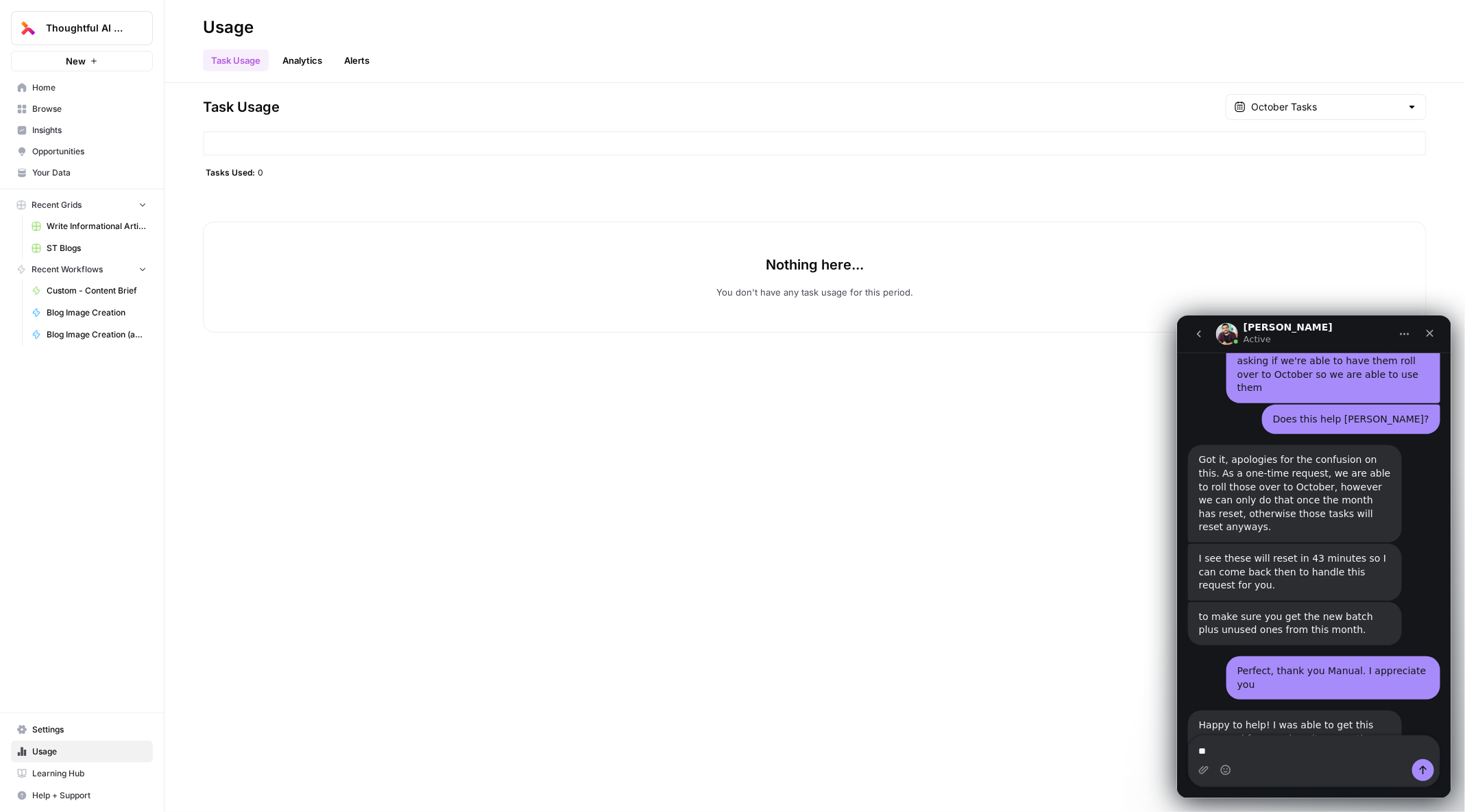
scroll to position [1810, 0]
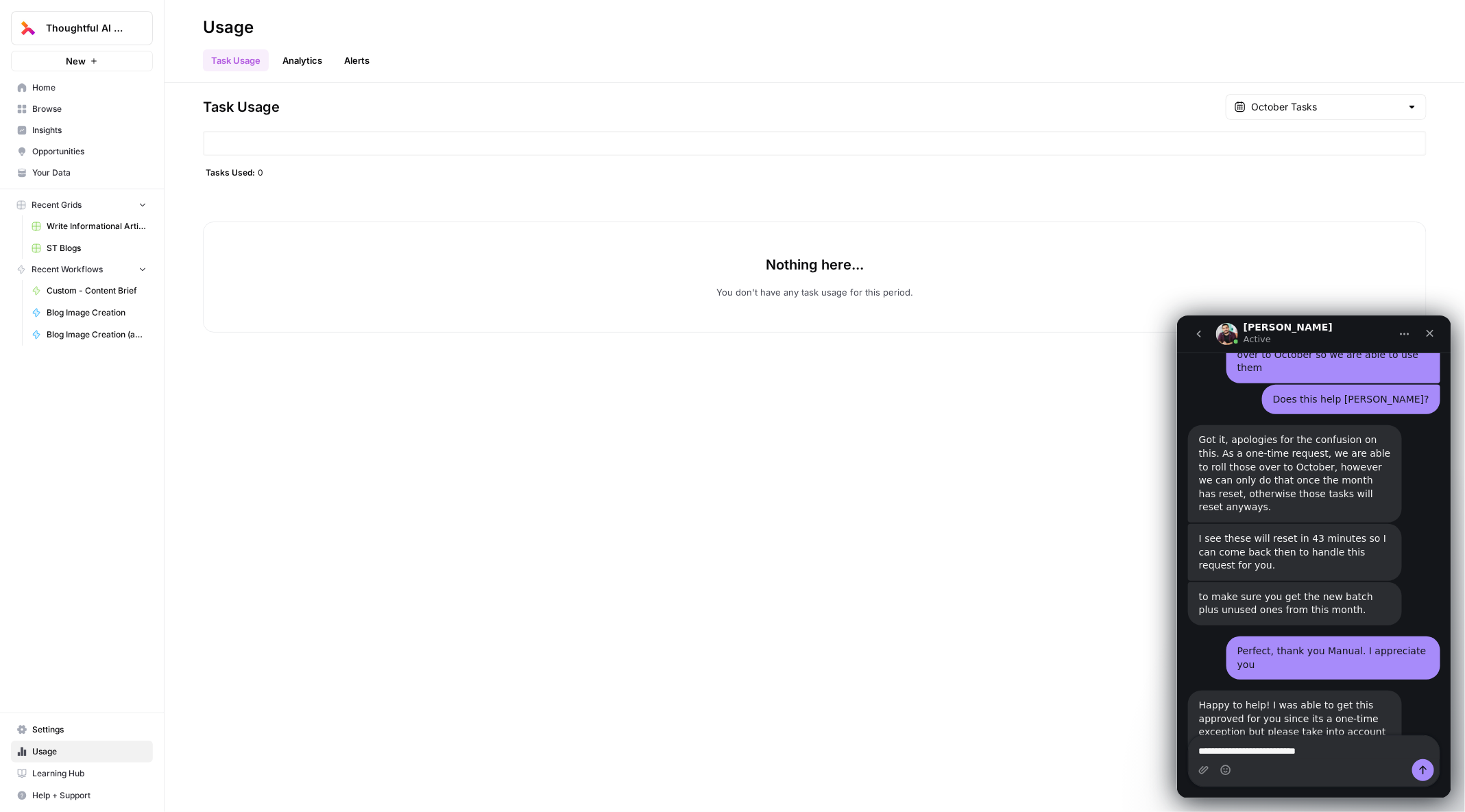
click at [1226, 745] on textarea "**********" at bounding box center [1314, 746] width 252 height 23
drag, startPoint x: 1226, startPoint y: 745, endPoint x: 1355, endPoint y: 745, distance: 129.0
click at [1355, 745] on textarea "**********" at bounding box center [1314, 746] width 252 height 23
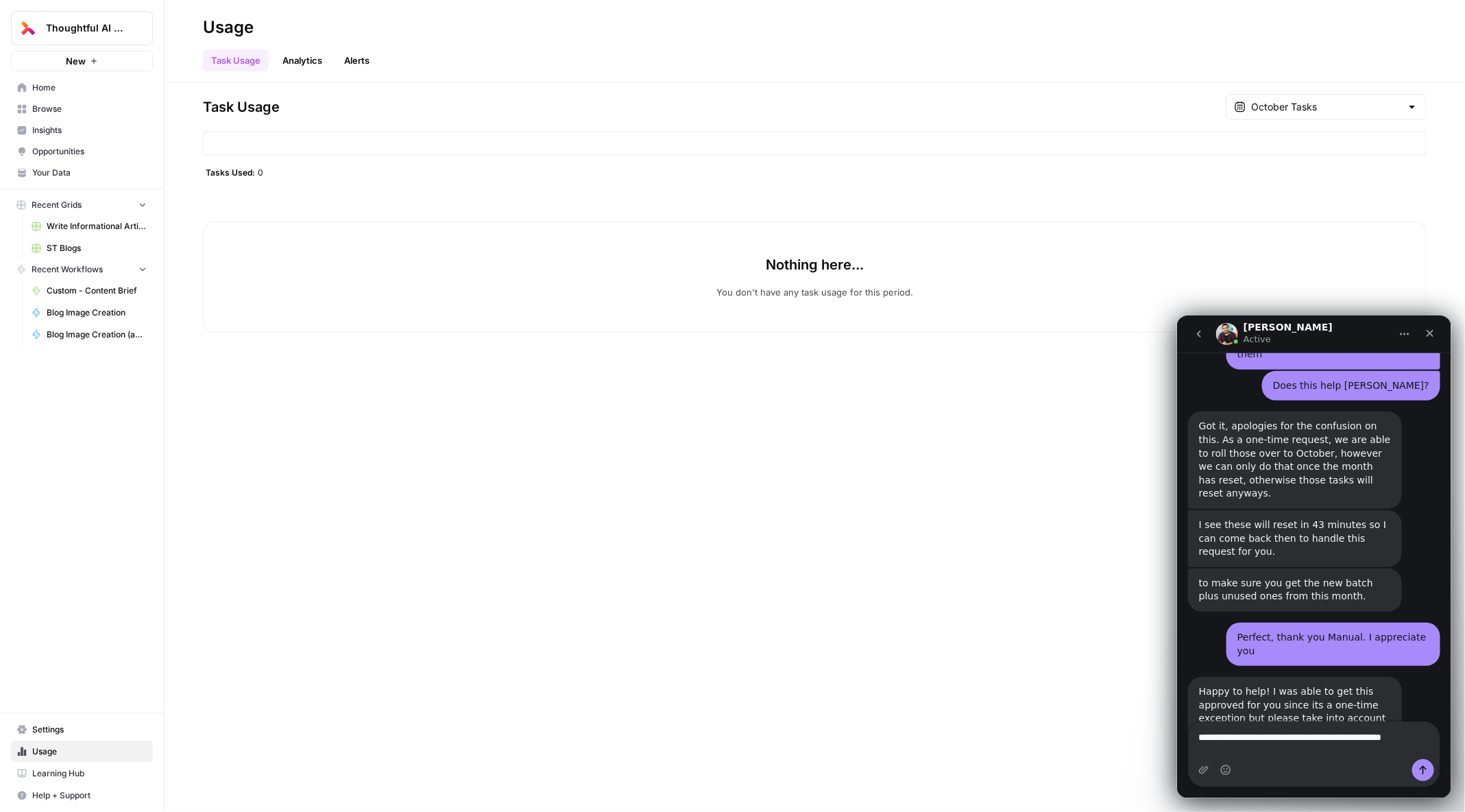
type textarea "**********"
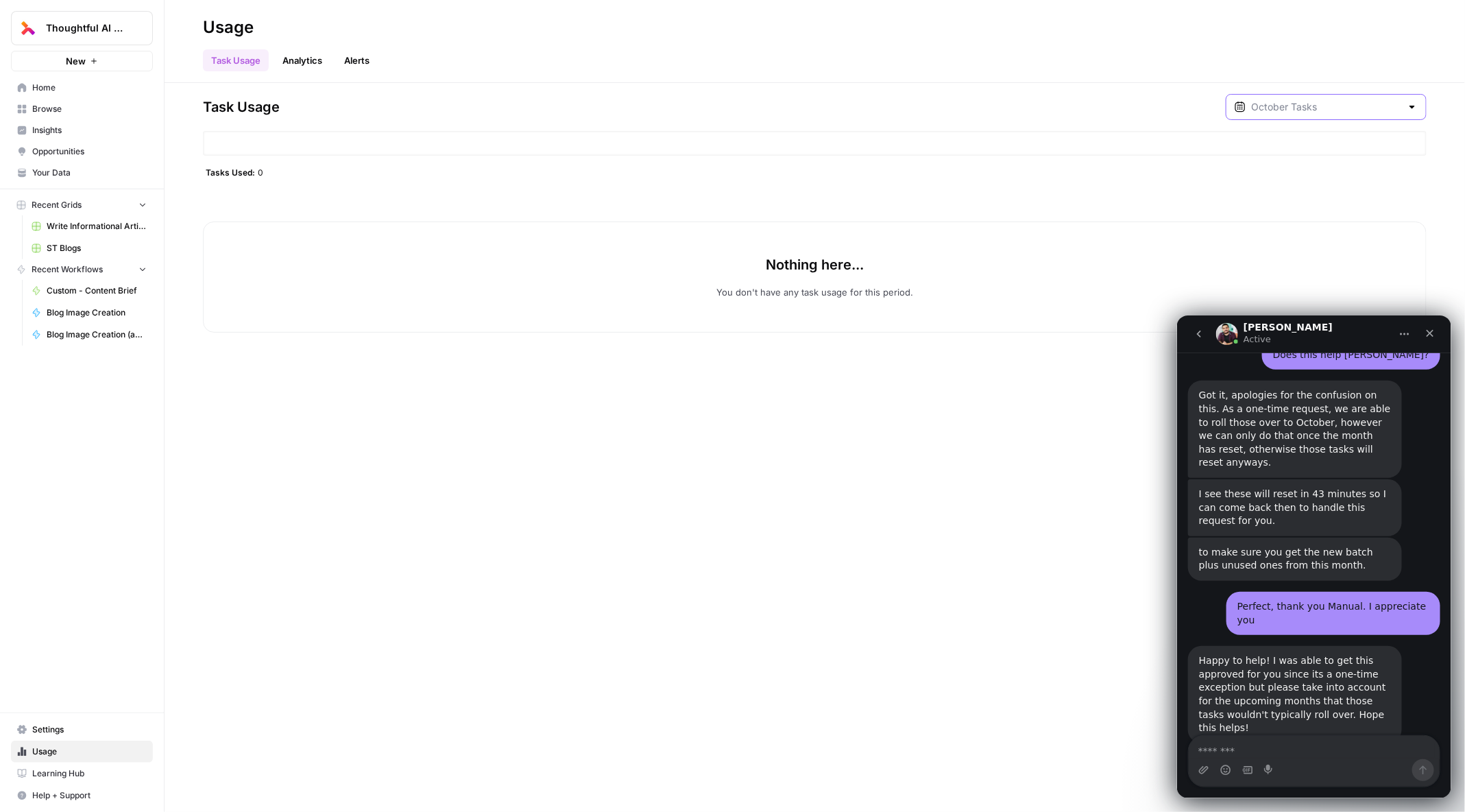
click at [1330, 103] on input "text" at bounding box center [1326, 107] width 150 height 14
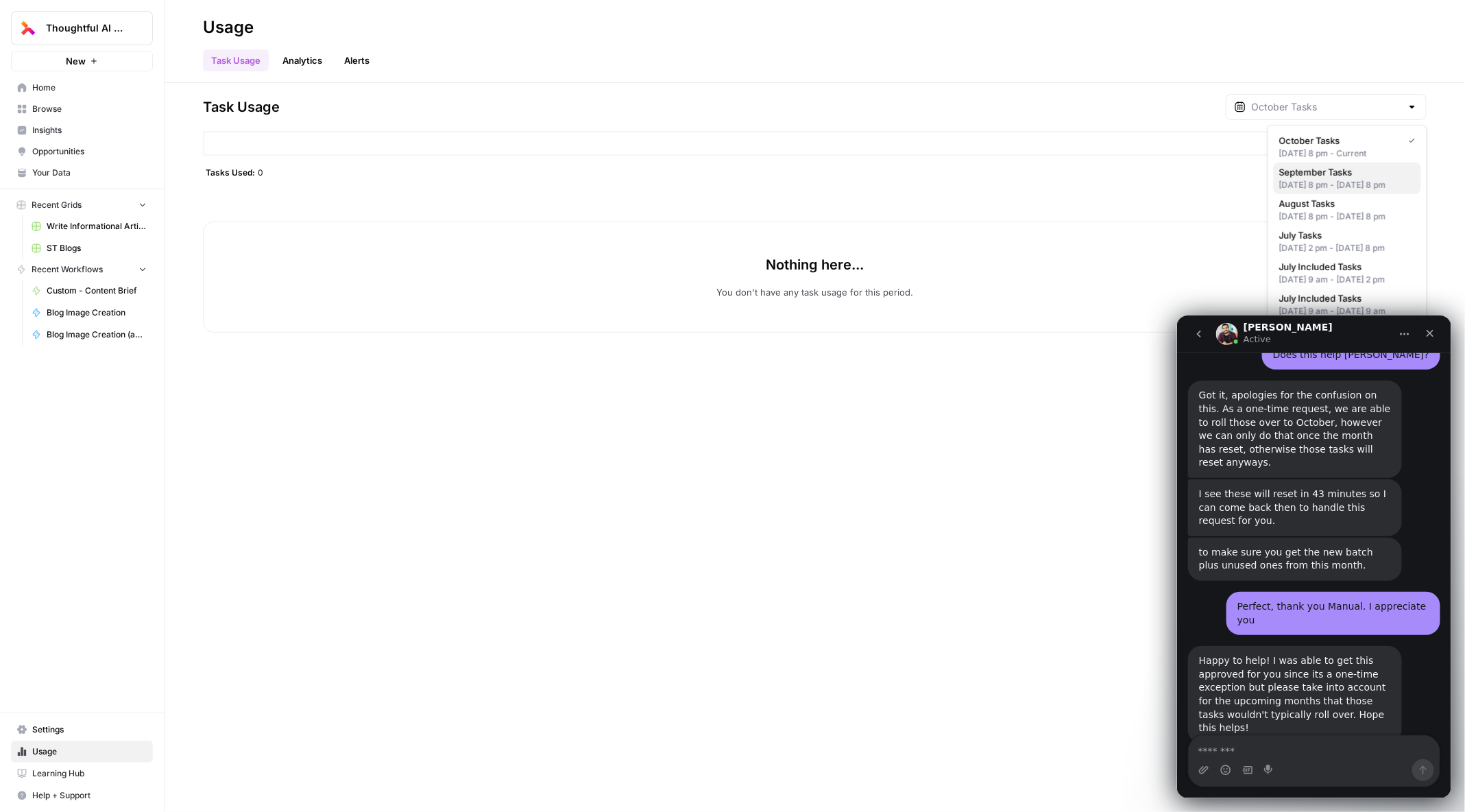
click at [1318, 191] on div "[DATE] 8 pm - [DATE] 8 pm" at bounding box center [1346, 185] width 136 height 13
type input "September Tasks"
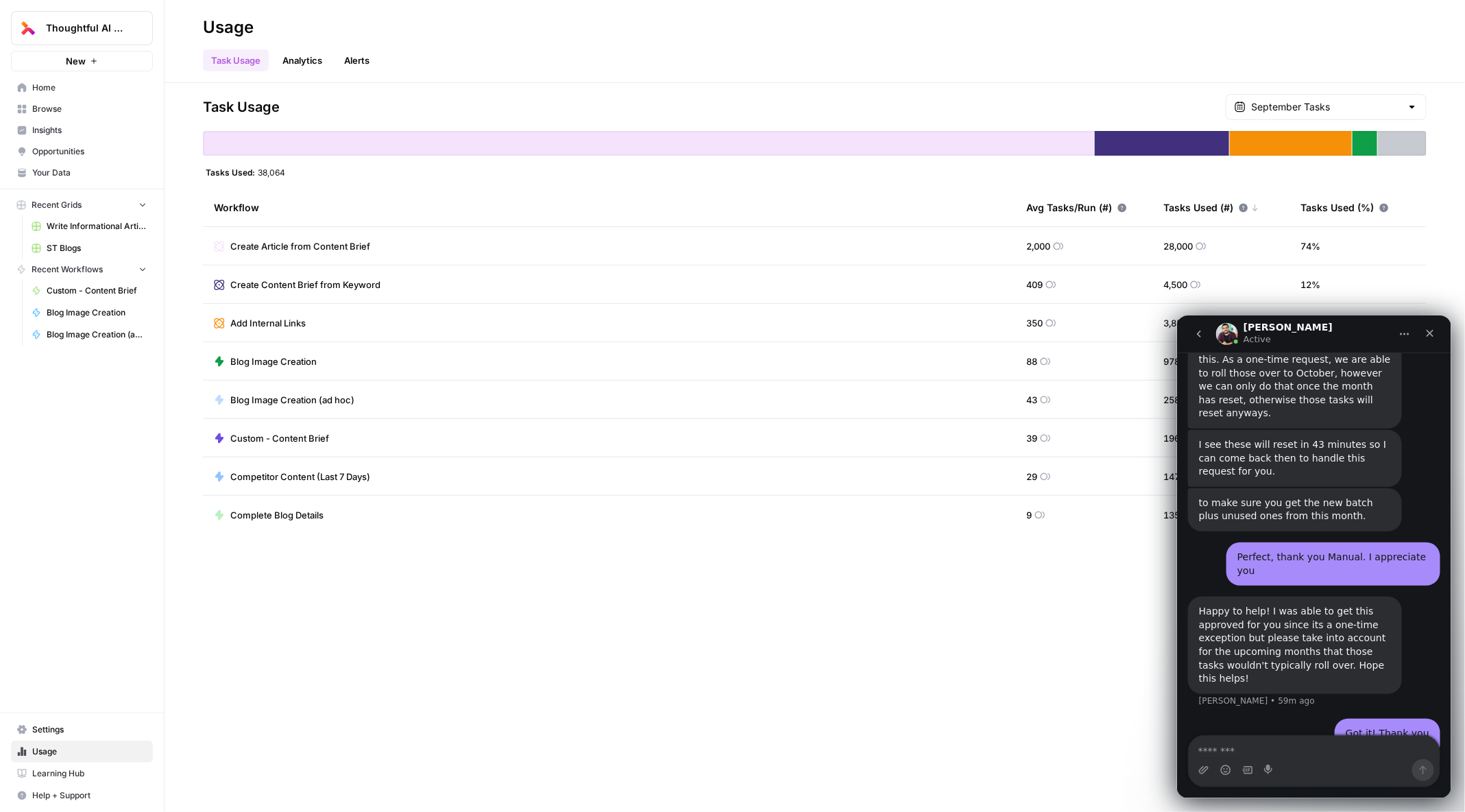
scroll to position [1908, 0]
click at [1317, 108] on input "text" at bounding box center [1326, 107] width 150 height 14
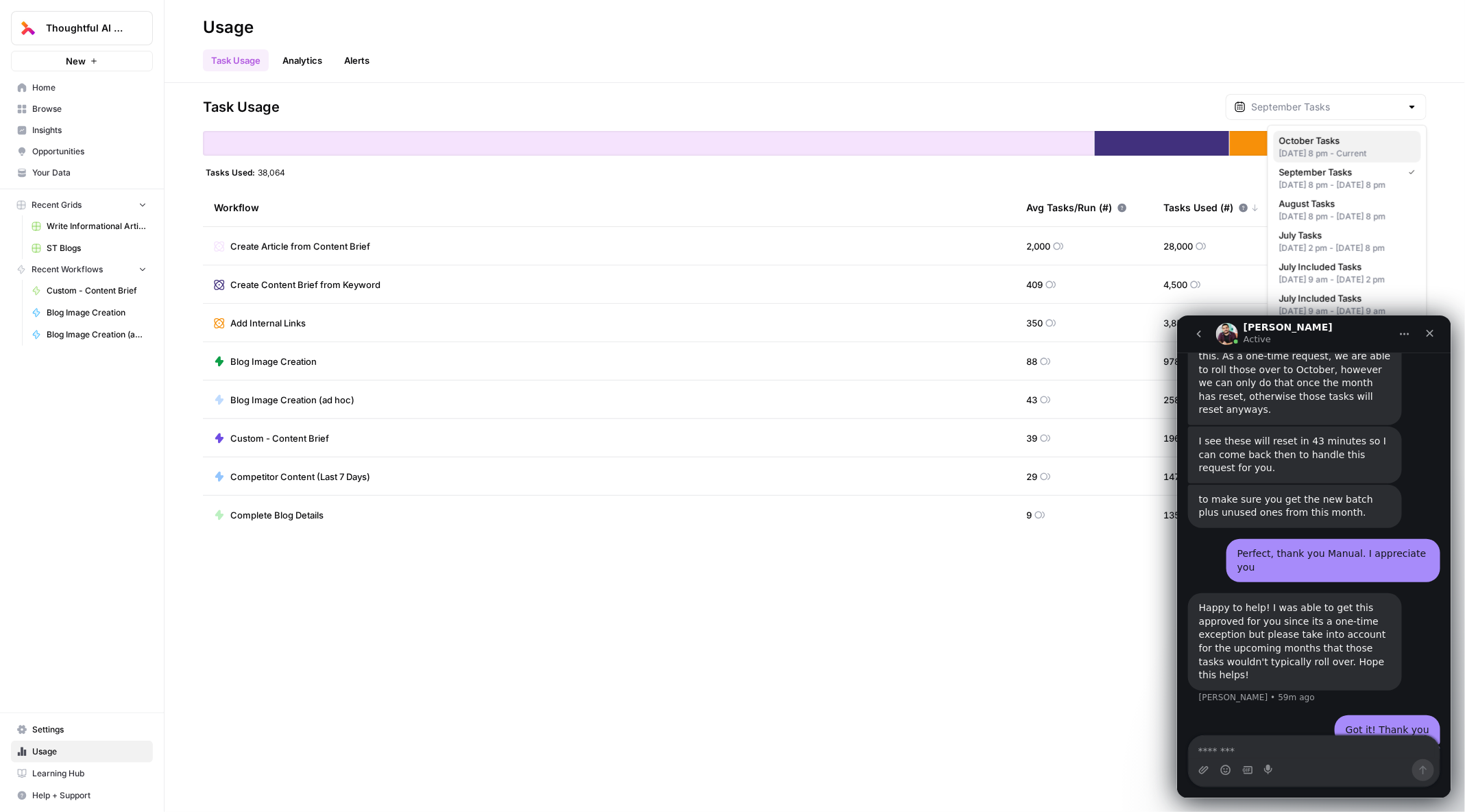
click at [1345, 137] on span "October Tasks" at bounding box center [1344, 141] width 131 height 14
type input "October Tasks"
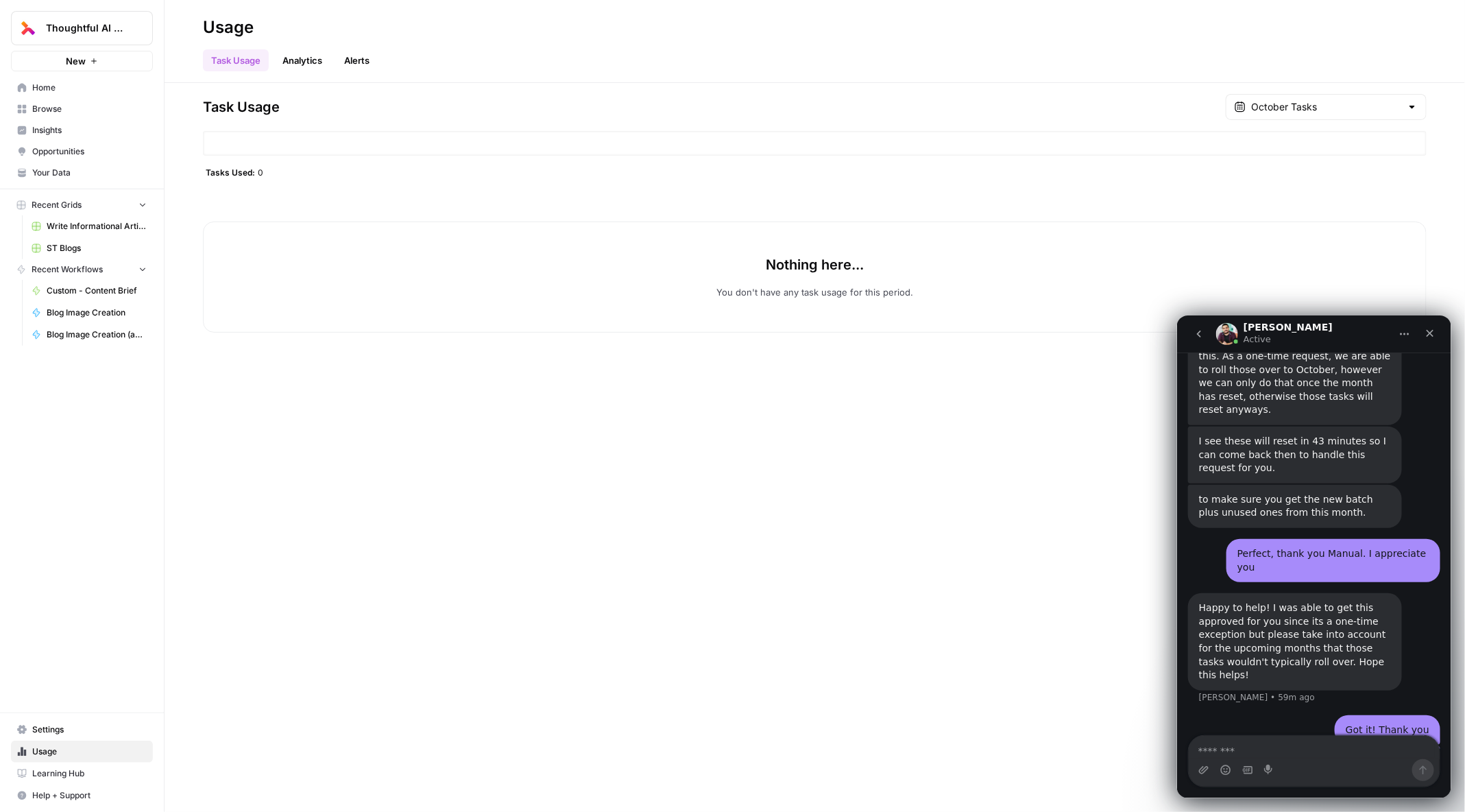
click at [749, 82] on header "Usage Task Usage Analytics Alerts" at bounding box center [815, 41] width 1300 height 83
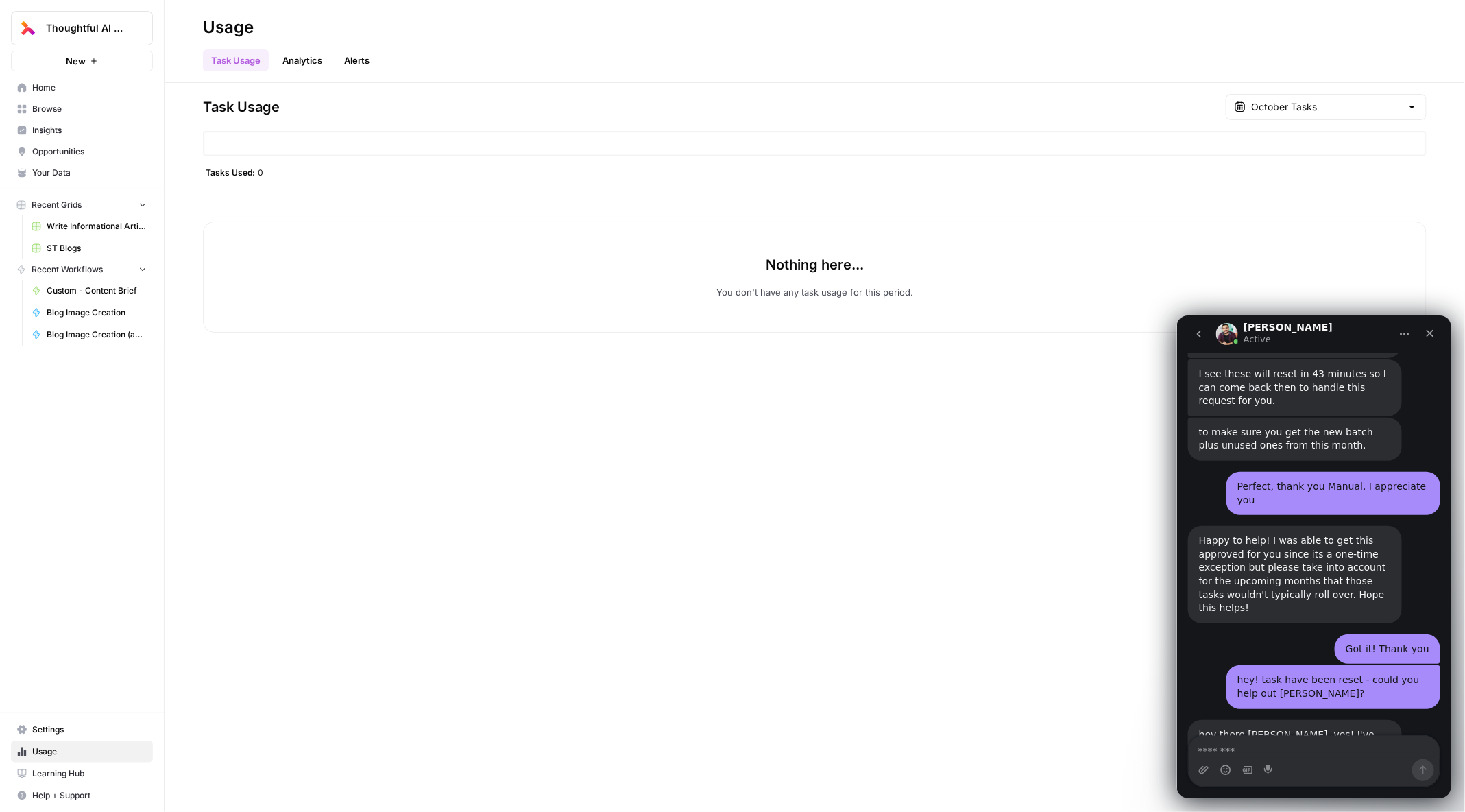
scroll to position [1923, 0]
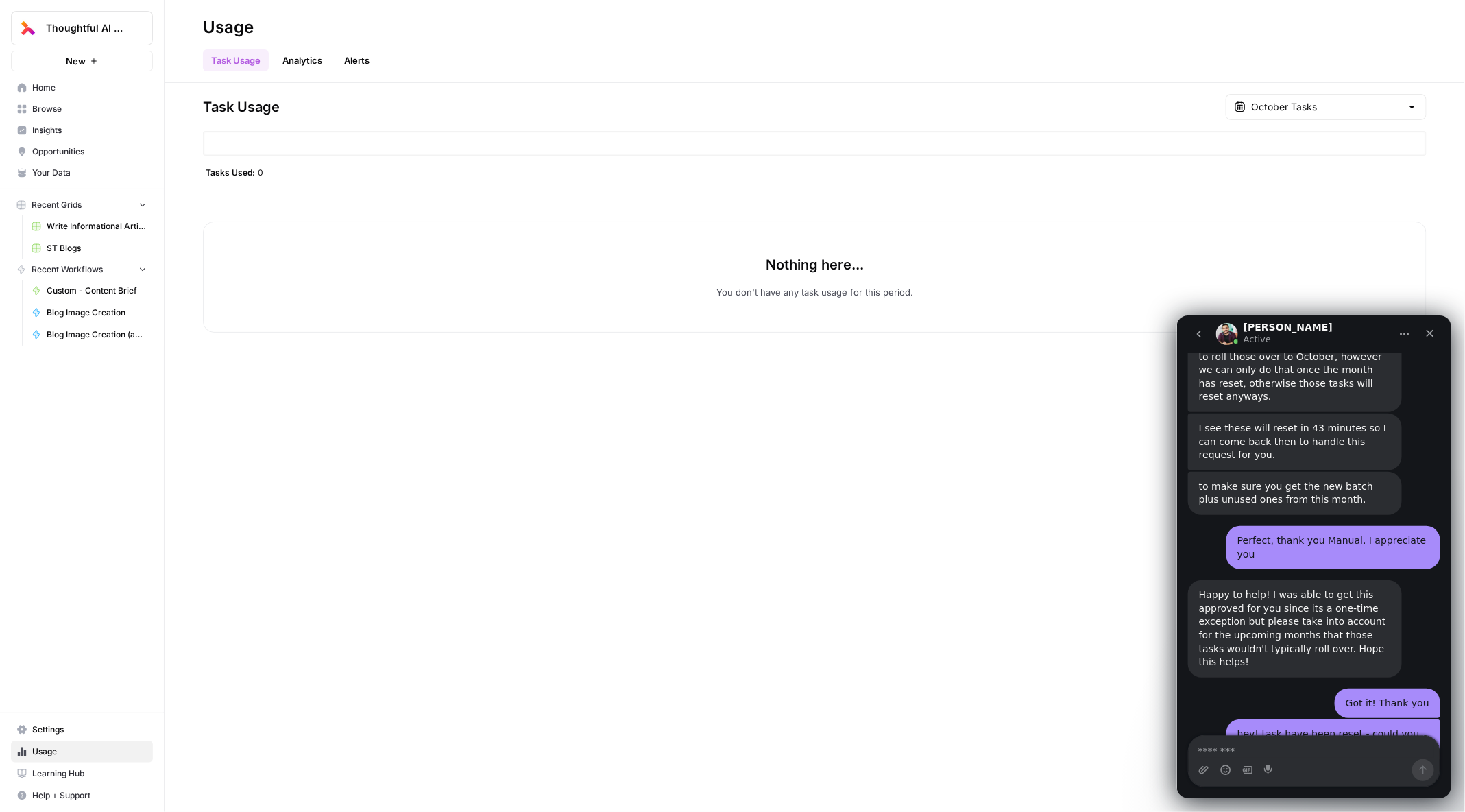
scroll to position [1923, 0]
click at [296, 60] on link "Analytics" at bounding box center [302, 60] width 56 height 22
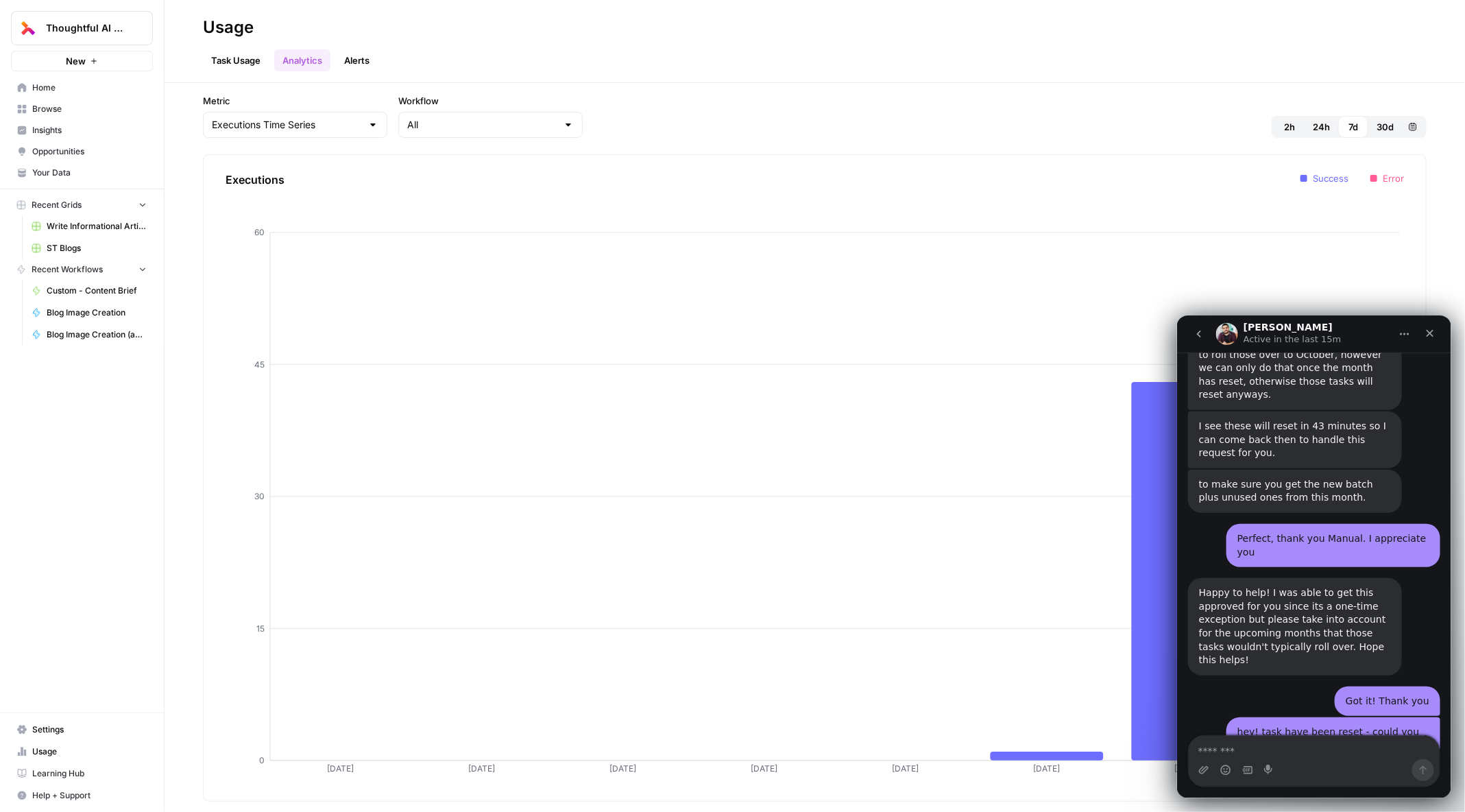
click at [238, 50] on link "Task Usage" at bounding box center [235, 60] width 66 height 22
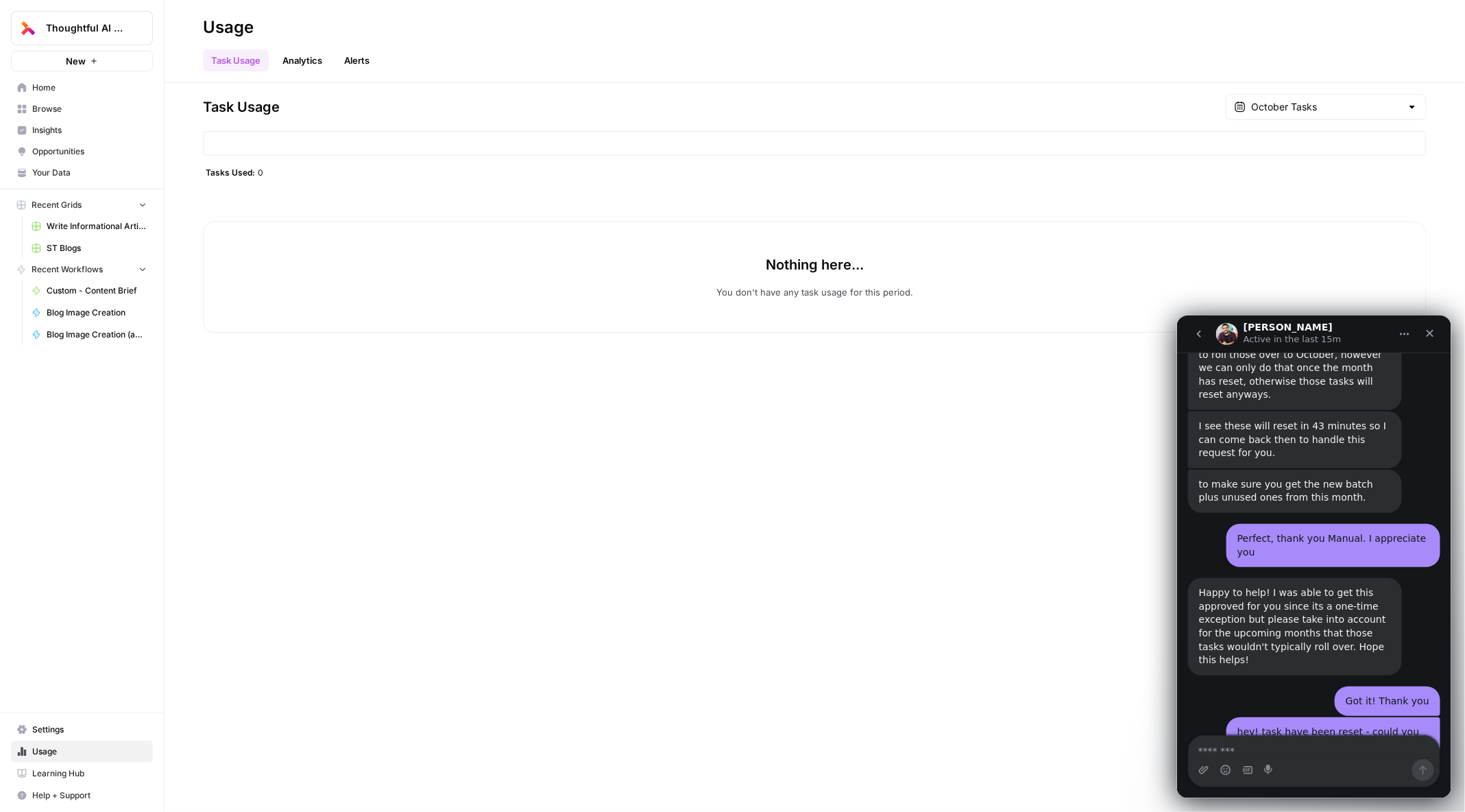
click at [368, 53] on link "Alerts" at bounding box center [356, 60] width 41 height 22
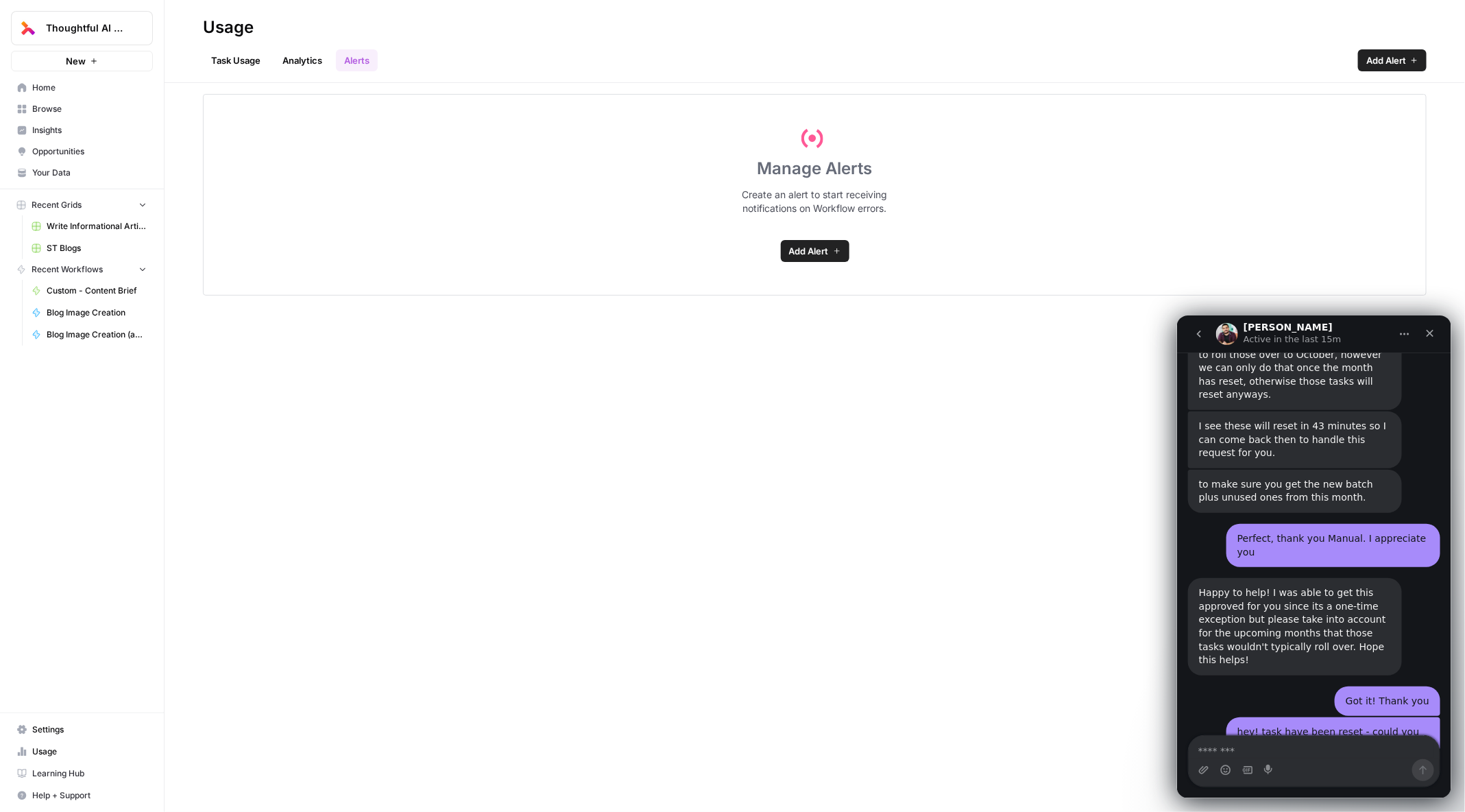
click at [233, 58] on link "Task Usage" at bounding box center [235, 60] width 66 height 22
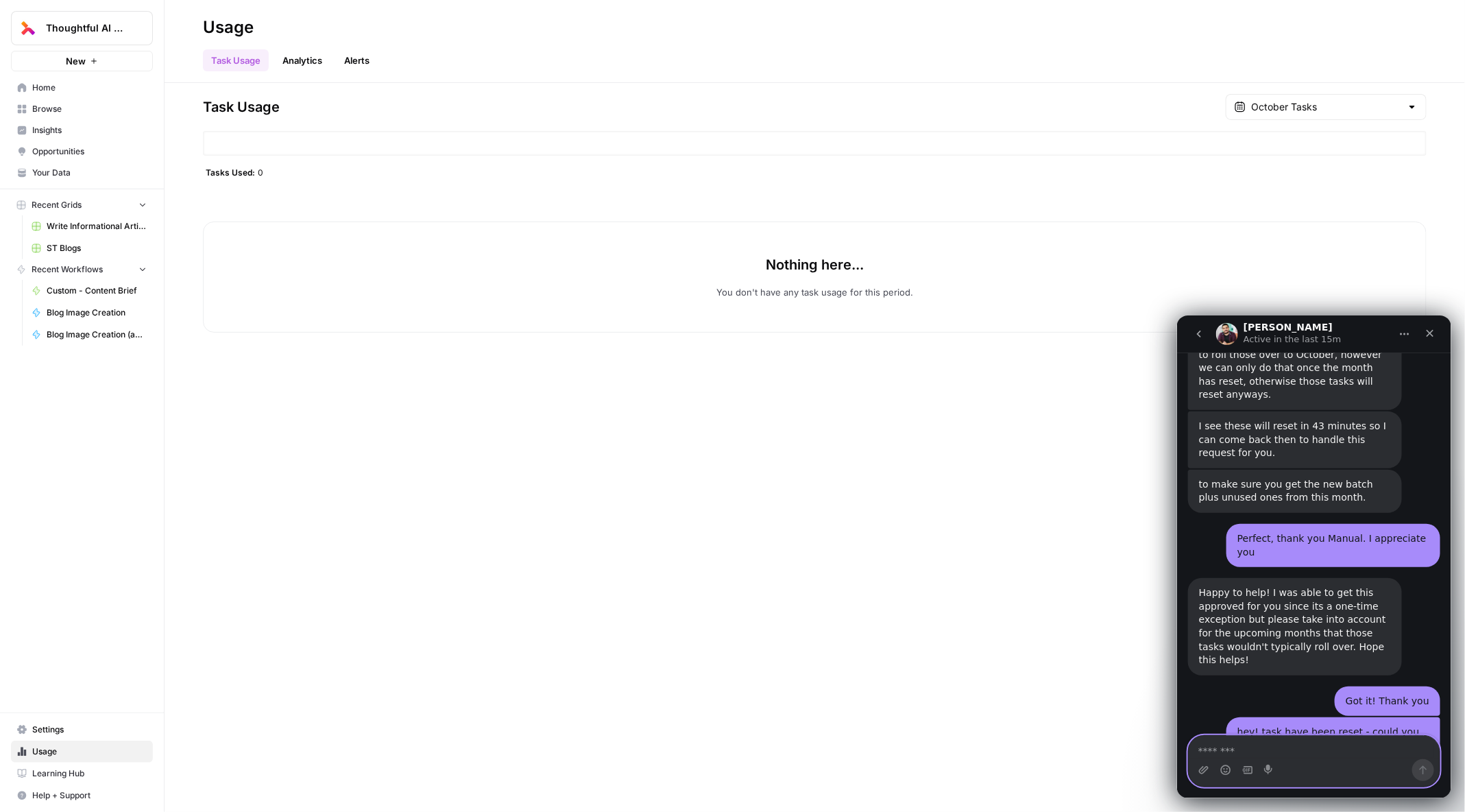
click at [1261, 745] on textarea "Message…" at bounding box center [1314, 746] width 251 height 23
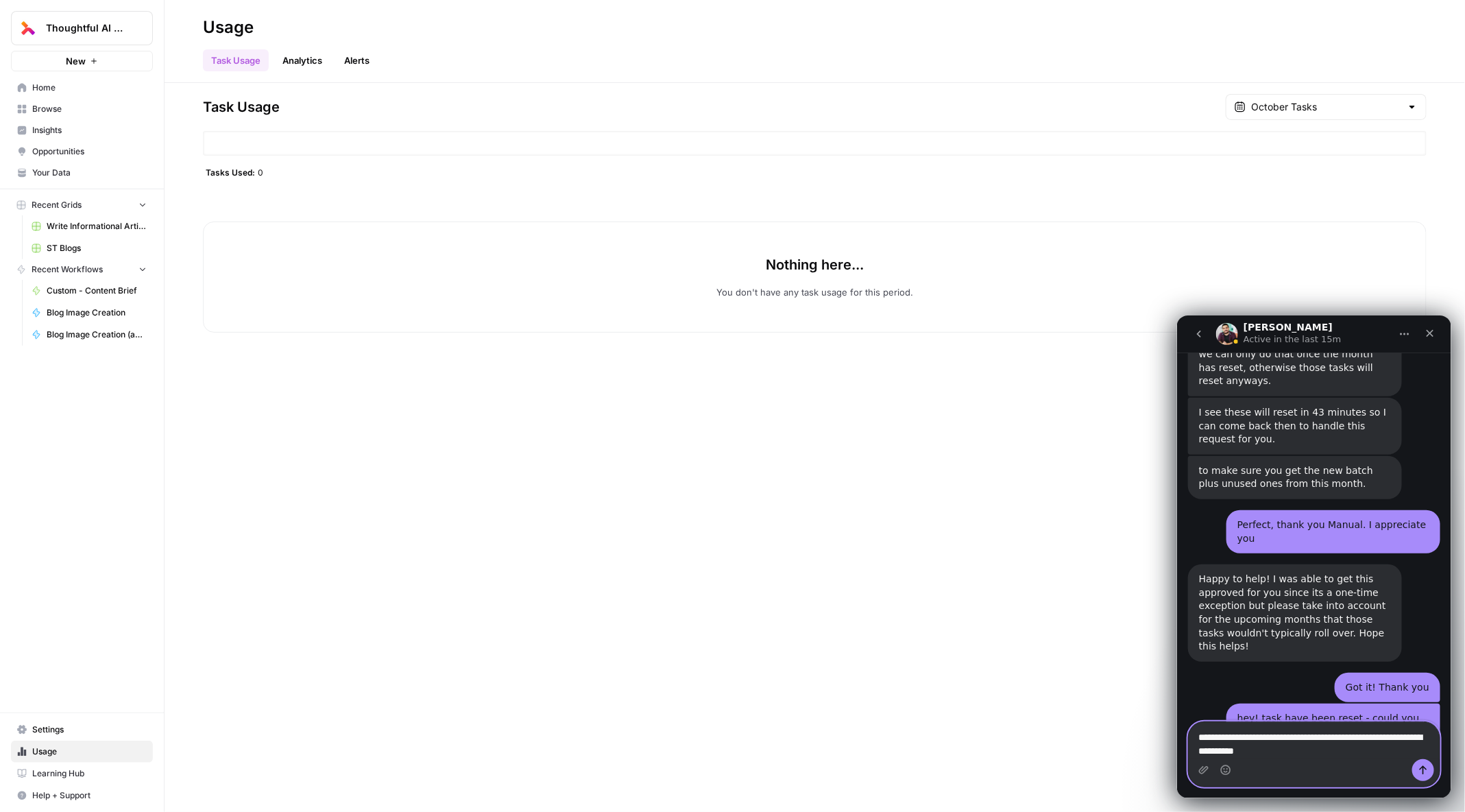
type textarea "**********"
